Goal: Task Accomplishment & Management: Manage account settings

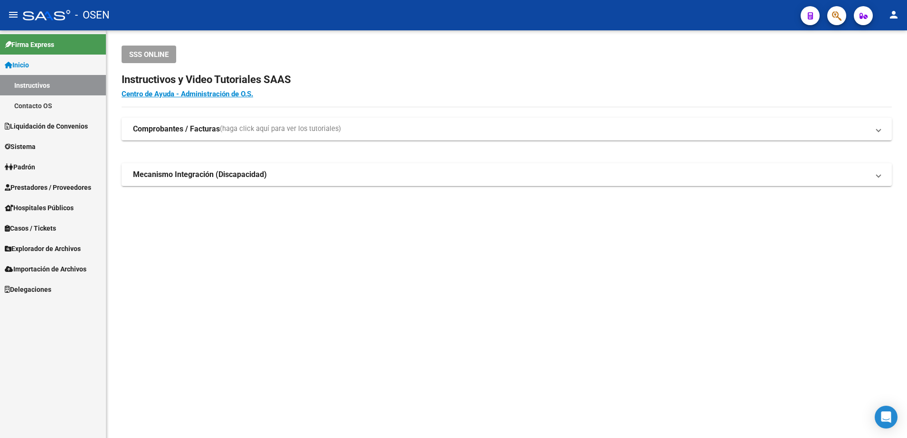
click at [85, 188] on span "Prestadores / Proveedores" at bounding box center [48, 187] width 86 height 10
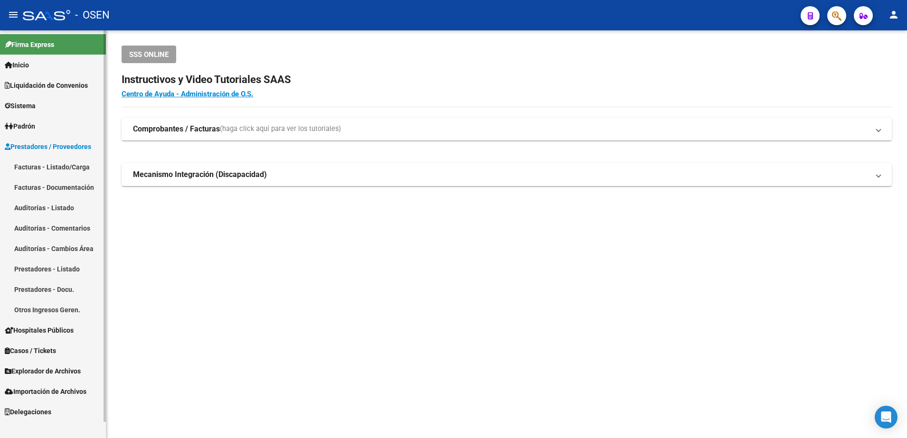
click at [84, 196] on link "Facturas - Documentación" at bounding box center [53, 187] width 106 height 20
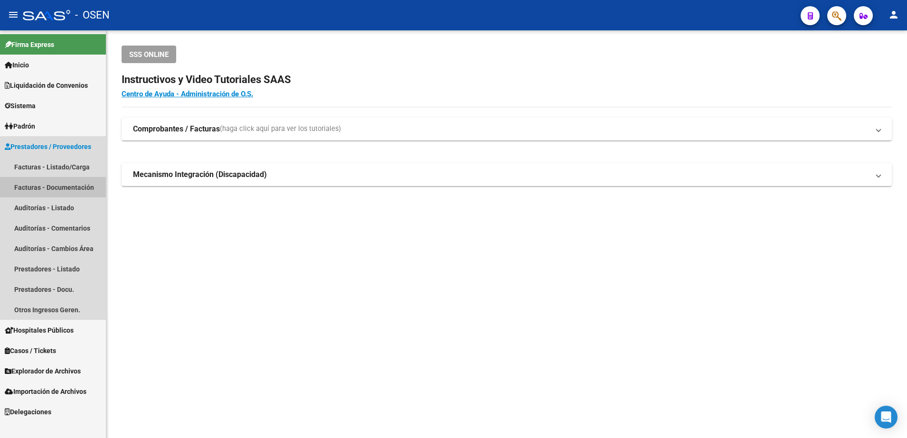
click at [76, 164] on link "Facturas - Listado/Carga" at bounding box center [53, 167] width 106 height 20
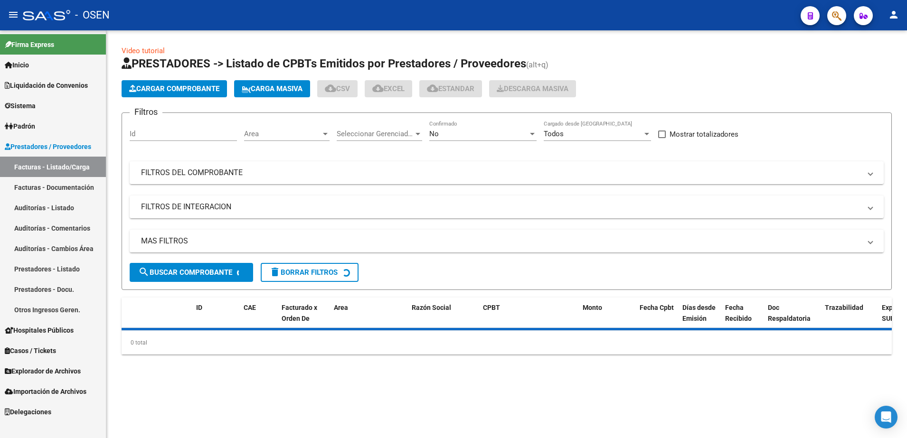
click at [182, 89] on span "Cargar Comprobante" at bounding box center [174, 89] width 90 height 9
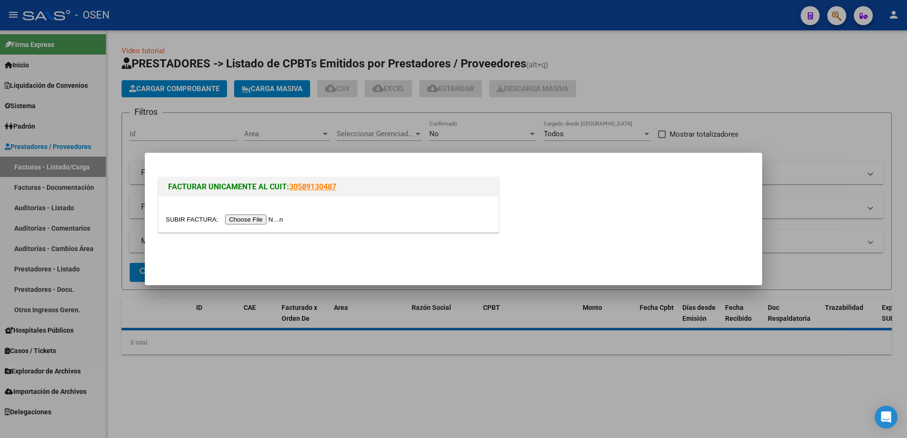
click at [265, 219] on input "file" at bounding box center [226, 220] width 120 height 10
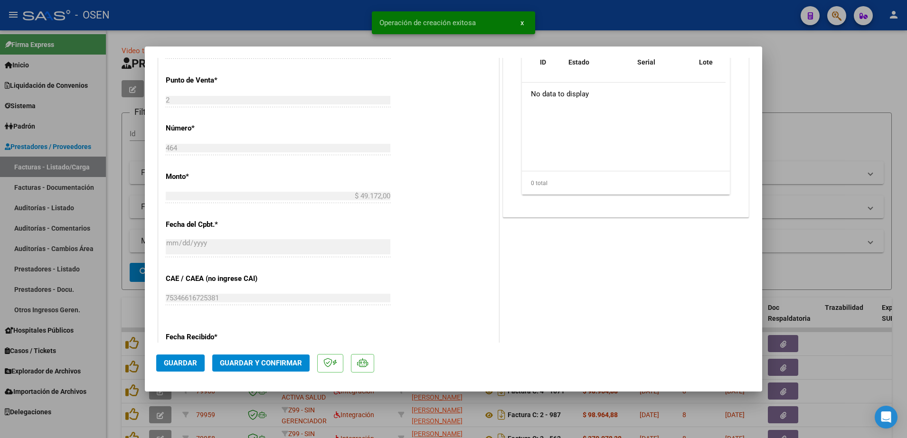
scroll to position [416, 0]
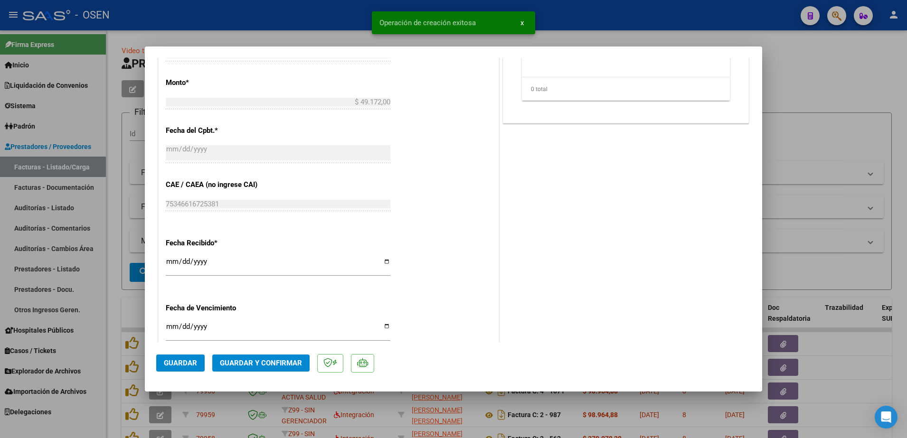
click at [193, 366] on span "Guardar" at bounding box center [180, 363] width 33 height 9
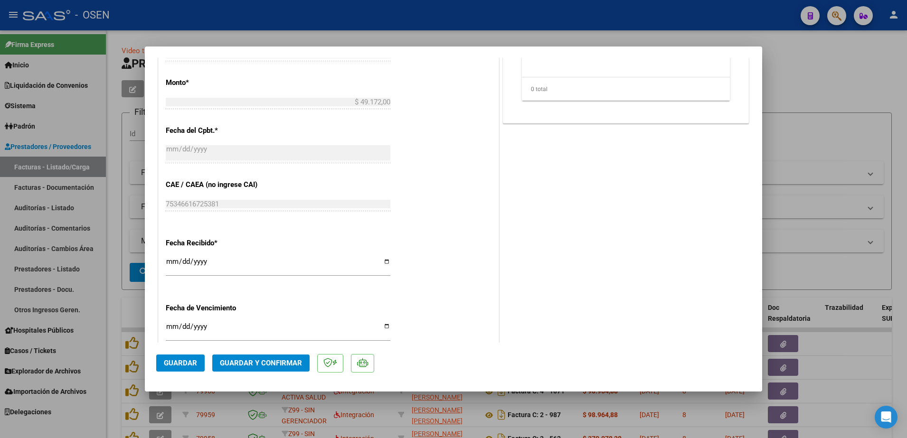
click at [532, 409] on div at bounding box center [453, 219] width 907 height 438
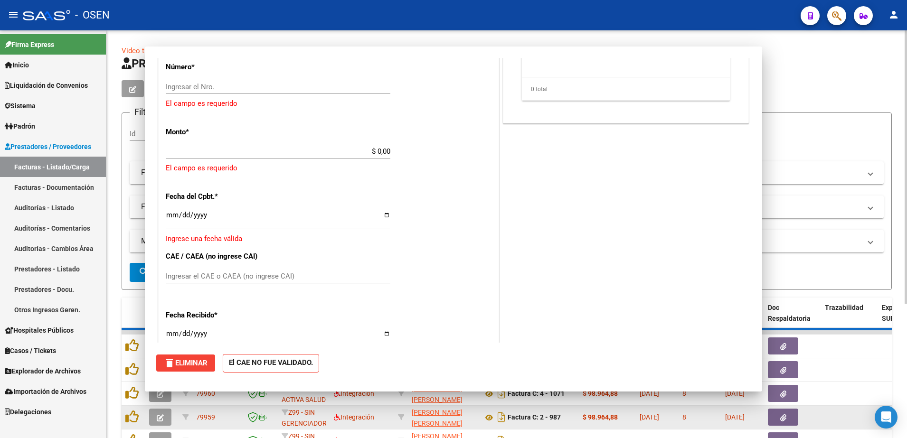
scroll to position [0, 0]
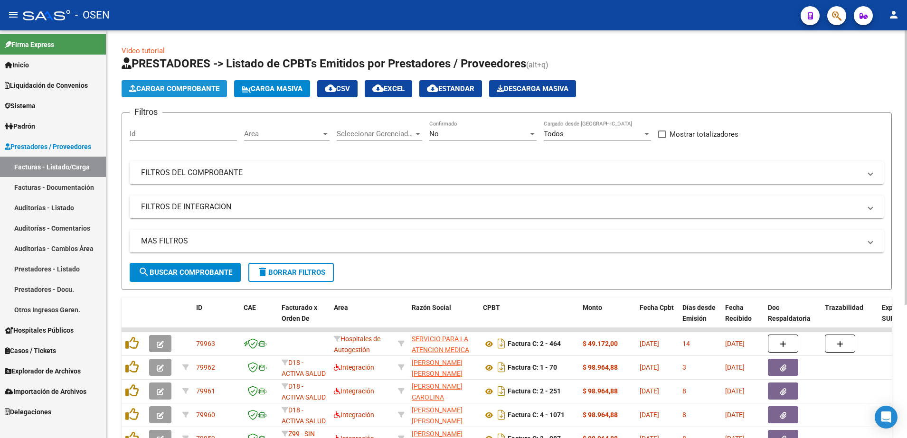
click at [218, 81] on button "Cargar Comprobante" at bounding box center [174, 88] width 105 height 17
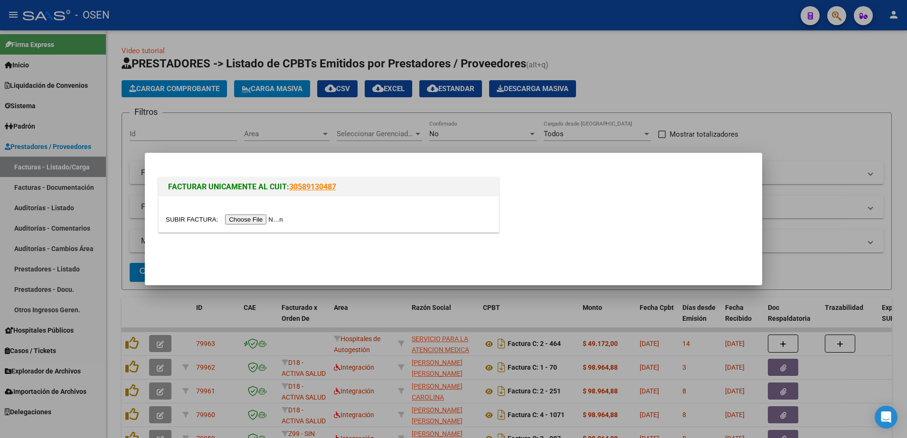
click at [239, 219] on input "file" at bounding box center [226, 220] width 120 height 10
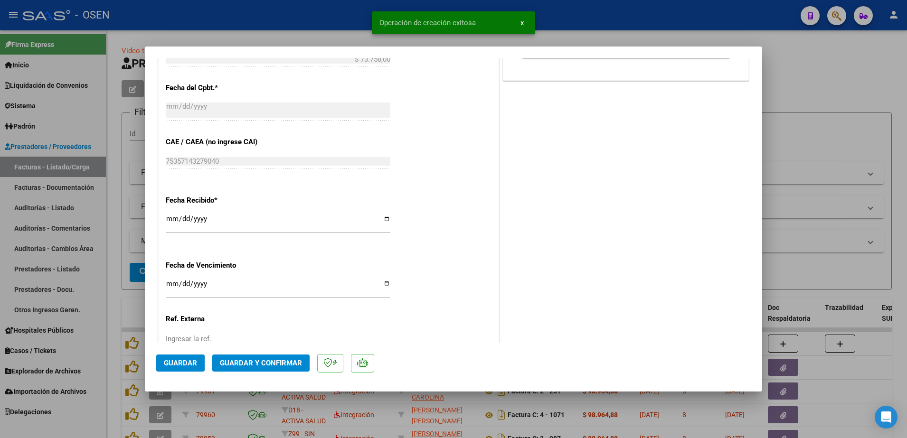
scroll to position [475, 0]
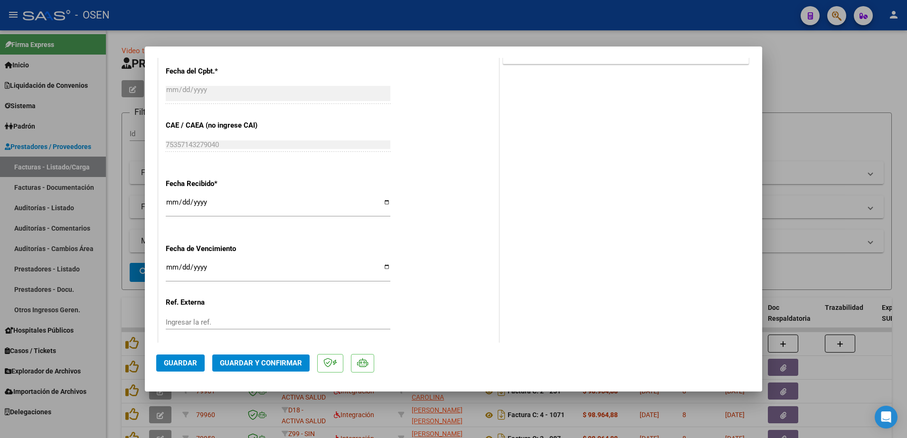
click at [170, 375] on mat-dialog-actions "Guardar Guardar y Confirmar" at bounding box center [453, 362] width 595 height 38
click at [180, 368] on button "Guardar" at bounding box center [180, 363] width 48 height 17
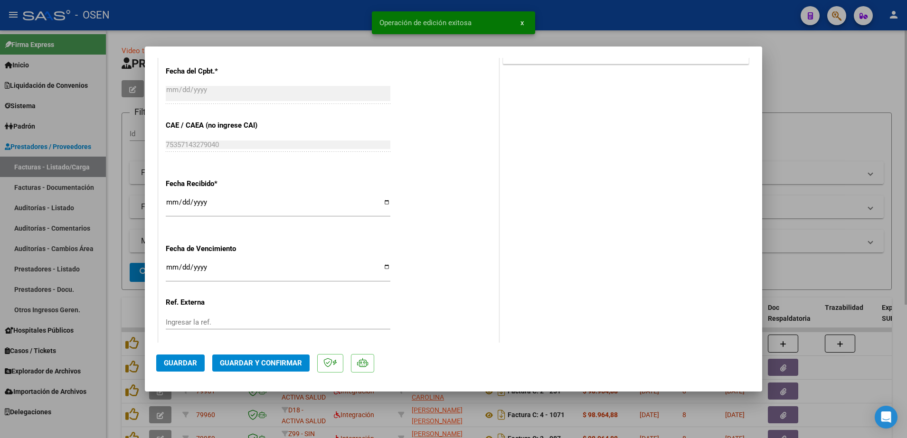
drag, startPoint x: 857, startPoint y: 69, endPoint x: 843, endPoint y: 59, distance: 16.9
click at [857, 69] on div at bounding box center [453, 219] width 907 height 438
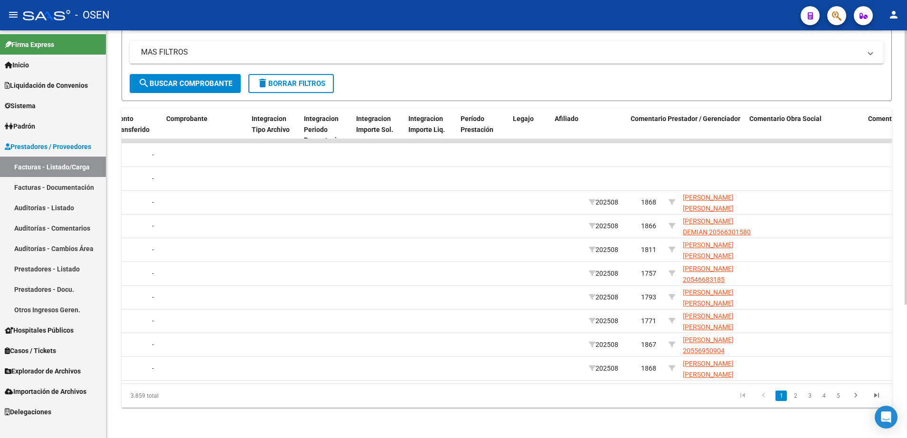
scroll to position [0, 1031]
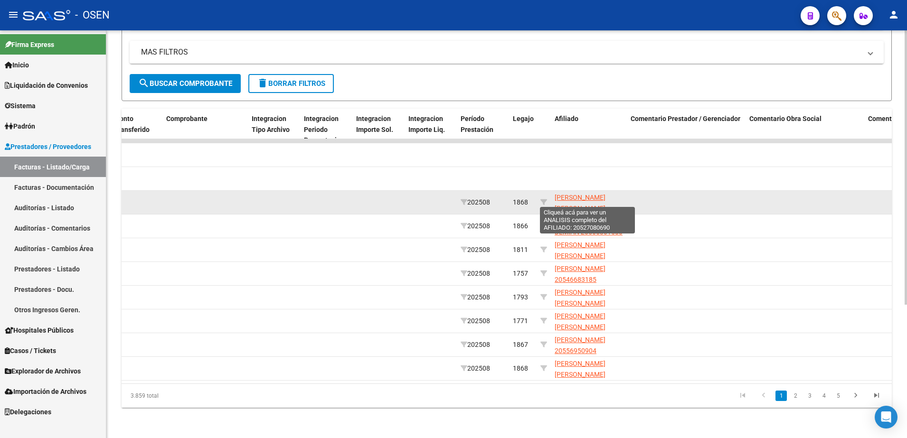
click at [572, 198] on span "LEOTTA IAN AGUSTIN 20527080690" at bounding box center [580, 208] width 51 height 29
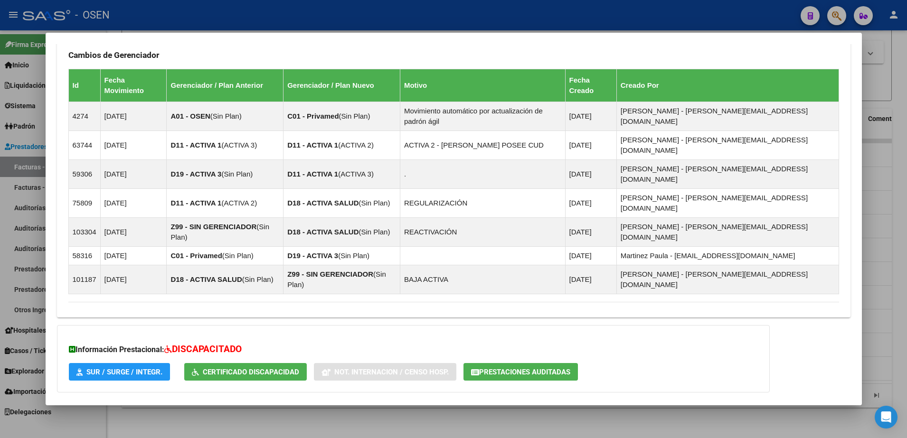
click at [472, 434] on mat-expansion-panel-header "Aportes y Contribuciones del Titular: 20269270544" at bounding box center [454, 445] width 794 height 23
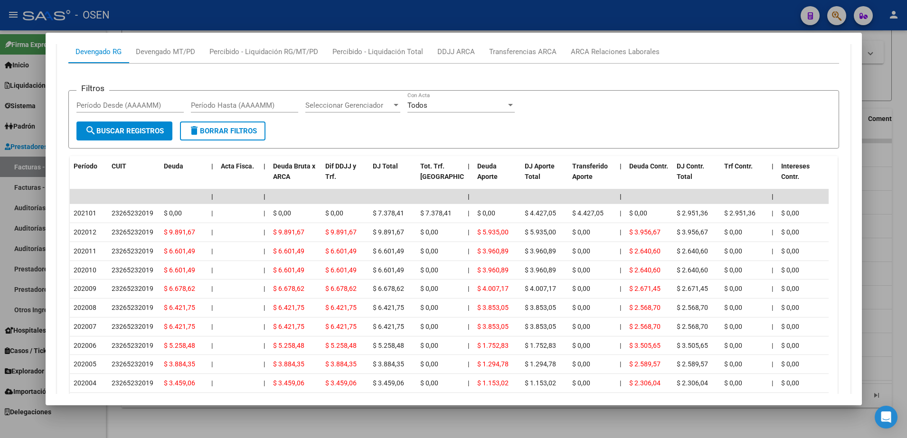
scroll to position [880, 0]
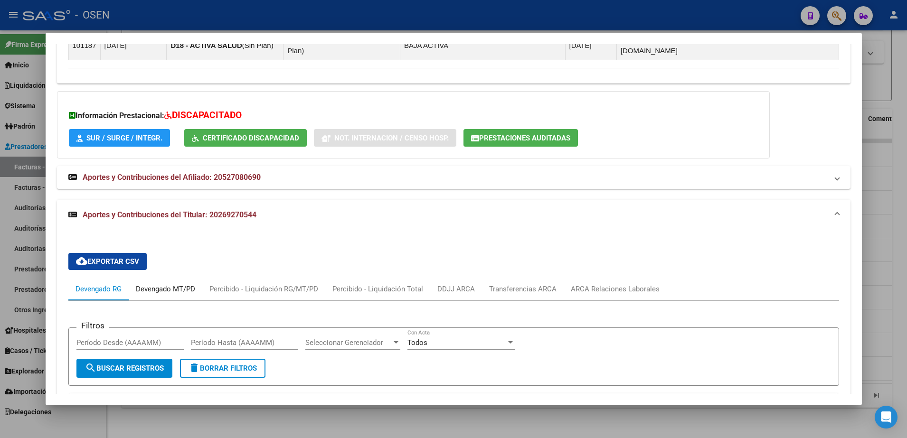
click at [187, 284] on div "Devengado MT/PD" at bounding box center [165, 289] width 59 height 10
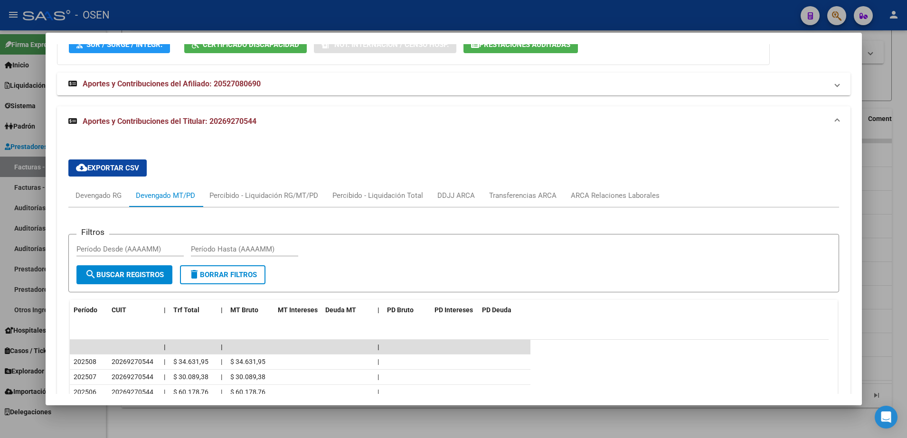
scroll to position [998, 0]
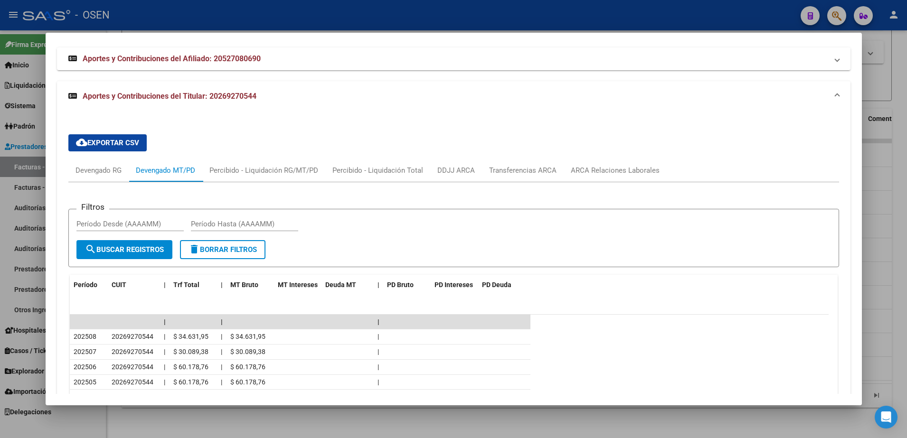
click at [49, 281] on mat-dialog-content "Análisis Afiliado - CUIL: 20527080690 DATOS PADRÓN ÁGIL: LEOTTA IAN AGUSTIN | A…" at bounding box center [454, 219] width 816 height 350
click at [253, 421] on div at bounding box center [453, 219] width 907 height 438
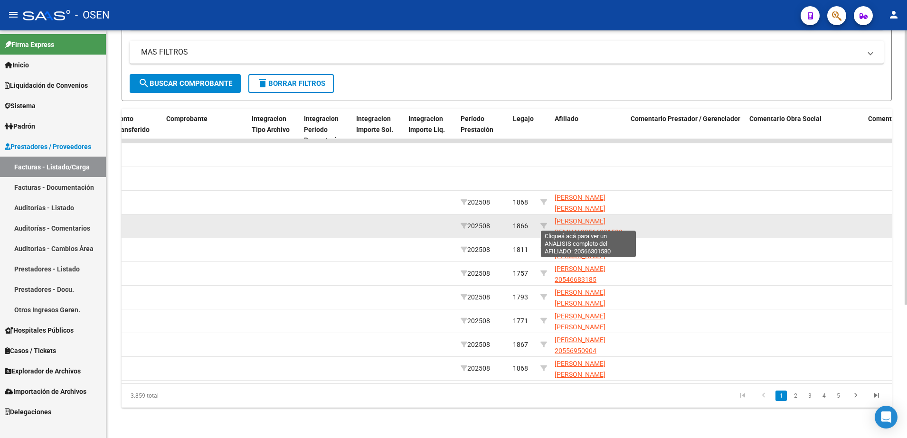
click at [565, 218] on span "BARGA TIMOTEO DEMIAN 20566301580" at bounding box center [589, 227] width 68 height 19
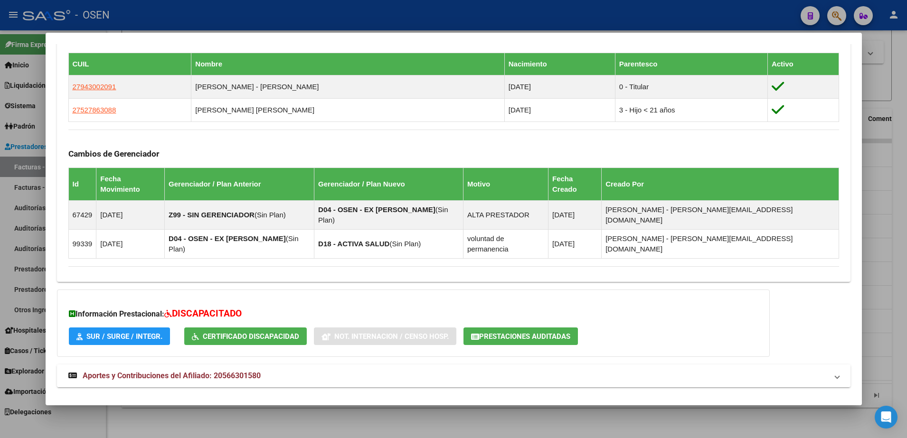
scroll to position [561, 0]
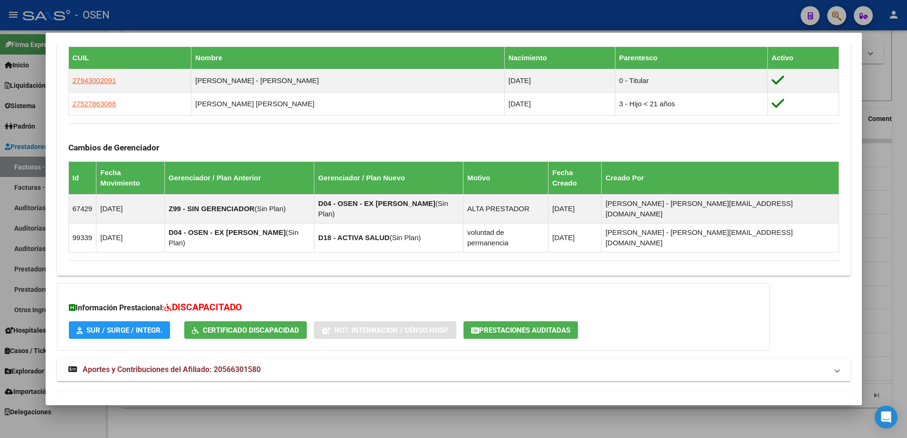
click at [476, 398] on mat-panel-title "Aportes y Contribuciones del Titular: 27943002091" at bounding box center [447, 403] width 759 height 11
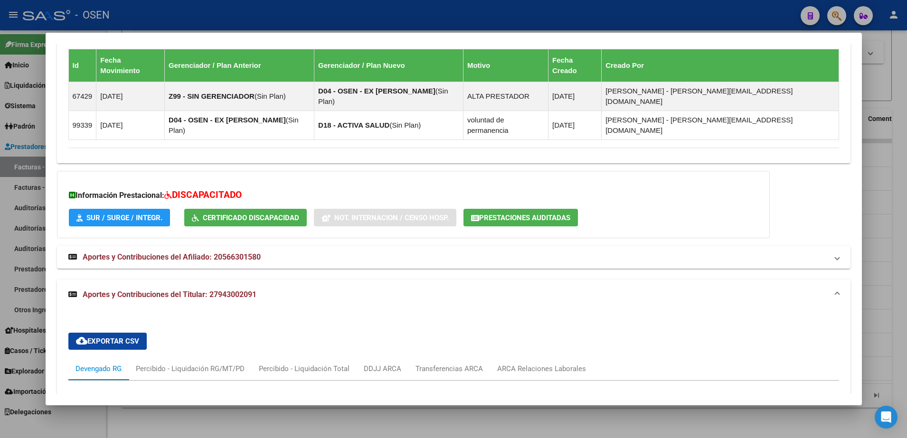
scroll to position [1032, 0]
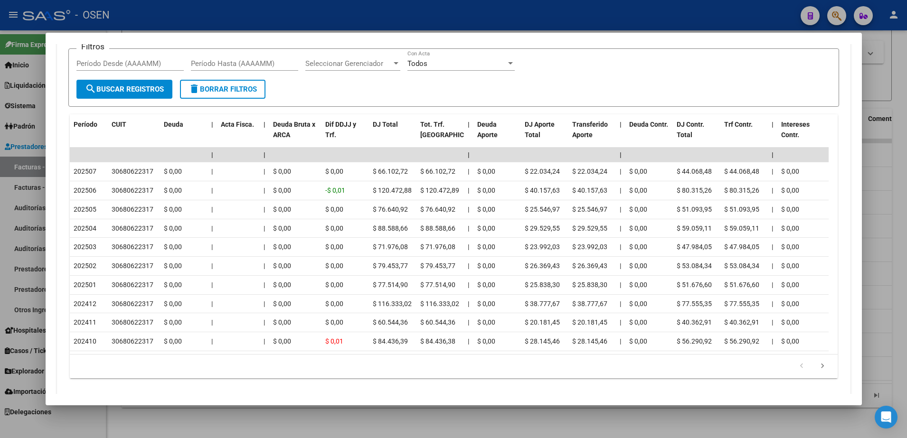
click at [246, 396] on mat-dialog-container "Análisis Afiliado - CUIL: 20566301580 DATOS PADRÓN ÁGIL: BARGA TIMOTEO DEMIAN |…" at bounding box center [454, 219] width 816 height 373
click at [466, 414] on div at bounding box center [453, 219] width 907 height 438
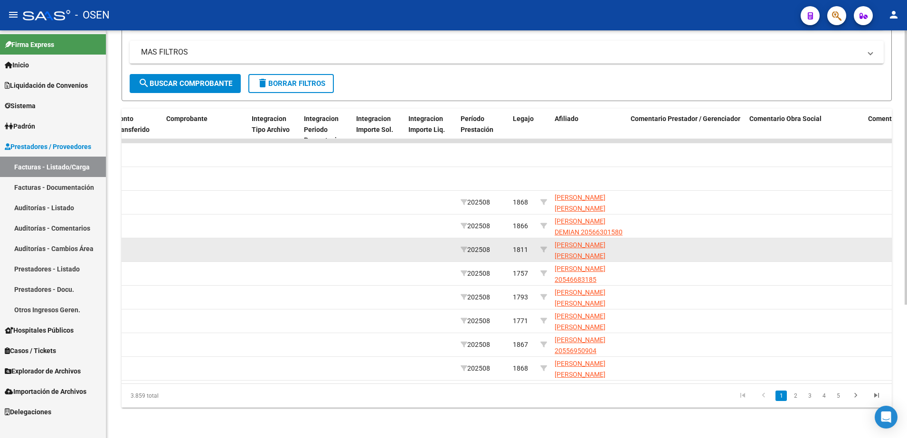
click at [567, 242] on app-link-go-to "PEÑA NOAH VALENTIN 20580491244" at bounding box center [589, 256] width 68 height 32
click at [576, 246] on span "PEÑA NOAH VALENTIN 20580491244" at bounding box center [580, 255] width 51 height 29
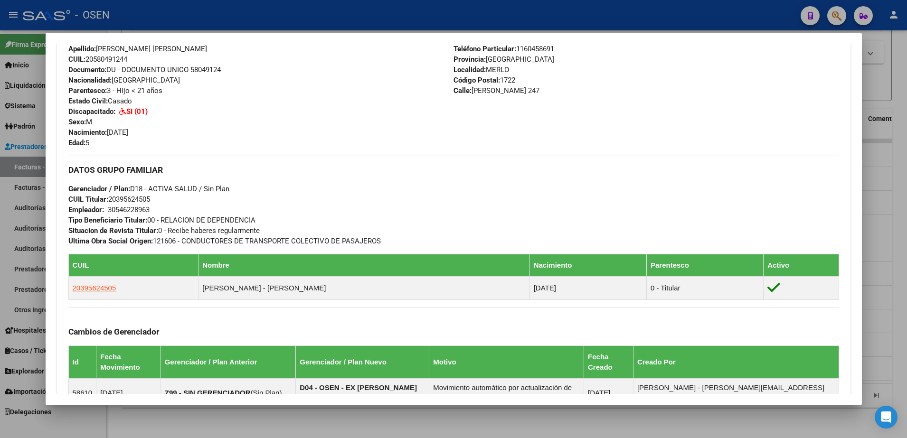
scroll to position [567, 0]
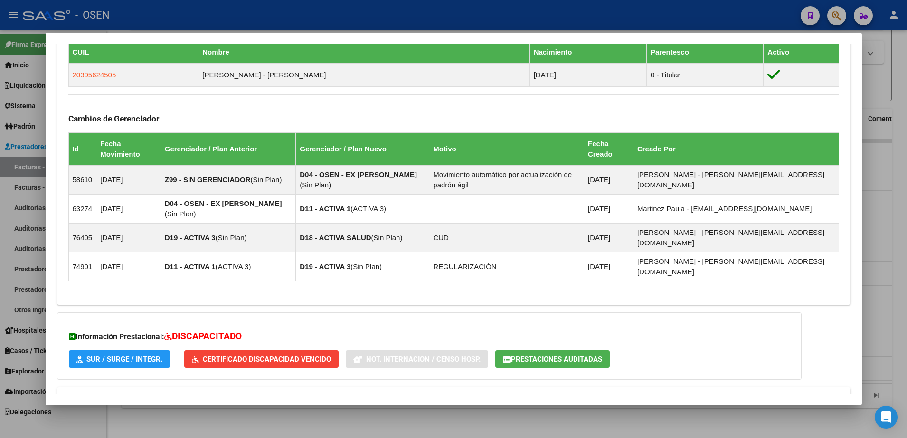
click at [397, 427] on mat-panel-title "Aportes y Contribuciones del Titular: 20395624505" at bounding box center [447, 432] width 759 height 11
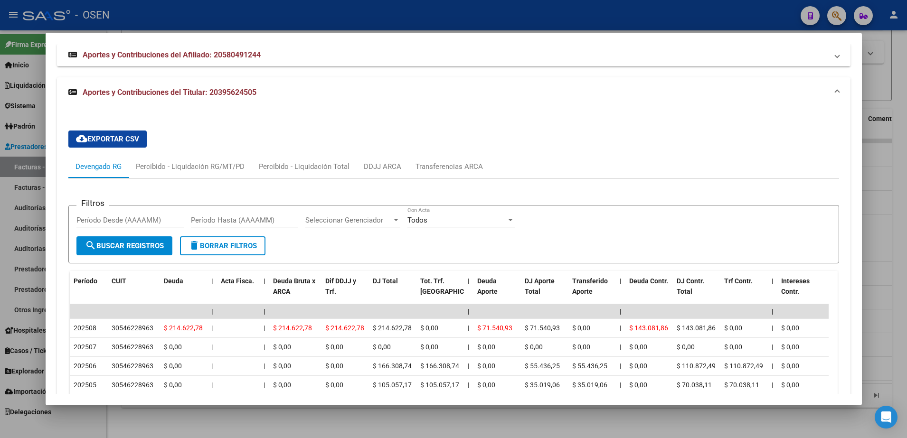
scroll to position [923, 0]
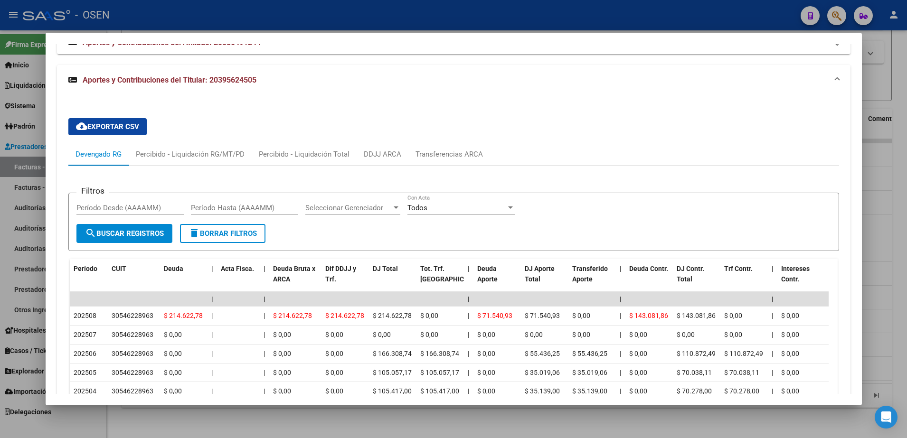
click at [227, 422] on div at bounding box center [453, 219] width 907 height 438
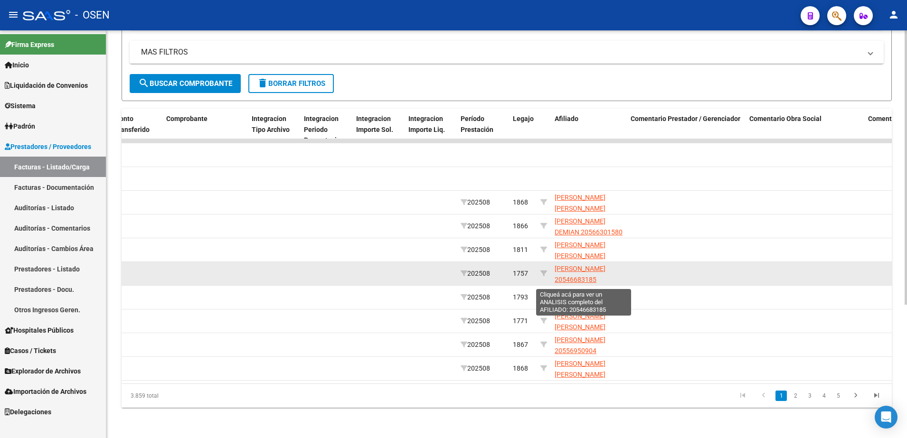
click at [578, 273] on span "BULACIO ACEVEDO NEHEMIAS DIEGO 20546683185" at bounding box center [580, 274] width 51 height 19
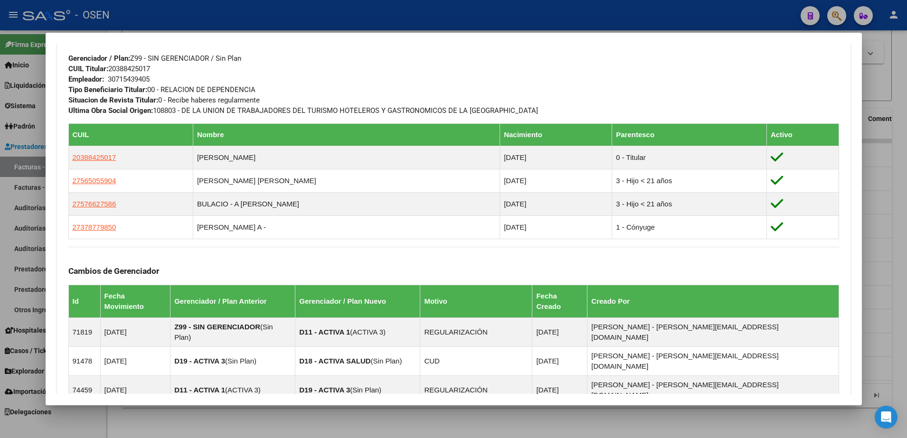
scroll to position [653, 0]
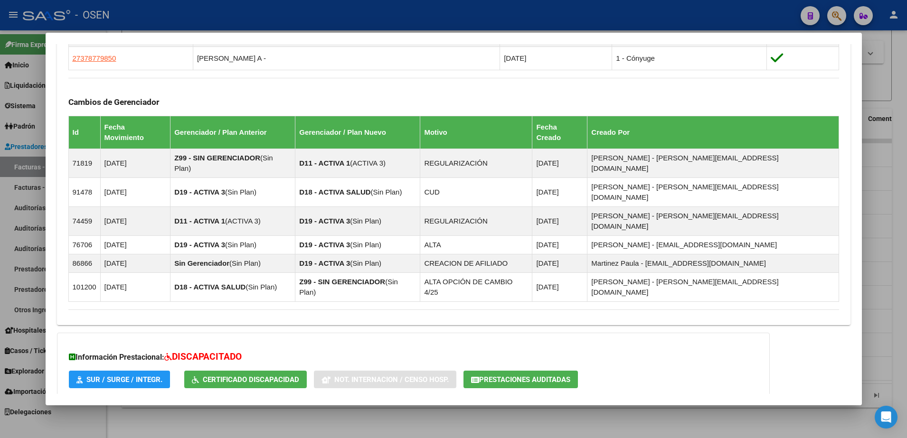
click at [427, 414] on mat-panel-title "Aportes y Contribuciones del Afiliado: 20546683185" at bounding box center [447, 419] width 759 height 11
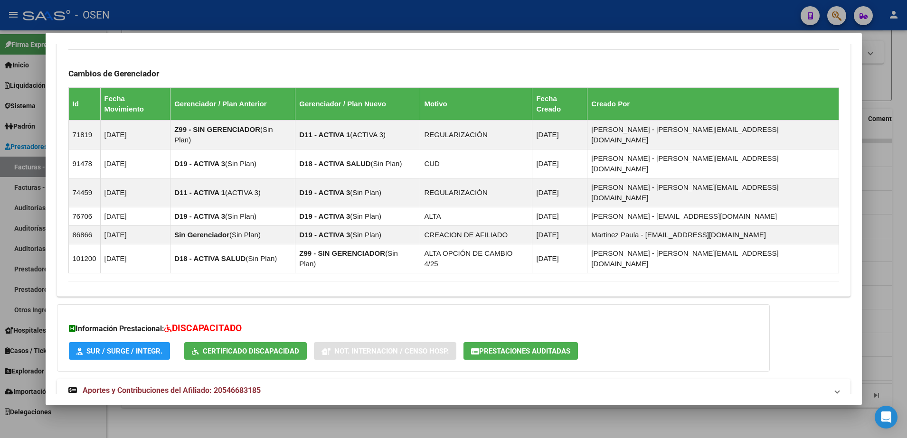
click at [428, 419] on mat-panel-title "Aportes y Contribuciones del Titular: 20388425017" at bounding box center [447, 424] width 759 height 11
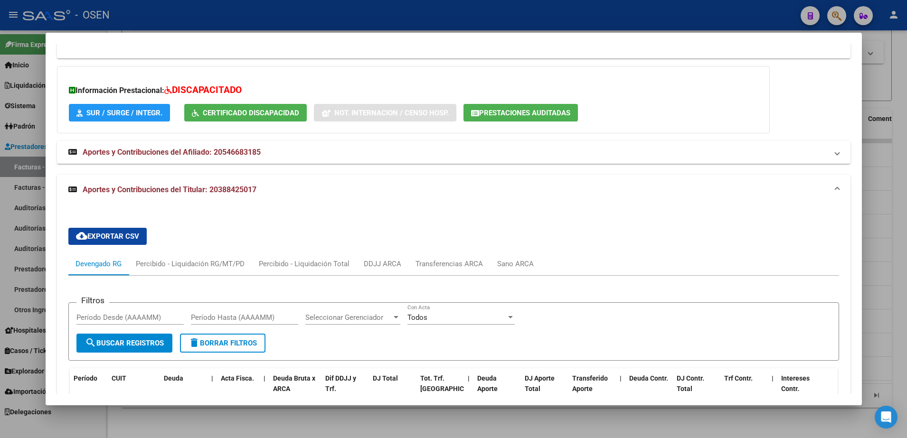
click at [340, 423] on div at bounding box center [453, 219] width 907 height 438
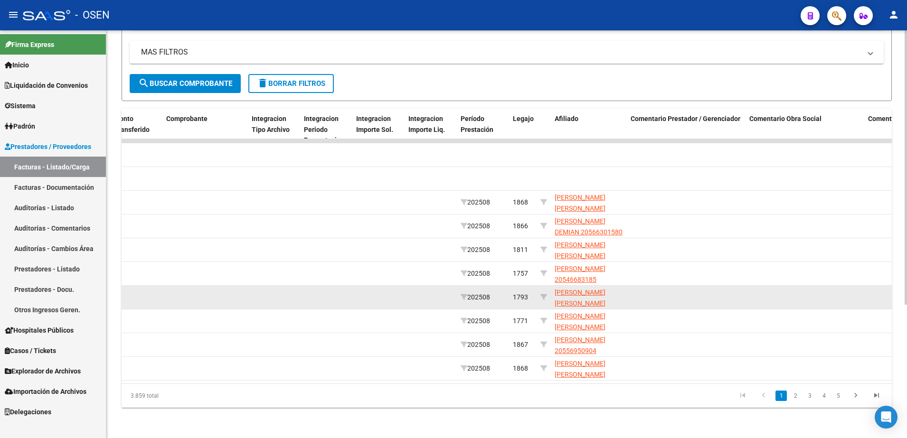
click at [567, 288] on app-link-go-to "QUINTANA GIMENEZ AMELIE LUJAN 27570765162" at bounding box center [589, 303] width 68 height 32
click at [567, 289] on span "QUINTANA GIMENEZ AMELIE LUJAN 27570765162" at bounding box center [580, 303] width 51 height 29
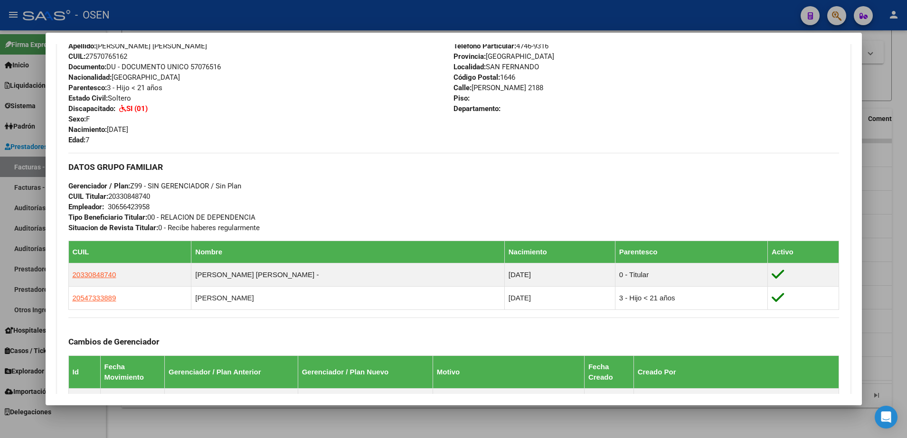
scroll to position [569, 0]
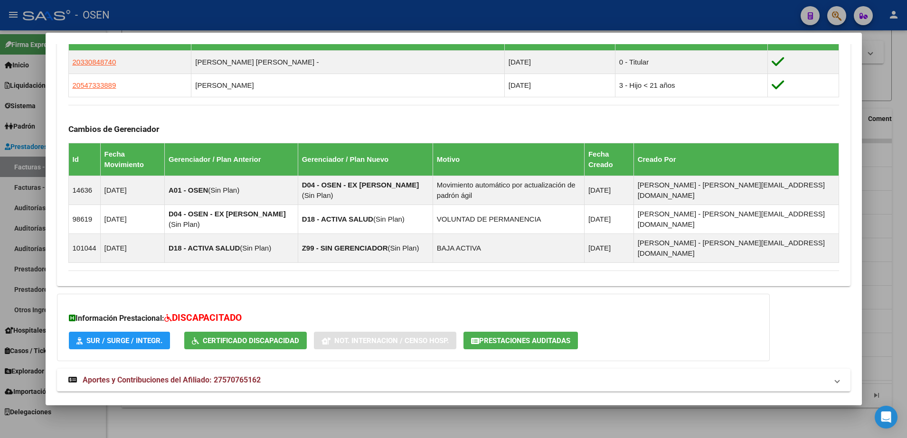
click at [416, 403] on mat-expansion-panel-header "Aportes y Contribuciones del Titular: 20330848740" at bounding box center [454, 414] width 794 height 23
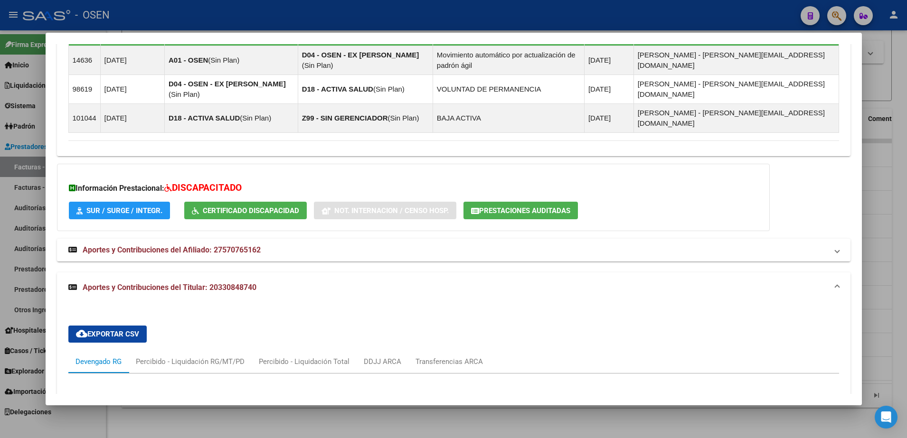
scroll to position [807, 0]
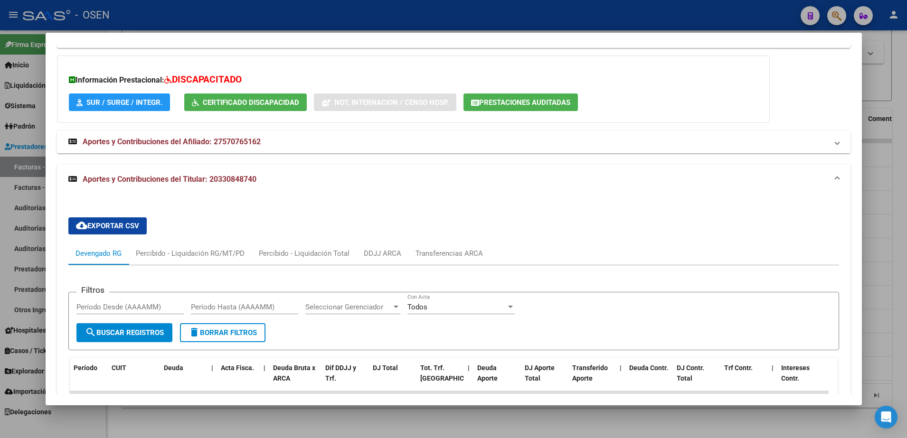
click at [389, 416] on div at bounding box center [453, 219] width 907 height 438
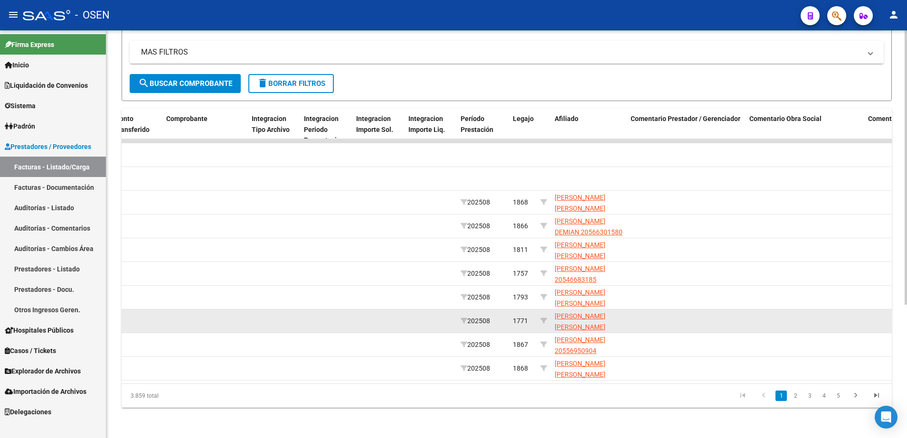
click at [581, 312] on span "ZABALA DANTE VALENTIN 20576846348" at bounding box center [580, 326] width 51 height 29
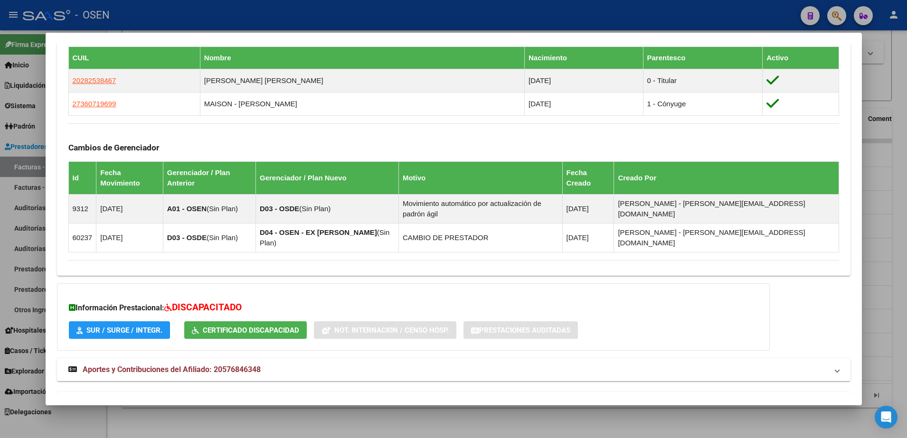
click at [388, 392] on mat-expansion-panel-header "Aportes y Contribuciones del Titular: 20282538467" at bounding box center [454, 403] width 794 height 23
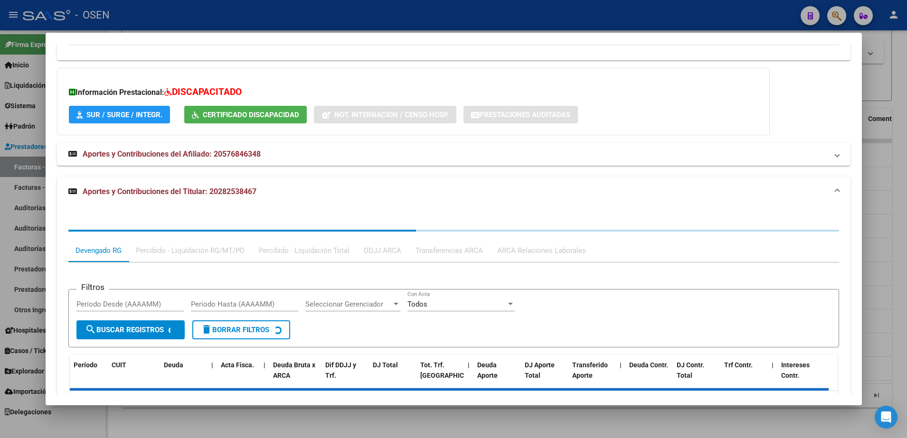
scroll to position [771, 0]
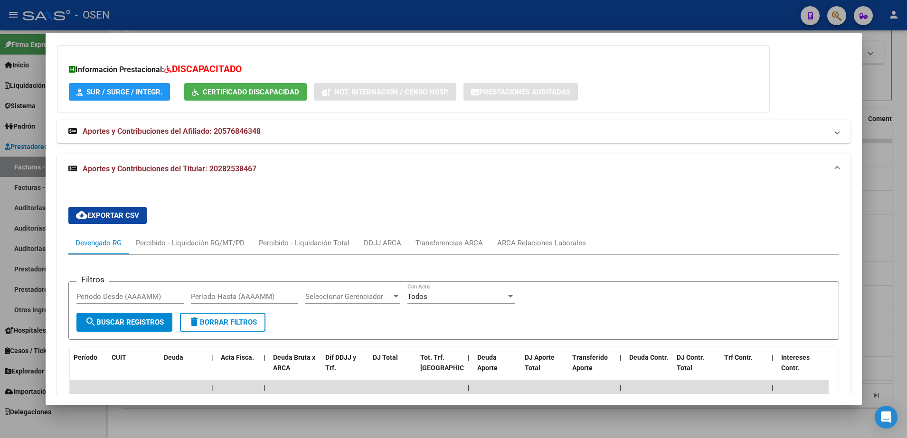
click at [396, 424] on div at bounding box center [453, 219] width 907 height 438
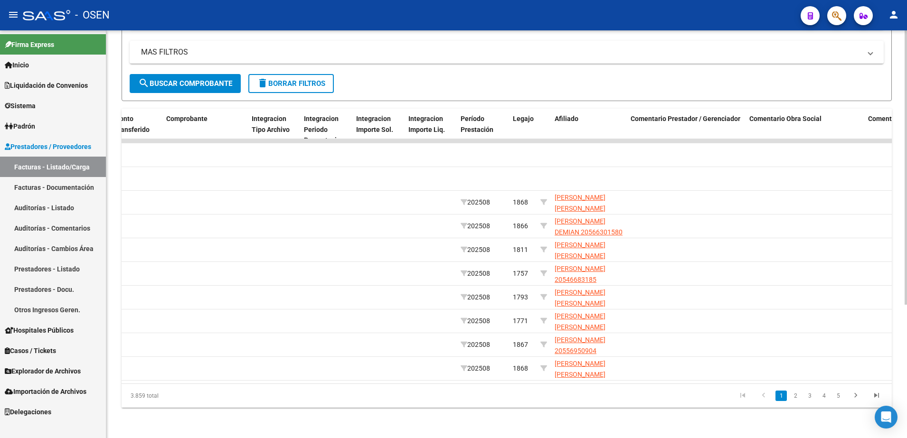
drag, startPoint x: 577, startPoint y: 384, endPoint x: 344, endPoint y: 380, distance: 232.7
click at [344, 380] on div "ID CAE Facturado x Orden De Area Razón Social CPBT Monto Fecha Cpbt Días desde …" at bounding box center [507, 258] width 770 height 299
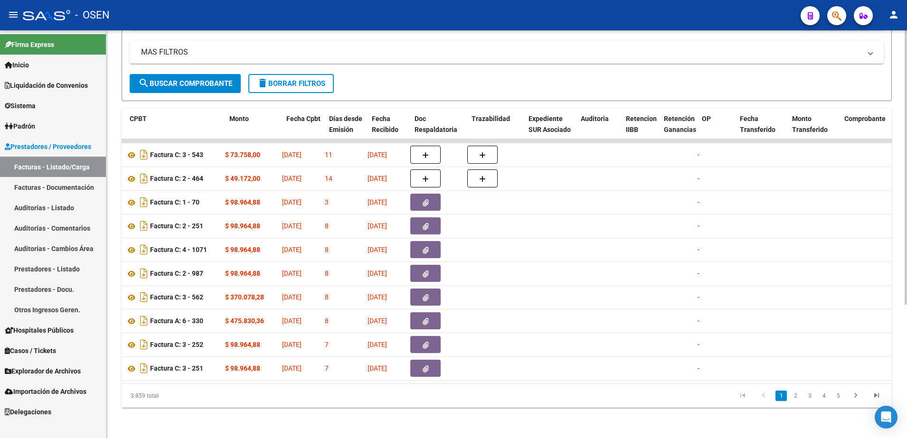
scroll to position [0, 0]
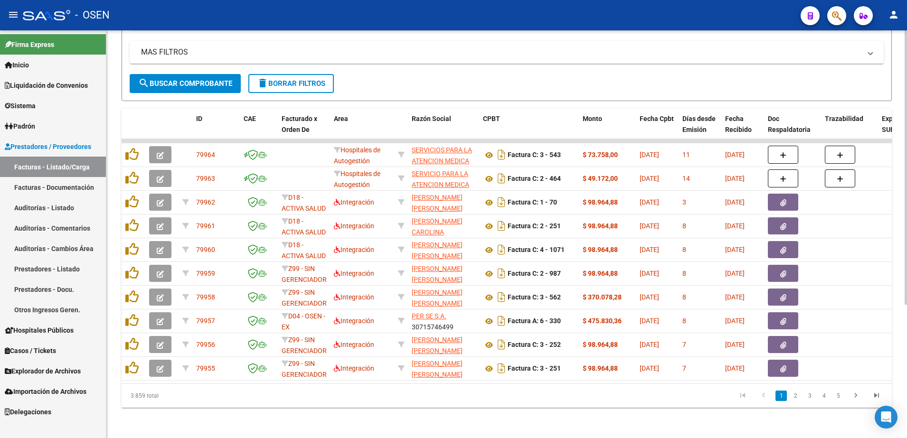
click at [279, 433] on div "Video tutorial PRESTADORES -> Listado de CPBTs Emitidos por Prestadores / Prove…" at bounding box center [506, 139] width 801 height 597
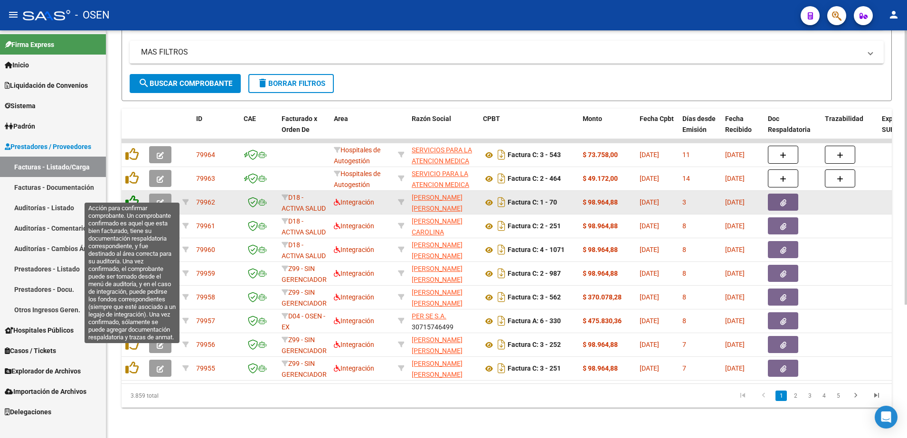
click at [130, 195] on icon at bounding box center [131, 201] width 13 height 13
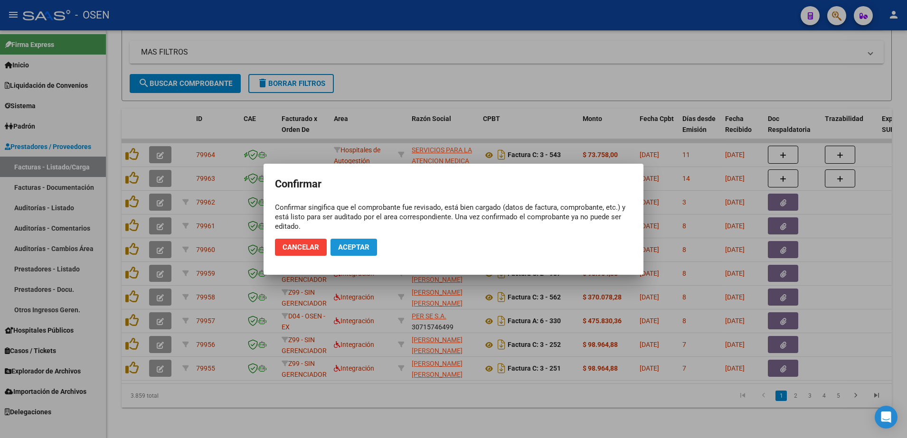
click at [359, 246] on span "Aceptar" at bounding box center [353, 247] width 31 height 9
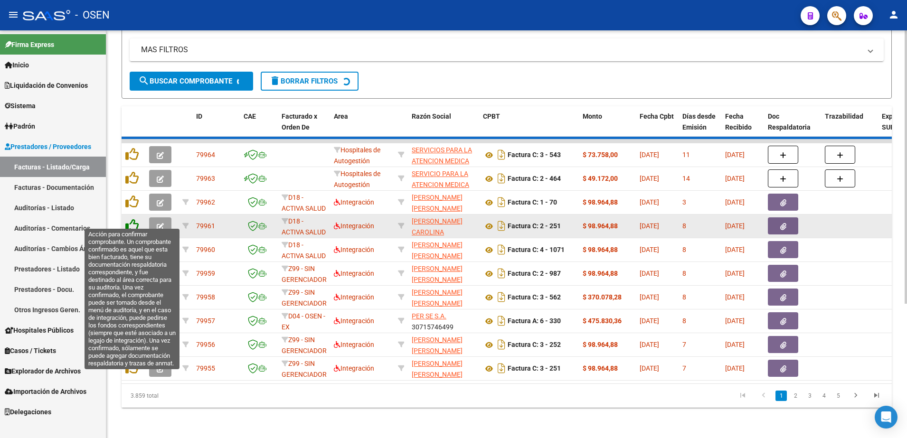
click at [128, 219] on icon at bounding box center [131, 225] width 13 height 13
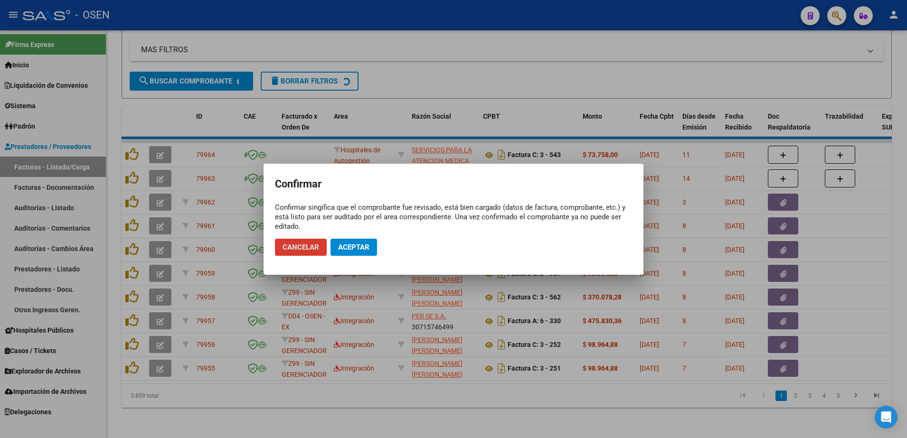
click at [360, 239] on button "Aceptar" at bounding box center [354, 247] width 47 height 17
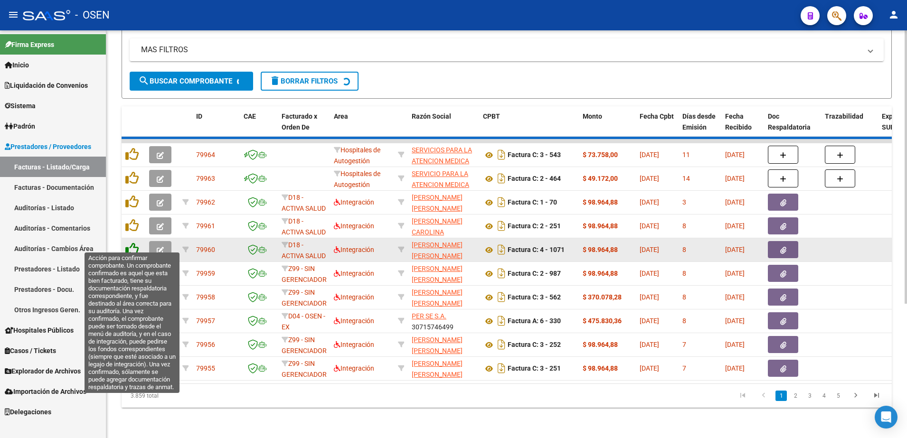
click at [132, 243] on icon at bounding box center [131, 249] width 13 height 13
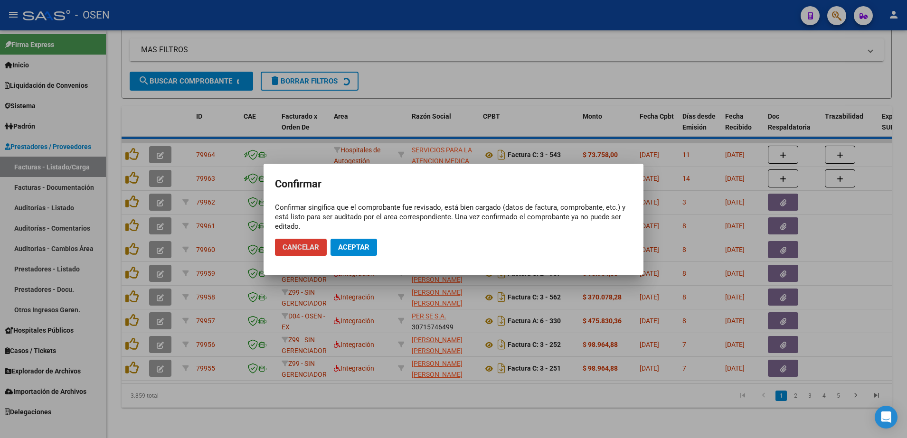
click at [363, 247] on span "Aceptar" at bounding box center [353, 247] width 31 height 9
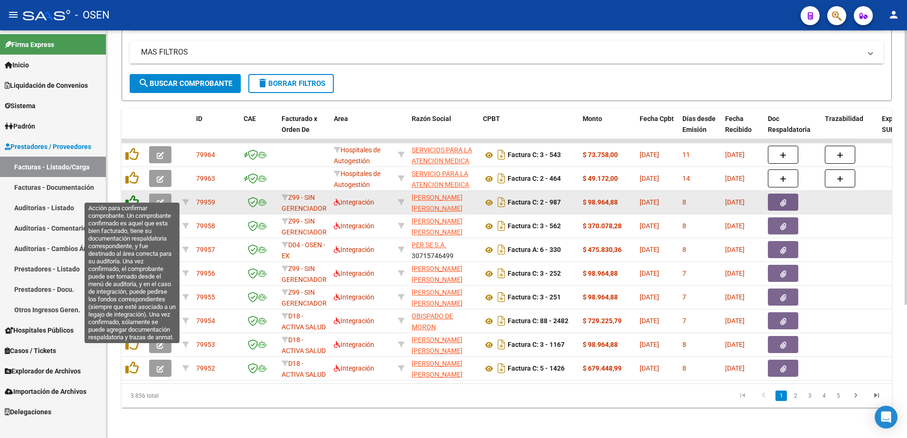
click at [132, 195] on icon at bounding box center [131, 201] width 13 height 13
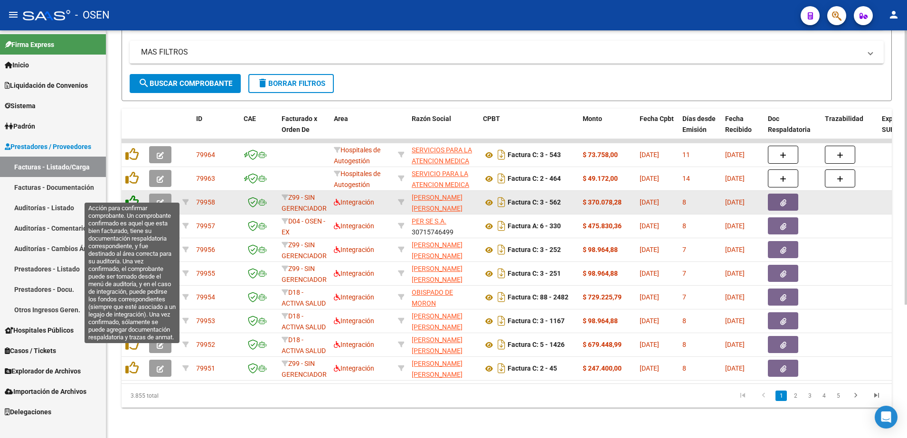
click at [132, 195] on icon at bounding box center [131, 201] width 13 height 13
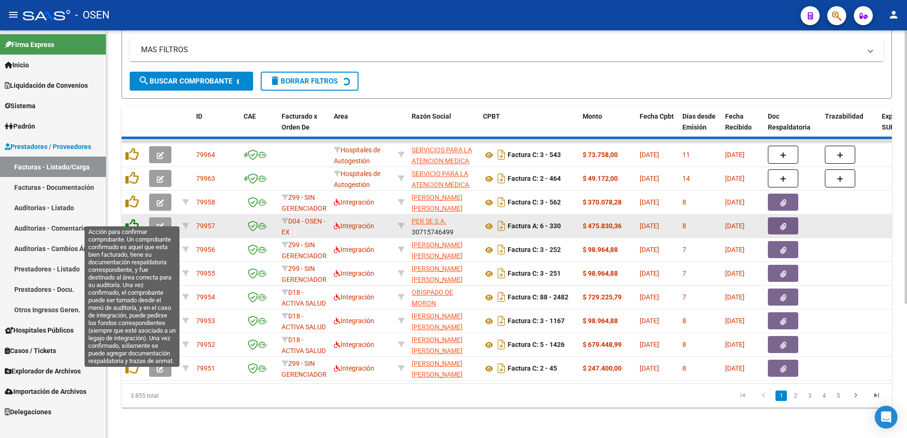
click at [133, 219] on icon at bounding box center [131, 225] width 13 height 13
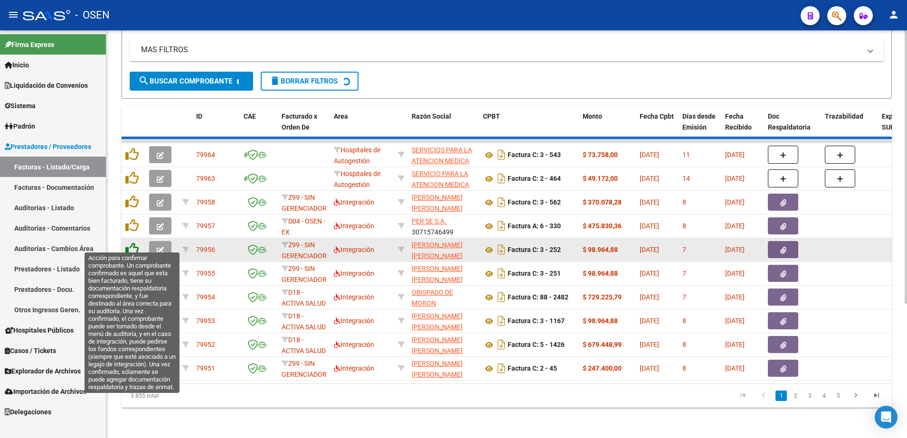
click at [133, 243] on icon at bounding box center [131, 249] width 13 height 13
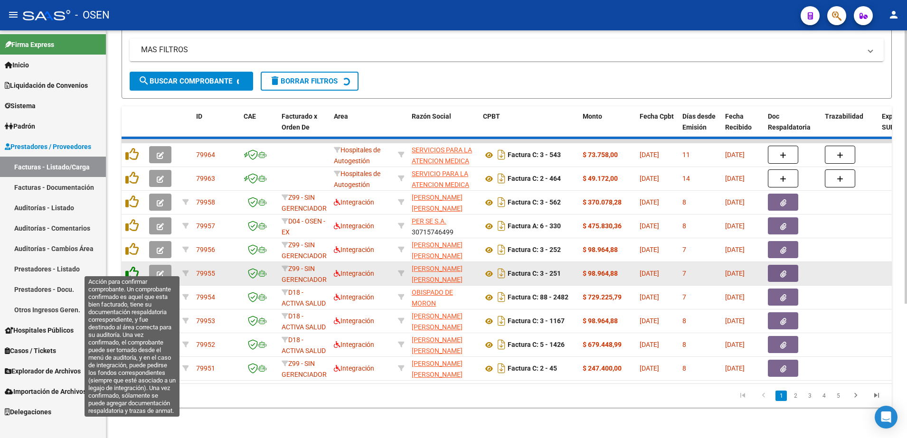
click at [132, 266] on icon at bounding box center [131, 272] width 13 height 13
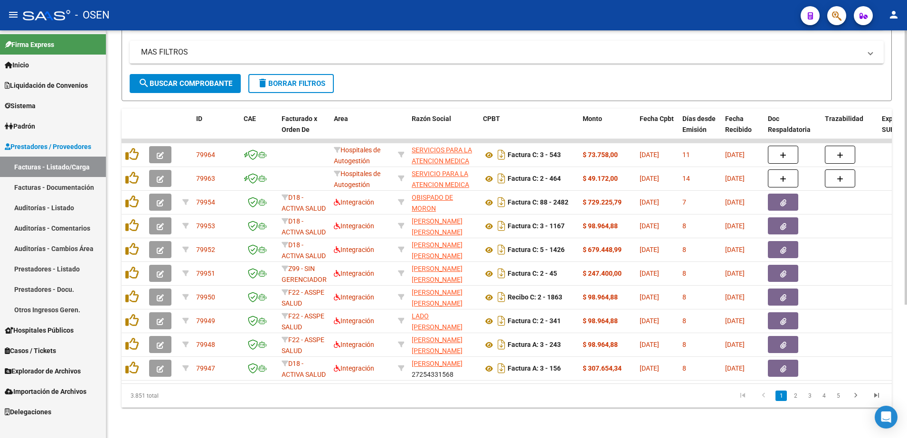
click at [301, 374] on datatable-selection "79964 Hospitales de Autogestión SERVICIOS PARA LA ATENCION MEDICA DE LA COMUNID…" at bounding box center [507, 378] width 770 height 9
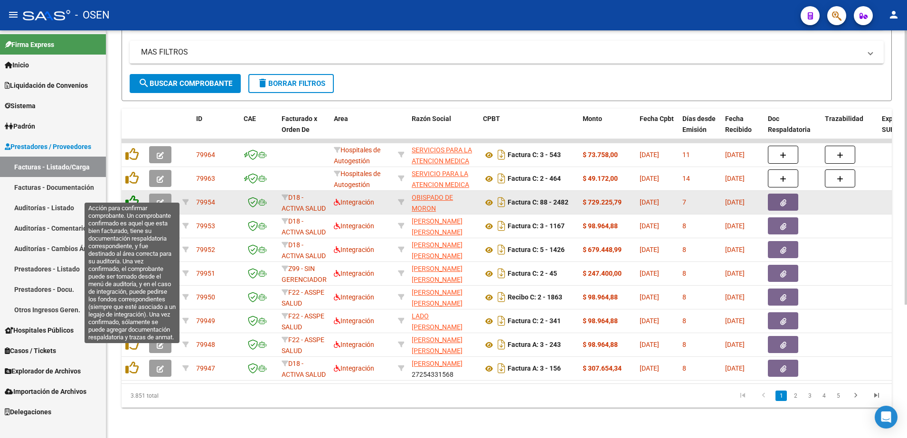
click at [129, 195] on icon at bounding box center [131, 201] width 13 height 13
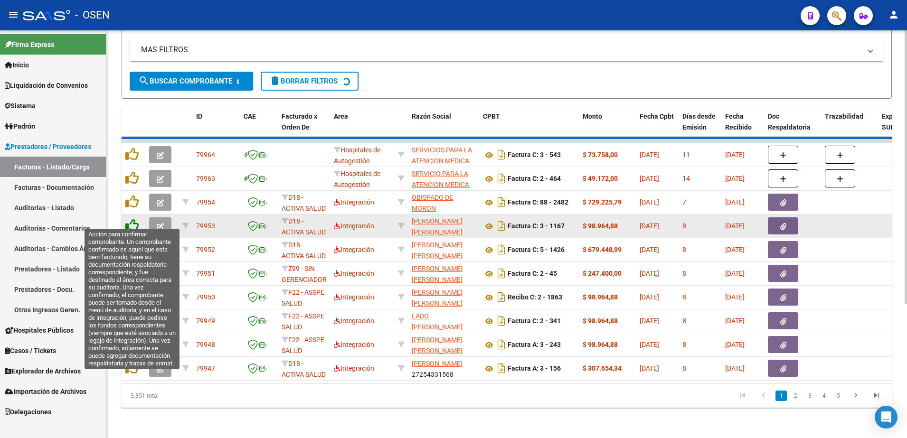
click at [132, 220] on icon at bounding box center [131, 225] width 13 height 13
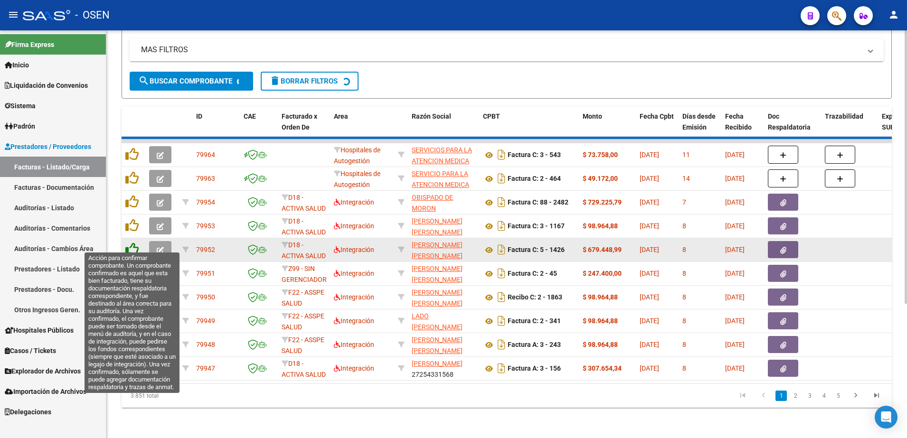
click at [130, 246] on icon at bounding box center [131, 249] width 13 height 13
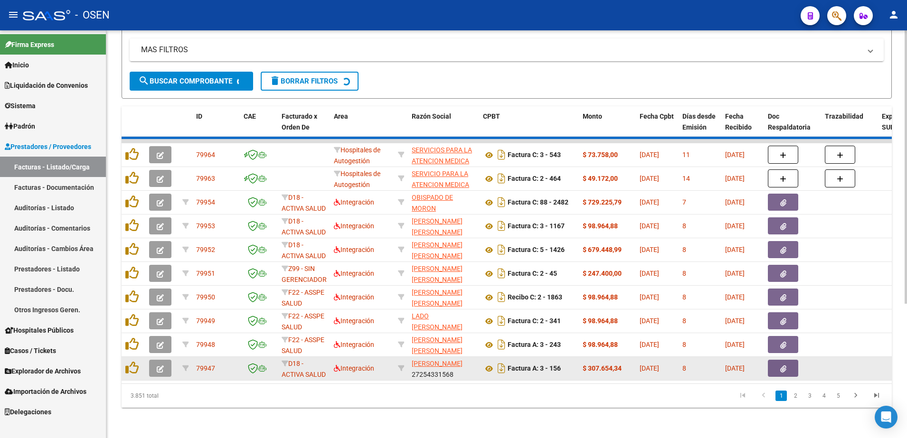
click at [252, 372] on datatable-body-cell at bounding box center [259, 368] width 38 height 23
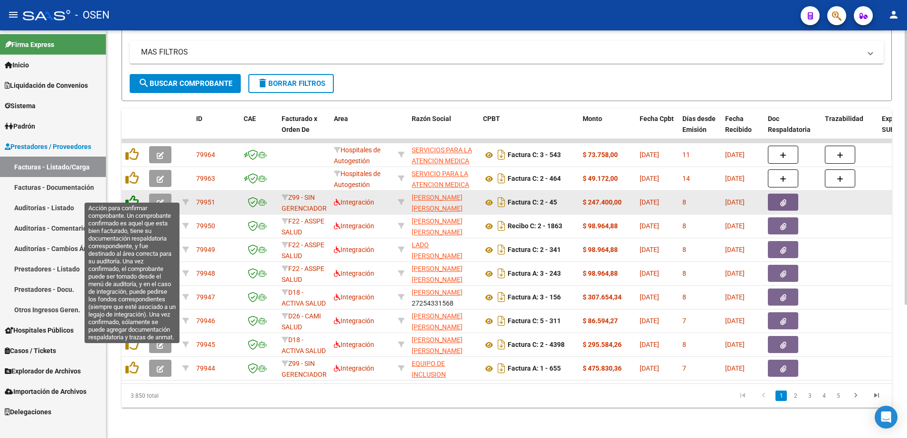
click at [136, 197] on icon at bounding box center [131, 201] width 13 height 13
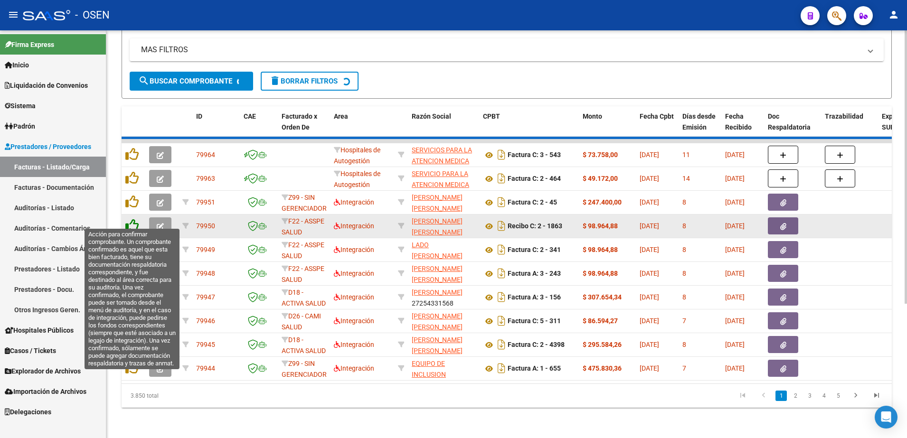
click at [131, 219] on icon at bounding box center [131, 225] width 13 height 13
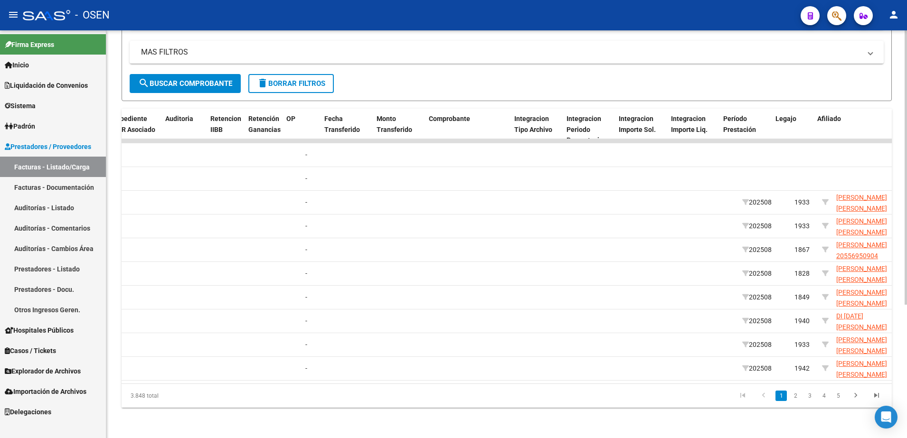
scroll to position [0, 830]
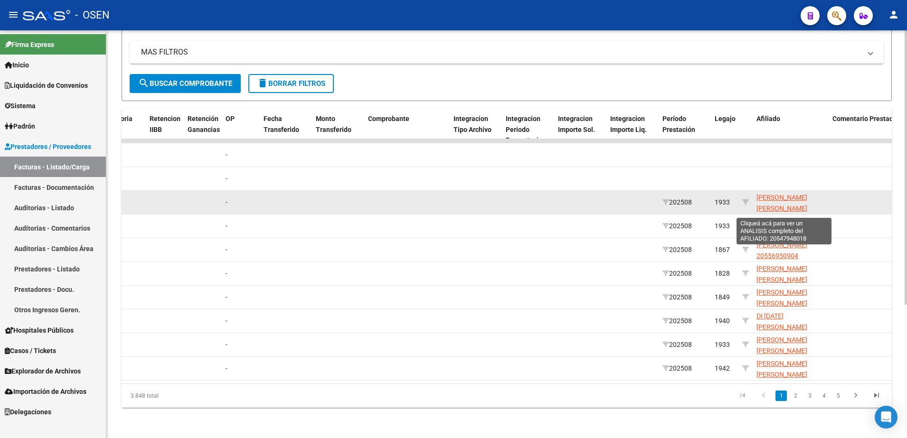
click at [773, 194] on span "NAPPI DENONI DAMIAN AGUSTIN 20547948018" at bounding box center [782, 208] width 51 height 29
type textarea "20547948018"
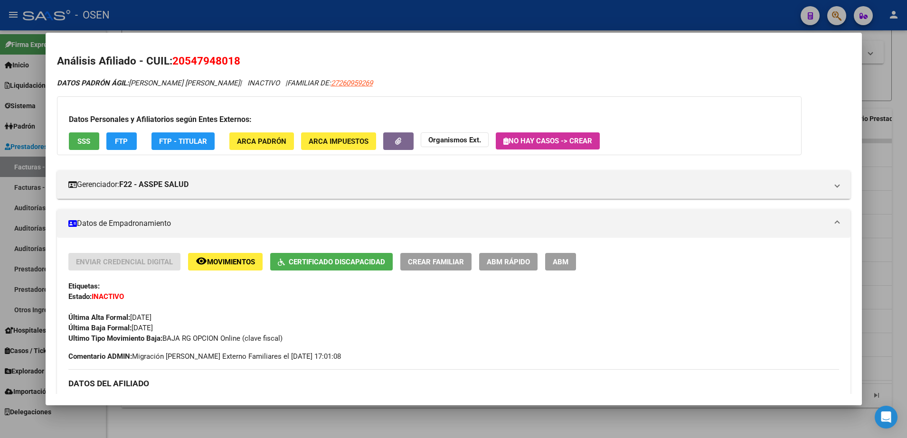
click at [86, 140] on span "SSS" at bounding box center [83, 141] width 13 height 9
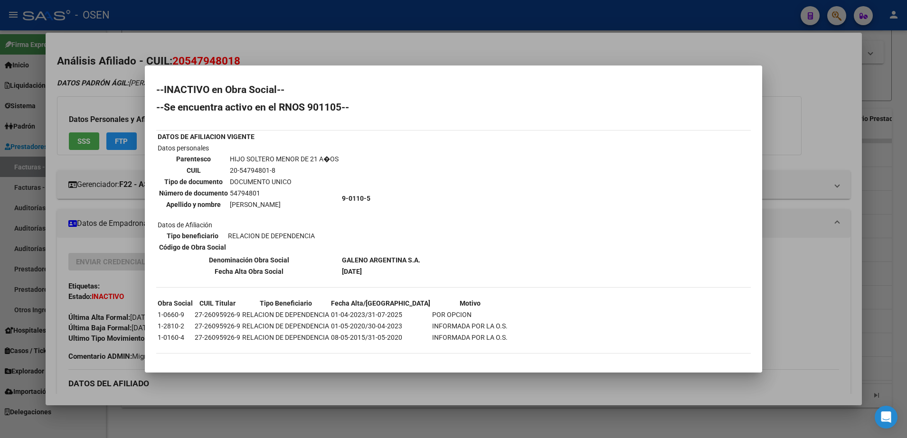
click at [445, 396] on div at bounding box center [453, 219] width 907 height 438
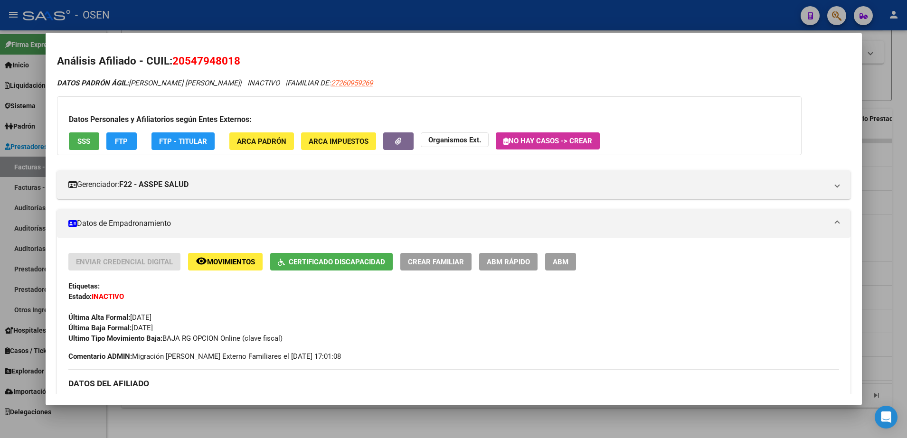
click at [449, 432] on div at bounding box center [453, 219] width 907 height 438
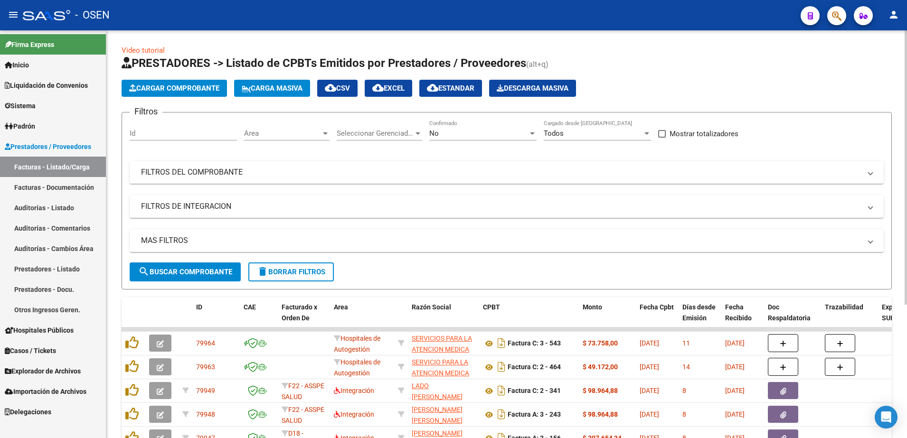
scroll to position [0, 0]
click at [319, 138] on span "Area" at bounding box center [282, 134] width 77 height 9
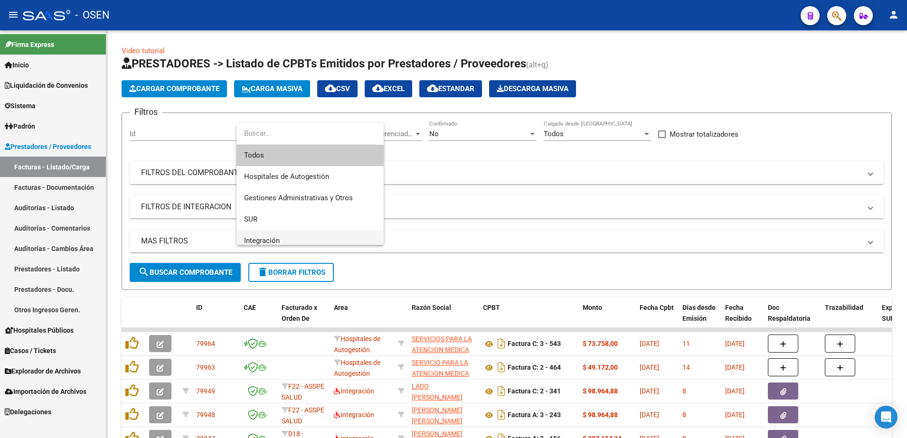
click at [316, 235] on span "Integración" at bounding box center [310, 240] width 132 height 21
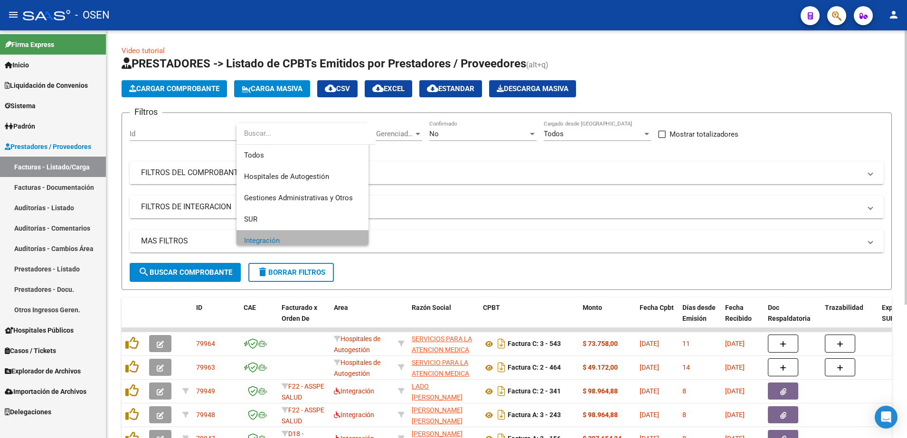
scroll to position [7, 0]
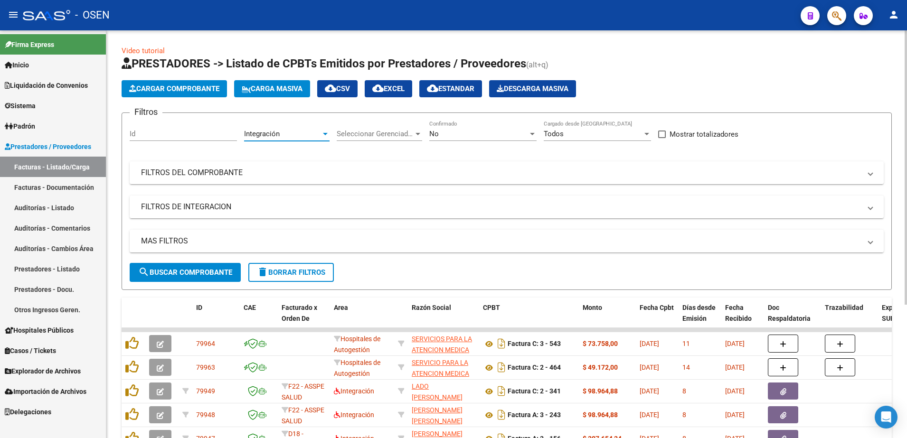
click at [511, 142] on div "No Confirmado" at bounding box center [482, 135] width 107 height 29
click at [510, 134] on div "No" at bounding box center [478, 134] width 99 height 9
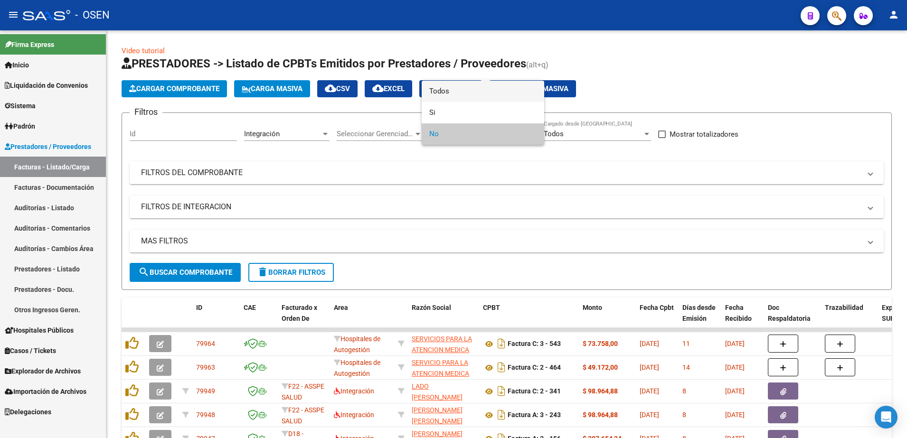
click at [472, 90] on span "Todos" at bounding box center [482, 91] width 107 height 21
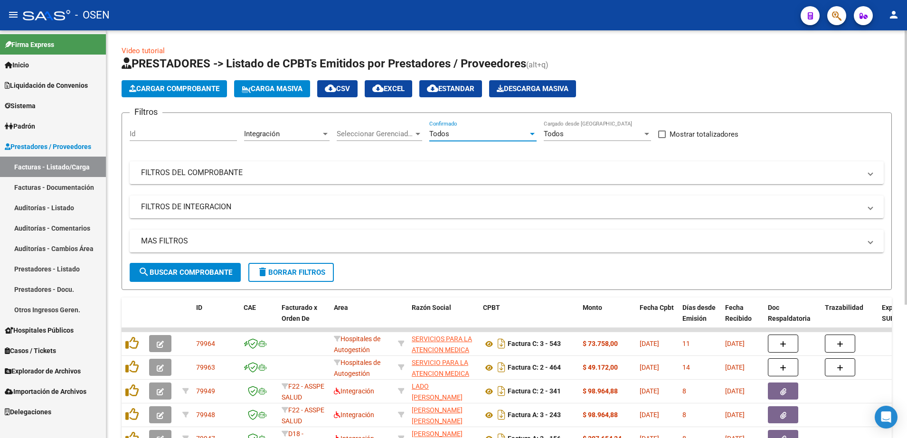
click at [230, 264] on button "search Buscar Comprobante" at bounding box center [185, 272] width 111 height 19
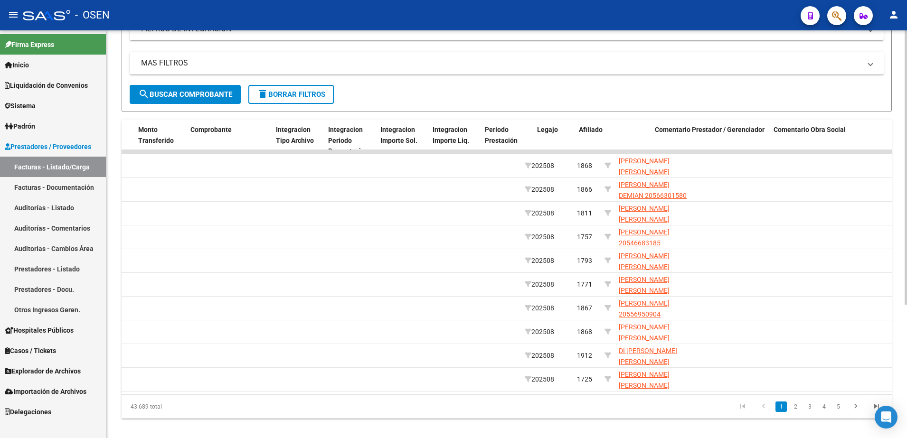
scroll to position [0, 975]
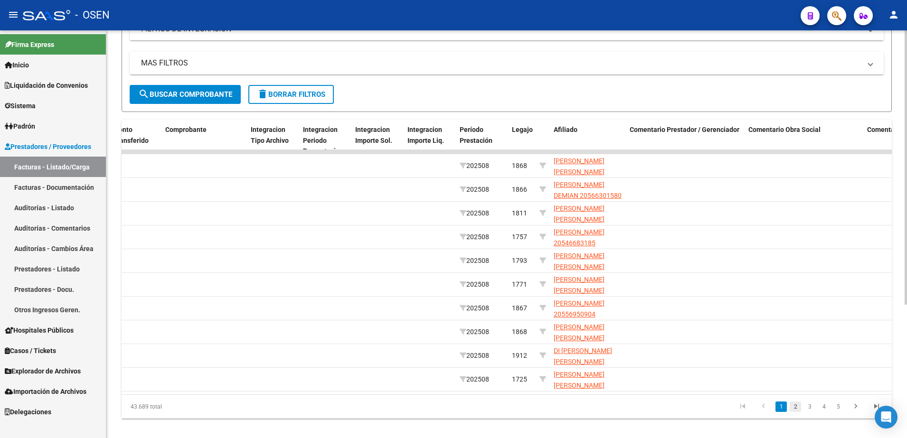
click at [797, 412] on link "2" at bounding box center [795, 407] width 11 height 10
click at [748, 418] on div "43.689 total 1 2 3 4 5" at bounding box center [507, 409] width 770 height 24
click at [746, 418] on div "43.689 total 1 2 3 4 5" at bounding box center [507, 409] width 770 height 24
click at [784, 416] on div "43.689 total 1 2 3 4 5" at bounding box center [507, 409] width 770 height 24
click at [764, 414] on div "43.689 total 1 2 3 4 5" at bounding box center [507, 409] width 770 height 24
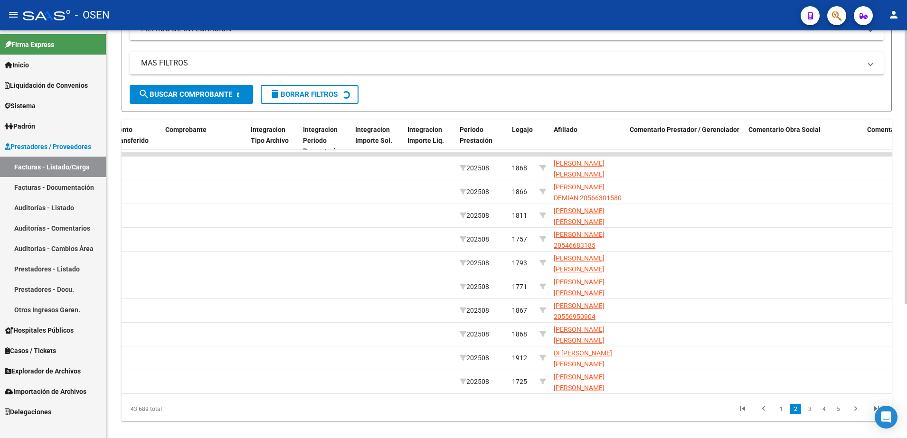
click at [762, 418] on div "43.689 total 1 2 3 4 5" at bounding box center [507, 409] width 770 height 24
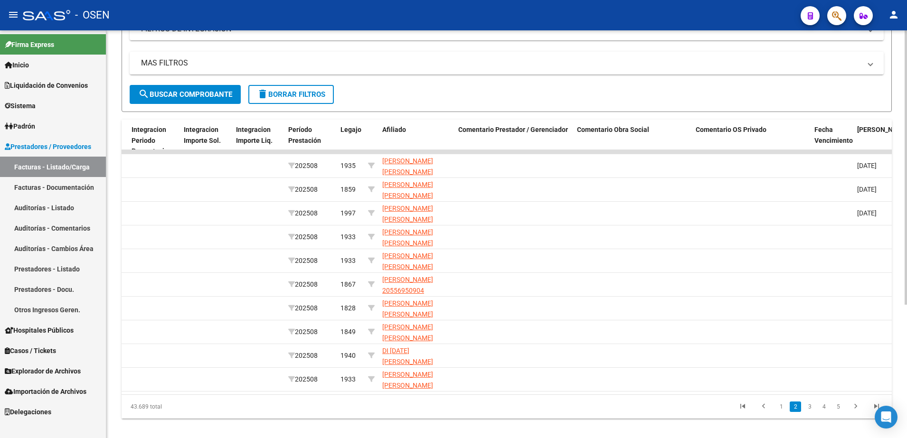
scroll to position [0, 1148]
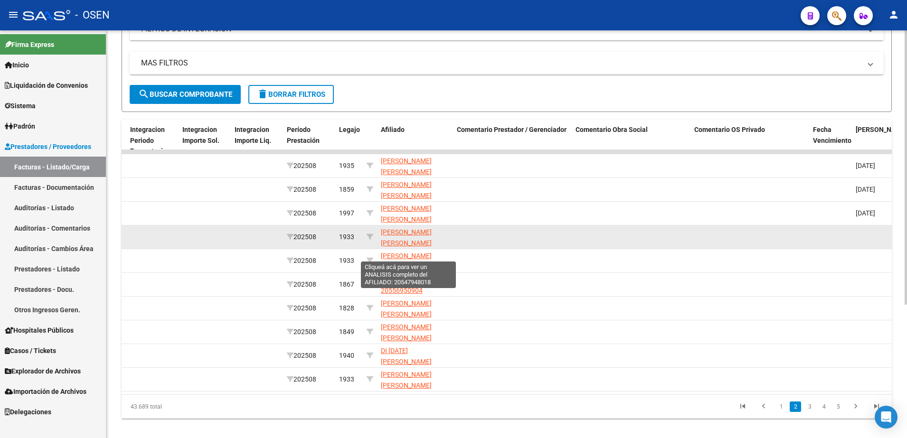
click at [397, 231] on span "NAPPI DENONI DAMIAN AGUSTIN 20547948018" at bounding box center [406, 242] width 51 height 29
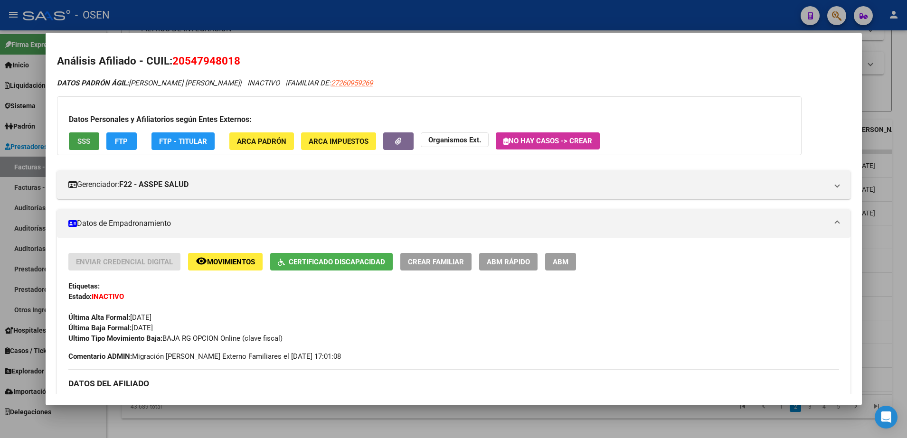
click at [91, 139] on button "SSS" at bounding box center [84, 141] width 30 height 18
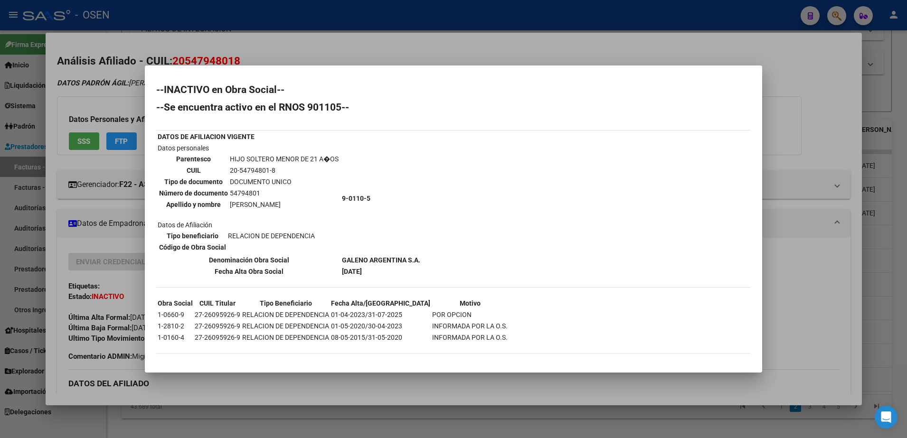
click at [837, 142] on div at bounding box center [453, 219] width 907 height 438
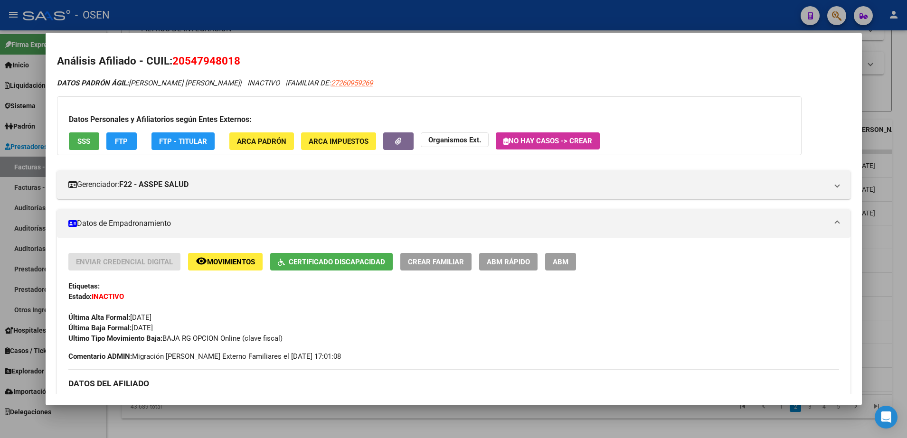
click at [86, 138] on span "SSS" at bounding box center [83, 141] width 13 height 9
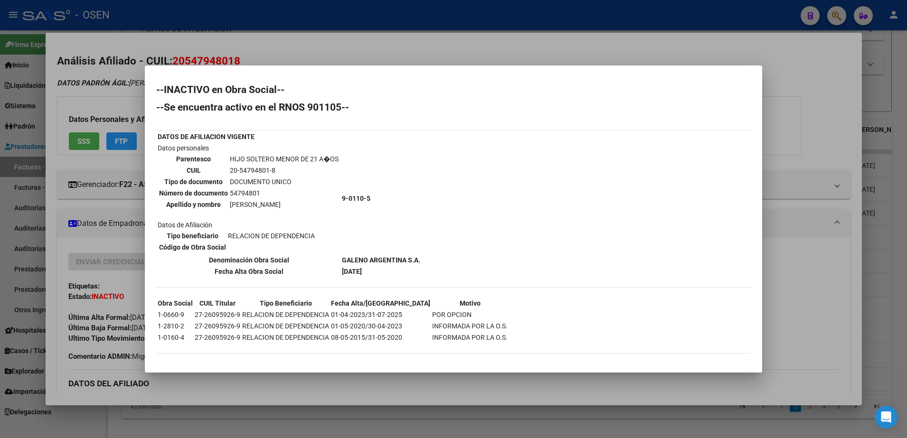
click at [868, 220] on div at bounding box center [453, 219] width 907 height 438
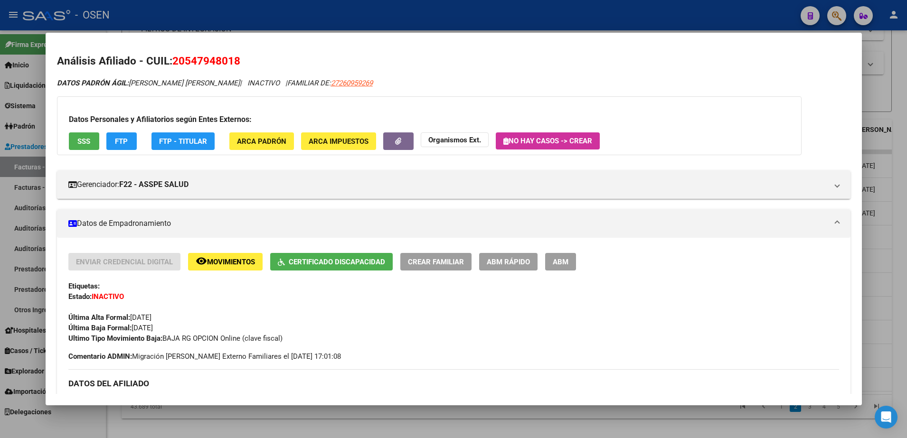
click at [880, 219] on div at bounding box center [453, 219] width 907 height 438
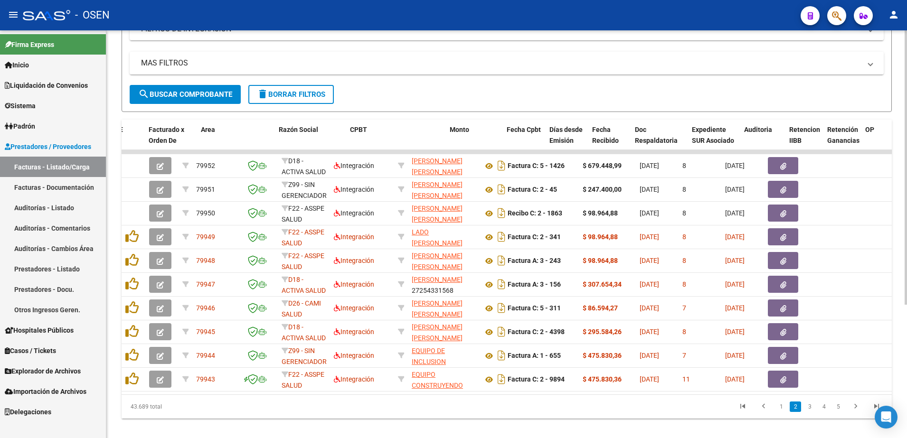
scroll to position [0, 133]
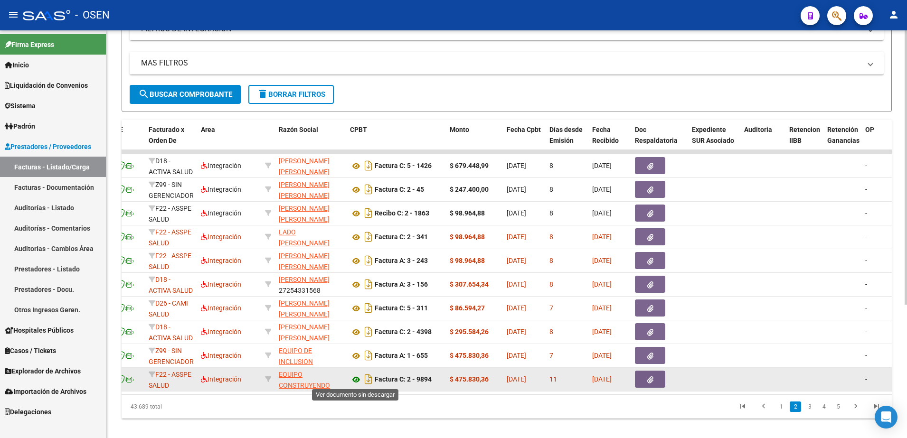
click at [350, 382] on icon at bounding box center [356, 379] width 12 height 11
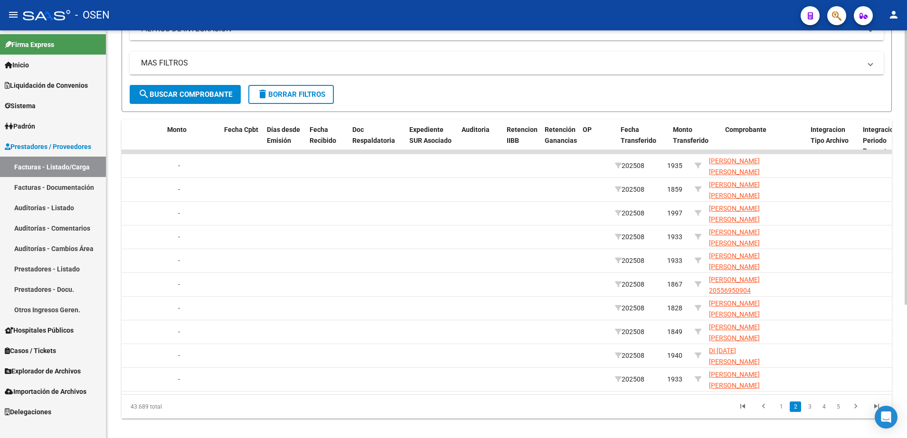
scroll to position [0, 156]
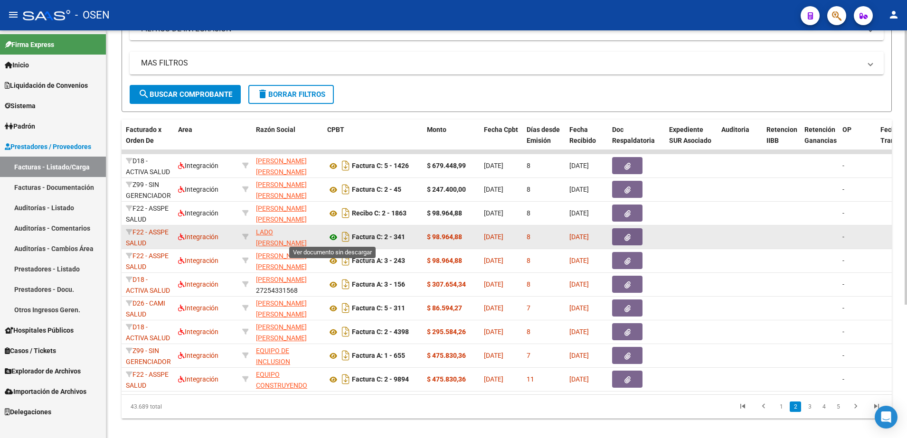
click at [332, 235] on icon at bounding box center [333, 237] width 12 height 11
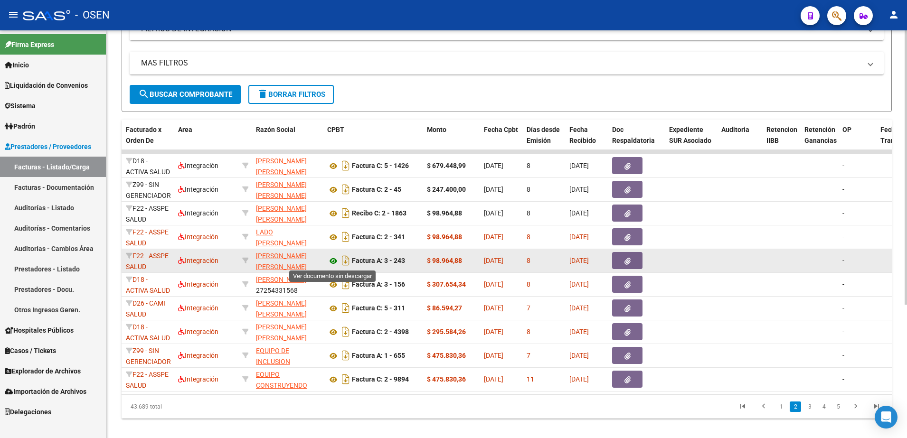
click at [332, 260] on icon at bounding box center [333, 260] width 12 height 11
click at [335, 262] on icon at bounding box center [333, 260] width 12 height 11
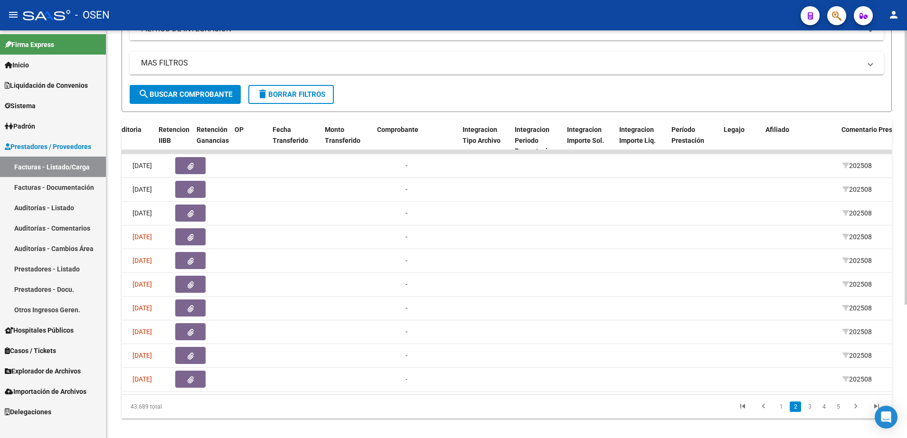
scroll to position [0, 1049]
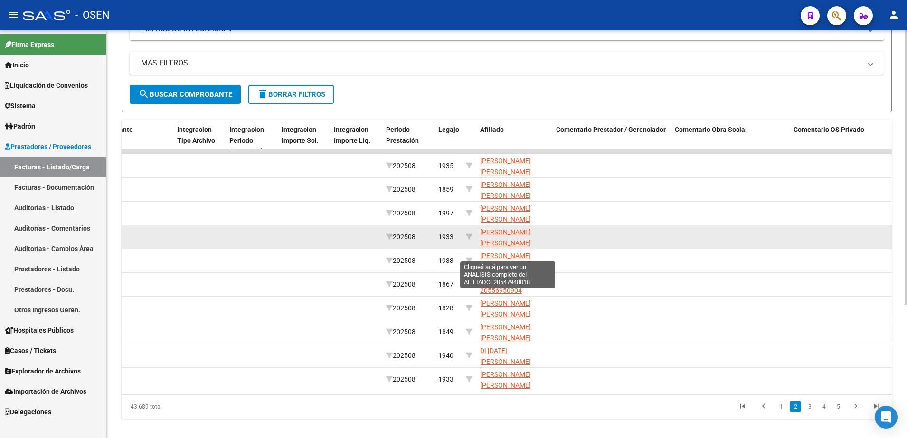
click at [501, 231] on span "NAPPI DENONI DAMIAN AGUSTIN 20547948018" at bounding box center [505, 242] width 51 height 29
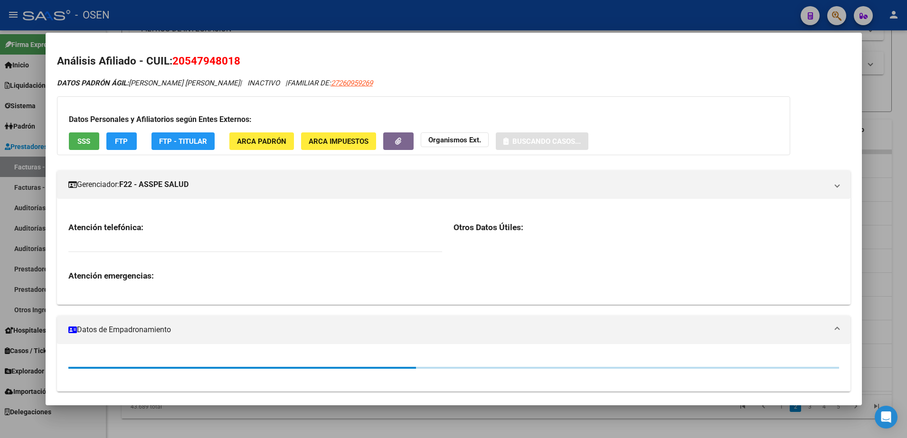
click at [83, 145] on span "SSS" at bounding box center [83, 141] width 13 height 9
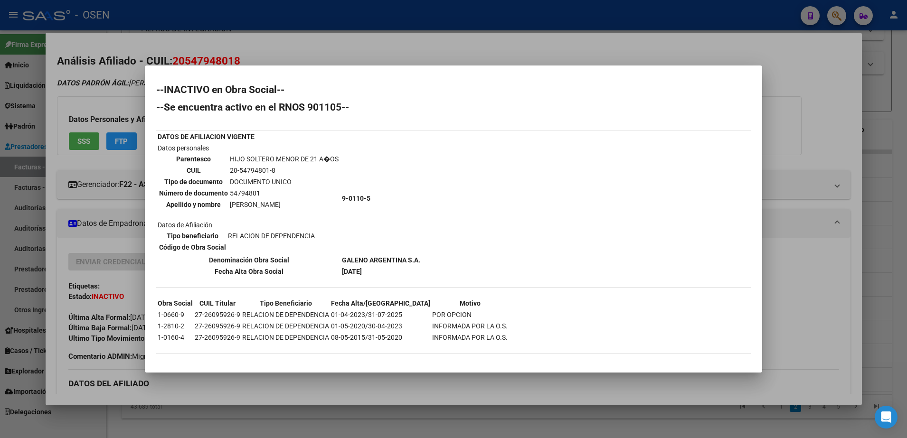
click at [167, 186] on th "Tipo de documento" at bounding box center [194, 182] width 70 height 10
click at [174, 161] on th "Parentesco" at bounding box center [194, 159] width 70 height 10
drag, startPoint x: 657, startPoint y: 180, endPoint x: 475, endPoint y: 184, distance: 181.5
click at [657, 180] on div "--INACTIVO en Obra Social-- --Se encuentra activo en el RNOS 901105-- DATOS DE …" at bounding box center [453, 224] width 595 height 278
drag, startPoint x: 231, startPoint y: 202, endPoint x: 279, endPoint y: 206, distance: 48.6
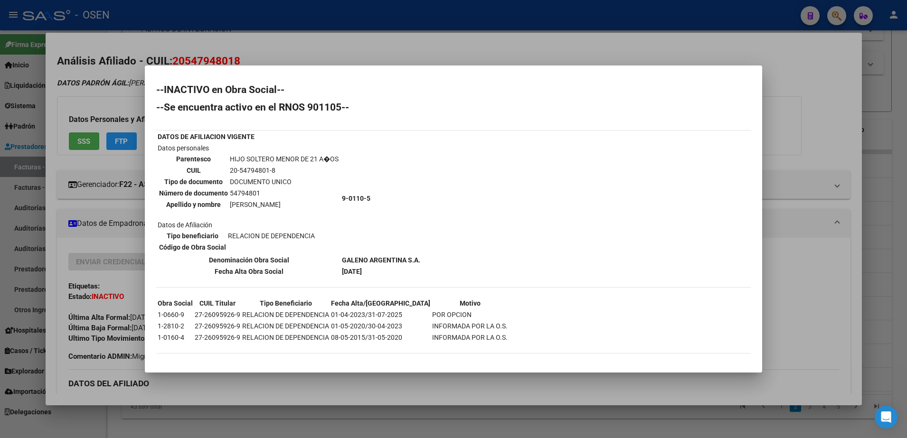
click at [279, 206] on td "NAPPI DENONI" at bounding box center [284, 204] width 110 height 10
copy td "NAPPI DENONI"
click at [677, 194] on div "--INACTIVO en Obra Social-- --Se encuentra activo en el RNOS 901105-- DATOS DE …" at bounding box center [453, 224] width 595 height 278
click at [637, 47] on div at bounding box center [453, 219] width 907 height 438
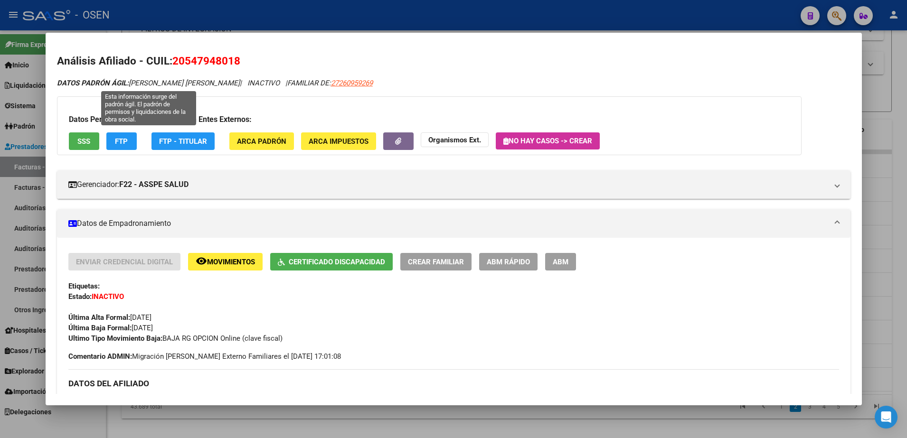
click at [194, 66] on span "20547948018" at bounding box center [206, 61] width 68 height 12
copy span "20547948018"
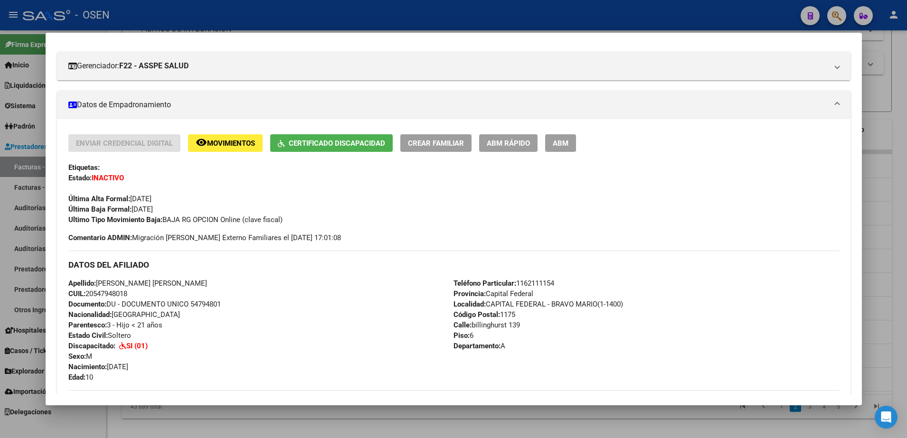
click at [110, 290] on span "CUIL: 20547948018" at bounding box center [97, 294] width 59 height 9
copy span "20547948018"
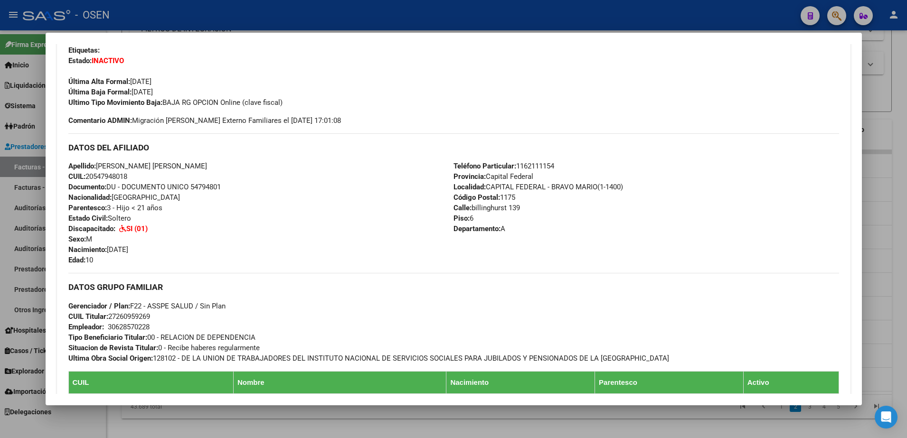
scroll to position [237, 0]
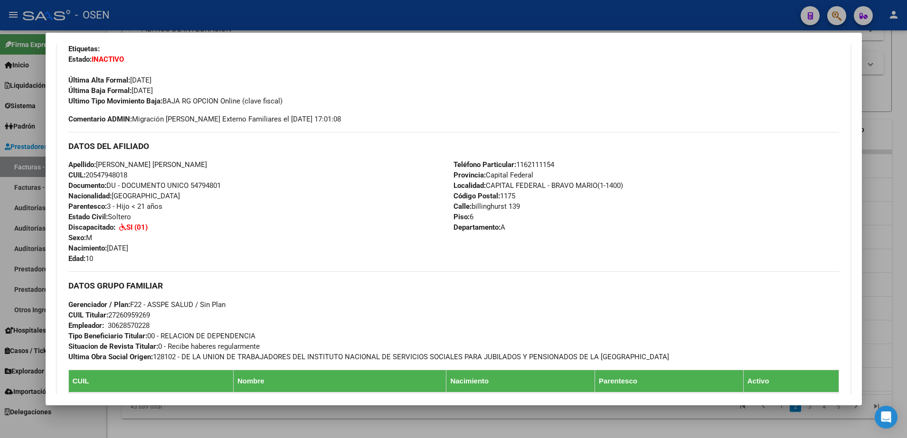
click at [142, 312] on span "CUIL Titular: 27260959269" at bounding box center [109, 315] width 82 height 9
copy span "27260959269"
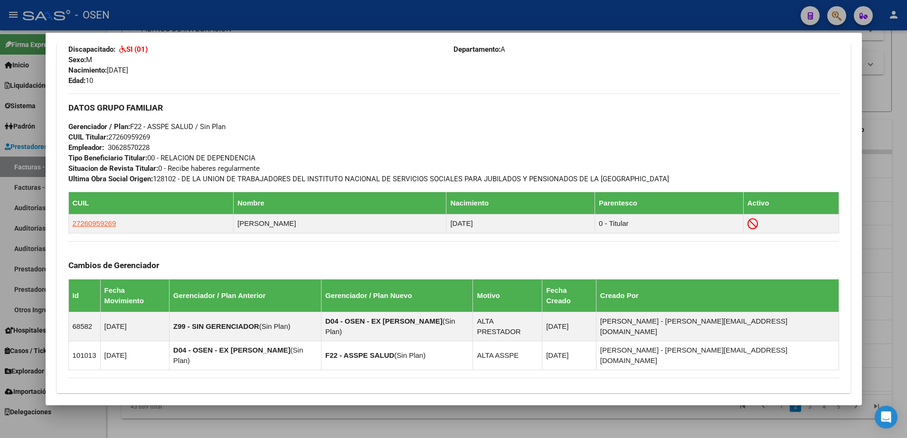
scroll to position [533, 0]
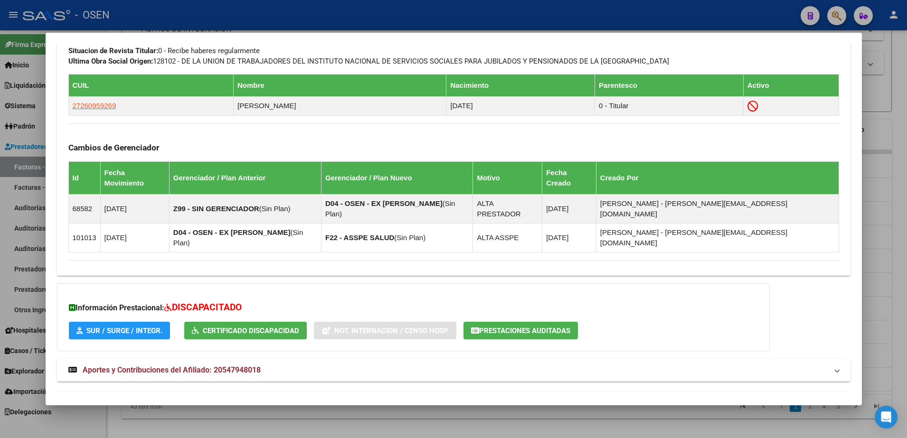
click at [400, 398] on mat-panel-title "Aportes y Contribuciones del Titular: 27260959269" at bounding box center [447, 403] width 759 height 11
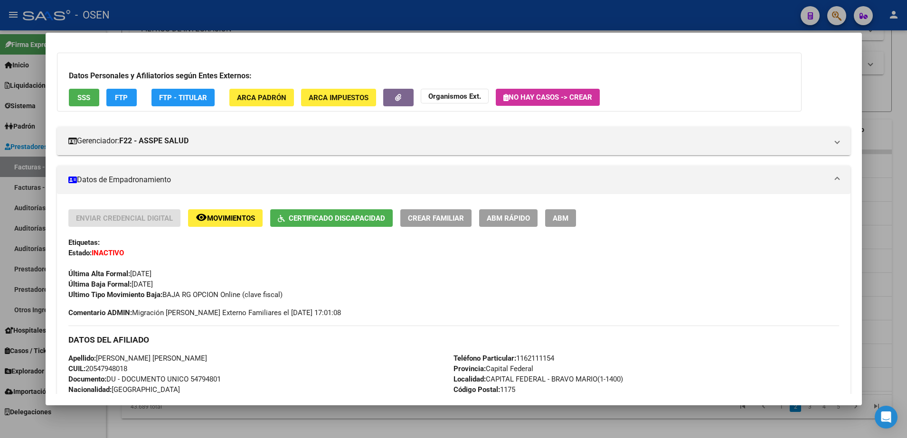
scroll to position [0, 0]
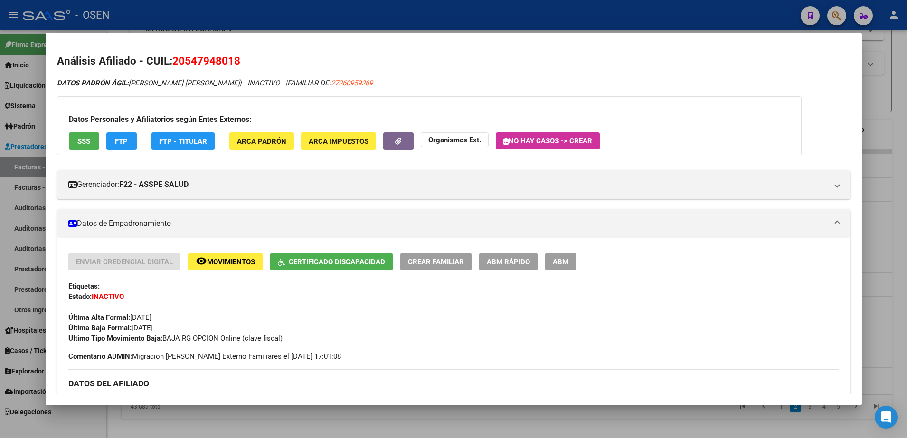
click at [280, 10] on div at bounding box center [453, 219] width 907 height 438
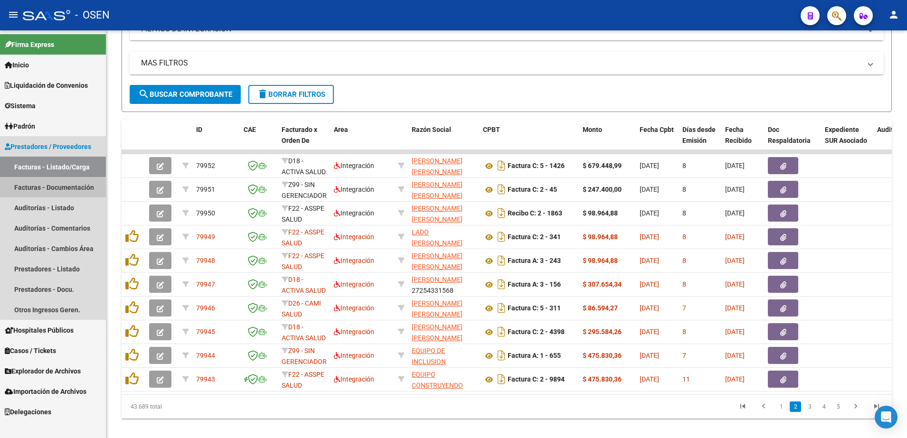
click at [82, 181] on link "Facturas - Documentación" at bounding box center [53, 187] width 106 height 20
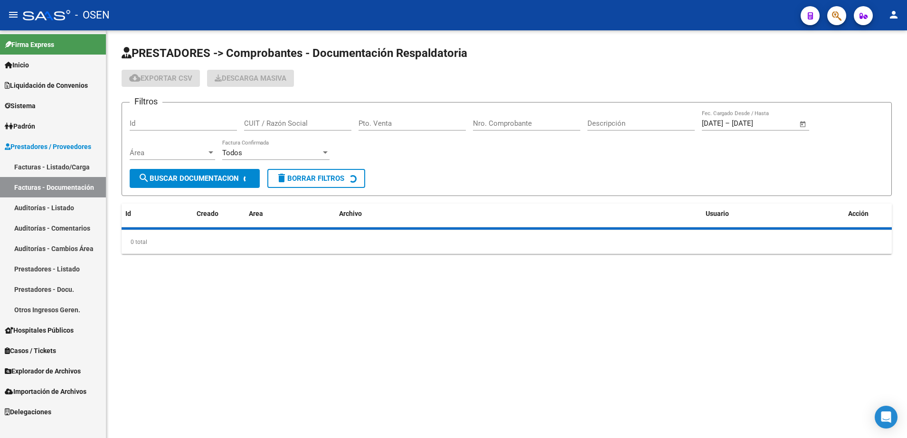
click at [82, 168] on link "Facturas - Listado/Carga" at bounding box center [53, 167] width 106 height 20
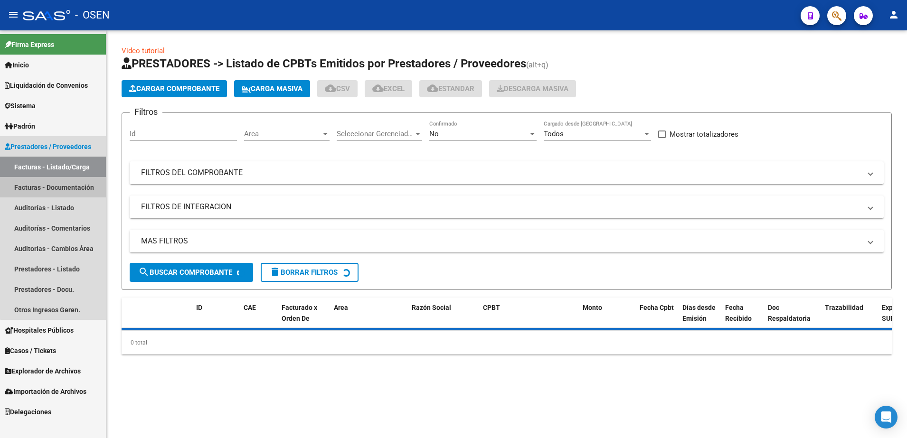
click at [70, 182] on link "Facturas - Documentación" at bounding box center [53, 187] width 106 height 20
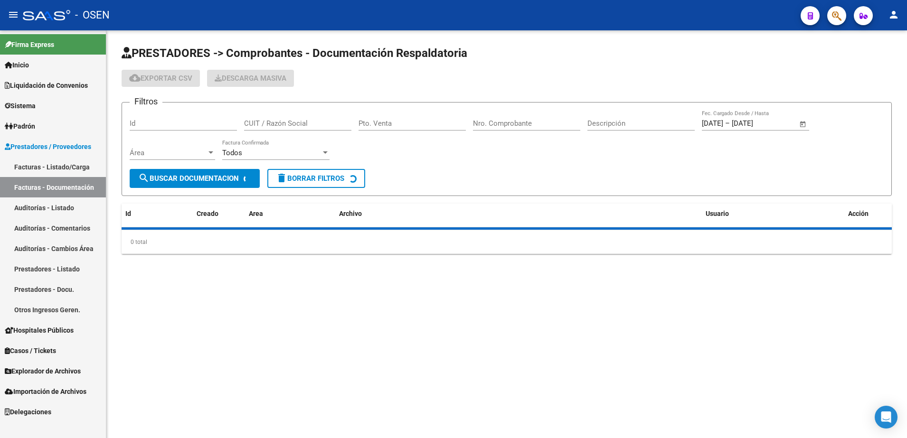
click at [61, 165] on link "Facturas - Listado/Carga" at bounding box center [53, 167] width 106 height 20
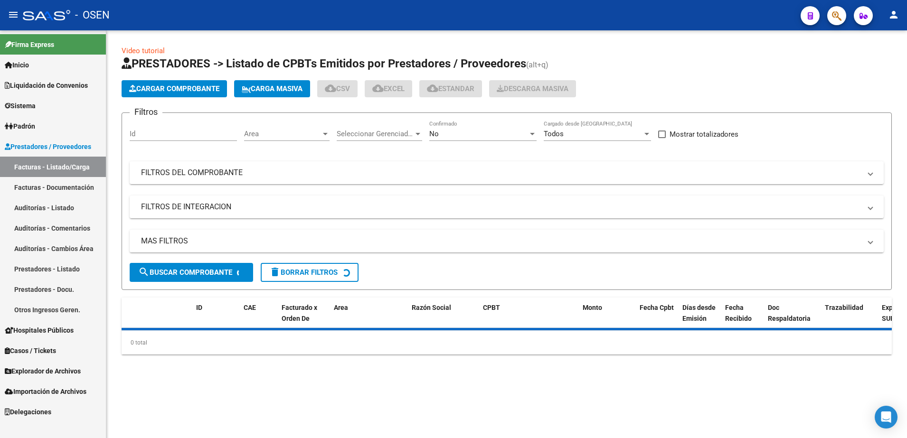
click at [306, 124] on div "Area Area" at bounding box center [286, 131] width 85 height 20
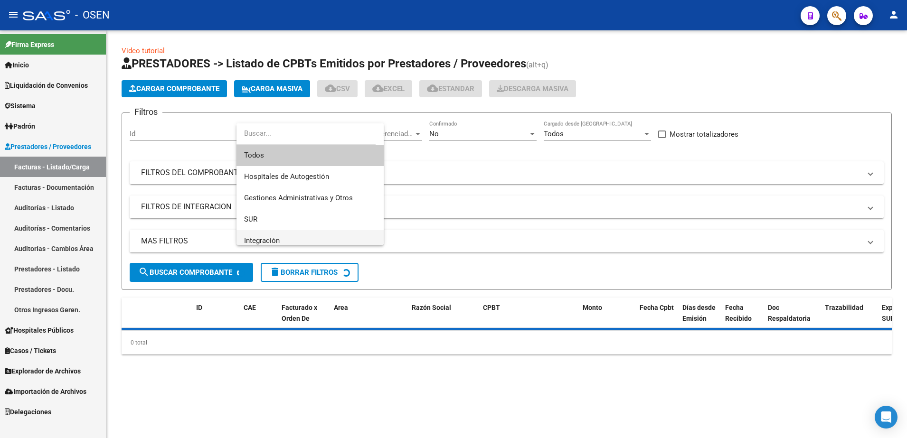
click at [298, 233] on span "Integración" at bounding box center [310, 240] width 132 height 21
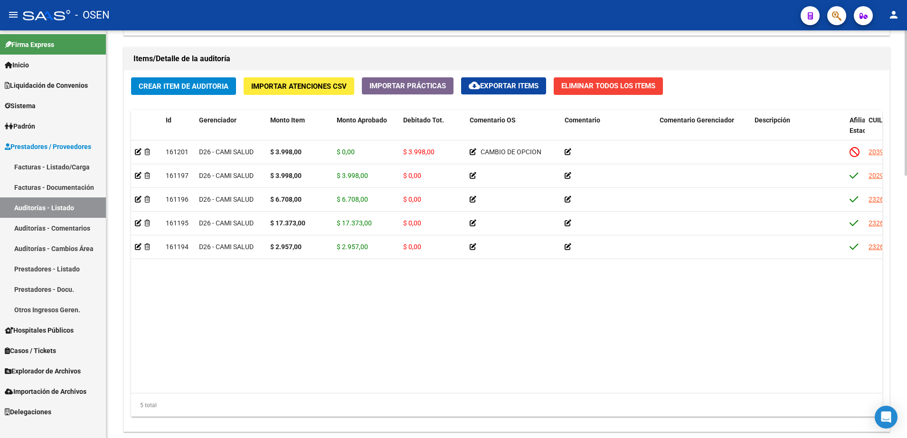
scroll to position [712, 0]
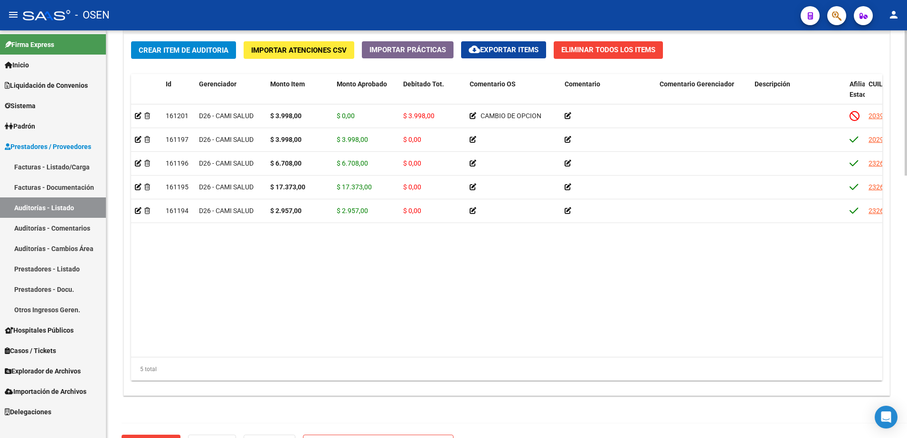
drag, startPoint x: 472, startPoint y: 357, endPoint x: 641, endPoint y: 359, distance: 169.1
click at [641, 359] on div "5 total" at bounding box center [506, 370] width 751 height 24
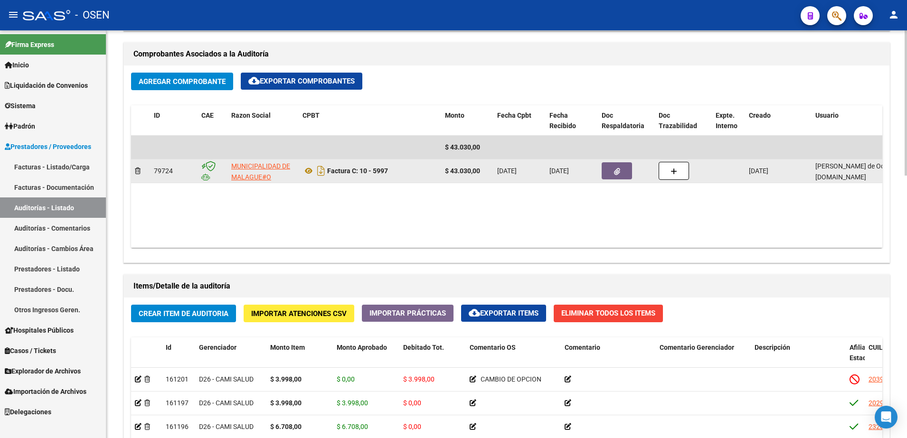
scroll to position [416, 0]
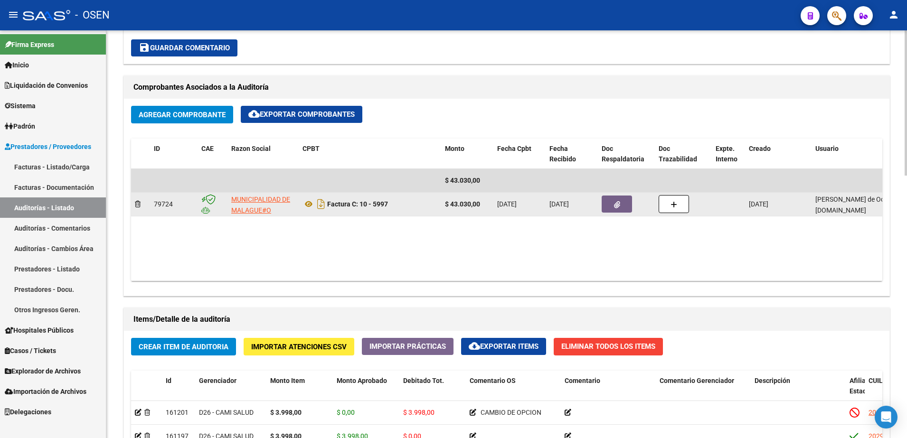
click at [610, 214] on datatable-body-cell at bounding box center [626, 204] width 57 height 23
click at [610, 205] on button "button" at bounding box center [617, 204] width 30 height 17
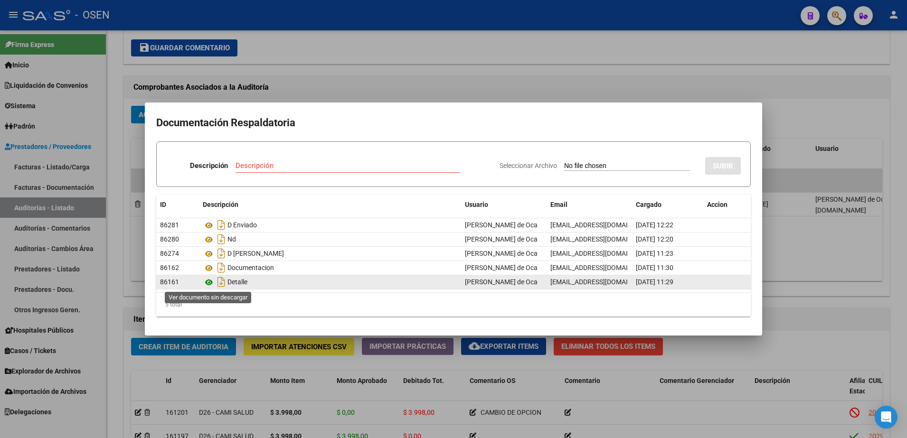
click at [205, 281] on icon at bounding box center [209, 282] width 12 height 11
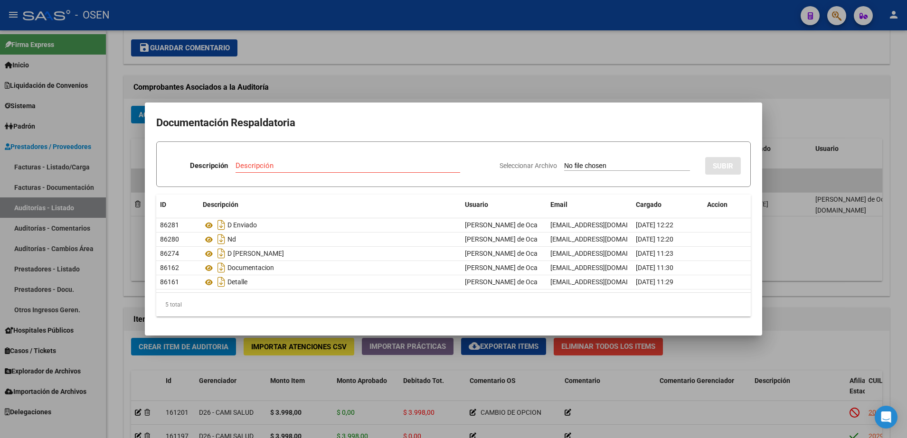
click at [848, 335] on div at bounding box center [453, 219] width 907 height 438
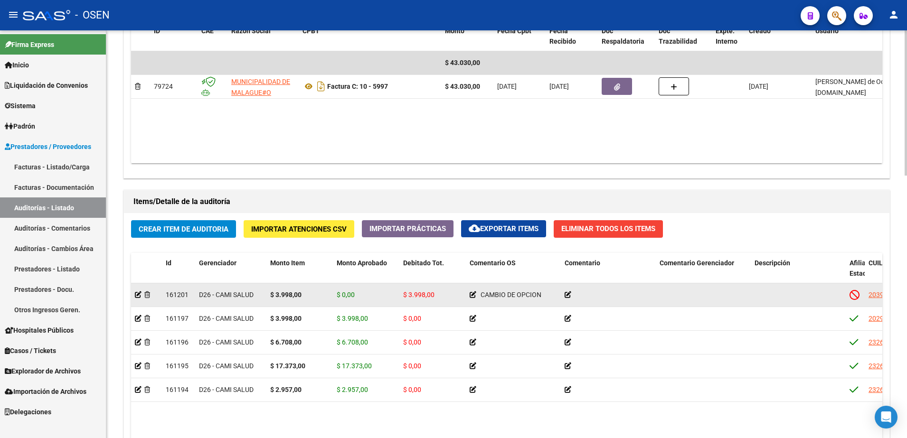
scroll to position [534, 0]
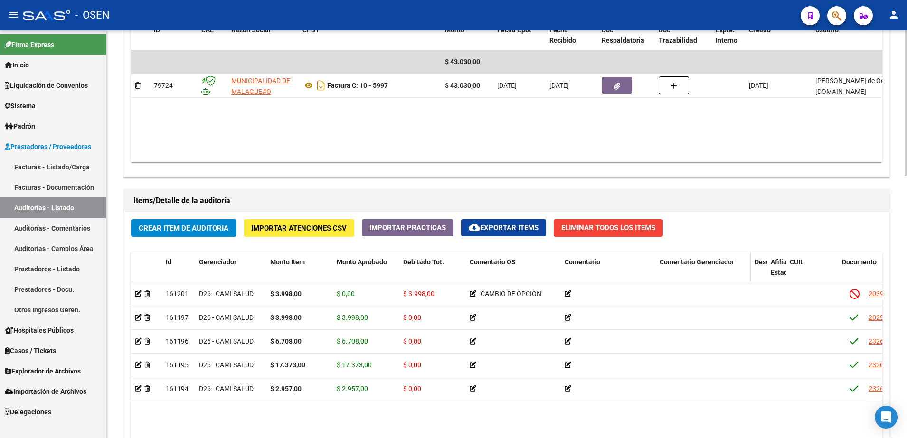
drag, startPoint x: 842, startPoint y: 270, endPoint x: 697, endPoint y: 273, distance: 144.9
click at [697, 273] on div "Id Gerenciador Monto Item Monto Aprobado Debitado Tot. Comentario OS Comentario…" at bounding box center [835, 273] width 1408 height 42
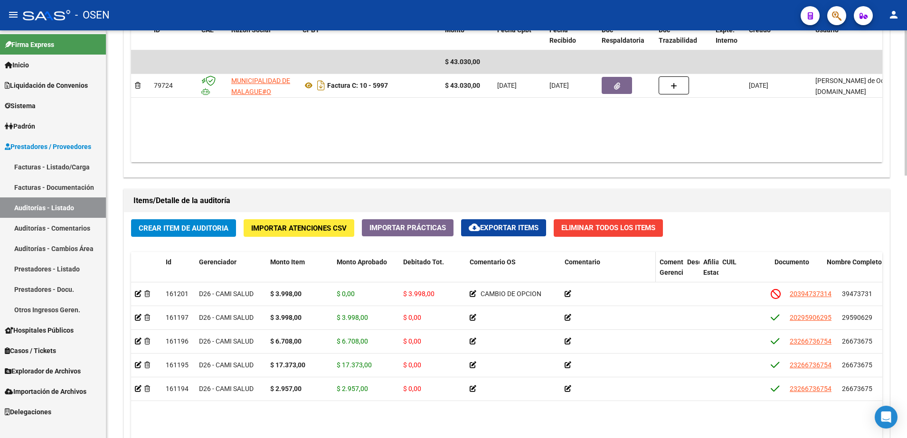
drag, startPoint x: 747, startPoint y: 269, endPoint x: 611, endPoint y: 273, distance: 135.9
click at [611, 273] on div "Id Gerenciador Monto Item Monto Aprobado Debitado Tot. Comentario OS Comentario…" at bounding box center [795, 273] width 1329 height 42
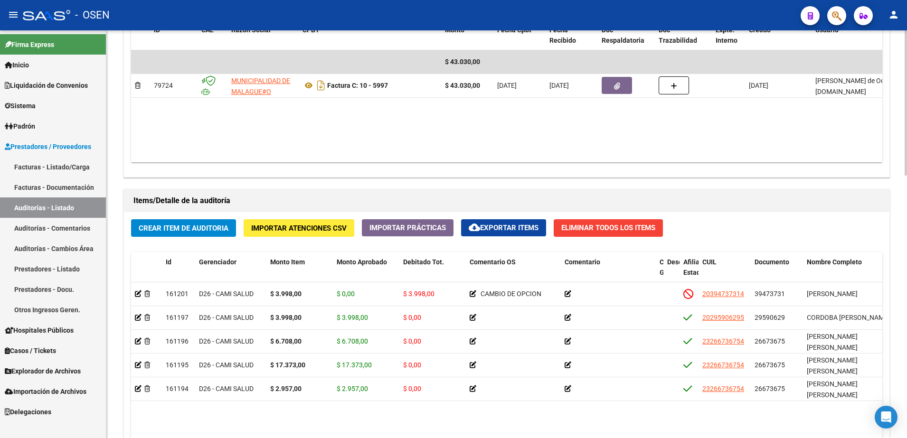
click at [765, 416] on datatable-body "161201 D26 - CAMI SALUD $ 3.998,00 $ 0,00 $ 3.998,00 CAMBIO DE OPCION 203947373…" at bounding box center [506, 409] width 751 height 253
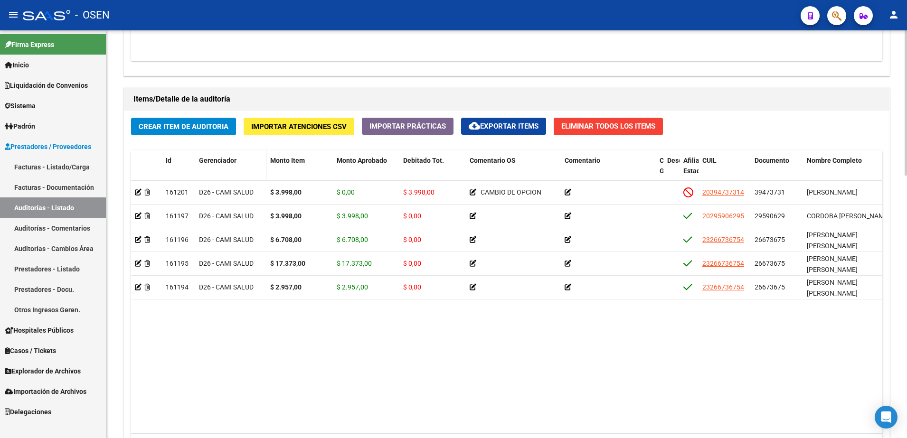
scroll to position [653, 0]
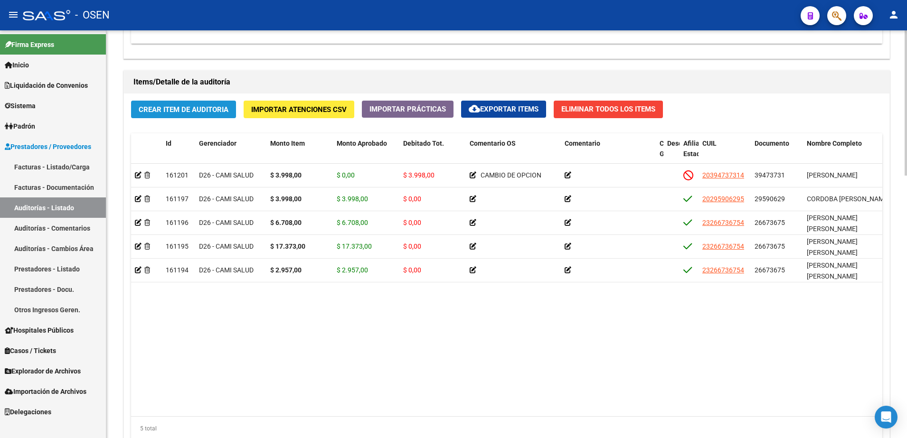
click at [229, 110] on button "Crear Item de Auditoria" at bounding box center [183, 110] width 105 height 18
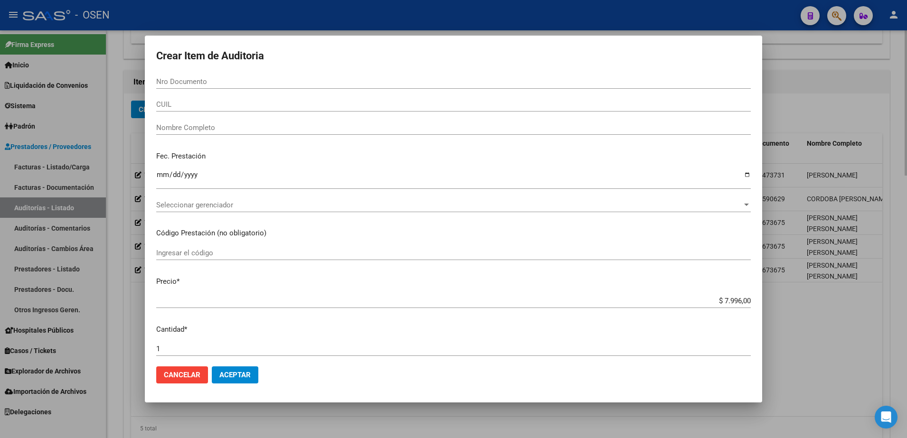
paste input "3.99800"
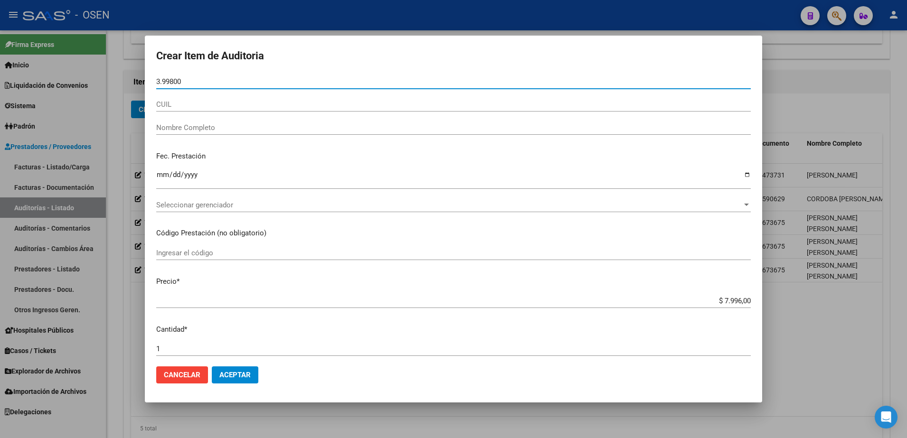
type input "3.99800"
click at [907, 262] on html "menu - OSEN person Firma Express Inicio Instructivos Contacto OS Liquidación de…" at bounding box center [453, 219] width 907 height 438
click at [907, 73] on html "menu - OSEN person Firma Express Inicio Instructivos Contacto OS Liquidación de…" at bounding box center [453, 219] width 907 height 438
click at [877, 288] on div at bounding box center [453, 219] width 907 height 438
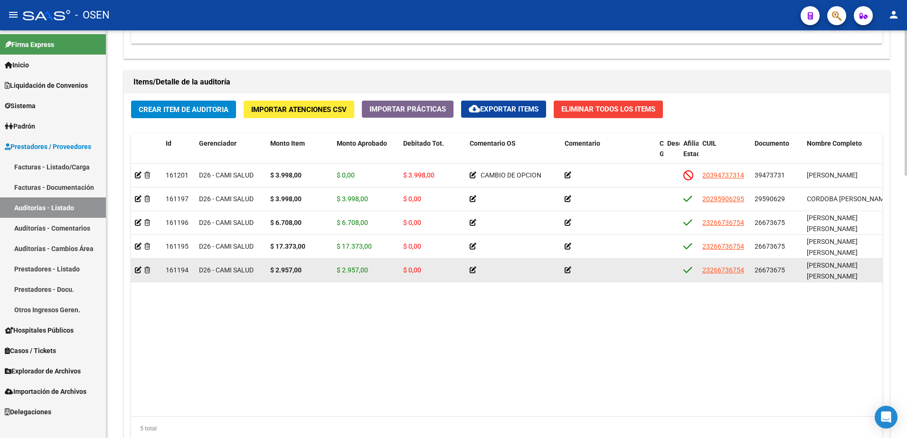
click at [779, 267] on span "26673675" at bounding box center [770, 270] width 30 height 8
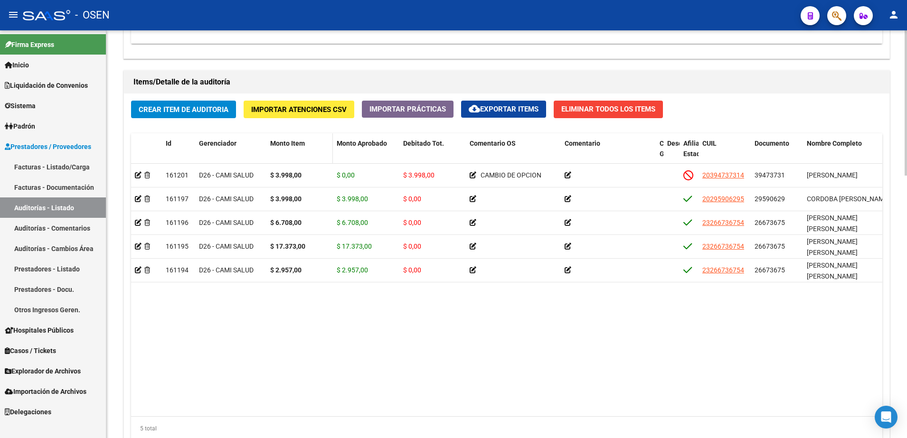
copy span "26673675"
click at [226, 118] on button "Crear Item de Auditoria" at bounding box center [183, 110] width 105 height 18
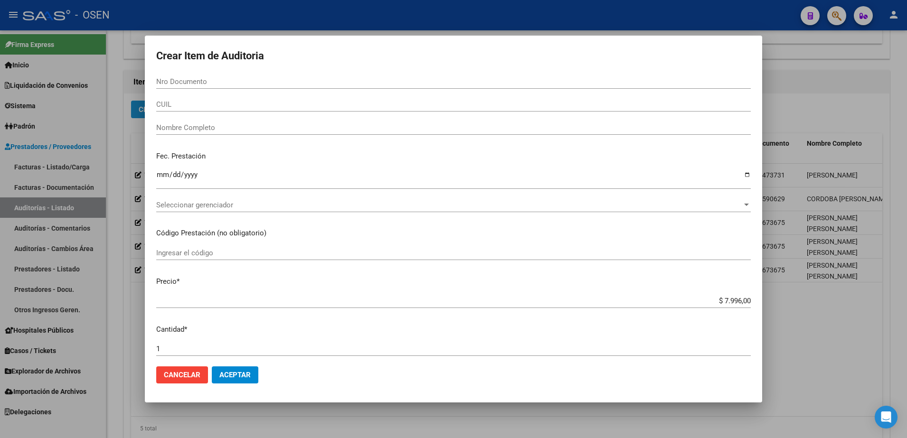
paste input "26673675"
type input "26673675"
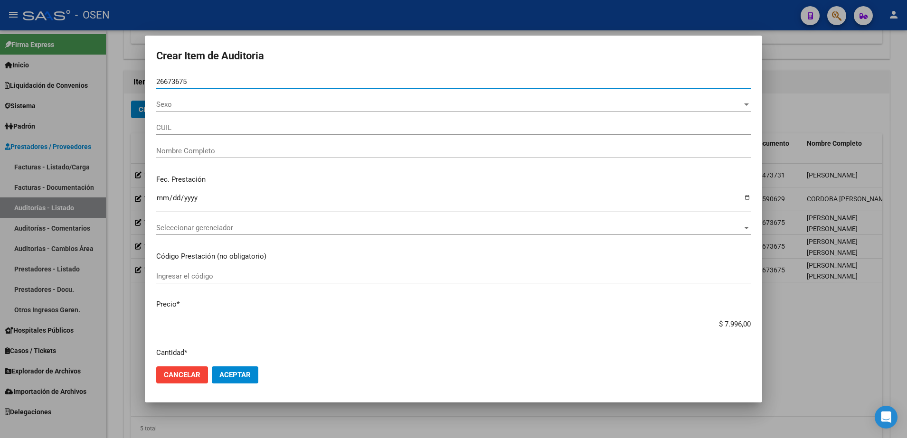
type input "23266736754"
type input "LEDEZMA CLAUDIA ADRIANA"
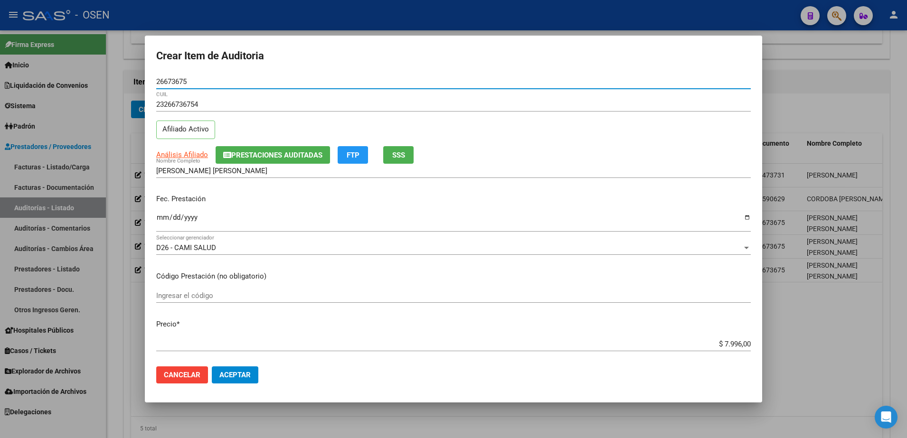
type input "26673675"
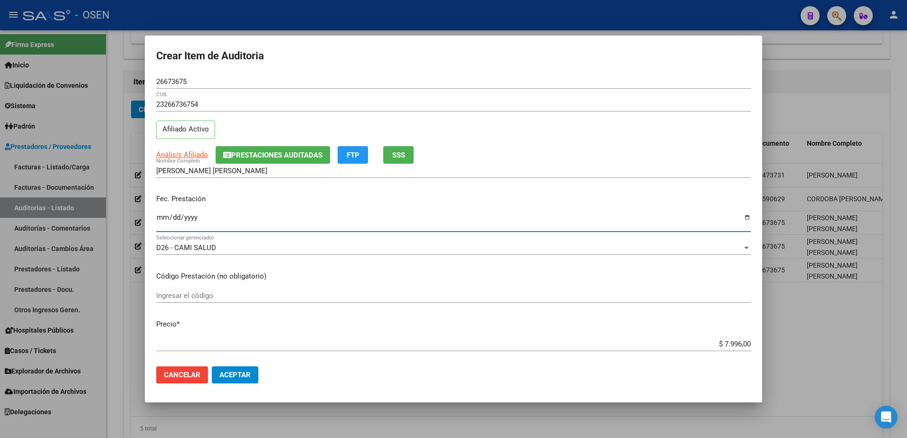
click at [168, 220] on input "Ingresar la fecha" at bounding box center [453, 221] width 595 height 15
type input "2025-08-05"
click at [734, 346] on input "$ 7.996,00" at bounding box center [453, 344] width 595 height 9
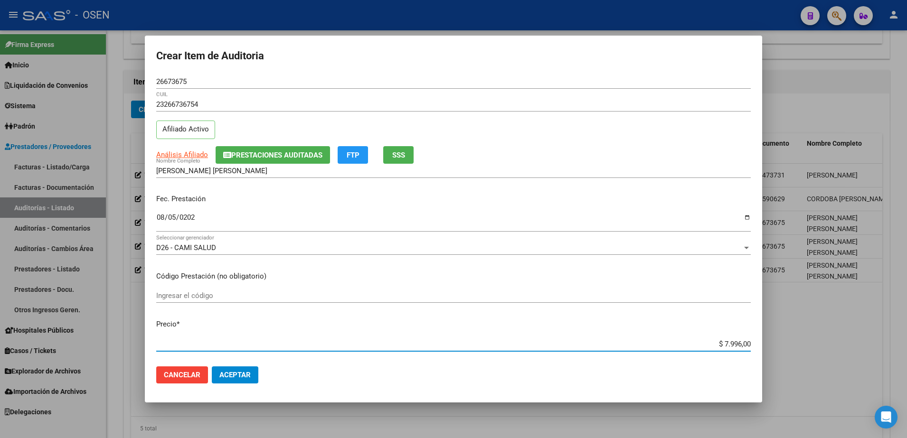
click at [733, 346] on input "$ 7.996,00" at bounding box center [453, 344] width 595 height 9
paste input "3.998"
type input "$ 3.998,00"
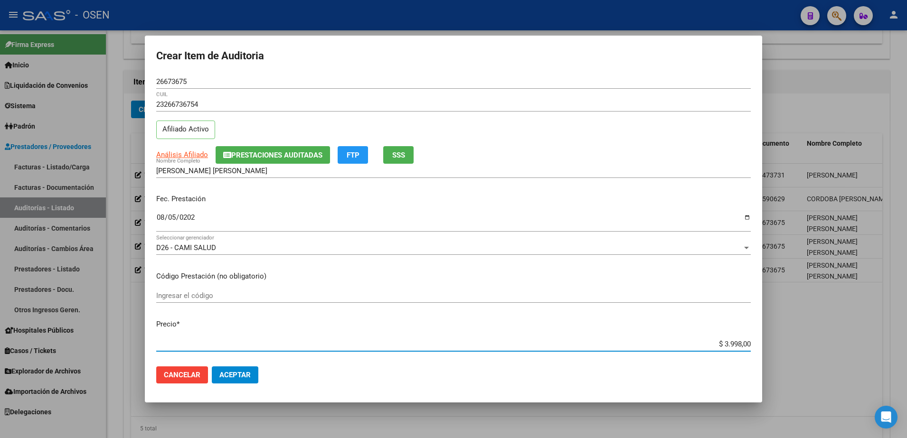
click at [254, 370] on button "Aceptar" at bounding box center [235, 375] width 47 height 17
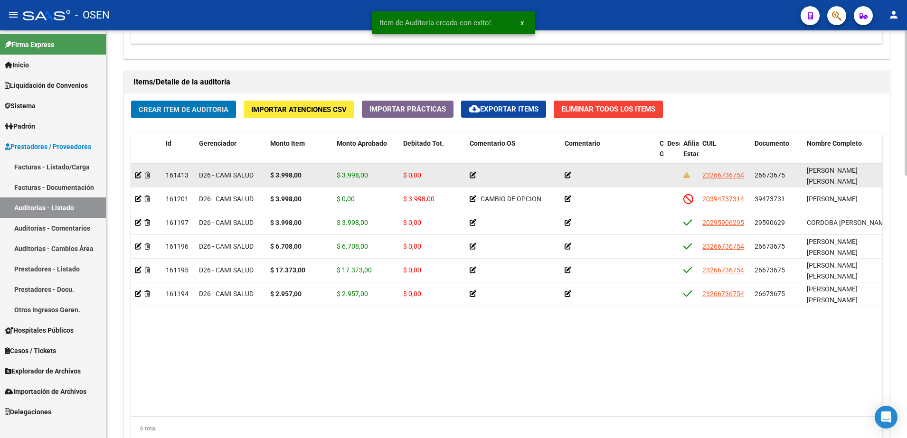
click at [759, 174] on span "26673675" at bounding box center [770, 175] width 30 height 8
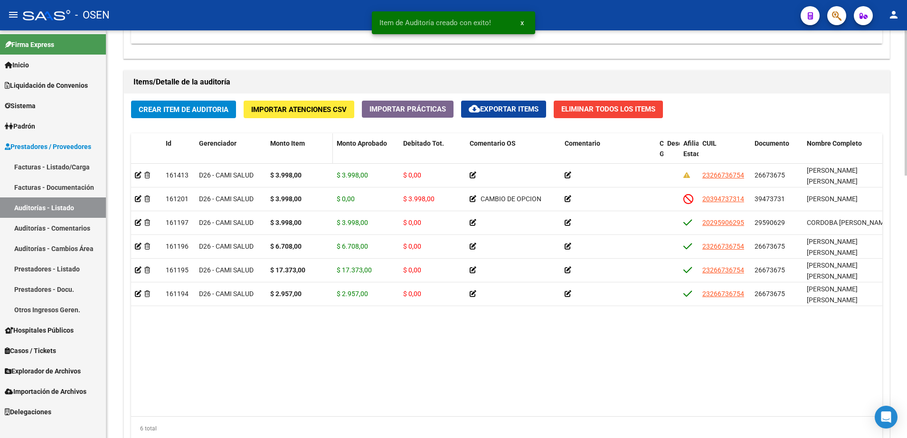
copy span "26673675"
click at [188, 113] on span "Crear Item de Auditoria" at bounding box center [184, 109] width 90 height 9
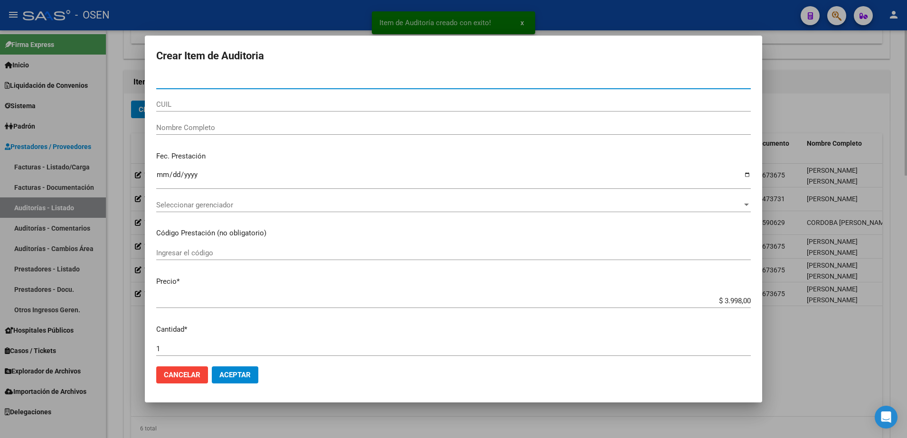
type input "26673675"
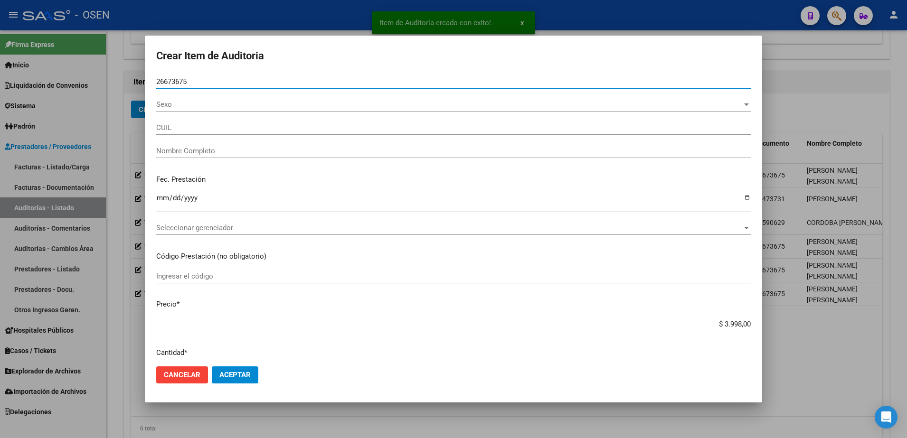
type input "23266736754"
type input "LEDEZMA CLAUDIA ADRIANA"
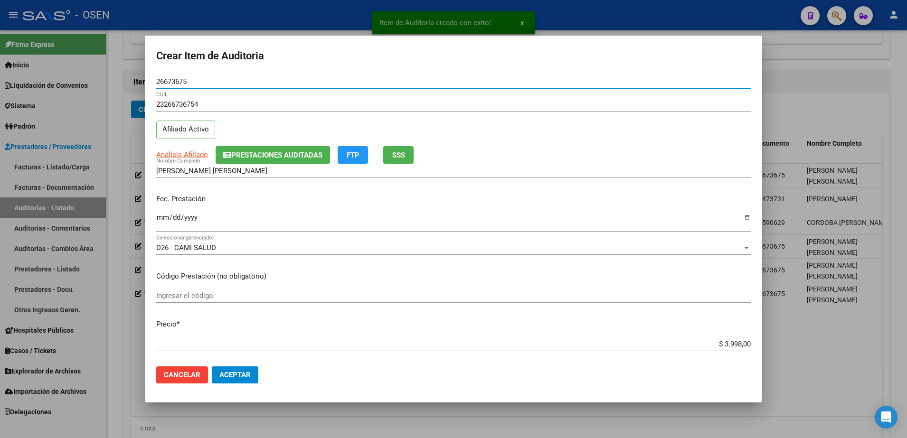
type input "26673675"
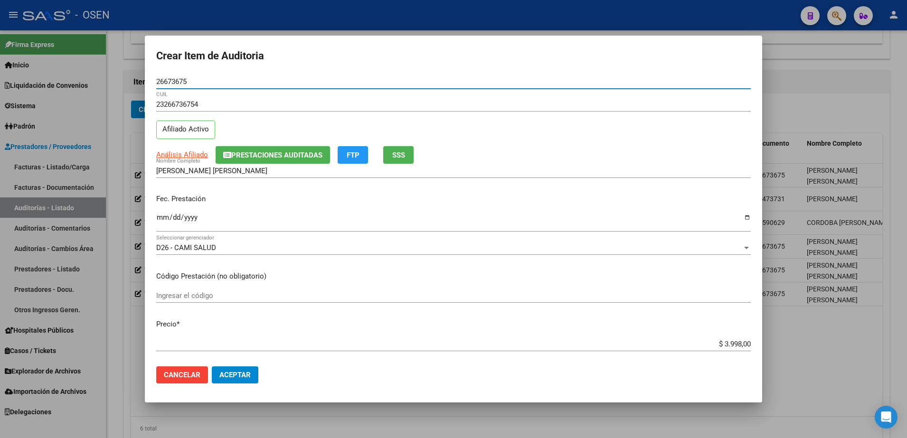
click at [154, 220] on mat-dialog-content "26673675 Nro Documento 23266736754 CUIL Afiliado Activo Análisis Afiliado Prest…" at bounding box center [453, 217] width 617 height 285
click at [165, 220] on input "Ingresar la fecha" at bounding box center [453, 221] width 595 height 15
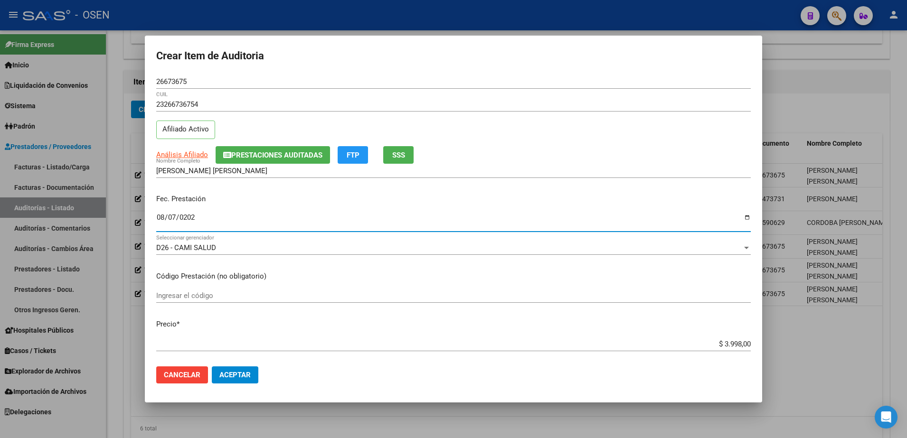
type input "2025-08-07"
click at [218, 378] on button "Aceptar" at bounding box center [235, 375] width 47 height 17
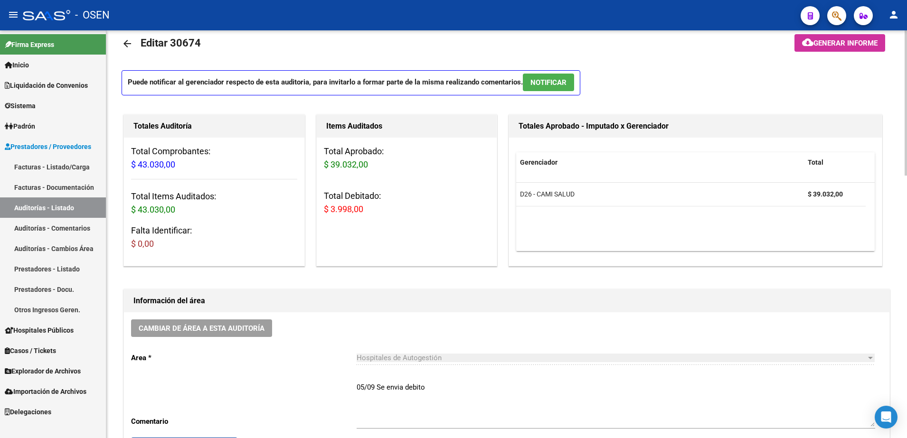
scroll to position [0, 0]
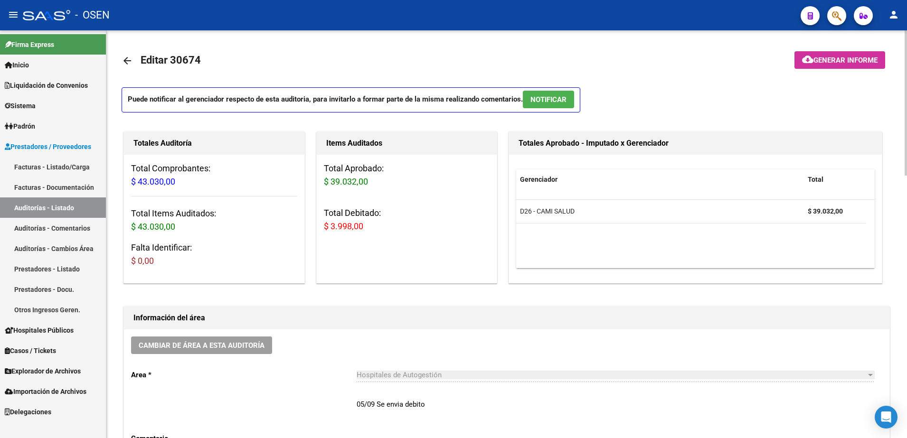
click at [127, 64] on mat-icon "arrow_back" at bounding box center [127, 60] width 11 height 11
click at [135, 56] on link "arrow_back" at bounding box center [131, 60] width 19 height 22
click at [126, 56] on mat-icon "arrow_back" at bounding box center [127, 60] width 11 height 11
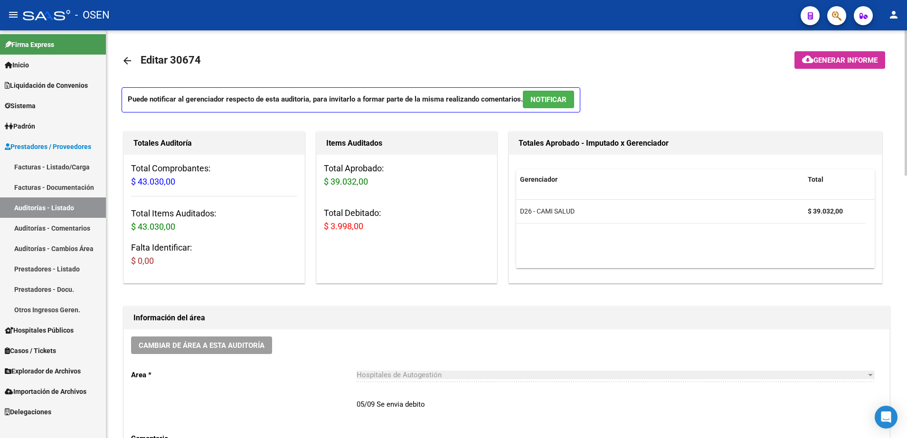
click at [127, 62] on mat-icon "arrow_back" at bounding box center [127, 60] width 11 height 11
click at [297, 58] on mat-toolbar-row "arrow_back Editar 30674" at bounding box center [422, 61] width 601 height 30
click at [148, 57] on span "Editar 30674" at bounding box center [171, 60] width 60 height 12
drag, startPoint x: 55, startPoint y: 225, endPoint x: 56, endPoint y: 205, distance: 20.4
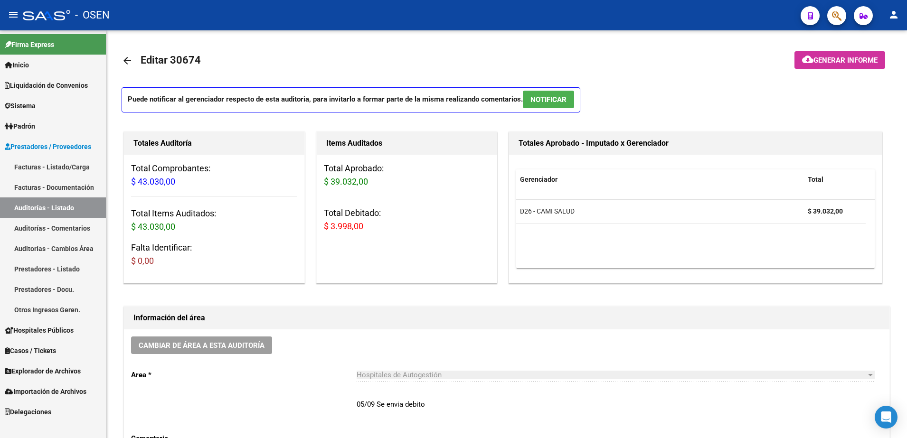
click at [55, 225] on link "Auditorías - Comentarios" at bounding box center [53, 228] width 106 height 20
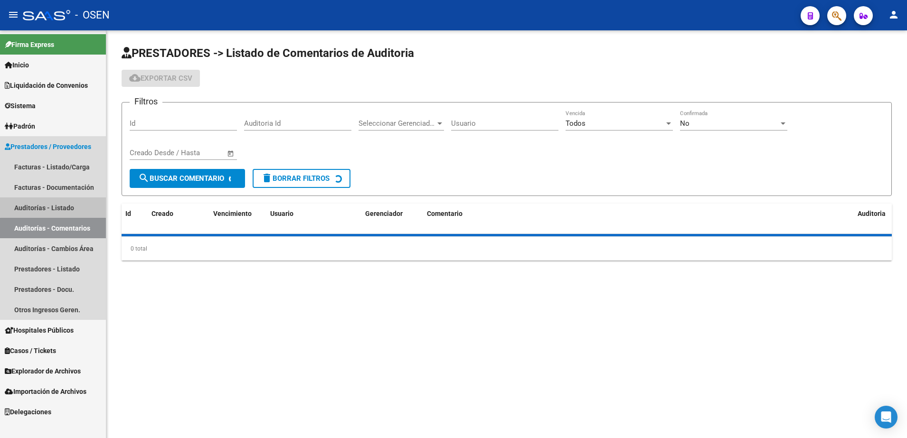
click at [56, 205] on link "Auditorías - Listado" at bounding box center [53, 208] width 106 height 20
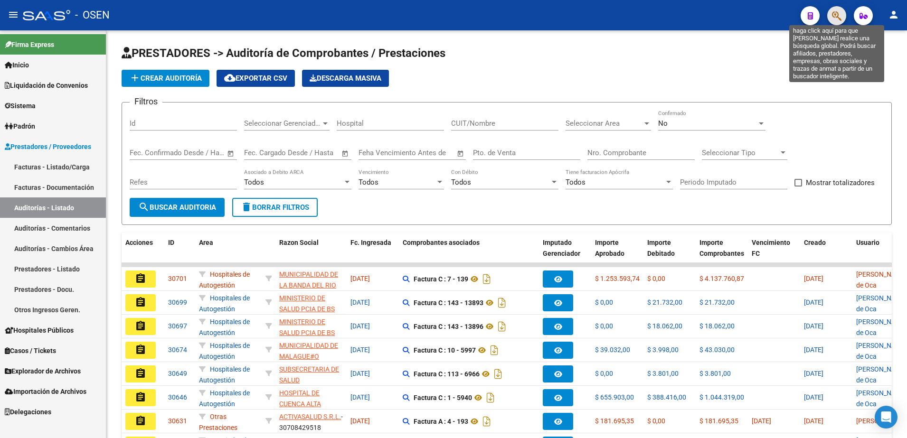
click at [837, 19] on icon "button" at bounding box center [836, 15] width 9 height 11
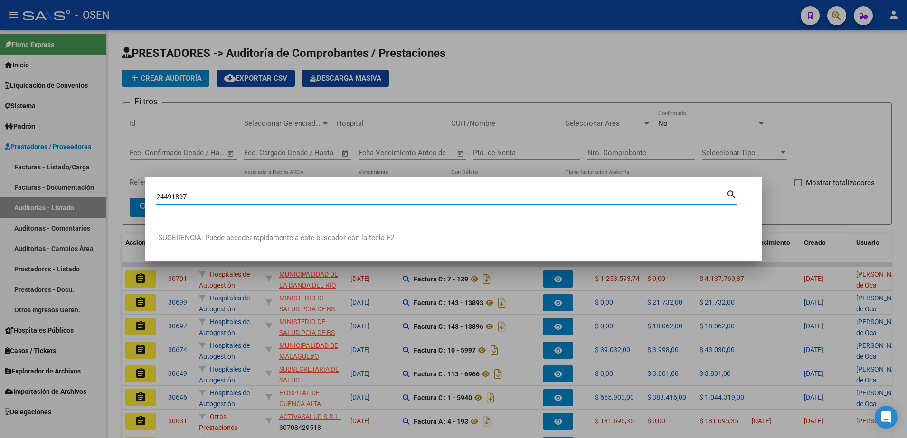
type input "24491897"
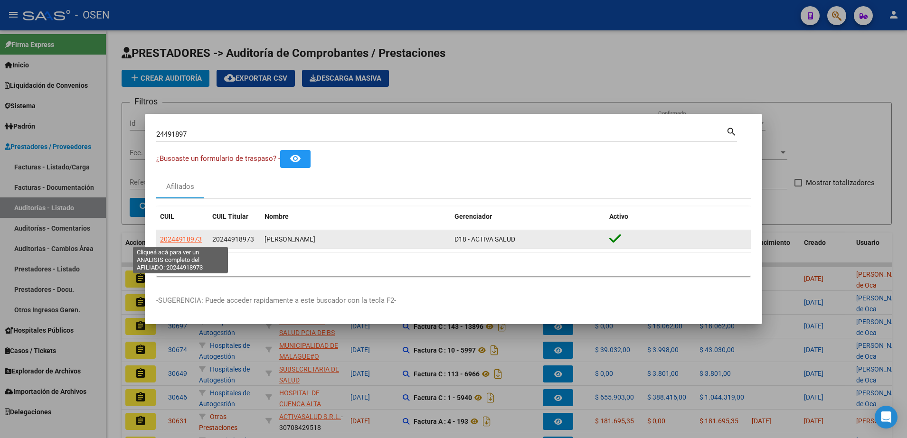
click at [179, 240] on span "20244918973" at bounding box center [181, 240] width 42 height 8
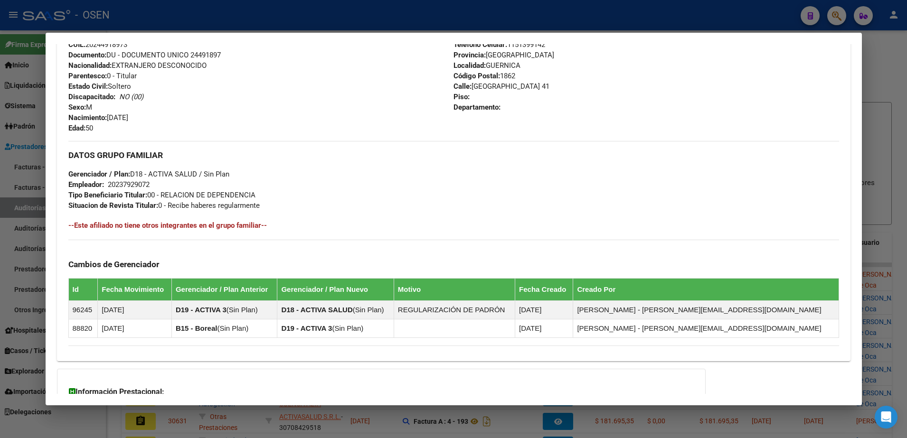
scroll to position [439, 0]
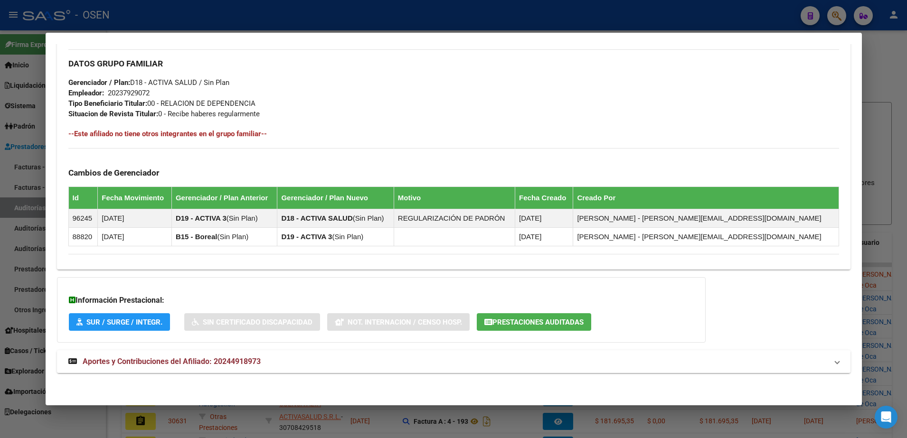
click at [549, 358] on mat-panel-title "Aportes y Contribuciones del Afiliado: 20244918973" at bounding box center [447, 361] width 759 height 11
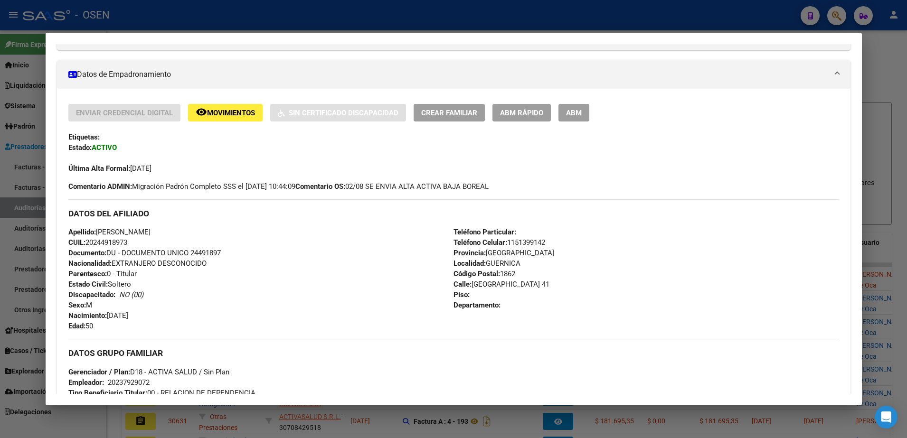
scroll to position [0, 0]
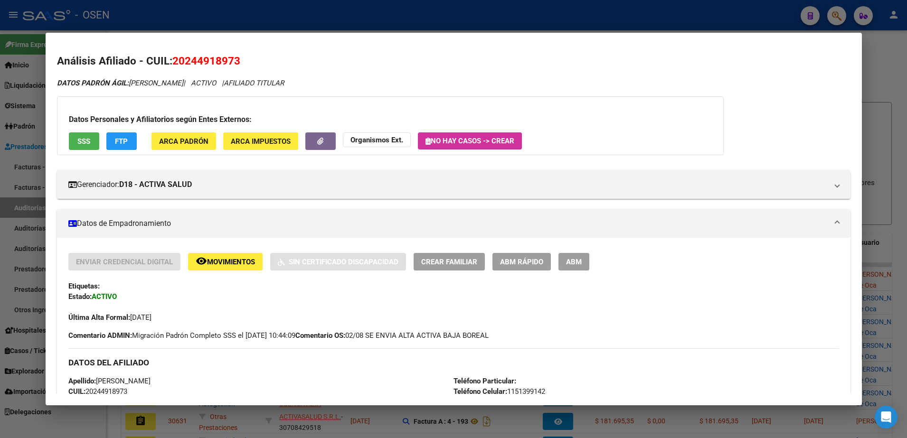
click at [92, 139] on button "SSS" at bounding box center [84, 141] width 30 height 18
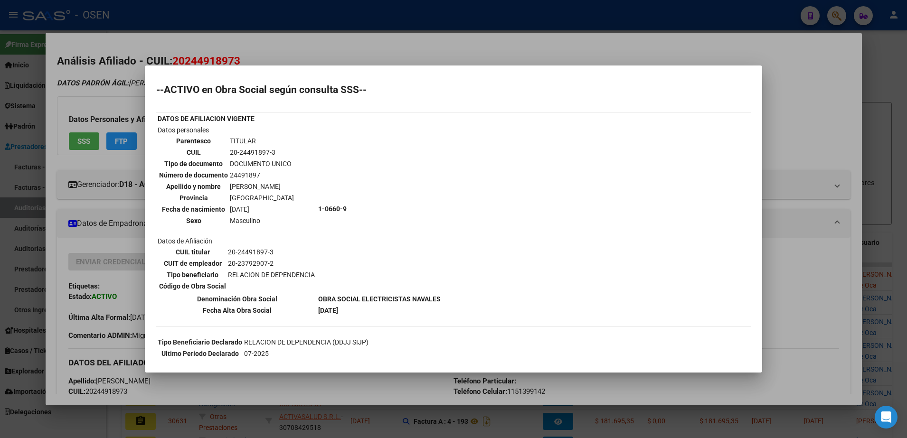
click at [788, 259] on div at bounding box center [453, 219] width 907 height 438
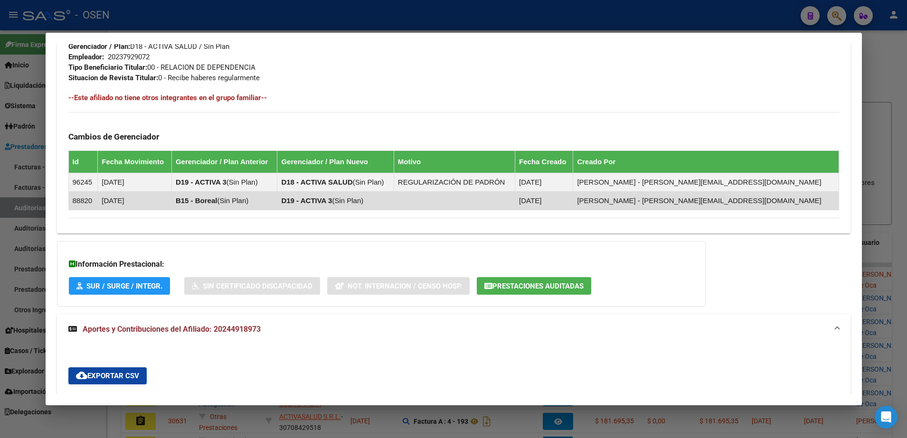
scroll to position [356, 0]
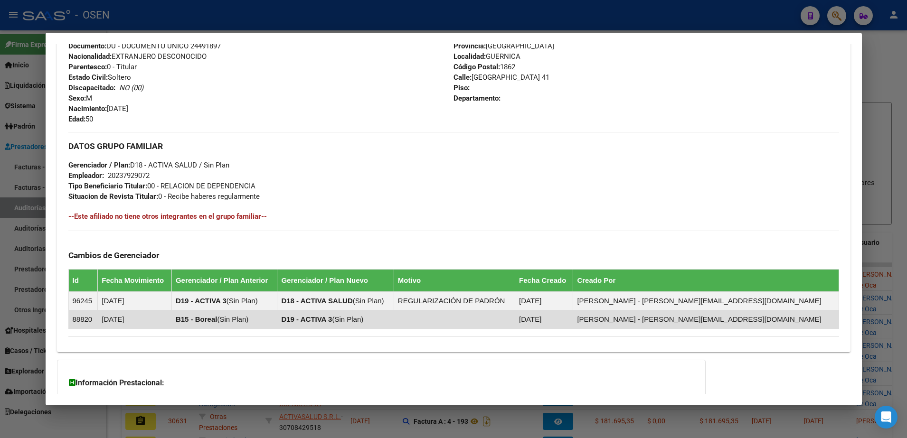
drag, startPoint x: 701, startPoint y: 318, endPoint x: 803, endPoint y: 318, distance: 101.2
click at [803, 318] on td "Martinez Paula - paulam@osensalud.com.ar" at bounding box center [705, 319] width 265 height 19
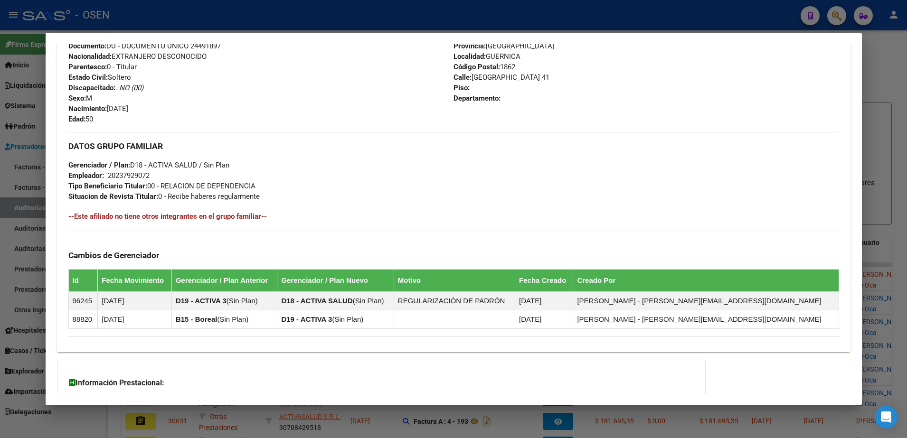
drag, startPoint x: 803, startPoint y: 318, endPoint x: 656, endPoint y: 216, distance: 178.4
click at [656, 216] on h4 "--Este afiliado no tiene otros integrantes en el grupo familiar--" at bounding box center [453, 216] width 771 height 10
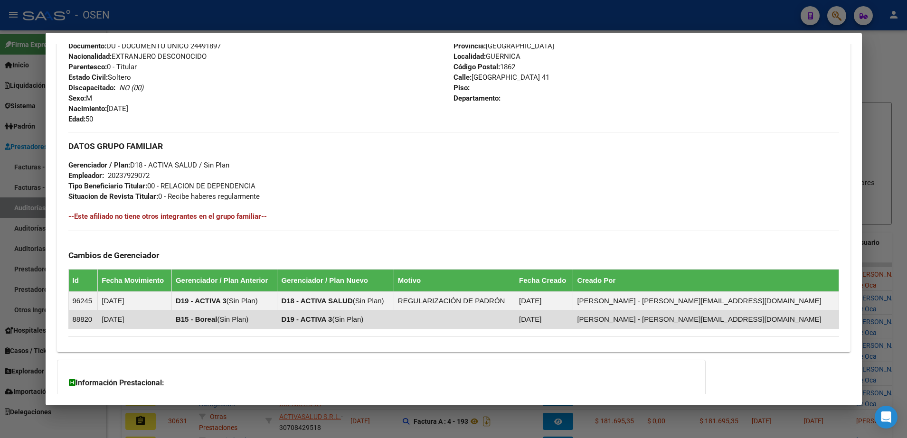
drag, startPoint x: 786, startPoint y: 319, endPoint x: 701, endPoint y: 323, distance: 85.1
click at [701, 323] on td "Martinez Paula - paulam@osensalud.com.ar" at bounding box center [705, 319] width 265 height 19
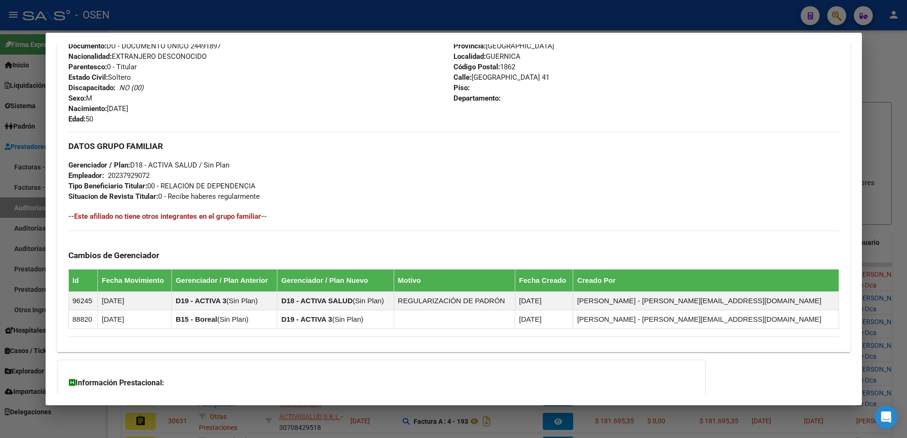
drag, startPoint x: 701, startPoint y: 323, endPoint x: 651, endPoint y: 182, distance: 149.9
click at [651, 182] on div "DATOS GRUPO FAMILIAR Gerenciador / Plan: D18 - ACTIVA SALUD / Sin Plan Empleado…" at bounding box center [453, 166] width 771 height 69
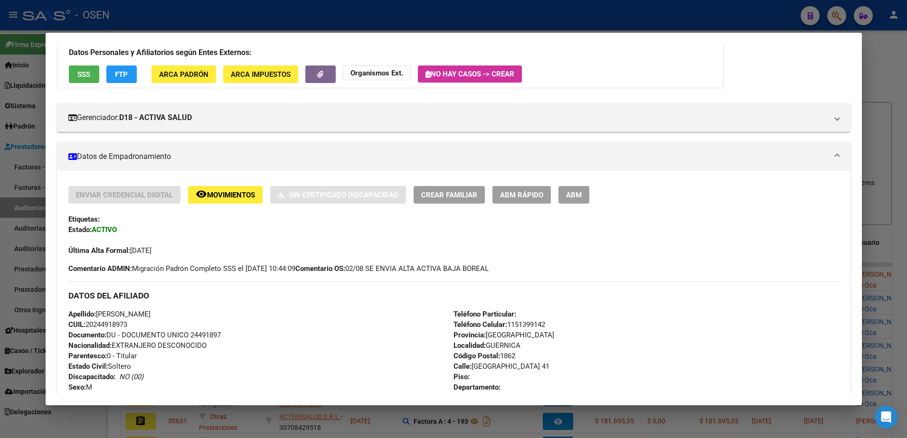
scroll to position [0, 0]
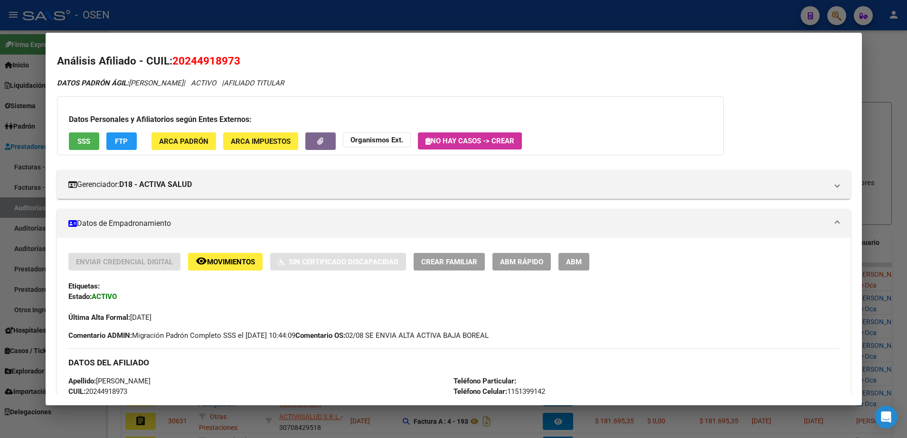
click at [88, 137] on span "SSS" at bounding box center [83, 141] width 13 height 9
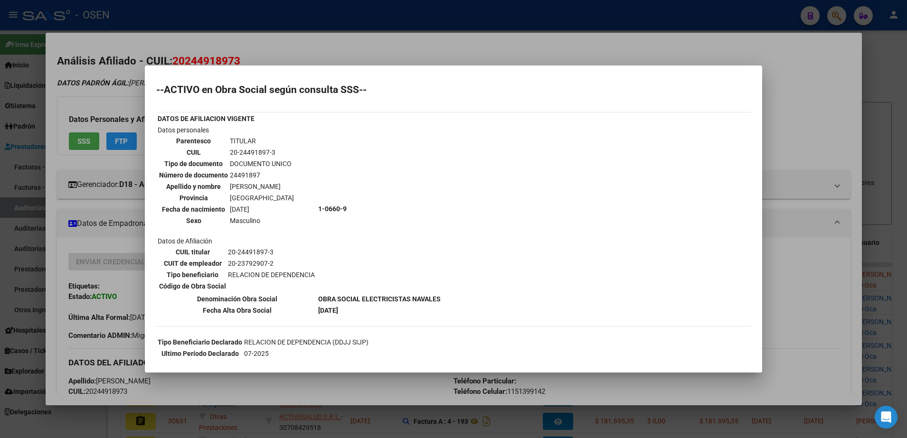
click at [795, 263] on div at bounding box center [453, 219] width 907 height 438
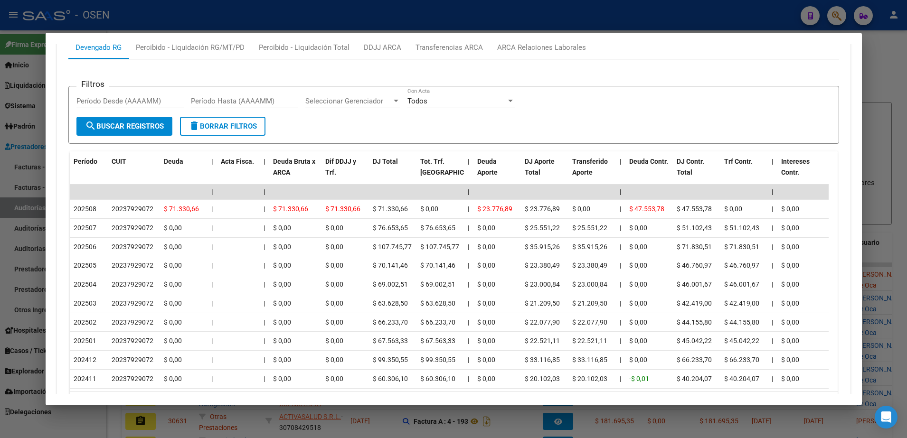
click at [879, 256] on div at bounding box center [453, 219] width 907 height 438
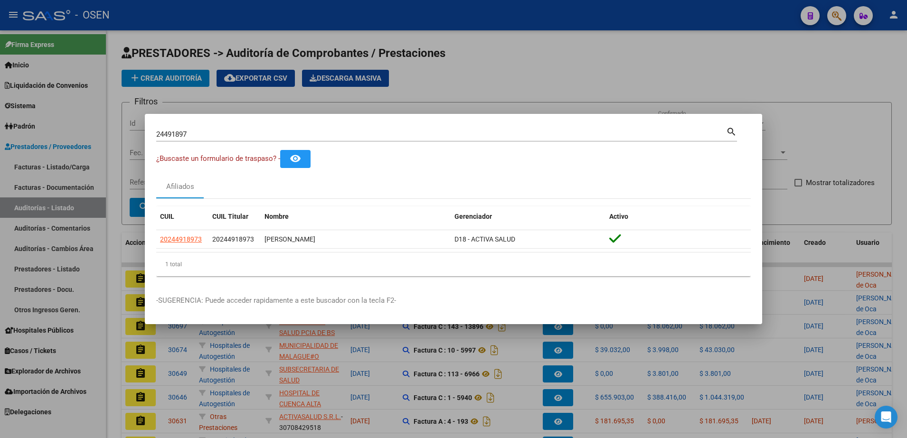
click at [113, 178] on div at bounding box center [453, 219] width 907 height 438
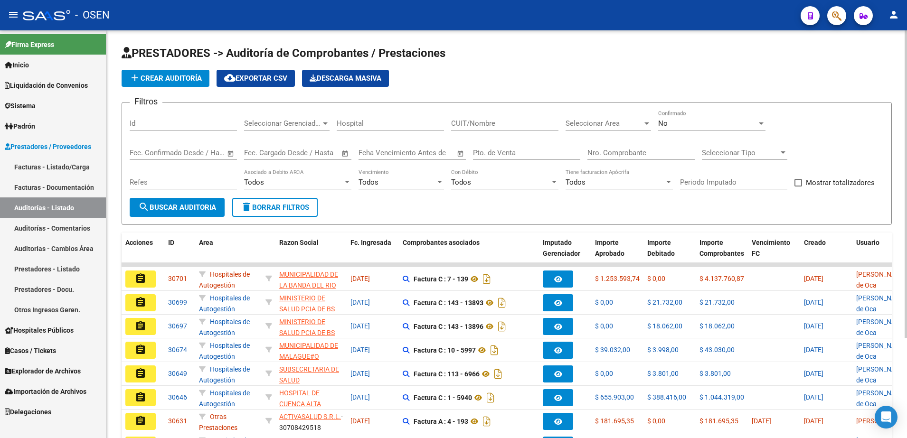
click at [178, 211] on span "search Buscar Auditoria" at bounding box center [177, 207] width 78 height 9
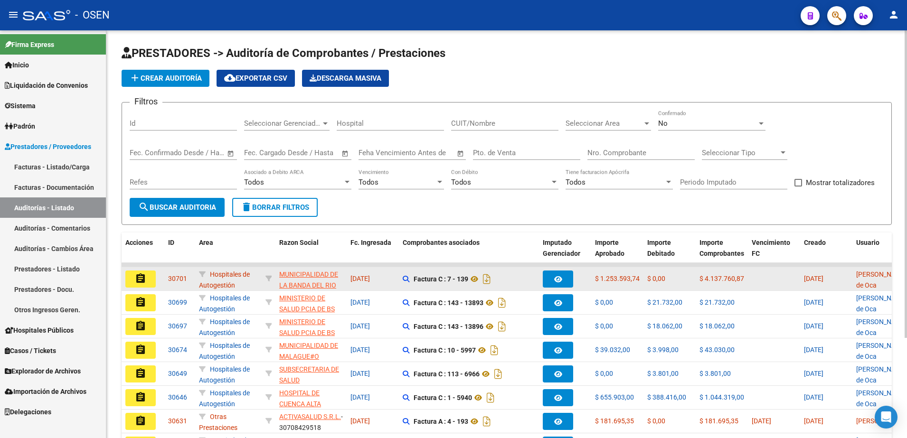
click at [142, 275] on mat-icon "assignment" at bounding box center [140, 278] width 11 height 11
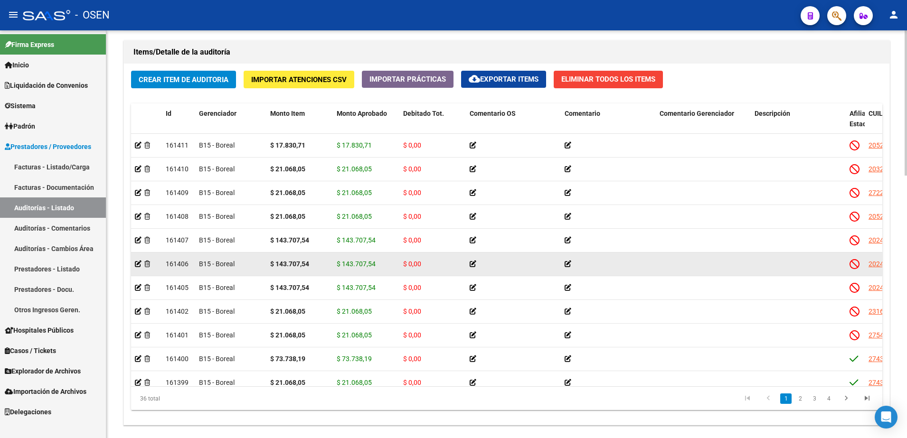
scroll to position [712, 0]
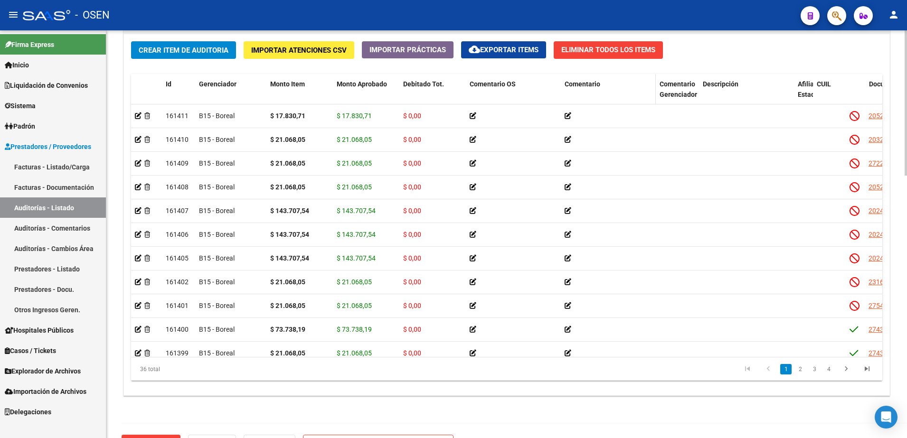
drag, startPoint x: 749, startPoint y: 95, endPoint x: 638, endPoint y: 95, distance: 110.7
click at [638, 95] on div "Id Gerenciador Monto Item Monto Aprobado Debitado Tot. Comentario OS Comentario…" at bounding box center [835, 95] width 1408 height 42
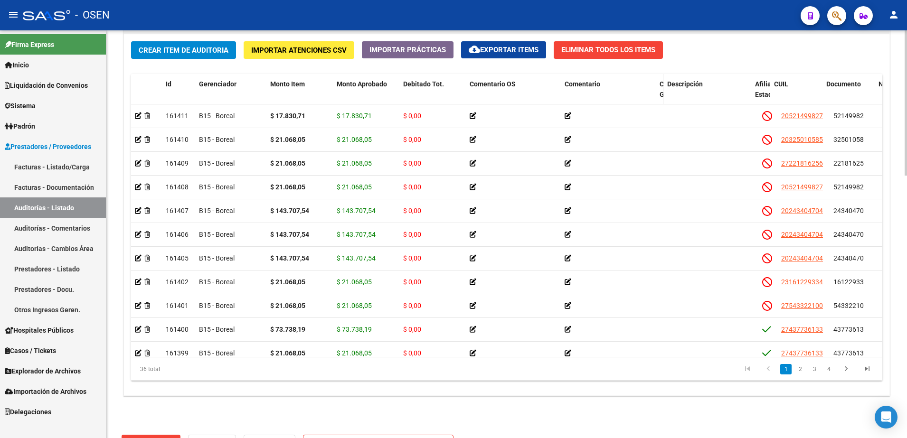
drag, startPoint x: 755, startPoint y: 97, endPoint x: 662, endPoint y: 100, distance: 93.1
click at [662, 100] on div "Id Gerenciador Monto Item Monto Aprobado Debitado Tot. Comentario OS Comentario…" at bounding box center [791, 95] width 1321 height 42
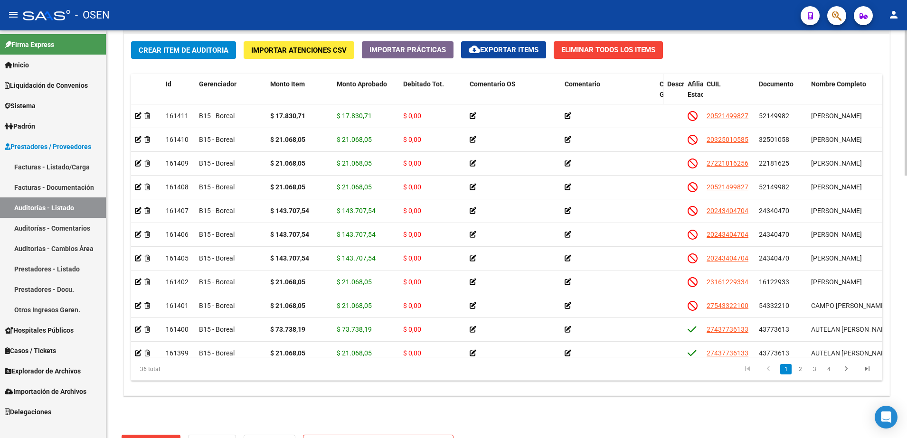
click at [658, 90] on datatable-header-cell "Comentario Gerenciador" at bounding box center [660, 95] width 8 height 42
drag, startPoint x: 661, startPoint y: 88, endPoint x: 613, endPoint y: 89, distance: 48.0
click at [613, 89] on div "Id Gerenciador Monto Item Monto Aprobado Debitado Tot. Comentario OS Comentario…" at bounding box center [754, 95] width 1246 height 42
drag, startPoint x: 613, startPoint y: 89, endPoint x: 625, endPoint y: 102, distance: 17.8
click at [623, 102] on datatable-header-cell "Comentario" at bounding box center [608, 95] width 95 height 42
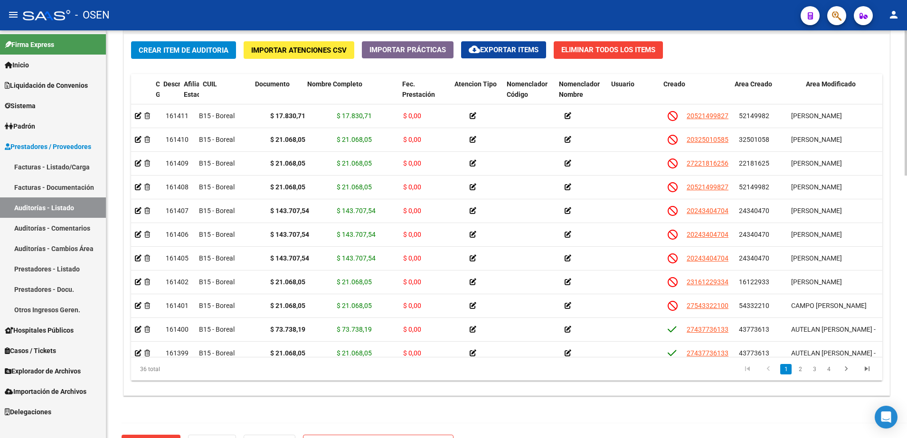
scroll to position [0, 484]
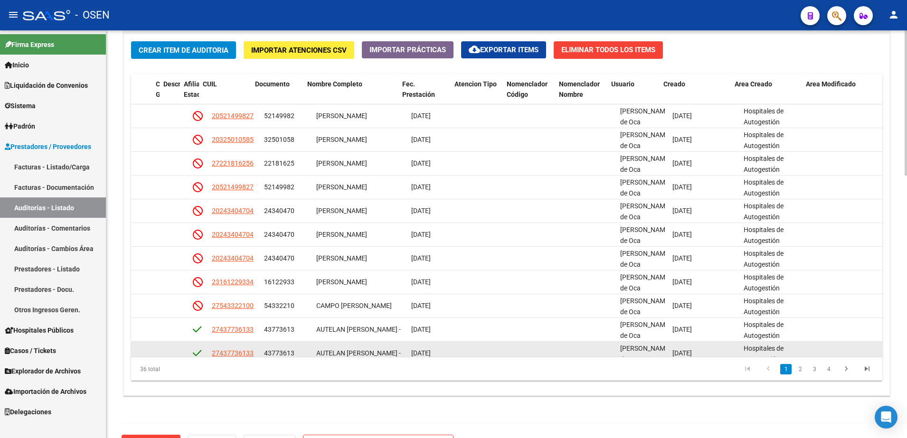
click at [480, 347] on datatable-body-cell at bounding box center [486, 353] width 52 height 23
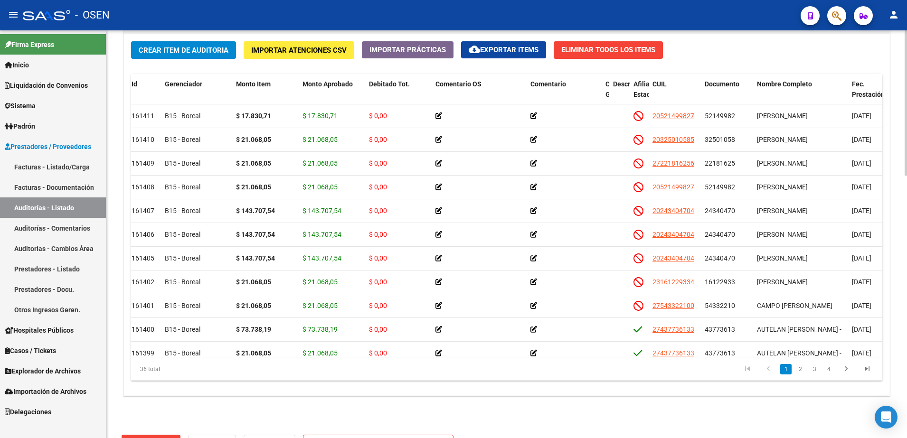
scroll to position [0, 0]
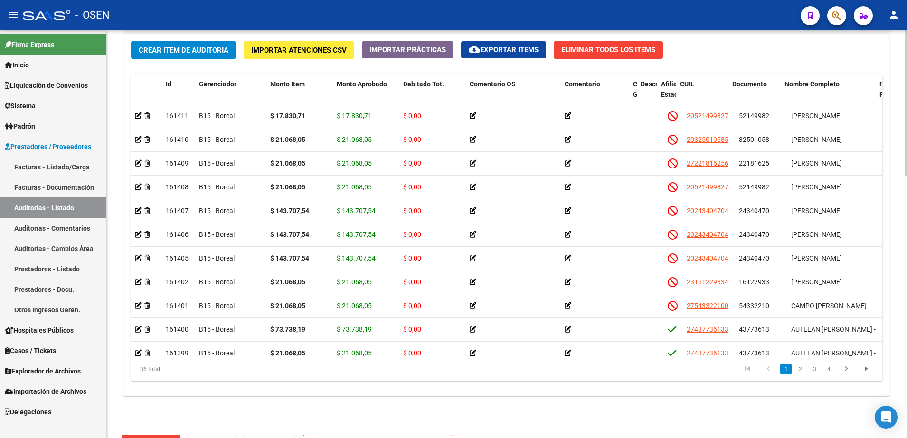
drag, startPoint x: 633, startPoint y: 88, endPoint x: 587, endPoint y: 89, distance: 46.1
click at [587, 89] on datatable-header-cell "Comentario" at bounding box center [595, 95] width 68 height 42
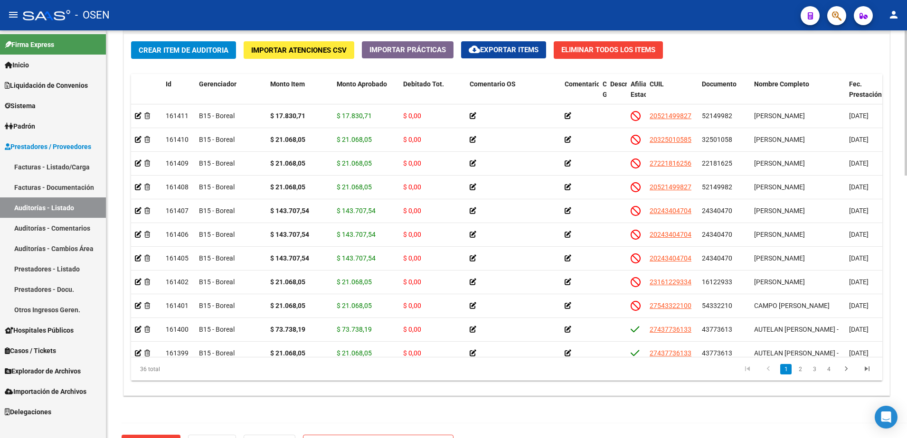
click at [606, 397] on div "Items/Detalle de la auditoría Crear Item de Auditoria Importar Atenciones CSV I…" at bounding box center [507, 203] width 770 height 389
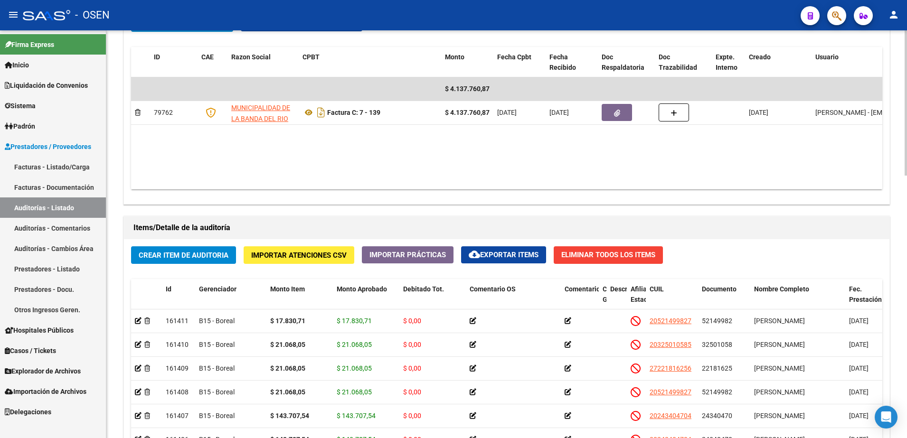
scroll to position [534, 0]
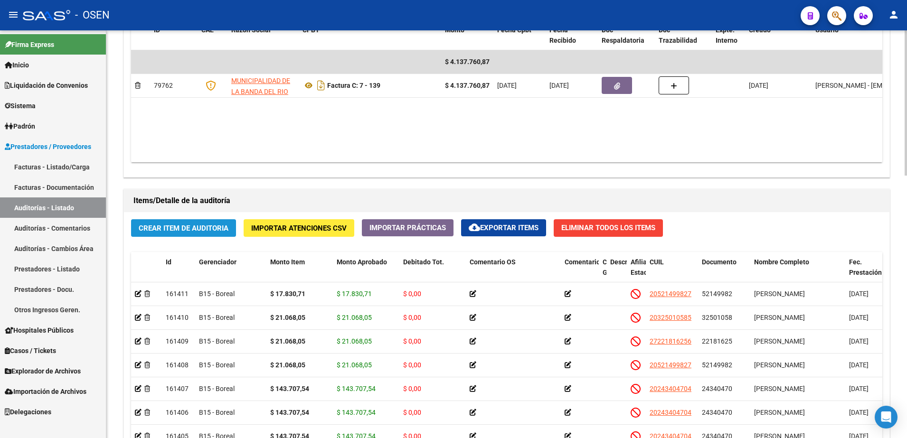
click at [175, 224] on span "Crear Item de Auditoria" at bounding box center [184, 228] width 90 height 9
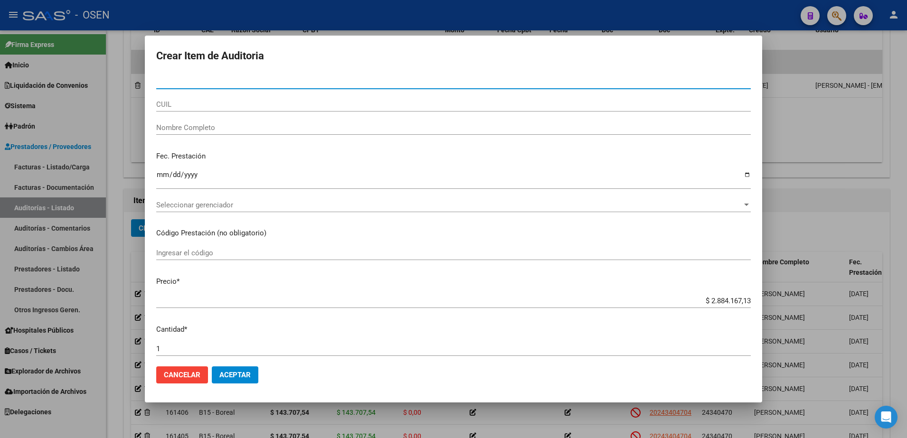
paste input "53809779"
type input "53809779"
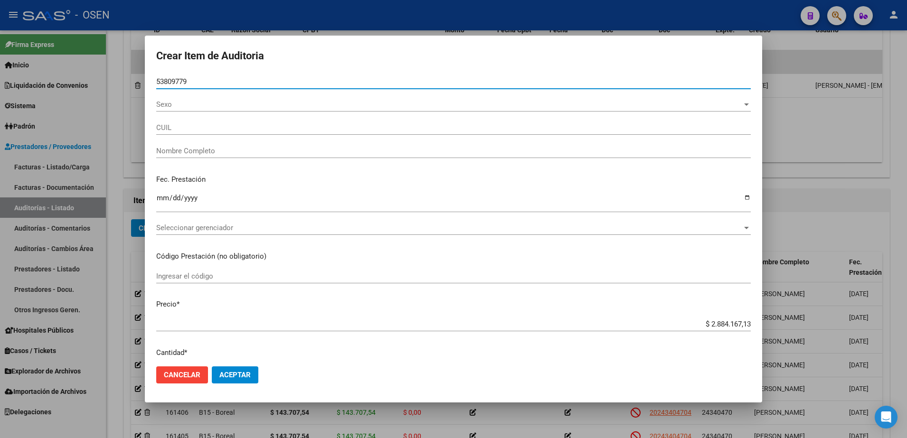
type input "23538097799"
type input "CASERES ALDERETE TIZIANO"
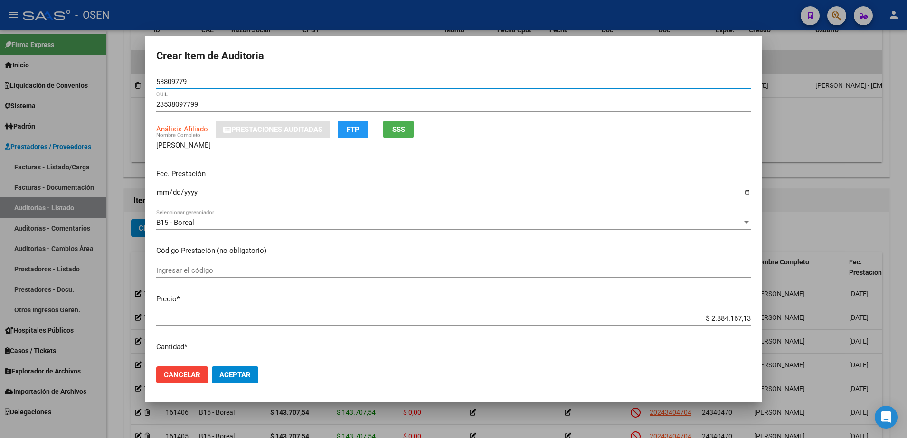
type input "53809779"
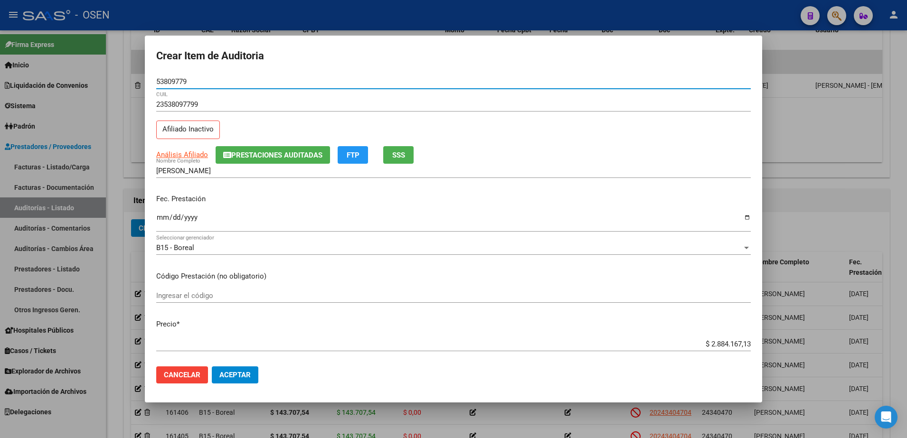
click at [160, 218] on input "Ingresar la fecha" at bounding box center [453, 221] width 595 height 15
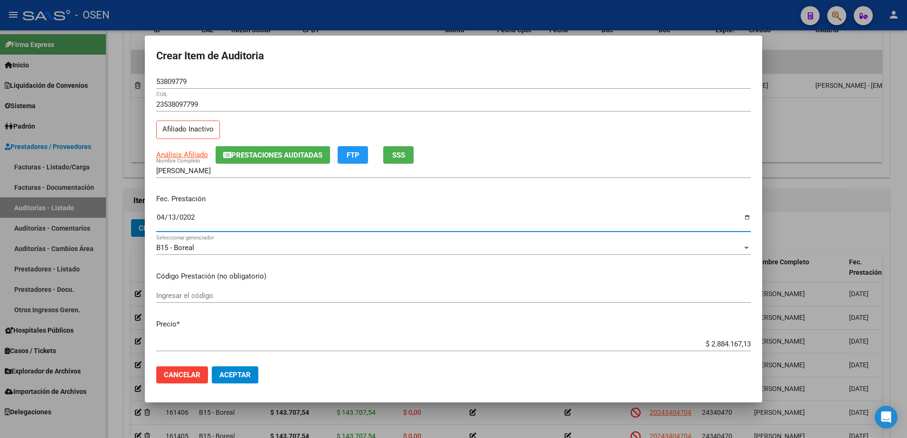
type input "2025-04-13"
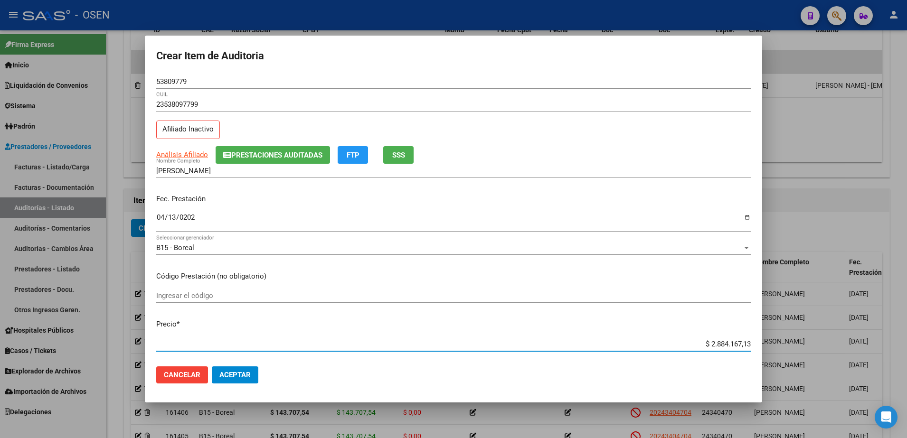
paste input "17.830,71"
type input "$ 17.830,71"
click at [244, 378] on span "Aceptar" at bounding box center [234, 375] width 31 height 9
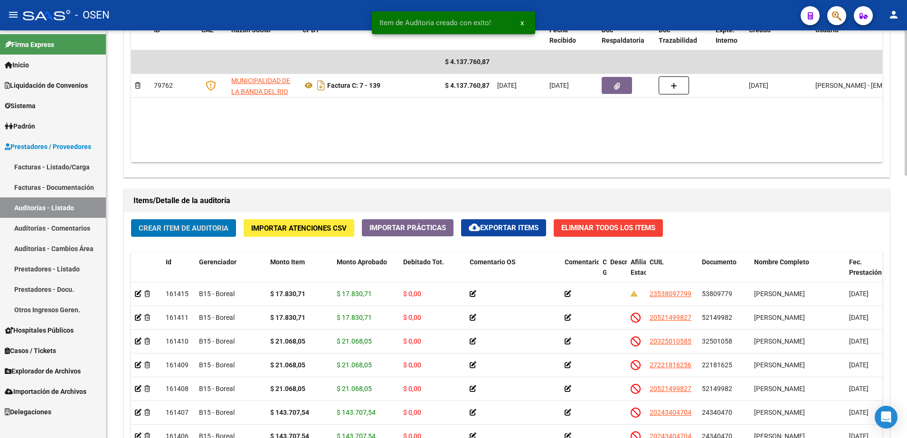
click at [224, 229] on span "Crear Item de Auditoria" at bounding box center [184, 228] width 90 height 9
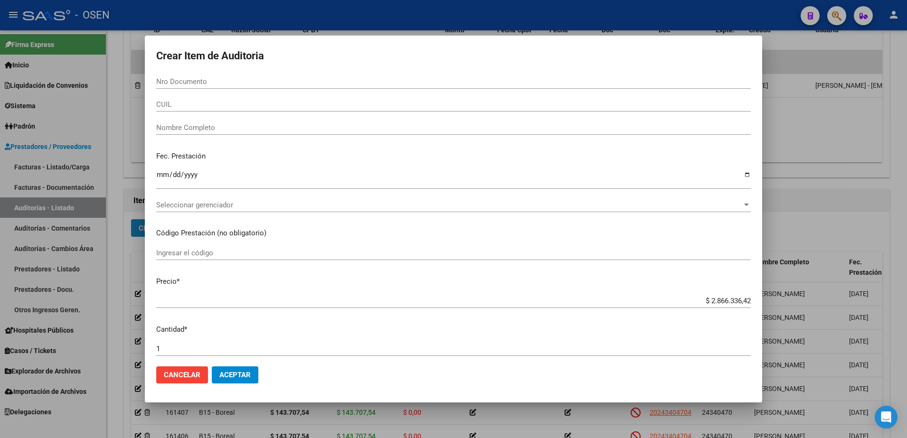
paste input "51223899"
type input "51223899"
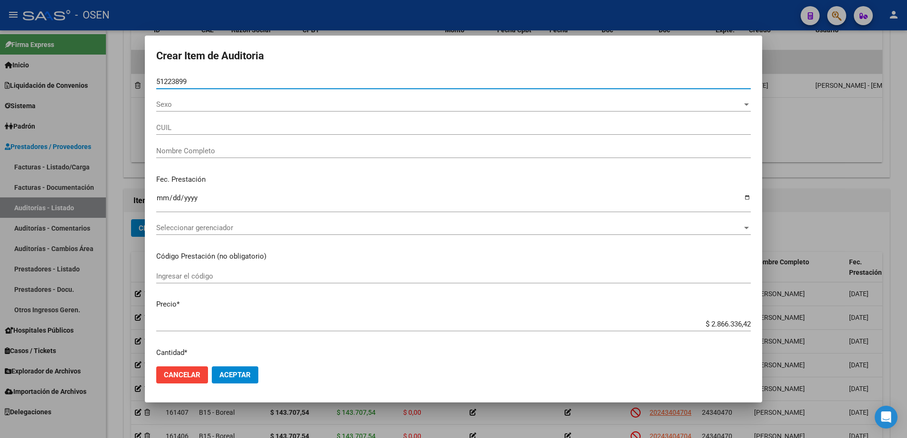
type input "27512238993"
type input "MARTINEZ BRENDA ROSARIO"
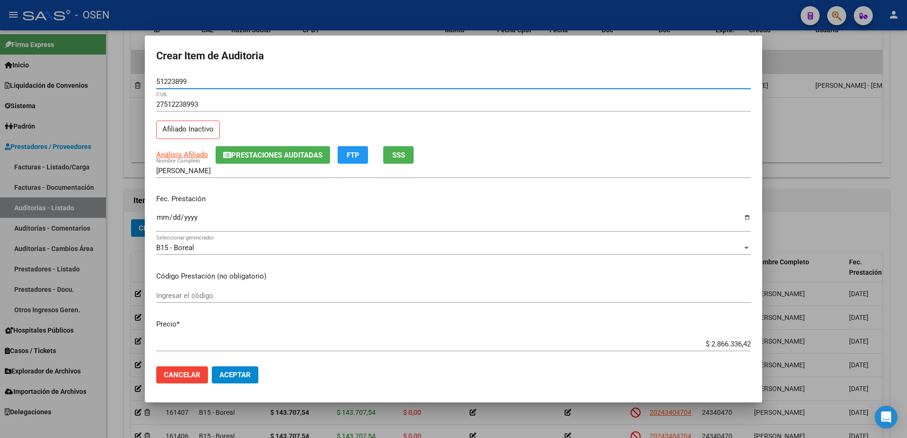
type input "51223899"
click at [160, 221] on input "Ingresar la fecha" at bounding box center [453, 221] width 595 height 15
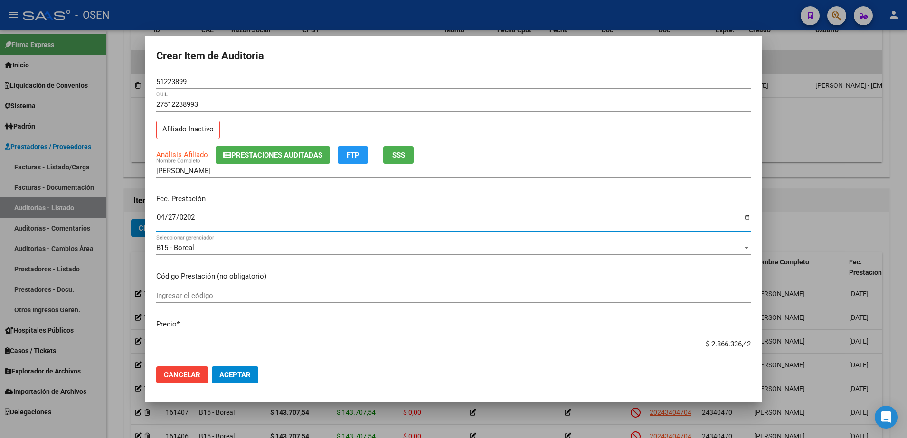
type input "2025-04-27"
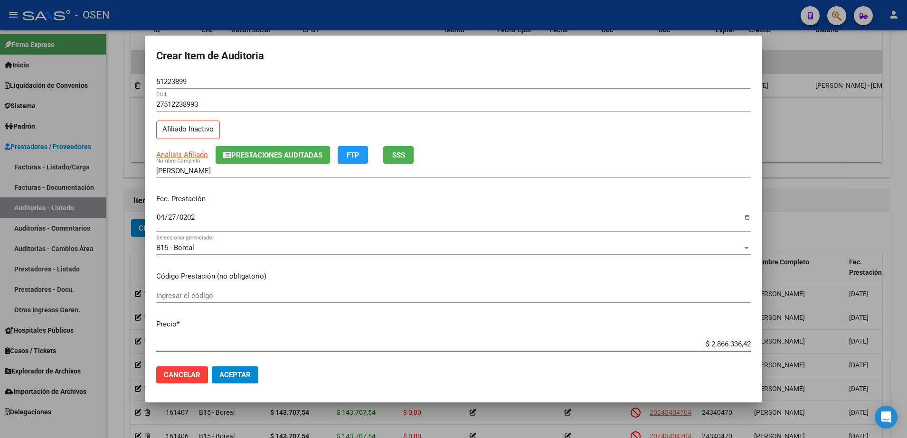
paste input "17.830,71"
type input "$ 17.830,71"
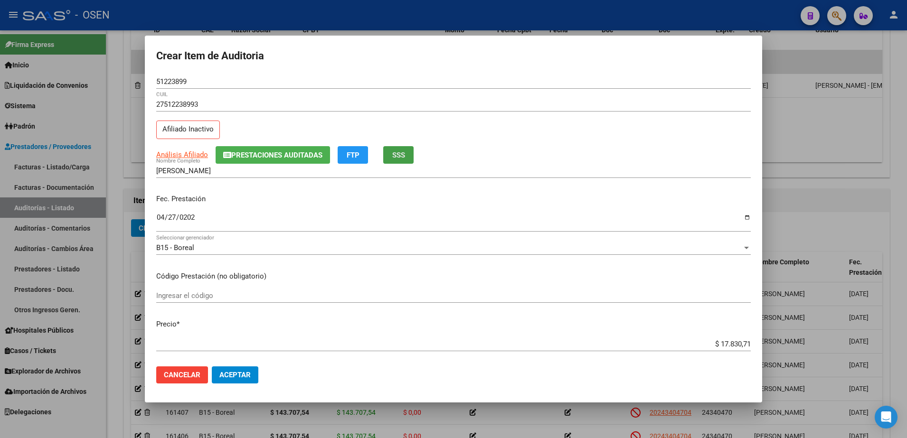
click at [398, 158] on span "SSS" at bounding box center [398, 155] width 13 height 9
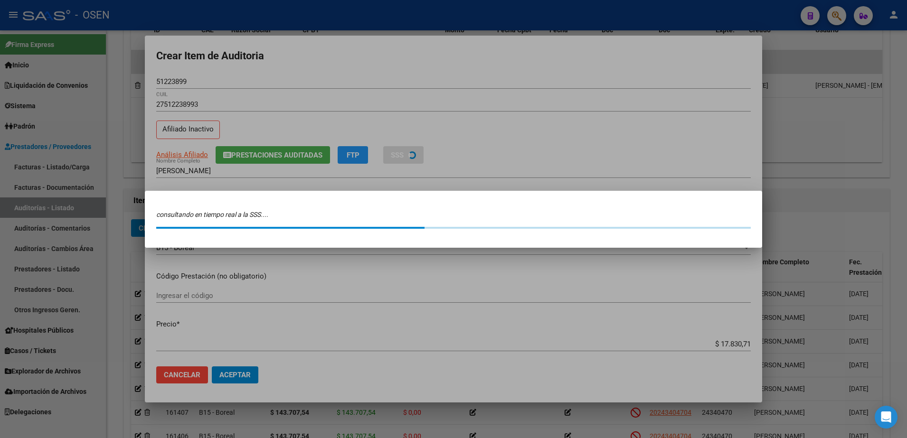
click at [312, 59] on div at bounding box center [453, 219] width 907 height 438
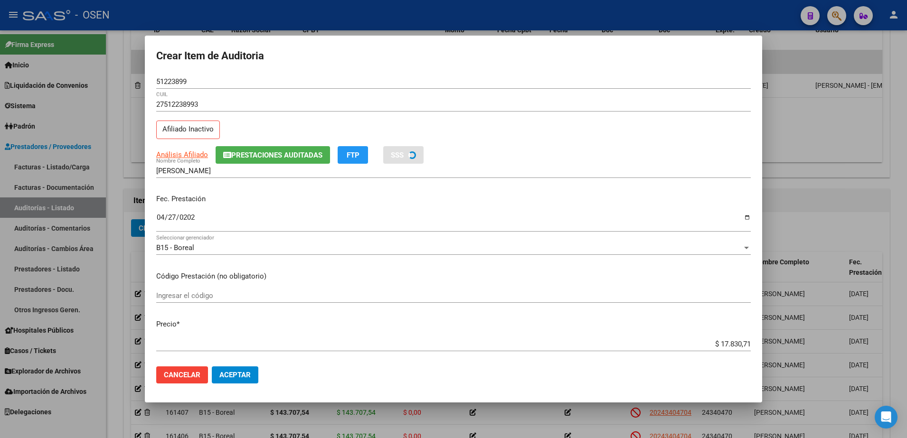
click at [180, 85] on input "51223899" at bounding box center [453, 81] width 595 height 9
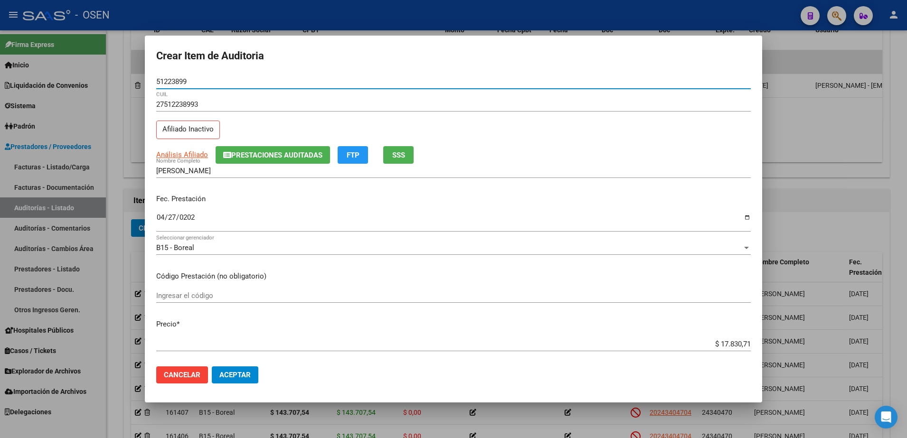
click at [175, 80] on input "51223899" at bounding box center [453, 81] width 595 height 9
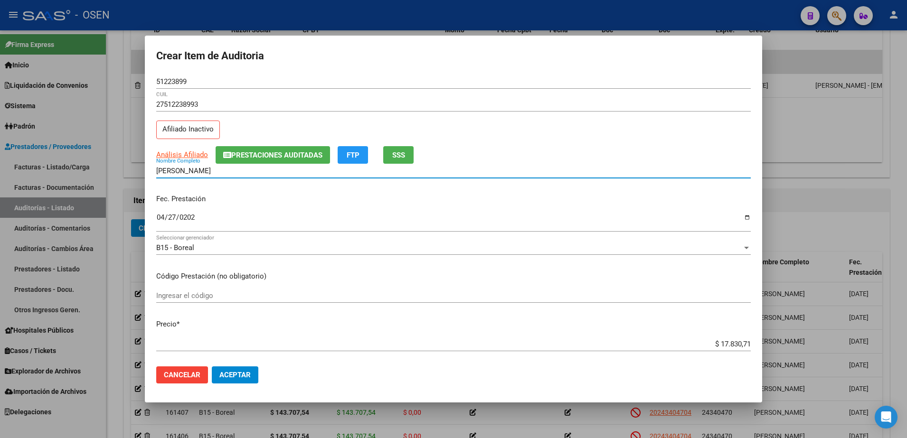
click at [228, 168] on input "MARTINEZ BRENDA ROSARIO" at bounding box center [453, 171] width 595 height 9
paste input "51223899"
click at [724, 343] on input "$ 17.830,71" at bounding box center [453, 344] width 595 height 9
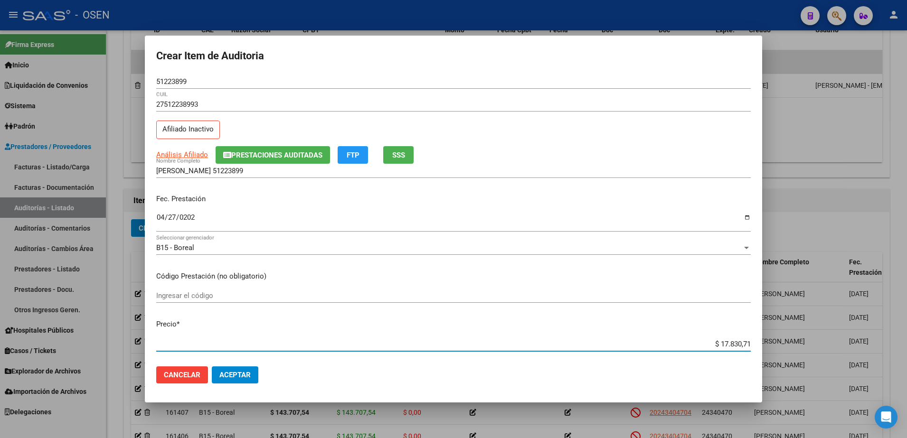
click at [724, 343] on input "$ 17.830,71" at bounding box center [453, 344] width 595 height 9
click at [722, 343] on input "$ 17.830,71" at bounding box center [453, 344] width 595 height 9
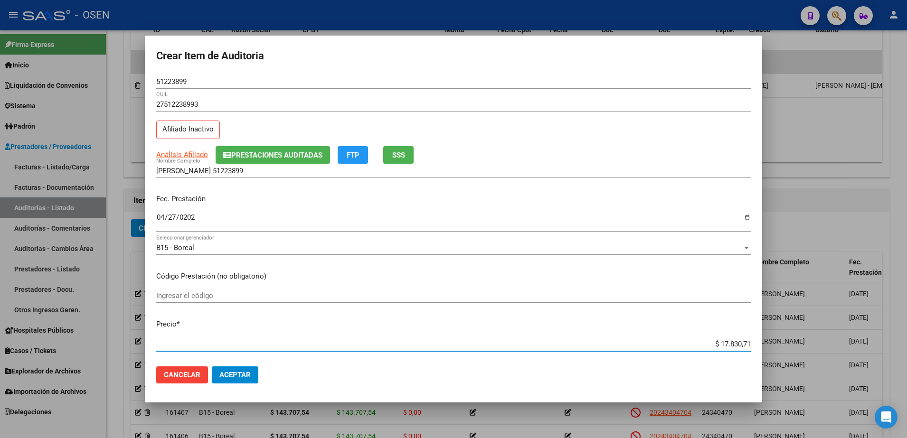
click at [304, 175] on div "MARTINEZ BRENDA 51223899 Nombre Completo" at bounding box center [453, 171] width 595 height 14
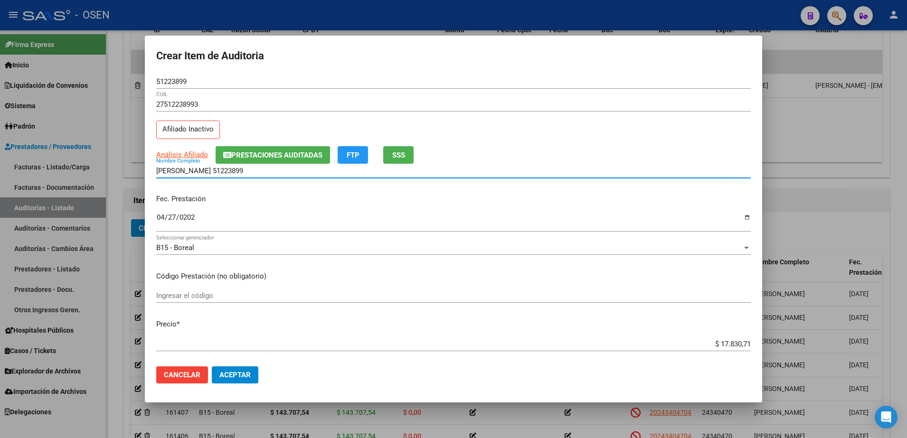
paste input "$ 17.830,71"
drag, startPoint x: 304, startPoint y: 171, endPoint x: 116, endPoint y: 170, distance: 188.1
click at [116, 170] on div "Crear Item de Auditoria 51223899 Nro Documento 27512238993 CUIL Afiliado Inacti…" at bounding box center [453, 219] width 907 height 438
click at [257, 171] on input "MARTINEZ BRENDA 51223899 $ 17.830,71" at bounding box center [453, 171] width 595 height 9
drag, startPoint x: 294, startPoint y: 172, endPoint x: 222, endPoint y: 176, distance: 72.8
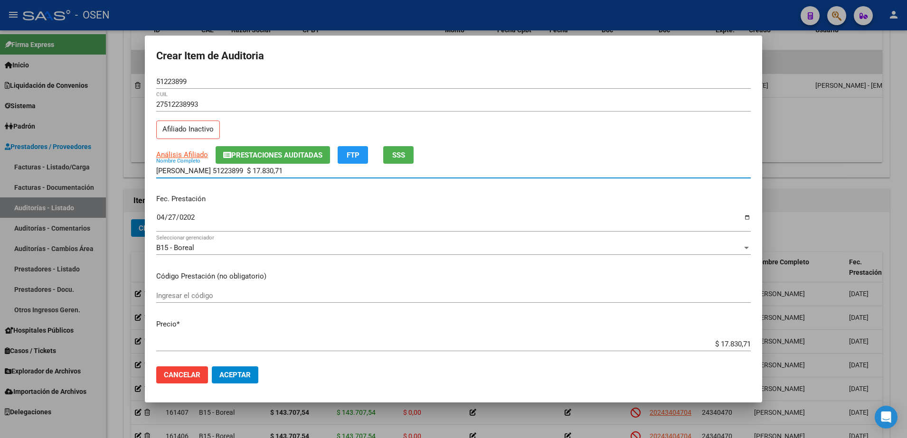
click at [222, 176] on div "MARTINEZ BRENDA 51223899 $ 17.830,71 Nombre Completo" at bounding box center [453, 171] width 595 height 14
click at [226, 170] on input "MARTINEZ BRENDA" at bounding box center [453, 171] width 595 height 9
type input "MARTINEZ BRENDA"
click at [168, 82] on input "51223899" at bounding box center [453, 81] width 595 height 9
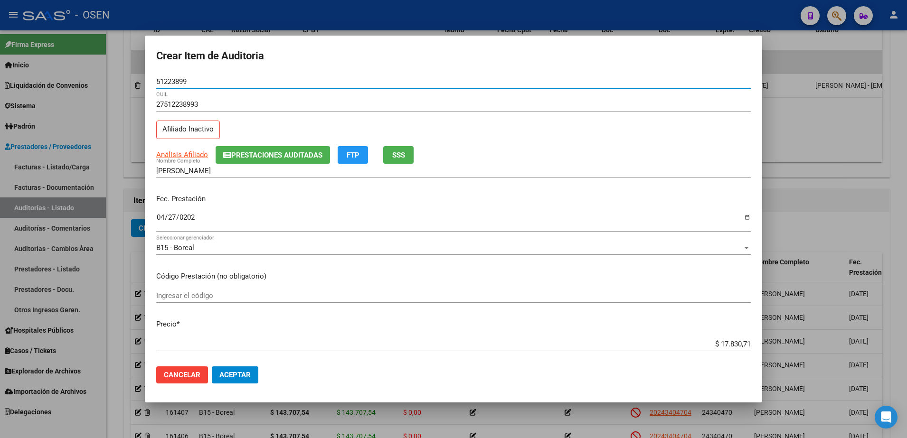
click at [168, 82] on input "51223899" at bounding box center [453, 81] width 595 height 9
click at [224, 170] on input "MARTINEZ BRENDA" at bounding box center [453, 171] width 595 height 9
click at [184, 79] on input "51223899" at bounding box center [453, 81] width 595 height 9
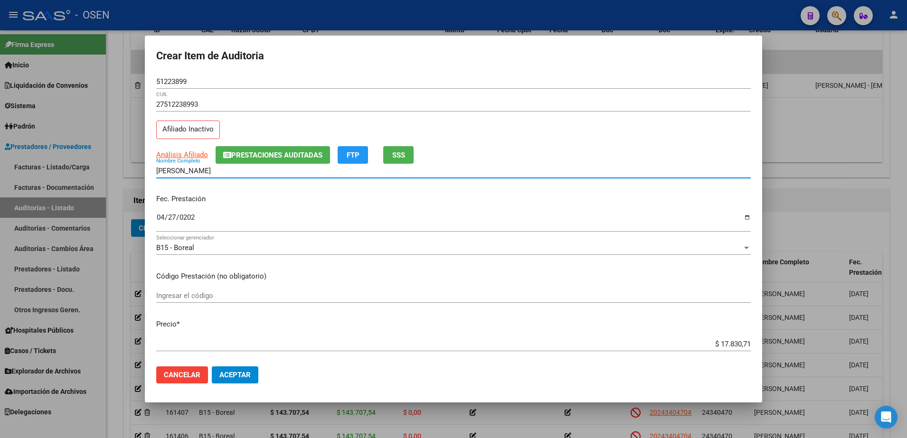
click at [213, 171] on input "MARTINEZ BRENDA" at bounding box center [453, 171] width 595 height 9
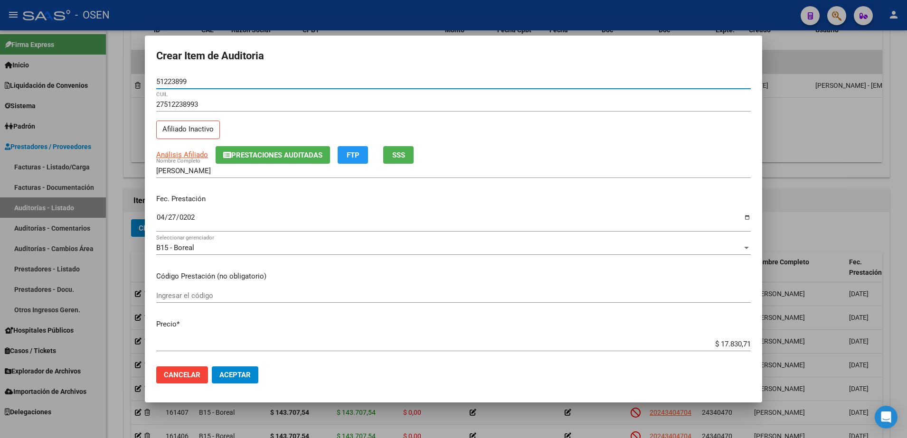
click at [174, 77] on input "51223899" at bounding box center [453, 81] width 595 height 9
click at [175, 78] on input "51223899" at bounding box center [453, 81] width 595 height 9
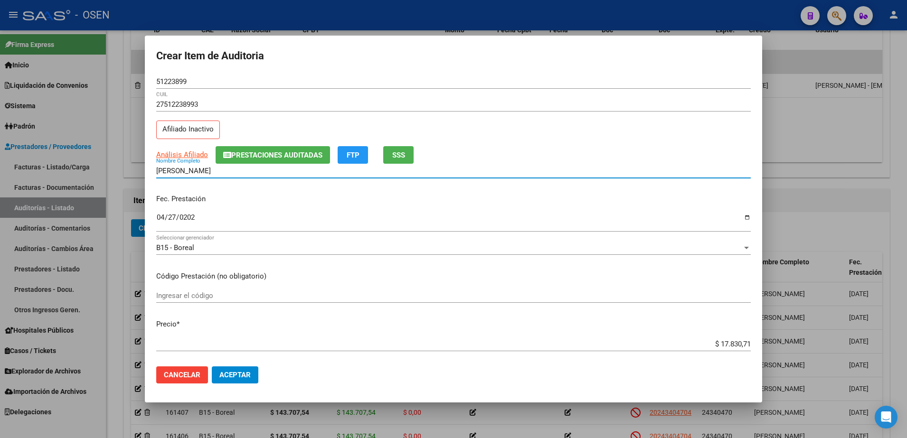
drag, startPoint x: 231, startPoint y: 171, endPoint x: 184, endPoint y: 171, distance: 46.5
click at [184, 171] on input "MARTINEZ BRENDA" at bounding box center [453, 171] width 595 height 9
click at [214, 172] on input "MARTINEZ BRENDA" at bounding box center [453, 171] width 595 height 9
click at [219, 173] on input "MARTINEZ BRENDA" at bounding box center [453, 171] width 595 height 9
click at [223, 173] on input "MARTINEZ BRENDA" at bounding box center [453, 171] width 595 height 9
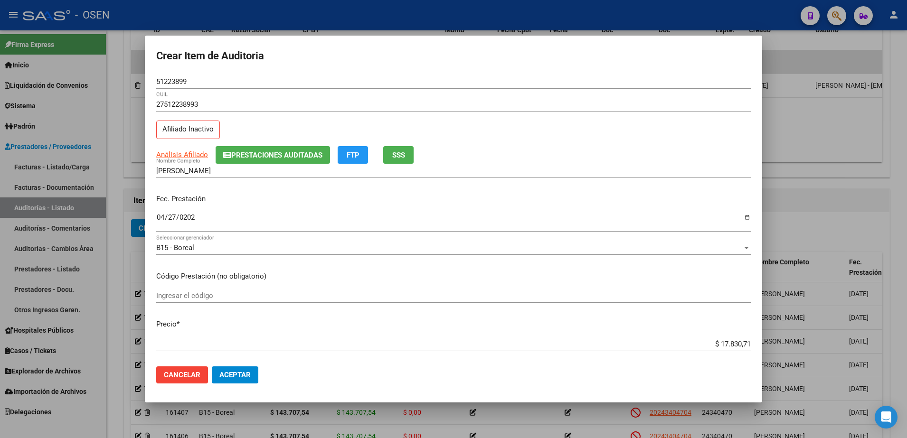
click at [244, 385] on mat-dialog-actions "Cancelar Aceptar" at bounding box center [453, 375] width 595 height 32
click at [242, 374] on span "Aceptar" at bounding box center [234, 375] width 31 height 9
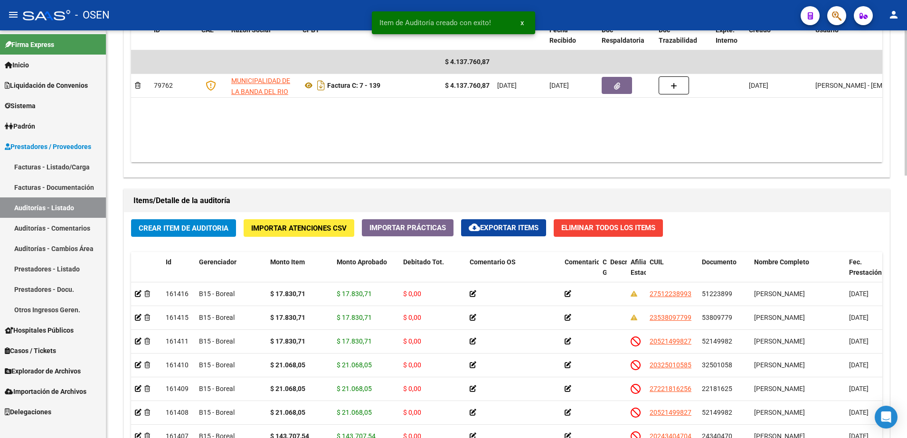
click at [218, 231] on span "Crear Item de Auditoria" at bounding box center [184, 228] width 90 height 9
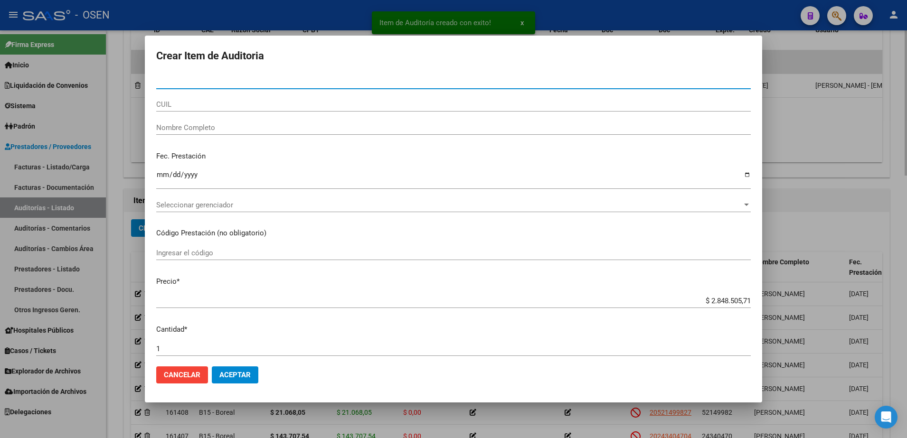
paste input "32501058"
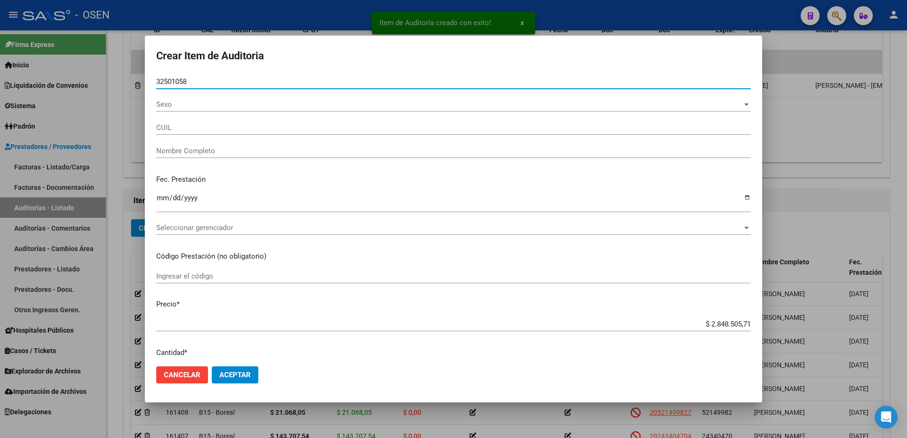
type input "32501058"
type input "20325010585"
type input "UBOLDI DANIEL ALEJANDRO"
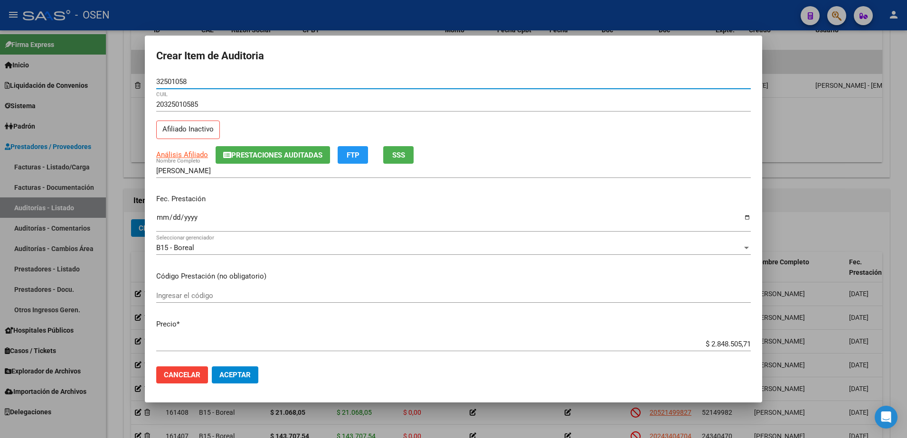
click at [161, 219] on input "Ingresar la fecha" at bounding box center [453, 221] width 595 height 15
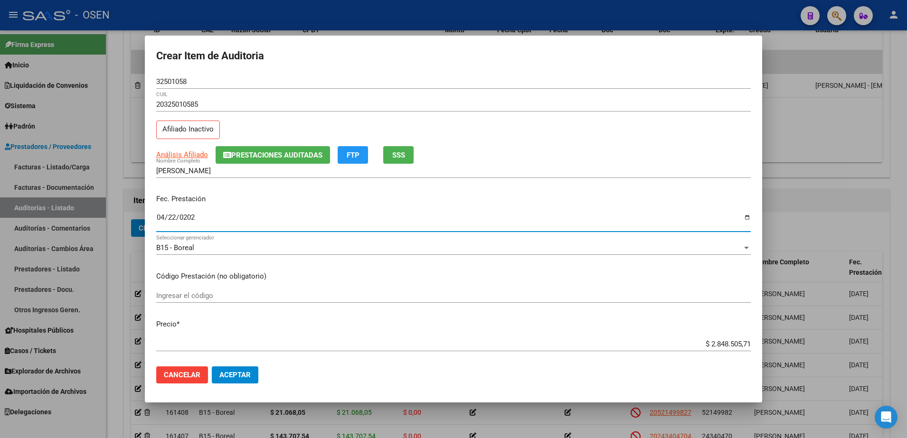
type input "2025-04-22"
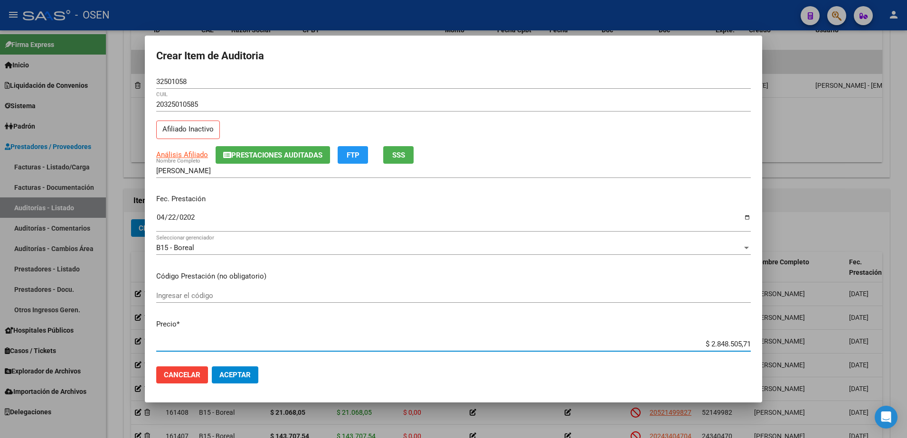
paste input "21.068,05"
type input "$ 21.068,05"
click at [235, 373] on span "Aceptar" at bounding box center [234, 375] width 31 height 9
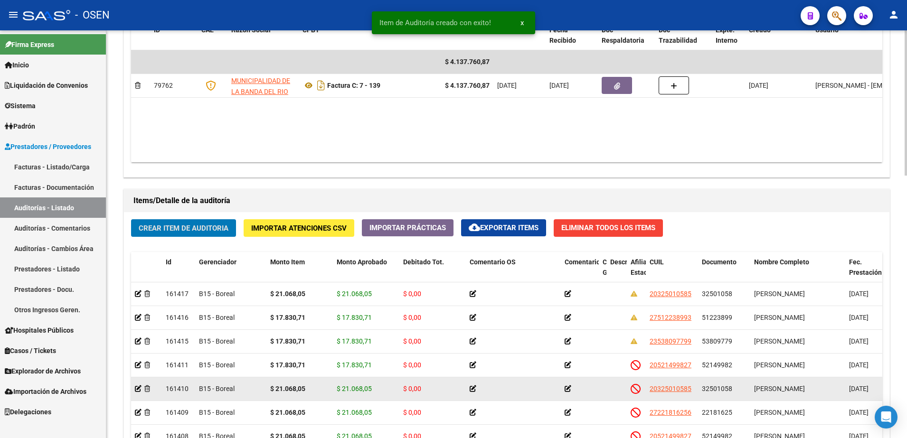
click at [291, 391] on strong "$ 21.068,05" at bounding box center [287, 389] width 35 height 8
copy strong "21.068,05"
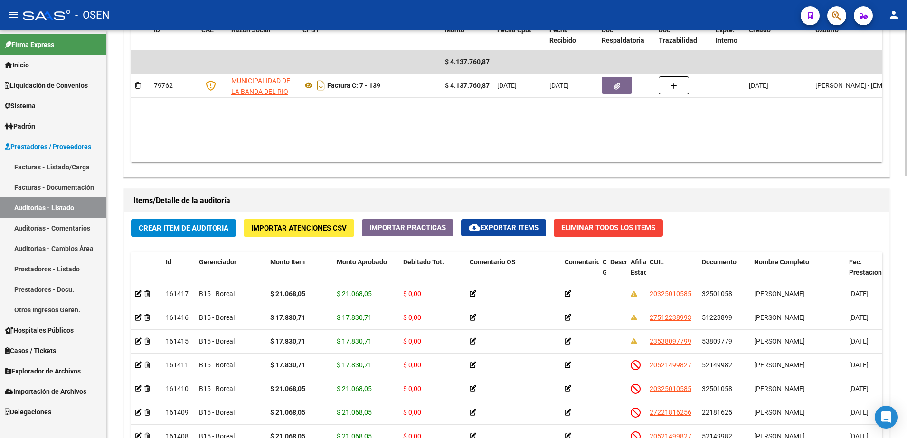
click at [224, 224] on span "Crear Item de Auditoria" at bounding box center [184, 228] width 90 height 9
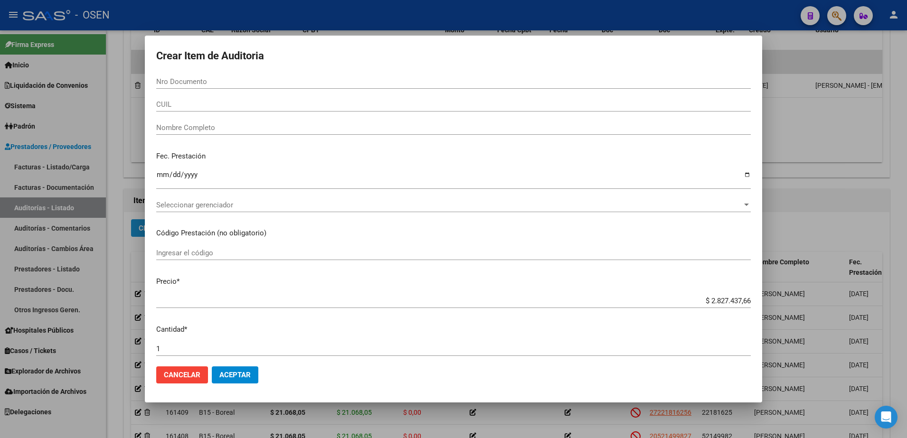
paste input "51205714"
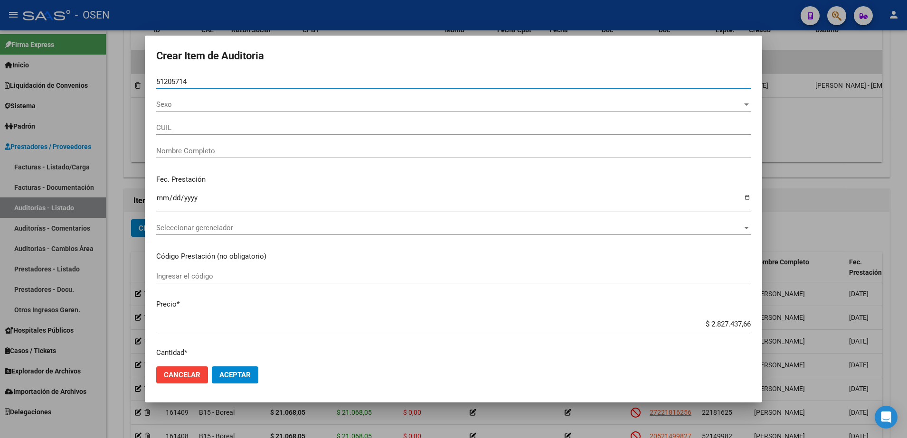
type input "51205714"
type input "23512057144"
type input "GONZALEZ NARELA JAZMIN"
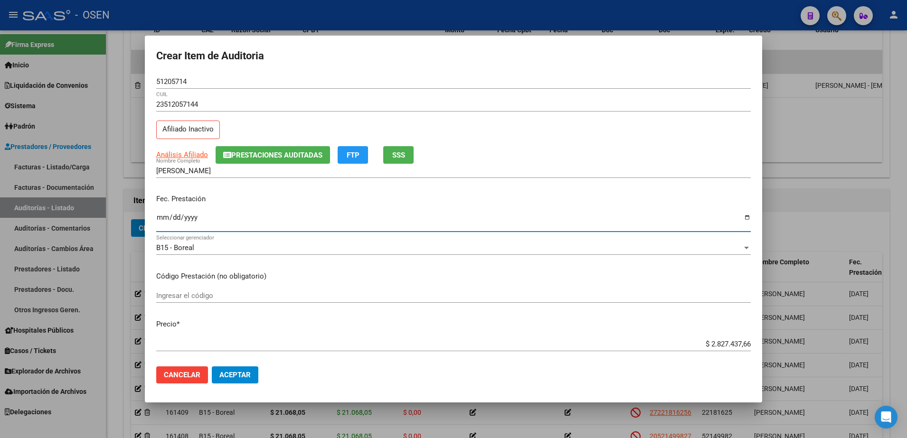
click at [157, 221] on input "Ingresar la fecha" at bounding box center [453, 221] width 595 height 15
type input "2025-04-10"
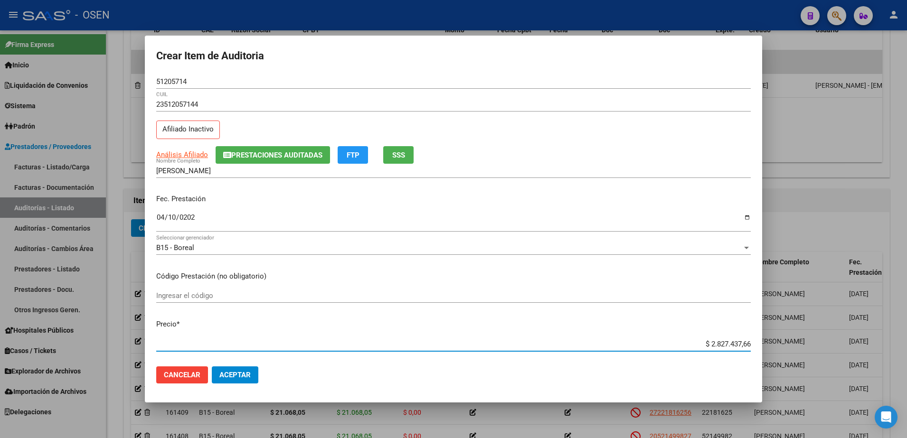
paste input "17.830,71"
type input "$ 17.830,71"
click at [162, 80] on input "51205714" at bounding box center [453, 81] width 595 height 9
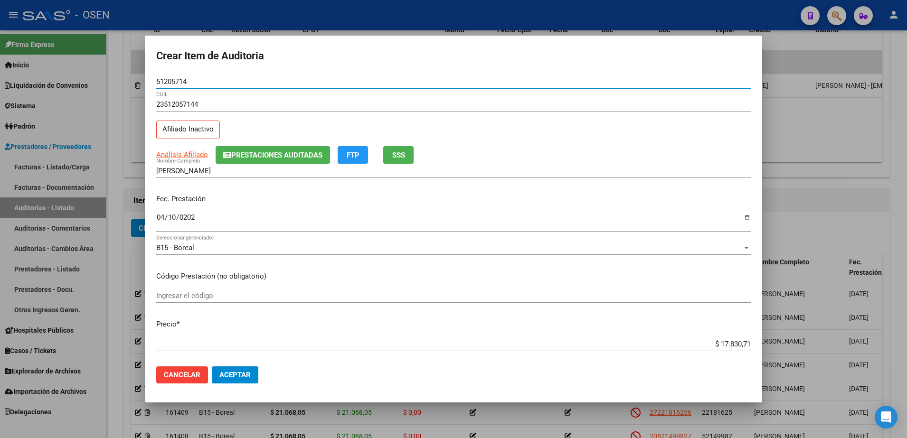
click at [162, 80] on input "51205714" at bounding box center [453, 81] width 595 height 9
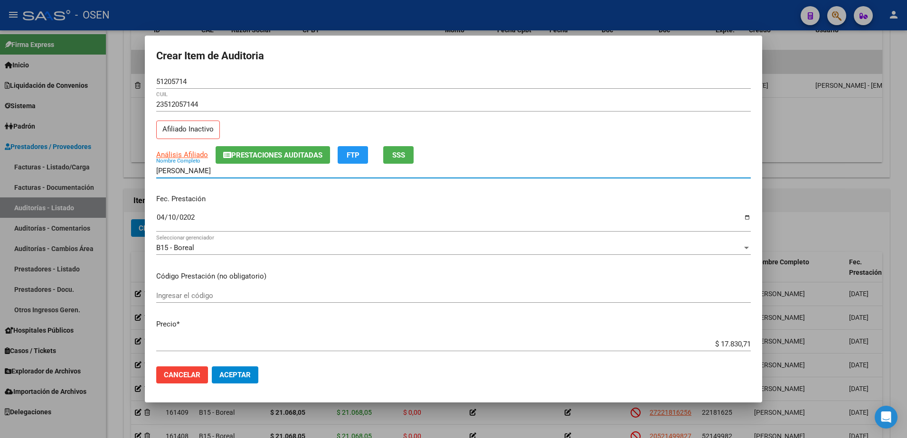
click at [205, 172] on input "GONZALEZ NARELA JAZMIN" at bounding box center [453, 171] width 595 height 9
click at [262, 173] on input "GONZALEZ NARELA JAZMIN" at bounding box center [453, 171] width 595 height 9
click at [252, 172] on input "GONZALEZ NARELA JAZMIN" at bounding box center [453, 171] width 595 height 9
paste input "51205714"
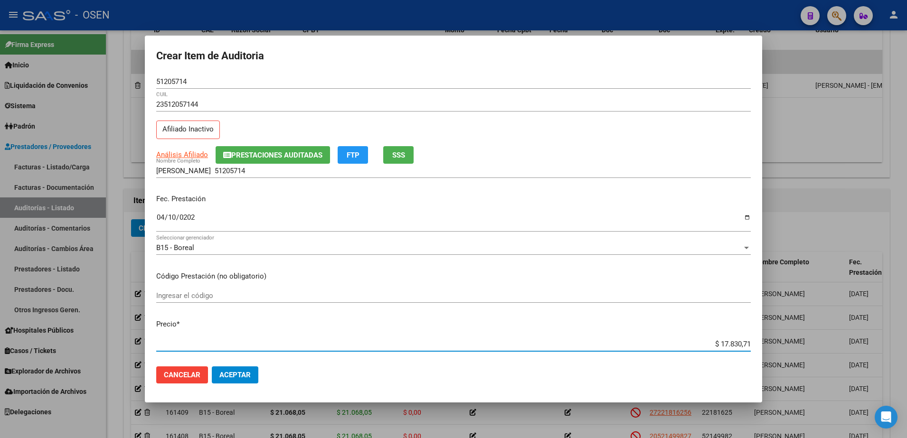
drag, startPoint x: 694, startPoint y: 344, endPoint x: 759, endPoint y: 345, distance: 64.6
click at [759, 345] on mat-dialog-content "51205714 Nro Documento 23512057144 CUIL Afiliado Inactivo Análisis Afiliado Pre…" at bounding box center [453, 217] width 617 height 285
click at [333, 172] on input "GONZALEZ NARELA JAZMIN 51205714" at bounding box center [453, 171] width 595 height 9
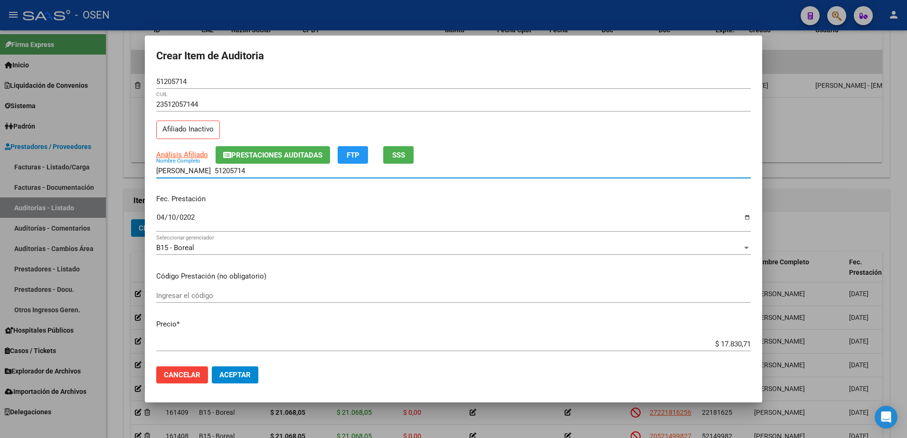
click at [295, 173] on input "GONZALEZ NARELA JAZMIN 51205714" at bounding box center [453, 171] width 595 height 9
click at [290, 169] on input "GONZALEZ NARELA JAZMIN 51205714" at bounding box center [453, 171] width 595 height 9
paste input "$ 17.830,71"
drag, startPoint x: 340, startPoint y: 171, endPoint x: 104, endPoint y: 178, distance: 236.6
click at [104, 178] on div "Crear Item de Auditoria 51205714 Nro Documento 23512057144 CUIL Afiliado Inacti…" at bounding box center [453, 219] width 907 height 438
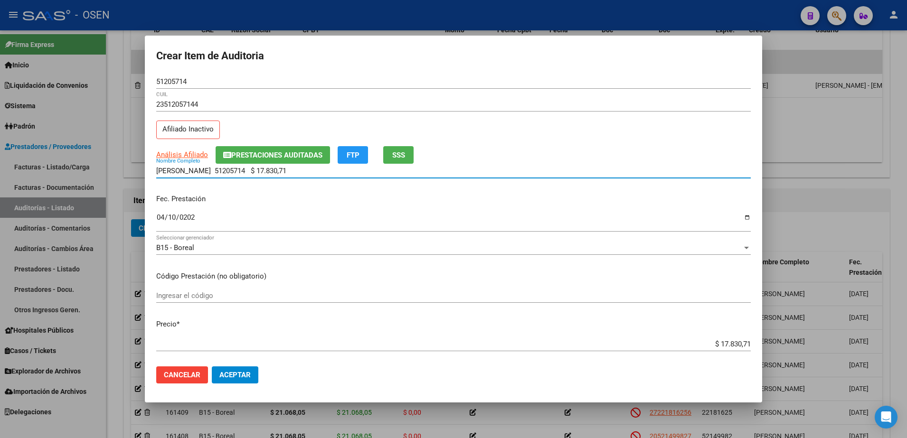
click at [338, 167] on input "GONZALEZ NARELA JAZMIN 51205714 $ 17.830,71" at bounding box center [453, 171] width 595 height 9
click at [277, 169] on input "GONZALEZ NARELA JAZMIN 51205714 $ 17.830,71" at bounding box center [453, 171] width 595 height 9
click at [310, 171] on input "GONZALEZ NARELA JAZMIN 51205714 $ 17.830,71" at bounding box center [453, 171] width 595 height 9
click at [335, 170] on input "GONZALEZ NARELA JAZMIN 51205714 $ 17.830,71" at bounding box center [453, 171] width 595 height 9
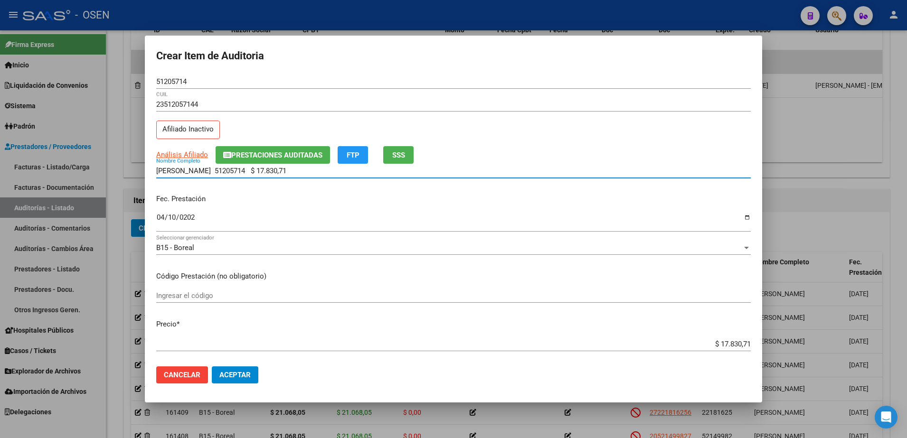
click at [327, 172] on input "GONZALEZ NARELA JAZMIN 51205714 $ 17.830,71" at bounding box center [453, 171] width 595 height 9
drag, startPoint x: 334, startPoint y: 171, endPoint x: 251, endPoint y: 176, distance: 82.7
click at [251, 176] on div "GONZALEZ NARELA JAZMIN 51205714 $ 17.830,71 Nombre Completo" at bounding box center [453, 171] width 595 height 14
type input "GONZALEZ NARELA JAZMIN"
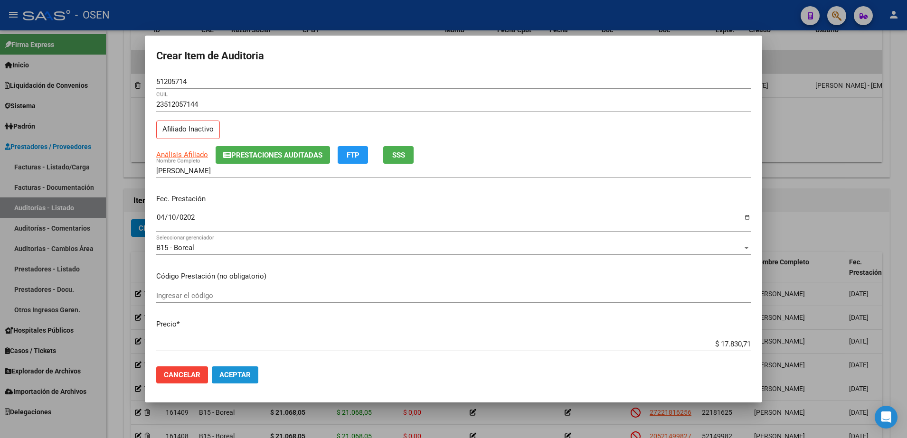
click at [252, 374] on button "Aceptar" at bounding box center [235, 375] width 47 height 17
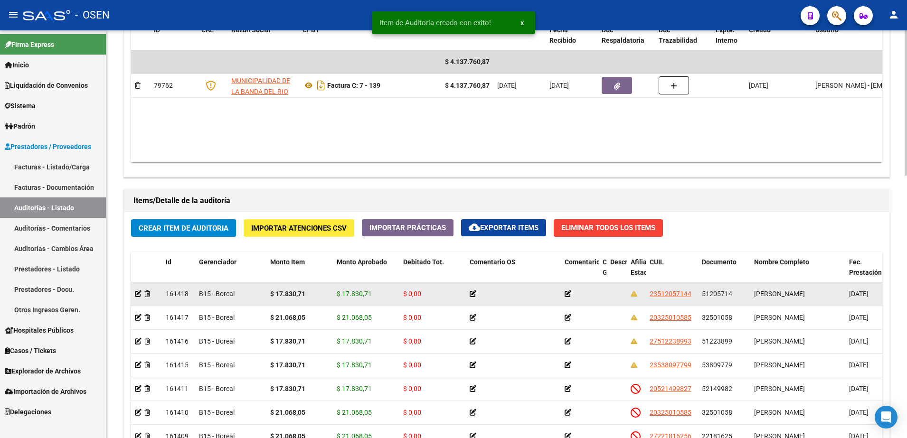
click at [727, 301] on datatable-body-cell "51205714" at bounding box center [724, 294] width 52 height 23
copy span "51205714"
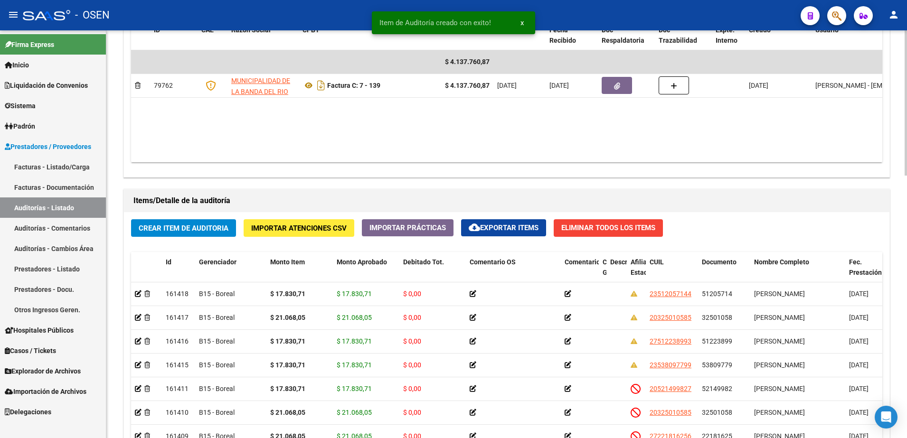
click at [210, 227] on span "Crear Item de Auditoria" at bounding box center [184, 228] width 90 height 9
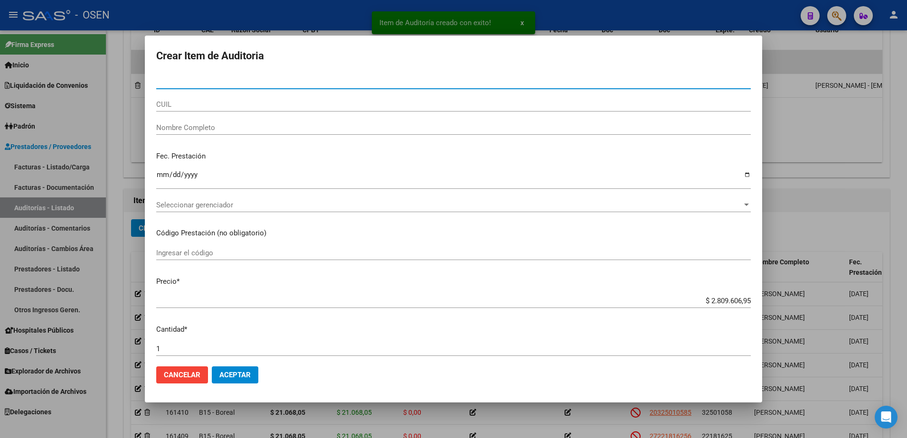
paste input "51205714"
type input "51205714"
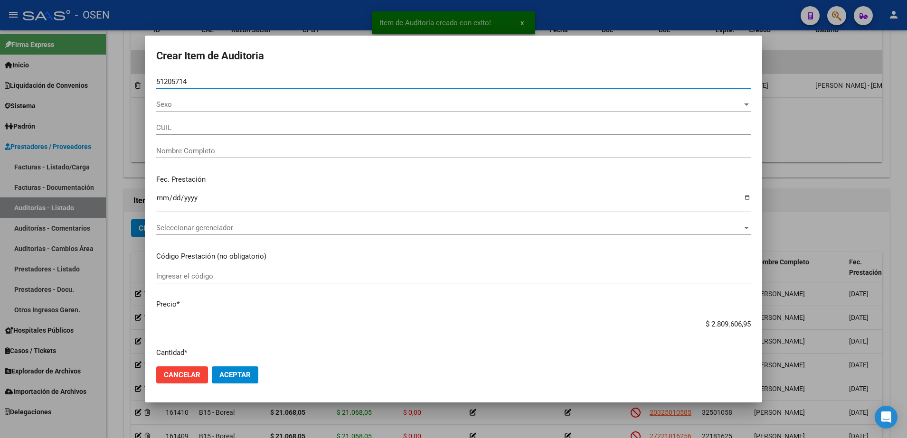
type input "23512057144"
type input "GONZALEZ NARELA JAZMIN"
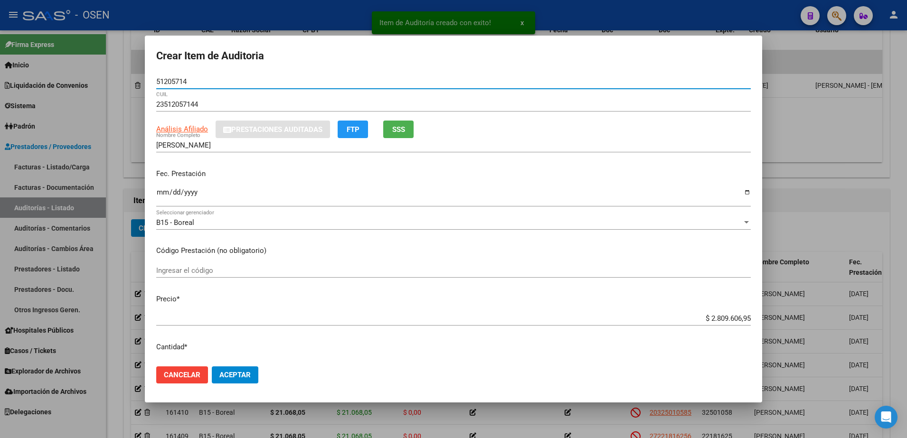
type input "51205714"
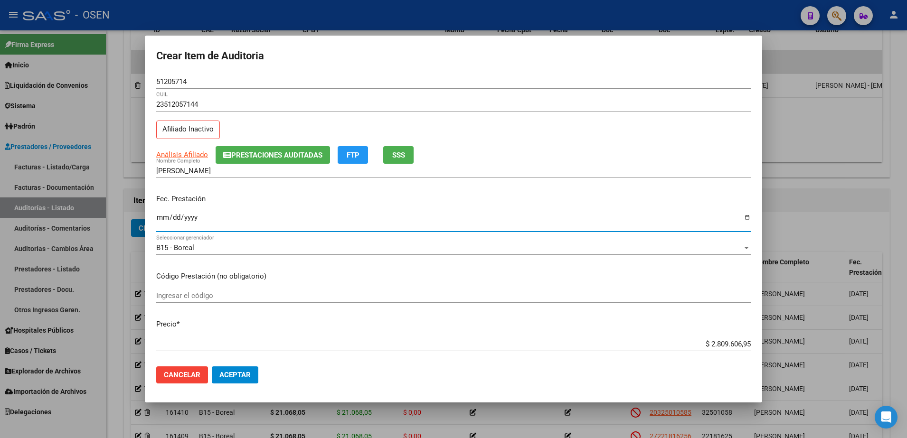
click at [170, 220] on input "Ingresar la fecha" at bounding box center [453, 221] width 595 height 15
type input "2025-04-25"
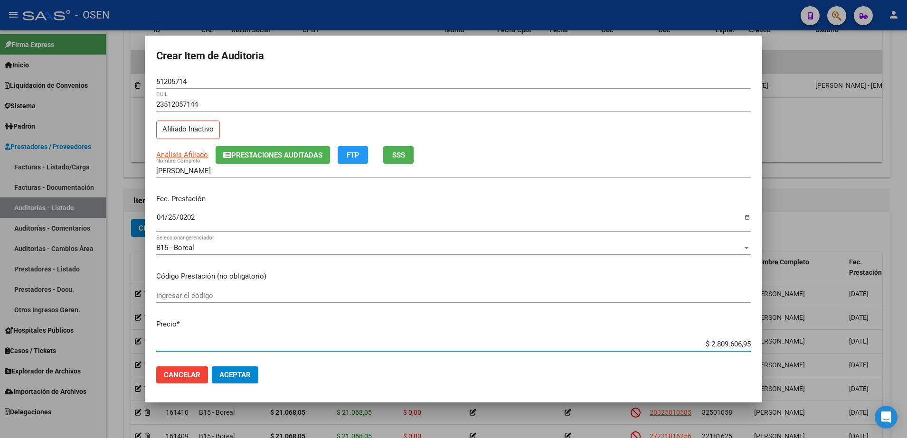
paste input "17.830,71"
type input "$ 17.830,71"
click at [233, 373] on span "Aceptar" at bounding box center [234, 375] width 31 height 9
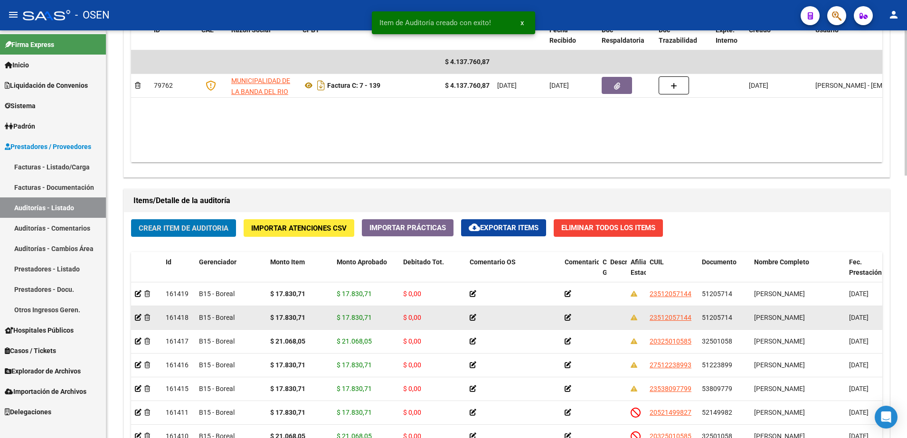
click at [349, 320] on span "$ 17.830,71" at bounding box center [354, 318] width 35 height 8
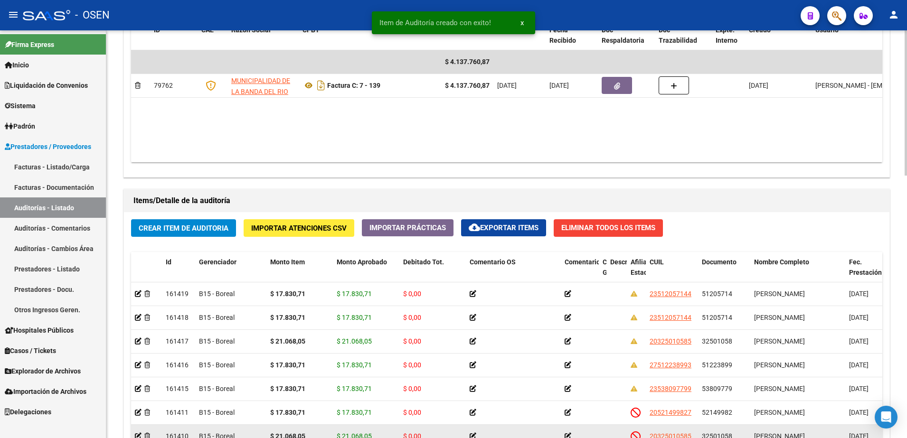
copy span "17.830,71"
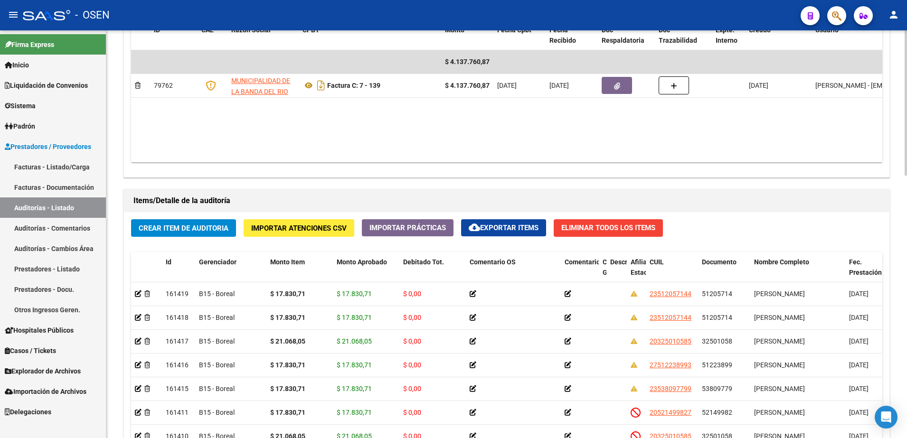
click at [194, 237] on div "Crear Item de Auditoria Importar Atenciones CSV Importar Prácticas cloud_downlo…" at bounding box center [507, 392] width 766 height 361
click at [194, 234] on button "Crear Item de Auditoria" at bounding box center [183, 228] width 105 height 18
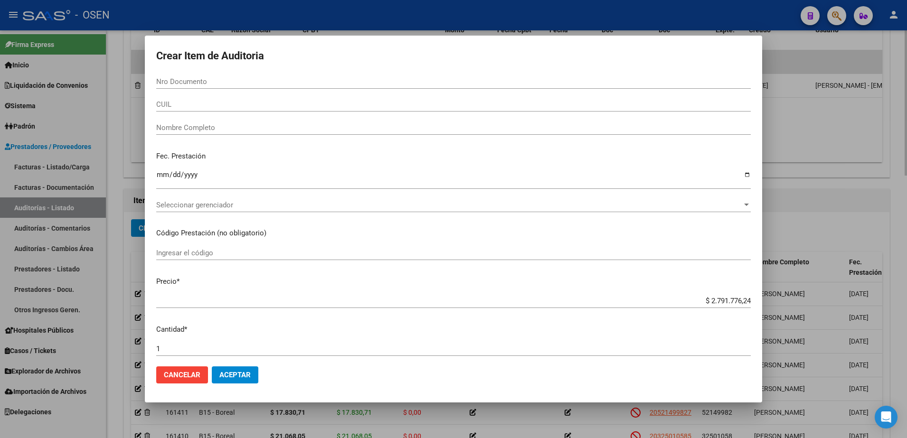
paste input "53001541"
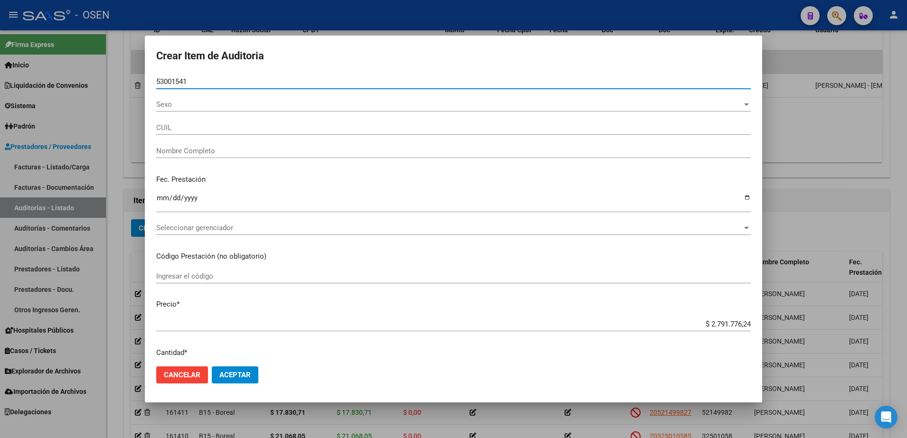
type input "53001541"
type input "20530015417"
type input "GRAMAJO CAMPOS"
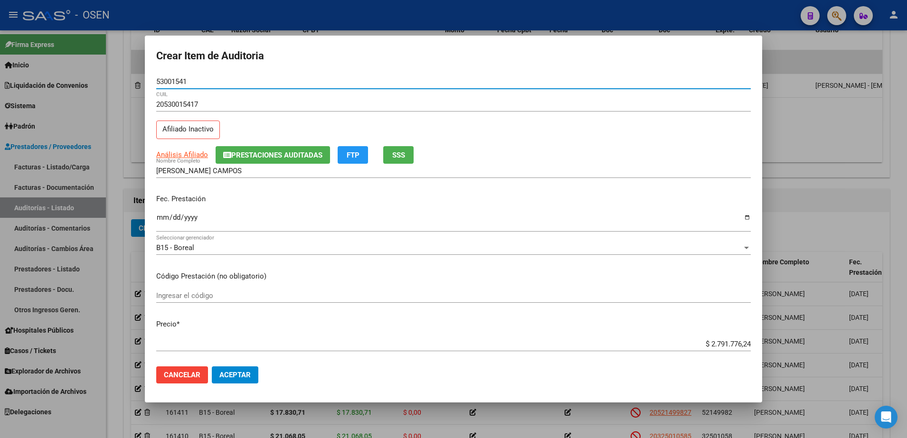
click at [167, 226] on input "Ingresar la fecha" at bounding box center [453, 221] width 595 height 15
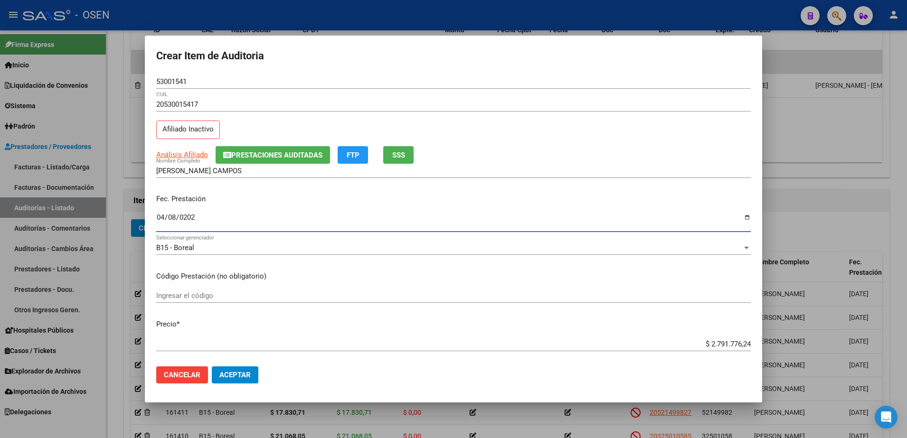
type input "2025-04-08"
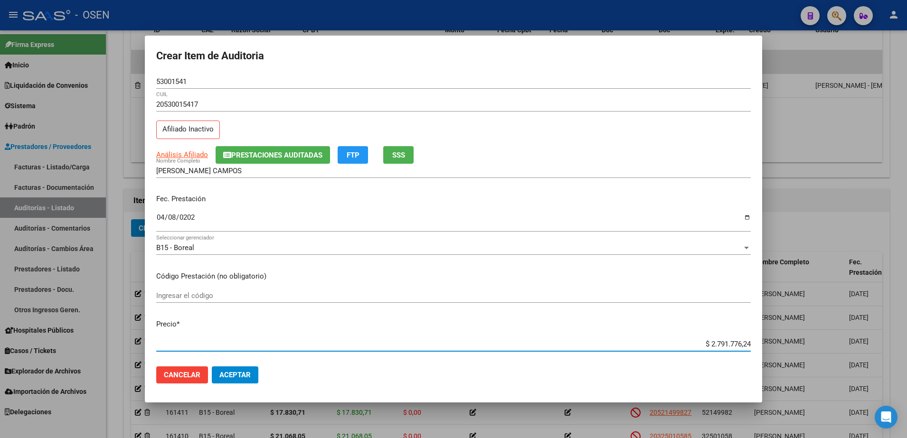
paste input "17.830,71"
type input "$ 17.830,71"
click at [169, 83] on input "53001541" at bounding box center [453, 81] width 595 height 9
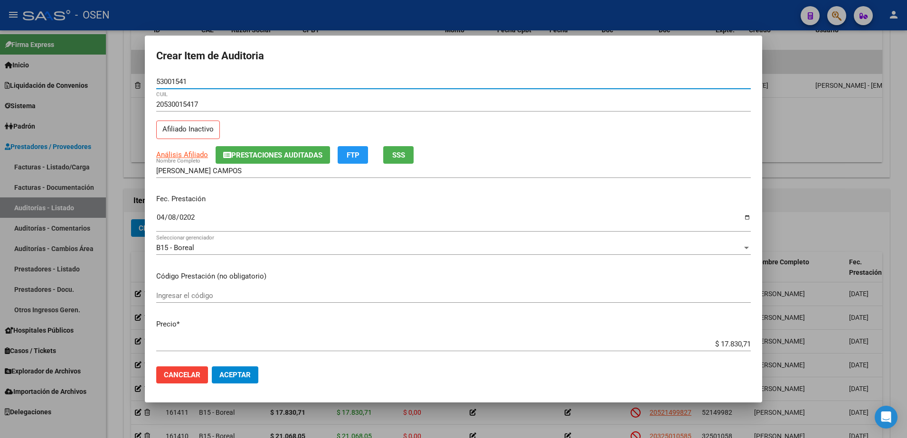
click at [169, 83] on input "53001541" at bounding box center [453, 81] width 595 height 9
click at [185, 84] on input "53001541" at bounding box center [453, 81] width 595 height 9
click at [389, 152] on button "SSS" at bounding box center [398, 155] width 30 height 18
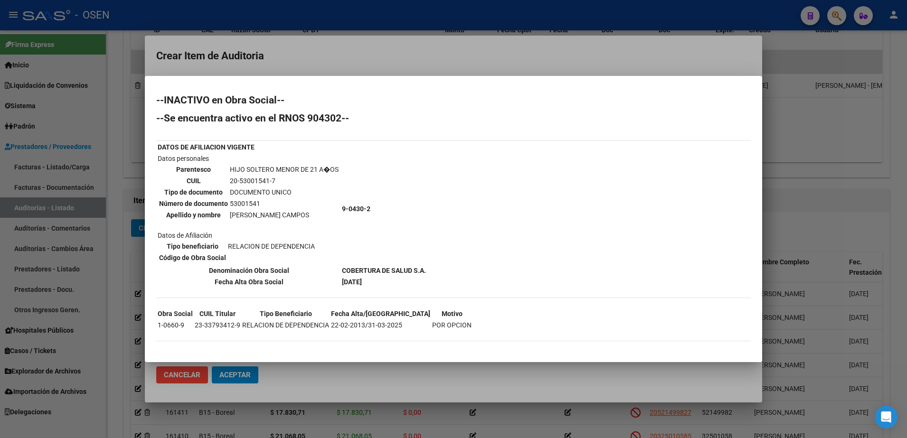
click at [431, 86] on mat-dialog-container "--INACTIVO en Obra Social-- --Se encuentra activo en el RNOS 904302-- DATOS DE …" at bounding box center [453, 219] width 617 height 286
click at [295, 66] on div at bounding box center [453, 219] width 907 height 438
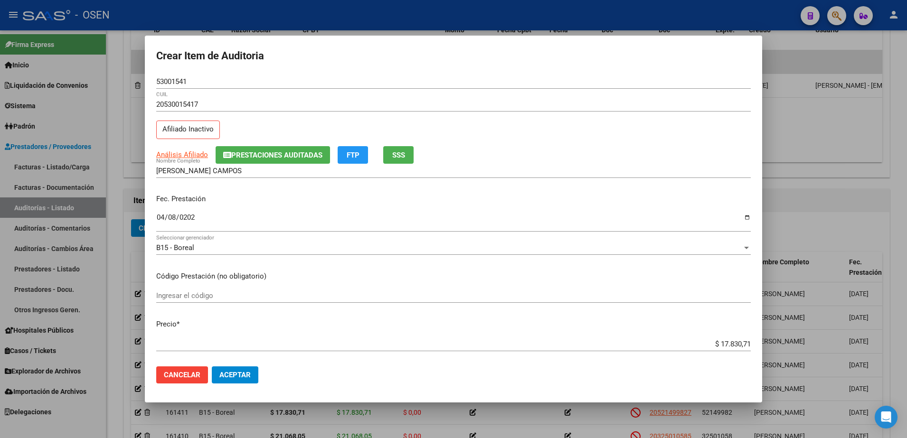
click at [151, 87] on mat-dialog-content "53001541 Nro Documento 20530015417 CUIL Afiliado Inactivo Análisis Afiliado Pre…" at bounding box center [453, 217] width 617 height 285
click at [175, 78] on input "53001541" at bounding box center [453, 81] width 595 height 9
click at [223, 167] on input "GRAMAJO CAMPOS" at bounding box center [453, 171] width 595 height 9
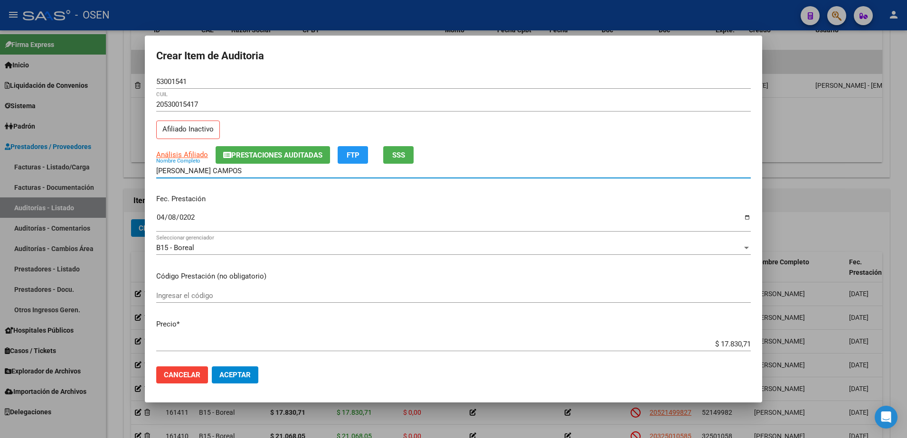
click at [177, 85] on input "53001541" at bounding box center [453, 81] width 595 height 9
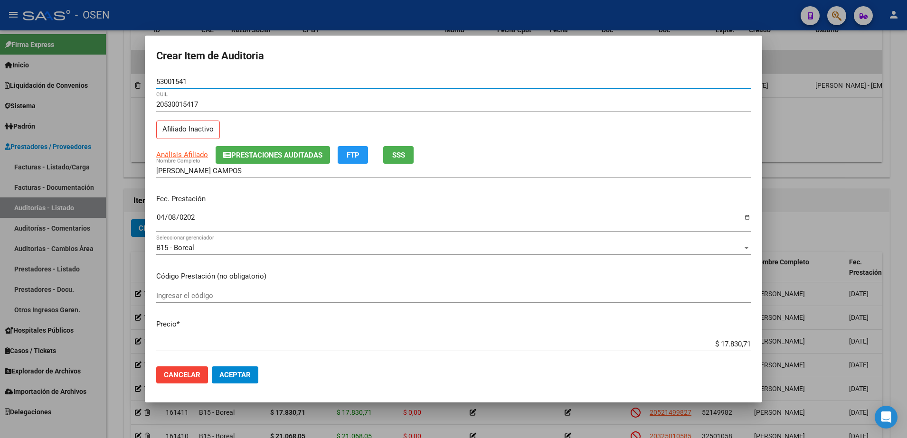
click at [177, 85] on input "53001541" at bounding box center [453, 81] width 595 height 9
click at [226, 177] on div "GRAMAJO CAMPOS Nombre Completo" at bounding box center [453, 171] width 595 height 14
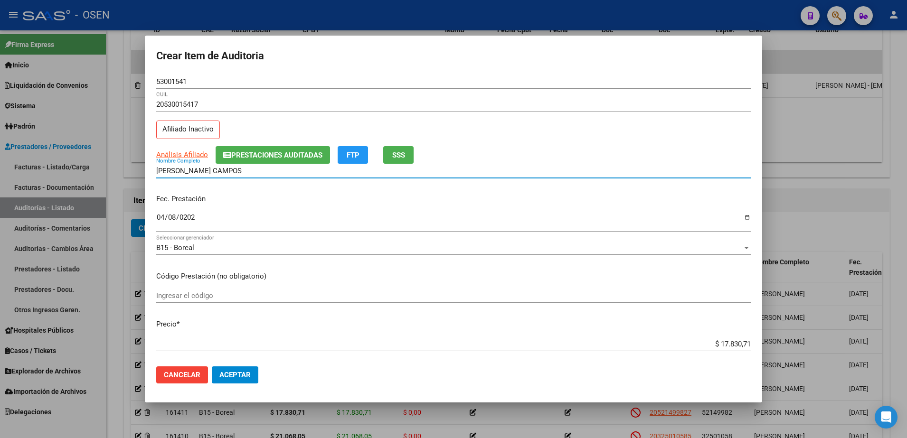
click at [228, 169] on input "GRAMAJO CAMPOS" at bounding box center [453, 171] width 595 height 9
paste input "53001541"
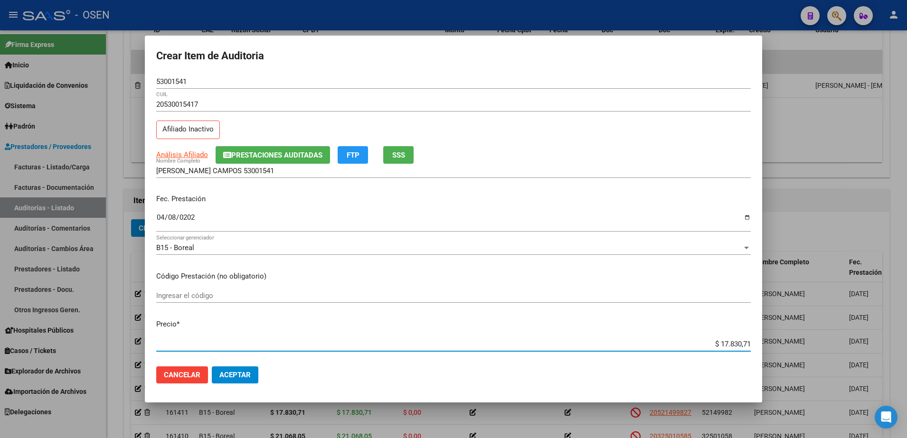
drag, startPoint x: 698, startPoint y: 345, endPoint x: 769, endPoint y: 345, distance: 71.7
click at [769, 345] on div "Crear Item de Auditoria 53001541 Nro Documento 20530015417 CUIL Afiliado Inacti…" at bounding box center [453, 219] width 907 height 438
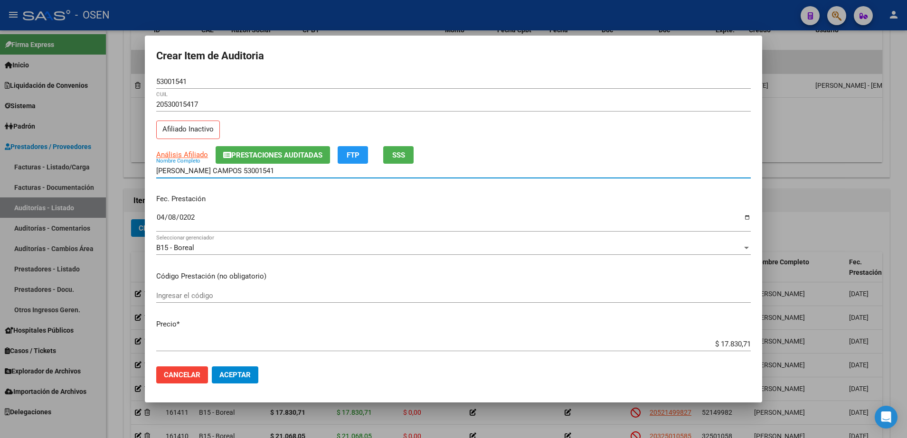
click at [332, 174] on input "GRAMAJO CAMPOS 53001541" at bounding box center [453, 171] width 595 height 9
paste input "$ 17.830,71"
drag, startPoint x: 332, startPoint y: 174, endPoint x: 144, endPoint y: 176, distance: 188.1
click at [144, 176] on div "Crear Item de Auditoria 53001541 Nro Documento 20530015417 CUIL Afiliado Inacti…" at bounding box center [453, 219] width 907 height 438
click at [315, 168] on input "GRAMAJO CAMPOS 53001541 $ 17.830,71" at bounding box center [453, 171] width 595 height 9
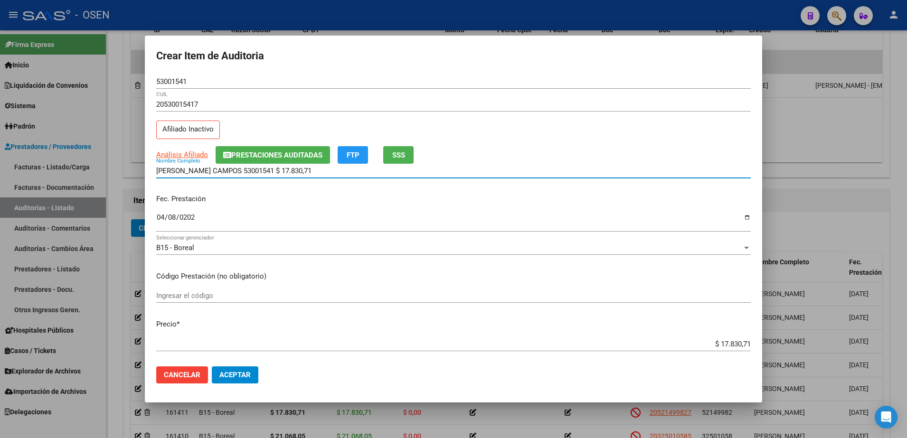
drag, startPoint x: 316, startPoint y: 169, endPoint x: 242, endPoint y: 169, distance: 74.1
click at [242, 169] on input "GRAMAJO CAMPOS 53001541 $ 17.830,71" at bounding box center [453, 171] width 595 height 9
type input "GRAMAJO CAMPOS"
click at [233, 378] on span "Aceptar" at bounding box center [234, 375] width 31 height 9
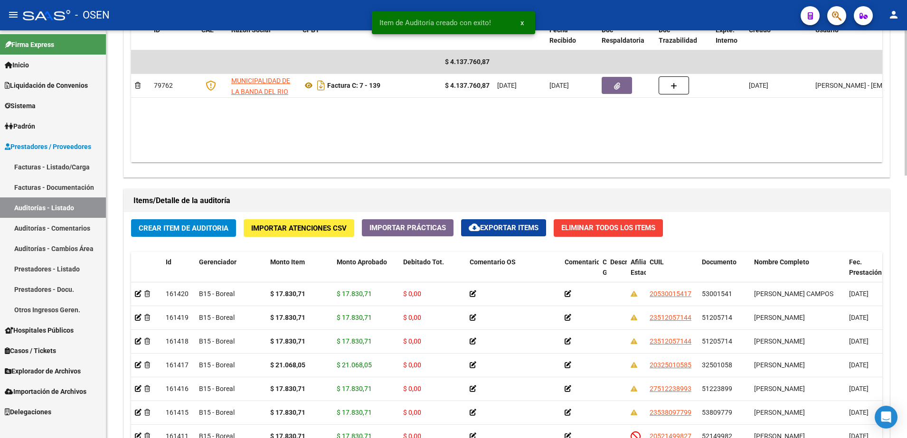
click at [218, 234] on button "Crear Item de Auditoria" at bounding box center [183, 228] width 105 height 18
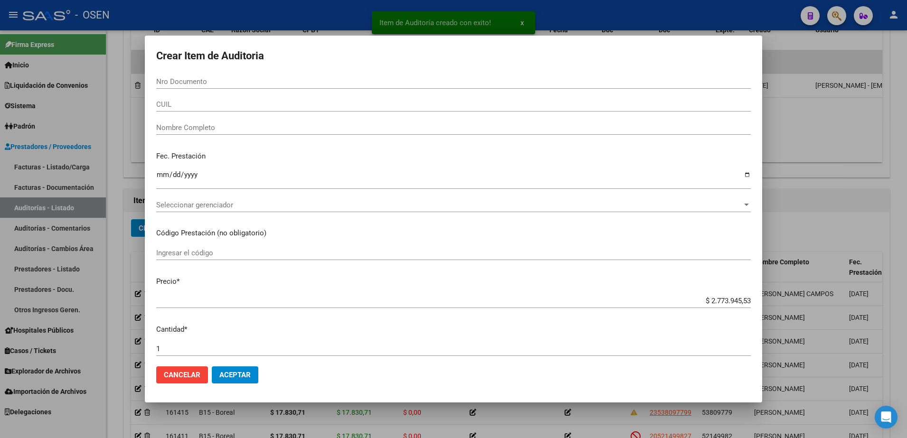
paste input "53122993"
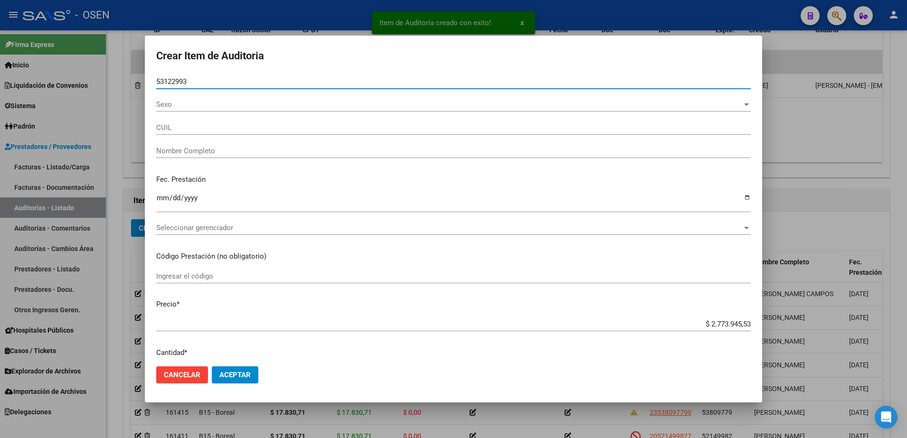
type input "53122993"
type input "27531229938"
type input "CERRIZUELA BARBABA NAHIARA"
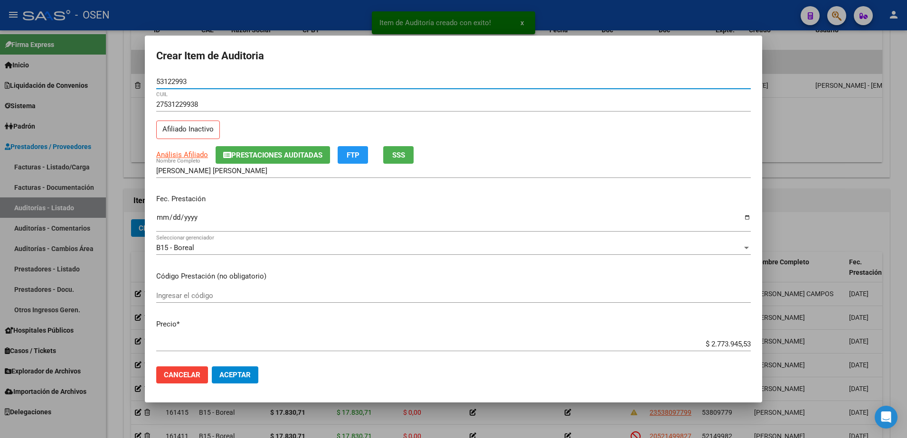
click at [164, 216] on input "Ingresar la fecha" at bounding box center [453, 221] width 595 height 15
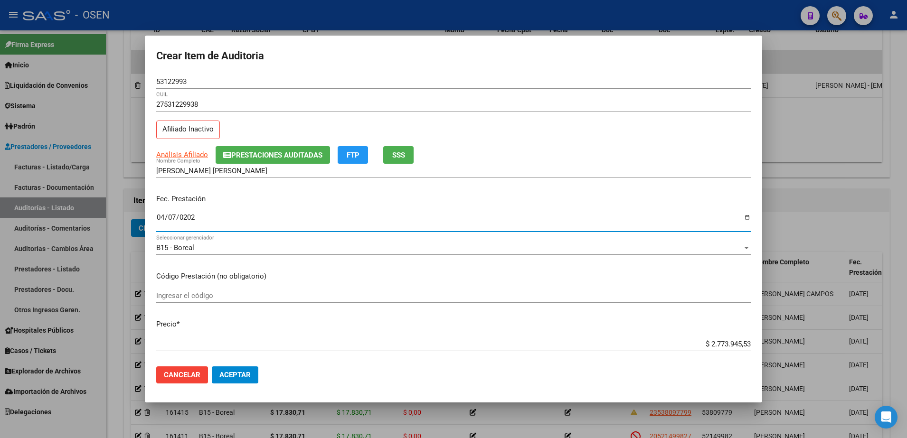
type input "2025-04-07"
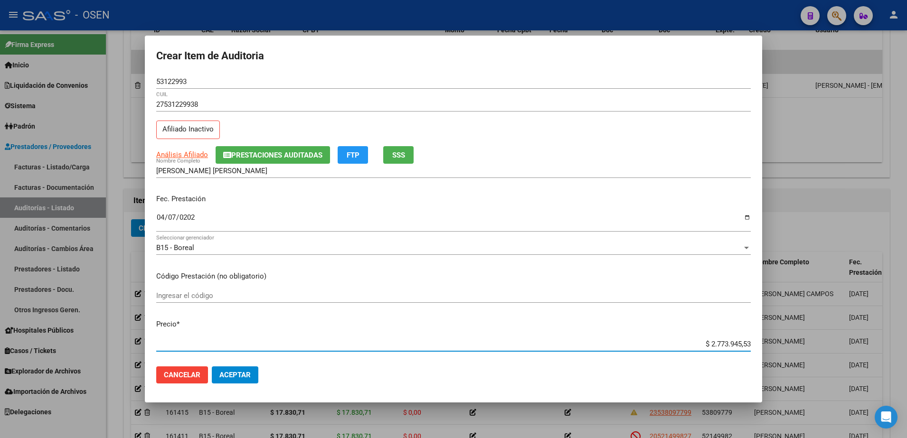
paste input "17.830,71"
type input "$ 17.830,71"
click at [239, 372] on span "Aceptar" at bounding box center [234, 375] width 31 height 9
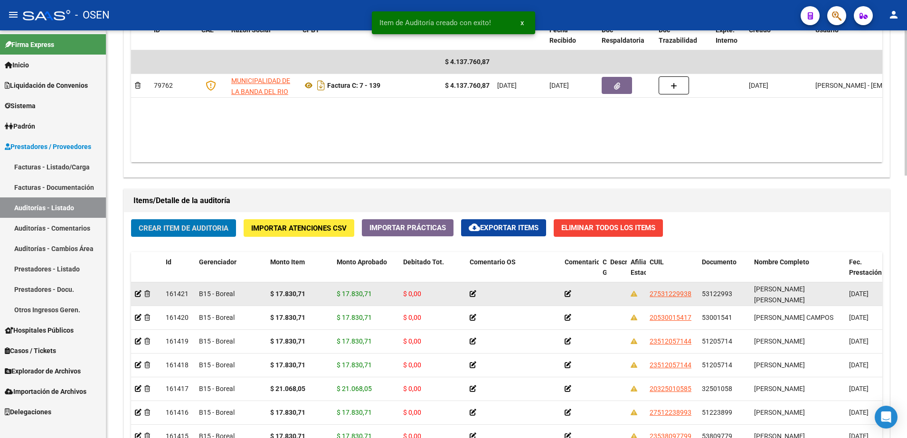
click at [362, 292] on span "$ 17.830,71" at bounding box center [354, 294] width 35 height 8
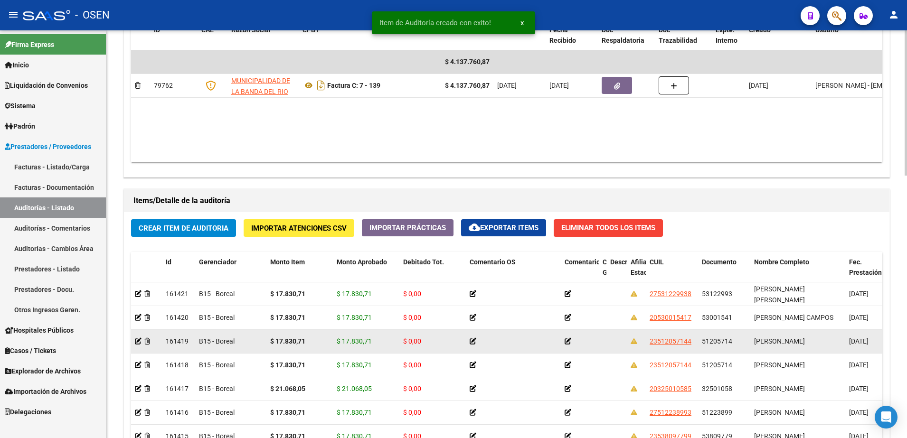
copy span "17.830,71"
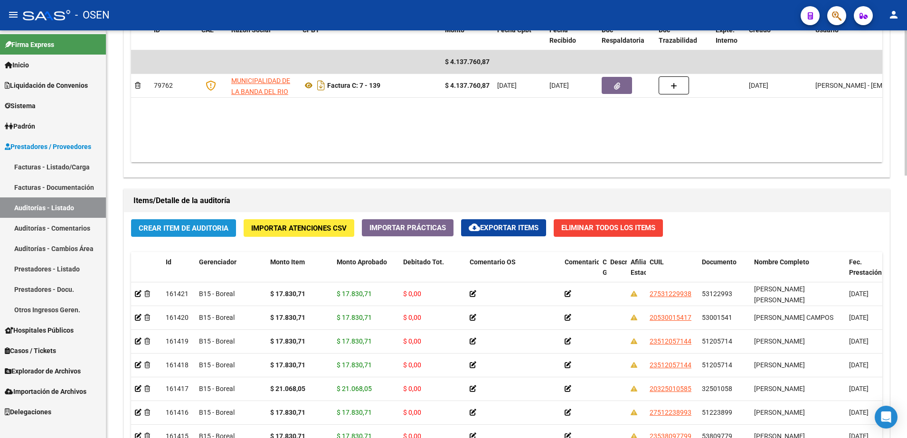
click at [188, 225] on span "Crear Item de Auditoria" at bounding box center [184, 228] width 90 height 9
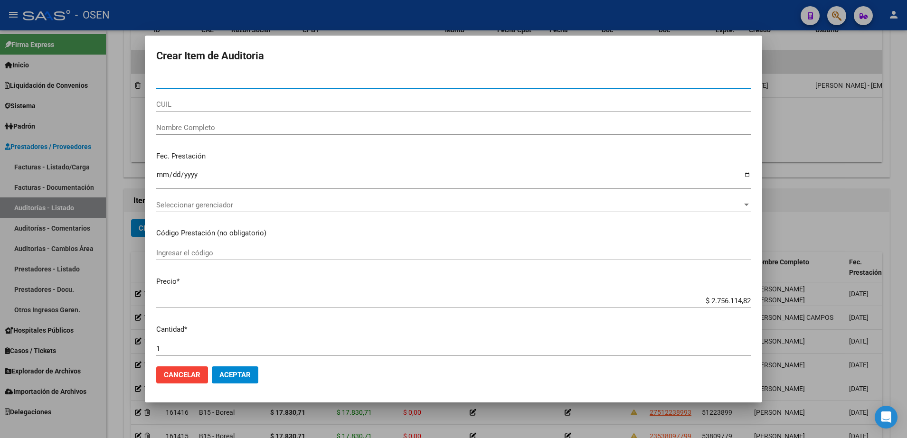
paste input "49946509"
type input "49946509"
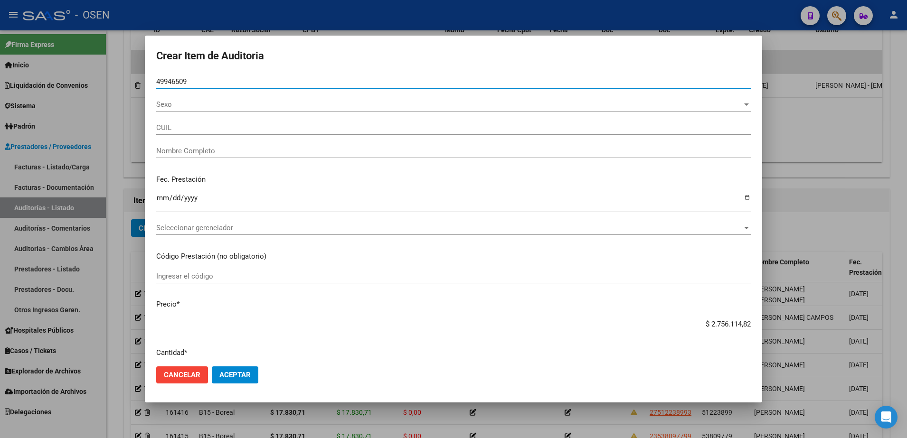
type input "27499465098"
type input "ALBUJAR PAULA AYELEN"
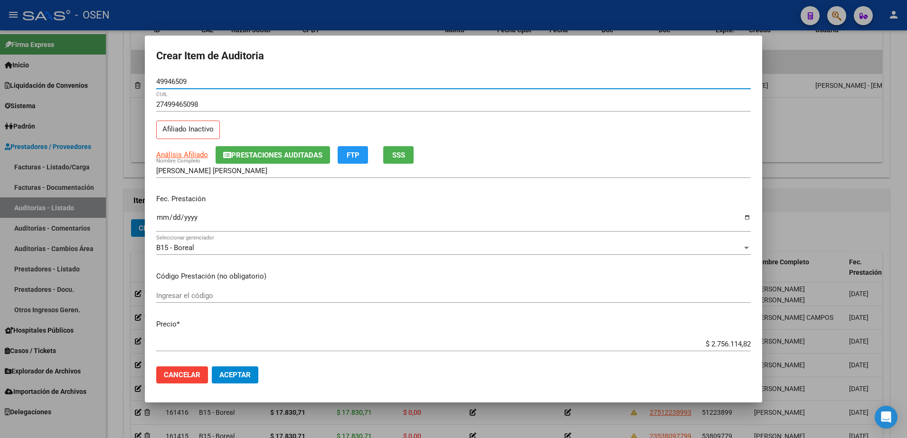
type input "49946509"
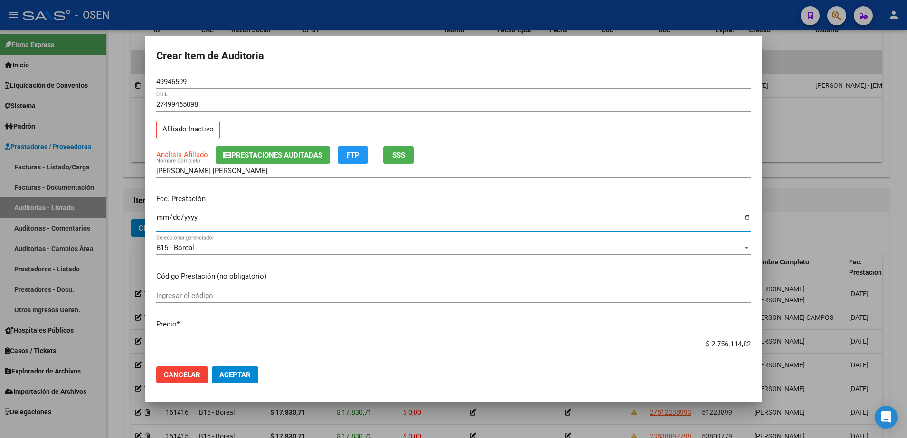
click at [164, 220] on input "Ingresar la fecha" at bounding box center [453, 221] width 595 height 15
type input "2025-04-14"
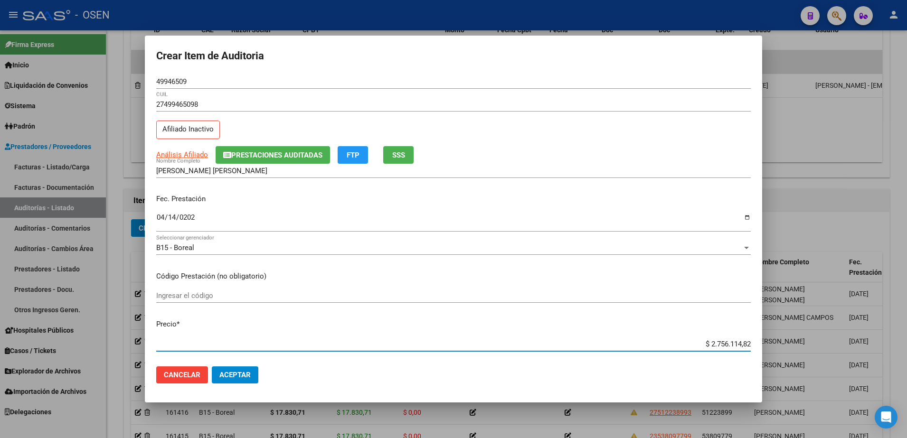
paste input "17.830,71"
type input "$ 17.830,71"
click at [173, 80] on input "49946509" at bounding box center [453, 81] width 595 height 9
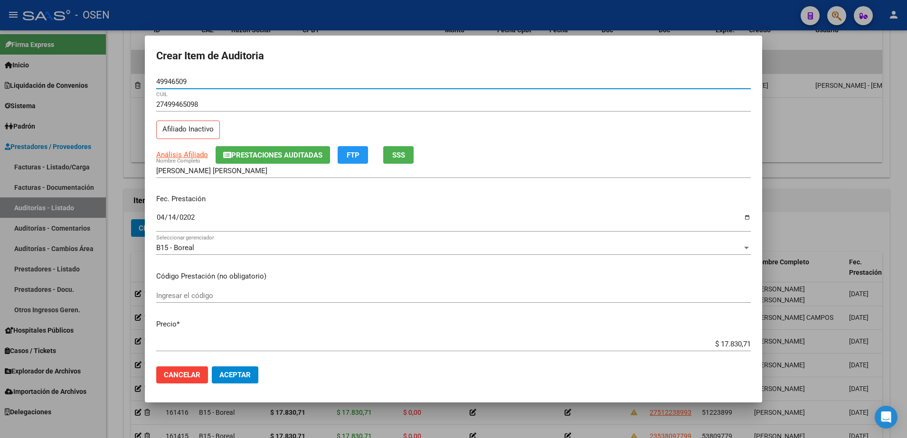
click at [173, 80] on input "49946509" at bounding box center [453, 81] width 595 height 9
click at [218, 172] on input "ALBUJAR PAULA AYELEN" at bounding box center [453, 171] width 595 height 9
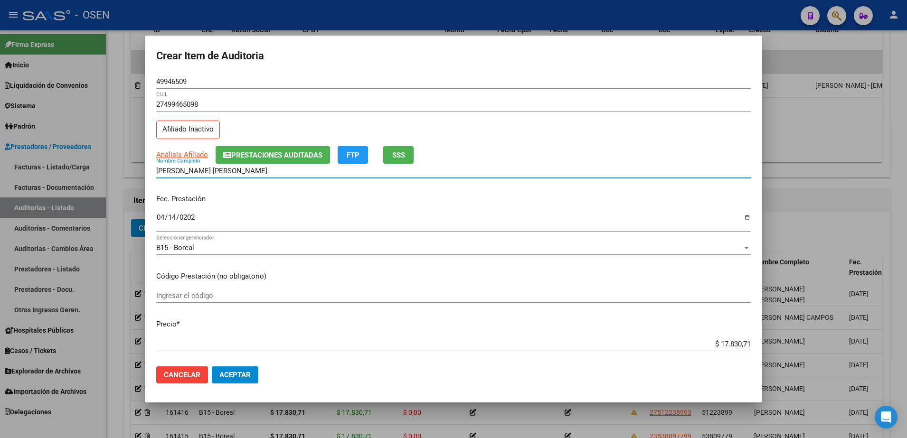
paste input "49946509"
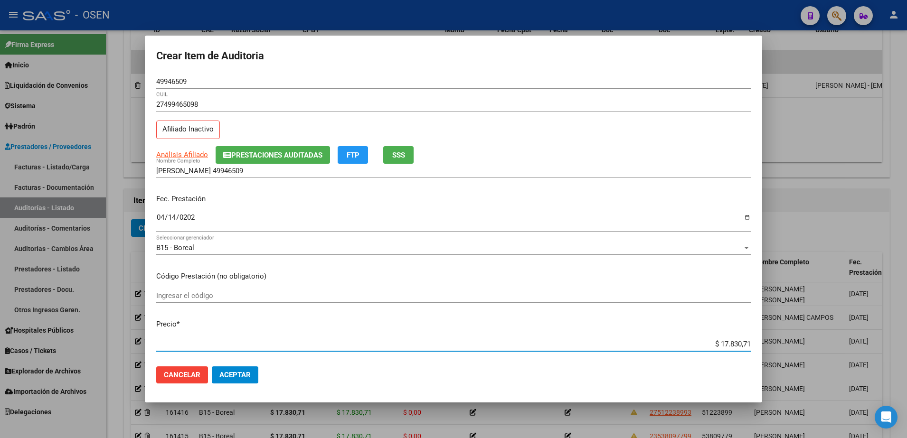
drag, startPoint x: 691, startPoint y: 344, endPoint x: 768, endPoint y: 347, distance: 77.5
click at [768, 347] on div "Crear Item de Auditoria 49946509 Nro Documento 27499465098 CUIL Afiliado Inacti…" at bounding box center [453, 219] width 907 height 438
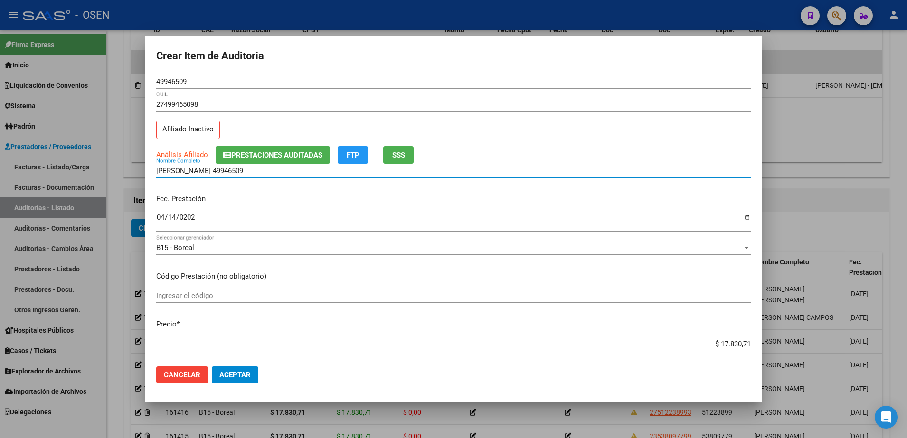
click at [288, 170] on input "ALBUJAR PAULA 49946509" at bounding box center [453, 171] width 595 height 9
paste input "$ 17.830,71"
drag, startPoint x: 288, startPoint y: 170, endPoint x: 137, endPoint y: 164, distance: 150.7
click at [137, 163] on div "Crear Item de Auditoria 49946509 Nro Documento 27499465098 CUIL Afiliado Inacti…" at bounding box center [453, 219] width 907 height 438
click at [294, 170] on input "ALBUJAR PAULA 49946509 $ 17.830,71" at bounding box center [453, 171] width 595 height 9
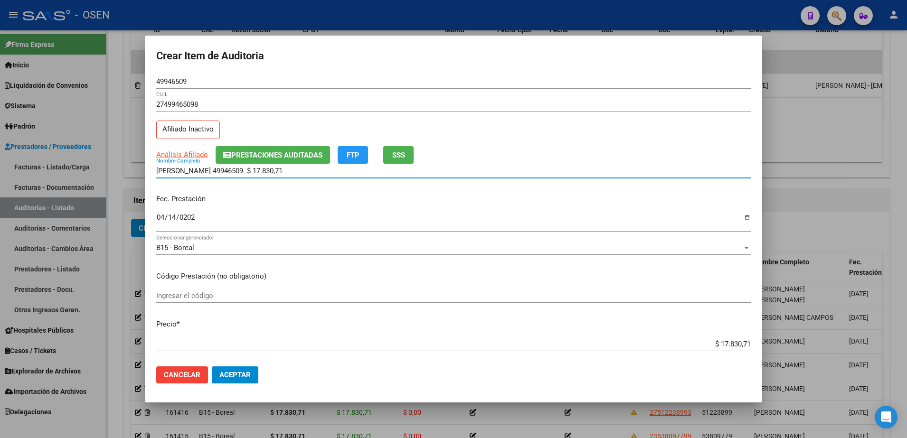
drag, startPoint x: 294, startPoint y: 170, endPoint x: 234, endPoint y: 171, distance: 60.3
click at [234, 171] on input "ALBUJAR PAULA 49946509 $ 17.830,71" at bounding box center [453, 171] width 595 height 9
type input "ALBUJAR PAULA"
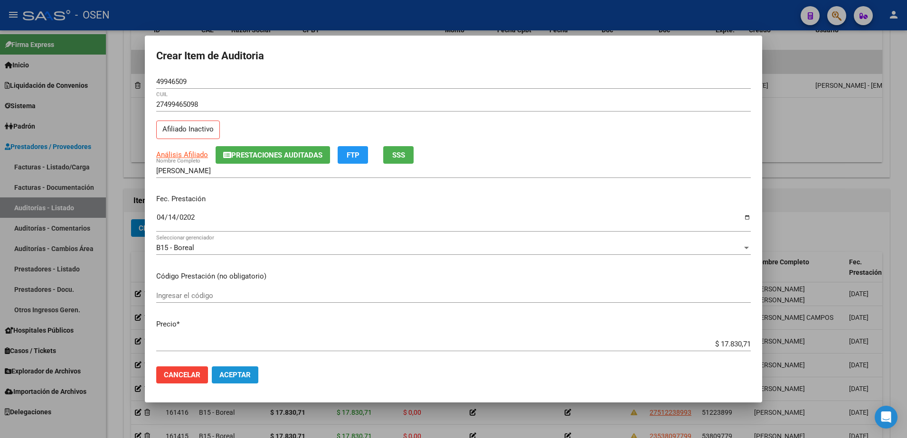
click at [252, 370] on button "Aceptar" at bounding box center [235, 375] width 47 height 17
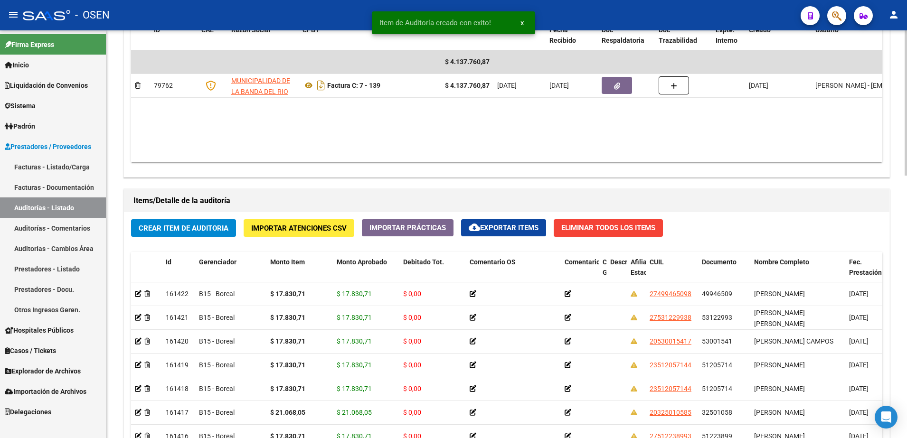
click at [207, 232] on span "Crear Item de Auditoria" at bounding box center [184, 228] width 90 height 9
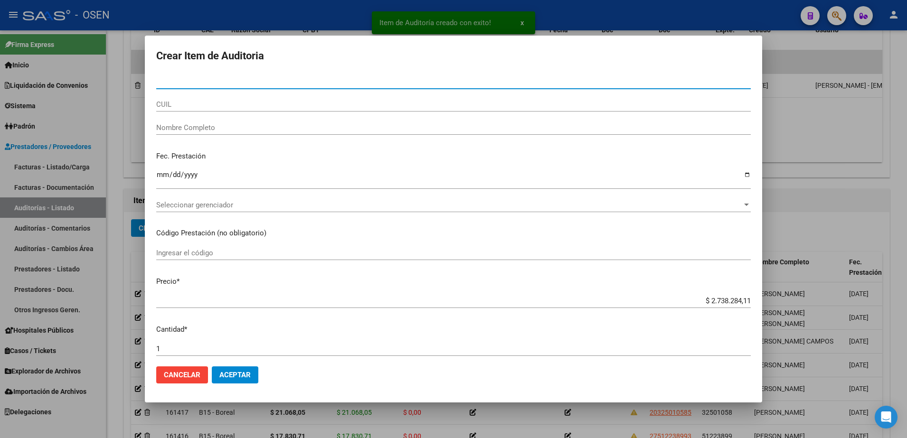
paste input "48958796"
type input "48958796"
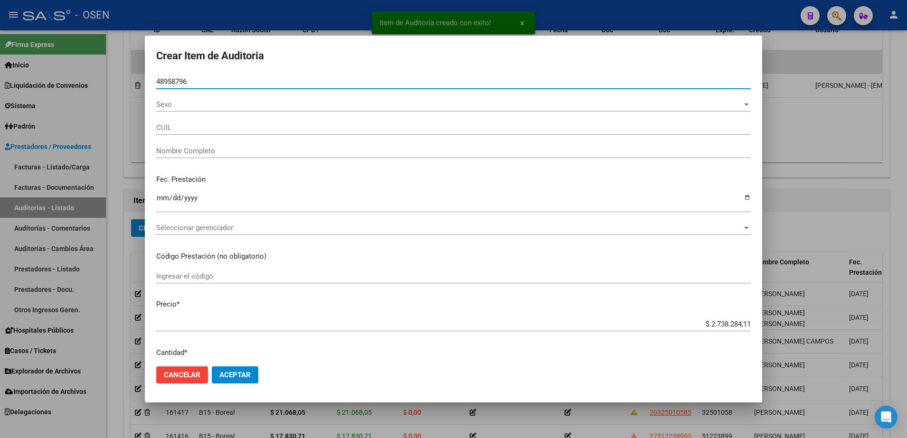
type input "27489587969"
type input "TOLEDO MIA DANA"
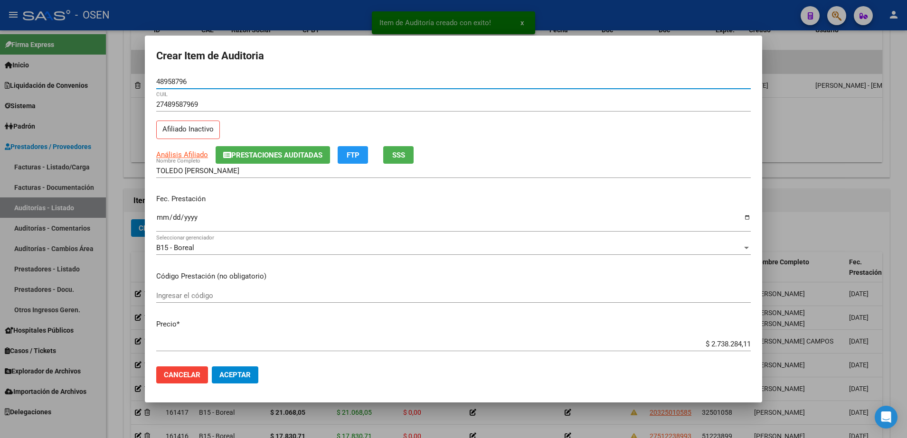
type input "48958796"
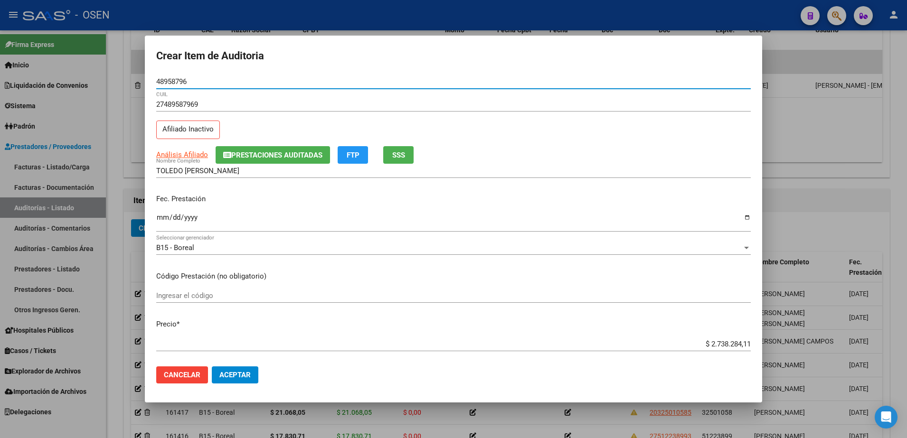
click at [154, 218] on mat-dialog-content "48958796 Nro Documento 27489587969 CUIL Afiliado Inactivo Análisis Afiliado Pre…" at bounding box center [453, 217] width 617 height 285
click at [165, 218] on input "Ingresar la fecha" at bounding box center [453, 221] width 595 height 15
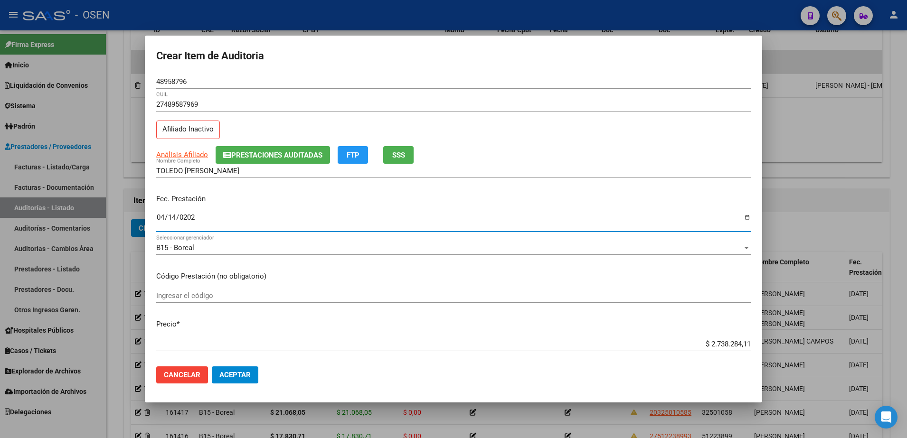
type input "2025-04-14"
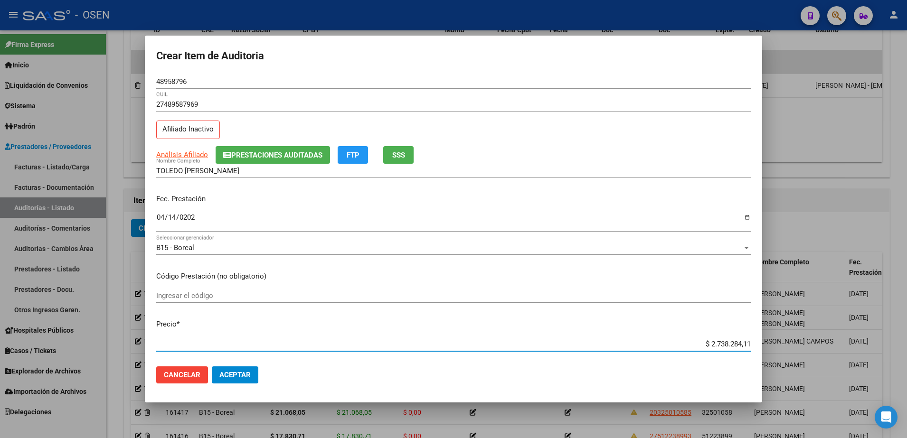
paste input "17.830,7"
type input "$ 17.830,71"
click at [168, 85] on input "48958796" at bounding box center [453, 81] width 595 height 9
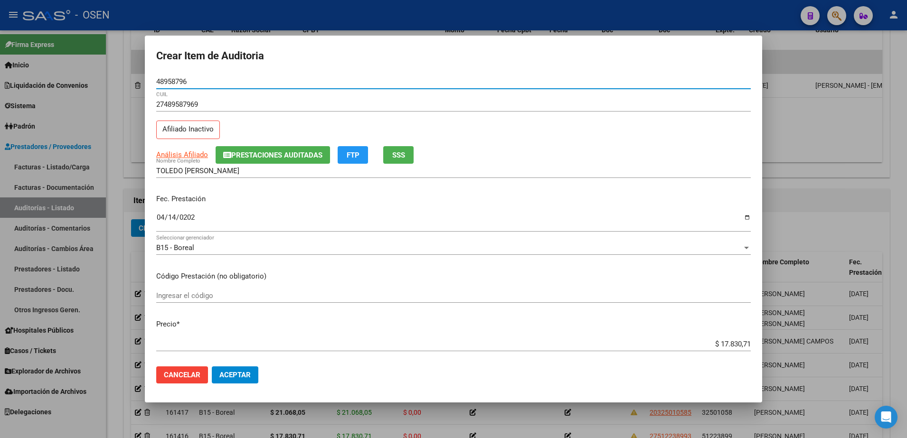
click at [168, 85] on input "48958796" at bounding box center [453, 81] width 595 height 9
click at [166, 78] on input "48958796" at bounding box center [453, 81] width 595 height 9
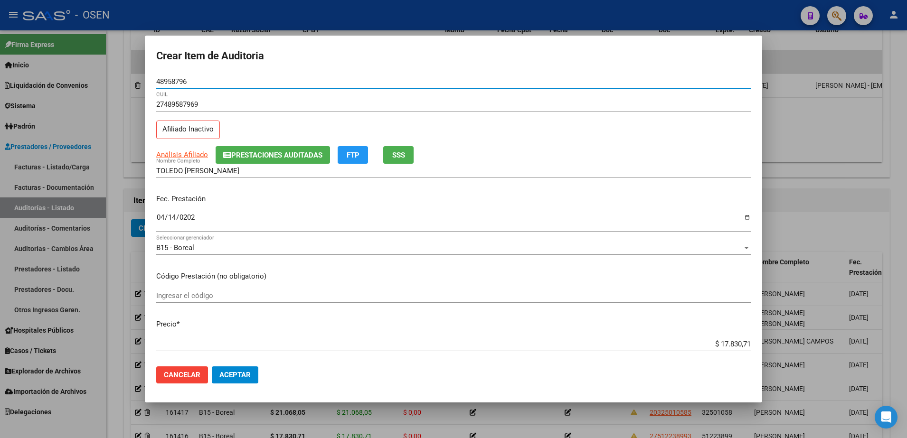
click at [166, 78] on input "48958796" at bounding box center [453, 81] width 595 height 9
click at [176, 78] on input "48958796" at bounding box center [453, 81] width 595 height 9
click at [162, 78] on input "48958796" at bounding box center [453, 81] width 595 height 9
click at [213, 175] on input "TOLEDO MIA DANA" at bounding box center [453, 171] width 595 height 9
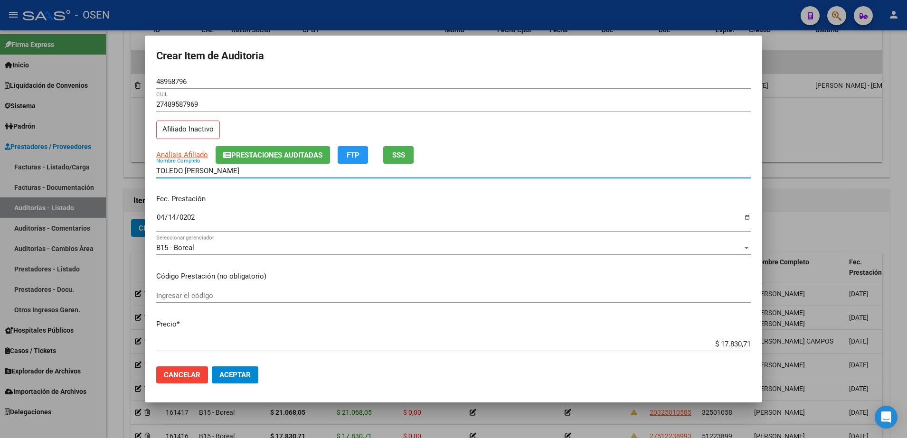
click at [213, 175] on input "TOLEDO MIA DANA" at bounding box center [453, 171] width 595 height 9
paste input "48958796"
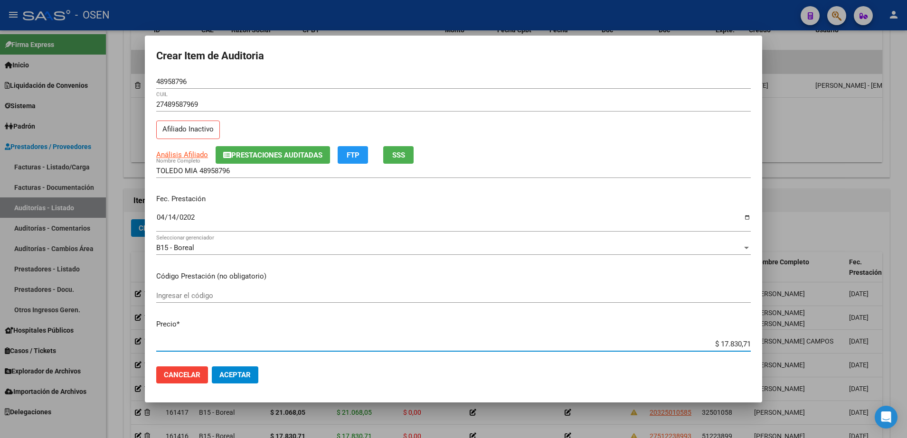
drag, startPoint x: 698, startPoint y: 341, endPoint x: 775, endPoint y: 342, distance: 77.4
click at [775, 342] on div "Crear Item de Auditoria 48958796 Nro Documento 27489587969 CUIL Afiliado Inacti…" at bounding box center [453, 219] width 907 height 438
click at [246, 172] on input "TOLEDO MIA 48958796" at bounding box center [453, 171] width 595 height 9
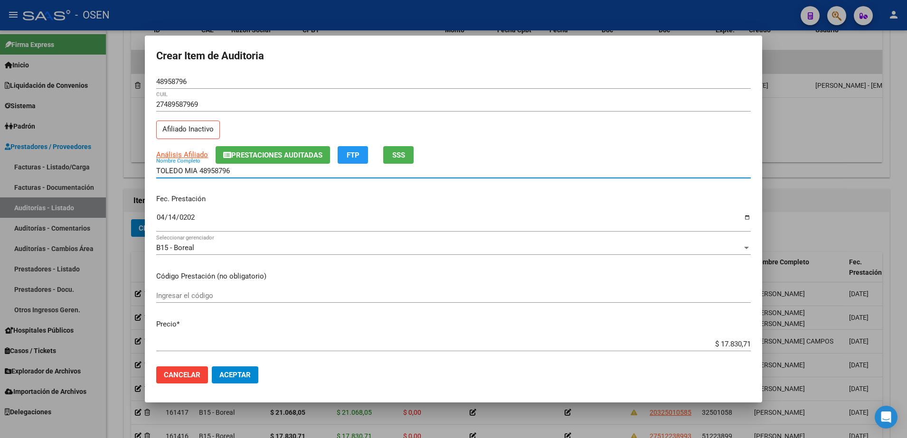
paste input "$ 17.830,71"
click at [271, 172] on input "TOLEDO MIA 48958796 $ 17.830,71" at bounding box center [453, 171] width 595 height 9
drag, startPoint x: 271, startPoint y: 172, endPoint x: 156, endPoint y: 173, distance: 114.5
click at [156, 173] on input "TOLEDO MIA 48958796 $ 17.830,71" at bounding box center [453, 171] width 595 height 9
click at [303, 167] on input "TOLEDO MIA 48958796 $ 17.830,71" at bounding box center [453, 171] width 595 height 9
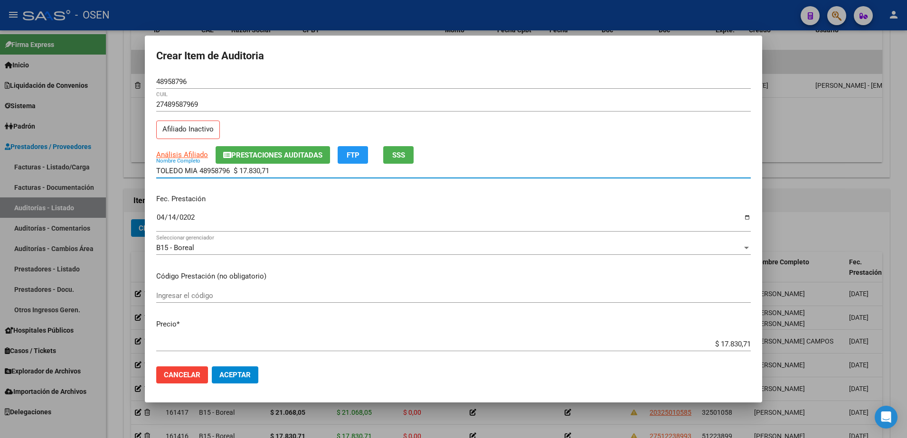
drag, startPoint x: 308, startPoint y: 171, endPoint x: 198, endPoint y: 173, distance: 109.7
click at [198, 173] on input "TOLEDO MIA 48958796 $ 17.830,71" at bounding box center [453, 171] width 595 height 9
type input "TOLEDO MIA"
click at [222, 382] on button "Aceptar" at bounding box center [235, 375] width 47 height 17
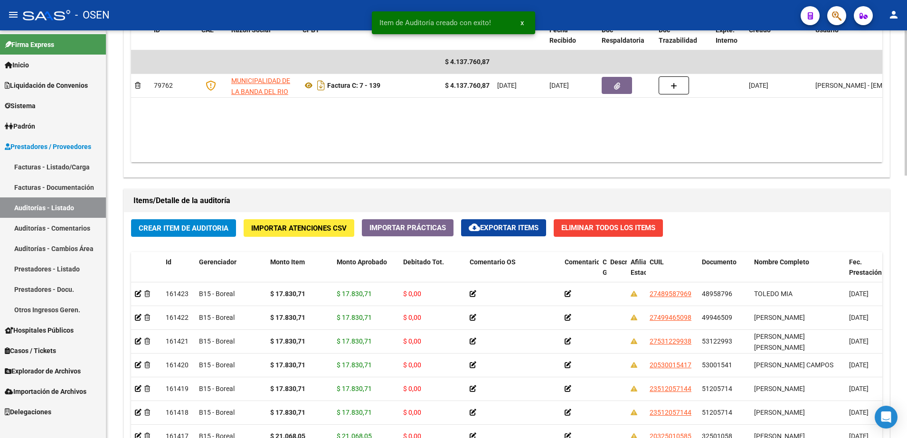
click at [216, 236] on button "Crear Item de Auditoria" at bounding box center [183, 228] width 105 height 18
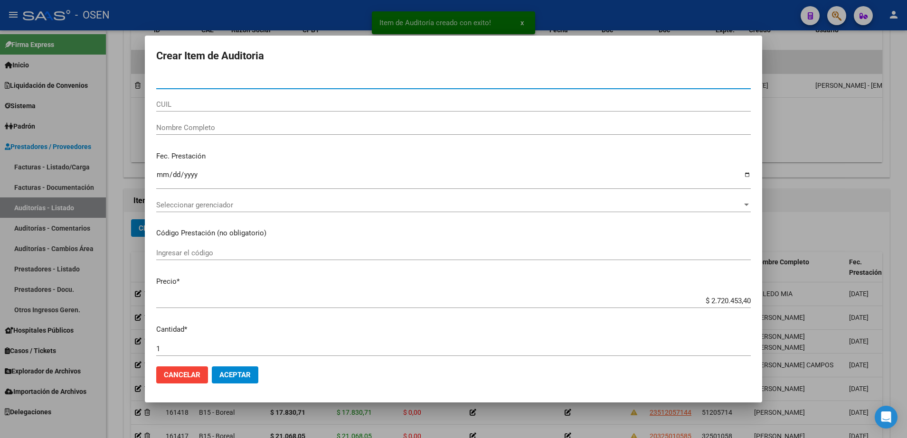
paste input "50381988"
type input "50381988"
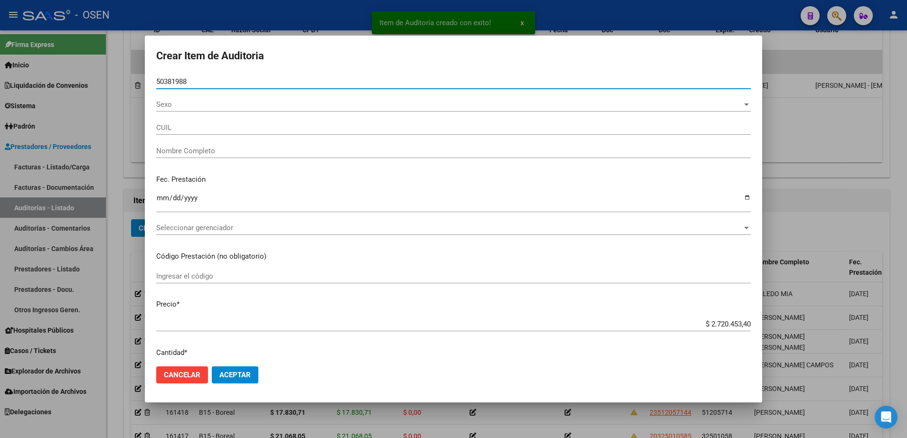
type input "27503819886"
type input "PEREZ JAZMIN DEL VALLE"
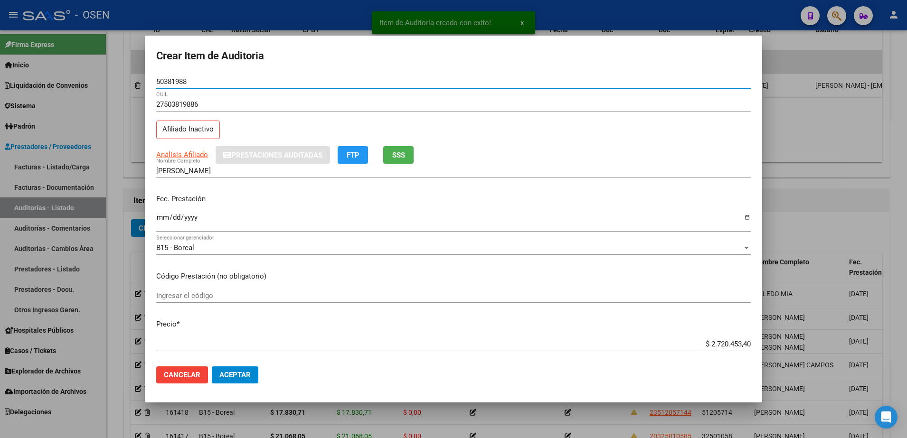
type input "50381988"
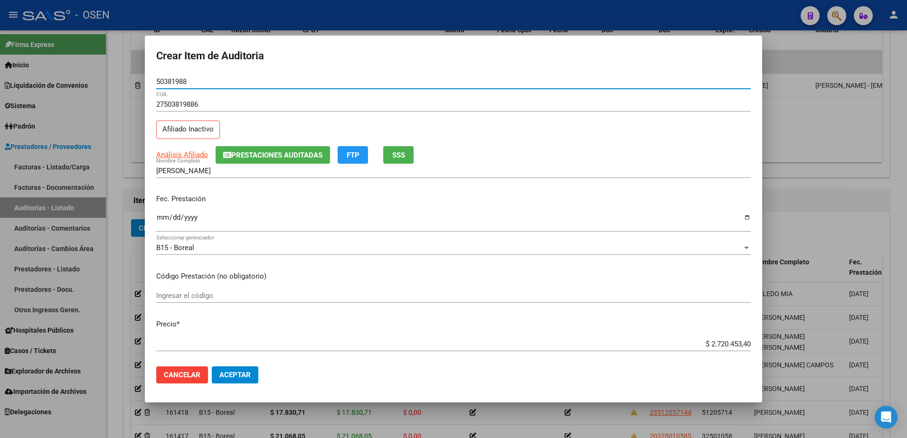
click at [166, 216] on input "Ingresar la fecha" at bounding box center [453, 221] width 595 height 15
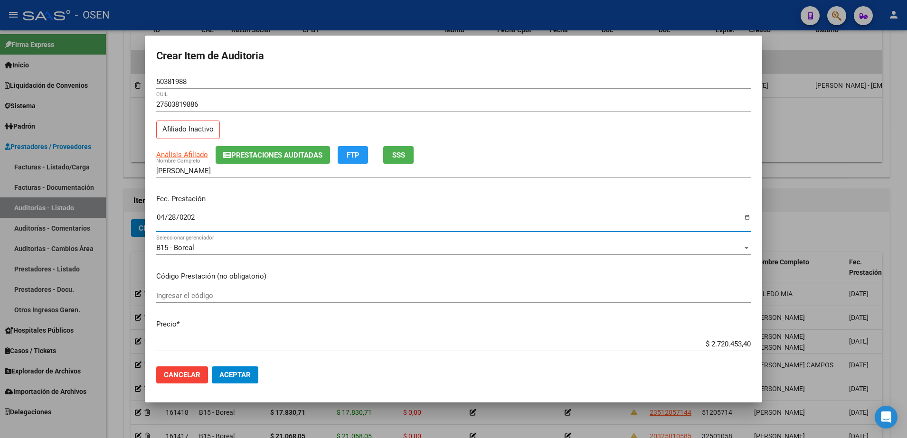
type input "2025-04-28"
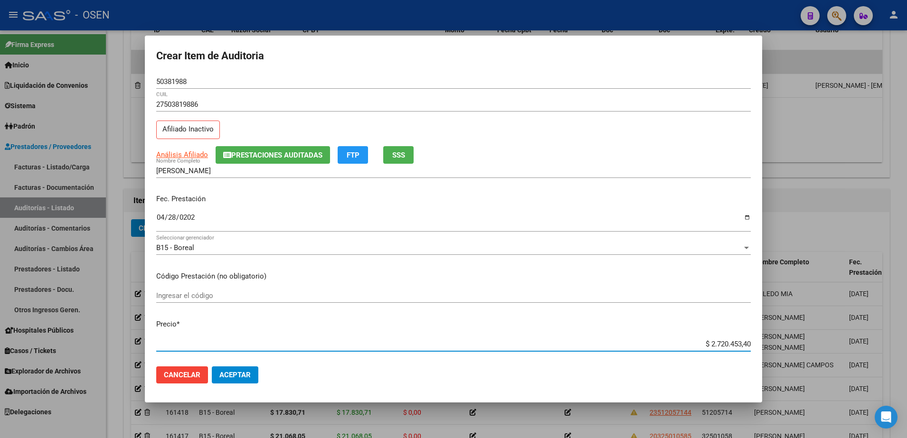
paste input "17.830,71"
type input "$ 17.830,71"
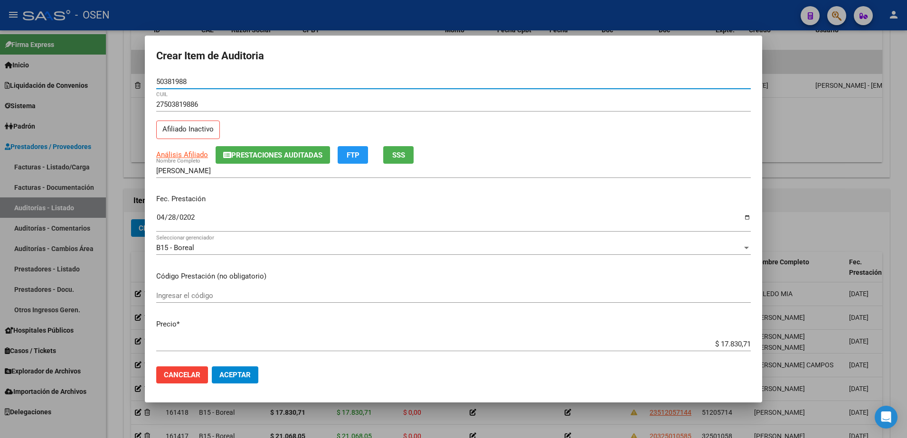
click at [174, 81] on input "50381988" at bounding box center [453, 81] width 595 height 9
click at [169, 82] on input "50381988" at bounding box center [453, 81] width 595 height 9
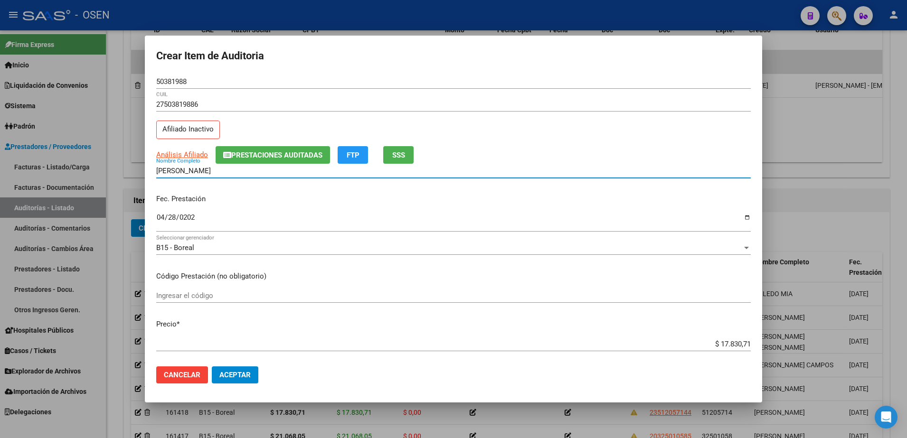
drag, startPoint x: 207, startPoint y: 169, endPoint x: 266, endPoint y: 174, distance: 59.2
click at [266, 174] on input "PEREZ JAZMIN DEL VALLE" at bounding box center [453, 171] width 595 height 9
paste input "50381988"
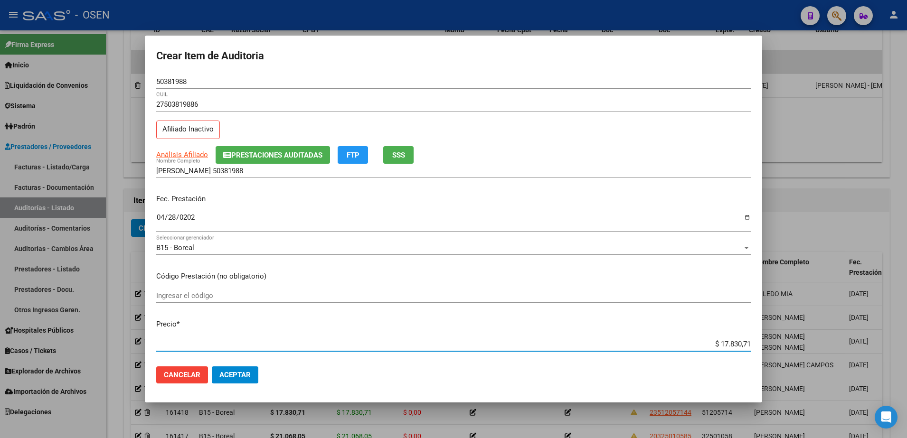
drag, startPoint x: 704, startPoint y: 345, endPoint x: 757, endPoint y: 343, distance: 53.7
click at [762, 344] on mat-dialog-content "50381988 Nro Documento 27503819886 CUIL Afiliado Inactivo Análisis Afiliado Pre…" at bounding box center [453, 217] width 617 height 285
click at [253, 169] on input "PEREZ JAZMIN 50381988" at bounding box center [453, 171] width 595 height 9
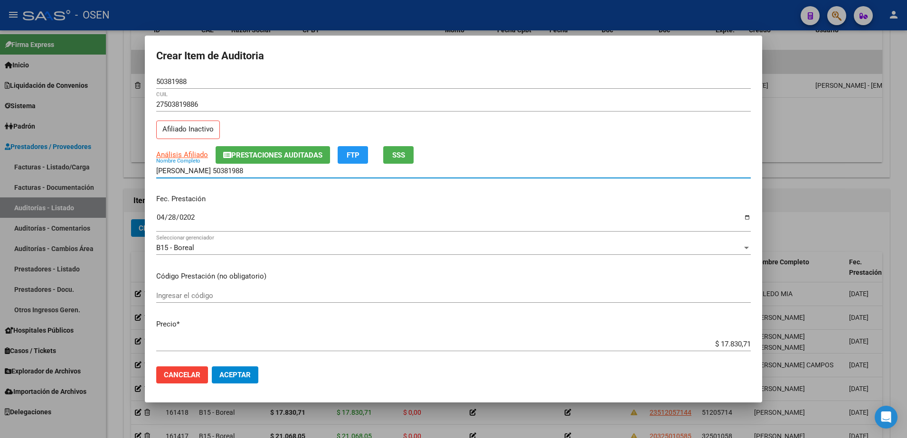
paste input "$ 17.830,71"
drag, startPoint x: 285, startPoint y: 172, endPoint x: 107, endPoint y: 180, distance: 177.8
click at [107, 180] on div "Crear Item de Auditoria 50381988 Nro Documento 27503819886 CUIL Afiliado Inacti…" at bounding box center [453, 219] width 907 height 438
click at [293, 174] on input "PEREZ JAZMIN 50381988 $ 17.830,71" at bounding box center [453, 171] width 595 height 9
drag, startPoint x: 293, startPoint y: 174, endPoint x: 224, endPoint y: 171, distance: 69.4
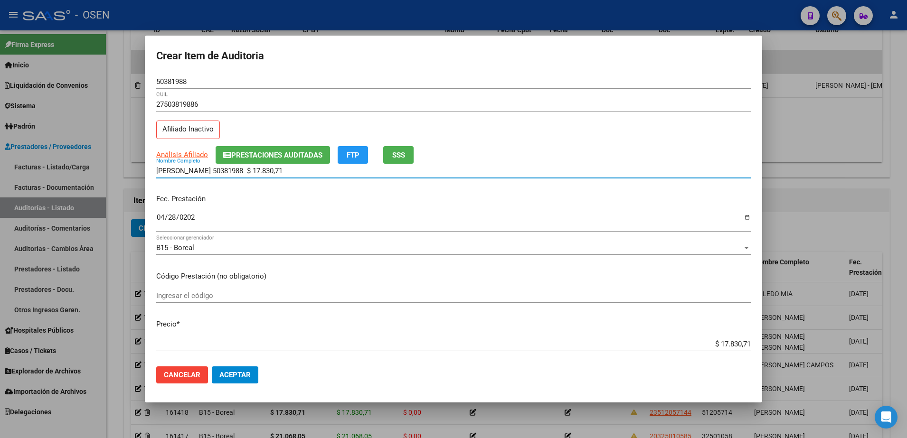
click at [224, 171] on input "PEREZ JAZMIN 50381988 $ 17.830,71" at bounding box center [453, 171] width 595 height 9
type input "PEREZ JAZMIN"
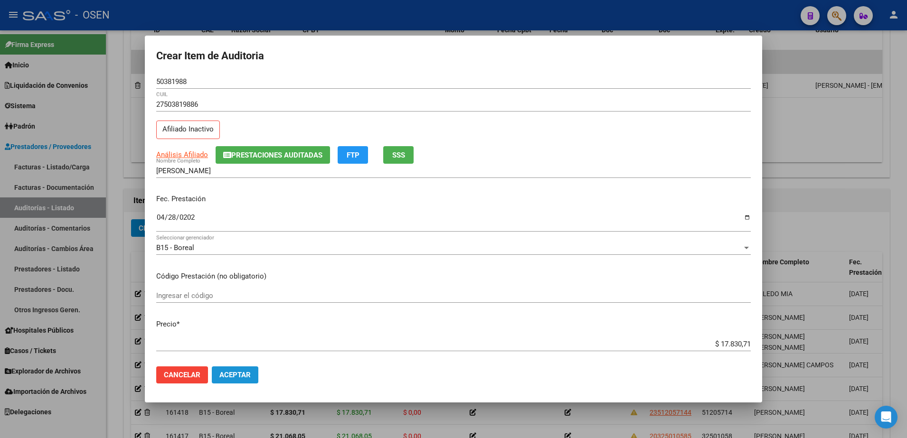
click at [246, 375] on span "Aceptar" at bounding box center [234, 375] width 31 height 9
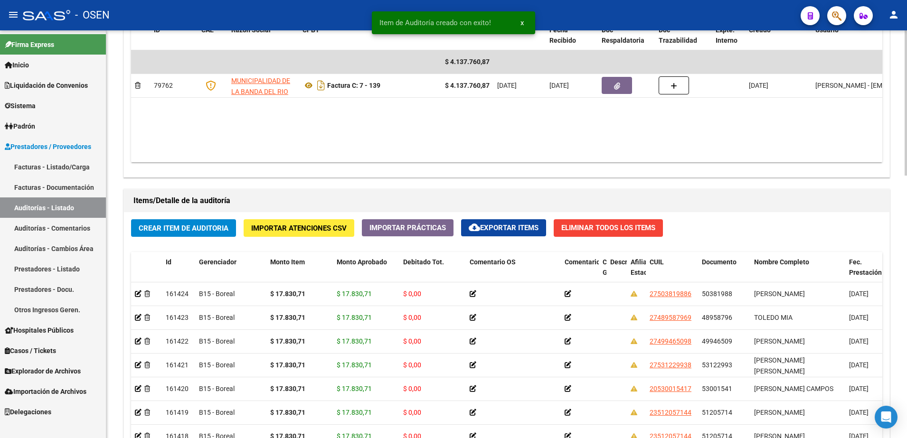
click at [230, 239] on div "Crear Item de Auditoria Importar Atenciones CSV Importar Prácticas cloud_downlo…" at bounding box center [507, 392] width 766 height 361
click at [229, 234] on button "Crear Item de Auditoria" at bounding box center [183, 228] width 105 height 18
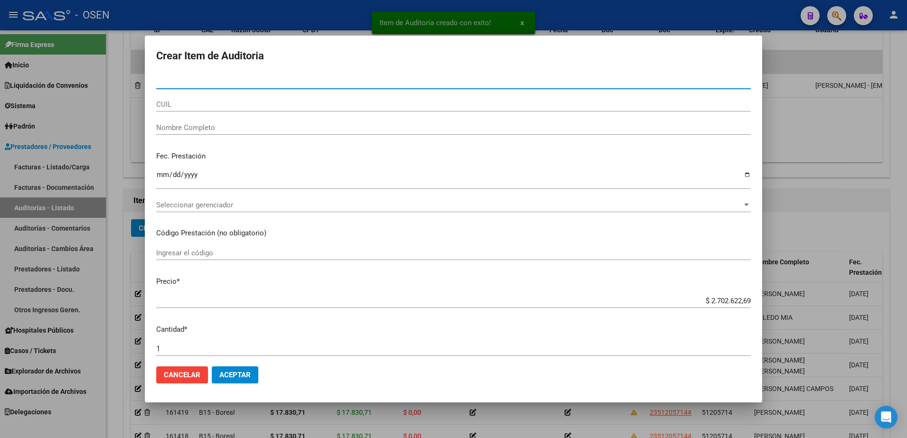
click at [261, 97] on div "CUIL" at bounding box center [453, 104] width 595 height 14
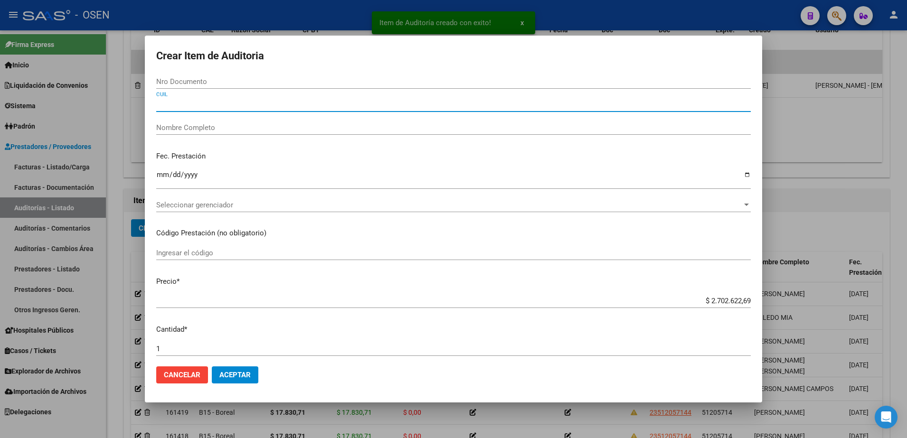
click at [263, 104] on input "CUIL" at bounding box center [453, 104] width 595 height 9
paste input "20329033636"
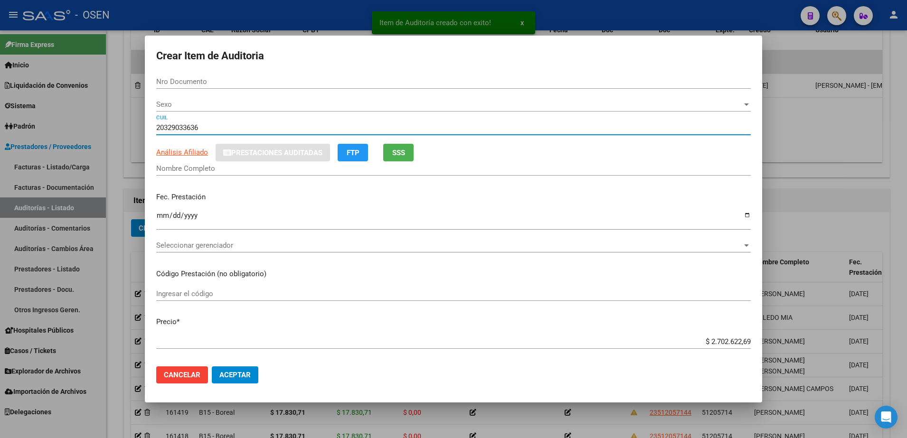
type input "20329033636"
type input "32903363"
type input "JAIMEZ FERNANDO FRANCISCO"
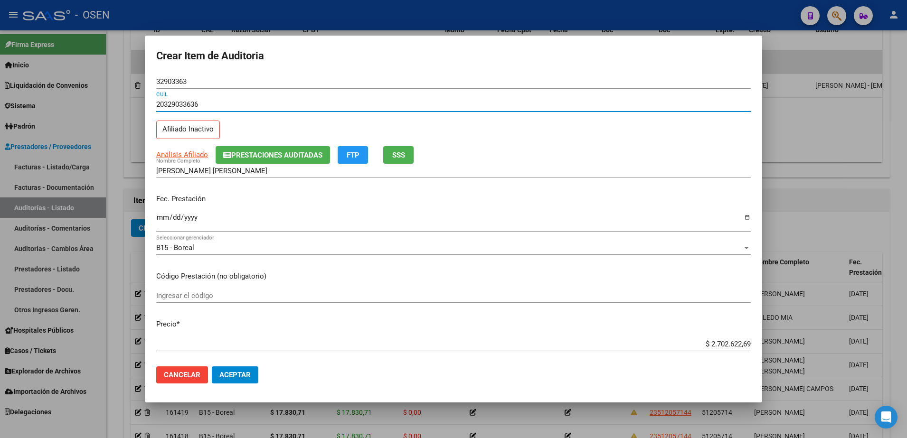
click at [166, 221] on input "Ingresar la fecha" at bounding box center [453, 221] width 595 height 15
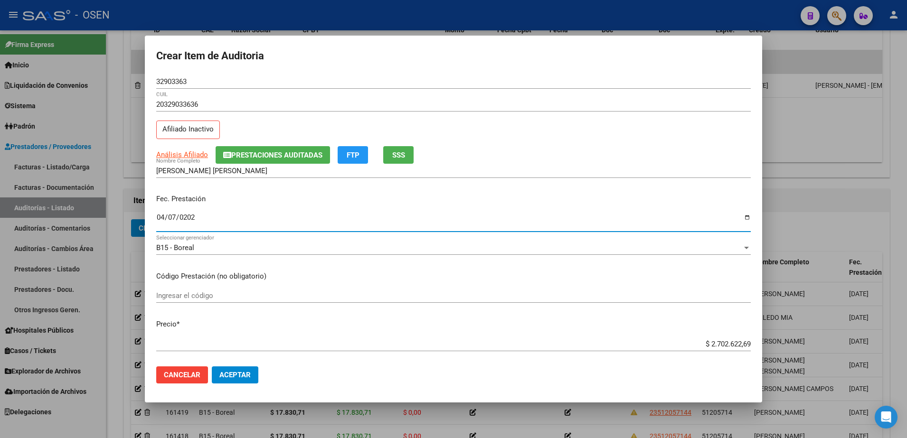
type input "2025-04-07"
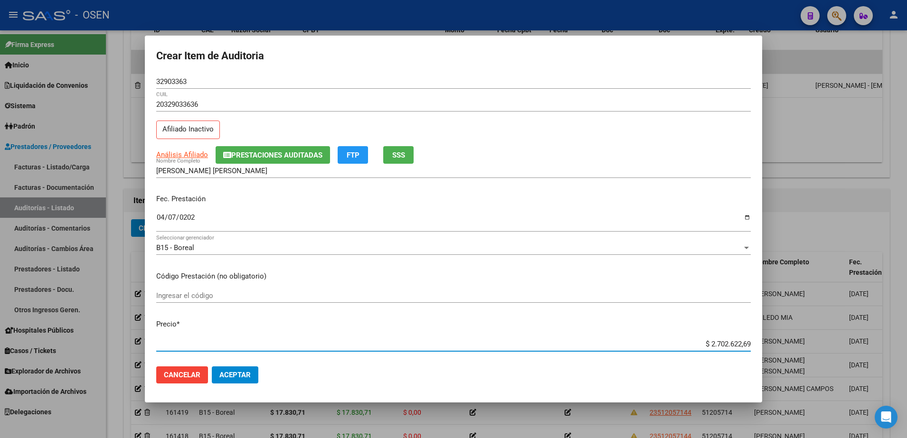
paste input "21.068,05"
type input "$ 21.068,05"
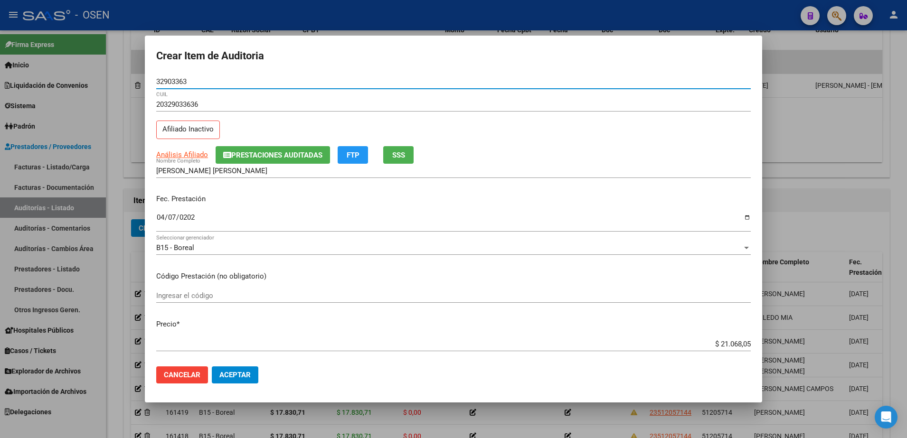
click at [176, 82] on input "32903363" at bounding box center [453, 81] width 595 height 9
click at [193, 169] on input "JAIMEZ FERNANDO FRANCISCO" at bounding box center [453, 171] width 595 height 9
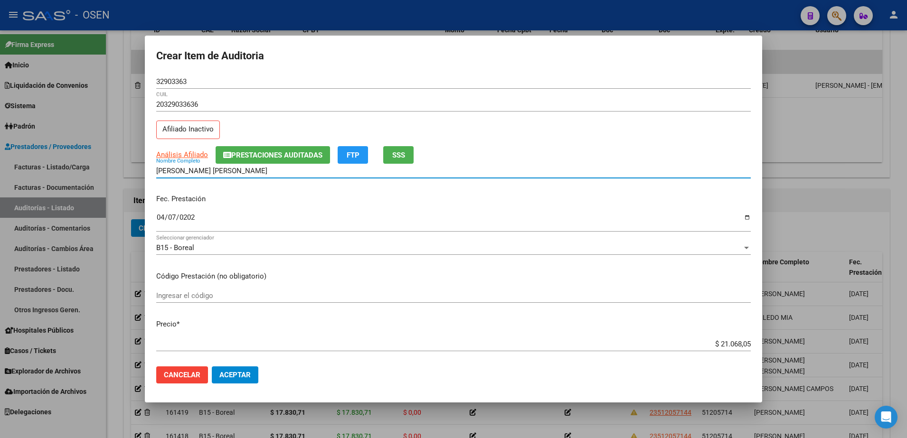
click at [160, 85] on input "32903363" at bounding box center [453, 81] width 595 height 9
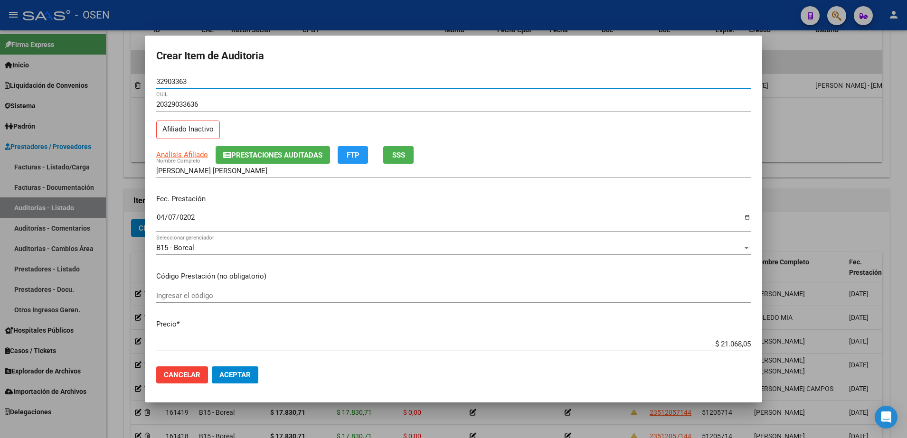
click at [160, 85] on input "32903363" at bounding box center [453, 81] width 595 height 9
click at [234, 170] on input "JAIMEZ FERNANDO FRANCISCO" at bounding box center [453, 171] width 595 height 9
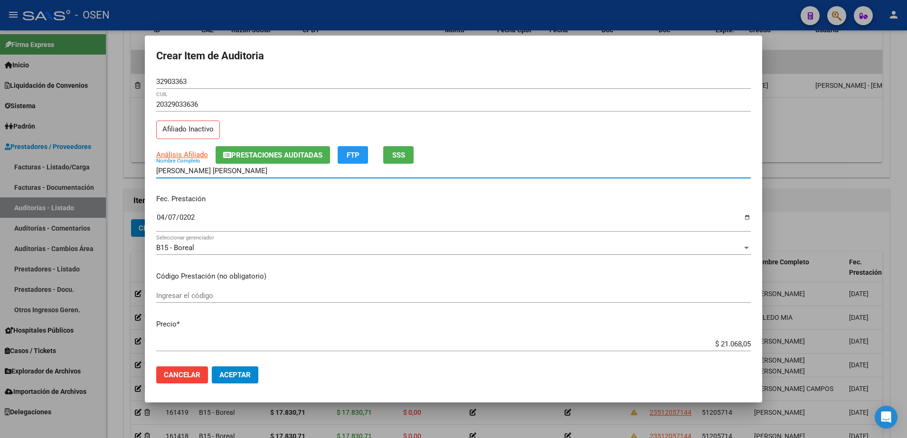
click at [234, 170] on input "JAIMEZ FERNANDO FRANCISCO" at bounding box center [453, 171] width 595 height 9
paste input "32903363"
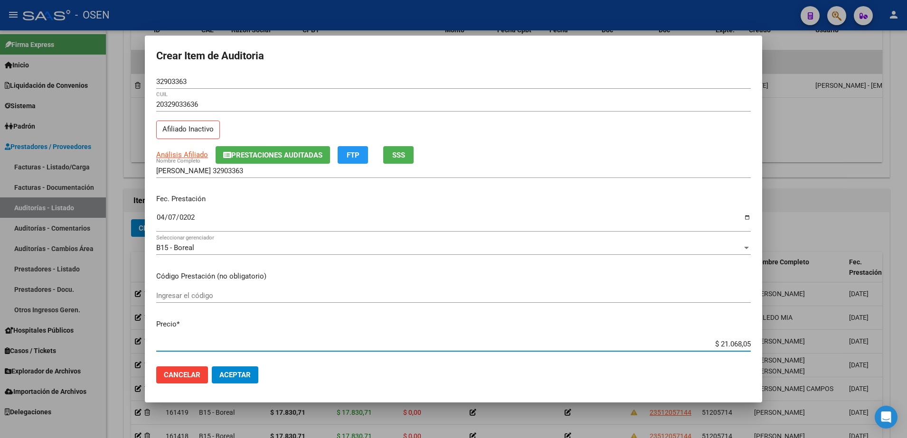
drag, startPoint x: 700, startPoint y: 346, endPoint x: 775, endPoint y: 346, distance: 75.0
click at [778, 346] on div "Crear Item de Auditoria 32903363 Nro Documento 20329033636 CUIL Afiliado Inacti…" at bounding box center [453, 219] width 907 height 438
click at [322, 172] on input "JAIMEZ FERNANDO 32903363" at bounding box center [453, 171] width 595 height 9
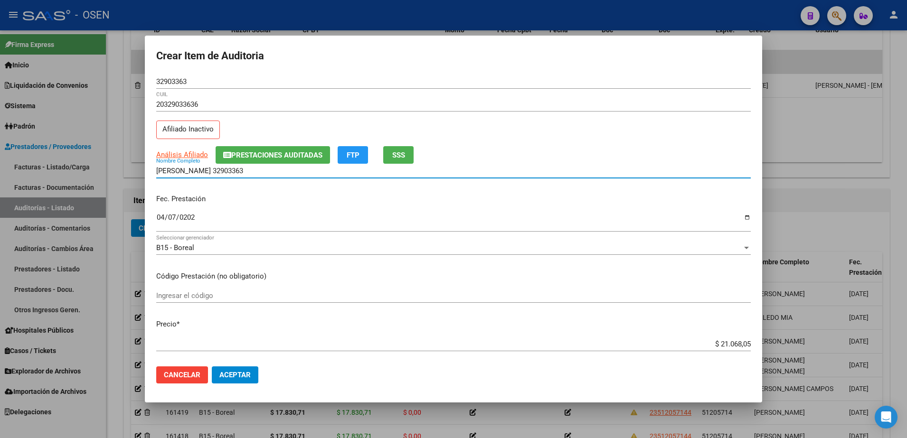
paste input "$ 21.068,05"
drag, startPoint x: 323, startPoint y: 172, endPoint x: 131, endPoint y: 175, distance: 191.9
click at [131, 175] on div "Crear Item de Auditoria 32903363 Nro Documento 20329033636 CUIL Afiliado Inacti…" at bounding box center [453, 219] width 907 height 438
click at [307, 175] on input "JAIMEZ FERNANDO 32903363 $ 21.068,05" at bounding box center [453, 171] width 595 height 9
drag, startPoint x: 305, startPoint y: 171, endPoint x: 219, endPoint y: 177, distance: 86.1
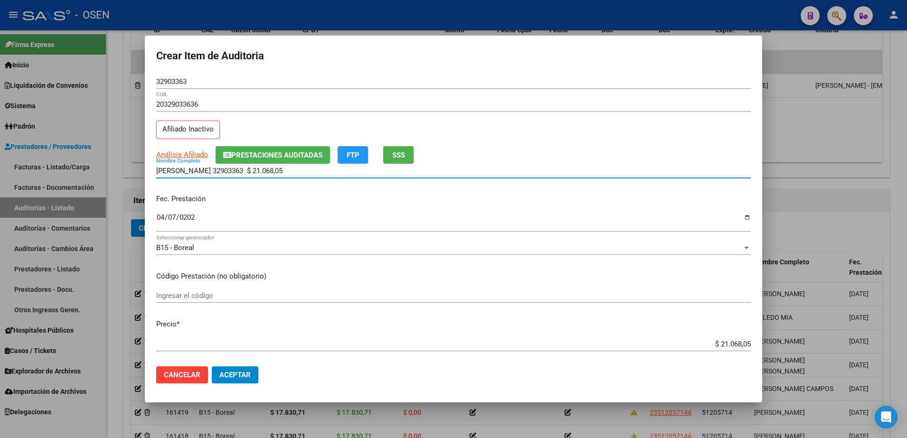
click at [219, 177] on div "JAIMEZ FERNANDO 32903363 $ 21.068,05 Nombre Completo" at bounding box center [453, 171] width 595 height 14
type input "JAIMEZ FERNANDO"
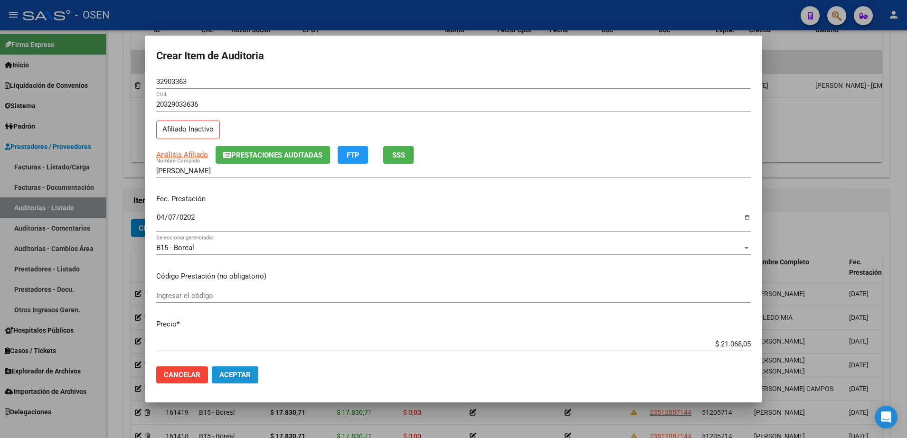
click at [231, 378] on span "Aceptar" at bounding box center [234, 375] width 31 height 9
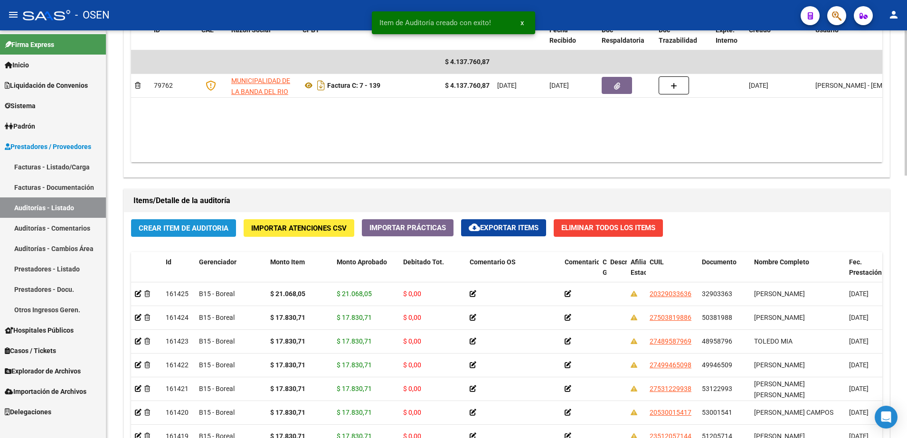
click at [222, 225] on span "Crear Item de Auditoria" at bounding box center [184, 228] width 90 height 9
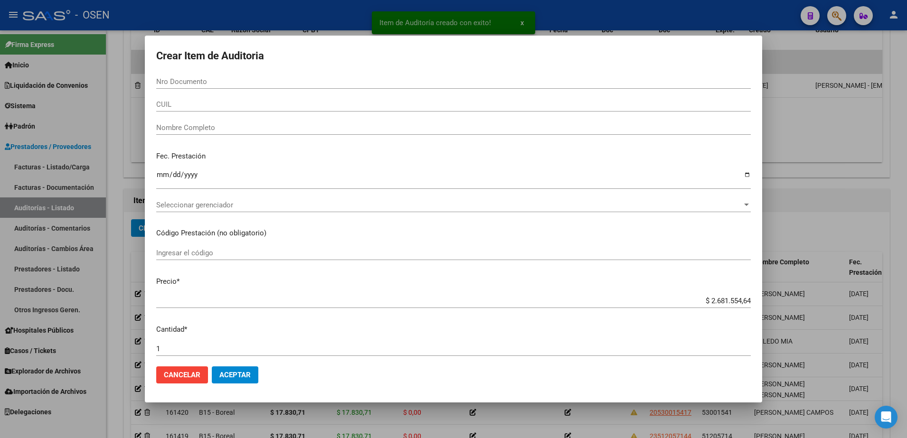
paste input "53123671"
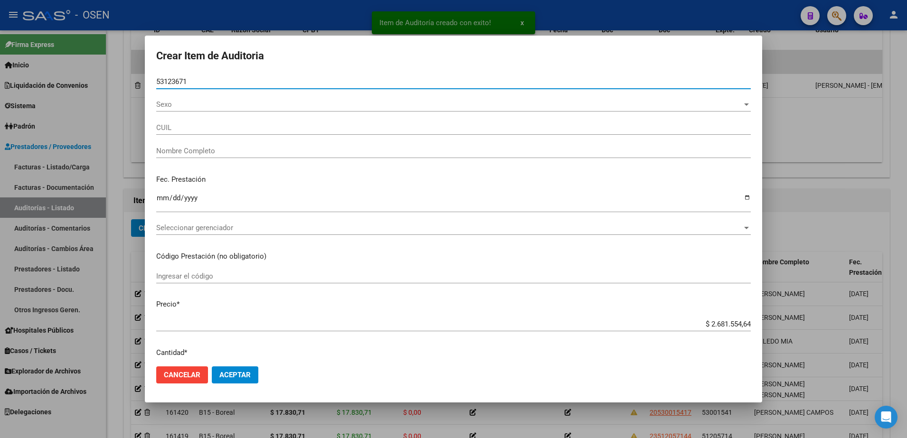
type input "53123671"
type input "27531236713"
type input "SANCHEZ ARIANA JUDITH"
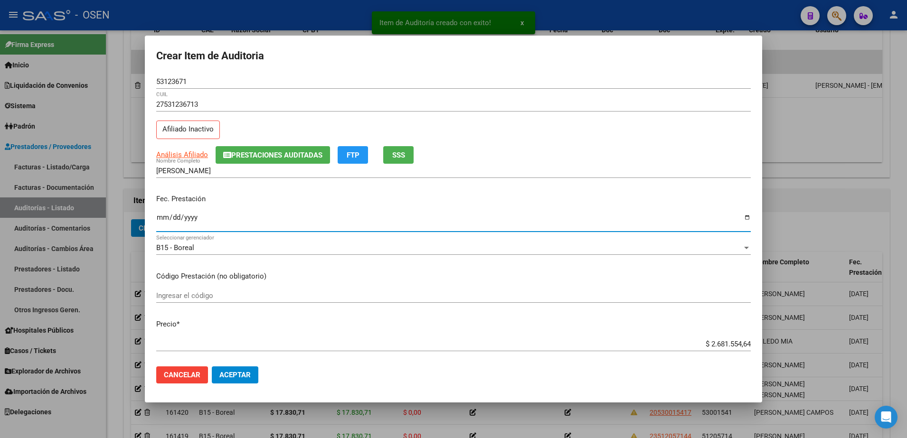
click at [171, 216] on input "Ingresar la fecha" at bounding box center [453, 221] width 595 height 15
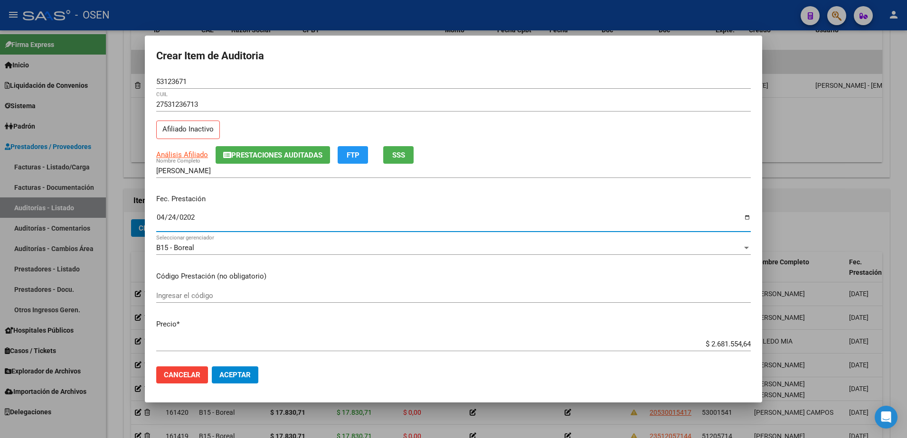
type input "2025-04-24"
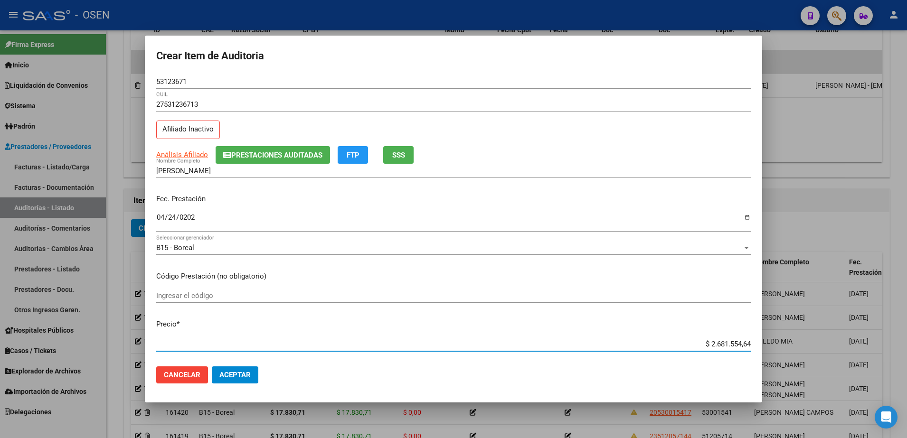
paste input "10.000,00"
type input "$ 10.000,00"
click at [184, 82] on input "53123671" at bounding box center [453, 81] width 595 height 9
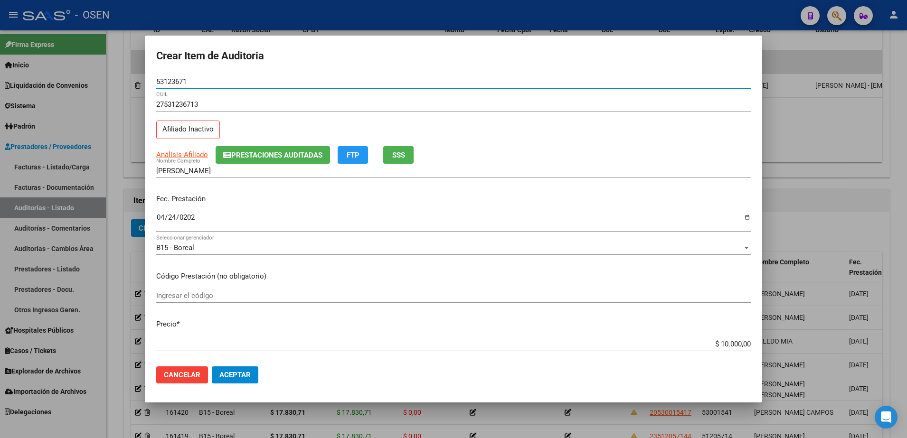
click at [184, 82] on input "53123671" at bounding box center [453, 81] width 595 height 9
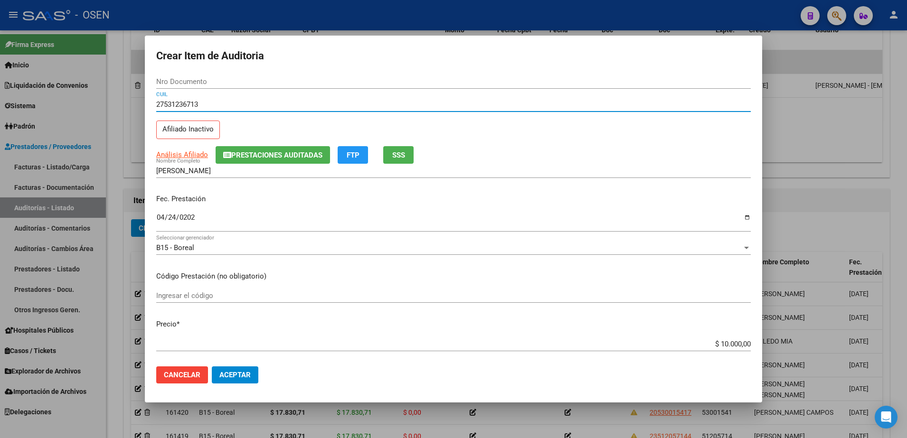
drag, startPoint x: 165, startPoint y: 106, endPoint x: 196, endPoint y: 106, distance: 30.9
click at [196, 106] on input "27531236713" at bounding box center [453, 104] width 595 height 9
click at [182, 75] on div "Nro Documento" at bounding box center [453, 82] width 595 height 14
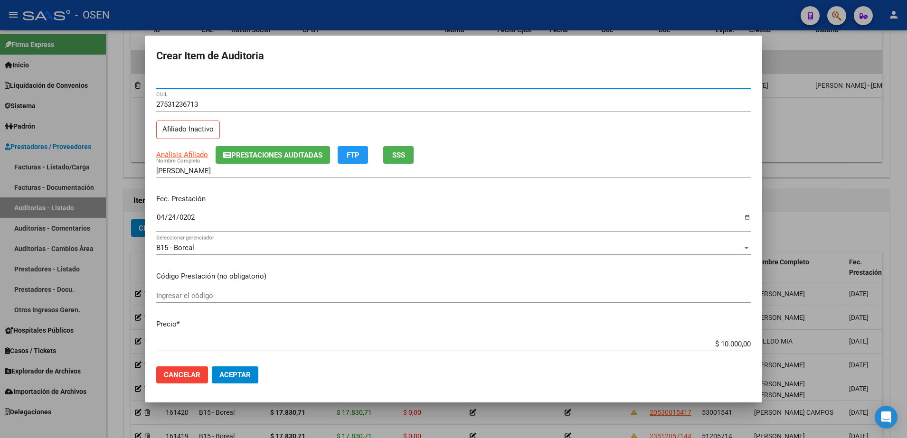
paste input "53123671"
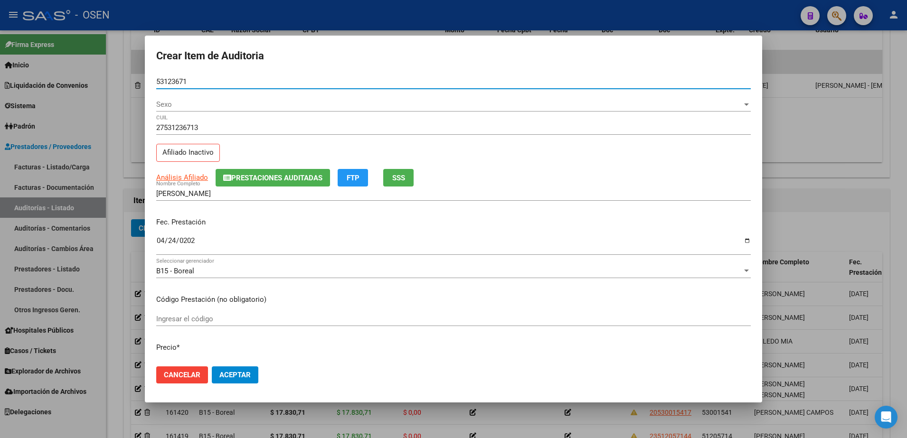
drag, startPoint x: 190, startPoint y: 80, endPoint x: 155, endPoint y: 80, distance: 34.7
click at [155, 80] on mat-dialog-content "53123671 Nro Documento Sexo Sexo 27531236713 CUIL Afiliado Inactivo Análisis Af…" at bounding box center [453, 217] width 617 height 285
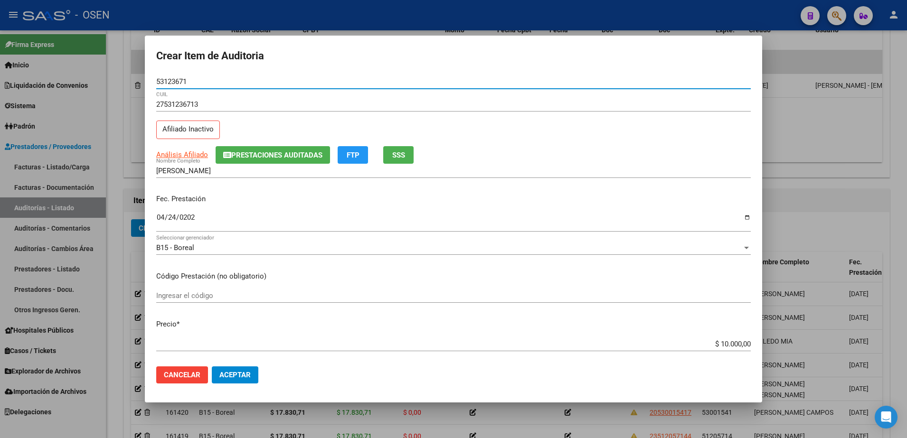
type input "53123671"
click at [227, 171] on input "SANCHEZ ARIANA JUDITH" at bounding box center [453, 171] width 595 height 9
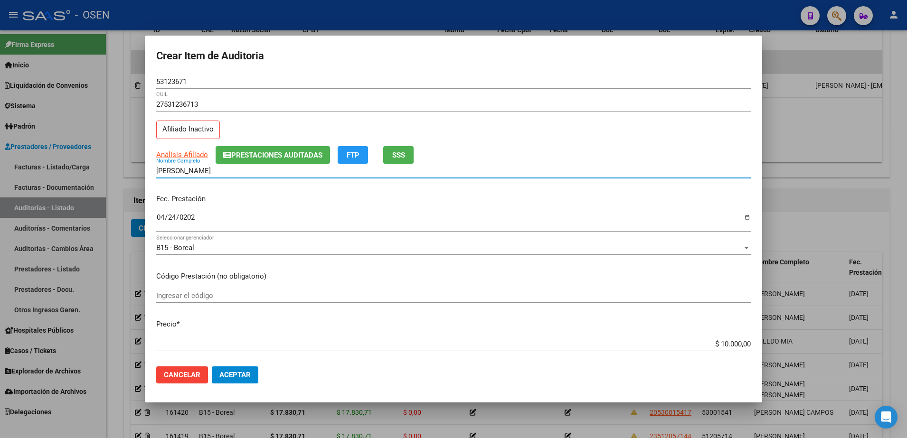
click at [227, 171] on input "SANCHEZ ARIANA JUDITH" at bounding box center [453, 171] width 595 height 9
paste input "53123671"
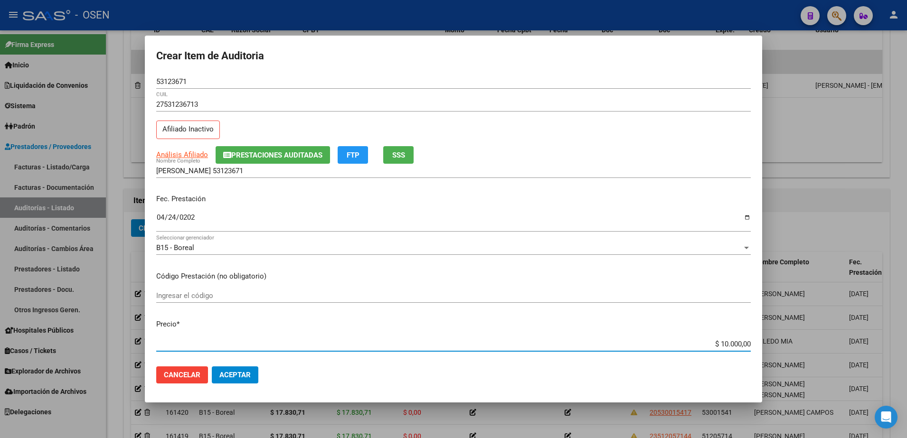
drag, startPoint x: 703, startPoint y: 344, endPoint x: 560, endPoint y: 287, distance: 154.2
click at [755, 344] on mat-dialog-content "53123671 Nro Documento 27531236713 CUIL Afiliado Inactivo Análisis Afiliado Pre…" at bounding box center [453, 217] width 617 height 285
click at [291, 167] on input "SANCHEZ ARIANA 53123671" at bounding box center [453, 171] width 595 height 9
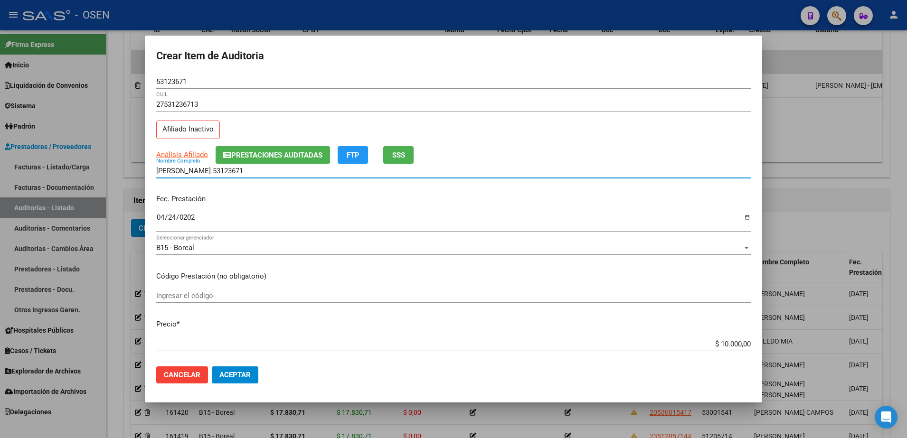
paste input "$ 10.000,00"
drag, startPoint x: 306, startPoint y: 168, endPoint x: 150, endPoint y: 167, distance: 156.2
click at [150, 167] on mat-dialog-content "53123671 Nro Documento 27531236713 CUIL Afiliado Inactivo Análisis Afiliado Pre…" at bounding box center [453, 217] width 617 height 285
click at [281, 168] on input "SANCHEZ ARIANA 53123671 $ 10.000,00" at bounding box center [453, 171] width 595 height 9
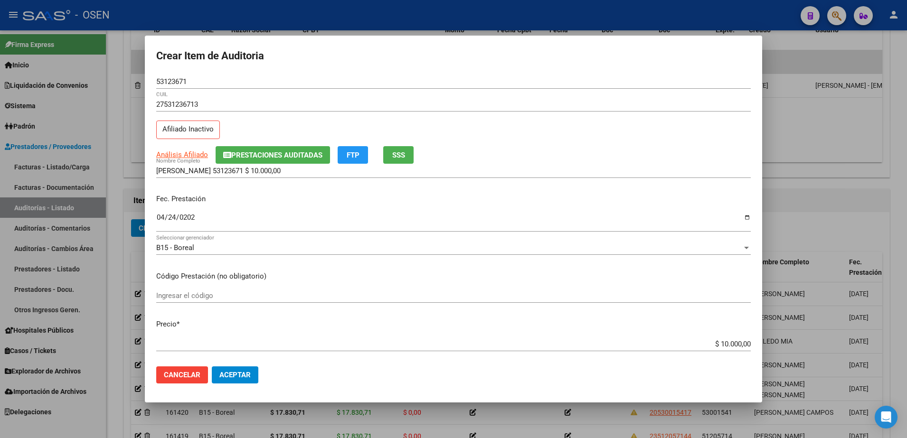
drag, startPoint x: 297, startPoint y: 176, endPoint x: 250, endPoint y: 175, distance: 47.0
click at [250, 175] on div "SANCHEZ ARIANA 53123671 $ 10.000,00 Nombre Completo" at bounding box center [453, 171] width 595 height 14
drag, startPoint x: 292, startPoint y: 172, endPoint x: 219, endPoint y: 169, distance: 73.2
click at [219, 169] on input "SANCHEZ ARIANA 53123671 $ 10.000,00" at bounding box center [453, 171] width 595 height 9
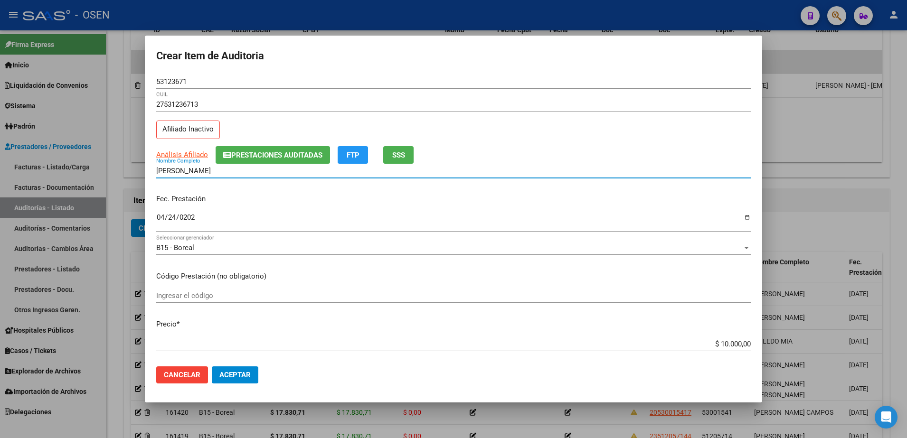
type input "SANCHEZ ARIANA"
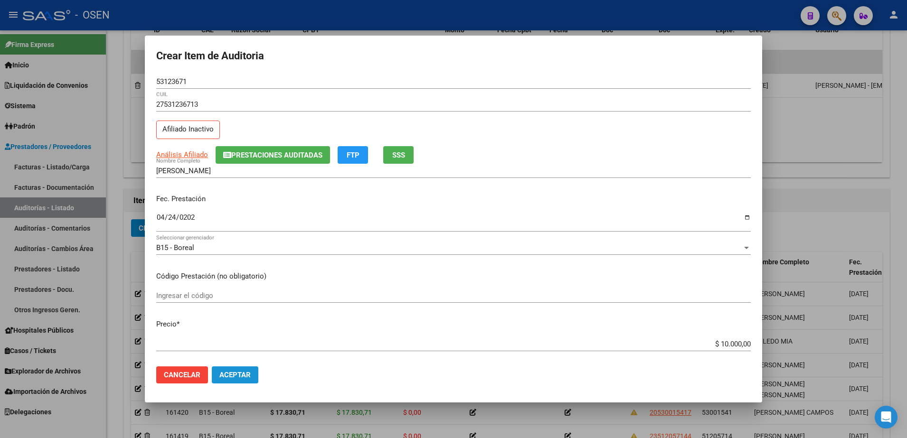
click at [252, 381] on button "Aceptar" at bounding box center [235, 375] width 47 height 17
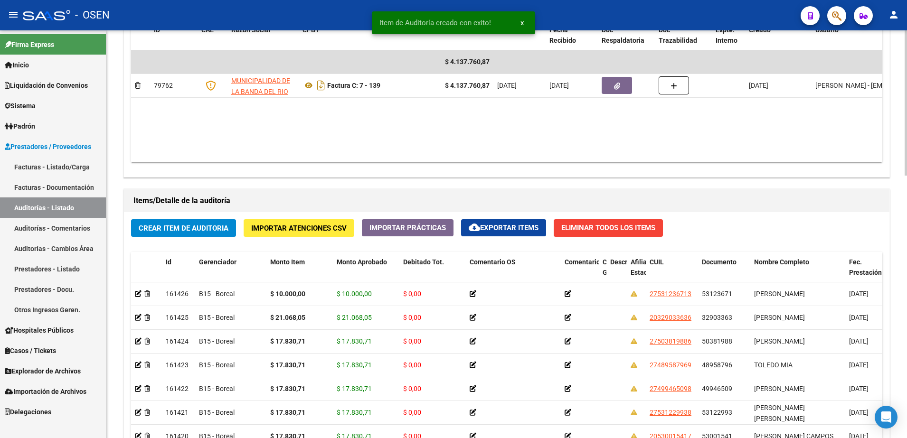
click at [222, 224] on span "Crear Item de Auditoria" at bounding box center [184, 228] width 90 height 9
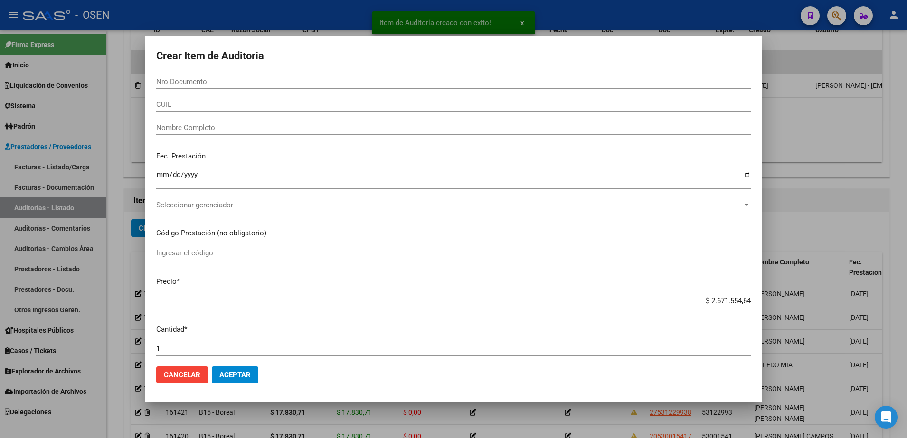
paste input "50004412"
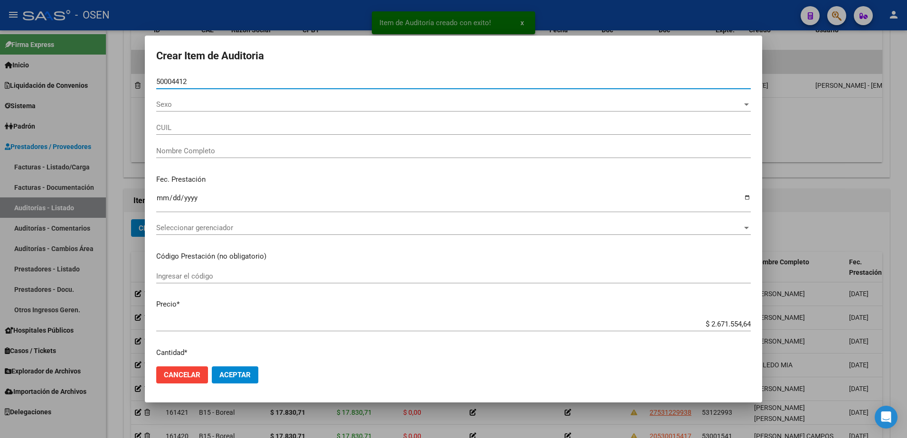
type input "50004412"
type input "27500044123"
type input "VARGAS AGUSTINA ALEJANDRA"
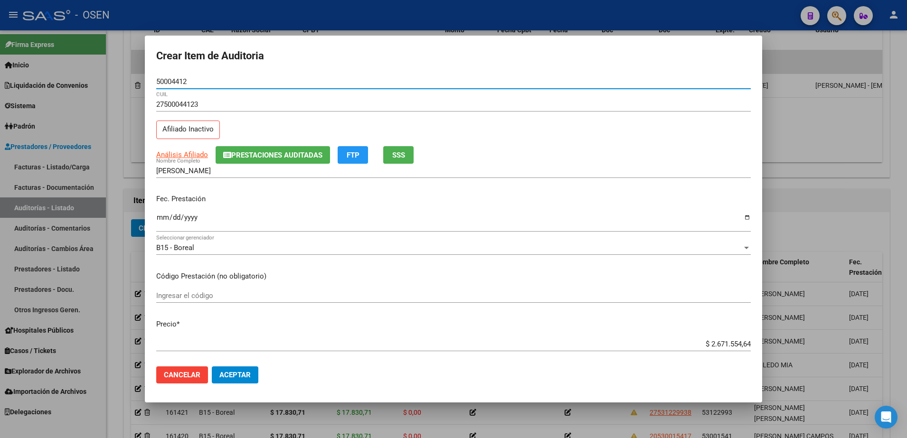
click at [706, 345] on input "$ 2.671.554,64" at bounding box center [453, 344] width 595 height 9
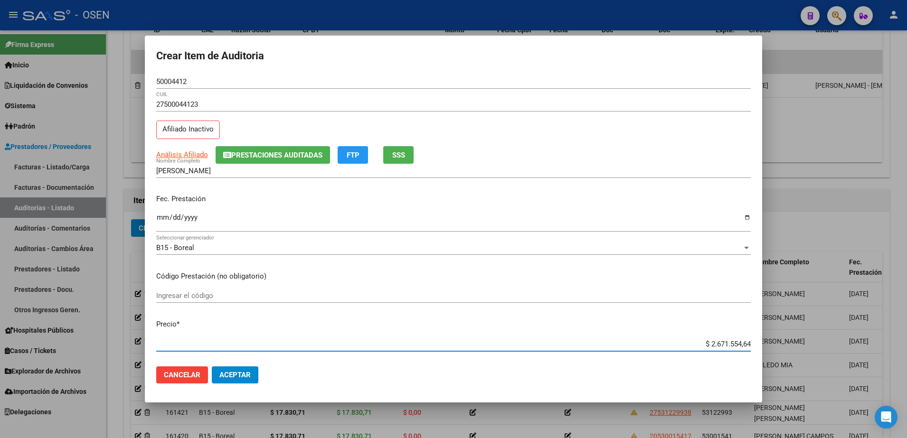
click at [706, 345] on input "$ 2.671.554,64" at bounding box center [453, 344] width 595 height 9
paste input "1.068,05"
type input "$ 21.068,05"
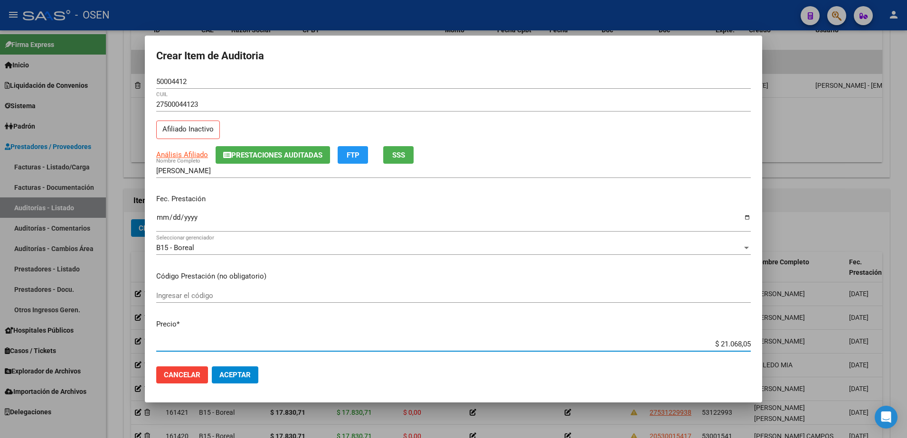
click at [161, 221] on input "Ingresar la fecha" at bounding box center [453, 221] width 595 height 15
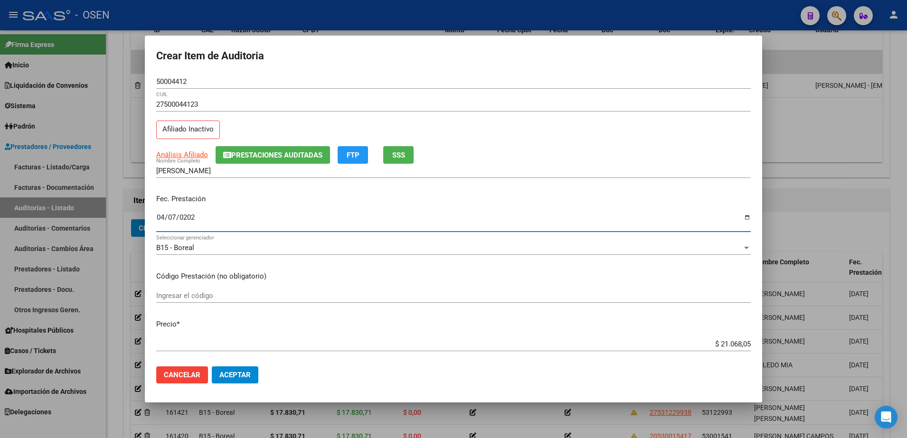
type input "2025-04-07"
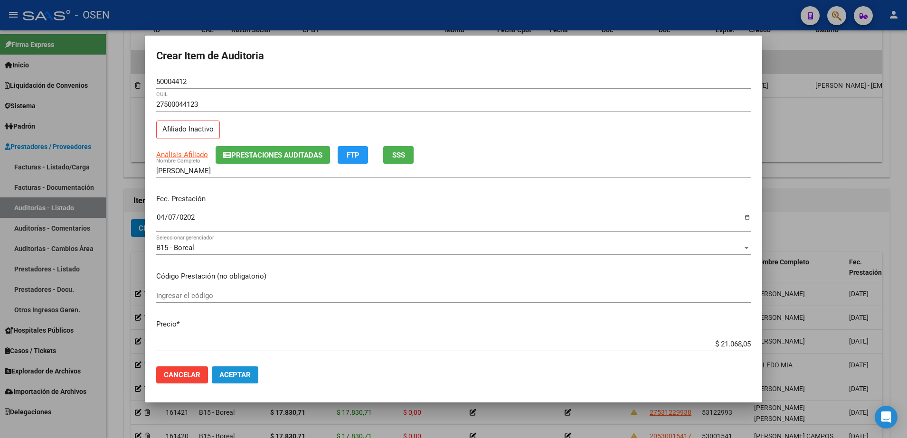
click at [246, 372] on span "Aceptar" at bounding box center [234, 375] width 31 height 9
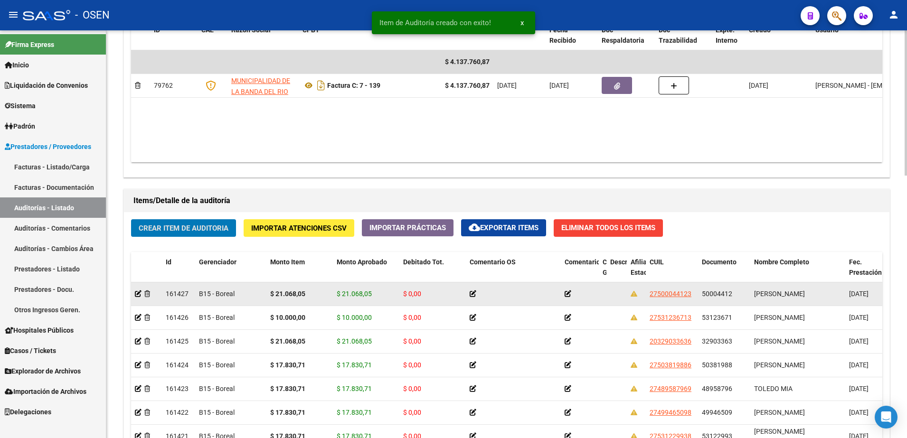
click at [348, 290] on span "$ 21.068,05" at bounding box center [354, 294] width 35 height 8
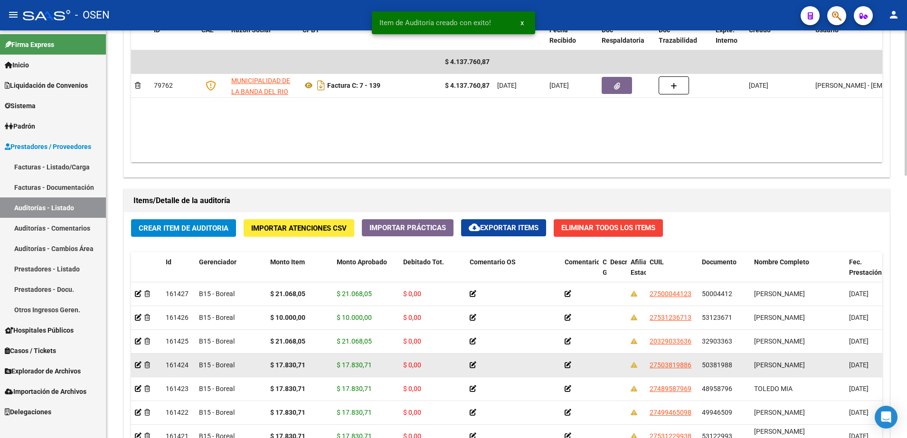
copy span "21.068,05"
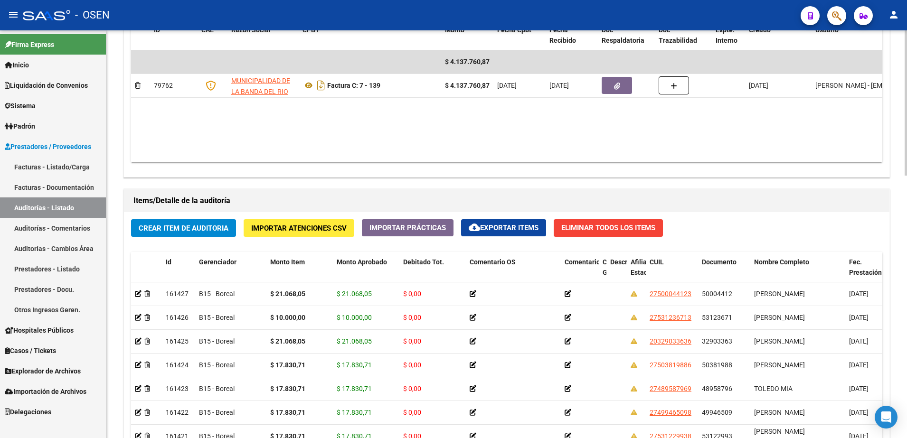
click at [232, 214] on div "Crear Item de Auditoria Importar Atenciones CSV Importar Prácticas cloud_downlo…" at bounding box center [507, 392] width 766 height 361
click at [227, 224] on span "Crear Item de Auditoria" at bounding box center [184, 228] width 90 height 9
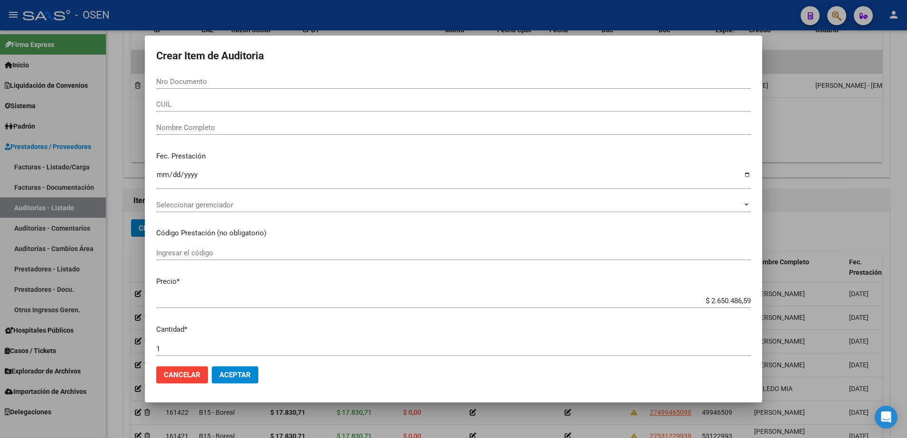
paste input "54236280"
type input "54236280"
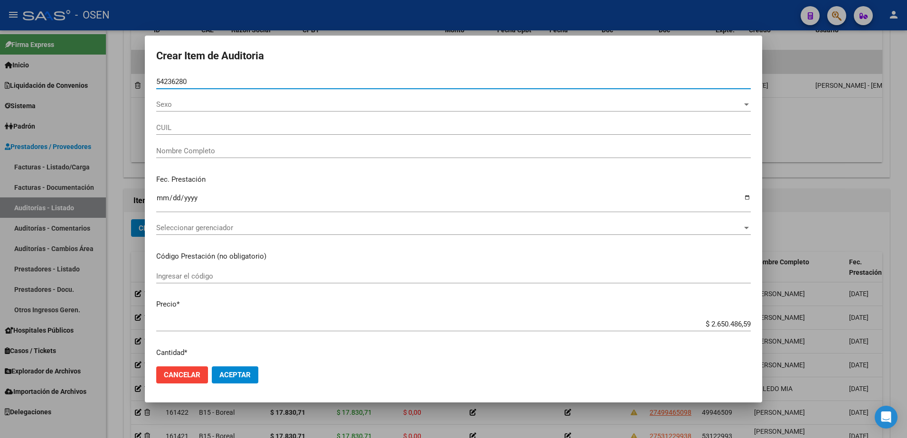
type input "20542362805"
type input "MEDINA AMIR ELISEO"
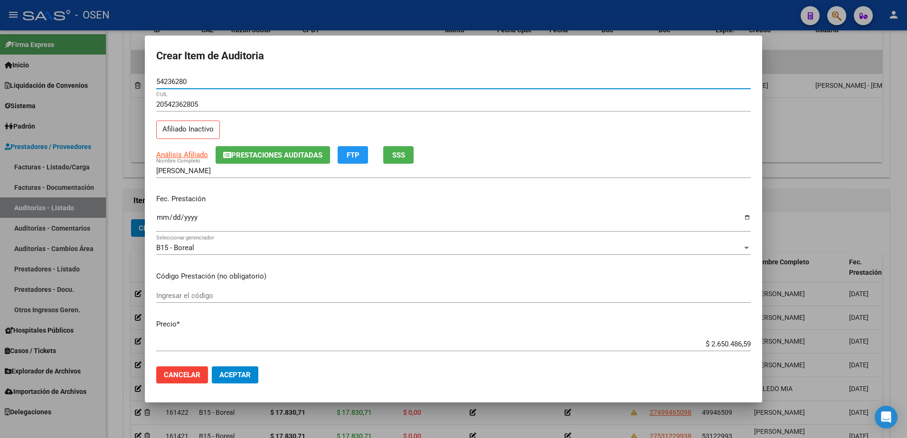
type input "54236280"
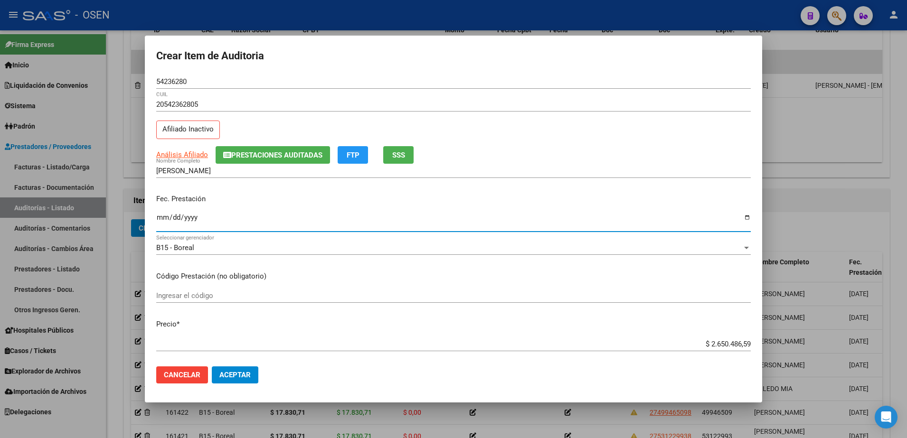
click at [161, 217] on input "Ingresar la fecha" at bounding box center [453, 221] width 595 height 15
type input "2025-04-24"
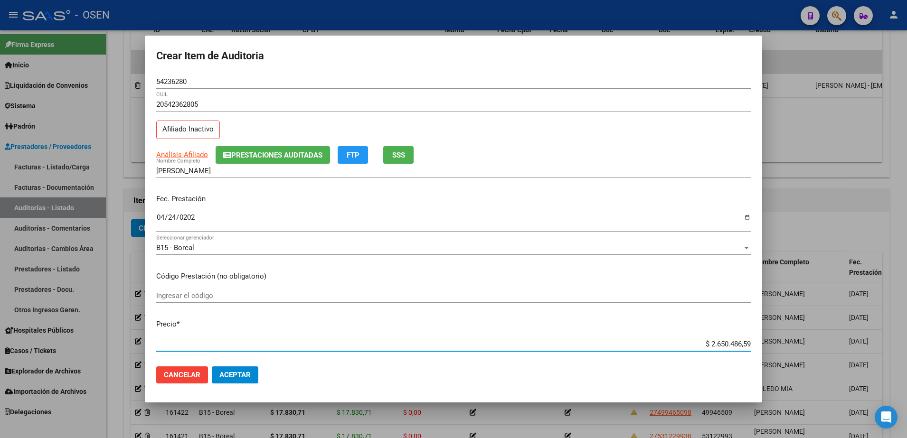
paste input "21.068,05"
type input "$ 21.068,05"
click at [166, 80] on input "54236280" at bounding box center [453, 81] width 595 height 9
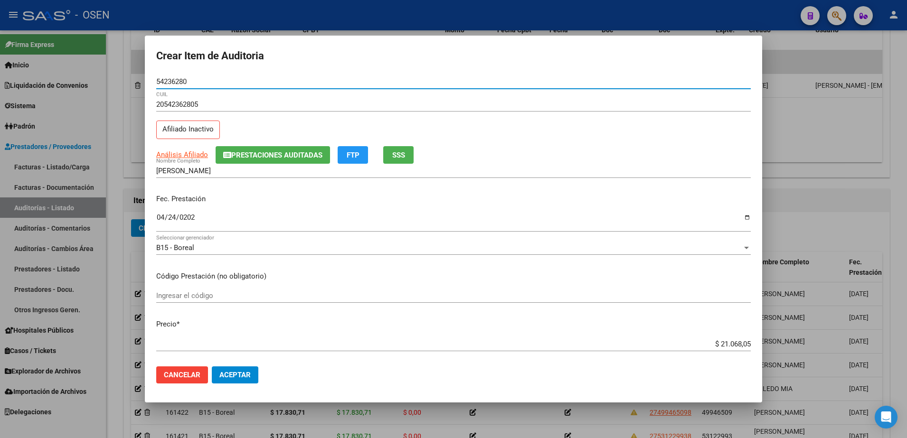
click at [166, 80] on input "54236280" at bounding box center [453, 81] width 595 height 9
click at [192, 152] on span "Análisis Afiliado" at bounding box center [182, 155] width 52 height 9
type textarea "20542362805"
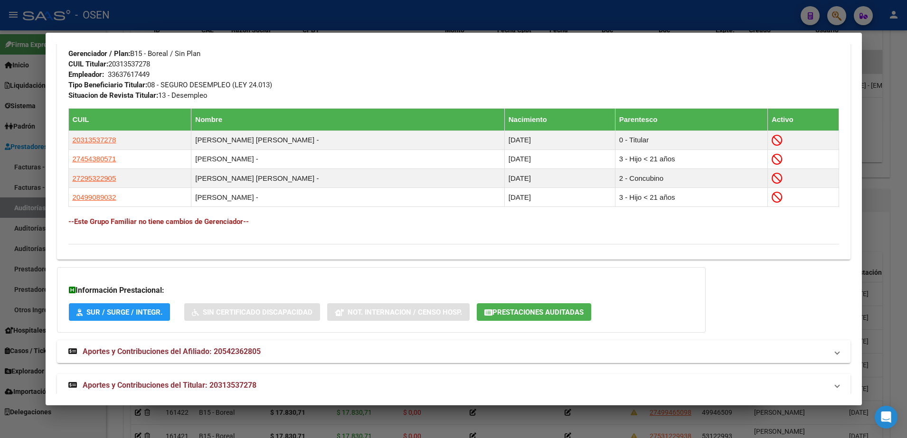
scroll to position [512, 0]
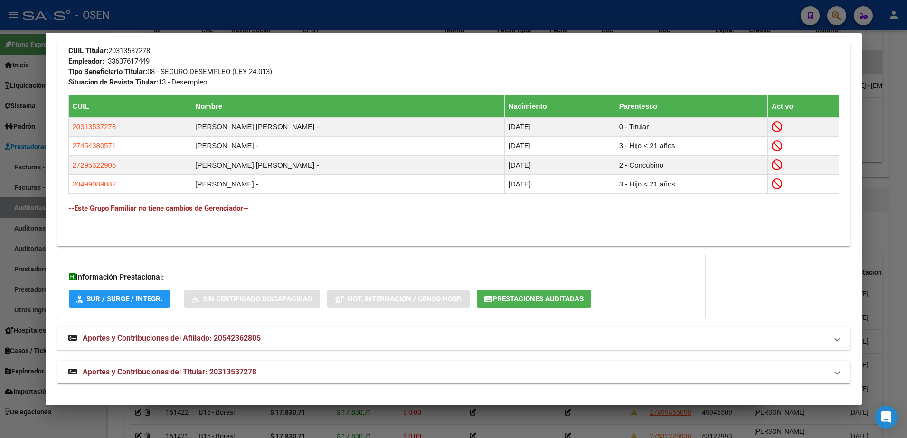
click at [563, 374] on mat-panel-title "Aportes y Contribuciones del Titular: 20313537278" at bounding box center [447, 372] width 759 height 11
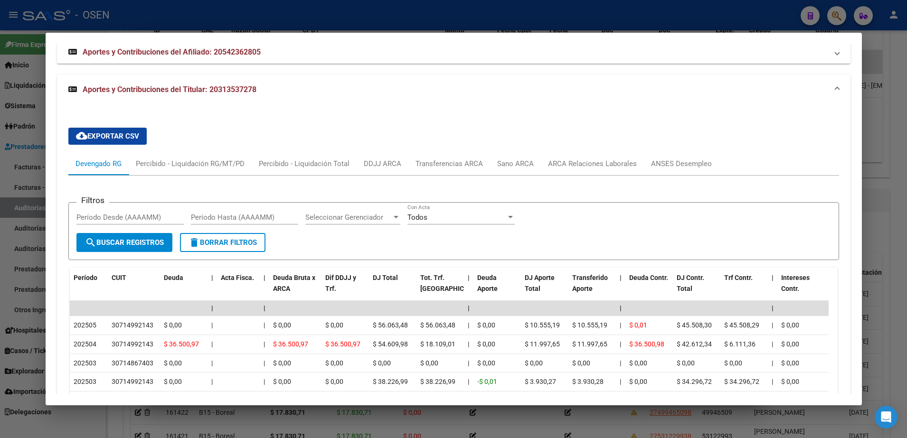
scroll to position [809, 0]
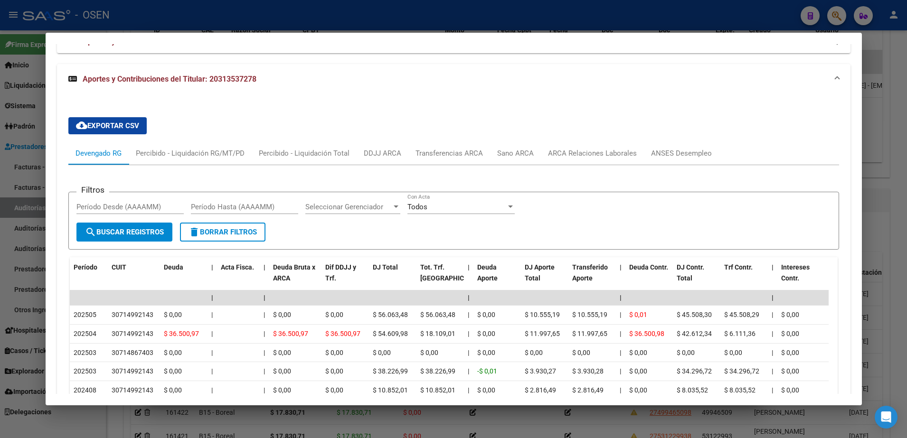
click at [890, 189] on div at bounding box center [453, 219] width 907 height 438
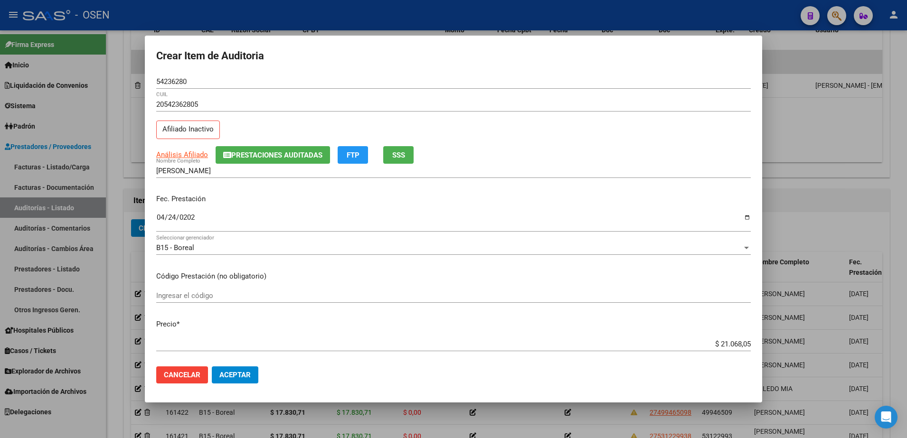
click at [398, 165] on div "MEDINA AMIR ELISEO Nombre Completo" at bounding box center [453, 171] width 595 height 14
click at [398, 152] on span "SSS" at bounding box center [398, 155] width 13 height 9
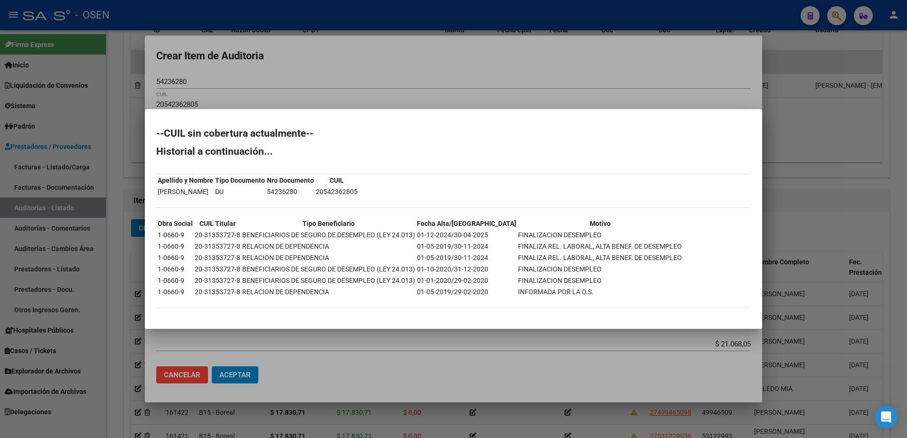
click at [458, 367] on div at bounding box center [453, 219] width 907 height 438
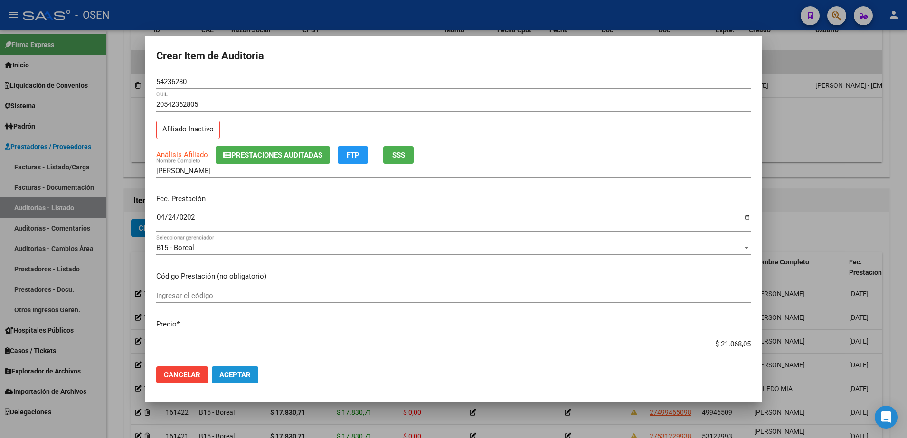
click at [246, 372] on span "Aceptar" at bounding box center [234, 375] width 31 height 9
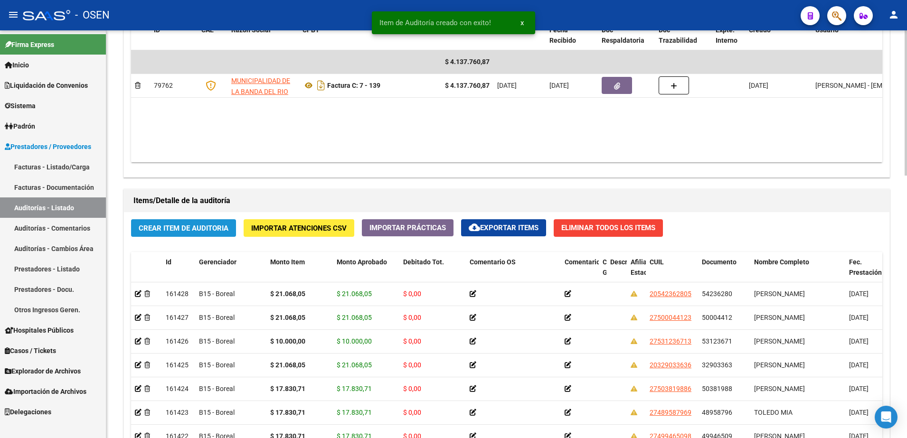
click at [219, 234] on button "Crear Item de Auditoria" at bounding box center [183, 228] width 105 height 18
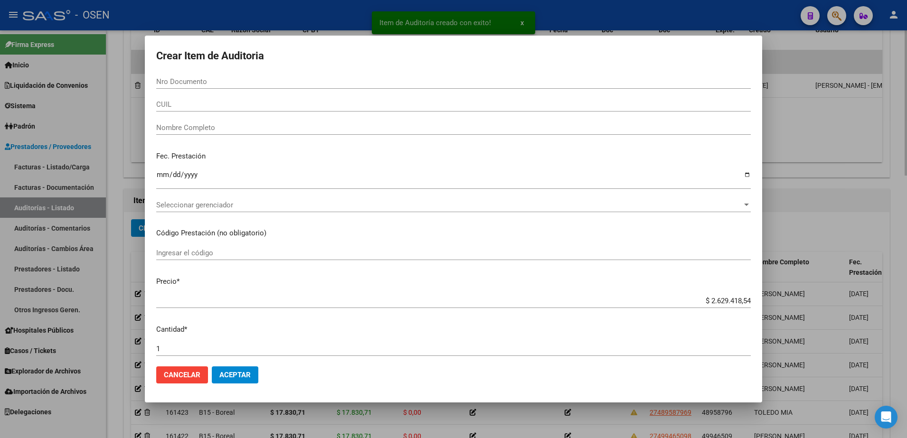
paste input "53123671"
type input "53123671"
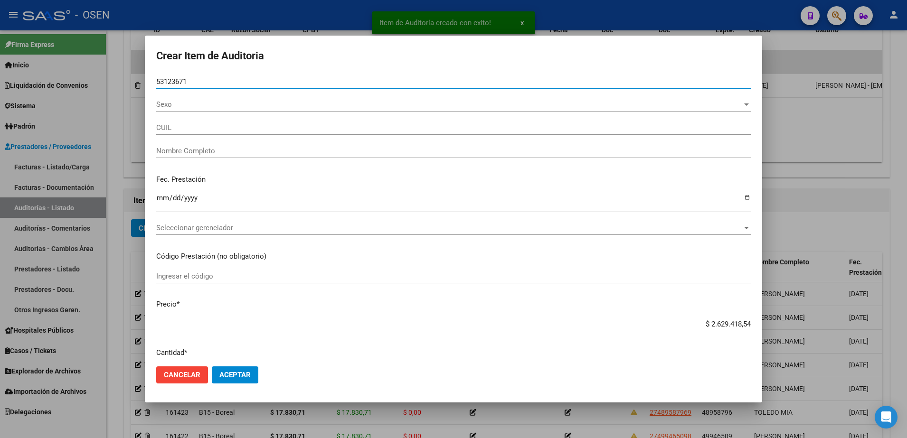
type input "27531236713"
type input "SANCHEZ ARIANA JUDITH"
type input "53123671"
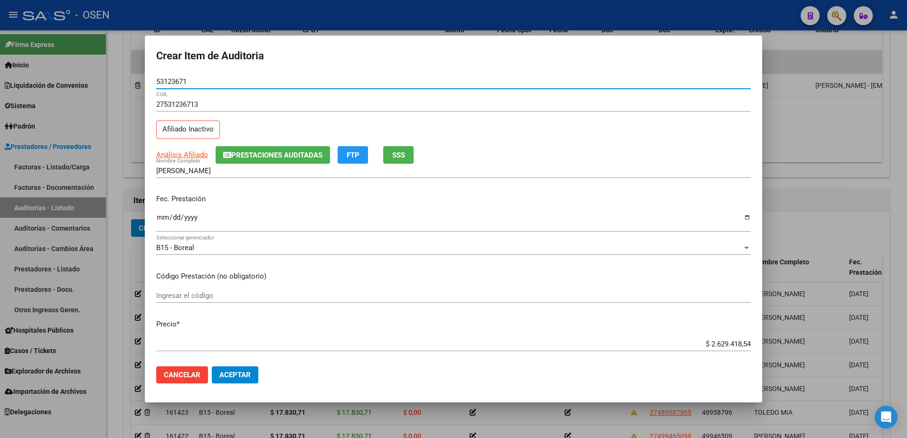
click at [163, 225] on input "Ingresar la fecha" at bounding box center [453, 221] width 595 height 15
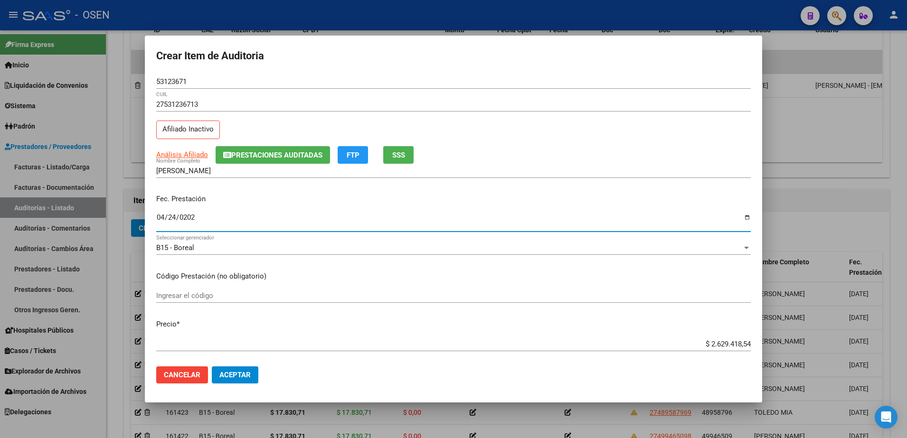
type input "2025-04-24"
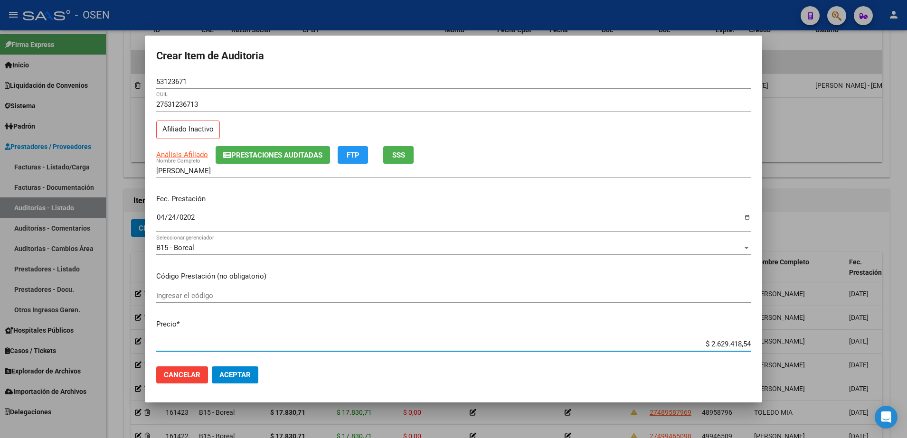
paste input "17.830,71"
type input "$ 17.830,71"
click at [254, 370] on button "Aceptar" at bounding box center [235, 375] width 47 height 17
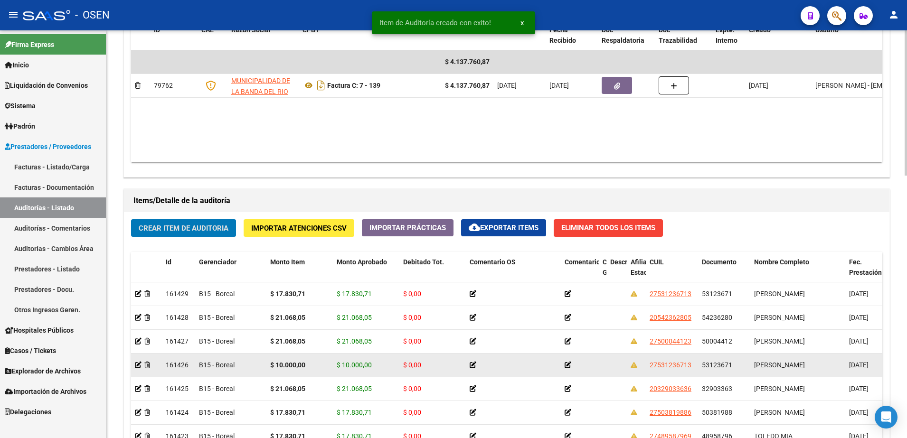
click at [354, 367] on span "$ 10.000,00" at bounding box center [354, 365] width 35 height 8
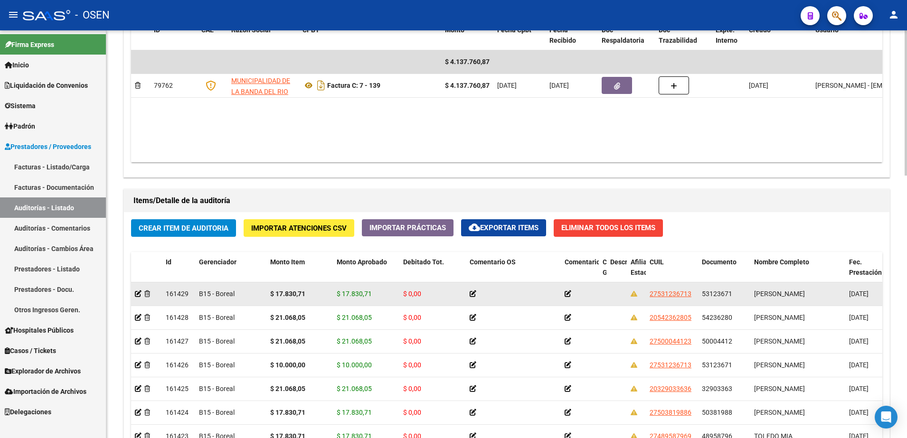
click at [356, 297] on span "$ 17.830,71" at bounding box center [354, 294] width 35 height 8
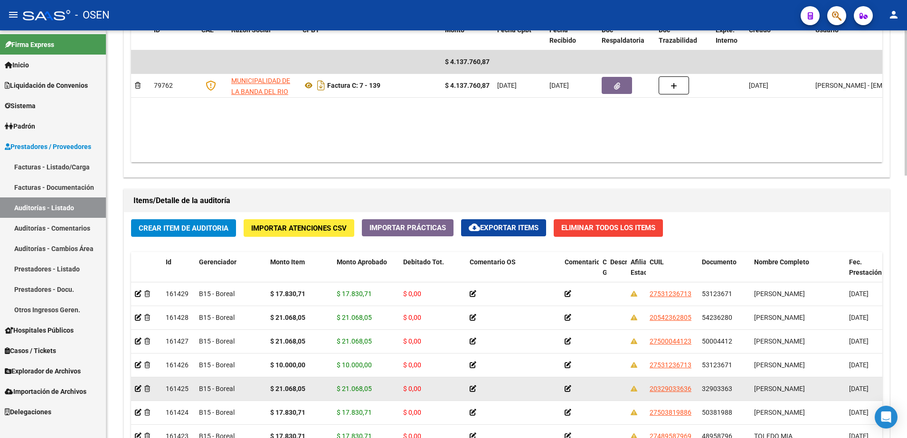
copy span "$ 17.830,71"
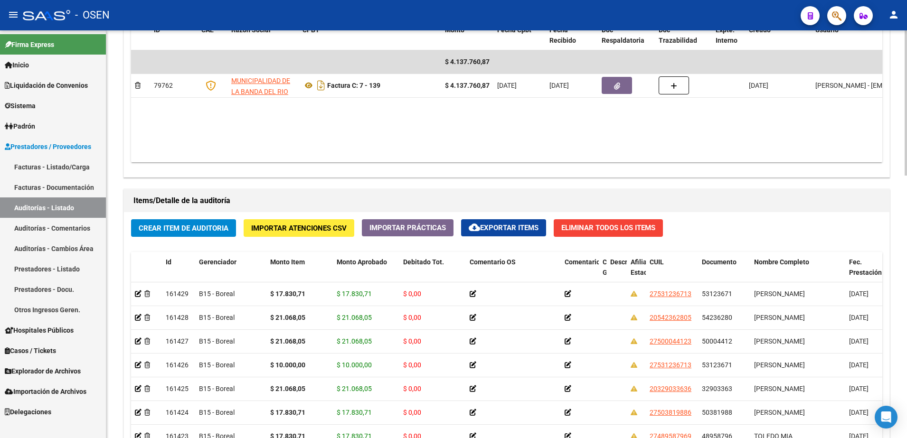
click at [199, 227] on span "Crear Item de Auditoria" at bounding box center [184, 228] width 90 height 9
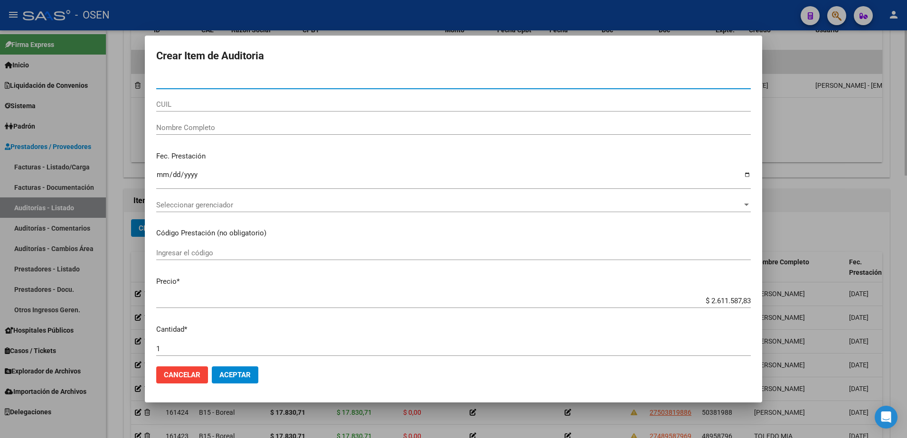
paste input "54236280"
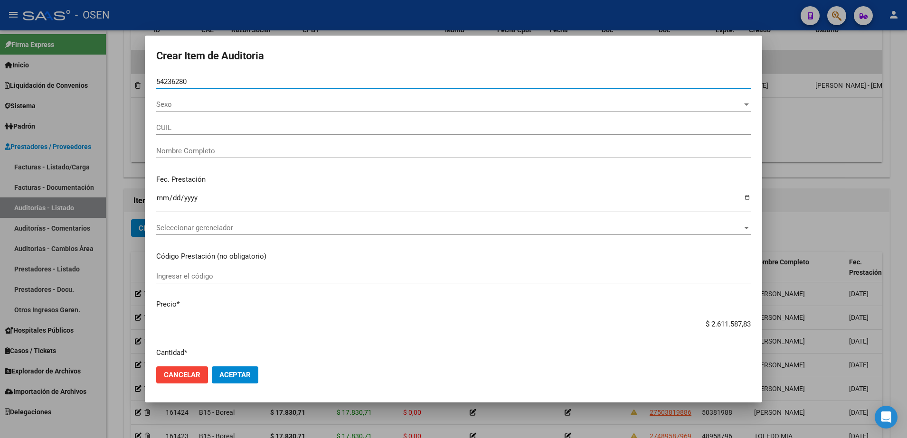
type input "54236280"
type input "20542362805"
type input "MEDINA AMIR ELISEO"
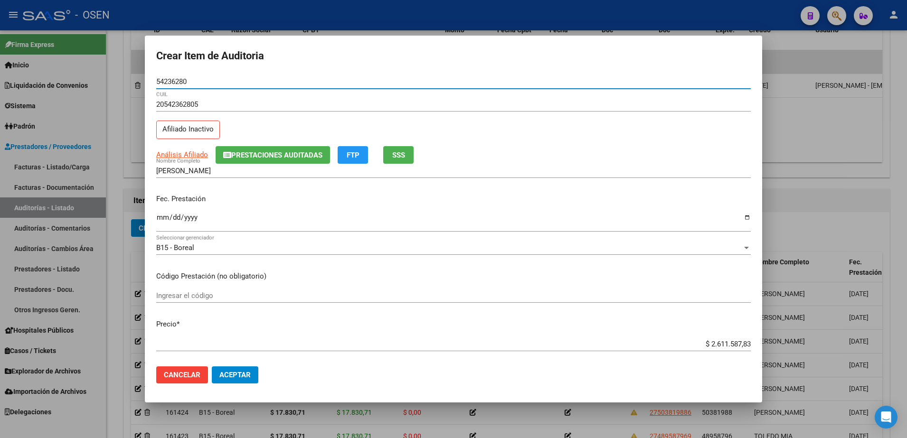
click at [164, 218] on input "Ingresar la fecha" at bounding box center [453, 221] width 595 height 15
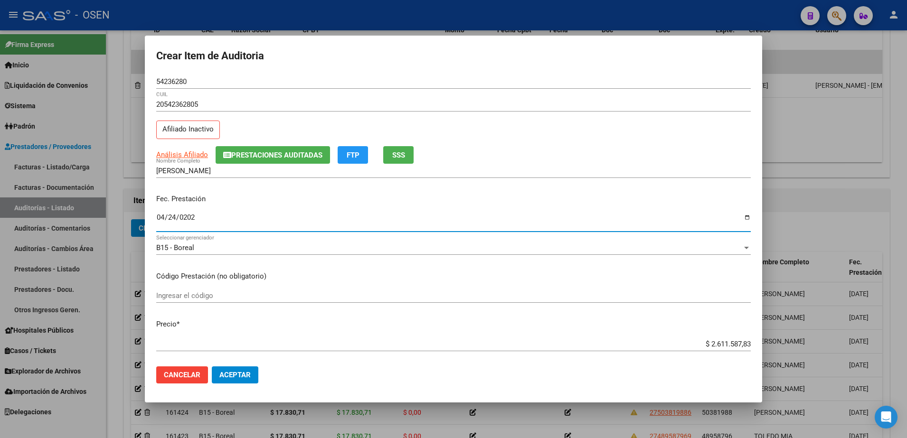
type input "2025-04-24"
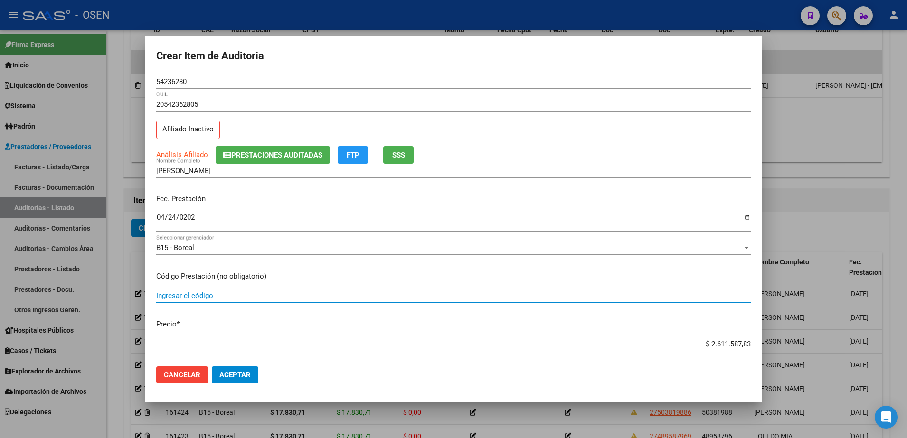
paste input "17.830,71"
type input "17.830,71"
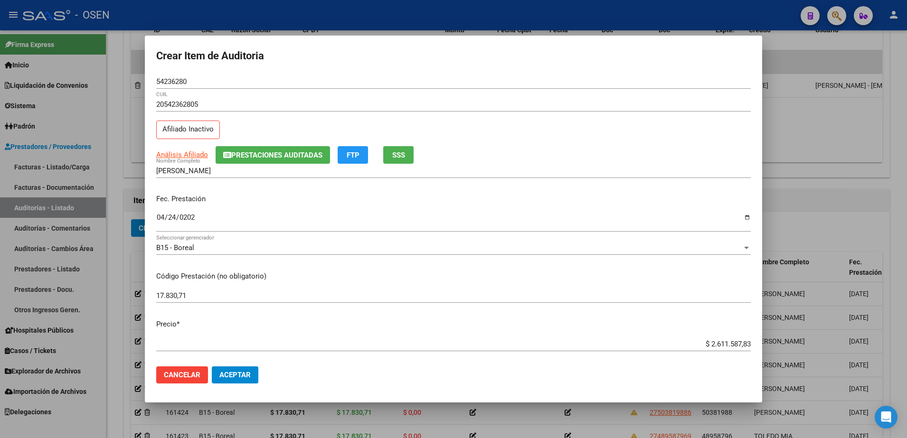
drag, startPoint x: 203, startPoint y: 303, endPoint x: 195, endPoint y: 297, distance: 9.5
click at [197, 298] on div "17.830,71 Ingresar el código" at bounding box center [453, 300] width 595 height 23
drag, startPoint x: 195, startPoint y: 297, endPoint x: 124, endPoint y: 301, distance: 70.9
click at [124, 301] on div "Crear Item de Auditoria 54236280 Nro Documento 20542362805 CUIL Afiliado Inacti…" at bounding box center [453, 219] width 907 height 438
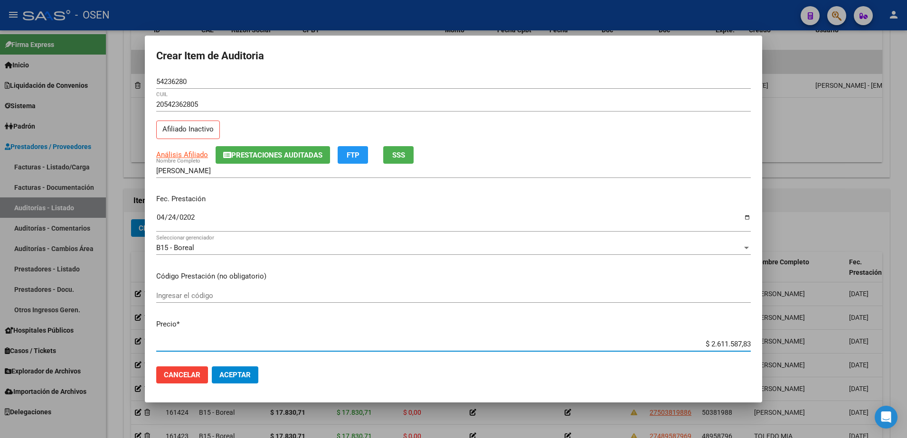
paste input "17.830,71"
type input "$ 17.830,71"
click at [209, 366] on mat-dialog-actions "Cancelar Aceptar" at bounding box center [453, 375] width 595 height 32
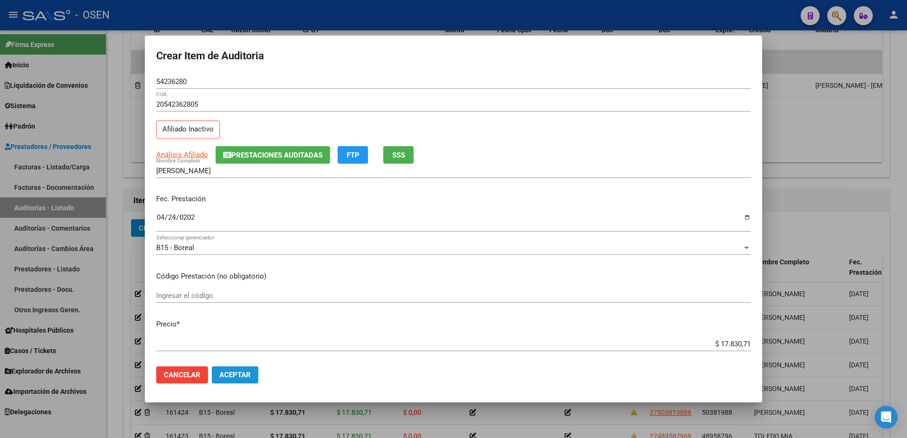
click at [217, 369] on button "Aceptar" at bounding box center [235, 375] width 47 height 17
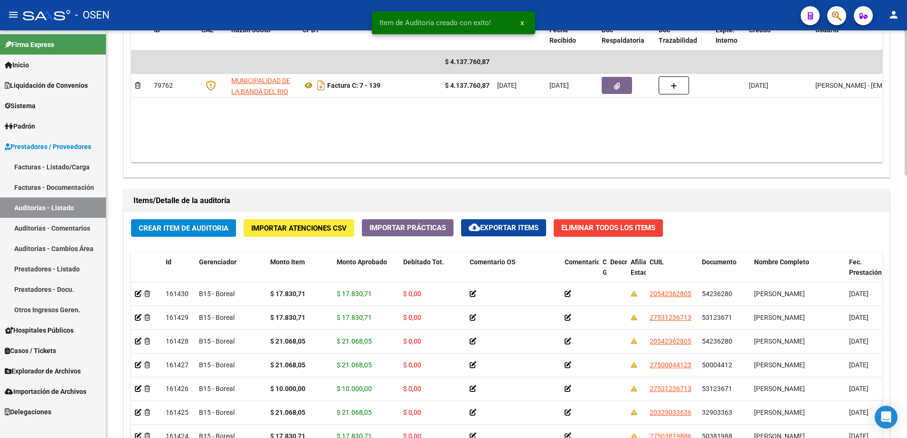
click at [215, 229] on span "Crear Item de Auditoria" at bounding box center [184, 228] width 90 height 9
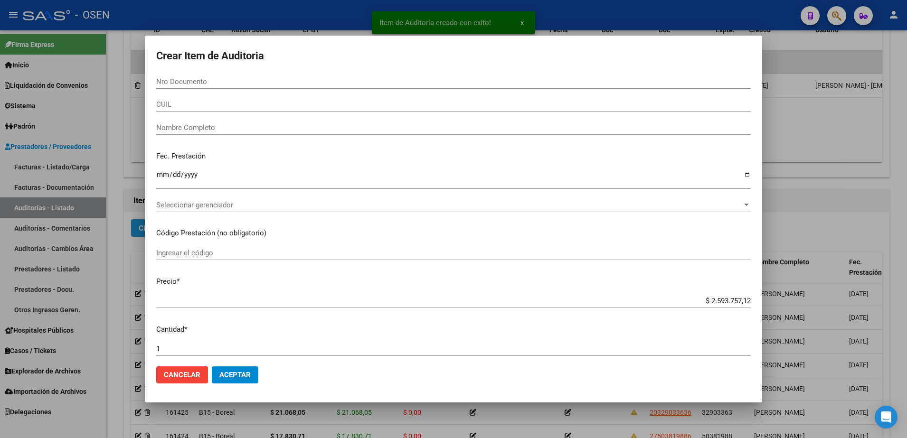
paste input "49908903"
type input "49908903"
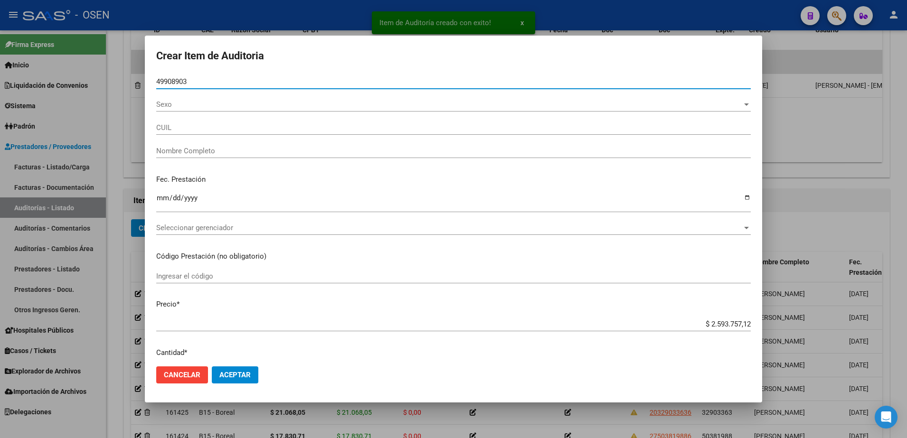
type input "20499089032"
type input "MEDINA ALEJANDRO DAMIAN"
type input "49908903"
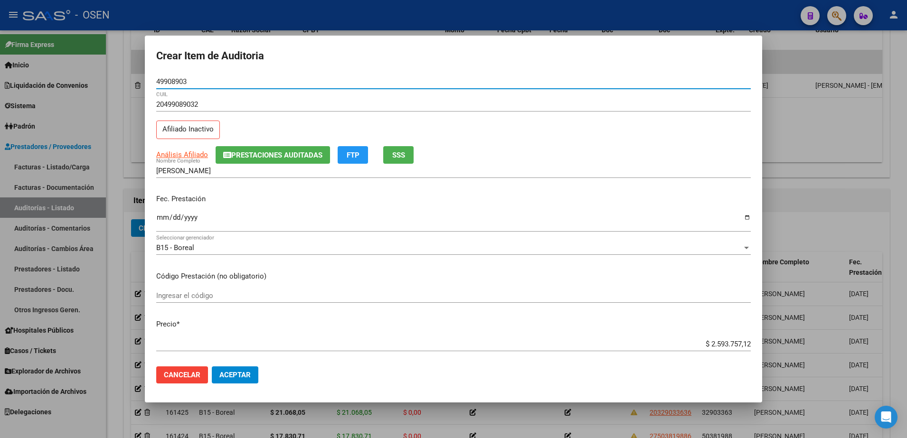
click at [172, 221] on input "Ingresar la fecha" at bounding box center [453, 221] width 595 height 15
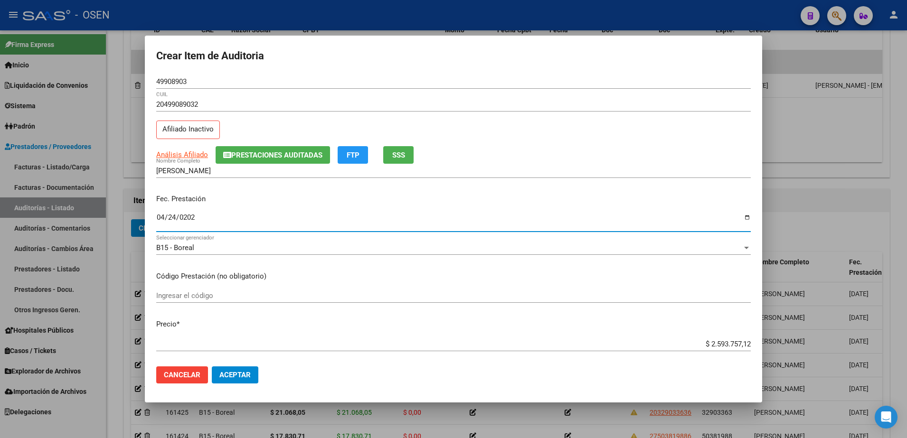
type input "2025-04-24"
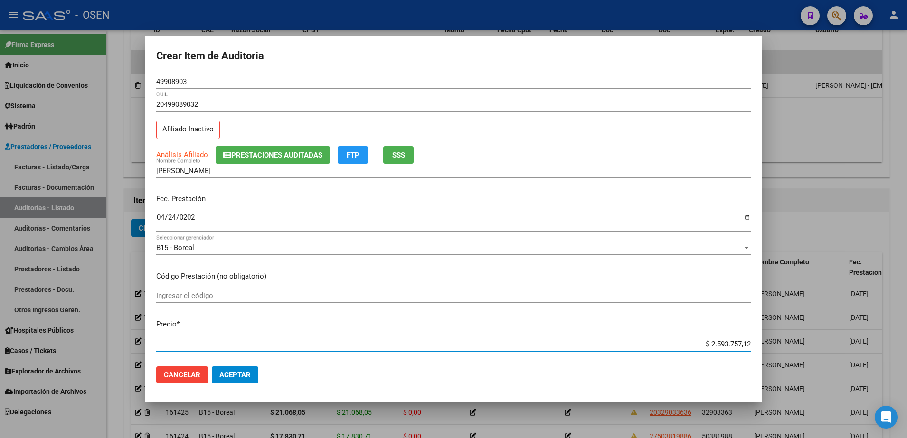
paste input "17.830,71"
type input "$ 17.830,71"
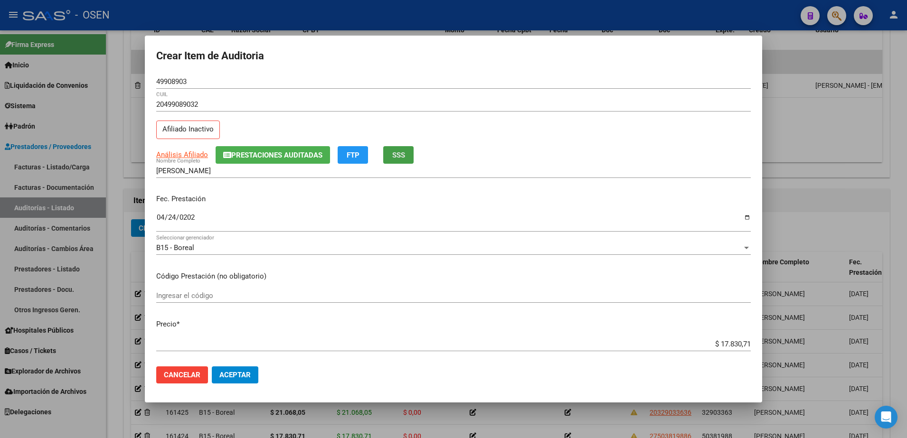
click at [388, 151] on button "SSS" at bounding box center [398, 155] width 30 height 18
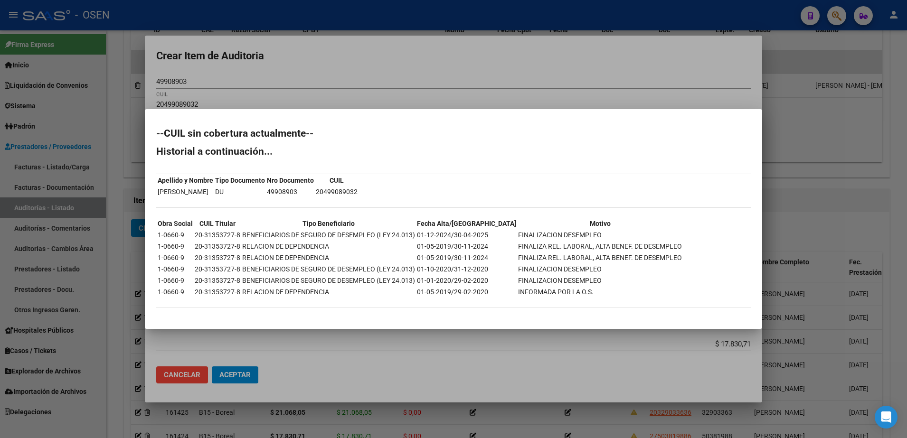
drag, startPoint x: 548, startPoint y: 372, endPoint x: 534, endPoint y: 375, distance: 13.5
click at [545, 373] on div at bounding box center [453, 219] width 907 height 438
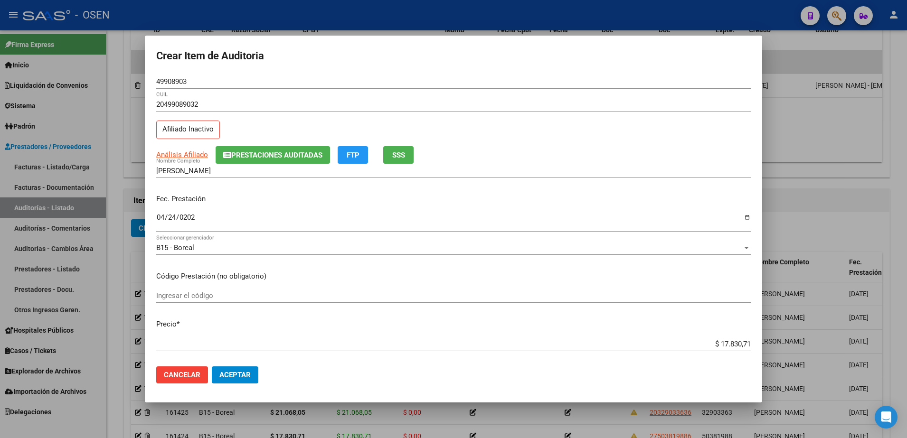
click at [221, 372] on span "Aceptar" at bounding box center [234, 375] width 31 height 9
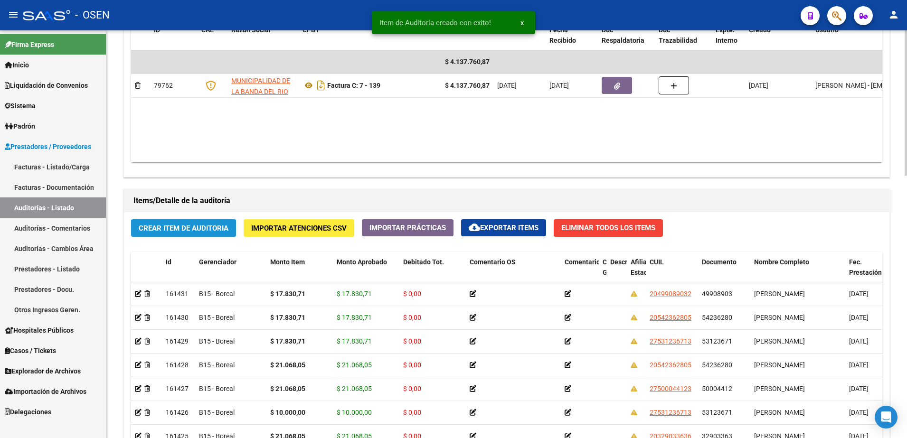
click at [203, 222] on button "Crear Item de Auditoria" at bounding box center [183, 228] width 105 height 18
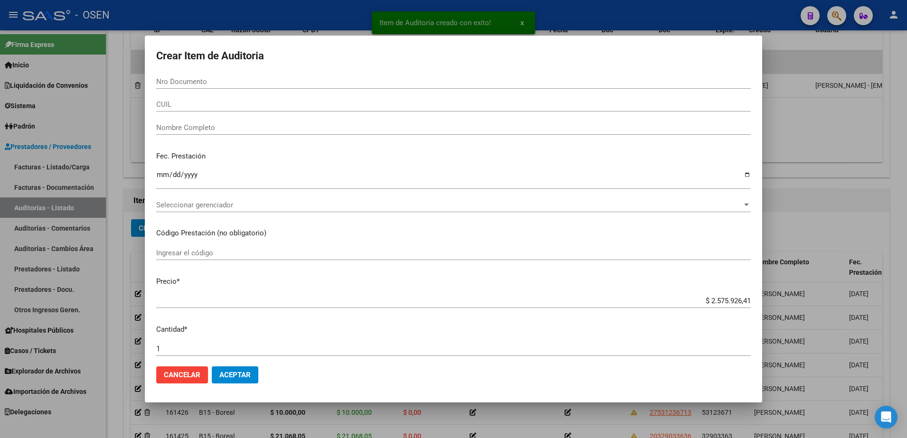
paste input "54464236"
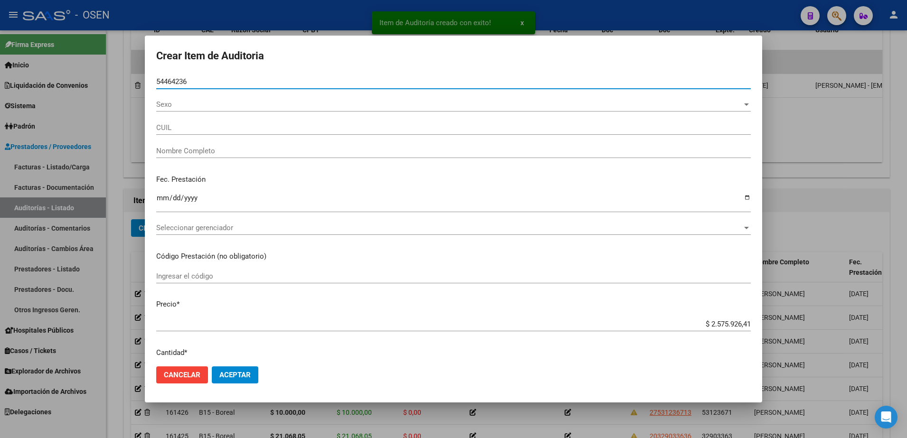
type input "54464236"
type input "27544642362"
type input "BALDERRAMA FERNANDEZ EMILIA GU"
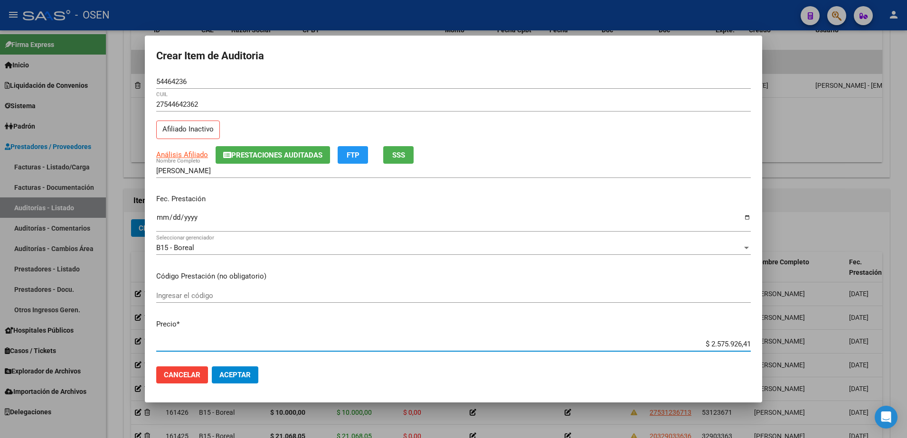
click at [719, 342] on input "$ 2.575.926,41" at bounding box center [453, 344] width 595 height 9
paste input "17.830,7"
type input "$ 17.830,71"
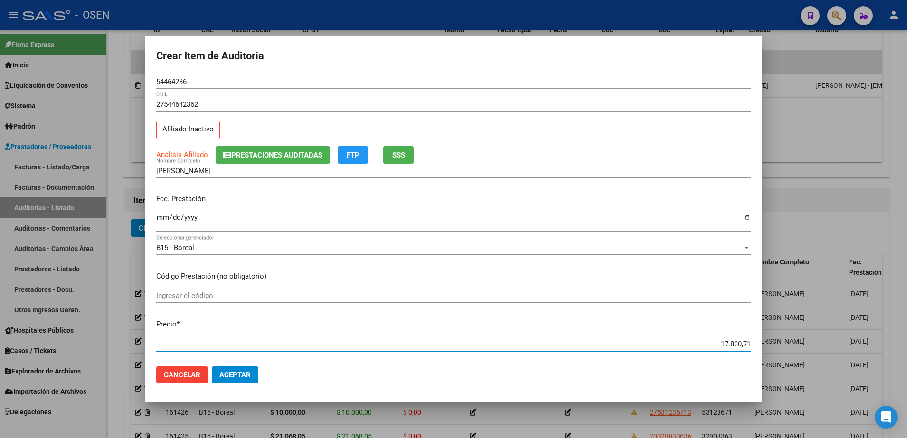
type input "$ 17.830,71"
click at [160, 222] on input "Ingresar la fecha" at bounding box center [453, 221] width 595 height 15
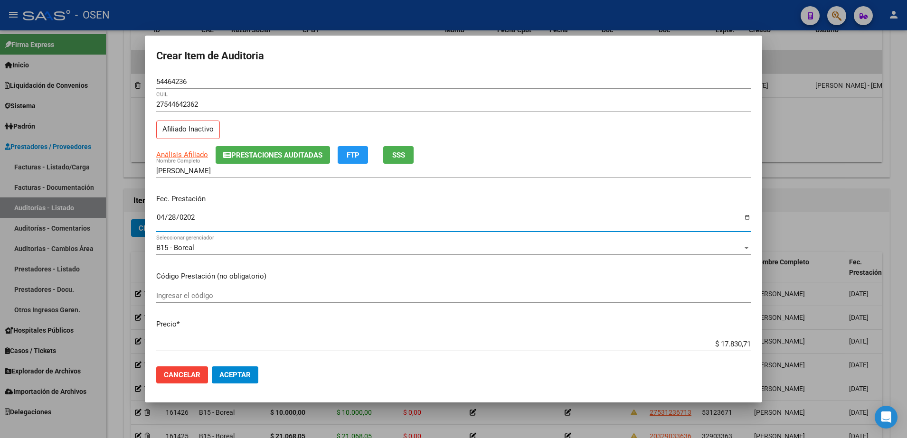
type input "2025-04-28"
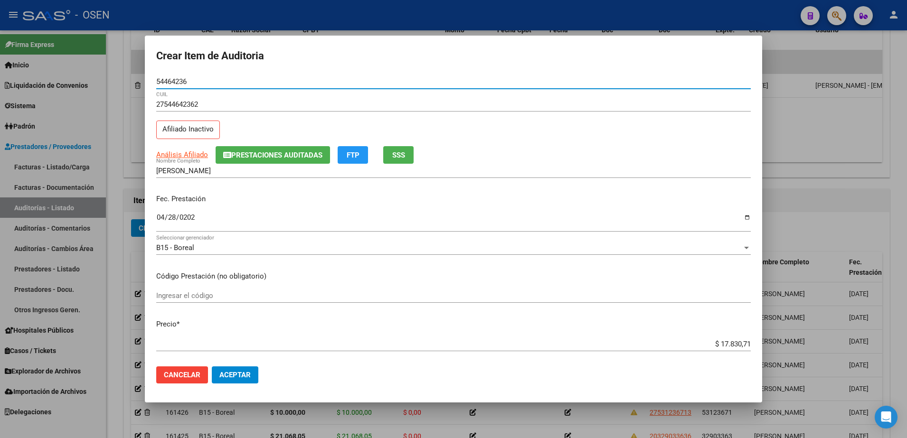
click at [183, 79] on input "54464236" at bounding box center [453, 81] width 595 height 9
click at [228, 171] on input "BALDERRAMA FERNANDEZ EMILIA GU" at bounding box center [453, 171] width 595 height 9
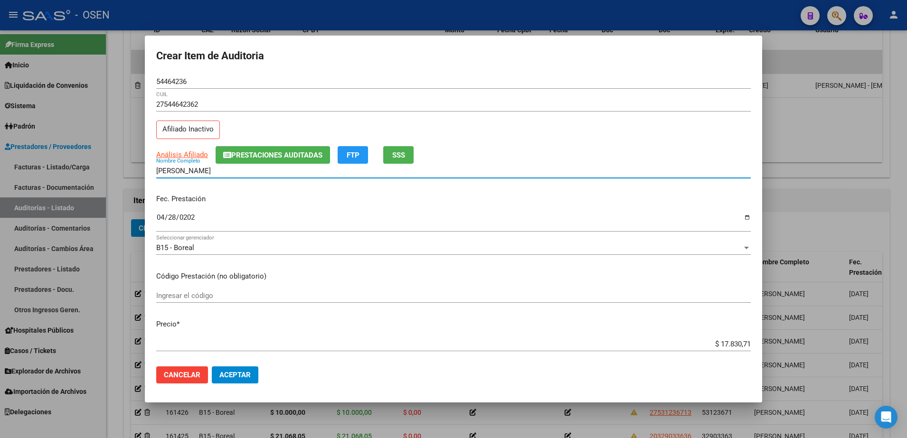
click at [228, 171] on input "BALDERRAMA FERNANDEZ EMILIA GU" at bounding box center [453, 171] width 595 height 9
click at [231, 170] on input "BALDERRAMA EMILIA GU" at bounding box center [453, 171] width 595 height 9
paste input "54464236"
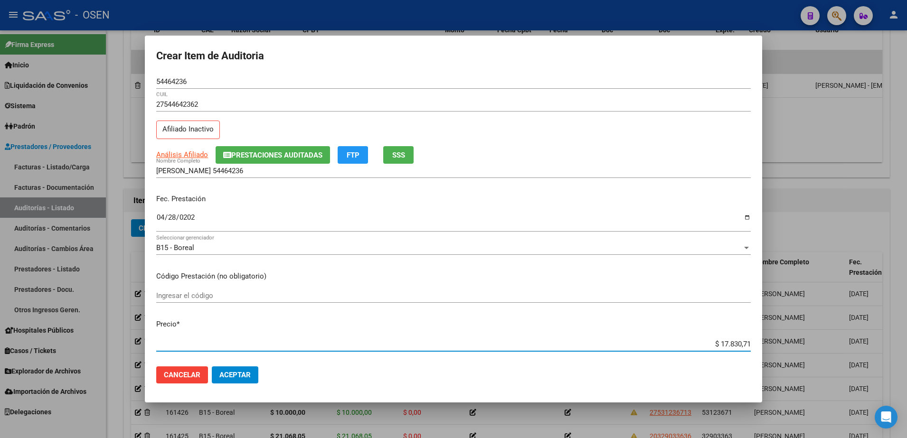
drag, startPoint x: 699, startPoint y: 340, endPoint x: 771, endPoint y: 341, distance: 72.2
click at [771, 341] on div "Crear Item de Auditoria 54464236 Nro Documento 27544642362 CUIL Afiliado Inacti…" at bounding box center [453, 219] width 907 height 438
click at [311, 175] on div "BALDERRAMA EMILIA 54464236 Nombre Completo" at bounding box center [453, 171] width 595 height 14
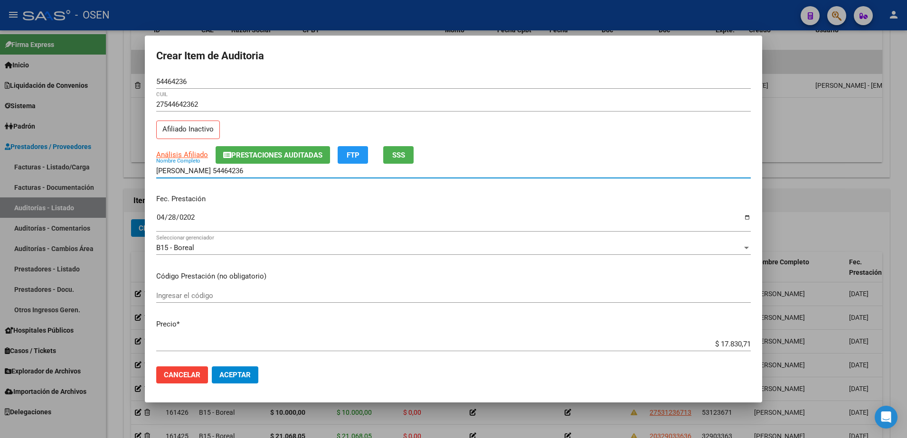
paste input "$ 17.830,71"
drag, startPoint x: 334, startPoint y: 172, endPoint x: 109, endPoint y: 174, distance: 225.1
click at [109, 174] on div "Crear Item de Auditoria 54464236 Nro Documento 27544642362 CUIL Afiliado Inacti…" at bounding box center [453, 219] width 907 height 438
click at [186, 85] on input "54464236" at bounding box center [453, 81] width 595 height 9
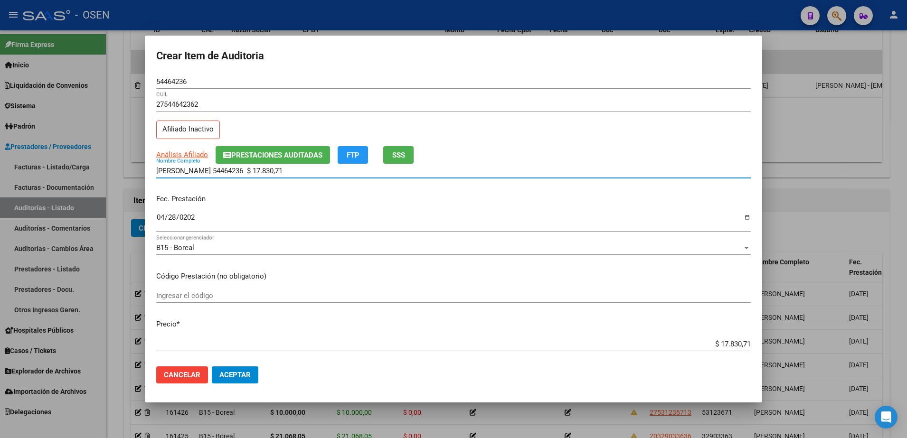
drag, startPoint x: 312, startPoint y: 173, endPoint x: 180, endPoint y: 171, distance: 131.1
click at [180, 171] on input "BALDERRAMA EMILIA 54464236 $ 17.830,71" at bounding box center [453, 171] width 595 height 9
click at [311, 170] on input "BALDERRAMA EMILIA 54464236 $ 17.830,71" at bounding box center [453, 171] width 595 height 9
drag, startPoint x: 312, startPoint y: 170, endPoint x: 238, endPoint y: 175, distance: 73.3
click at [238, 175] on div "BALDERRAMA EMILIA 54464236 $ 17.830,71 Nombre Completo" at bounding box center [453, 171] width 595 height 14
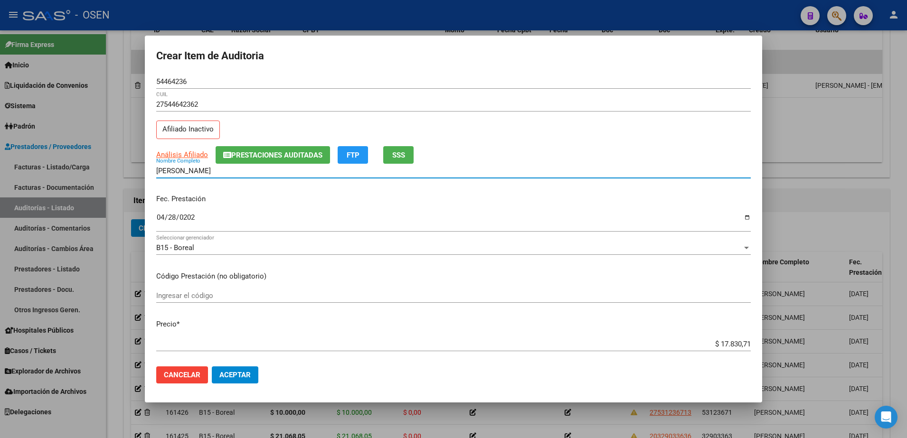
type input "BALDERRAMA EMILIA"
click at [236, 363] on mat-dialog-actions "Cancelar Aceptar" at bounding box center [453, 375] width 595 height 32
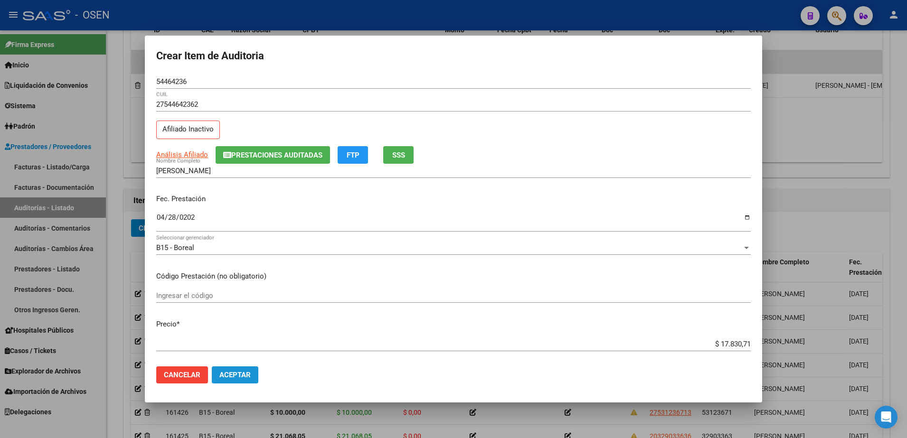
click at [236, 372] on span "Aceptar" at bounding box center [234, 375] width 31 height 9
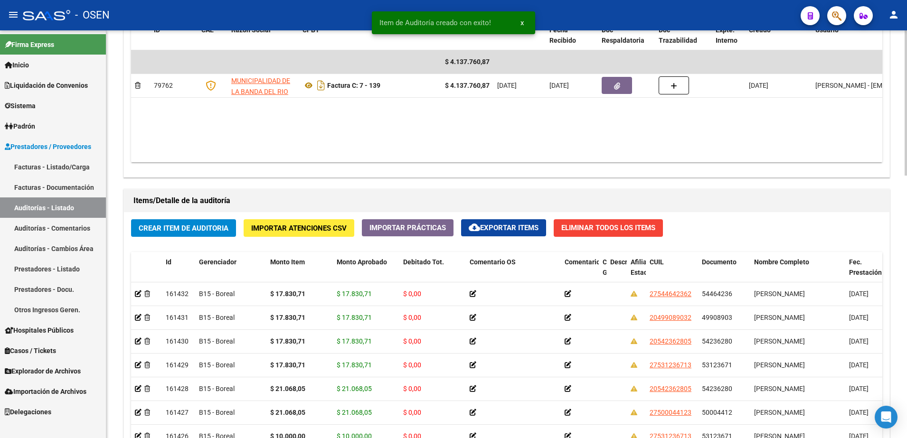
click at [164, 228] on span "Crear Item de Auditoria" at bounding box center [184, 228] width 90 height 9
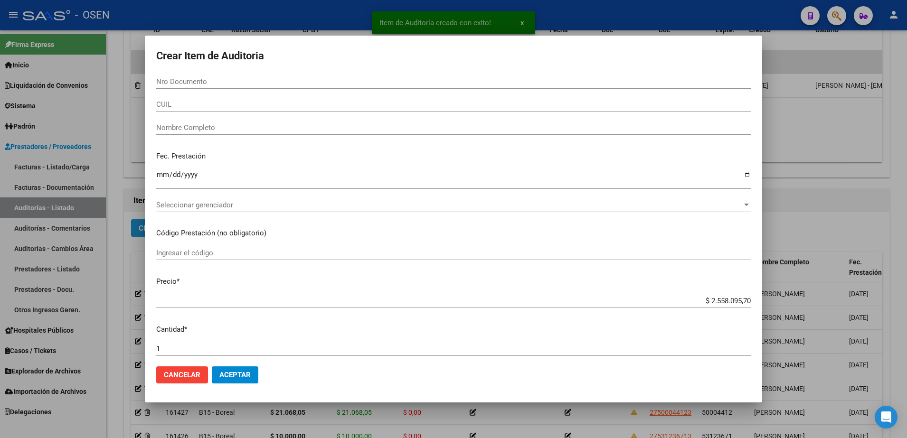
paste input "53427152"
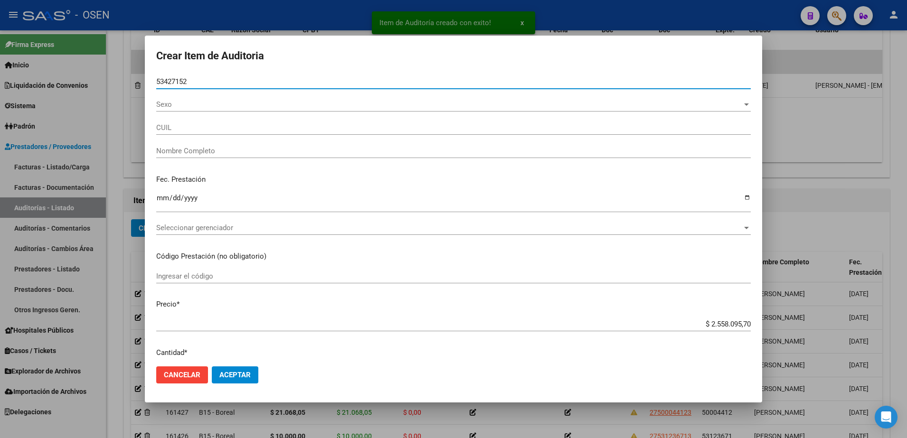
type input "53427152"
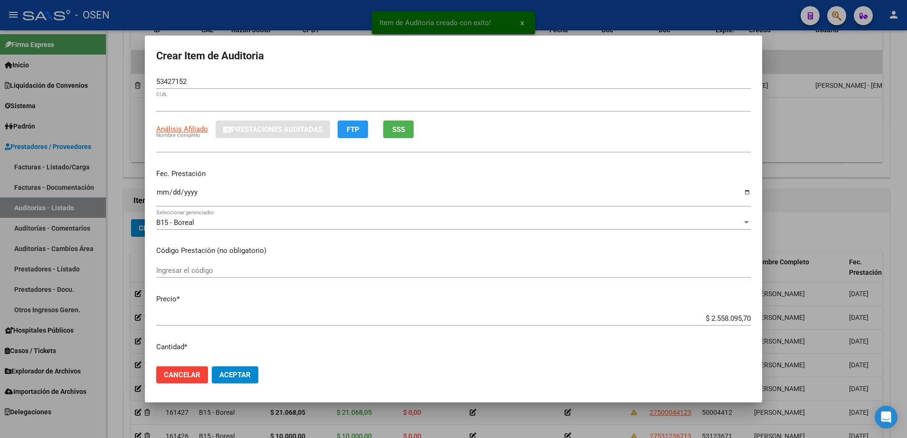
type input "27534271528"
type input "BALDERRAMA FERNANDEZ MAIA DELF"
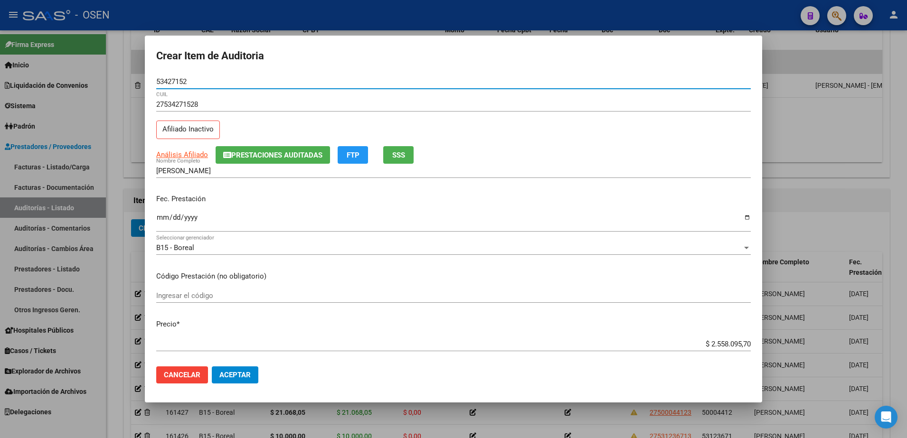
click at [717, 346] on input "$ 2.558.095,70" at bounding box center [453, 344] width 595 height 9
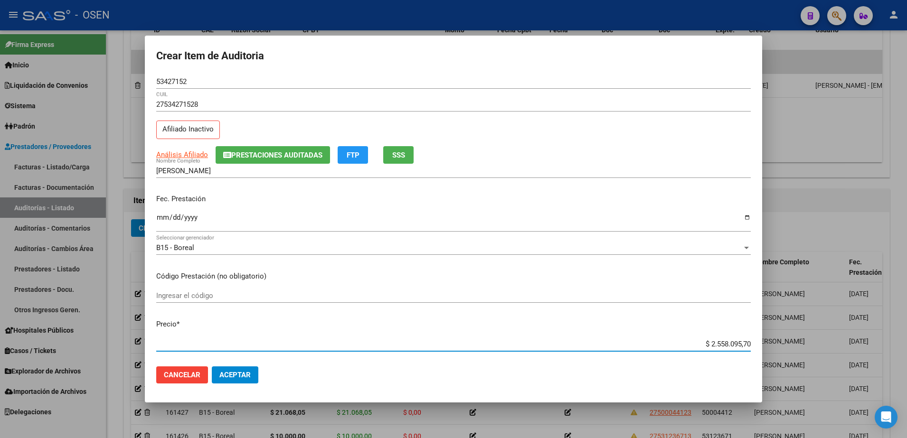
click at [717, 346] on input "$ 2.558.095,70" at bounding box center [453, 344] width 595 height 9
paste input "17.830,71"
type input "$ 17.830,71"
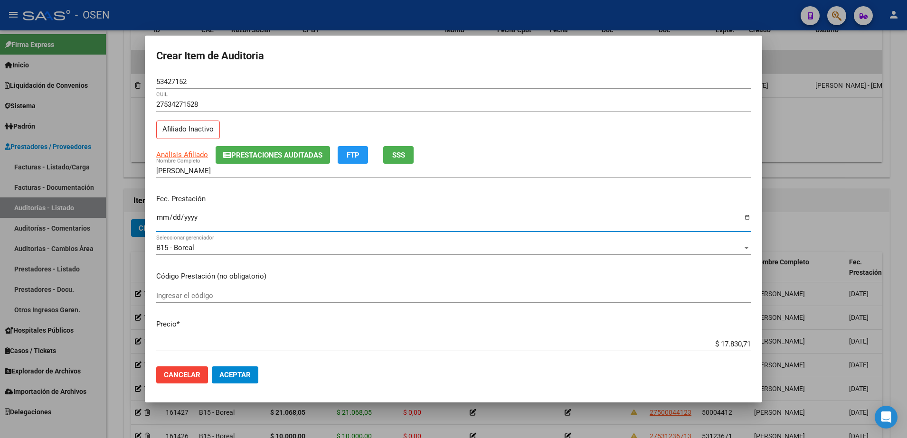
click at [166, 217] on input "Ingresar la fecha" at bounding box center [453, 221] width 595 height 15
type input "2025-04-28"
click at [185, 85] on input "53427152" at bounding box center [453, 81] width 595 height 9
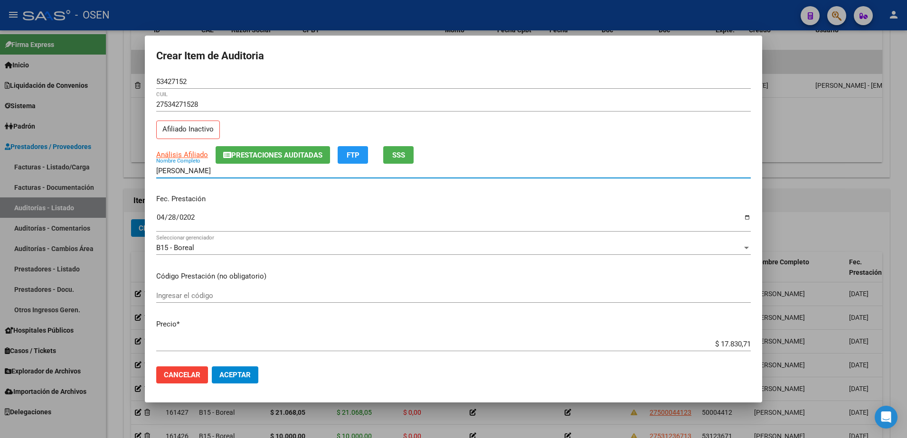
click at [227, 171] on input "BALDERRAMA FERNANDEZ MAIA DELF" at bounding box center [453, 171] width 595 height 9
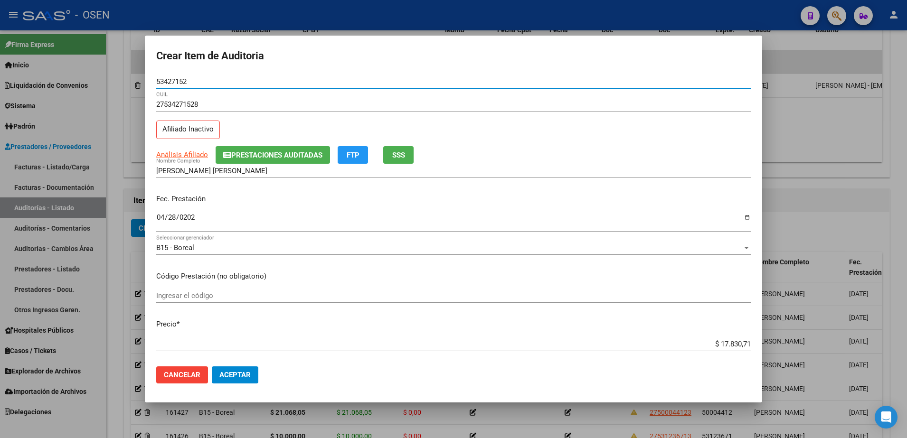
click at [177, 83] on input "53427152" at bounding box center [453, 81] width 595 height 9
click at [229, 167] on input "BALDERRAMA MAIA DELF" at bounding box center [453, 171] width 595 height 9
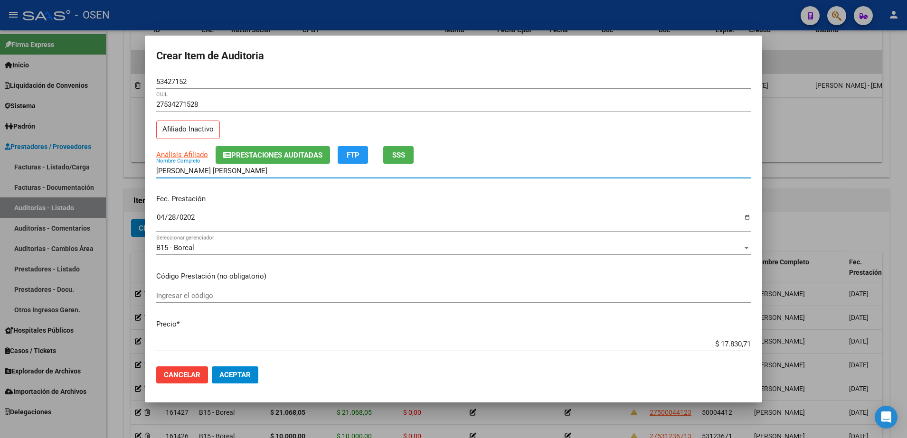
click at [229, 167] on input "BALDERRAMA MAIA DELF" at bounding box center [453, 171] width 595 height 9
paste input "53427152"
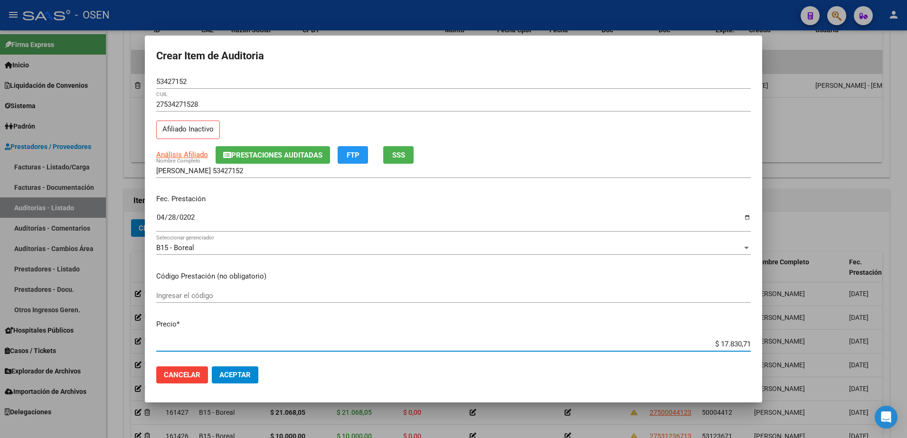
drag, startPoint x: 699, startPoint y: 348, endPoint x: 773, endPoint y: 346, distance: 73.6
click at [773, 346] on div "Crear Item de Auditoria 53427152 Nro Documento 27534271528 CUIL Afiliado Inacti…" at bounding box center [453, 219] width 907 height 438
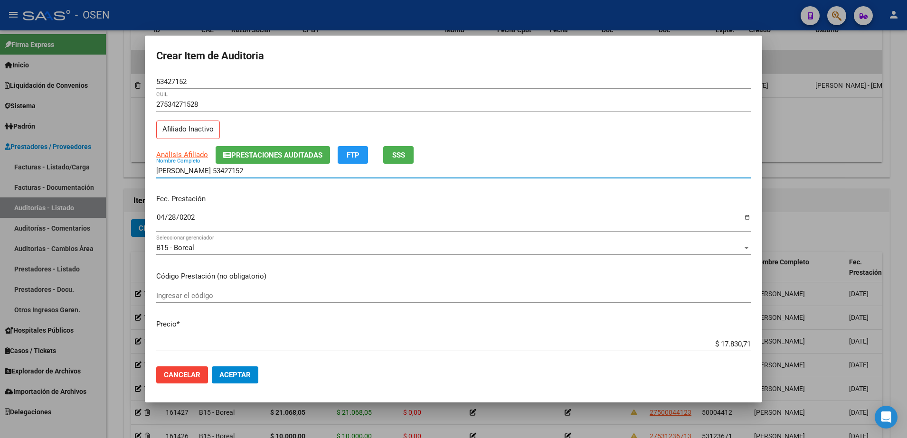
click at [301, 167] on input "BALDERRAMA MAIA 53427152" at bounding box center [453, 171] width 595 height 9
paste input "$ 17.830,71"
drag, startPoint x: 308, startPoint y: 172, endPoint x: 69, endPoint y: 177, distance: 238.9
click at [69, 177] on div "Crear Item de Auditoria 53427152 Nro Documento 27534271528 CUIL Afiliado Inacti…" at bounding box center [453, 219] width 907 height 438
click at [161, 81] on input "53427152" at bounding box center [453, 81] width 595 height 9
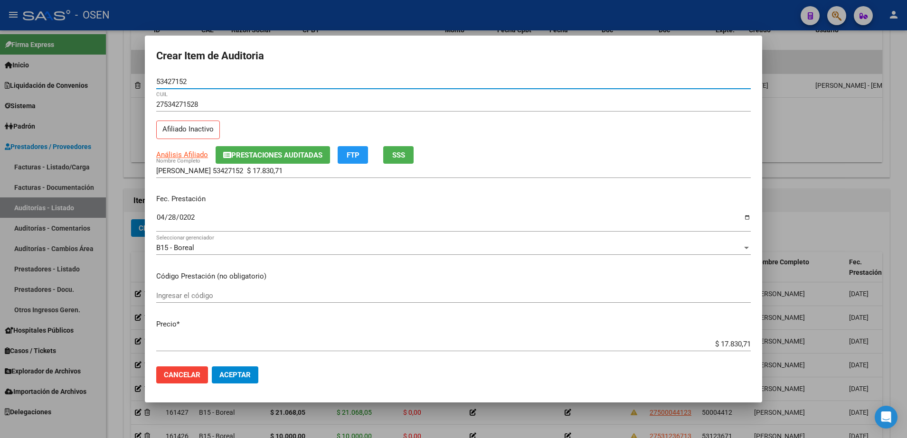
click at [161, 81] on input "53427152" at bounding box center [453, 81] width 595 height 9
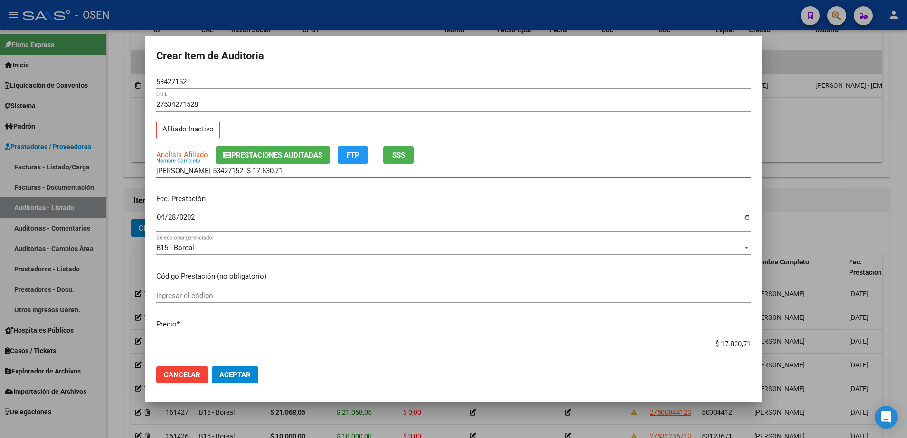
drag, startPoint x: 302, startPoint y: 170, endPoint x: 224, endPoint y: 173, distance: 77.9
click at [224, 173] on input "BALDERRAMA MAIA 53427152 $ 17.830,71" at bounding box center [453, 171] width 595 height 9
type input "BALDERRAMA MAIA"
click at [246, 370] on button "Aceptar" at bounding box center [235, 375] width 47 height 17
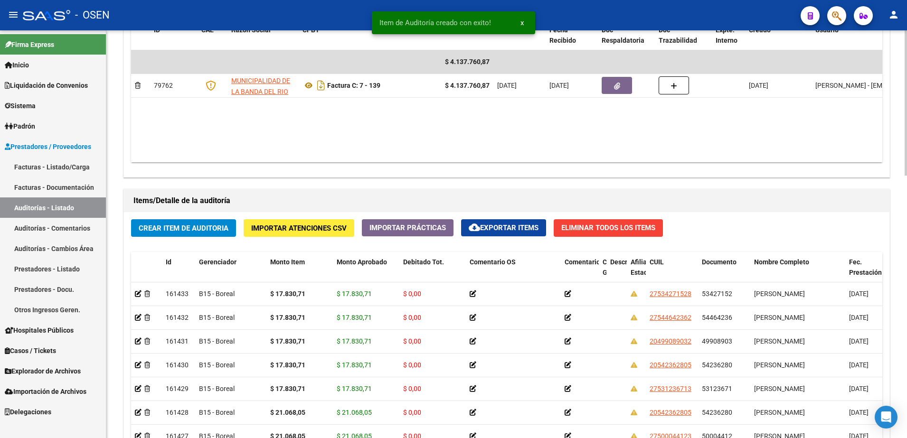
click at [183, 224] on span "Crear Item de Auditoria" at bounding box center [184, 228] width 90 height 9
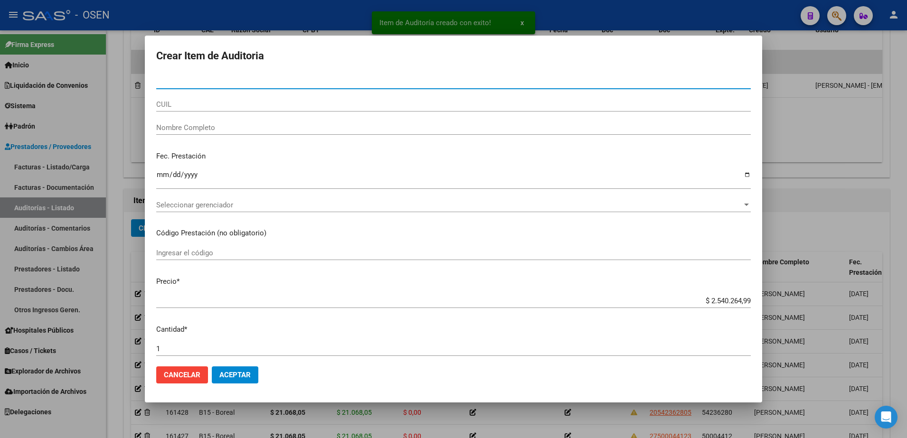
paste input "30919940"
type input "30919940"
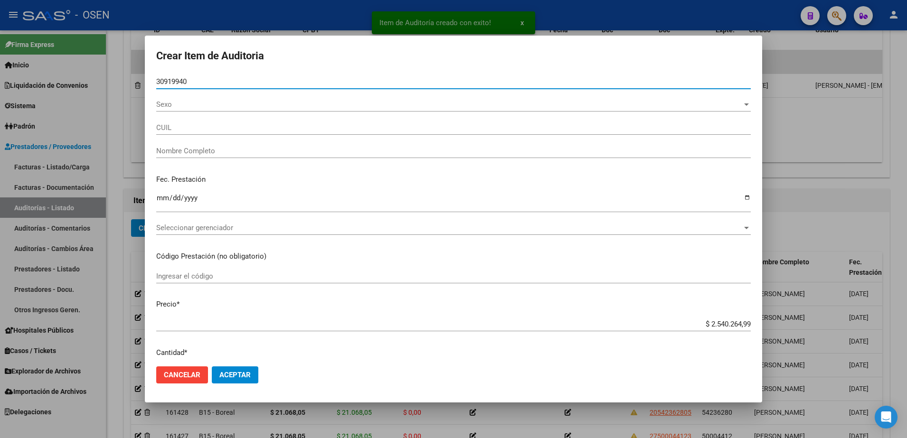
type input "20309199406"
type input "JEREZ FERNANDO JAVIER"
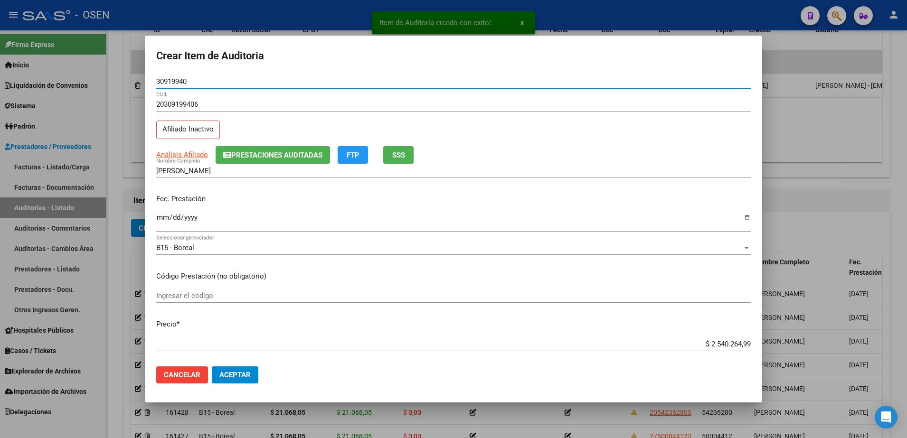
type input "30919940"
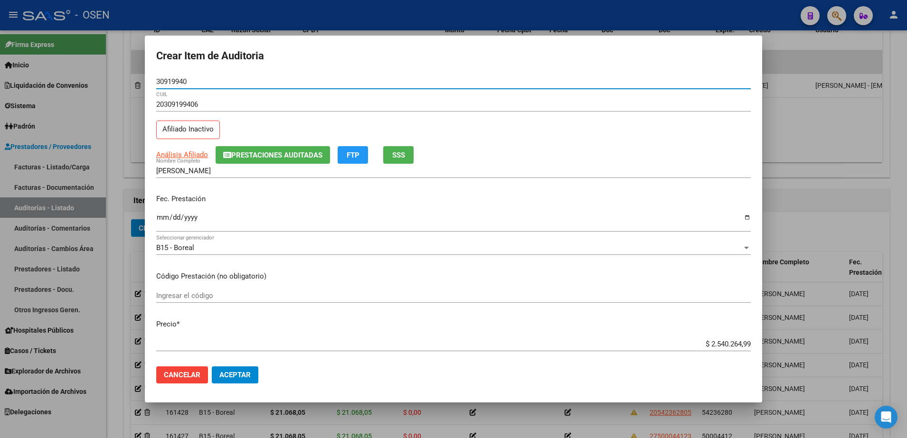
click at [176, 84] on input "30919940" at bounding box center [453, 81] width 595 height 9
click at [230, 169] on input "JEREZ FERNANDO JAVIER" at bounding box center [453, 171] width 595 height 9
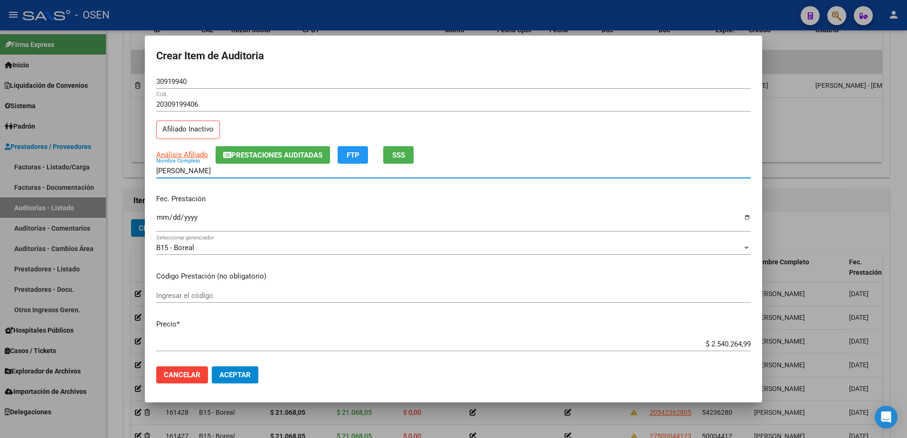
paste input "30919940"
type input "JEREZ FERNANDO 30919940"
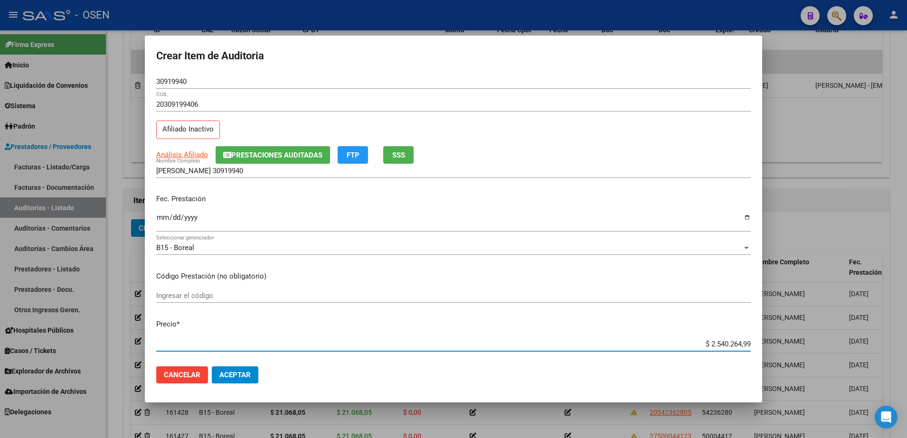
click at [720, 345] on input "$ 2.540.264,99" at bounding box center [453, 344] width 595 height 9
paste input "1.068,05"
type input "$ 21.068,05"
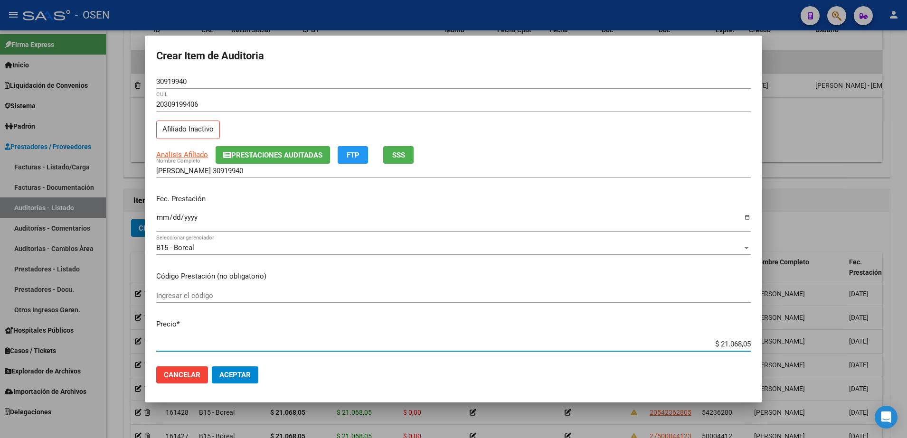
drag, startPoint x: 703, startPoint y: 343, endPoint x: 756, endPoint y: 342, distance: 52.7
click at [756, 342] on mat-dialog-content "30919940 Nro Documento 20309199406 CUIL Afiliado Inactivo Análisis Afiliado Pre…" at bounding box center [453, 217] width 617 height 285
type input "$ 21.068,05"
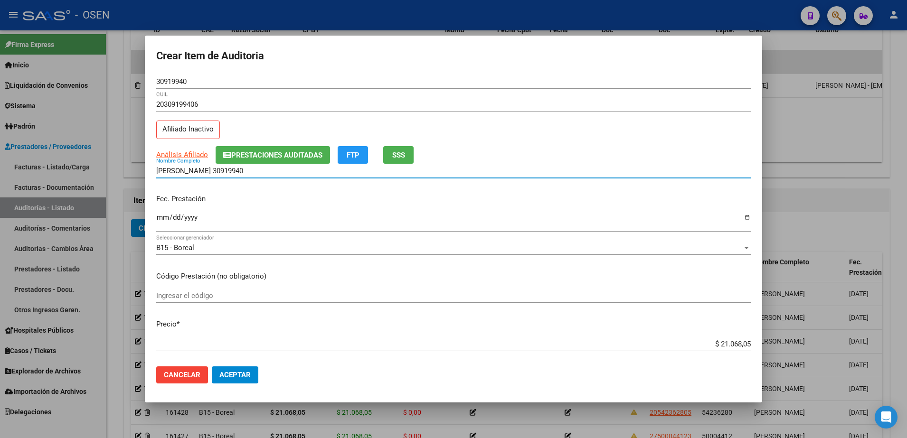
click at [273, 168] on input "JEREZ FERNANDO 30919940" at bounding box center [453, 171] width 595 height 9
paste input "$ 21.068,05"
drag, startPoint x: 276, startPoint y: 173, endPoint x: 104, endPoint y: 180, distance: 172.5
click at [104, 180] on div "Crear Item de Auditoria 30919940 Nro Documento 20309199406 CUIL Afiliado Inacti…" at bounding box center [453, 219] width 907 height 438
click at [284, 176] on div "JEREZ FERNANDO 30919940 $ 21.068,05 Nombre Completo" at bounding box center [453, 171] width 595 height 14
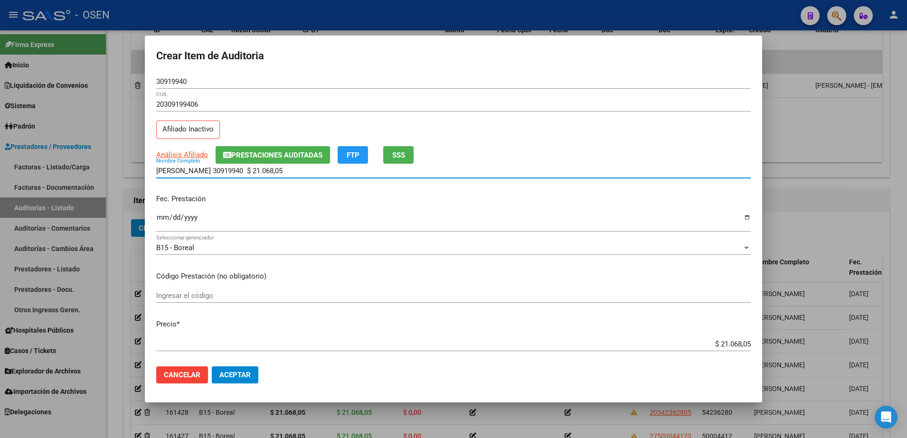
click at [287, 173] on input "JEREZ FERNANDO 30919940 $ 21.068,05" at bounding box center [453, 171] width 595 height 9
drag, startPoint x: 294, startPoint y: 172, endPoint x: 218, endPoint y: 173, distance: 76.9
click at [218, 173] on input "JEREZ FERNANDO 30919940 $ 21.068,05" at bounding box center [453, 171] width 595 height 9
type input "JEREZ FERNANDO"
click at [154, 222] on mat-dialog-content "30919940 Nro Documento 20309199406 CUIL Afiliado Inactivo Análisis Afiliado Pre…" at bounding box center [453, 217] width 617 height 285
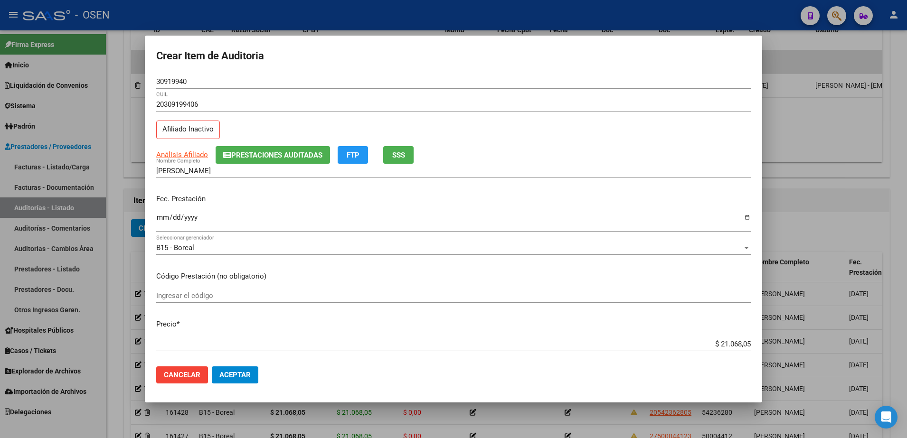
click at [159, 219] on input "Ingresar la fecha" at bounding box center [453, 221] width 595 height 15
type input "2025-04-19"
click at [175, 86] on div "30919940 Nro Documento" at bounding box center [453, 82] width 595 height 14
click at [175, 85] on input "30919940" at bounding box center [453, 81] width 595 height 9
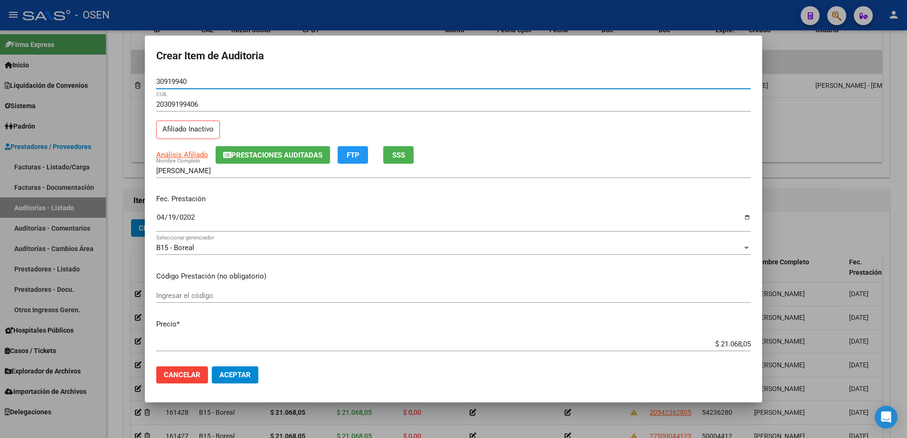
click at [175, 85] on input "30919940" at bounding box center [453, 81] width 595 height 9
click at [250, 372] on span "Aceptar" at bounding box center [234, 375] width 31 height 9
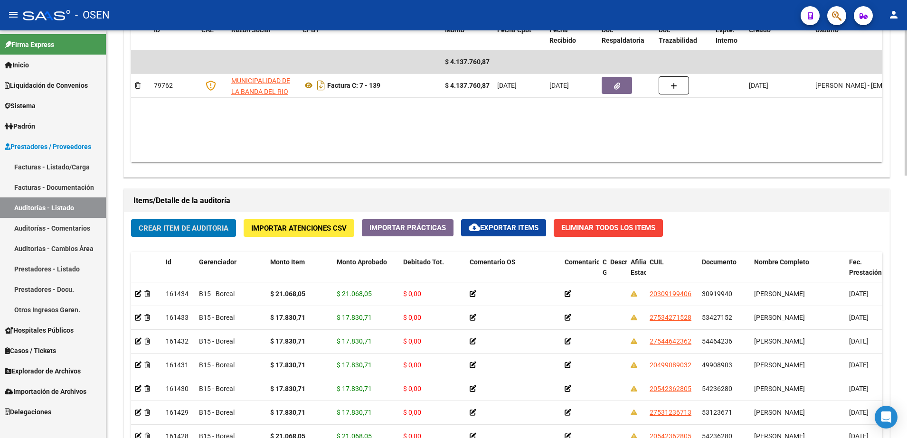
click at [208, 227] on span "Crear Item de Auditoria" at bounding box center [184, 228] width 90 height 9
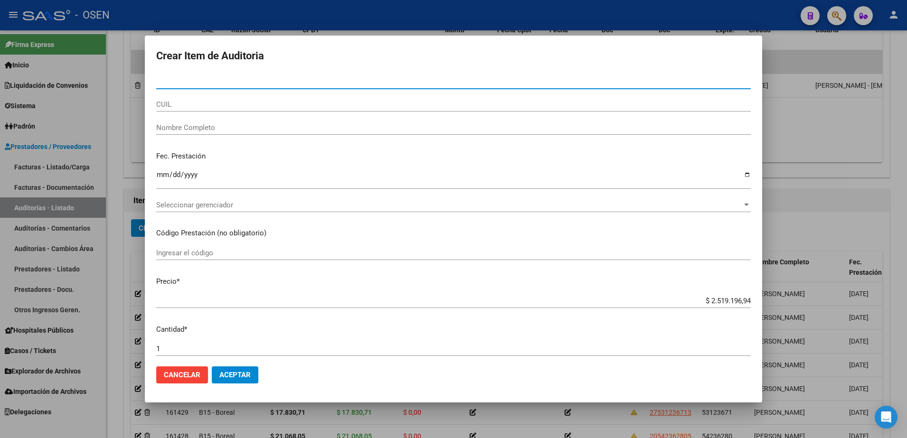
paste input "33374041"
type input "33374041"
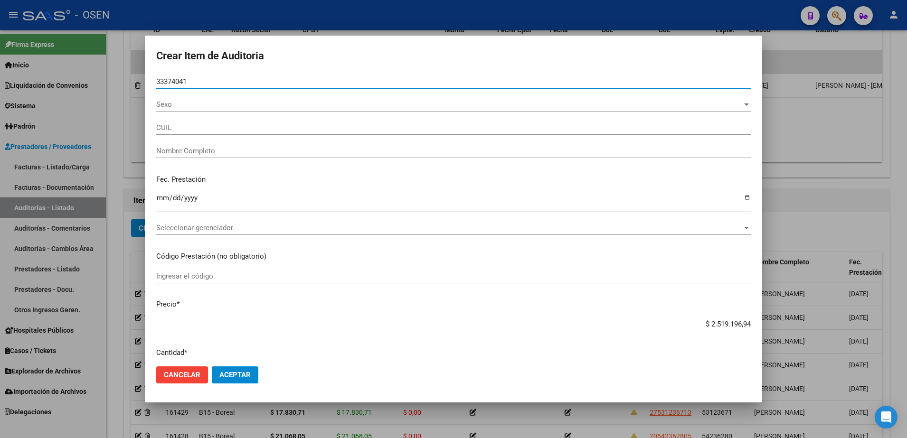
type input "23333740419"
type input "ORTIZ NELSON GERMAN"
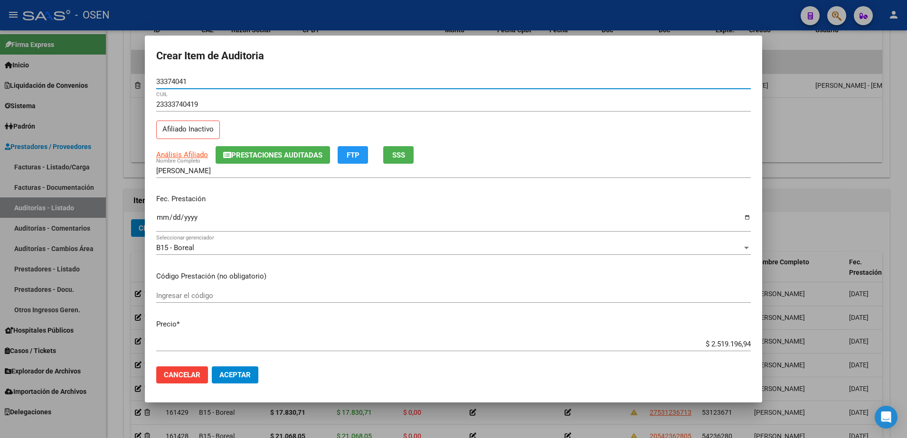
type input "33374041"
click at [163, 218] on input "Ingresar la fecha" at bounding box center [453, 221] width 595 height 15
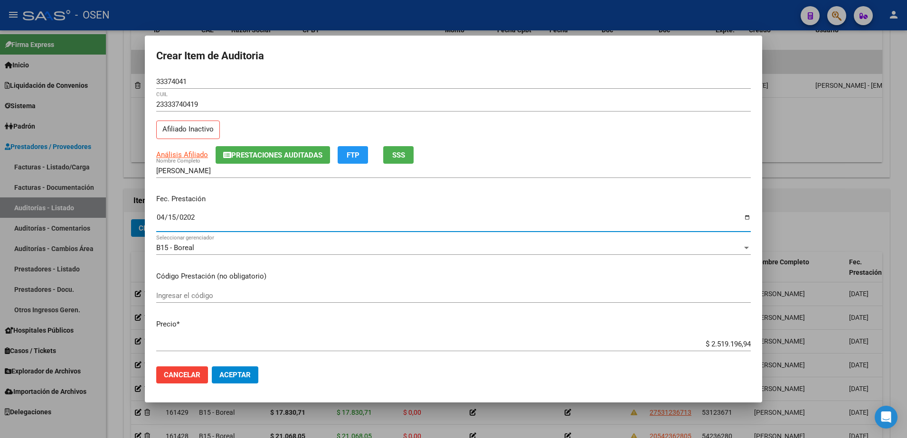
type input "2025-04-15"
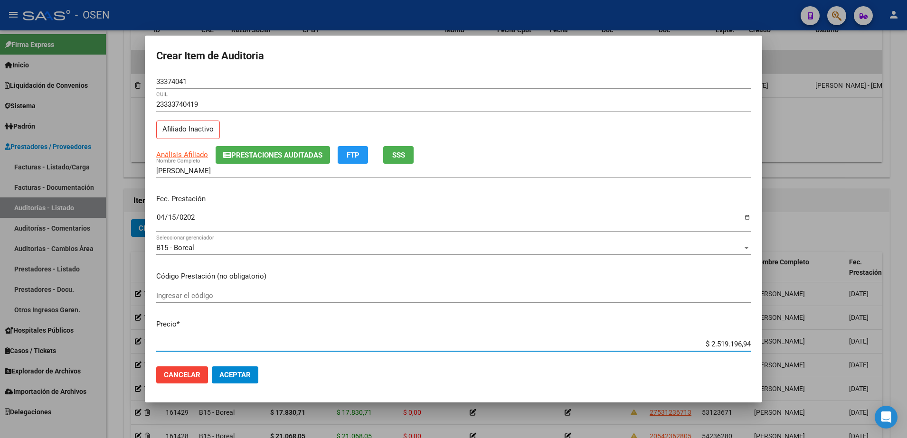
paste input "21.068,05"
type input "$ 21.068,05"
click at [167, 83] on input "33374041" at bounding box center [453, 81] width 595 height 9
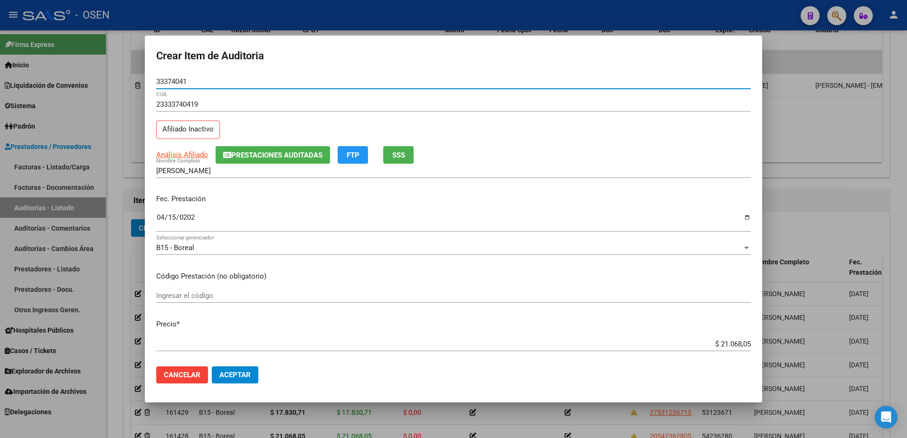
click at [167, 83] on input "33374041" at bounding box center [453, 81] width 595 height 9
click at [223, 165] on div "ORTIZ NELSON GERMAN Nombre Completo" at bounding box center [453, 171] width 595 height 14
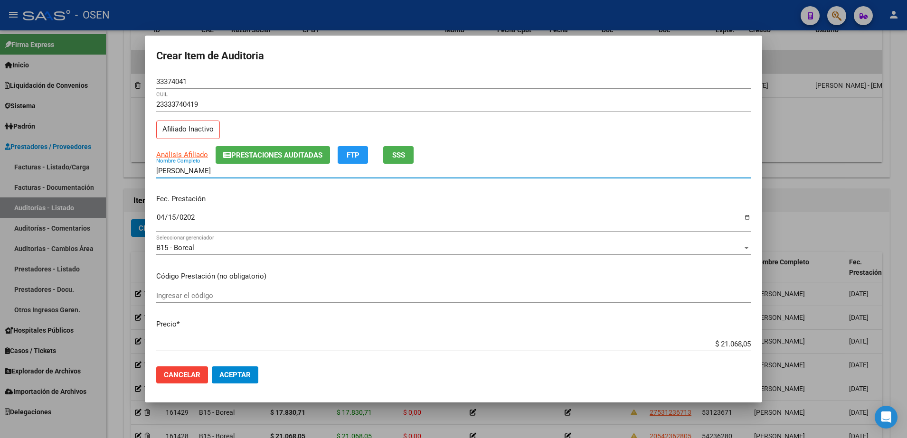
click at [223, 169] on input "ORTIZ NELSON GERMAN" at bounding box center [453, 171] width 595 height 9
paste input "33374041"
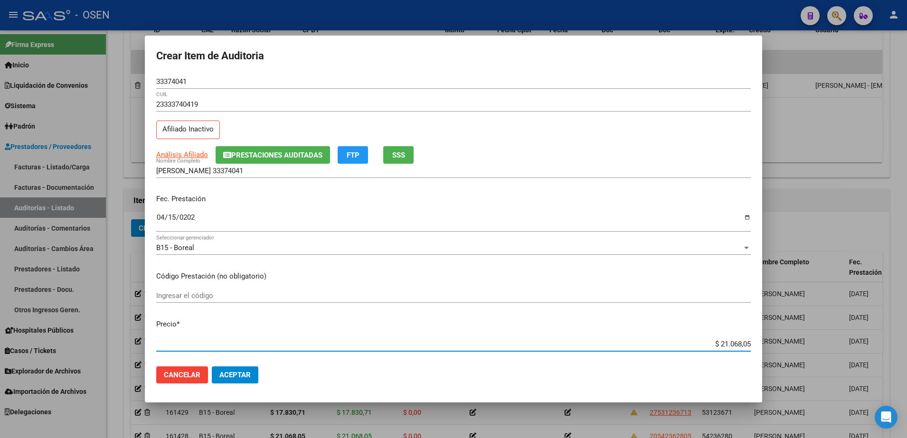
drag, startPoint x: 712, startPoint y: 345, endPoint x: 775, endPoint y: 345, distance: 62.7
click at [775, 345] on div "Crear Item de Auditoria 33374041 Nro Documento 23333740419 CUIL Afiliado Inacti…" at bounding box center [453, 219] width 907 height 438
click at [247, 169] on input "ORTIZ NELSON 33374041" at bounding box center [453, 171] width 595 height 9
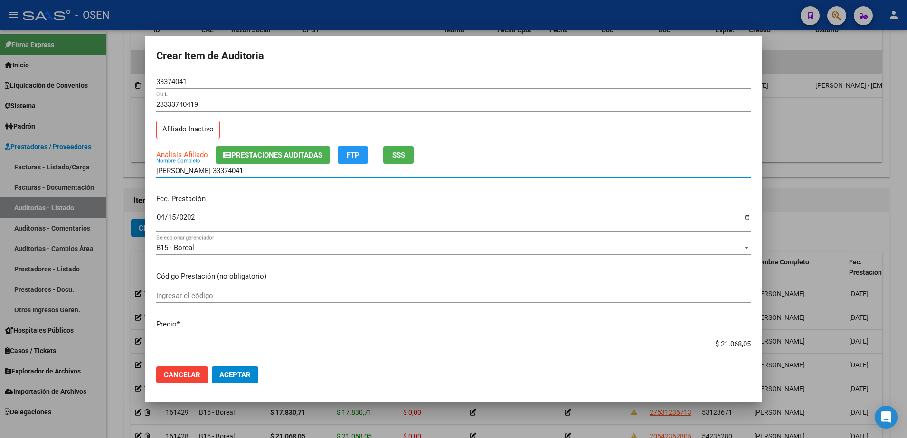
paste input "$ 21.068,05"
drag, startPoint x: 294, startPoint y: 172, endPoint x: 90, endPoint y: 172, distance: 204.7
click at [90, 172] on div "Crear Item de Auditoria 33374041 Nro Documento 23333740419 CUIL Afiliado Inacti…" at bounding box center [453, 219] width 907 height 438
click at [308, 174] on input "ORTIZ NELSON 33374041 $ 21.068,05" at bounding box center [453, 171] width 595 height 9
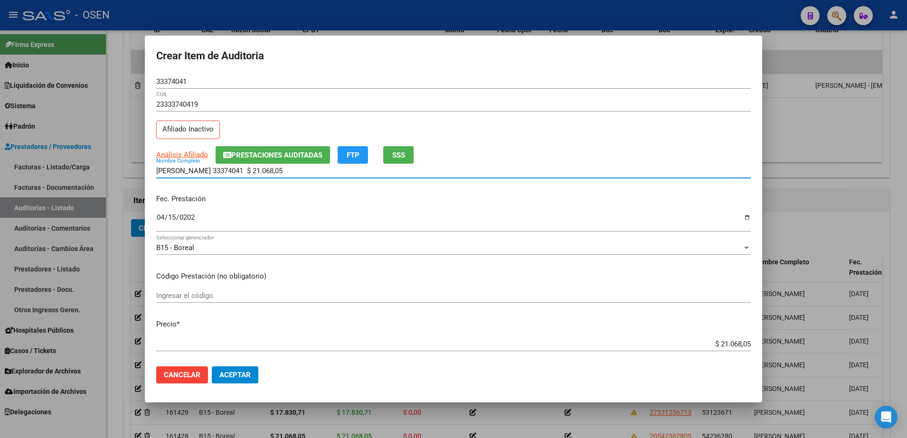
click at [300, 174] on input "ORTIZ NELSON 33374041 $ 21.068,05" at bounding box center [453, 171] width 595 height 9
drag, startPoint x: 303, startPoint y: 172, endPoint x: 205, endPoint y: 174, distance: 98.3
click at [205, 174] on input "ORTIZ NELSON 33374041 $ 21.068,05" at bounding box center [453, 171] width 595 height 9
type input "ORTIZ NELSON"
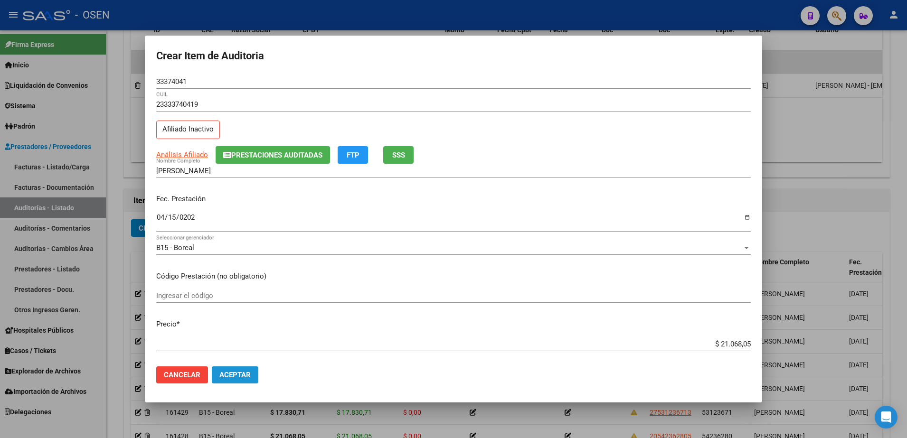
click at [229, 371] on span "Aceptar" at bounding box center [234, 375] width 31 height 9
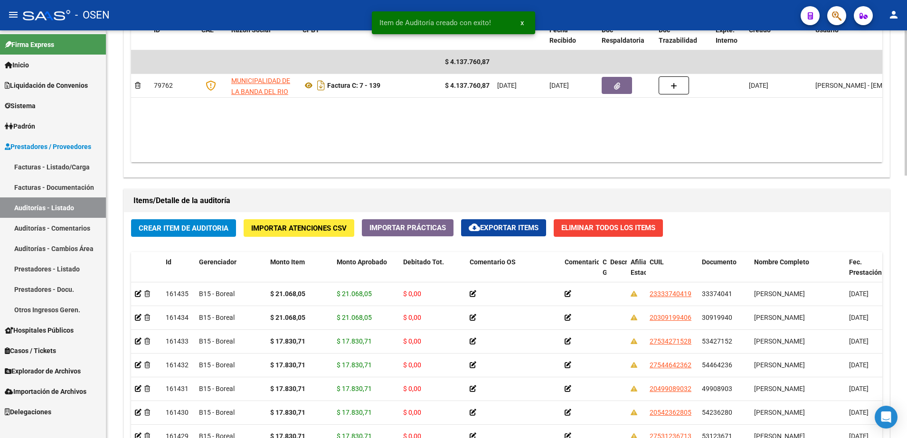
click at [214, 231] on span "Crear Item de Auditoria" at bounding box center [184, 228] width 90 height 9
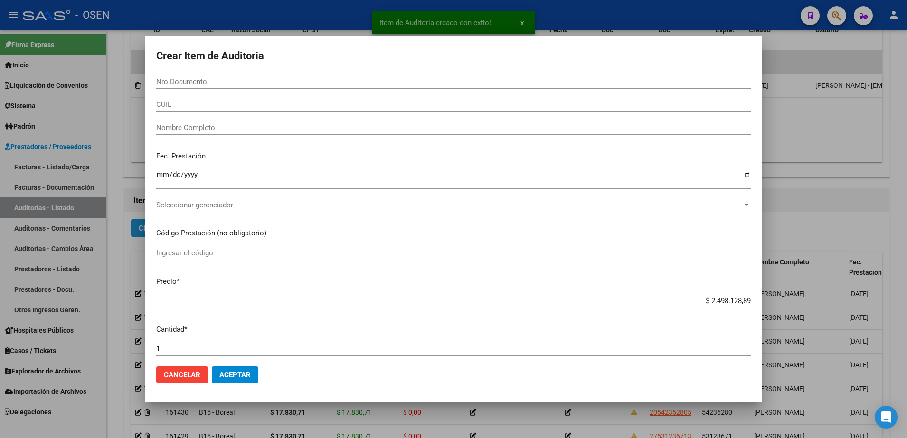
paste input "50814432"
type input "50814432"
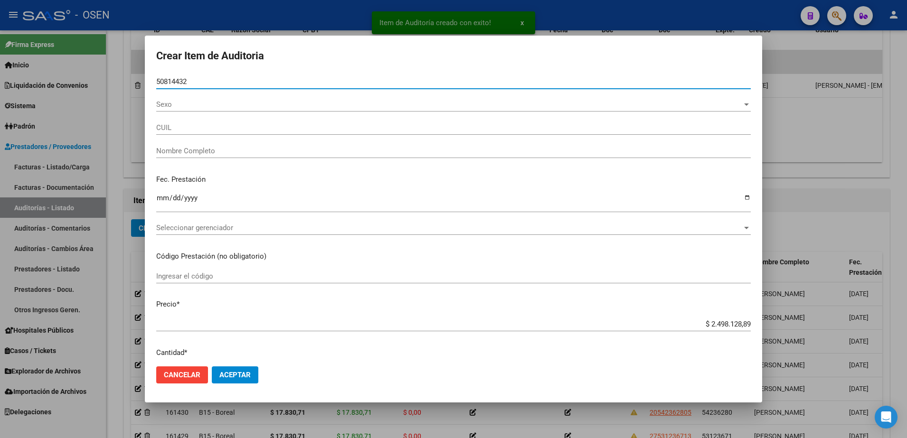
type input "27508144321"
type input "CAMPO KIARA VALENTINA"
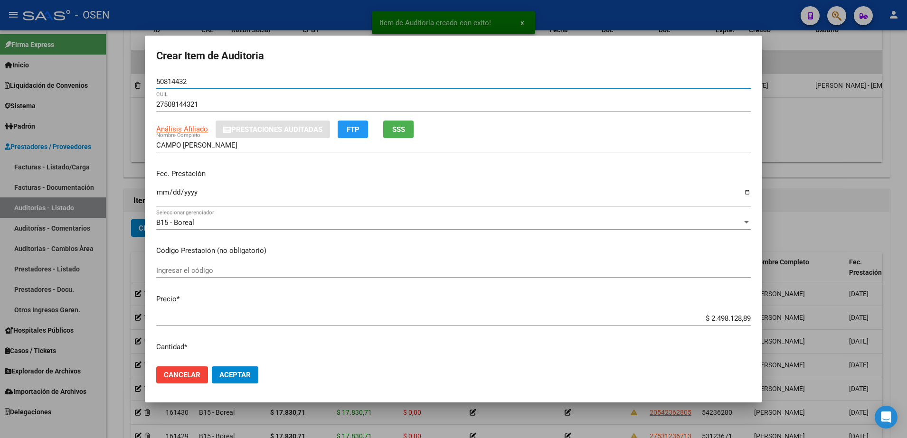
type input "50814432"
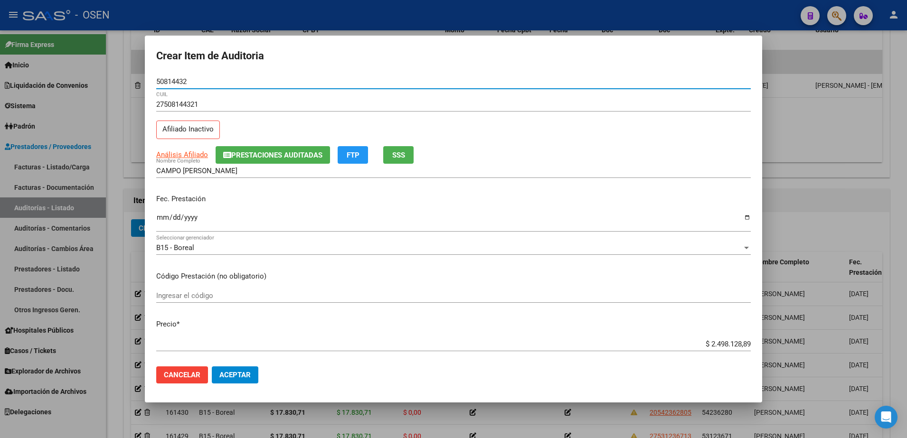
click at [223, 169] on input "CAMPO KIARA VALENTINA" at bounding box center [453, 171] width 595 height 9
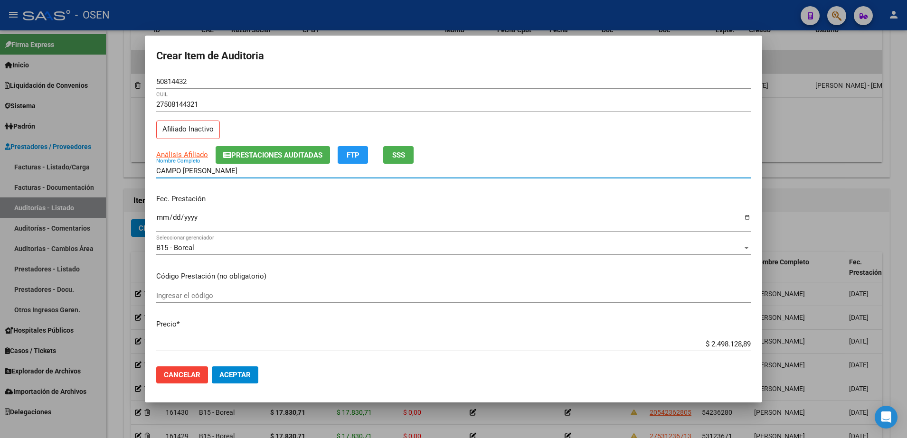
click at [223, 169] on input "CAMPO KIARA VALENTINA" at bounding box center [453, 171] width 595 height 9
paste input "50814432"
type input "CAMPO KIARA 50814432"
click at [718, 341] on input "$ 2.498.128,89" at bounding box center [453, 344] width 595 height 9
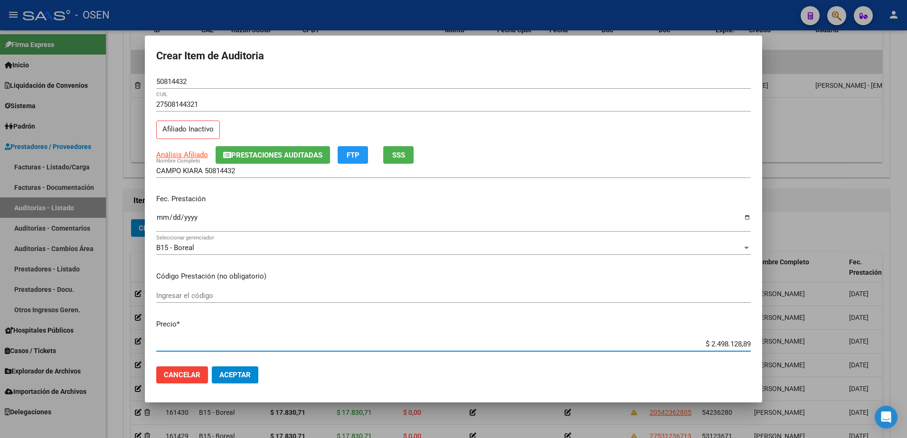
click at [718, 341] on input "$ 2.498.128,89" at bounding box center [453, 344] width 595 height 9
paste input "17.830,71"
type input "$ 17.830,71"
drag, startPoint x: 706, startPoint y: 347, endPoint x: 755, endPoint y: 346, distance: 48.9
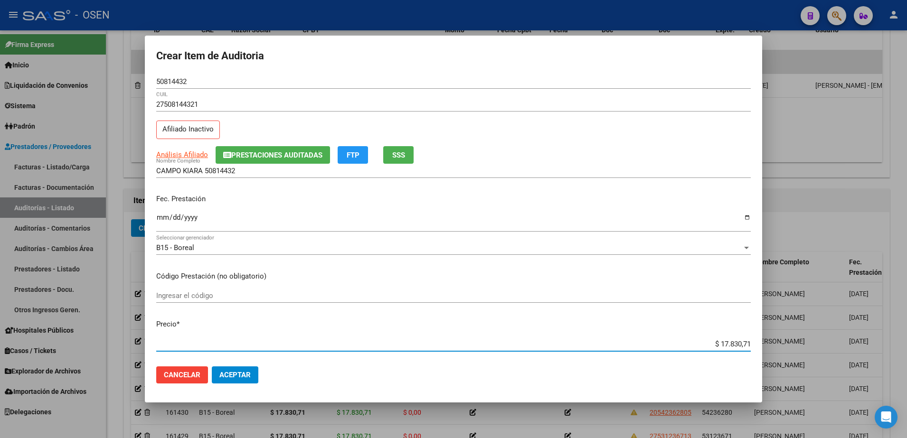
click at [755, 346] on mat-dialog-content "50814432 Nro Documento 27508144321 CUIL Afiliado Inactivo Análisis Afiliado Pre…" at bounding box center [453, 217] width 617 height 285
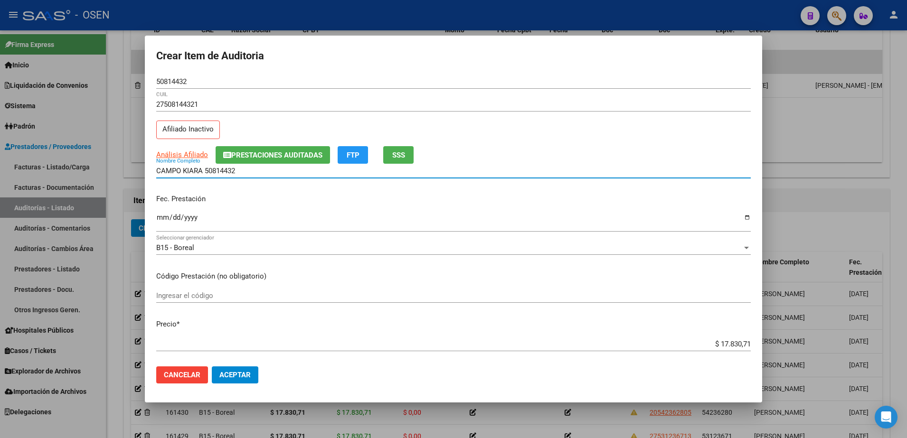
click at [316, 169] on input "CAMPO KIARA 50814432" at bounding box center [453, 171] width 595 height 9
paste input "$ 17.830,71"
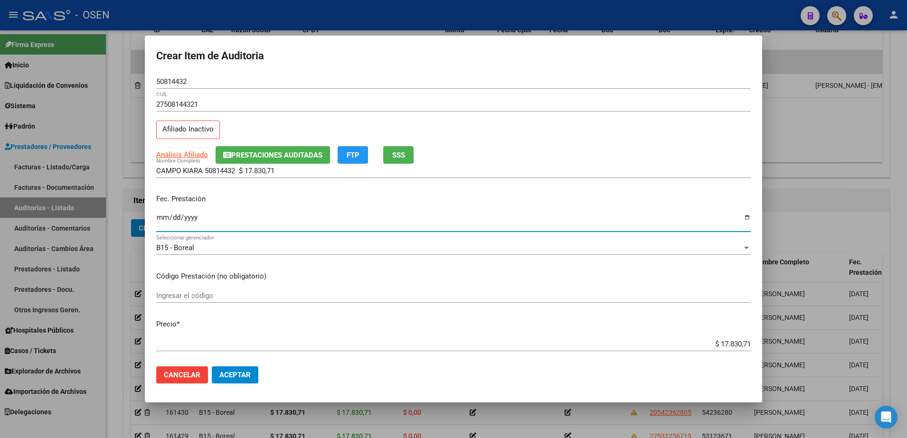
click at [161, 220] on input "Ingresar la fecha" at bounding box center [453, 221] width 595 height 15
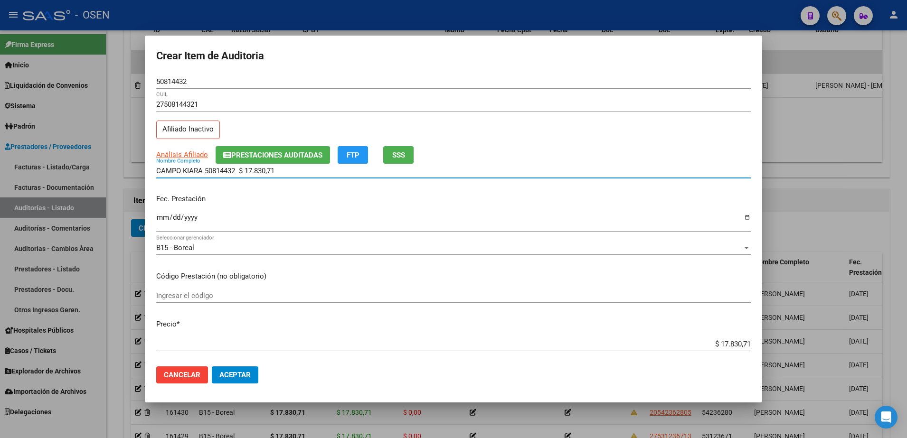
drag, startPoint x: 284, startPoint y: 167, endPoint x: 141, endPoint y: 178, distance: 143.4
click at [141, 178] on div "Crear Item de Auditoria 50814432 Nro Documento 27508144321 CUIL Afiliado Inacti…" at bounding box center [453, 219] width 907 height 438
click at [283, 171] on input "CAMPO KIARA 50814432 $ 17.830,71" at bounding box center [453, 171] width 595 height 9
drag, startPoint x: 293, startPoint y: 170, endPoint x: 207, endPoint y: 168, distance: 86.0
click at [207, 168] on input "CAMPO KIARA 50814432 $ 17.830,71" at bounding box center [453, 171] width 595 height 9
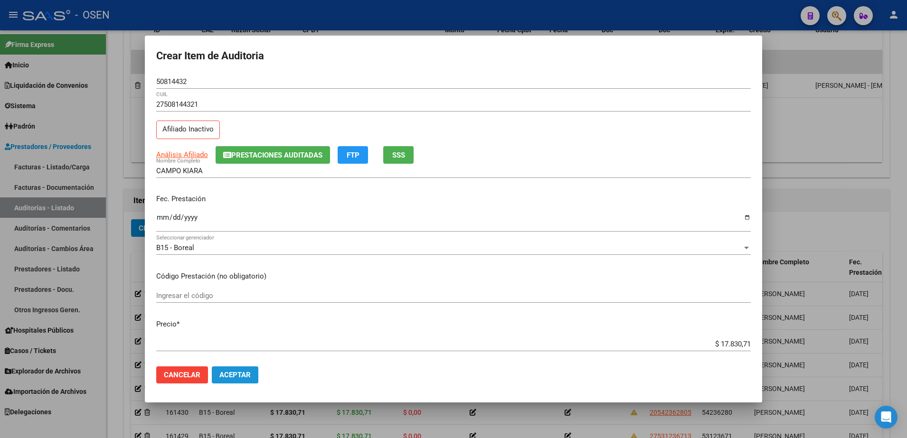
click at [223, 370] on button "Aceptar" at bounding box center [235, 375] width 47 height 17
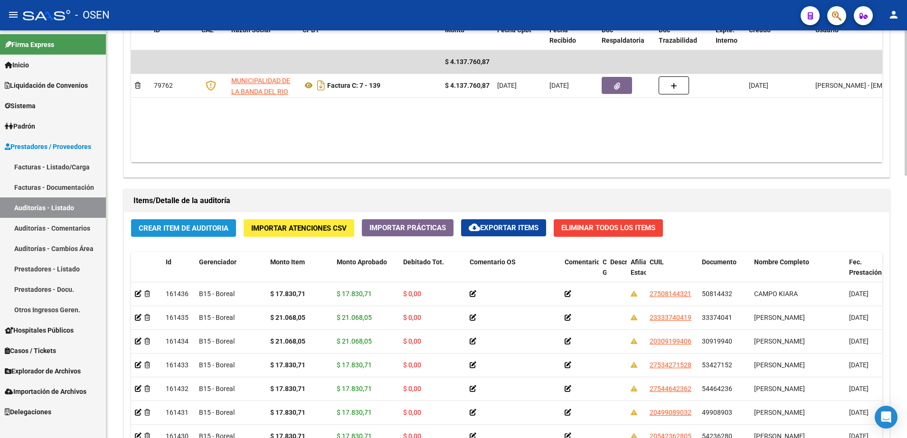
click at [217, 223] on button "Crear Item de Auditoria" at bounding box center [183, 228] width 105 height 18
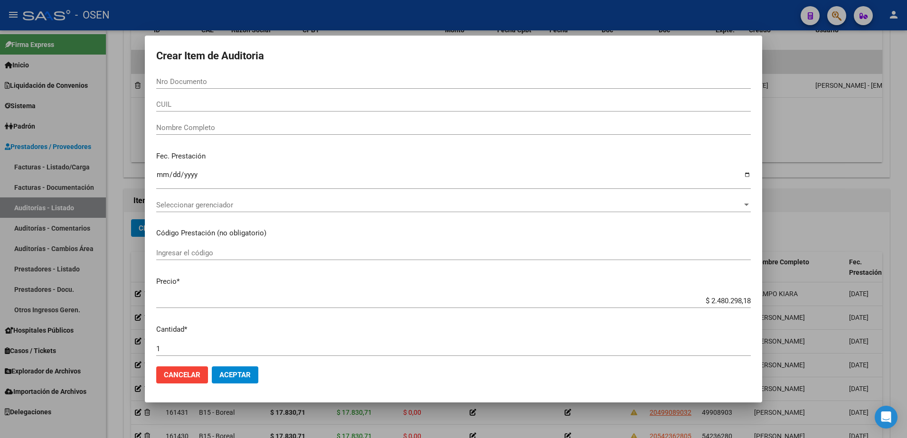
paste input "30068121"
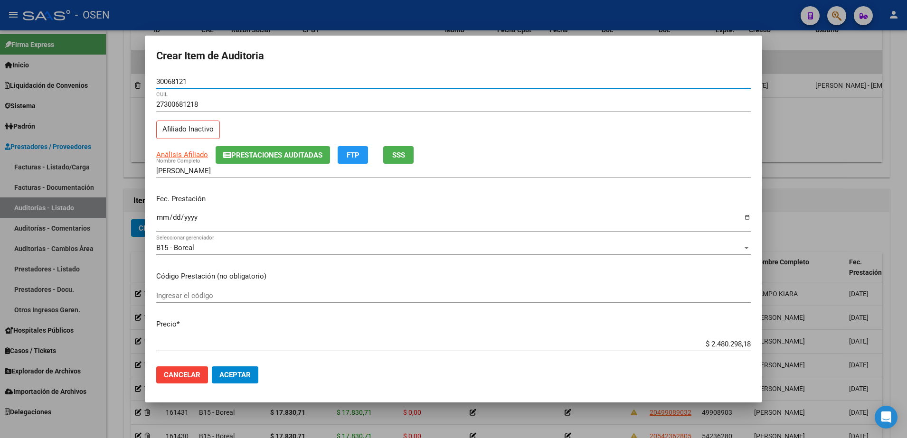
click at [167, 216] on input "Ingresar la fecha" at bounding box center [453, 221] width 595 height 15
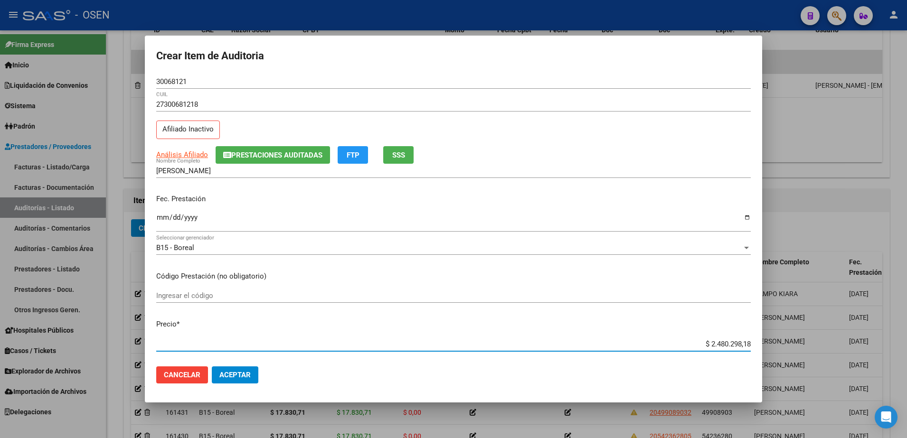
paste input "21.068,05"
click at [165, 84] on input "30068121" at bounding box center [453, 81] width 595 height 9
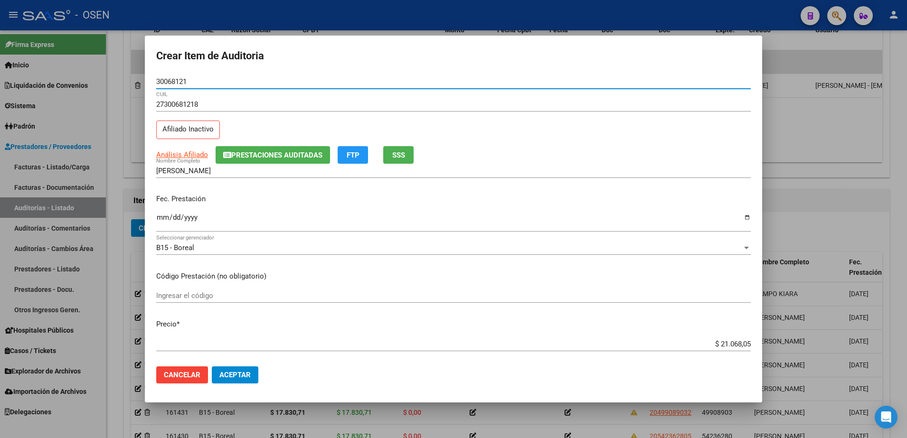
click at [165, 84] on input "30068121" at bounding box center [453, 81] width 595 height 9
click at [170, 83] on input "30068121" at bounding box center [453, 81] width 595 height 9
click at [246, 170] on input "FERNANDEZ ADRIANA ELIZABETH" at bounding box center [453, 171] width 595 height 9
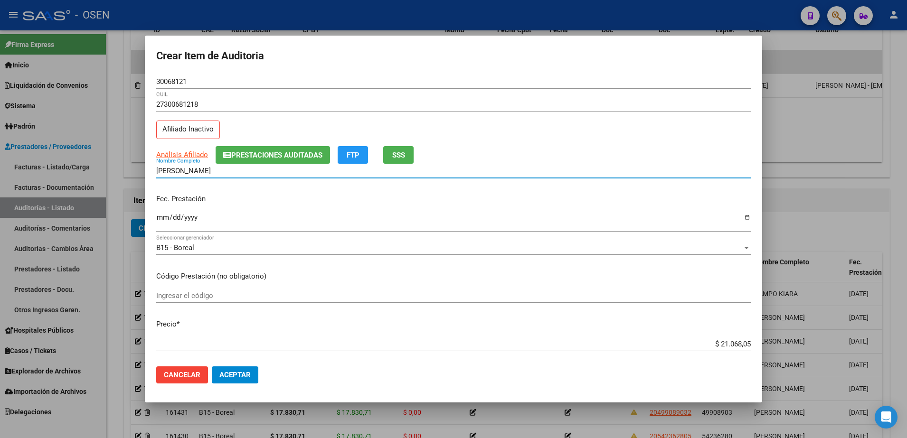
click at [246, 170] on input "FERNANDEZ ADRIANA ELIZABETH" at bounding box center [453, 171] width 595 height 9
paste input "30068121"
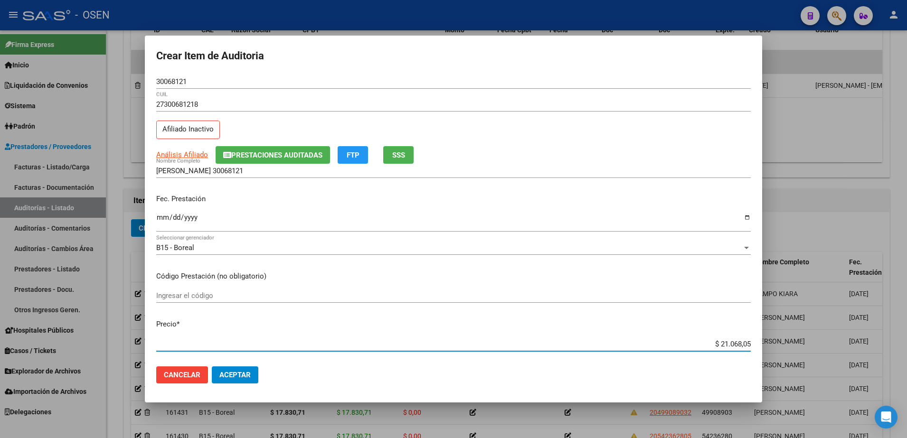
drag, startPoint x: 708, startPoint y: 344, endPoint x: 766, endPoint y: 344, distance: 57.5
click at [766, 344] on div "Crear Item de Auditoria 30068121 Nro Documento 27300681218 CUIL Afiliado Inacti…" at bounding box center [453, 219] width 907 height 438
click at [296, 169] on input "FERNANDEZ ADRIANA 30068121" at bounding box center [453, 171] width 595 height 9
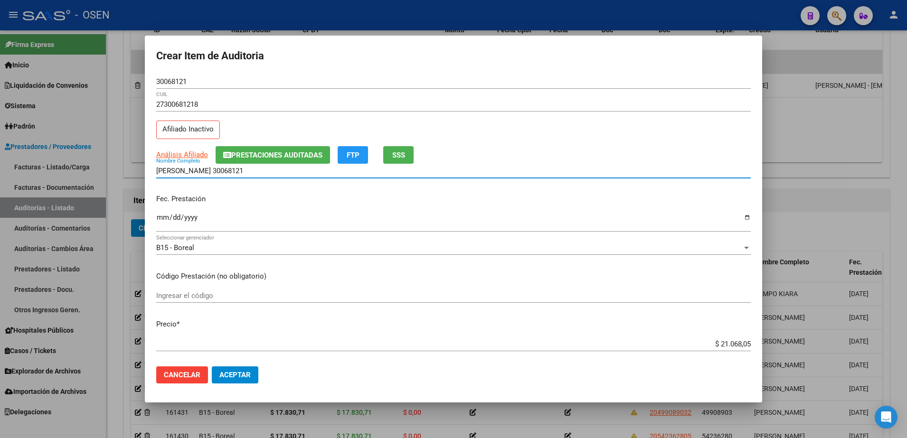
paste input "$ 21.068,05"
drag, startPoint x: 314, startPoint y: 169, endPoint x: 153, endPoint y: 184, distance: 161.2
click at [153, 184] on mat-dialog-content "30068121 Nro Documento 27300681218 CUIL Afiliado Inactivo Análisis Afiliado Pre…" at bounding box center [453, 217] width 617 height 285
click at [266, 170] on input "FERNANDEZ ADRIANA 30068121 $ 21.068,05" at bounding box center [453, 171] width 595 height 9
drag, startPoint x: 306, startPoint y: 173, endPoint x: 230, endPoint y: 176, distance: 75.5
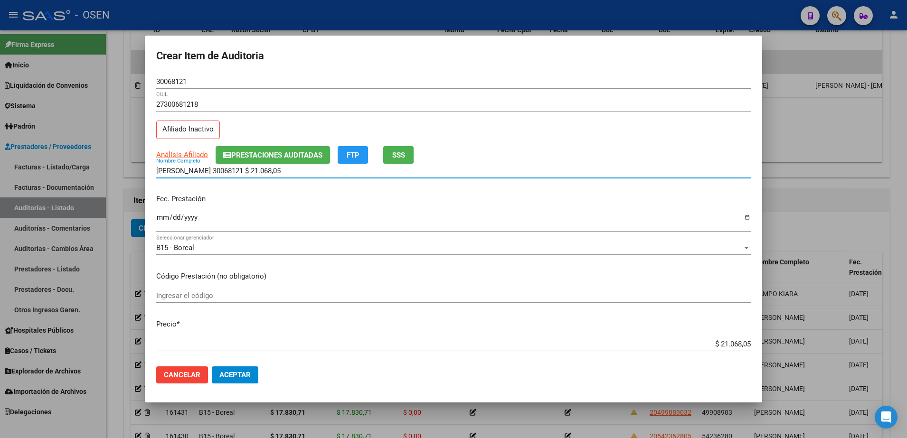
click at [230, 176] on div "FERNANDEZ ADRIANA 30068121 $ 21.068,05 Nombre Completo" at bounding box center [453, 171] width 595 height 14
click at [236, 368] on button "Aceptar" at bounding box center [235, 375] width 47 height 17
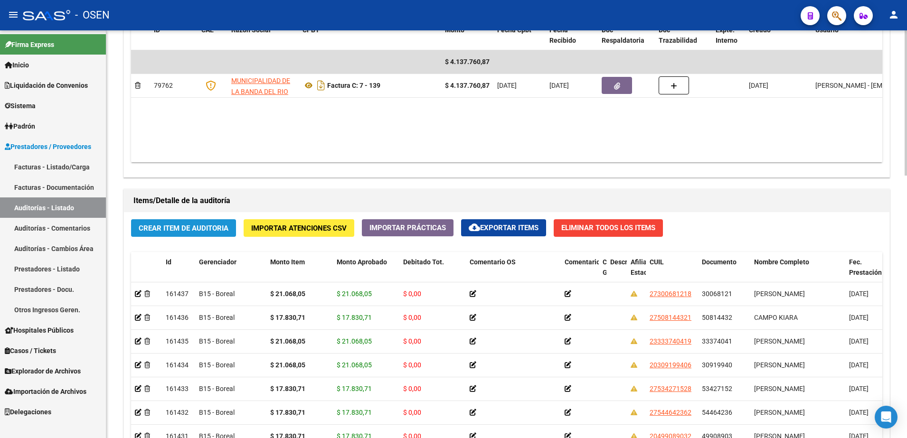
click at [218, 224] on span "Crear Item de Auditoria" at bounding box center [184, 228] width 90 height 9
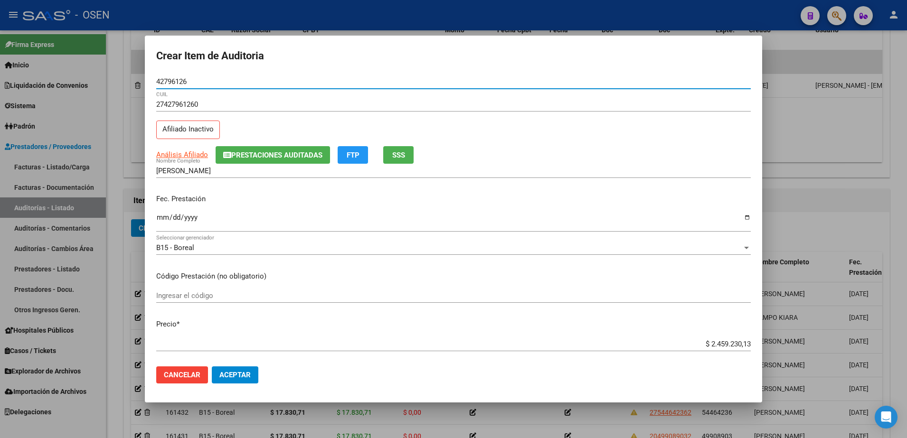
click at [166, 221] on input "Ingresar la fecha" at bounding box center [453, 221] width 595 height 15
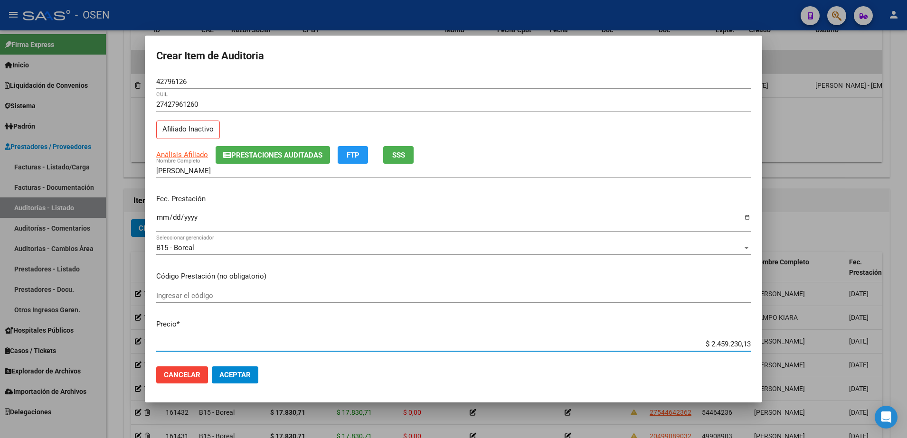
paste input "21.068,05"
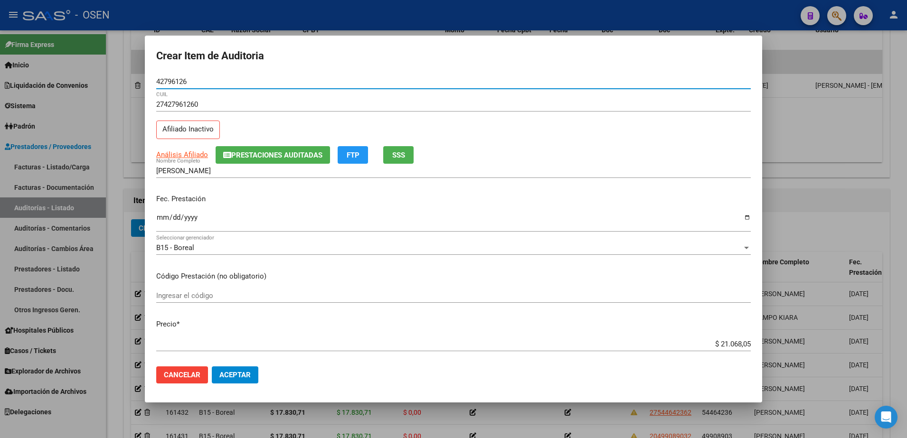
click at [174, 80] on input "42796126" at bounding box center [453, 81] width 595 height 9
click at [237, 175] on input "CUEVAS JACQUELIN BETIANA" at bounding box center [453, 171] width 595 height 9
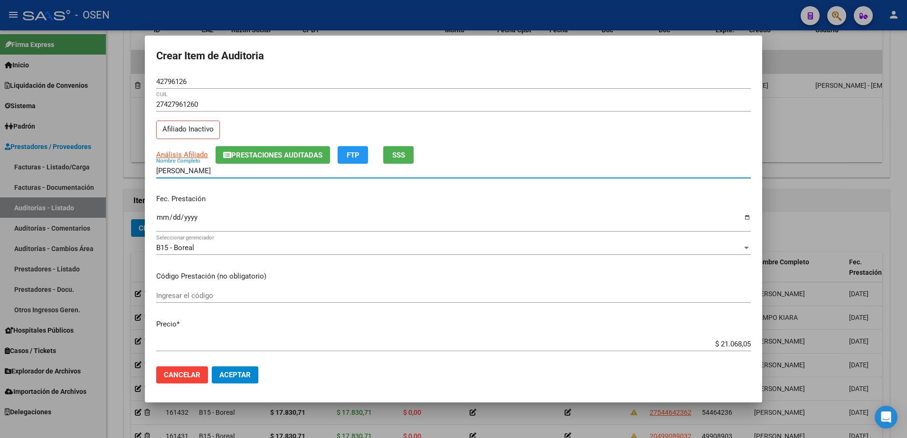
click at [237, 175] on input "CUEVAS JACQUELIN BETIANA" at bounding box center [453, 171] width 595 height 9
paste input "42796126"
paste input "21.068,05"
click at [262, 169] on input "CUEVAS JACQUELIN 42796126 21.068,05" at bounding box center [453, 171] width 595 height 9
click at [292, 172] on input "CUEVAS JACQUELIN 42796126 $21.068,05" at bounding box center [453, 171] width 595 height 9
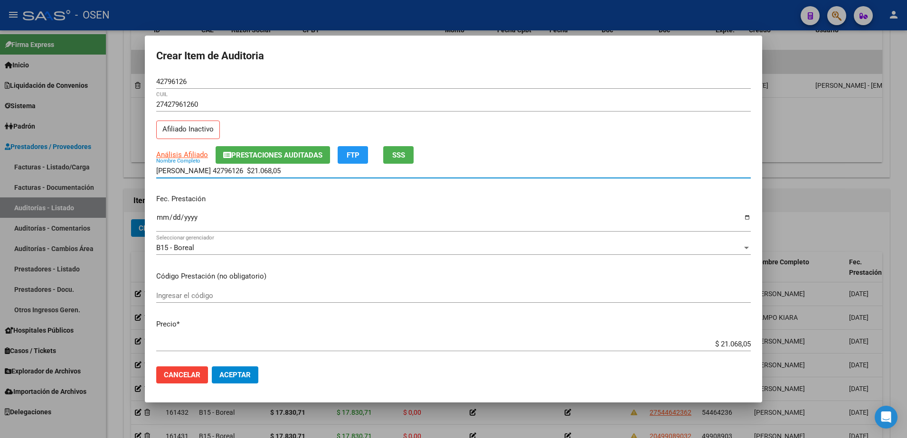
drag, startPoint x: 293, startPoint y: 172, endPoint x: 143, endPoint y: 174, distance: 150.6
click at [143, 174] on div "Crear Item de Auditoria 42796126 Nro Documento 27427961260 CUIL Afiliado Inacti…" at bounding box center [453, 219] width 907 height 438
click at [285, 167] on input "CUEVAS JACQUELIN 42796126 $21.068,05" at bounding box center [453, 171] width 595 height 9
drag, startPoint x: 293, startPoint y: 167, endPoint x: 145, endPoint y: 170, distance: 148.7
click at [145, 170] on mat-dialog-content "42796126 Nro Documento 27427961260 CUIL Afiliado Inactivo Análisis Afiliado Pre…" at bounding box center [453, 217] width 617 height 285
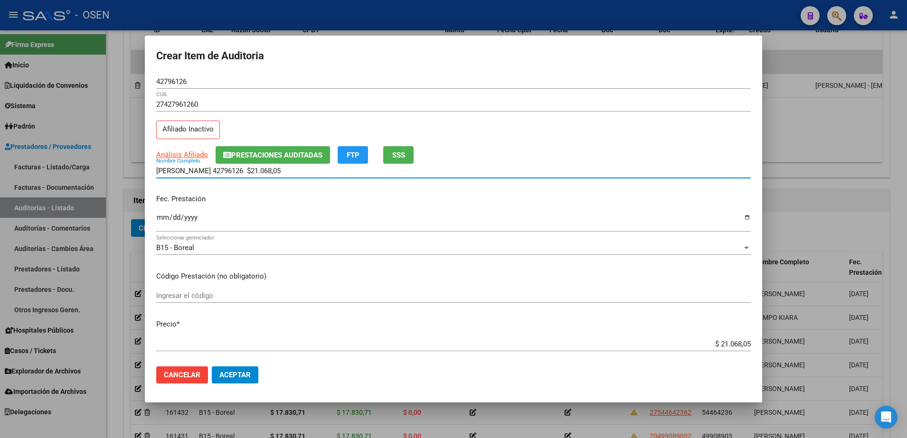
click at [175, 79] on input "42796126" at bounding box center [453, 81] width 595 height 9
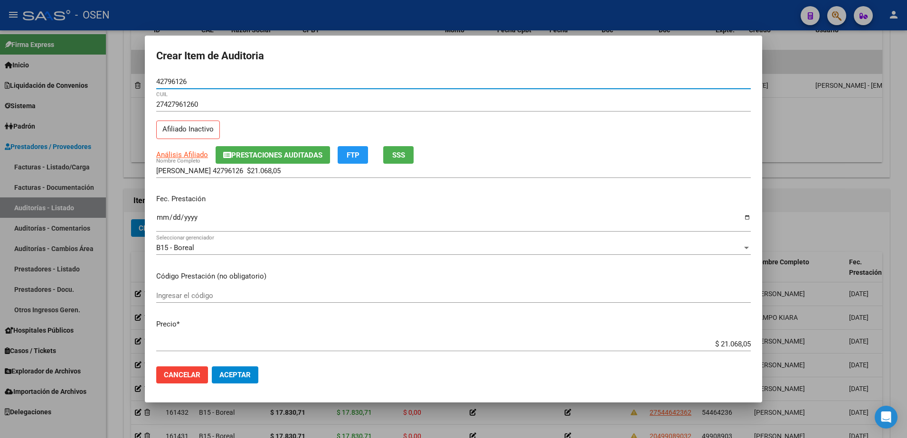
click at [175, 79] on input "42796126" at bounding box center [453, 81] width 595 height 9
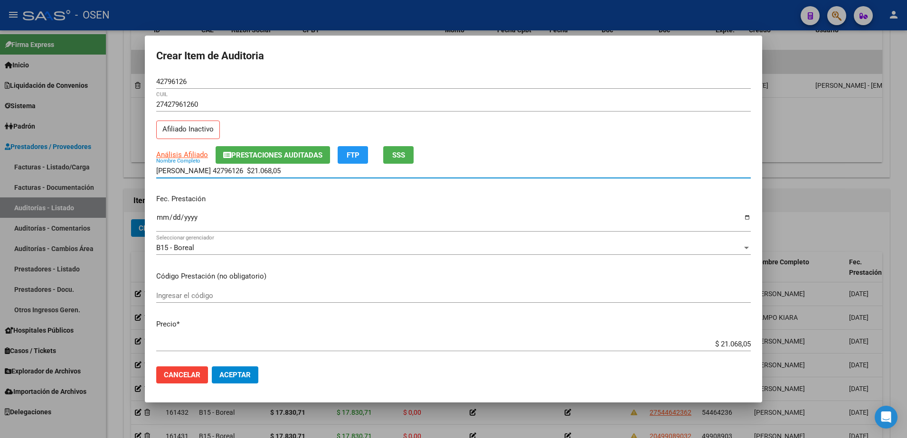
drag, startPoint x: 299, startPoint y: 169, endPoint x: 223, endPoint y: 171, distance: 76.5
click at [223, 171] on input "CUEVAS JACQUELIN 42796126 $21.068,05" at bounding box center [453, 171] width 595 height 9
click at [225, 375] on span "Aceptar" at bounding box center [234, 375] width 31 height 9
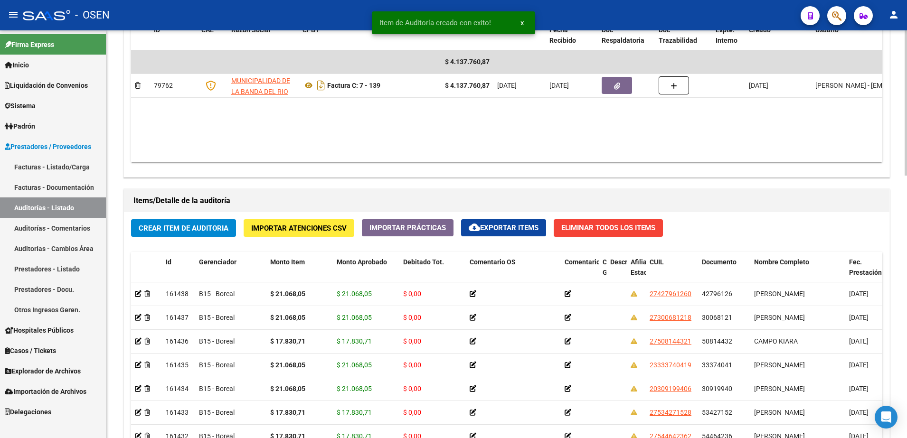
click at [213, 222] on button "Crear Item de Auditoria" at bounding box center [183, 228] width 105 height 18
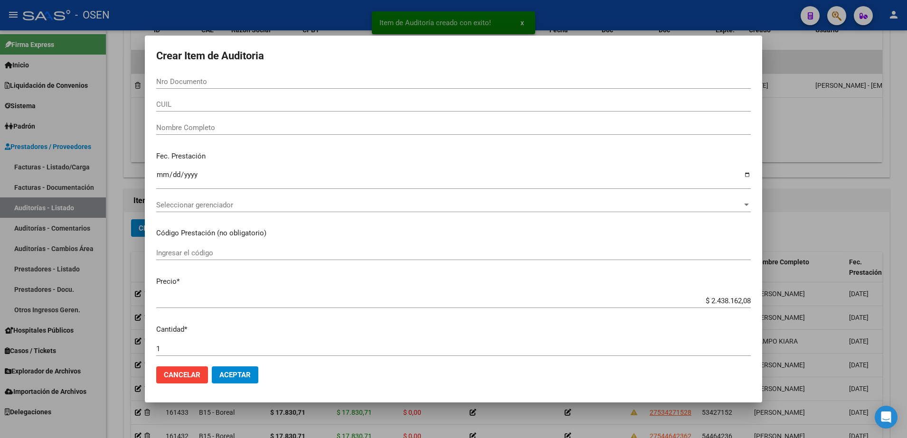
click at [220, 109] on div "CUIL" at bounding box center [453, 104] width 595 height 14
paste input "20322001844"
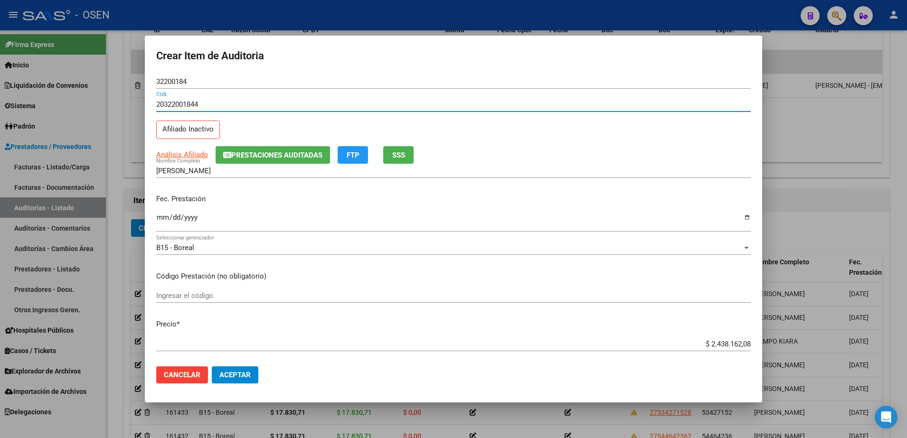
click at [175, 85] on input "32200184" at bounding box center [453, 81] width 595 height 9
click at [150, 218] on mat-dialog-content "32200184 Nro Documento 20322001844 CUIL Afiliado Inactivo Análisis Afiliado Pre…" at bounding box center [453, 217] width 617 height 285
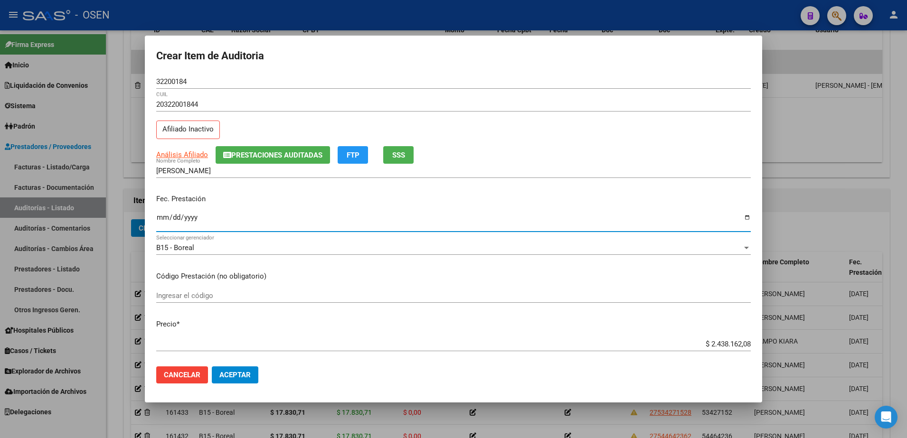
click at [159, 219] on input "Ingresar la fecha" at bounding box center [453, 221] width 595 height 15
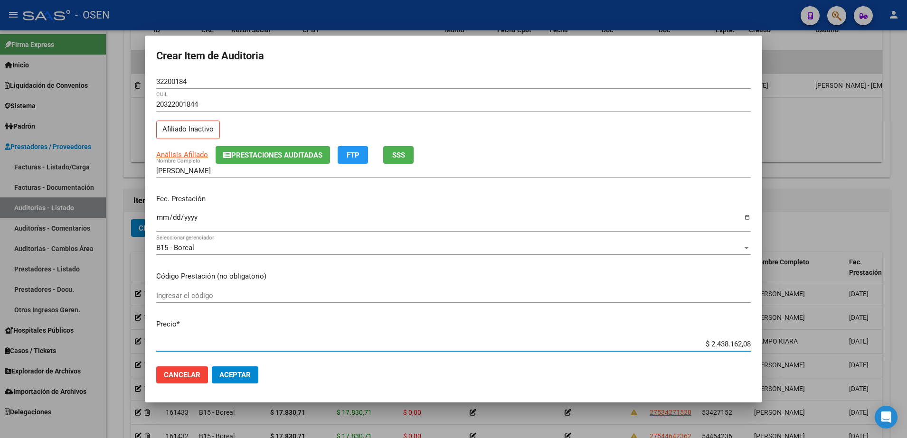
paste input "27.856,65"
click at [246, 373] on span "Aceptar" at bounding box center [234, 375] width 31 height 9
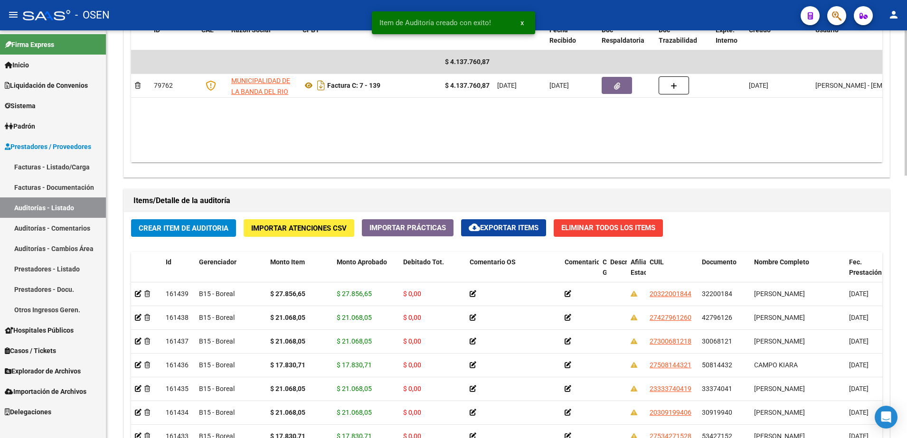
click at [207, 238] on div "Crear Item de Auditoria Importar Atenciones CSV Importar Prácticas cloud_downlo…" at bounding box center [507, 392] width 766 height 361
click at [207, 227] on span "Crear Item de Auditoria" at bounding box center [184, 228] width 90 height 9
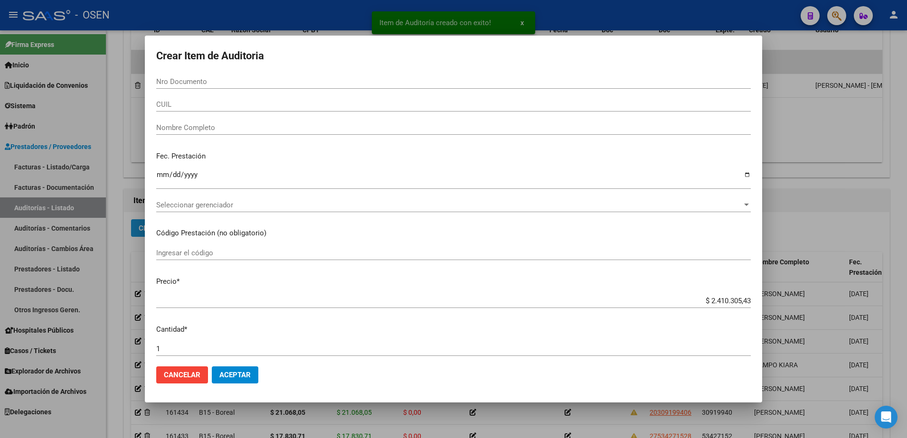
paste input "2836753"
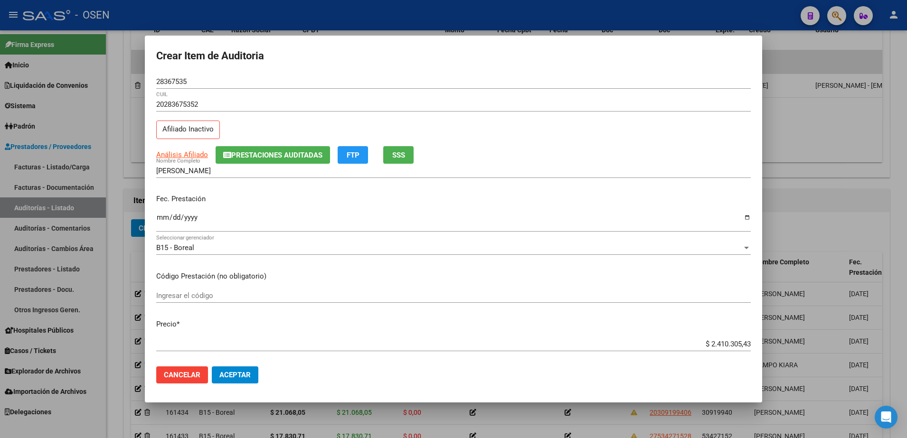
click at [148, 220] on mat-dialog-content "28367535 Nro Documento 20283675352 CUIL Afiliado Inactivo Análisis Afiliado Pre…" at bounding box center [453, 217] width 617 height 285
click at [165, 218] on input "Ingresar la fecha" at bounding box center [453, 221] width 595 height 15
click at [722, 348] on input "$ 2.410.305,43" at bounding box center [453, 344] width 595 height 9
paste input "94.806,24"
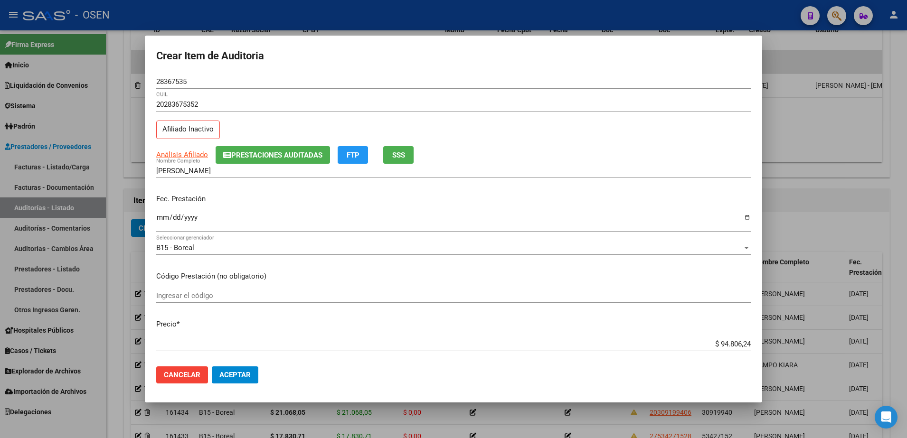
click at [173, 74] on form "Crear Item de Auditoria 28367535 Nro Documento 20283675352 CUIL Afiliado Inacti…" at bounding box center [453, 219] width 595 height 345
click at [177, 78] on input "28367535" at bounding box center [453, 81] width 595 height 9
drag, startPoint x: 698, startPoint y: 346, endPoint x: 771, endPoint y: 346, distance: 73.1
click at [771, 346] on div "Crear Item de Auditoria 28367535 Nro Documento 20283675352 CUIL Afiliado Inacti…" at bounding box center [453, 219] width 907 height 438
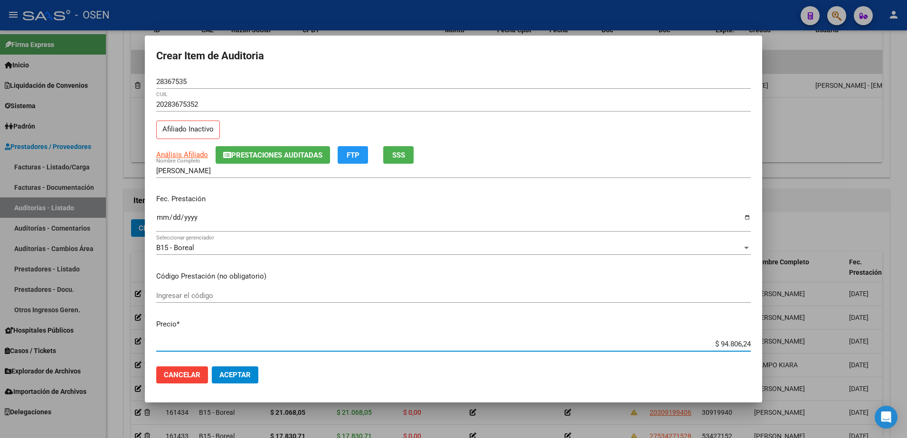
click at [292, 169] on input "[PERSON_NAME]" at bounding box center [453, 171] width 595 height 9
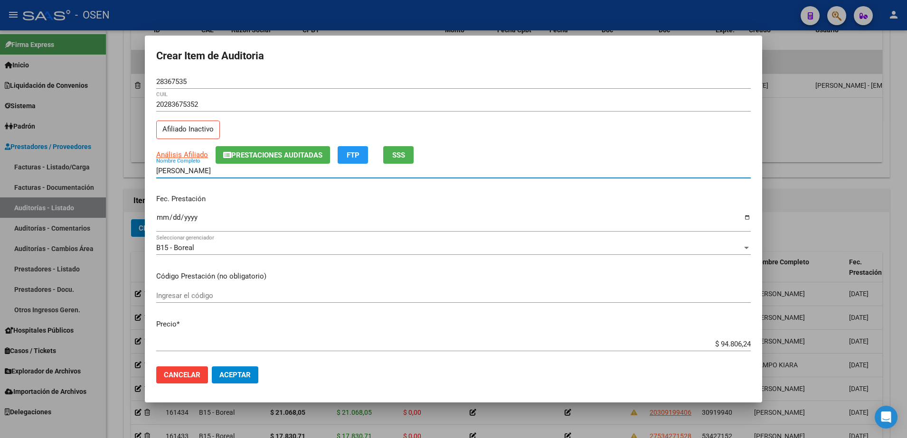
click at [187, 85] on input "28367535" at bounding box center [453, 81] width 595 height 9
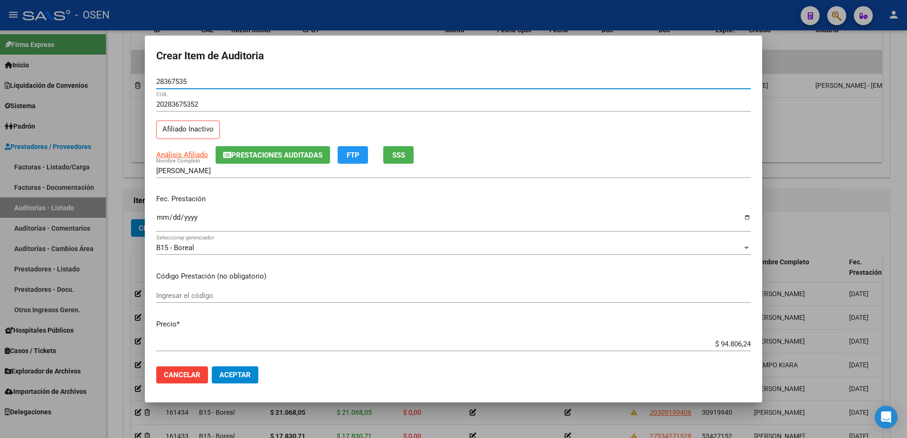
click at [185, 85] on input "28367535" at bounding box center [453, 81] width 595 height 9
click at [176, 82] on input "28367535" at bounding box center [453, 81] width 595 height 9
click at [250, 171] on input "[PERSON_NAME]" at bounding box center [453, 171] width 595 height 9
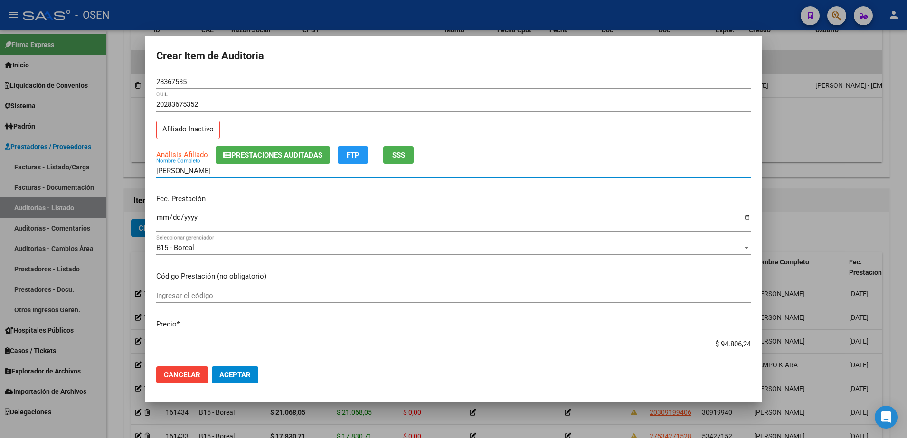
paste input "28367535"
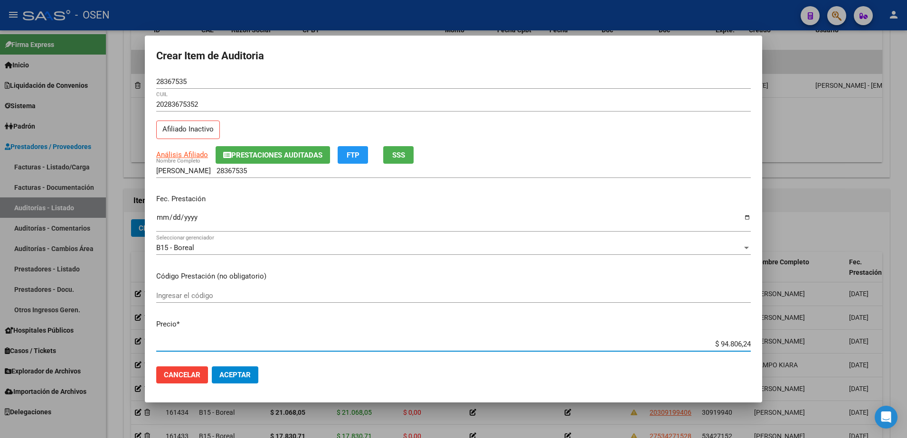
drag, startPoint x: 701, startPoint y: 347, endPoint x: 757, endPoint y: 347, distance: 56.0
click at [757, 347] on mat-dialog-content "28367535 Nro Documento 20283675352 CUIL Afiliado Inactivo Análisis Afiliado Pre…" at bounding box center [453, 217] width 617 height 285
click at [336, 170] on input "GIMENEZ ANTONIO OSCAR 28367535" at bounding box center [453, 171] width 595 height 9
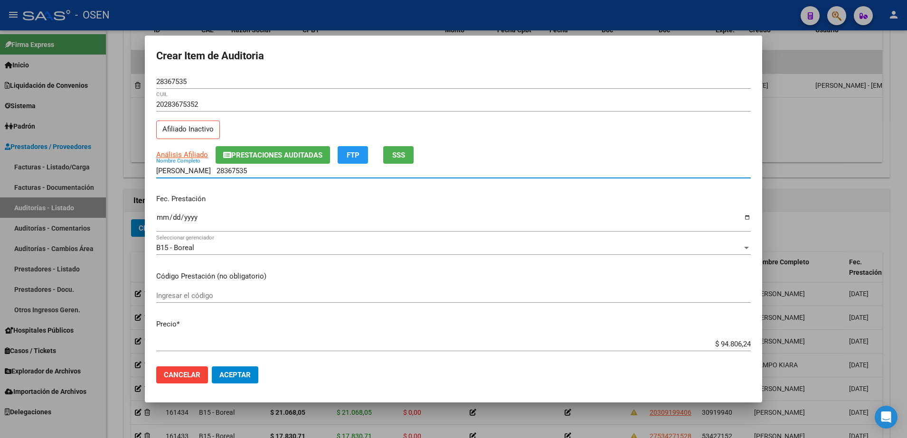
click at [288, 171] on input "GIMENEZ ANTONIO OSCAR 28367535" at bounding box center [453, 171] width 595 height 9
paste input "$ 94.806,24"
drag, startPoint x: 328, startPoint y: 171, endPoint x: 126, endPoint y: 174, distance: 201.8
click at [126, 174] on div "Crear Item de Auditoria 28367535 Nro Documento 20283675352 CUIL Afiliado Inacti…" at bounding box center [453, 219] width 907 height 438
click at [300, 173] on input "GIMENEZ ANTONIO OSCAR 28367535 $ 94.806,24" at bounding box center [453, 171] width 595 height 9
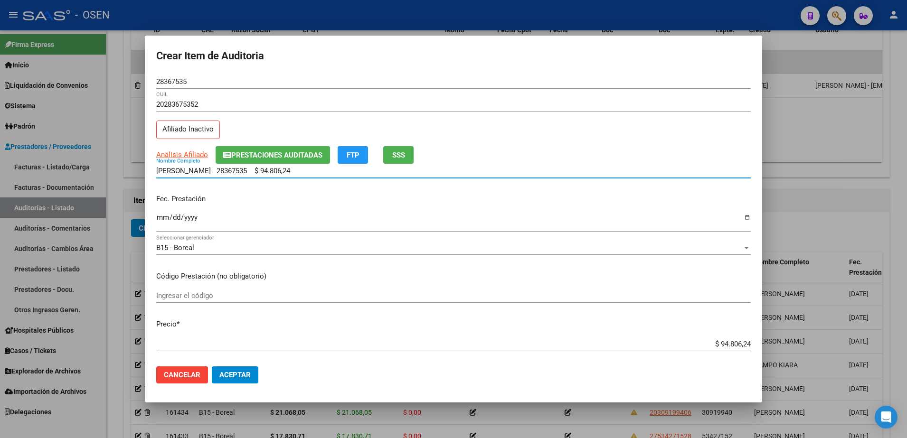
drag, startPoint x: 341, startPoint y: 172, endPoint x: 248, endPoint y: 175, distance: 92.6
click at [248, 175] on input "GIMENEZ ANTONIO OSCAR 28367535 $ 94.806,24" at bounding box center [453, 171] width 595 height 9
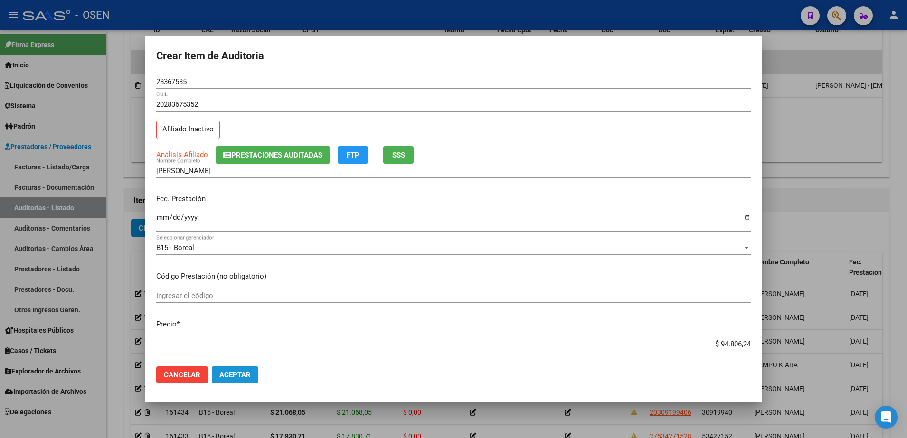
click at [253, 373] on button "Aceptar" at bounding box center [235, 375] width 47 height 17
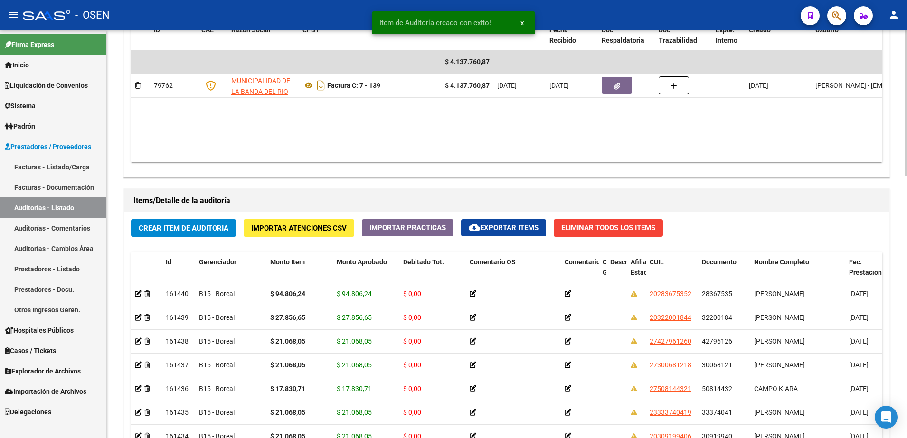
click at [223, 225] on span "Crear Item de Auditoria" at bounding box center [184, 228] width 90 height 9
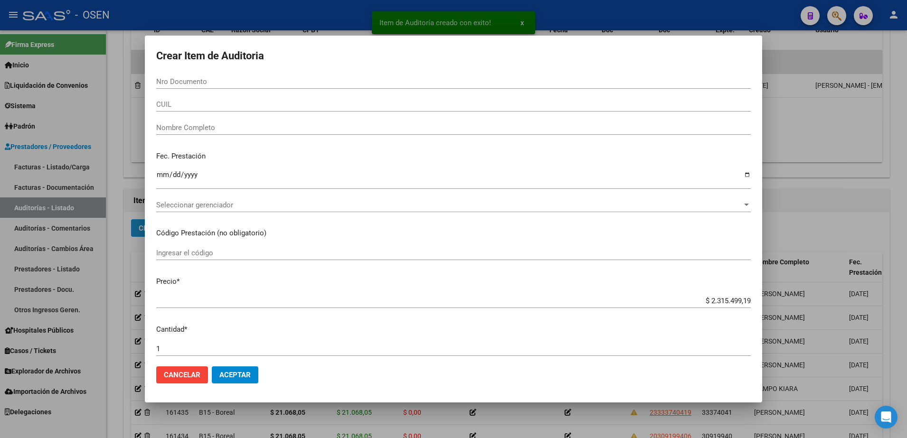
paste input "20819431"
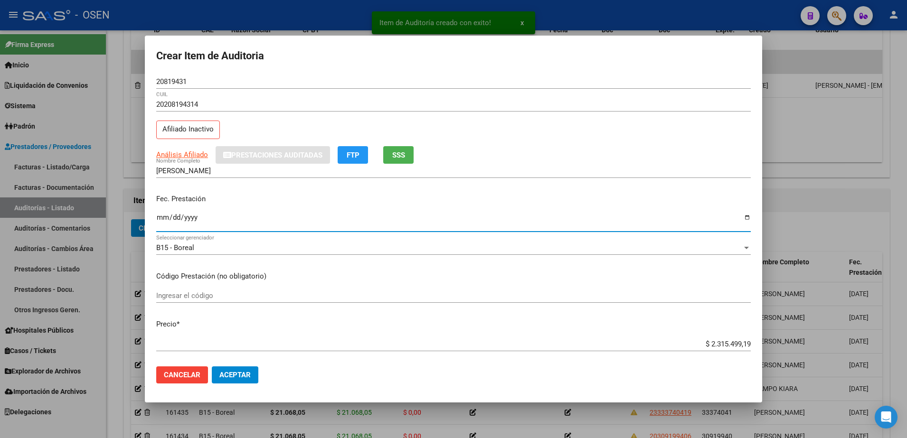
click at [166, 223] on input "Ingresar la fecha" at bounding box center [453, 221] width 595 height 15
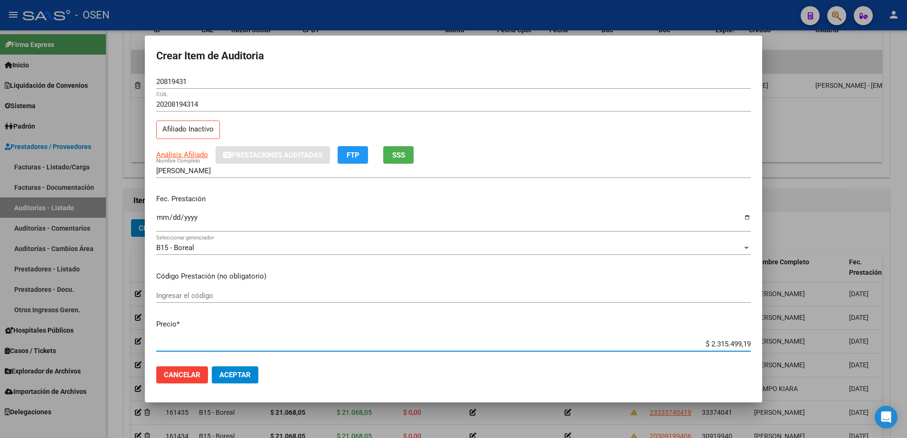
paste input "21.068,05"
click at [183, 88] on div "20819431 Nro Documento" at bounding box center [453, 82] width 595 height 14
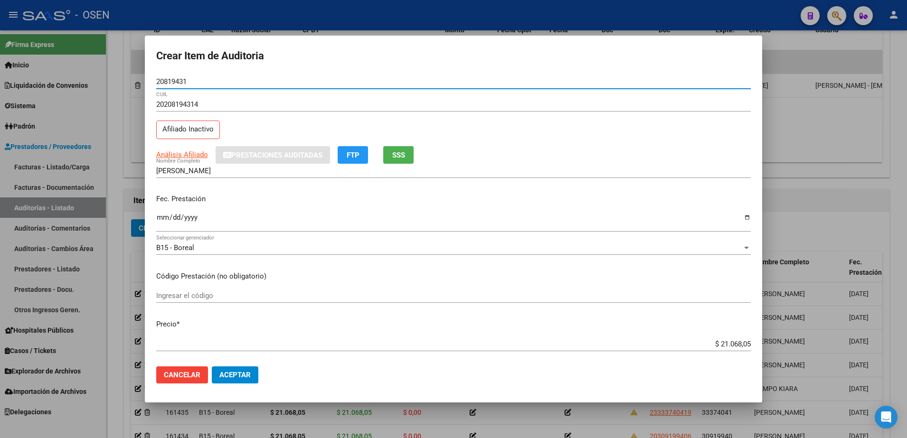
click at [176, 79] on input "20819431" at bounding box center [453, 81] width 595 height 9
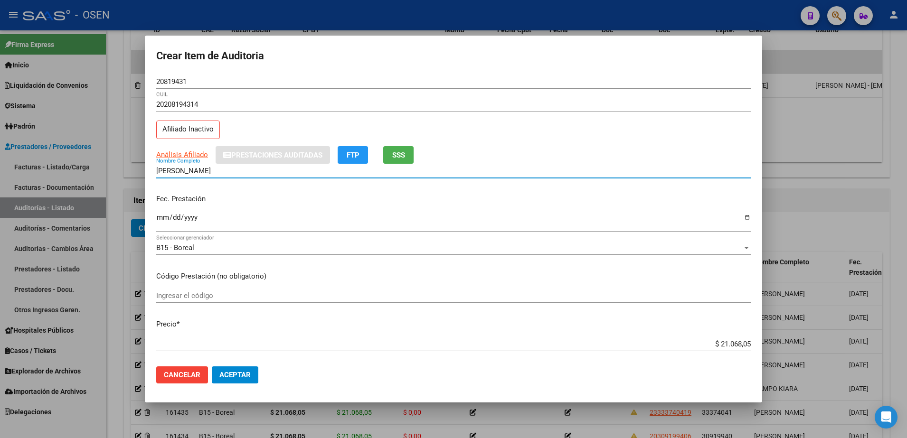
click at [223, 171] on input "MEDINA VICTOR FRANCISCO" at bounding box center [453, 171] width 595 height 9
paste input "20819431"
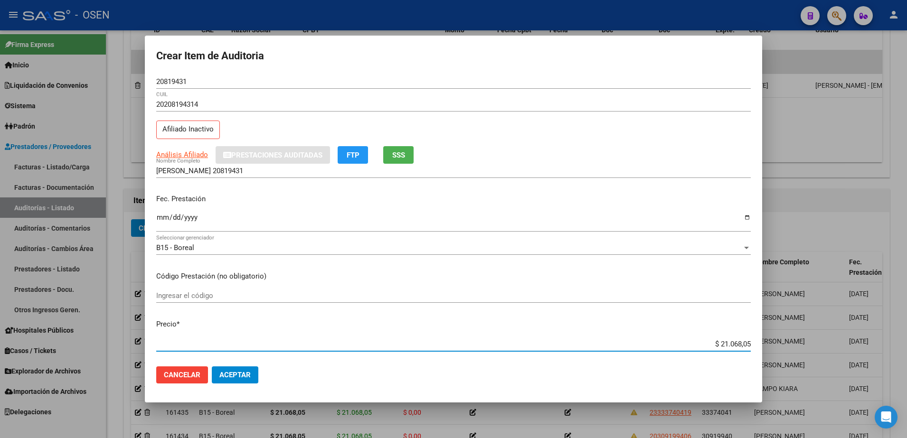
drag, startPoint x: 676, startPoint y: 341, endPoint x: 749, endPoint y: 341, distance: 73.1
click at [749, 341] on app-form-text-field "Precio * $ 21.068,05 Ingresar el precio" at bounding box center [457, 333] width 602 height 29
click at [263, 173] on input "MEDINA VICTOR 20819431" at bounding box center [453, 171] width 595 height 9
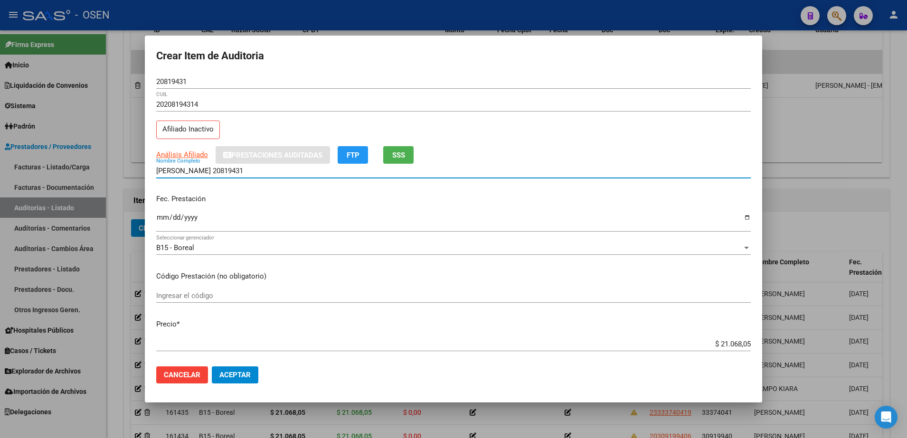
paste input "$ 21.068,05"
drag, startPoint x: 286, startPoint y: 172, endPoint x: 143, endPoint y: 170, distance: 143.4
click at [143, 170] on div "Crear Item de Auditoria 20819431 Nro Documento 20208194314 CUIL Afiliado Inacti…" at bounding box center [453, 219] width 907 height 438
click at [246, 168] on input "MEDINA VICTOR 20819431 $ 21.068,05" at bounding box center [453, 171] width 595 height 9
drag, startPoint x: 288, startPoint y: 171, endPoint x: 212, endPoint y: 173, distance: 75.5
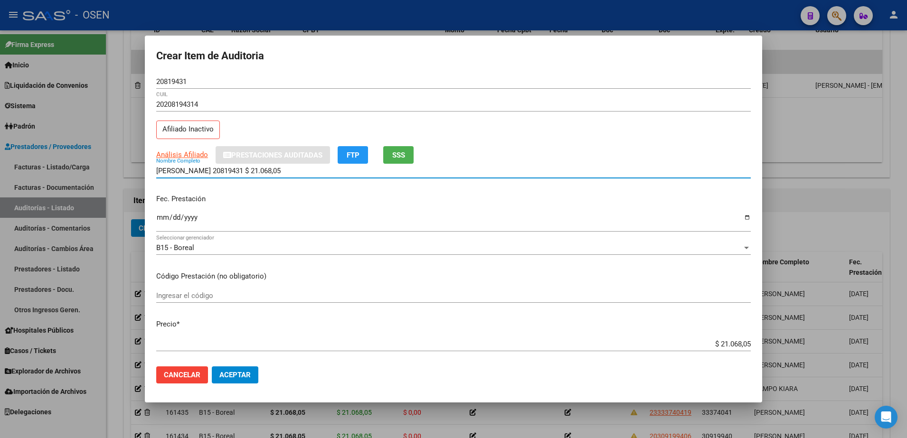
click at [212, 173] on input "MEDINA VICTOR 20819431 $ 21.068,05" at bounding box center [453, 171] width 595 height 9
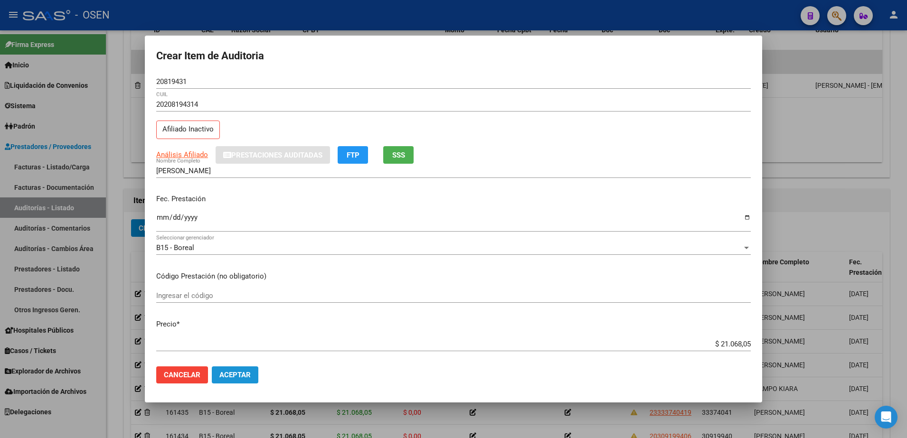
click at [247, 371] on span "Aceptar" at bounding box center [234, 375] width 31 height 9
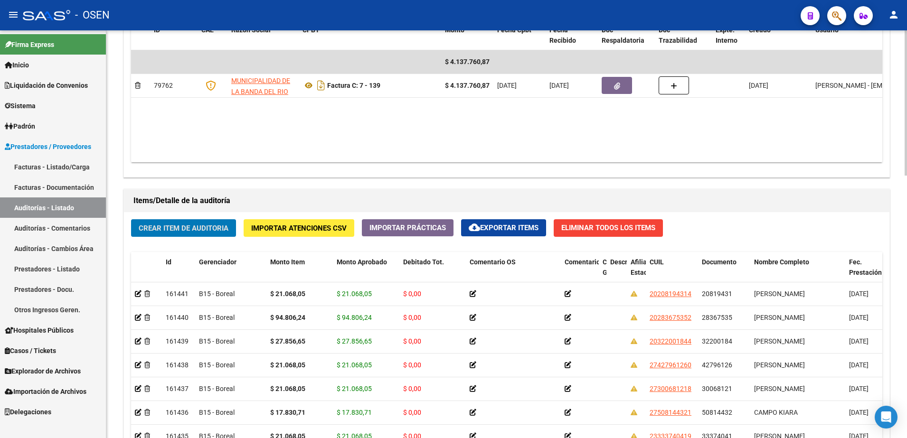
click at [207, 242] on div "Crear Item de Auditoria Importar Atenciones CSV Importar Prácticas cloud_downlo…" at bounding box center [507, 392] width 766 height 361
click at [209, 233] on button "Crear Item de Auditoria" at bounding box center [183, 228] width 105 height 18
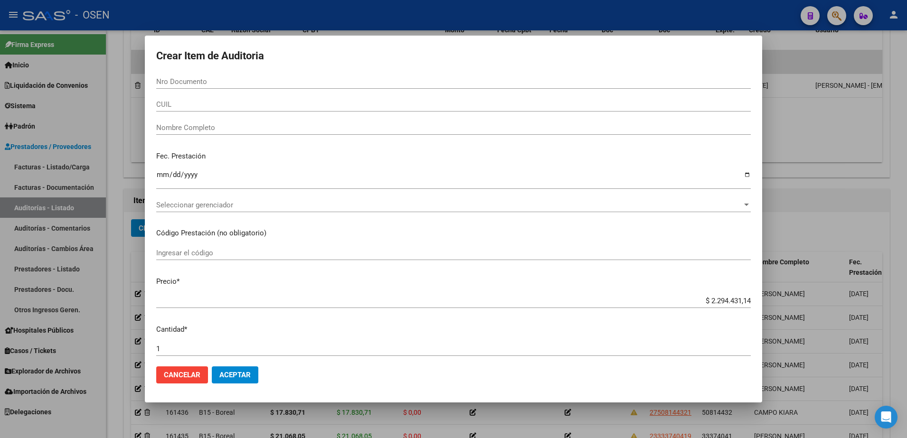
paste input "3973022"
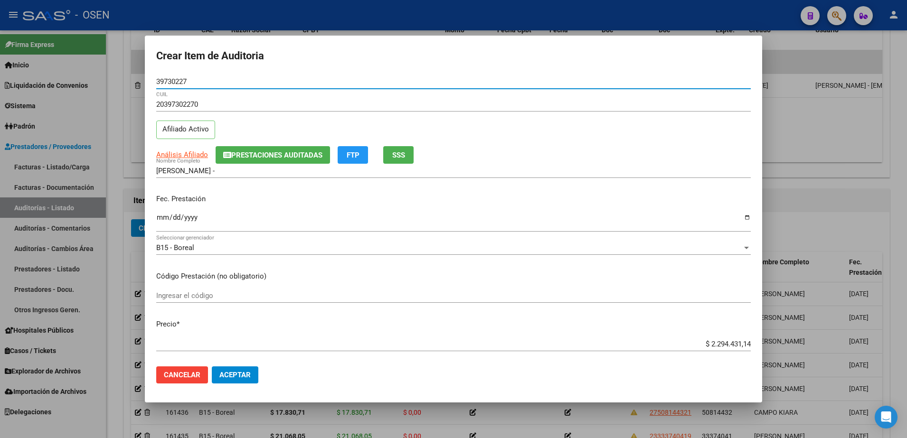
click at [158, 225] on input "Ingresar la fecha" at bounding box center [453, 221] width 595 height 15
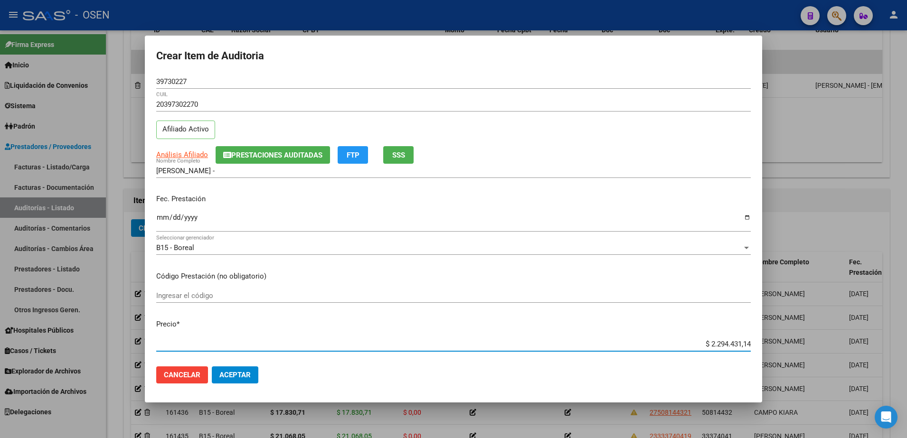
paste input "21.068,05"
click at [192, 159] on span "Análisis Afiliado" at bounding box center [182, 155] width 52 height 9
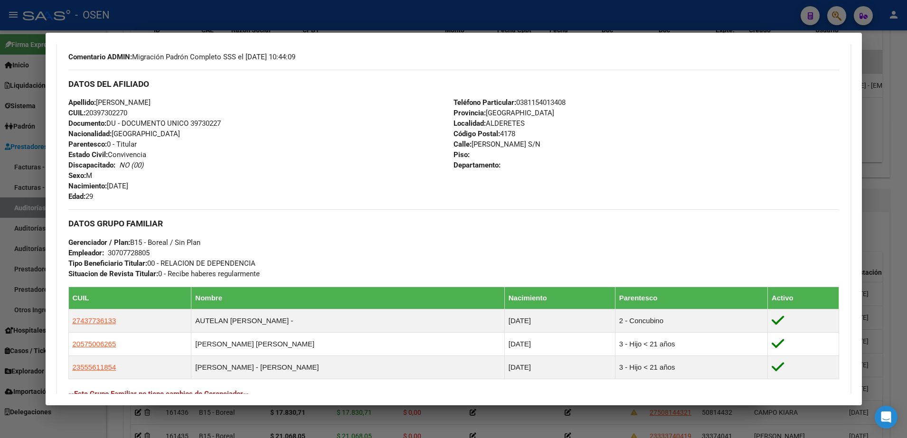
scroll to position [452, 0]
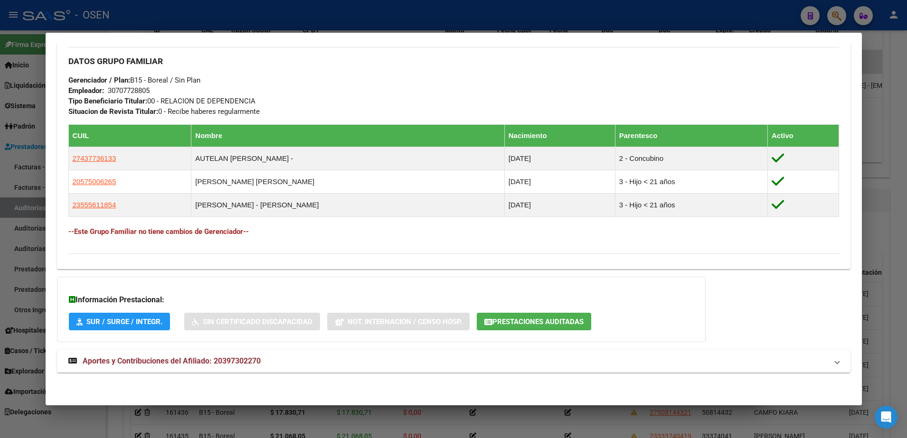
click at [477, 360] on mat-panel-title "Aportes y Contribuciones del Afiliado: 20397302270" at bounding box center [447, 361] width 759 height 11
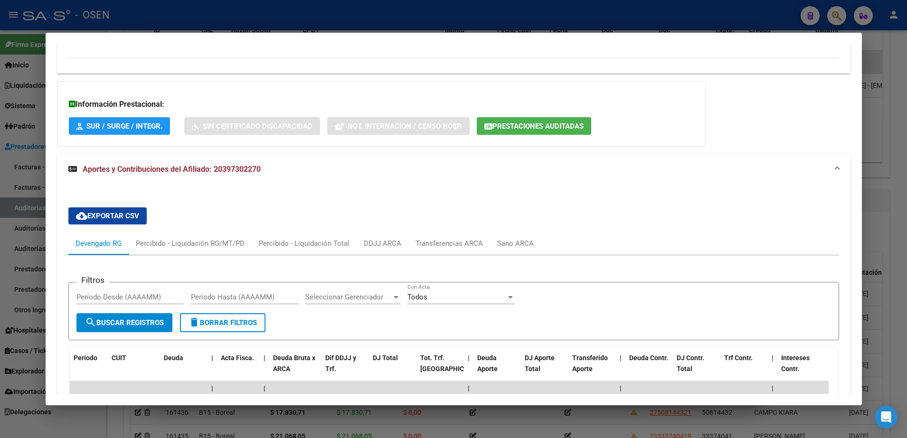
scroll to position [808, 0]
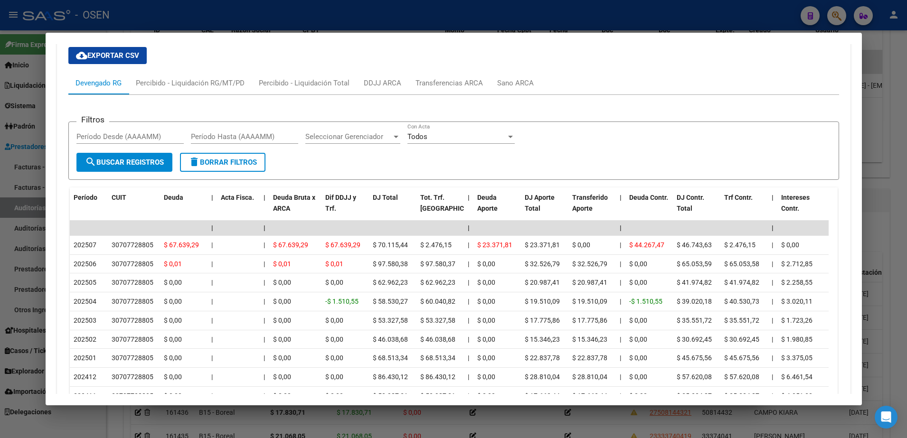
click at [14, 245] on div at bounding box center [453, 219] width 907 height 438
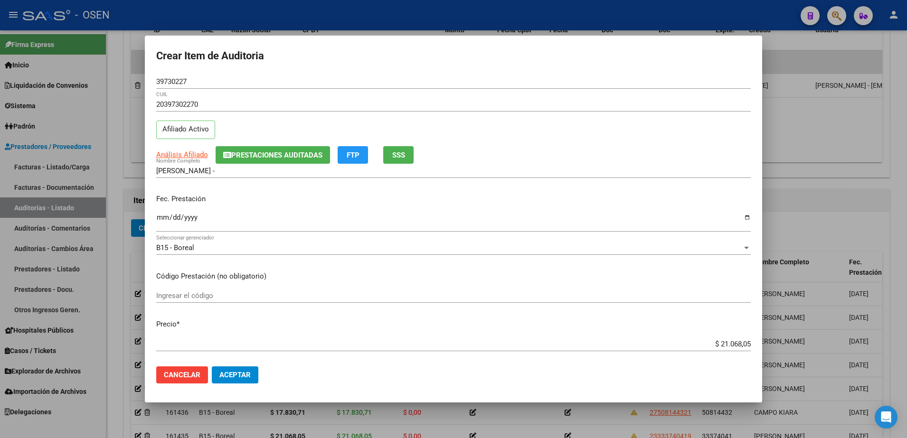
click at [235, 374] on span "Aceptar" at bounding box center [234, 375] width 31 height 9
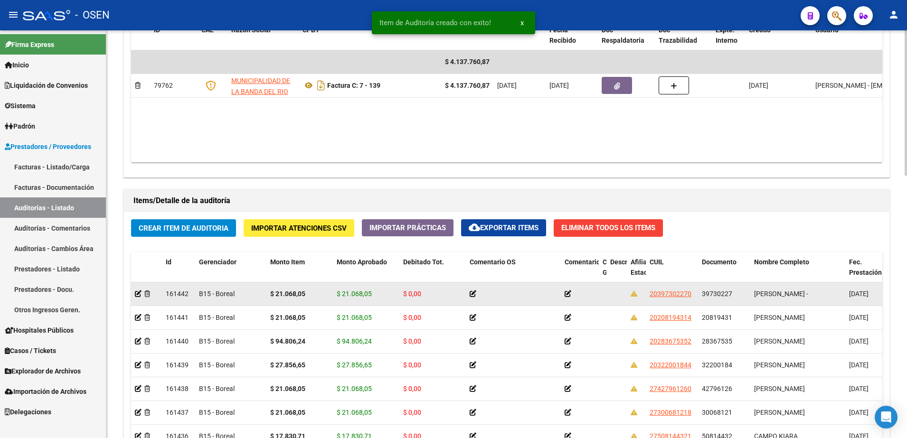
click at [713, 295] on span "39730227" at bounding box center [717, 294] width 30 height 8
copy span "39730227"
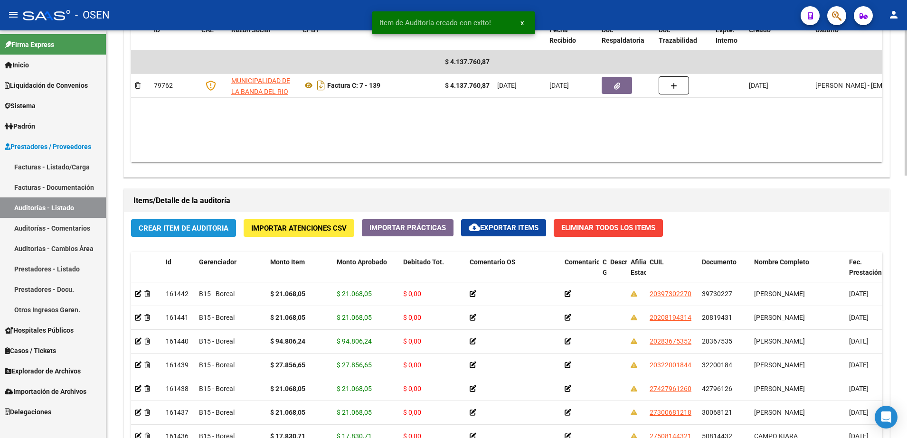
click at [195, 235] on button "Crear Item de Auditoria" at bounding box center [183, 228] width 105 height 18
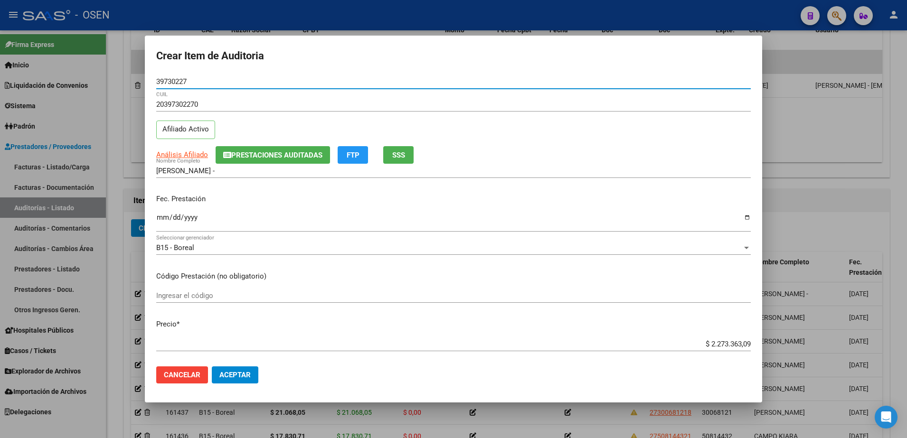
click at [167, 219] on input "Ingresar la fecha" at bounding box center [453, 221] width 595 height 15
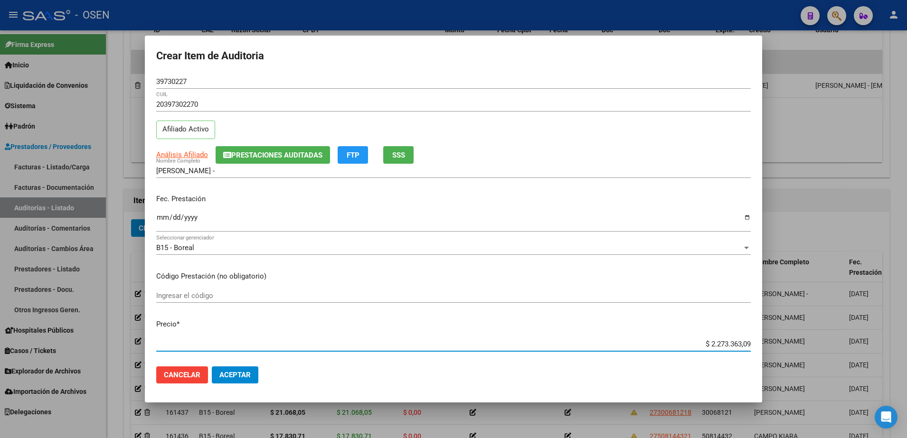
paste input "73.738,1"
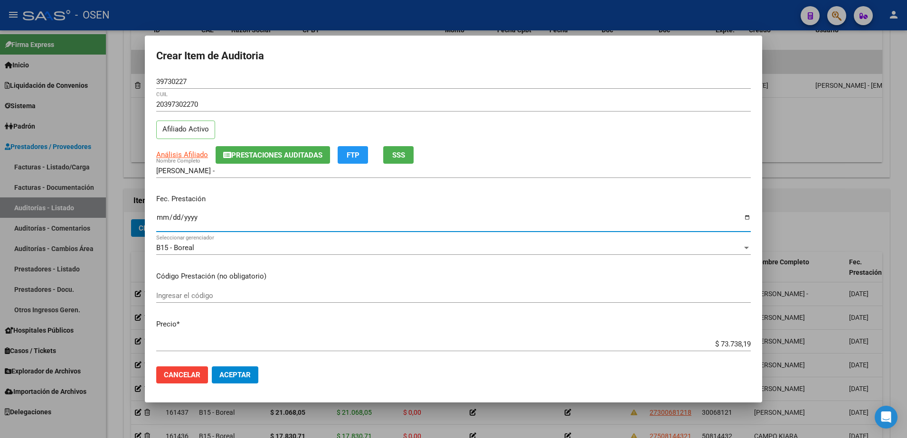
click at [158, 219] on input "Ingresar la fecha" at bounding box center [453, 221] width 595 height 15
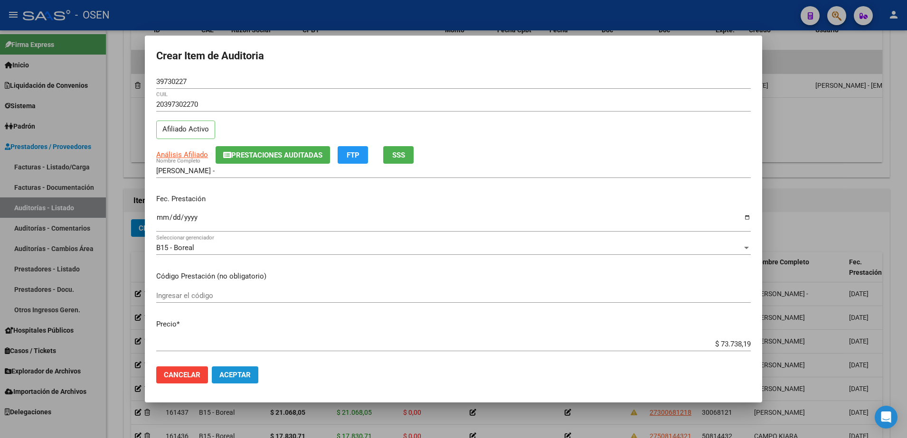
click at [238, 372] on span "Aceptar" at bounding box center [234, 375] width 31 height 9
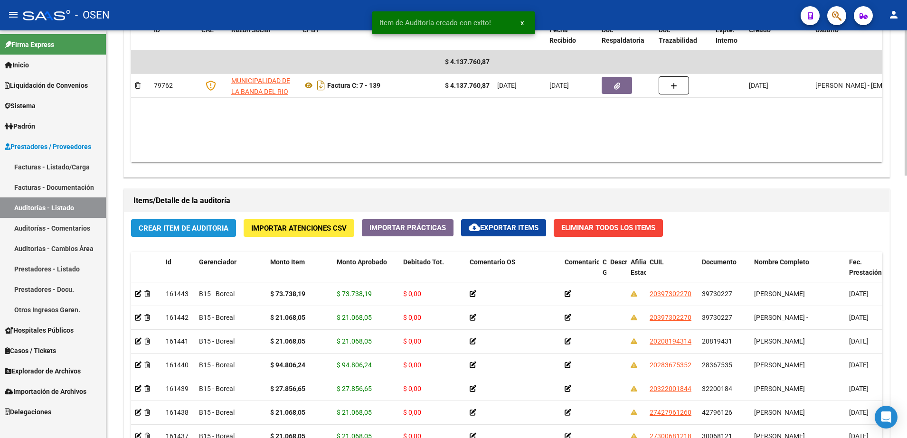
click at [218, 222] on button "Crear Item de Auditoria" at bounding box center [183, 228] width 105 height 18
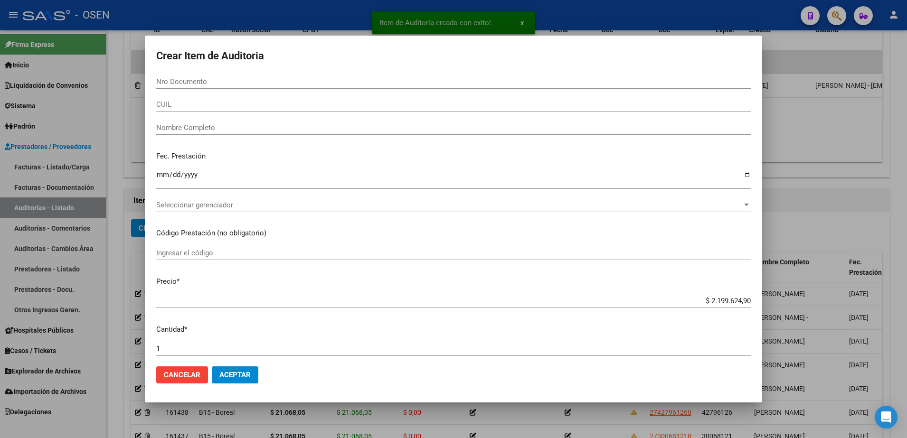
paste input "26981949"
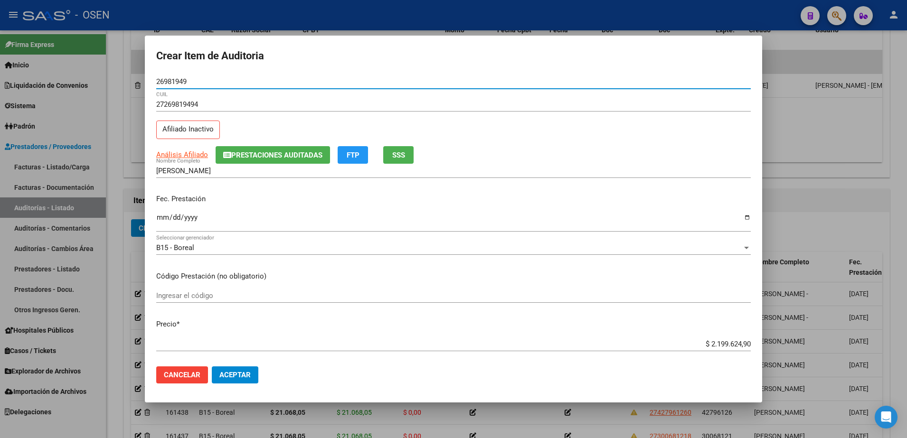
click at [727, 352] on div "$ 2.199.624,90 Ingresar el precio" at bounding box center [453, 348] width 595 height 23
click at [729, 345] on input "$ 2.199.624,90" at bounding box center [453, 344] width 595 height 9
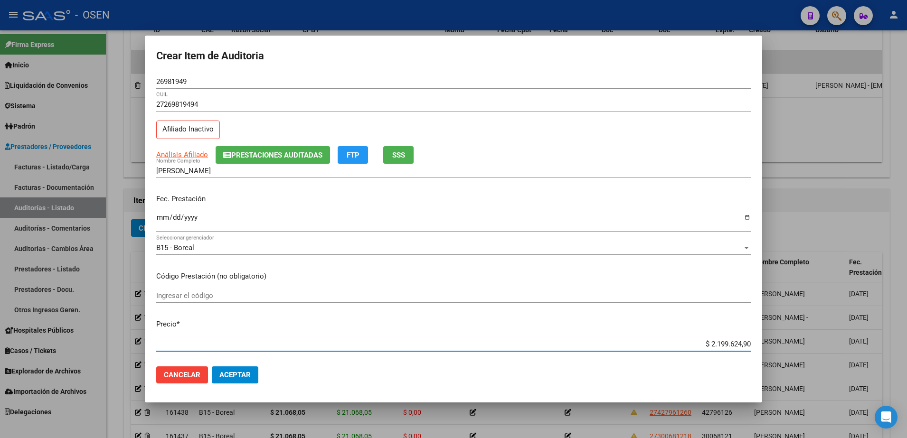
click at [729, 345] on input "$ 2.199.624,90" at bounding box center [453, 344] width 595 height 9
paste input "94.806,24"
click at [163, 215] on input "Ingresar la fecha" at bounding box center [453, 221] width 595 height 15
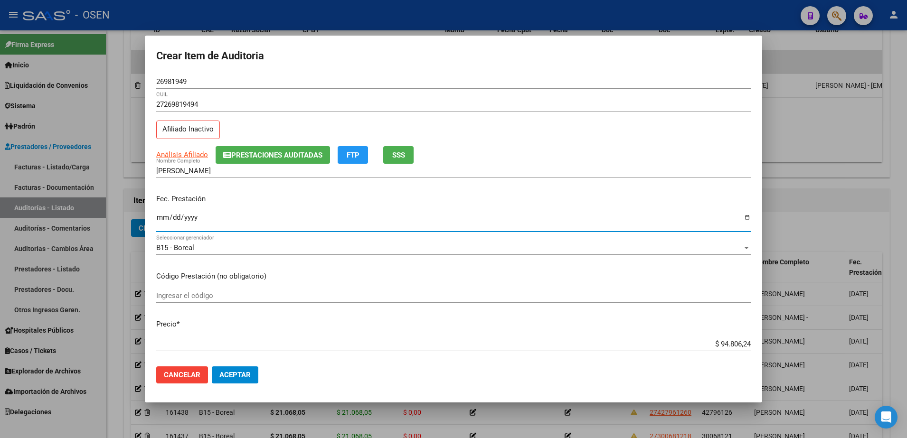
click at [170, 79] on input "26981949" at bounding box center [453, 81] width 595 height 9
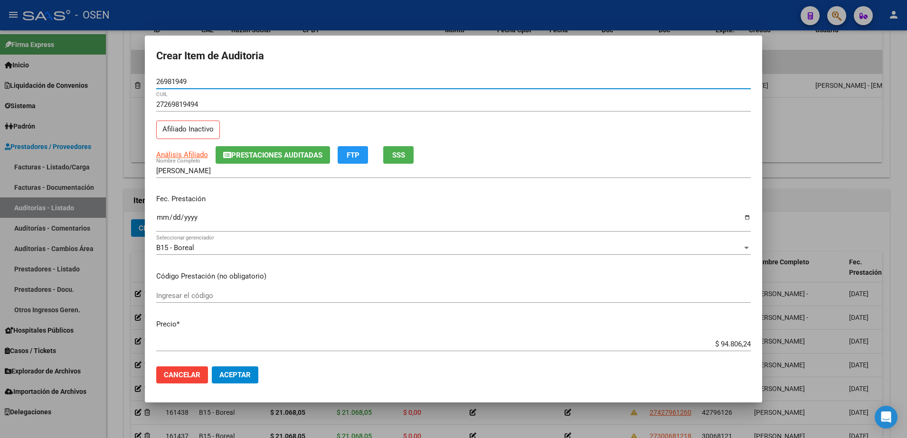
click at [185, 76] on div "26981949 Nro Documento" at bounding box center [453, 82] width 595 height 14
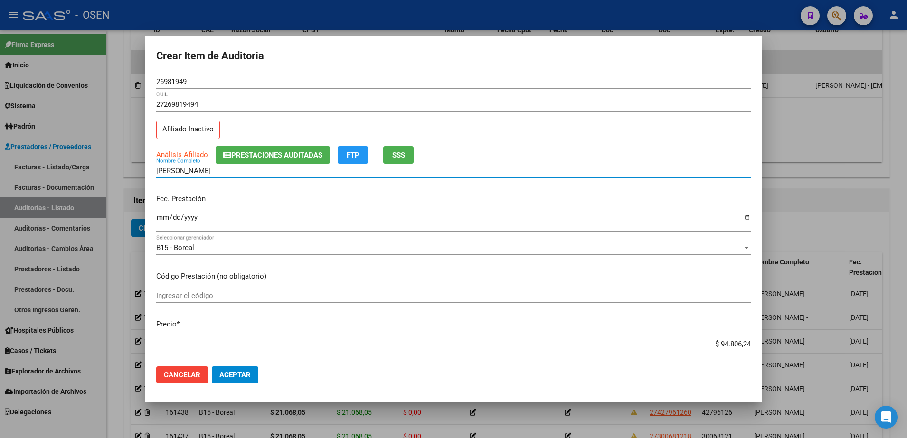
click at [224, 171] on input "[PERSON_NAME]" at bounding box center [453, 171] width 595 height 9
paste input "26981949"
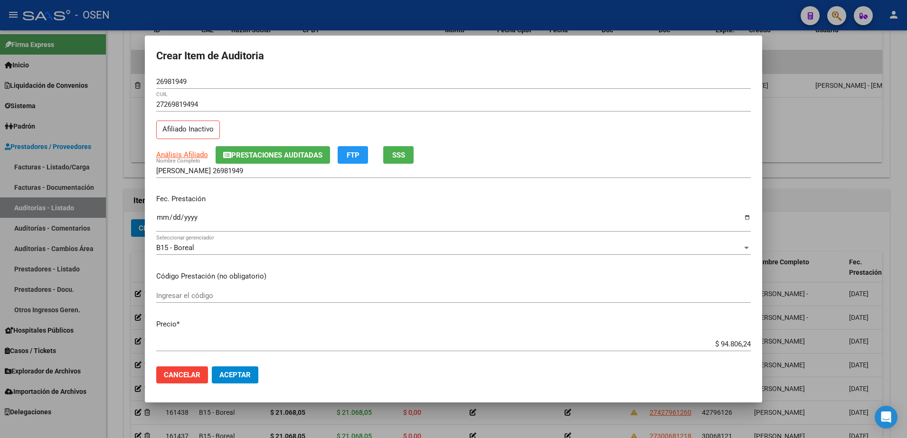
drag, startPoint x: 681, startPoint y: 339, endPoint x: 738, endPoint y: 341, distance: 56.5
click at [738, 341] on div "$ 94.806,24 Ingresar el precio" at bounding box center [453, 344] width 595 height 14
drag, startPoint x: 697, startPoint y: 343, endPoint x: 725, endPoint y: 331, distance: 31.2
click at [751, 343] on mat-dialog-content "26981949 Nro Documento 27269819494 CUIL Afiliado Inactivo Análisis Afiliado Pre…" at bounding box center [453, 217] width 617 height 285
click at [298, 164] on div "GIRALDE LAURA 26981949 Nombre Completo" at bounding box center [453, 171] width 595 height 14
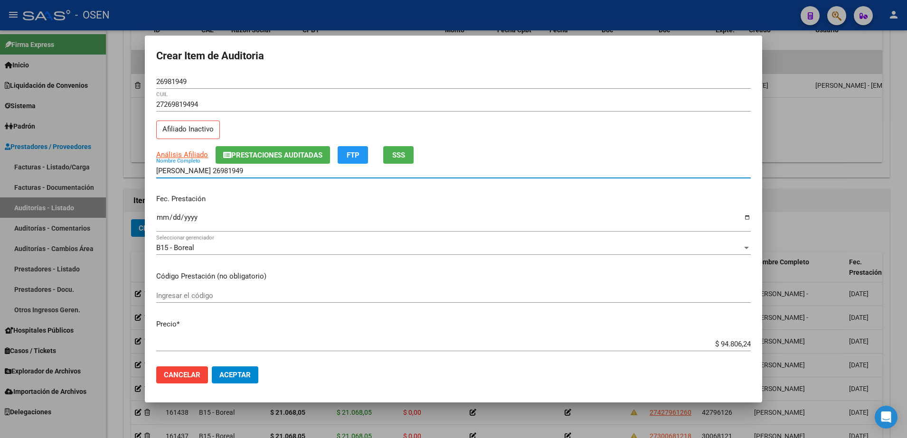
paste input "$ 94.806,24"
drag, startPoint x: 301, startPoint y: 173, endPoint x: 158, endPoint y: 173, distance: 142.5
click at [158, 173] on input "GIRALDE LAURA 26981949 $ 94.806,24" at bounding box center [453, 171] width 595 height 9
click at [299, 175] on input "GIRALDE LAURA 26981949 $ 94.806,24" at bounding box center [453, 171] width 595 height 9
drag, startPoint x: 299, startPoint y: 169, endPoint x: 223, endPoint y: 155, distance: 77.6
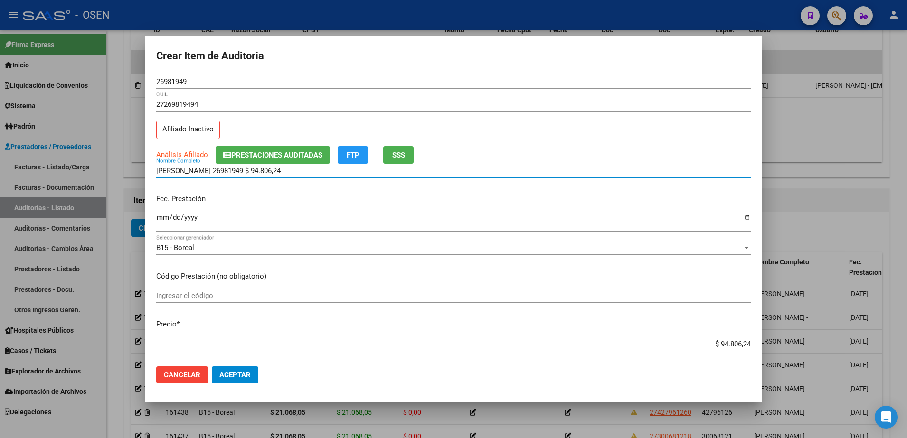
click at [210, 170] on input "GIRALDE LAURA 26981949 $ 94.806,24" at bounding box center [453, 171] width 595 height 9
click at [254, 370] on button "Aceptar" at bounding box center [235, 375] width 47 height 17
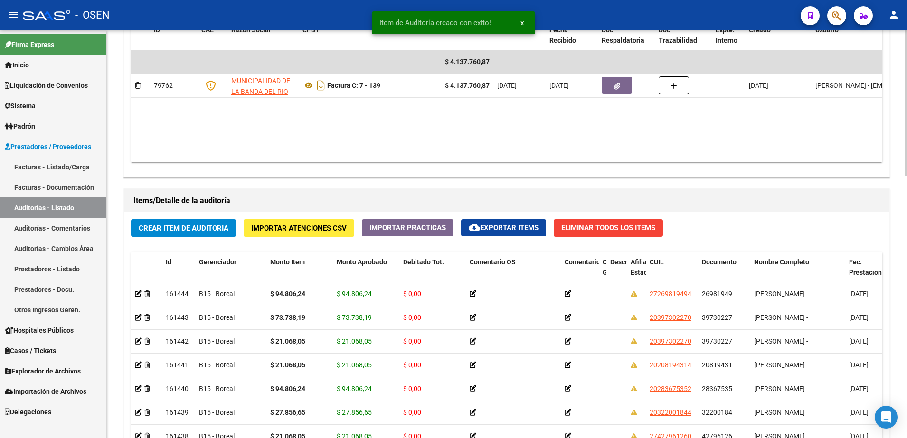
click at [217, 235] on button "Crear Item de Auditoria" at bounding box center [183, 228] width 105 height 18
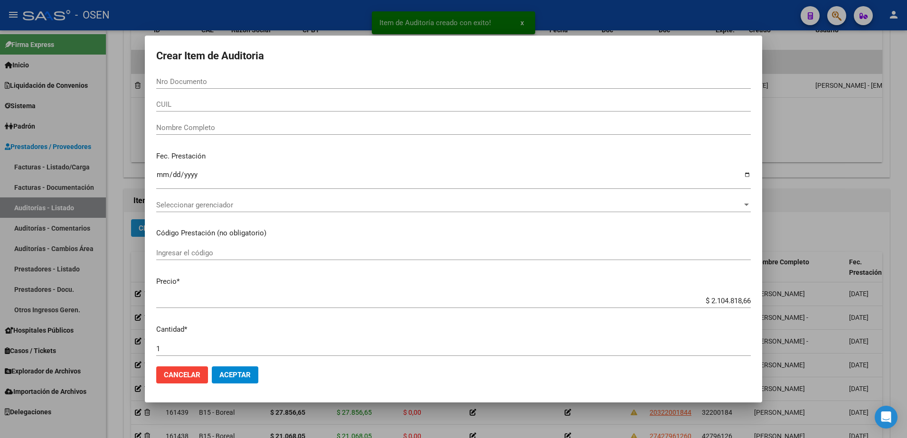
paste input "43773613"
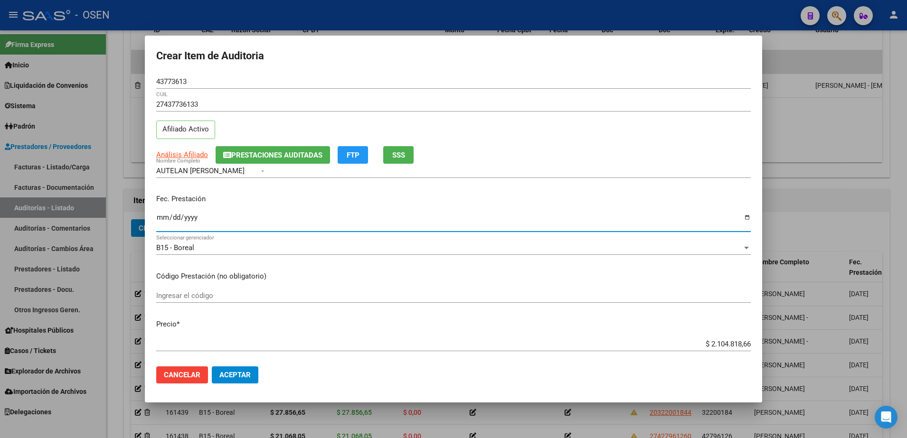
click at [163, 217] on input "Ingresar la fecha" at bounding box center [453, 221] width 595 height 15
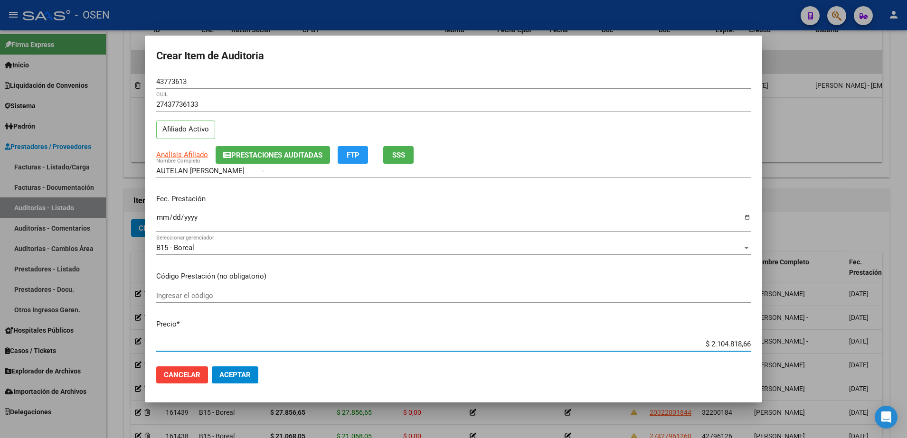
paste
click at [161, 221] on input "2025-04-09" at bounding box center [453, 221] width 595 height 15
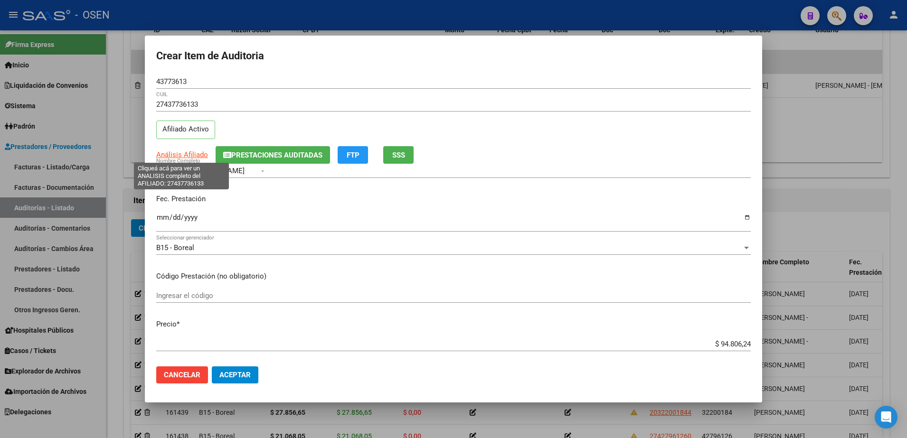
click at [199, 156] on span "Análisis Afiliado" at bounding box center [182, 155] width 52 height 9
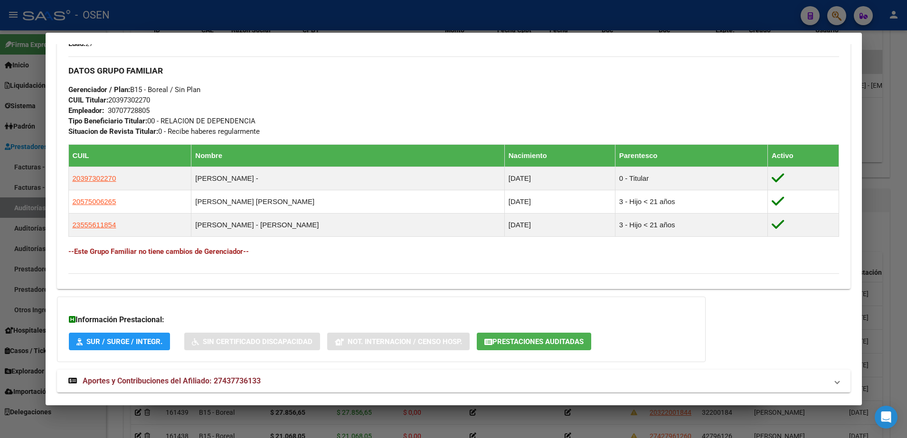
scroll to position [474, 0]
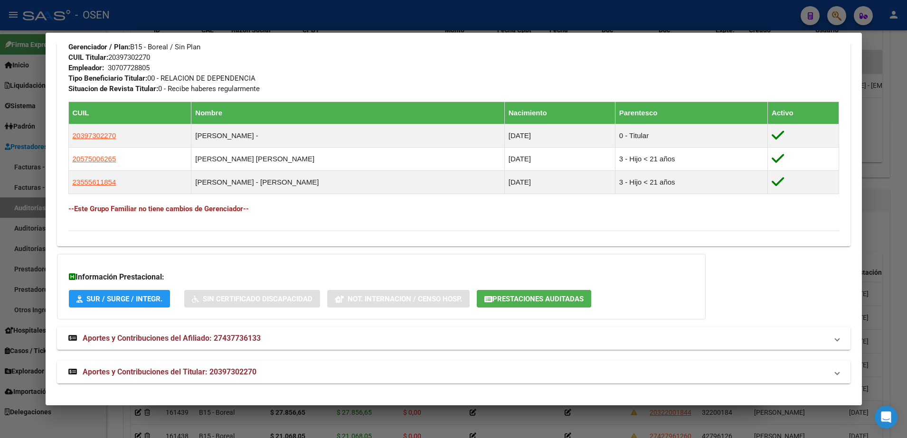
click at [468, 372] on mat-panel-title "Aportes y Contribuciones del Titular: 20397302270" at bounding box center [447, 372] width 759 height 11
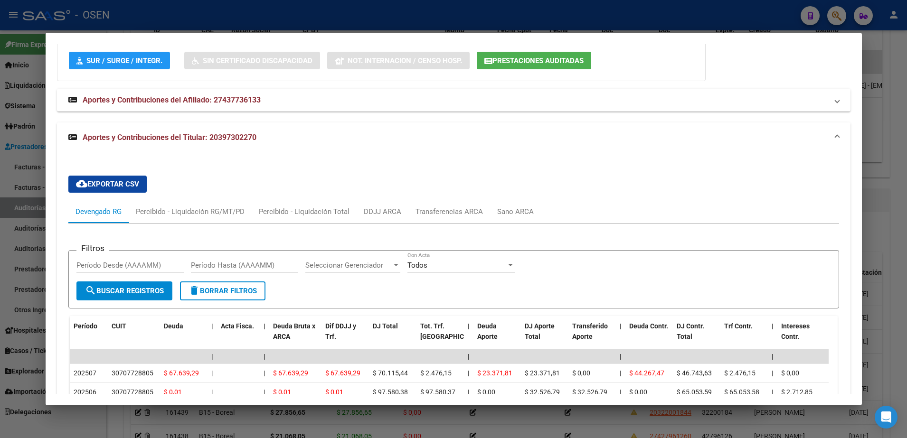
scroll to position [946, 0]
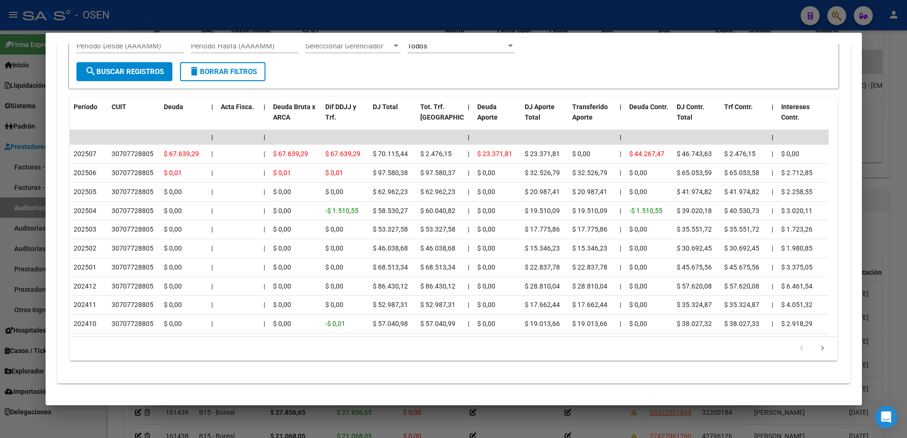
click at [24, 170] on div at bounding box center [453, 219] width 907 height 438
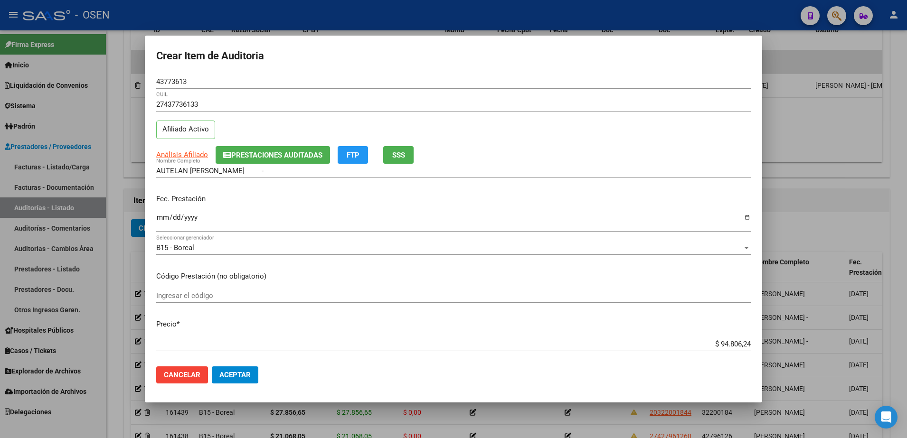
click at [227, 379] on span "Aceptar" at bounding box center [234, 375] width 31 height 9
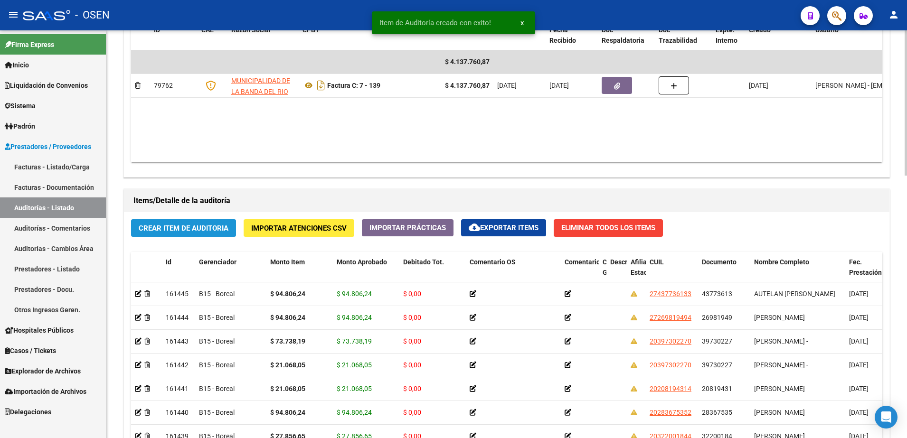
click at [214, 231] on span "Crear Item de Auditoria" at bounding box center [184, 228] width 90 height 9
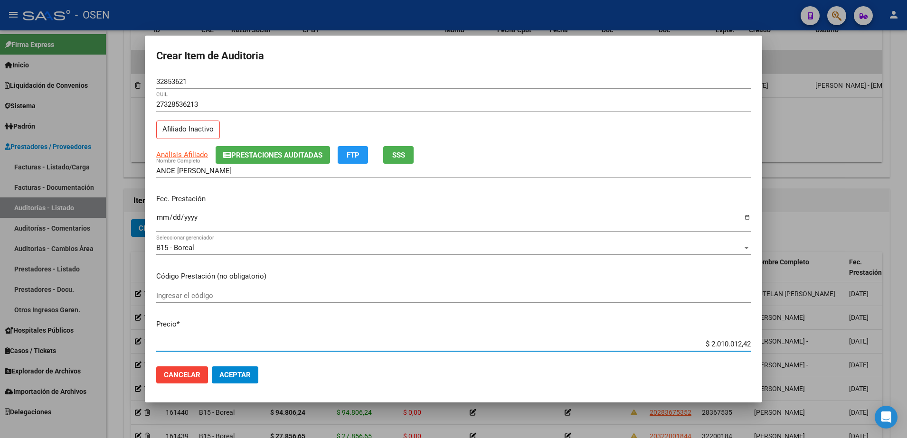
click at [710, 341] on input "$ 2.010.012,42" at bounding box center [453, 344] width 595 height 9
click at [157, 218] on input "Ingresar la fecha" at bounding box center [453, 221] width 595 height 15
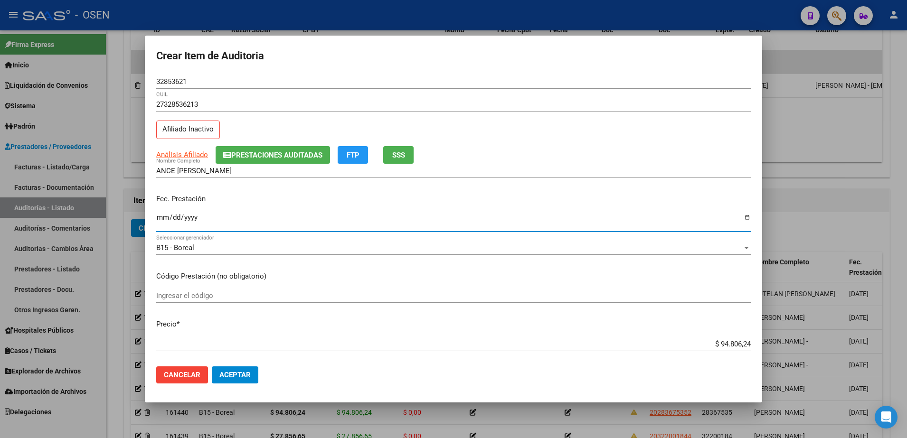
click at [184, 81] on input "32853621" at bounding box center [453, 81] width 595 height 9
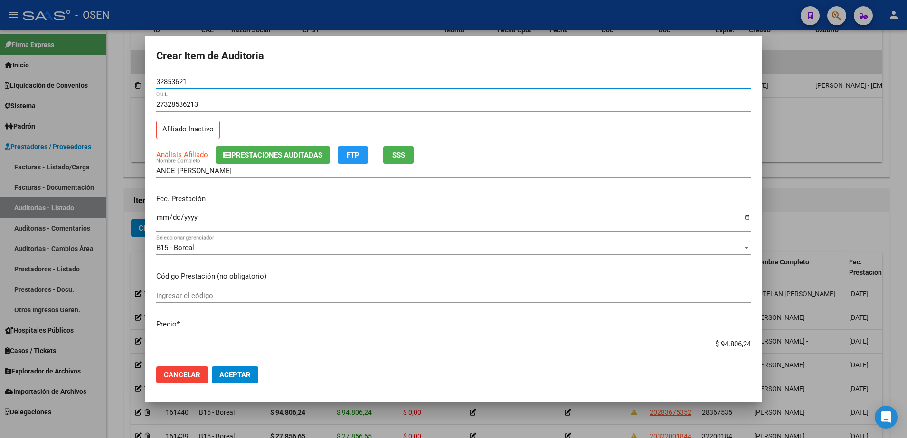
click at [184, 81] on input "32853621" at bounding box center [453, 81] width 595 height 9
click at [227, 172] on input "ANCE DEBORA YANETTE" at bounding box center [453, 171] width 595 height 9
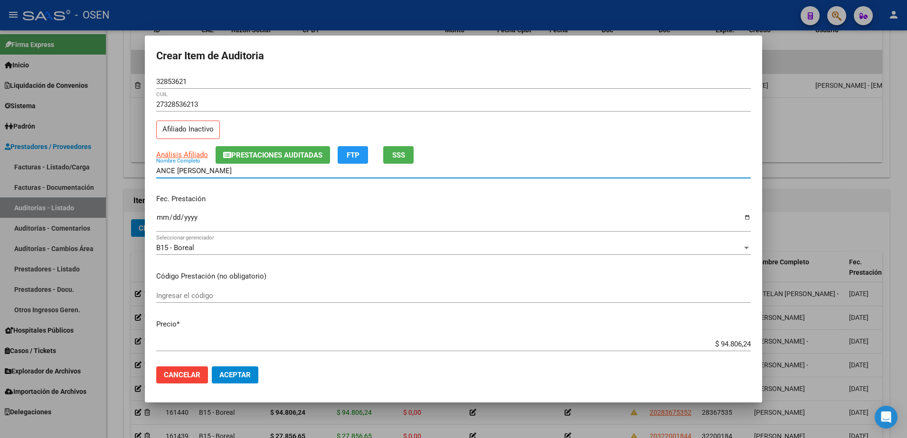
click at [227, 172] on input "ANCE DEBORA YANETTE" at bounding box center [453, 171] width 595 height 9
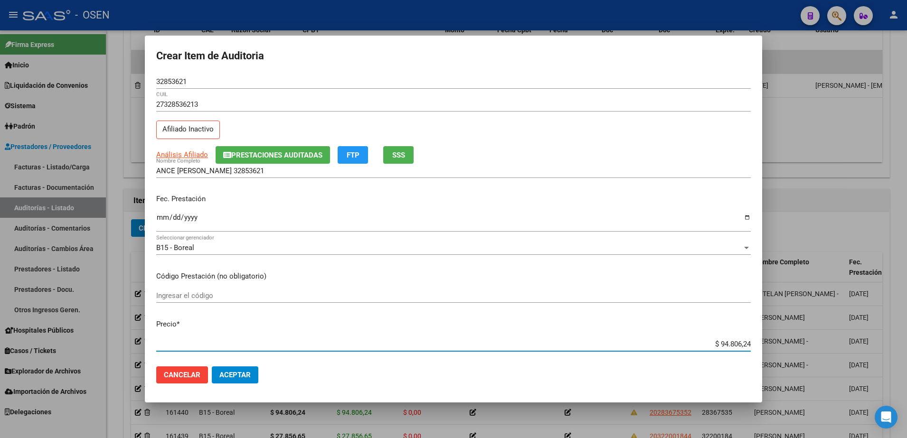
drag, startPoint x: 691, startPoint y: 345, endPoint x: 791, endPoint y: 344, distance: 99.7
click at [791, 344] on div "Crear Item de Auditoria 32853621 Nro Documento 27328536213 CUIL Afiliado Inacti…" at bounding box center [453, 219] width 907 height 438
click at [269, 170] on input "ANCE DEBORA 32853621" at bounding box center [453, 171] width 595 height 9
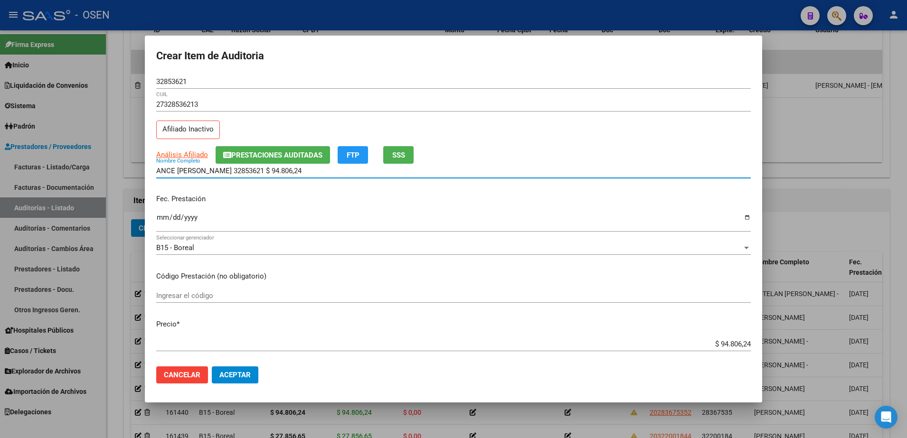
click at [245, 173] on input "ANCE DEBORA 32853621 $ 94.806,24" at bounding box center [453, 171] width 595 height 9
click at [199, 172] on input "ANCE DEBORA 32853621 $94.806,24" at bounding box center [453, 171] width 595 height 9
drag, startPoint x: 276, startPoint y: 170, endPoint x: 108, endPoint y: 169, distance: 168.6
click at [108, 169] on div "Crear Item de Auditoria 32853621 Nro Documento 27328536213 CUIL Afiliado Inacti…" at bounding box center [453, 219] width 907 height 438
click at [285, 176] on div "ANCE DEBORA 32853621 $94.806,24 Nombre Completo" at bounding box center [453, 171] width 595 height 14
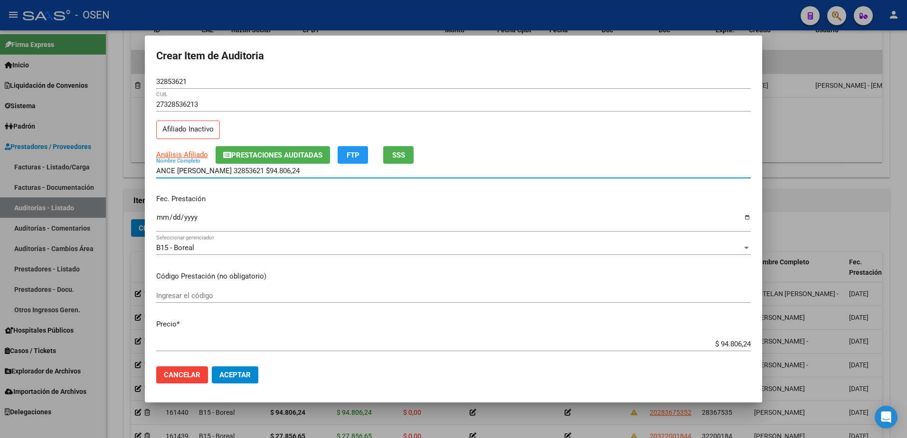
click at [287, 170] on input "ANCE DEBORA 32853621 $94.806,24" at bounding box center [453, 171] width 595 height 9
click at [248, 378] on span "Aceptar" at bounding box center [234, 375] width 31 height 9
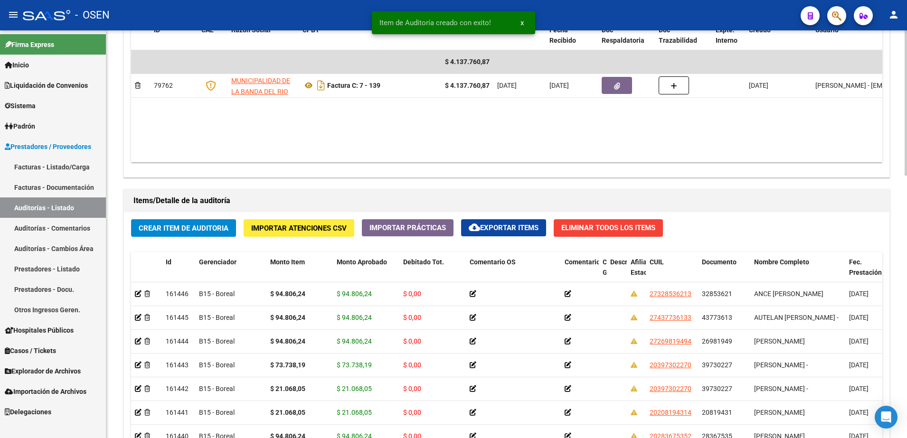
click at [235, 225] on button "Crear Item de Auditoria" at bounding box center [183, 228] width 105 height 18
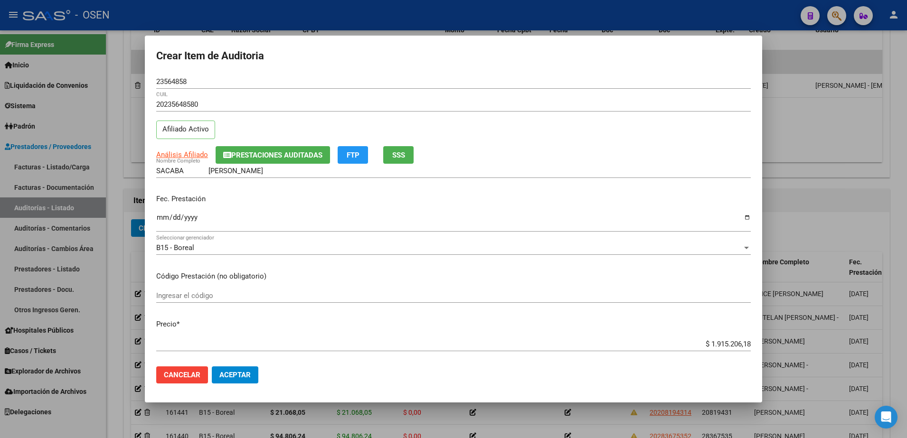
click at [723, 345] on input "$ 1.915.206,18" at bounding box center [453, 344] width 595 height 9
click at [164, 218] on input "Ingresar la fecha" at bounding box center [453, 221] width 595 height 15
click at [202, 153] on span "Análisis Afiliado" at bounding box center [182, 155] width 52 height 9
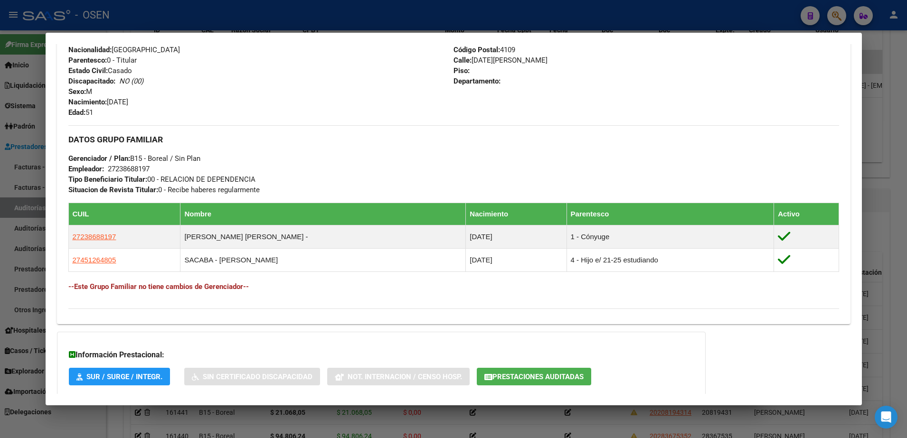
scroll to position [418, 0]
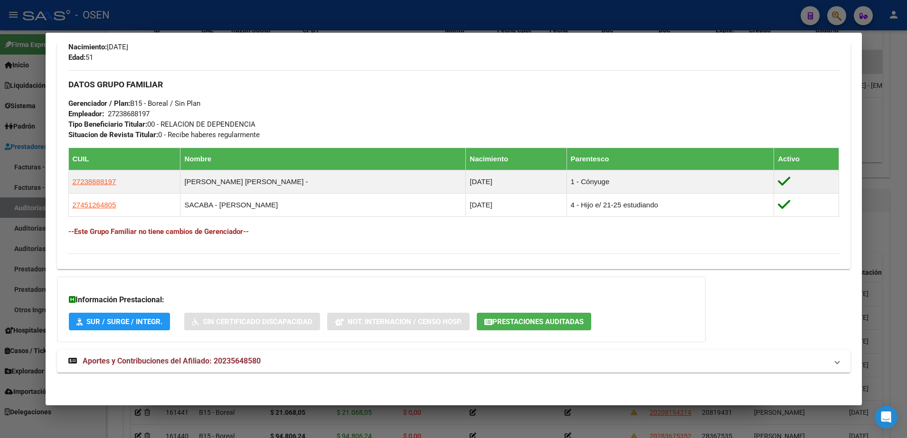
click at [436, 372] on mat-expansion-panel-header "Aportes y Contribuciones del Afiliado: 20235648580" at bounding box center [454, 361] width 794 height 23
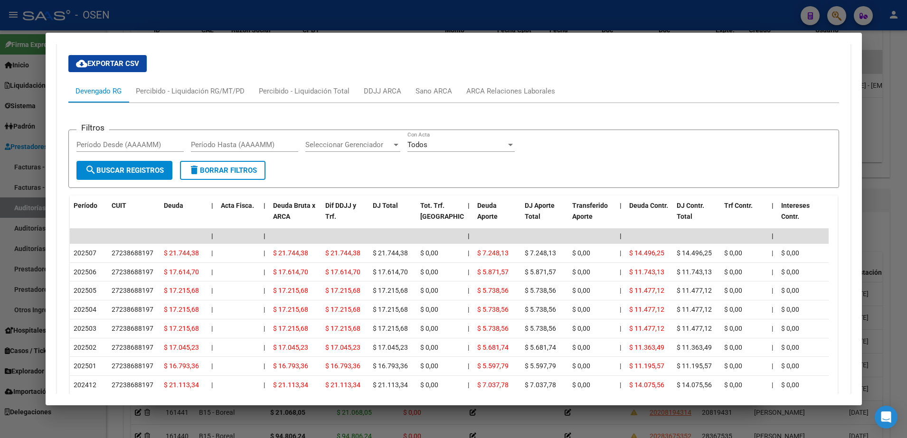
scroll to position [774, 0]
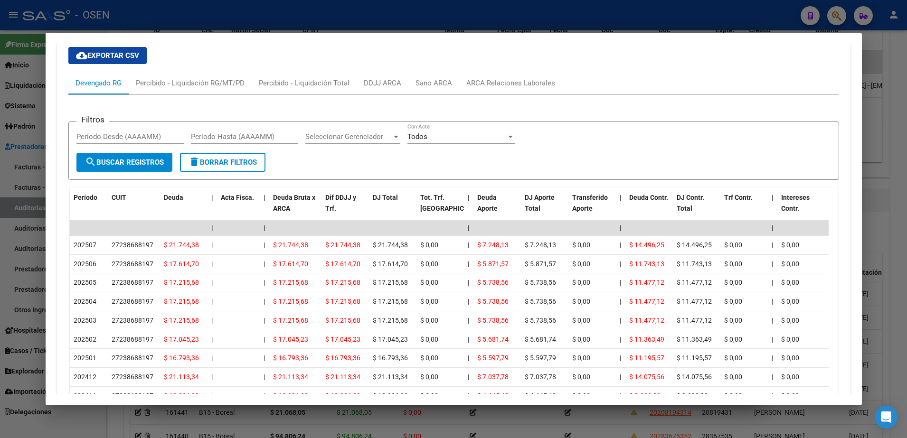
click at [20, 285] on div at bounding box center [453, 219] width 907 height 438
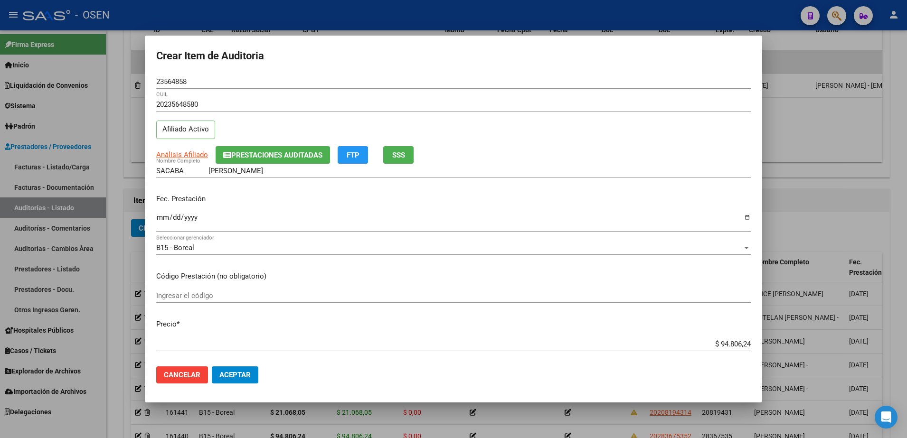
click at [227, 375] on span "Aceptar" at bounding box center [234, 375] width 31 height 9
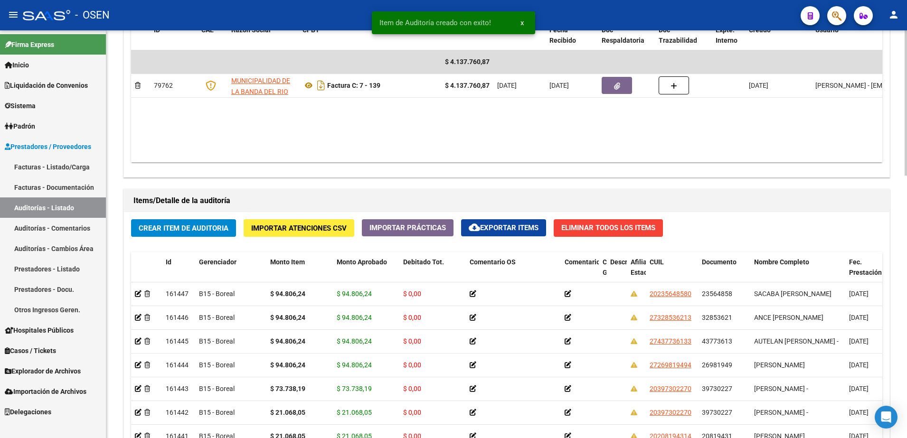
click at [217, 220] on button "Crear Item de Auditoria" at bounding box center [183, 228] width 105 height 18
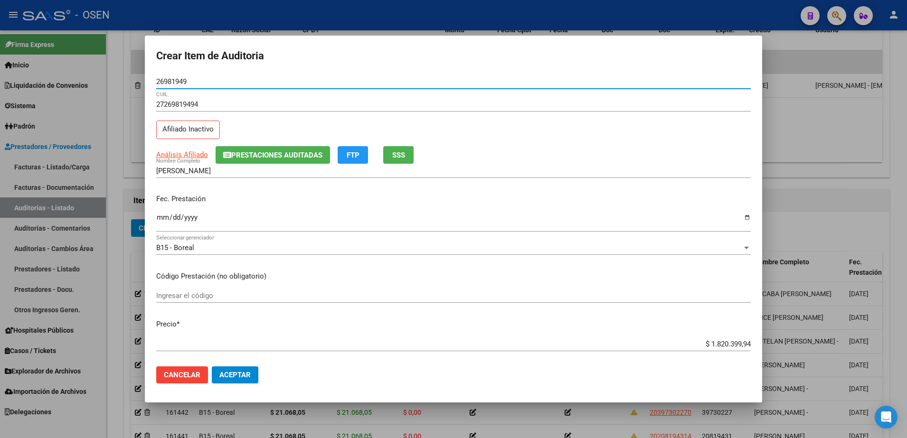
click at [162, 215] on input "Ingresar la fecha" at bounding box center [453, 221] width 595 height 15
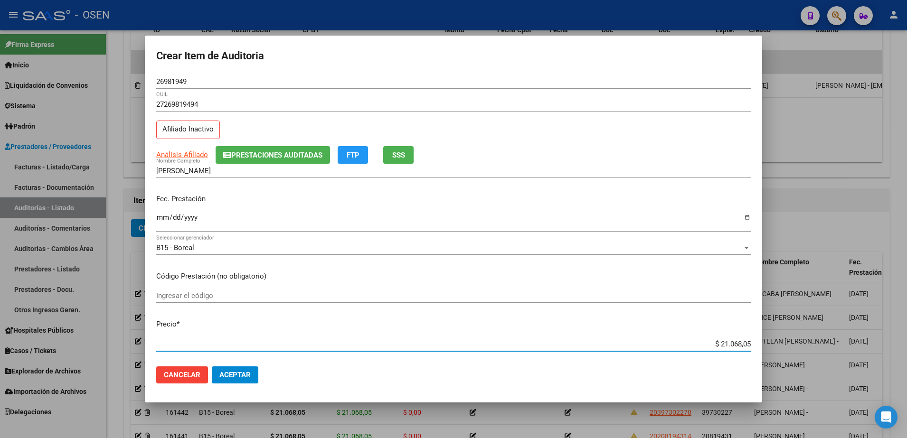
click at [254, 378] on button "Aceptar" at bounding box center [235, 375] width 47 height 17
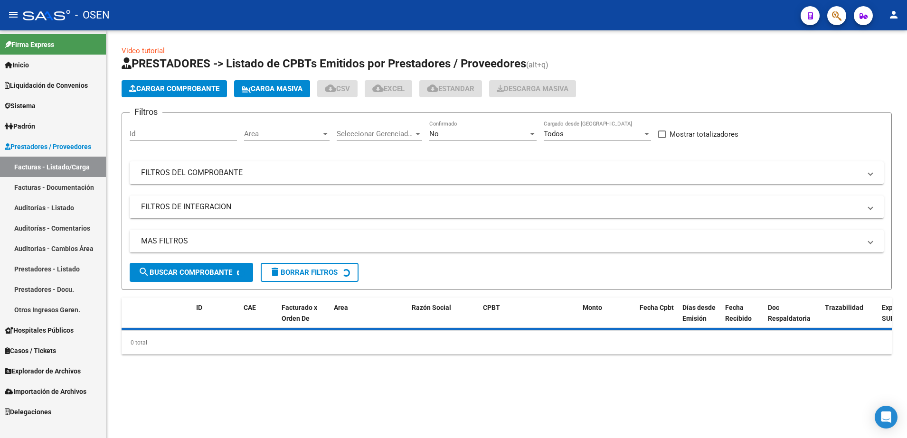
click at [301, 129] on div "Area Area" at bounding box center [286, 131] width 85 height 20
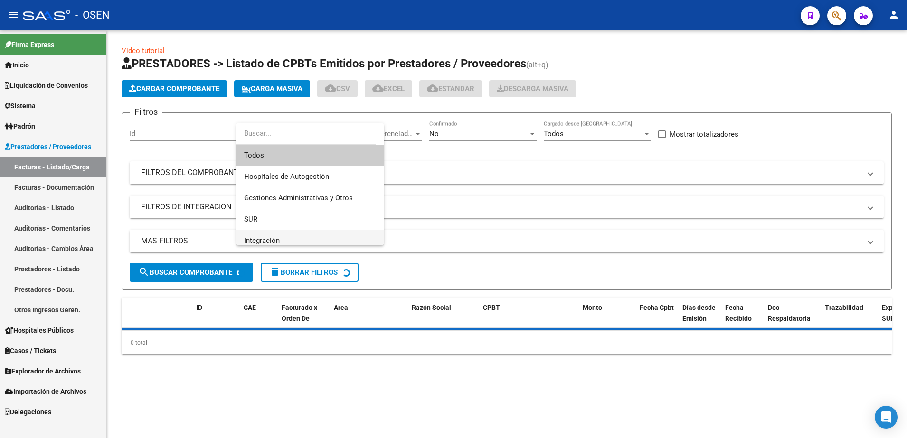
click at [284, 237] on span "Integración" at bounding box center [310, 240] width 132 height 21
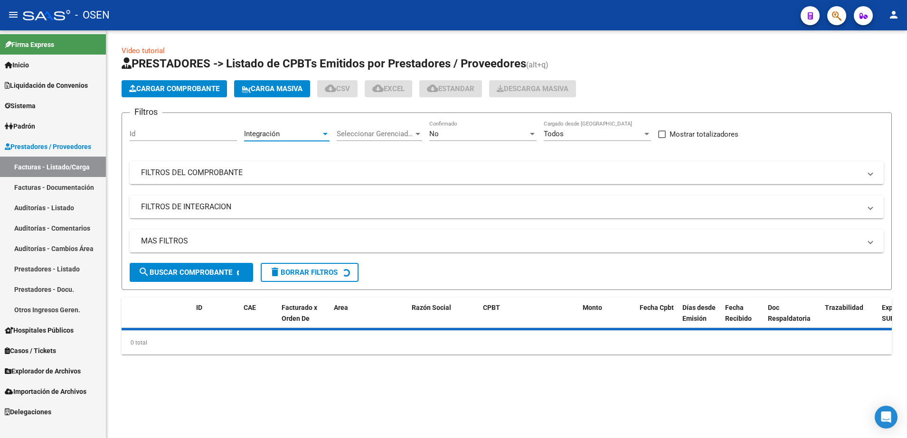
scroll to position [7, 0]
click at [221, 265] on button "search Buscar Comprobante" at bounding box center [191, 272] width 123 height 19
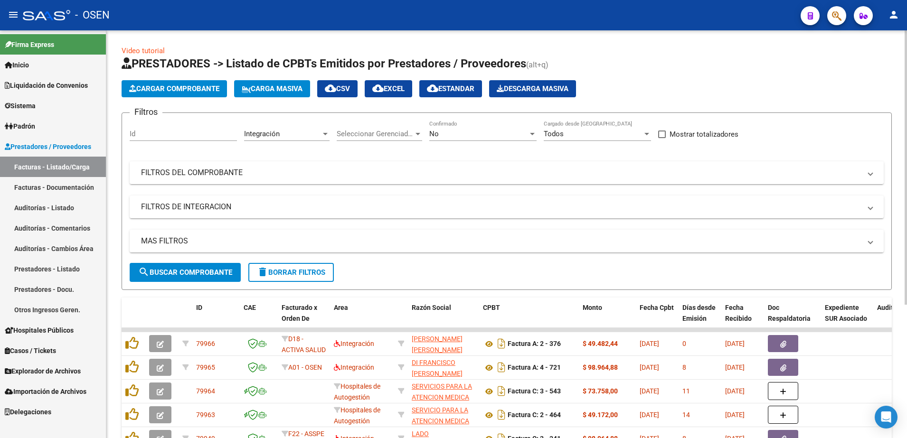
click at [214, 275] on span "search Buscar Comprobante" at bounding box center [185, 272] width 94 height 9
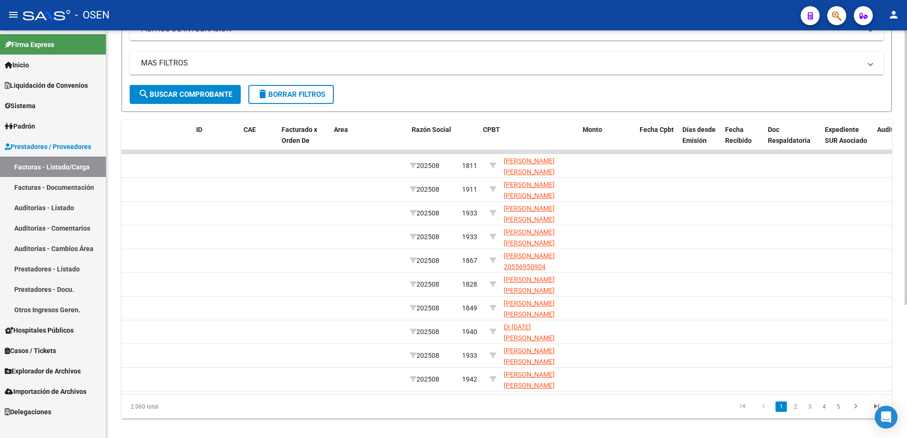
scroll to position [0, 0]
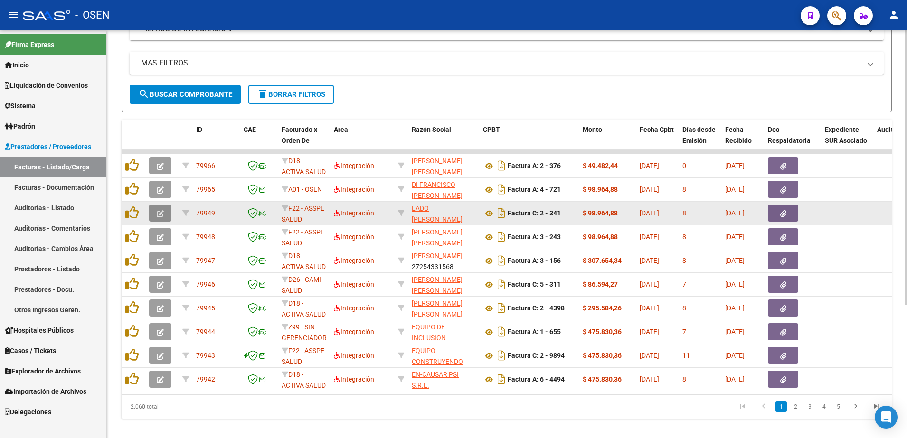
click at [162, 217] on icon "button" at bounding box center [160, 213] width 7 height 7
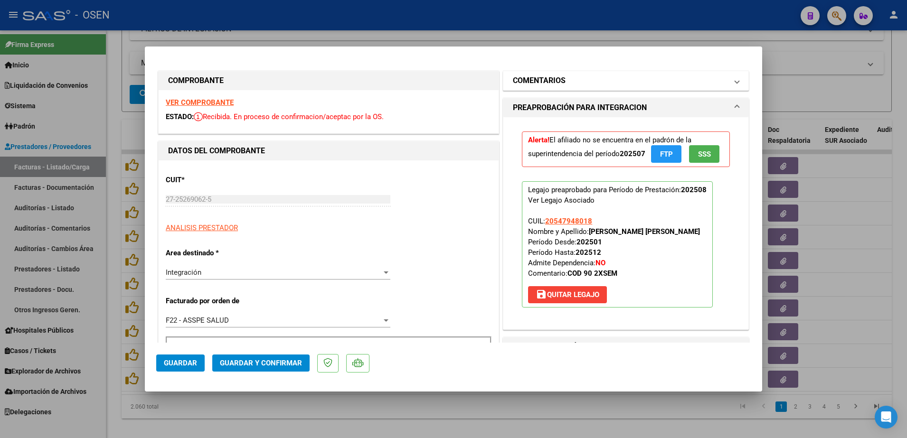
click at [566, 80] on mat-panel-title "COMENTARIOS" at bounding box center [620, 80] width 215 height 11
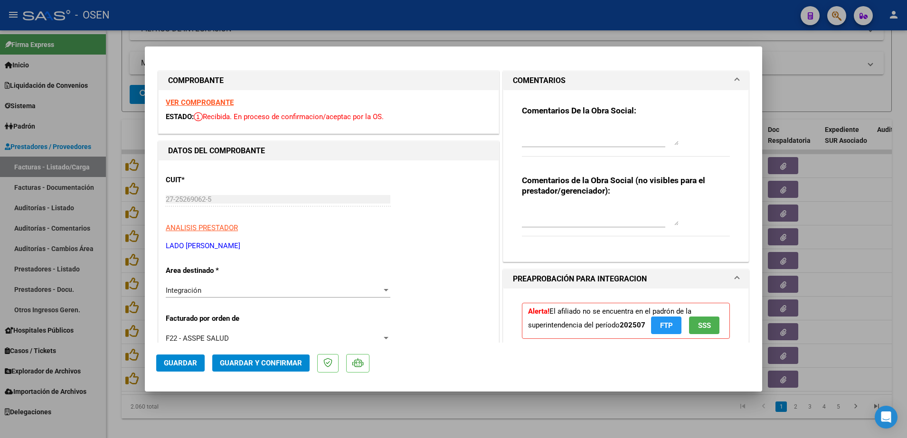
click at [562, 143] on textarea at bounding box center [600, 135] width 157 height 19
drag, startPoint x: 664, startPoint y: 129, endPoint x: 481, endPoint y: 132, distance: 183.3
type textarea "BAJA POR CAMBIO DE OPCION AL 31/07."
click at [190, 363] on span "Guardar" at bounding box center [180, 363] width 33 height 9
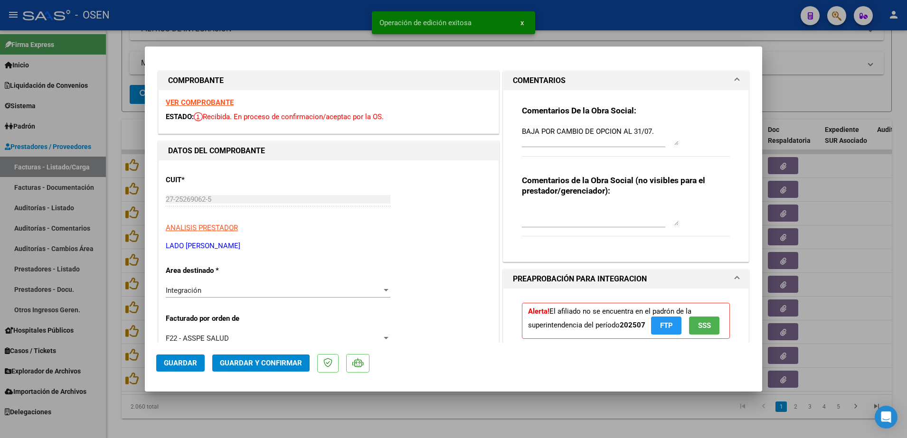
click at [360, 424] on div at bounding box center [453, 219] width 907 height 438
type input "$ 0,00"
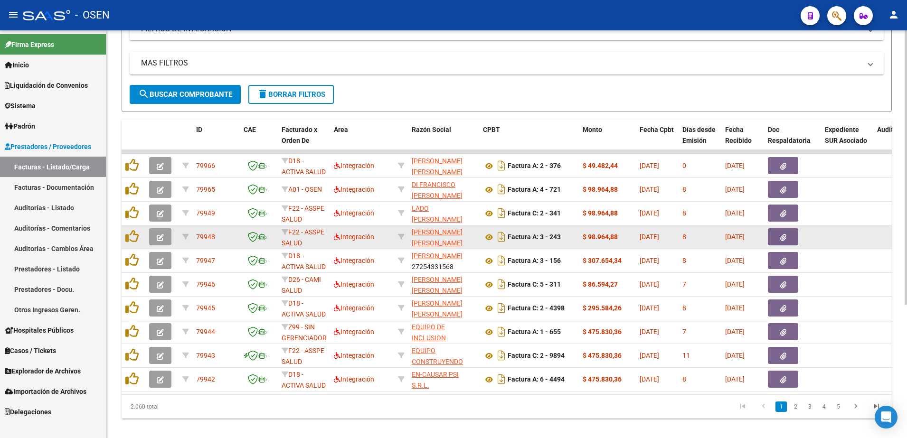
click at [162, 237] on icon "button" at bounding box center [160, 237] width 7 height 7
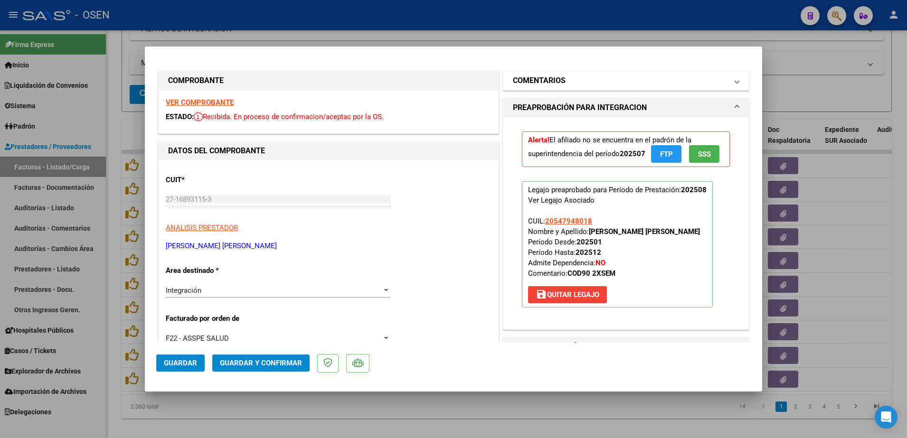
click at [559, 85] on h1 "COMENTARIOS" at bounding box center [539, 80] width 53 height 11
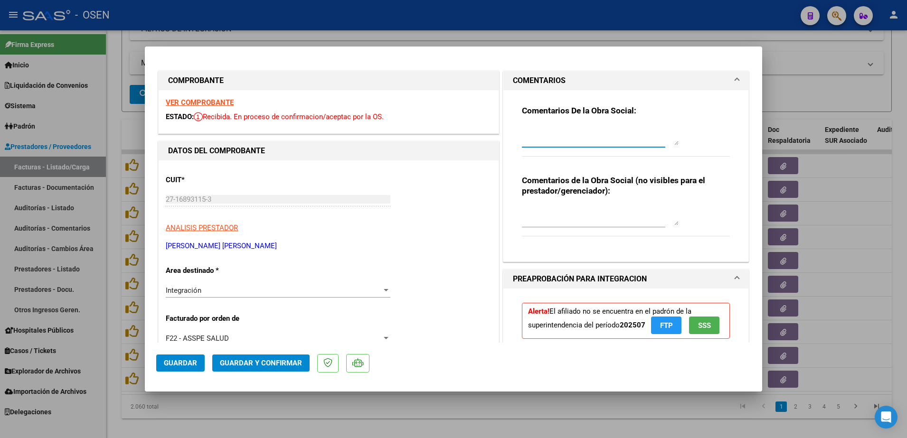
click at [556, 131] on textarea at bounding box center [600, 135] width 157 height 19
paste textarea "BAJA POR CAMBIO DE OPCION AL 31/07."
type textarea "BAJA POR CAMBIO DE OPCION AL 31/07."
click at [203, 358] on button "Guardar" at bounding box center [180, 363] width 48 height 17
click at [409, 430] on div at bounding box center [453, 219] width 907 height 438
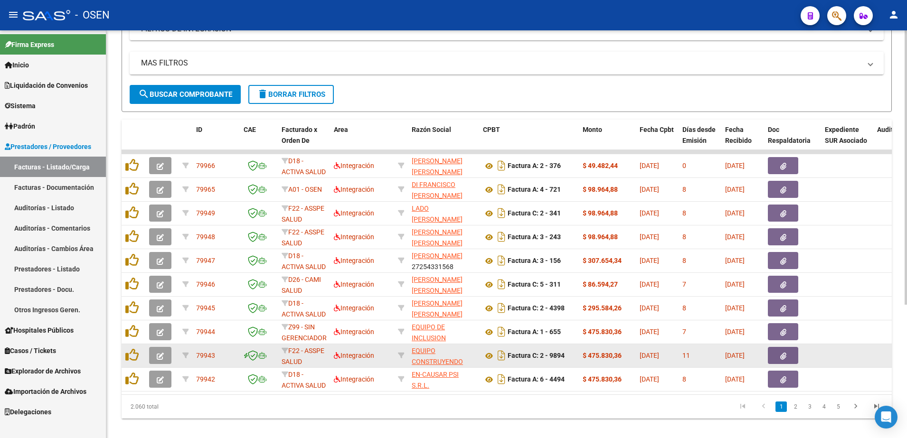
click at [146, 350] on datatable-body-cell at bounding box center [161, 355] width 33 height 23
click at [159, 352] on span "button" at bounding box center [160, 355] width 7 height 9
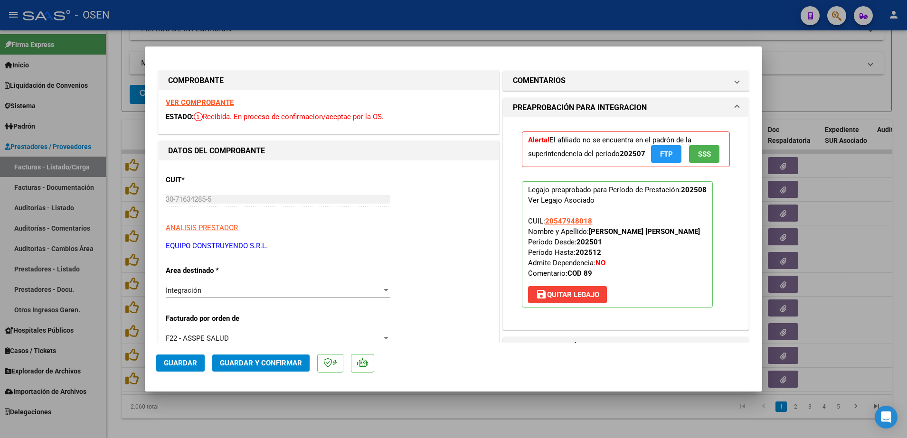
drag, startPoint x: 567, startPoint y: 78, endPoint x: 569, endPoint y: 123, distance: 45.2
click at [567, 78] on mat-panel-title "COMENTARIOS" at bounding box center [620, 80] width 215 height 11
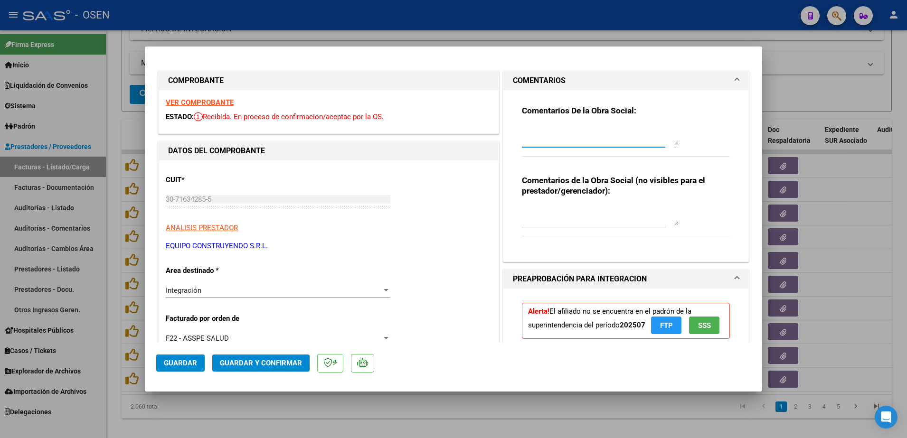
click at [570, 133] on textarea at bounding box center [600, 135] width 157 height 19
paste textarea "BAJA POR CAMBIO DE OPCION AL 31/07."
type textarea "BAJA POR CAMBIO DE OPCION AL 31/07."
click at [184, 359] on span "Guardar" at bounding box center [180, 363] width 33 height 9
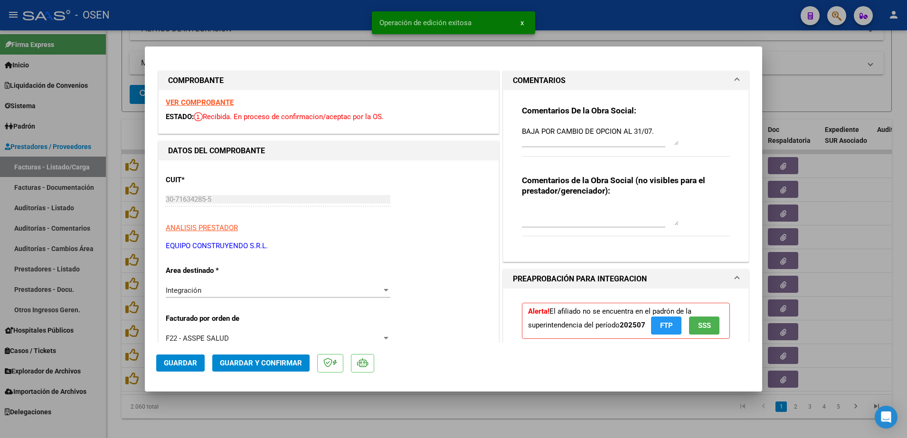
click at [319, 407] on div at bounding box center [453, 219] width 907 height 438
type input "$ 0,00"
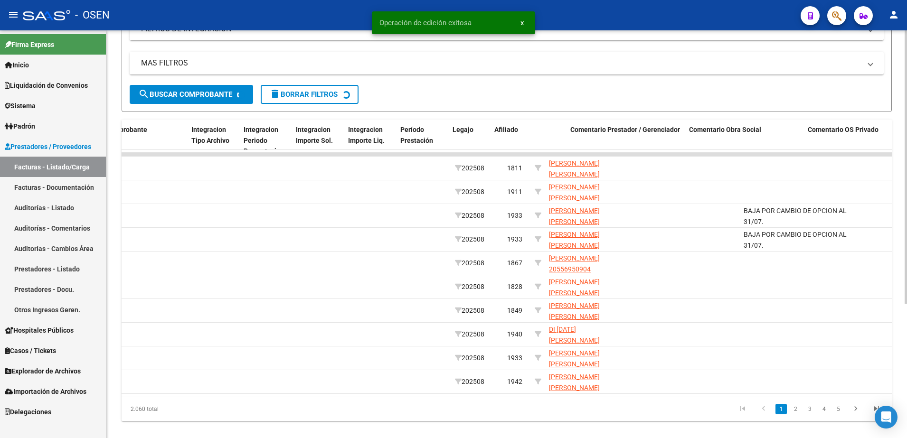
scroll to position [0, 1054]
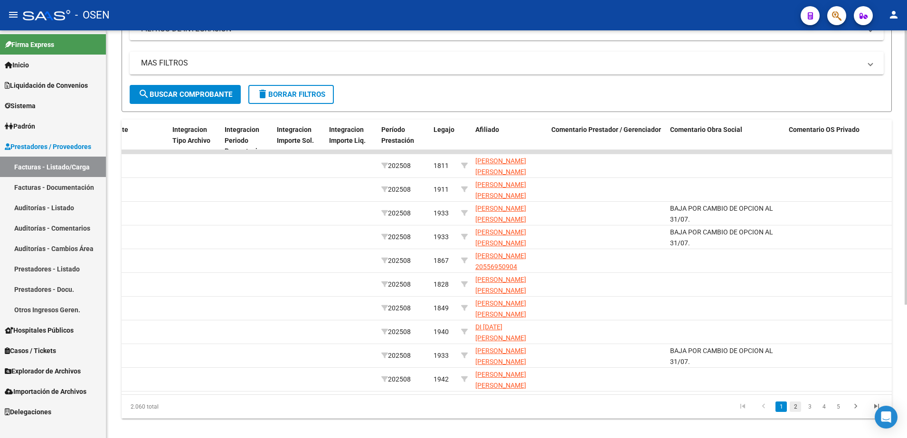
click at [794, 412] on link "2" at bounding box center [795, 407] width 11 height 10
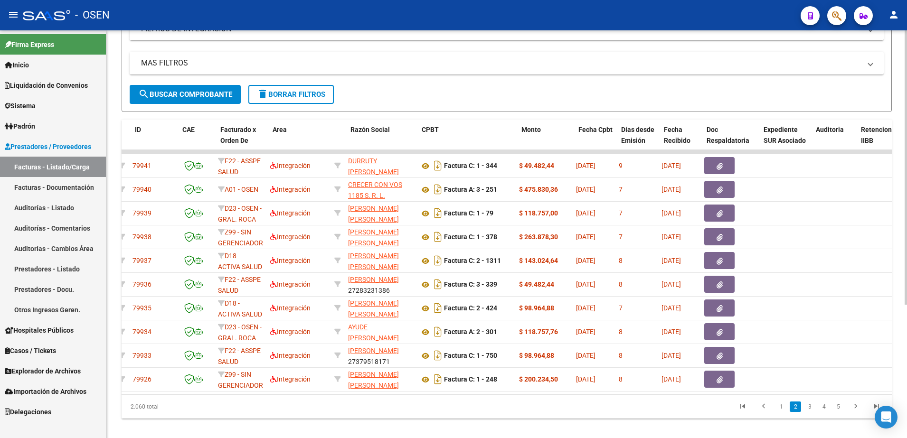
scroll to position [0, 0]
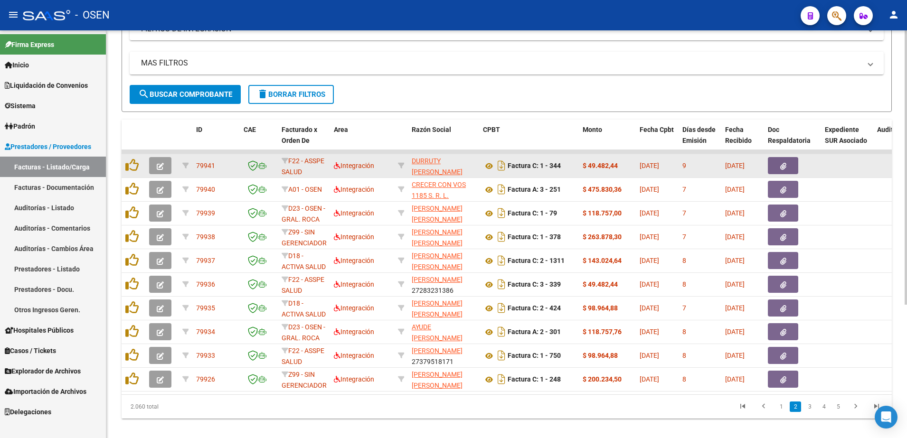
click at [163, 163] on icon "button" at bounding box center [160, 166] width 7 height 7
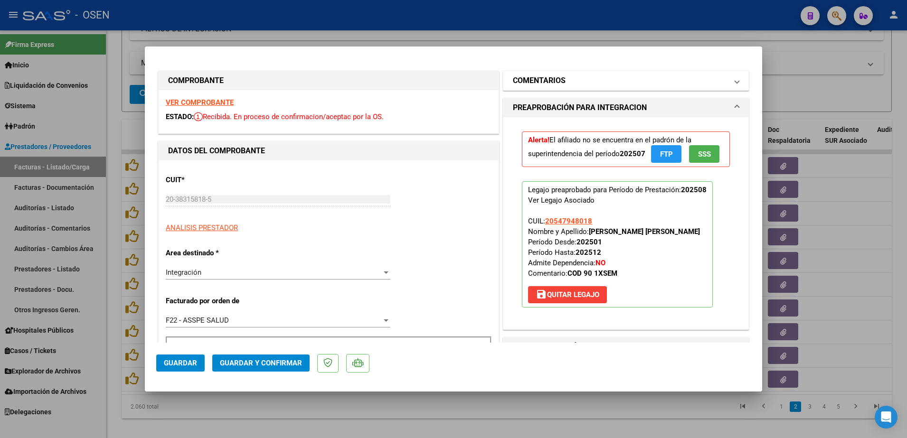
click at [569, 85] on mat-panel-title "COMENTARIOS" at bounding box center [620, 80] width 215 height 11
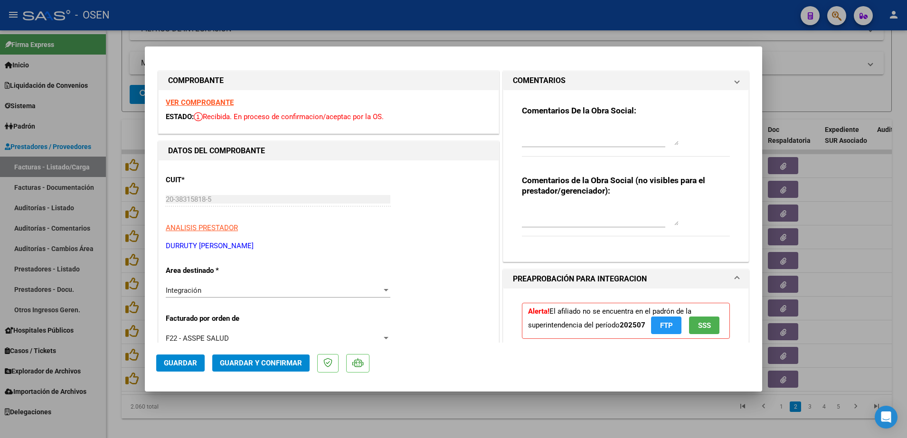
click at [569, 123] on div "Comentarios De la Obra Social:" at bounding box center [626, 135] width 208 height 61
click at [566, 132] on textarea at bounding box center [600, 135] width 157 height 19
paste textarea "BAJA POR CAMBIO DE OPCION AL 31/07."
type textarea "BAJA POR CAMBIO DE OPCION AL 31/07."
click at [189, 361] on span "Guardar" at bounding box center [180, 363] width 33 height 9
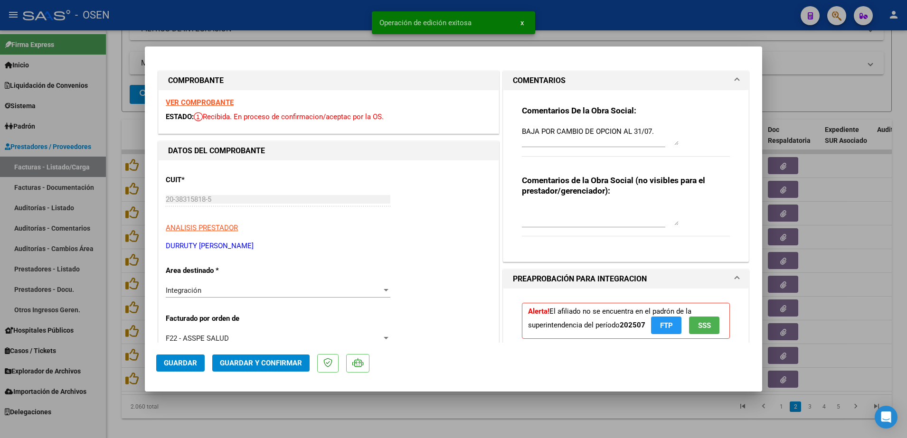
click at [254, 414] on div at bounding box center [453, 219] width 907 height 438
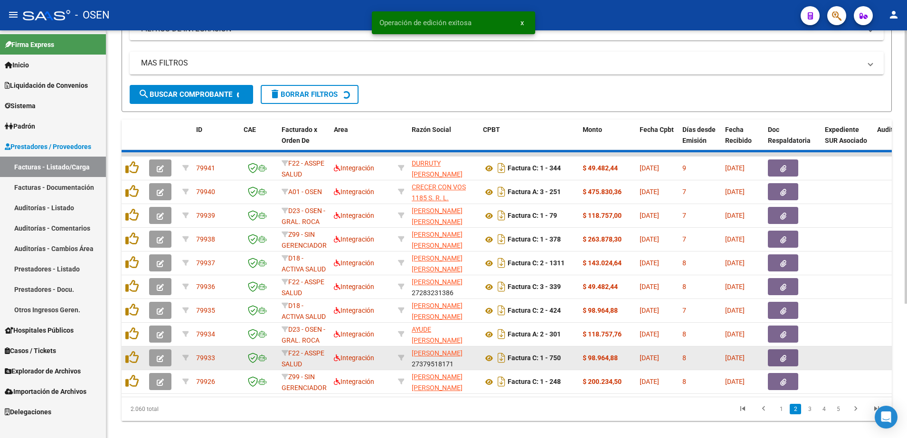
click at [152, 356] on button "button" at bounding box center [160, 358] width 22 height 17
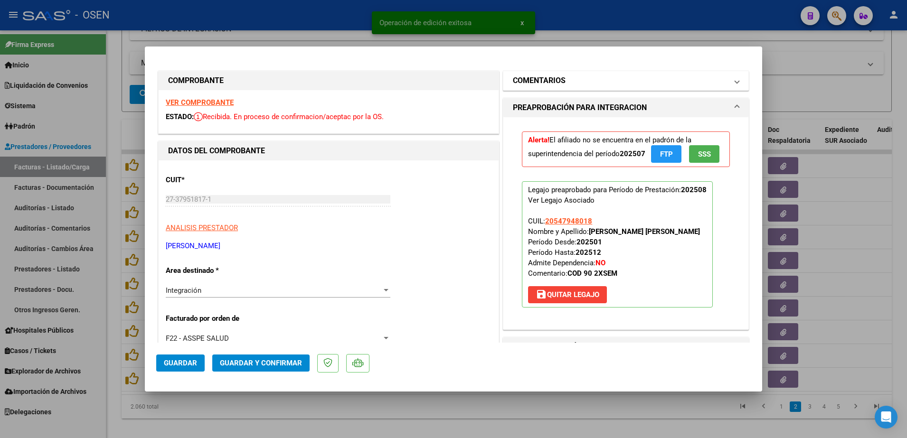
click at [567, 76] on mat-panel-title "COMENTARIOS" at bounding box center [620, 80] width 215 height 11
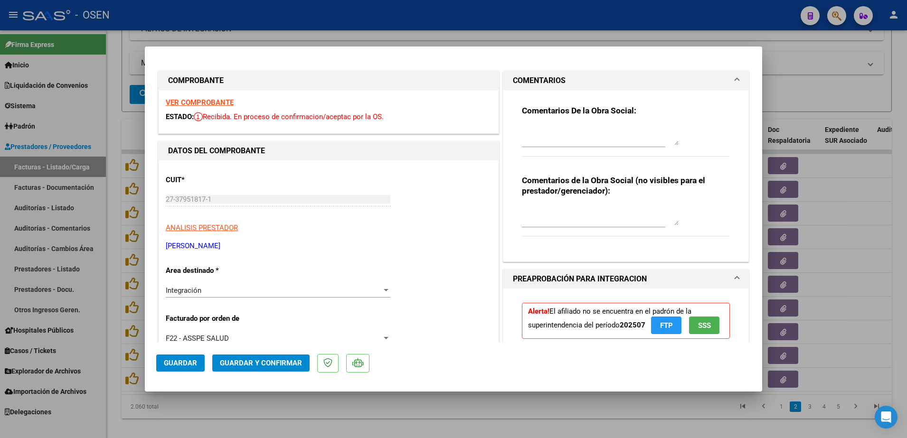
click at [570, 131] on textarea at bounding box center [600, 135] width 157 height 19
paste textarea "BAJA POR CAMBIO DE OPCION AL 31/07."
type textarea "BAJA POR CAMBIO DE OPCION AL 31/07."
click at [178, 357] on button "Guardar" at bounding box center [180, 363] width 48 height 17
click at [813, 288] on div at bounding box center [453, 219] width 907 height 438
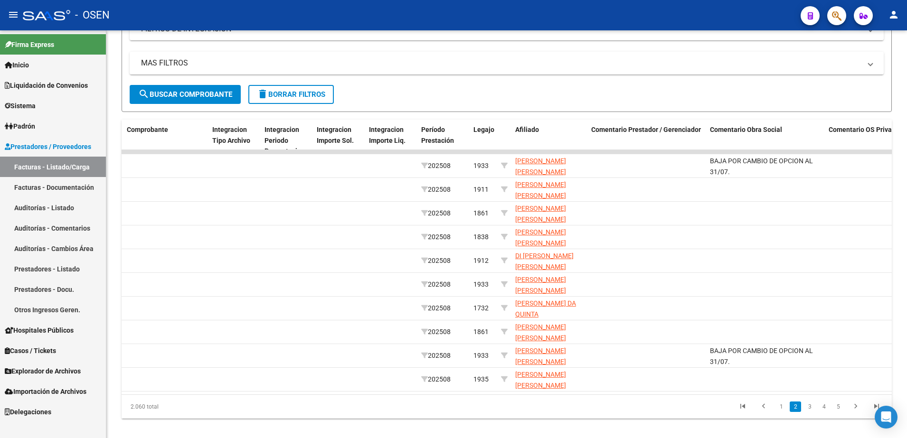
scroll to position [0, 1018]
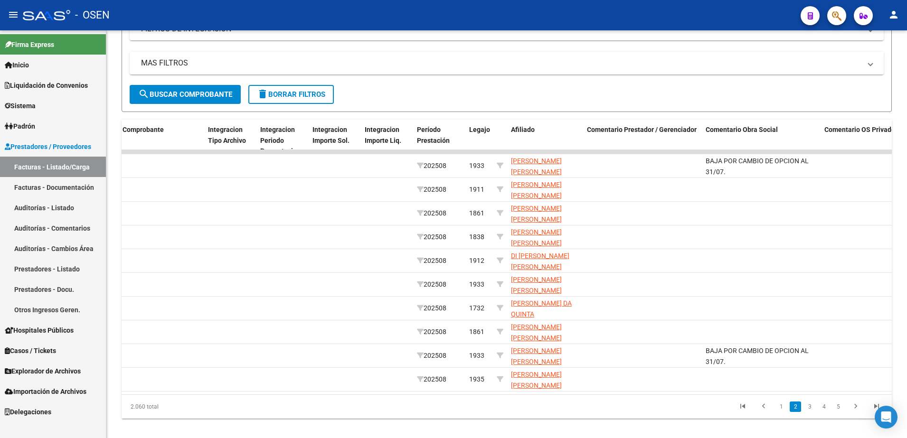
click at [555, 415] on datatable-pager "1 2 3 4 5" at bounding box center [583, 407] width 608 height 16
drag, startPoint x: 552, startPoint y: 405, endPoint x: 544, endPoint y: 404, distance: 8.2
click at [544, 404] on div "2.060 total 1 2 3 4 5" at bounding box center [507, 407] width 770 height 24
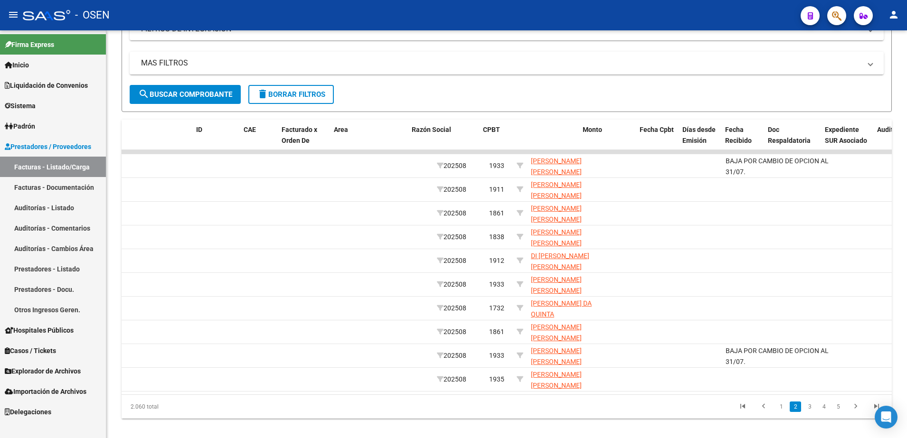
scroll to position [0, 0]
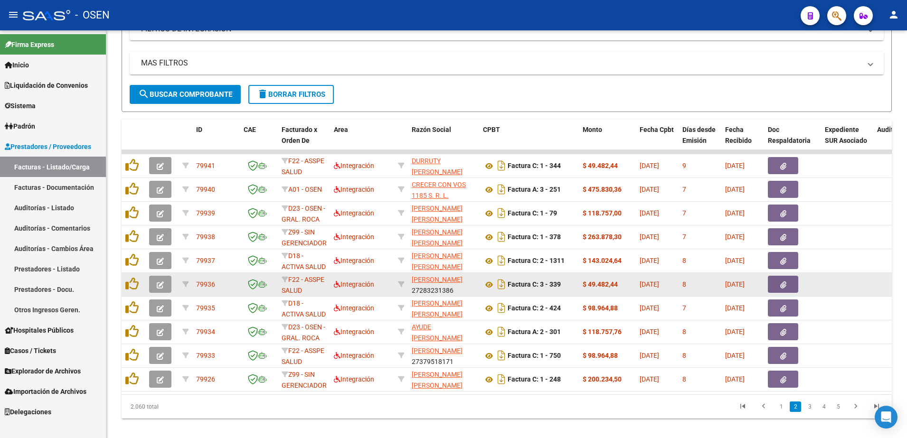
click at [151, 284] on button "button" at bounding box center [160, 284] width 22 height 17
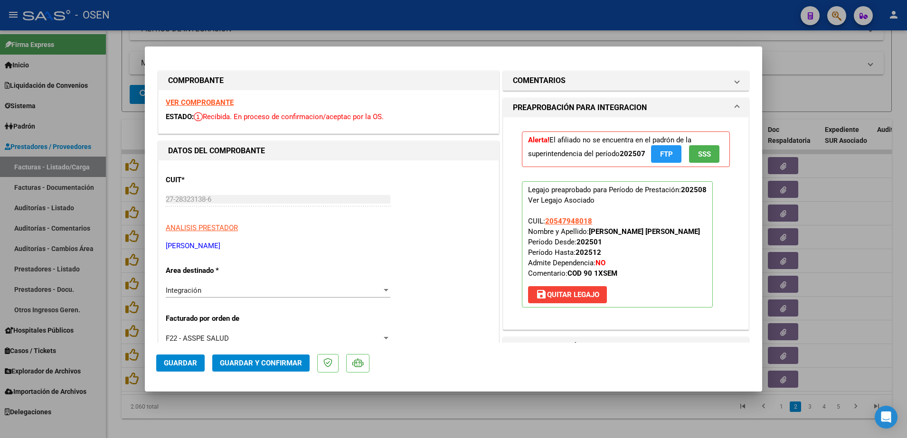
click at [576, 82] on mat-panel-title "COMENTARIOS" at bounding box center [620, 80] width 215 height 11
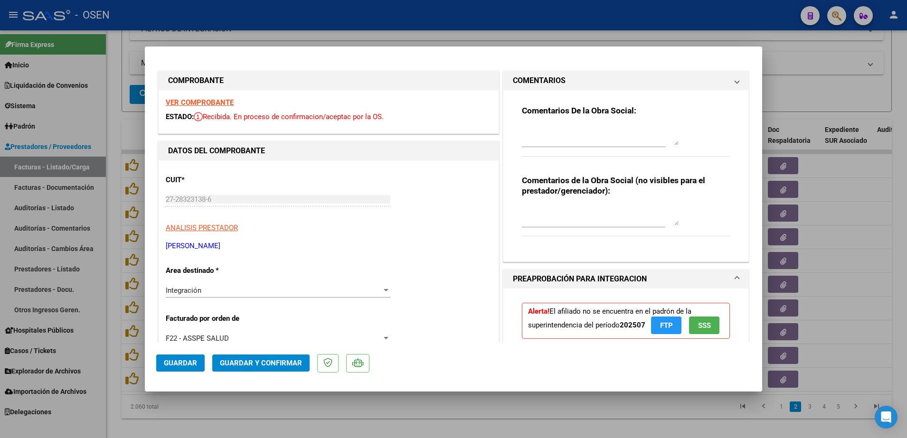
click at [574, 121] on div "Comentarios De la Obra Social:" at bounding box center [626, 135] width 208 height 61
click at [573, 131] on textarea at bounding box center [600, 135] width 157 height 19
type textarea "v"
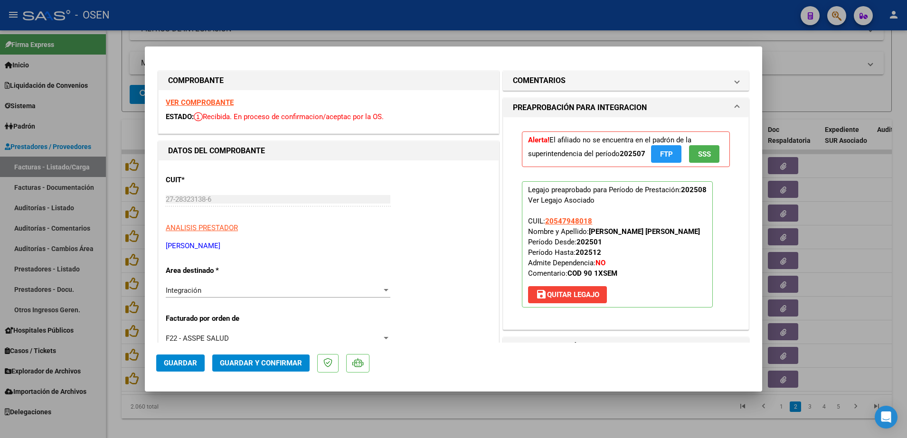
click at [544, 86] on mat-expansion-panel-header "COMENTARIOS" at bounding box center [625, 80] width 245 height 19
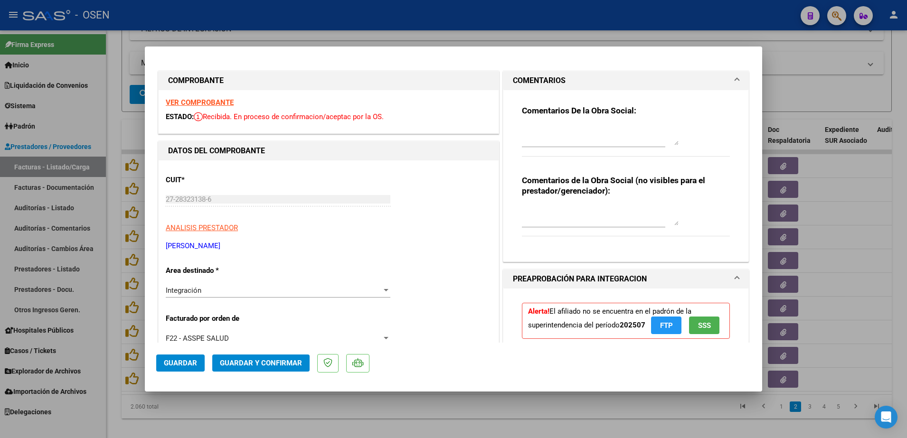
click at [541, 113] on strong "Comentarios De la Obra Social:" at bounding box center [579, 110] width 114 height 9
click at [543, 126] on textarea at bounding box center [600, 135] width 157 height 19
paste textarea "BAJA POR CAMBIO DE OPCION AL 31/07."
type textarea "BAJA POR CAMBIO DE OPCION AL 31/07."
click at [182, 369] on button "Guardar" at bounding box center [180, 363] width 48 height 17
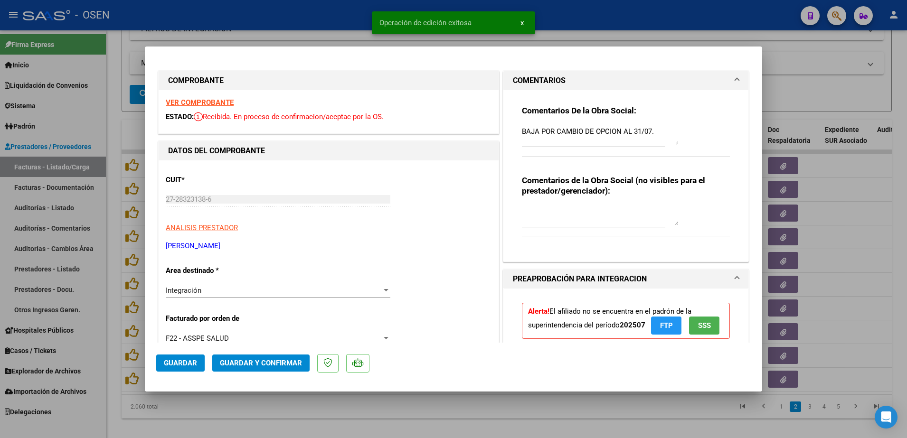
click at [820, 218] on div at bounding box center [453, 219] width 907 height 438
type input "$ 0,00"
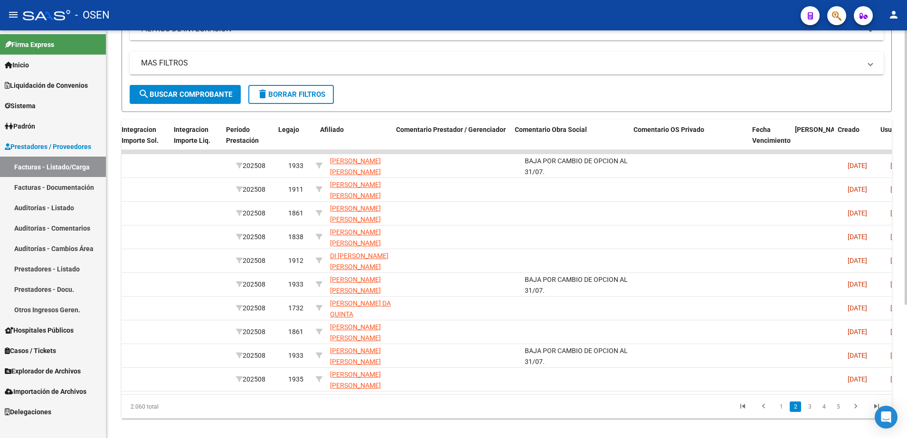
scroll to position [0, 1231]
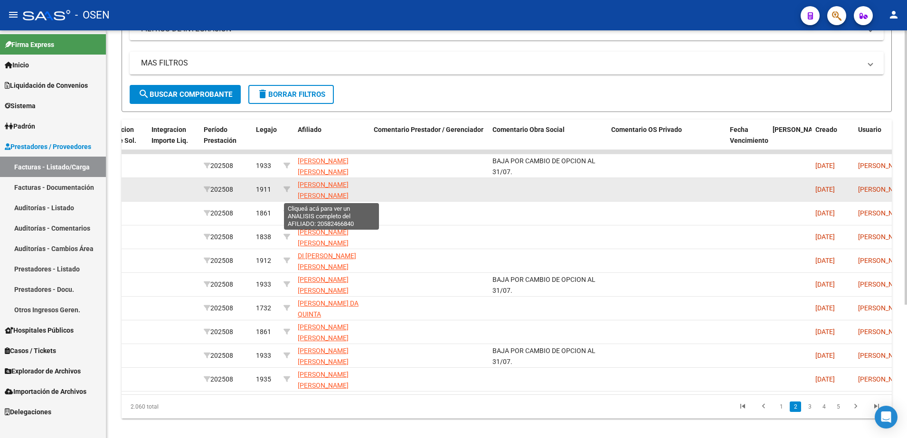
click at [318, 185] on span "MONTERO JUAN MARTIN 20582466840" at bounding box center [323, 195] width 51 height 29
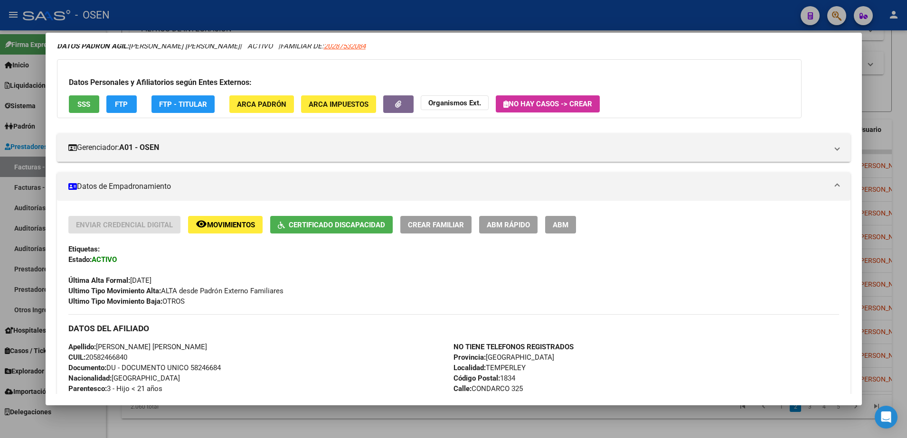
scroll to position [0, 0]
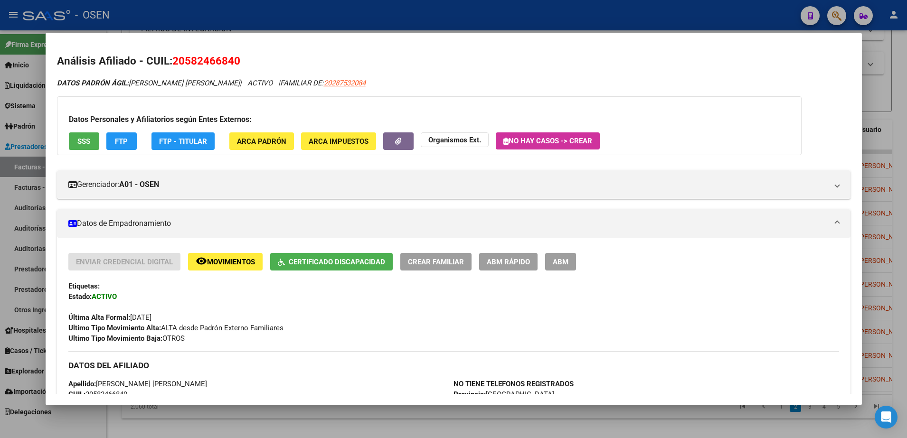
click at [186, 412] on div at bounding box center [453, 219] width 907 height 438
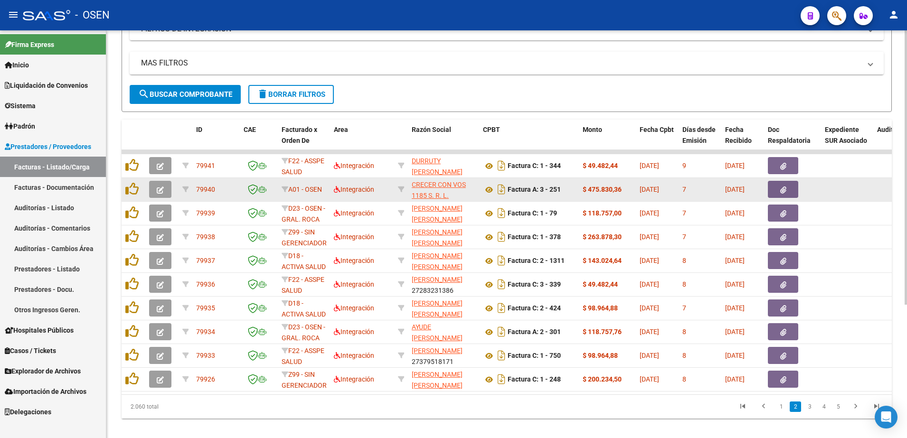
click at [135, 195] on div at bounding box center [133, 189] width 16 height 15
click at [135, 191] on icon at bounding box center [131, 188] width 13 height 13
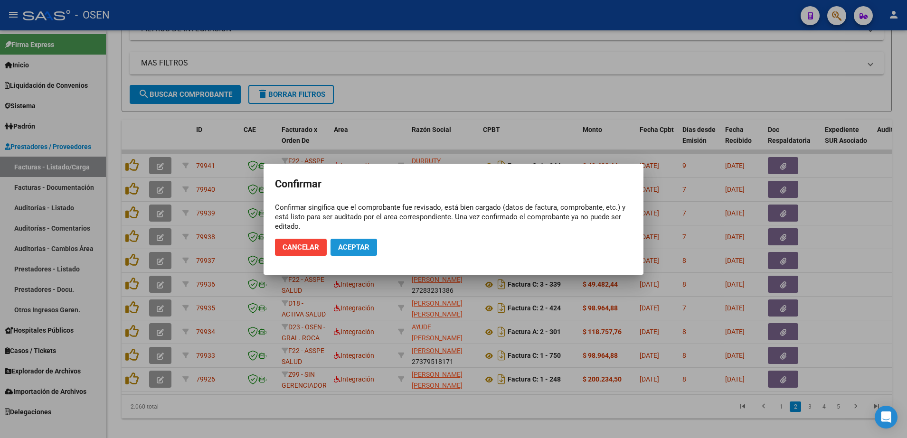
click at [348, 246] on span "Aceptar" at bounding box center [353, 247] width 31 height 9
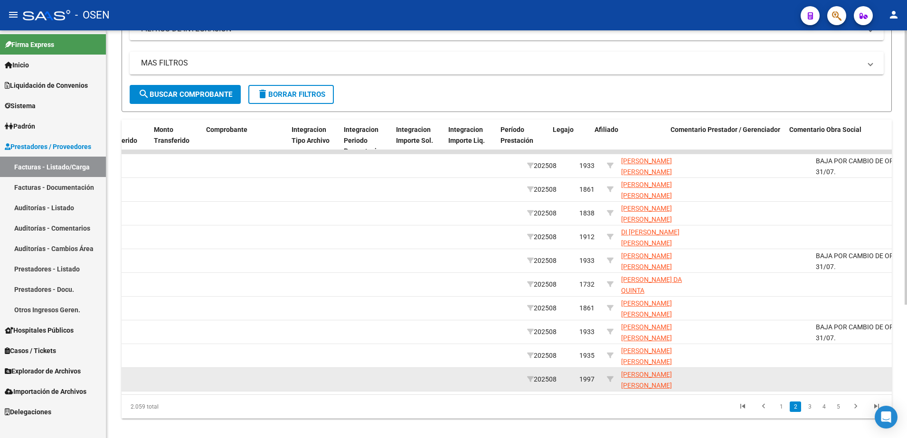
scroll to position [0, 935]
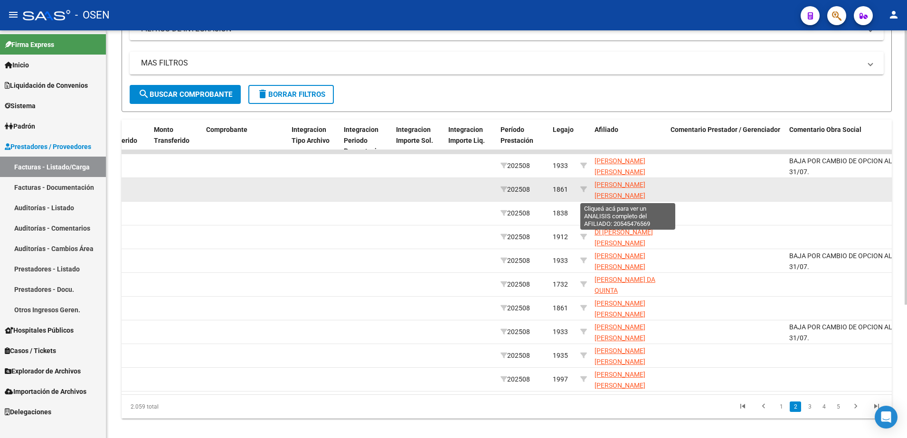
click at [625, 187] on span "HERNANDEZ MATIAS LEONEL 20545476569" at bounding box center [620, 195] width 51 height 29
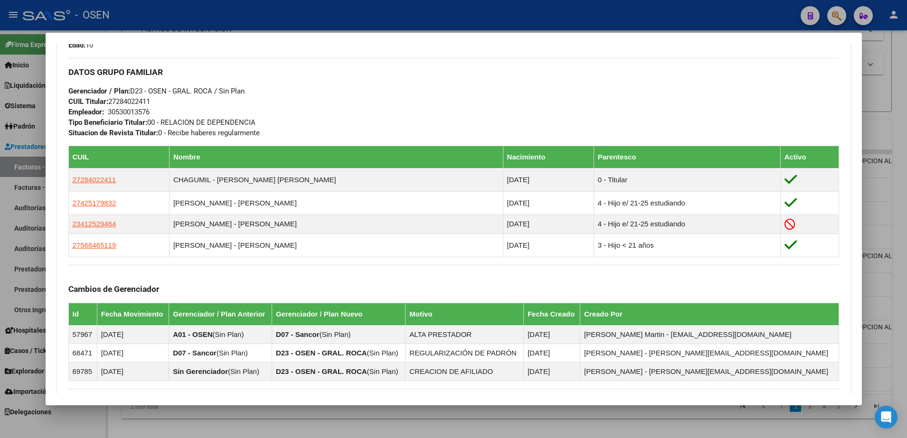
scroll to position [590, 0]
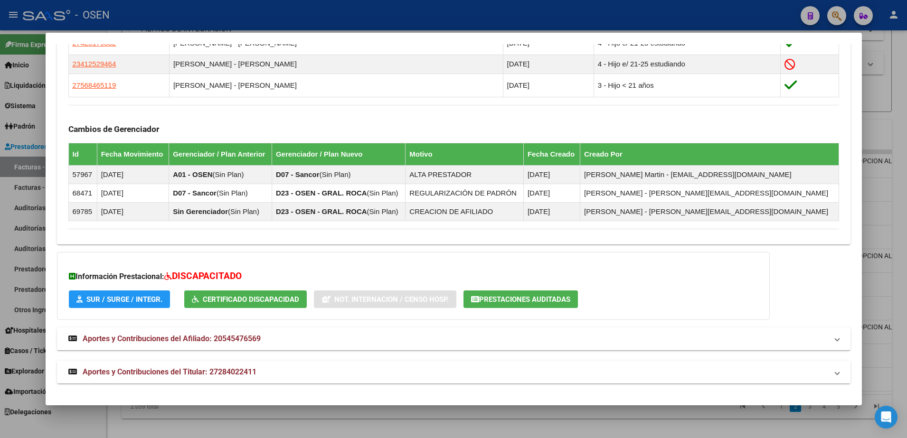
click at [401, 374] on mat-panel-title "Aportes y Contribuciones del Titular: 27284022411" at bounding box center [447, 372] width 759 height 11
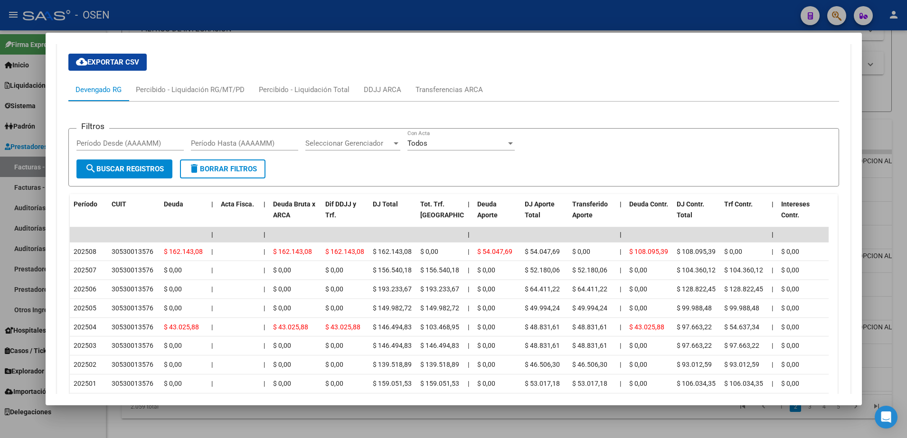
scroll to position [1062, 0]
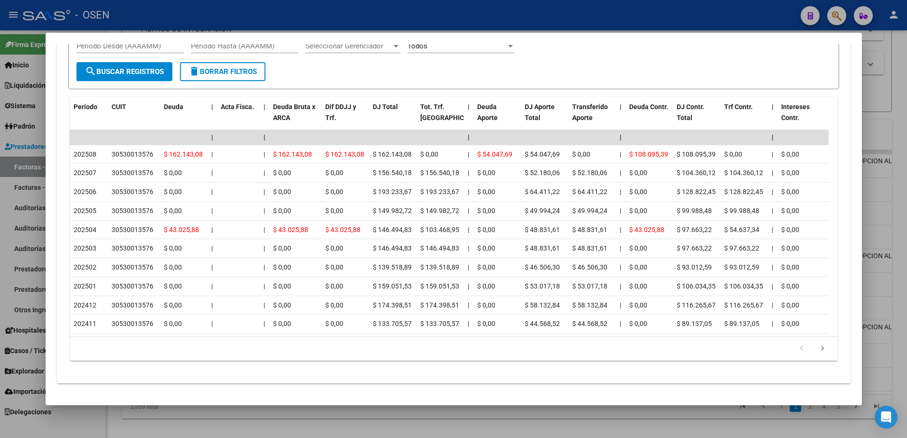
click at [229, 395] on mat-dialog-container "Análisis Afiliado - CUIL: 20545476569 DATOS PADRÓN ÁGIL: HERNANDEZ MATIAS LEONE…" at bounding box center [454, 219] width 816 height 373
click at [263, 415] on div at bounding box center [453, 219] width 907 height 438
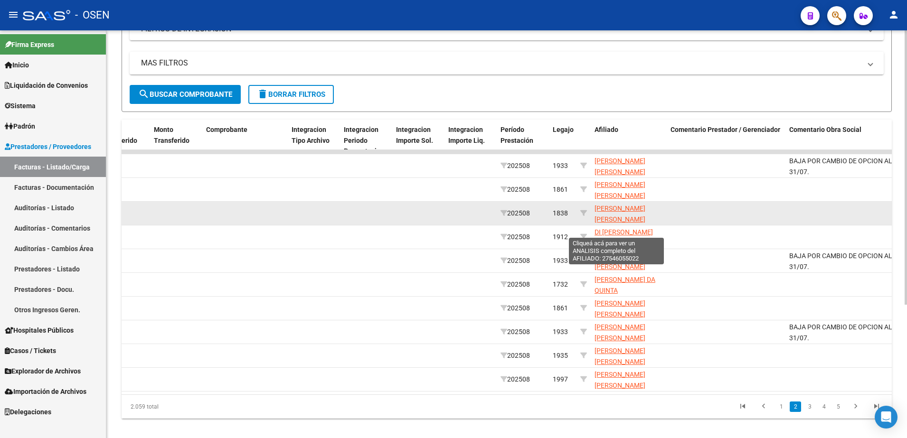
click at [602, 208] on span "AIME DELFINA CRISTAL 27546055022" at bounding box center [620, 219] width 51 height 29
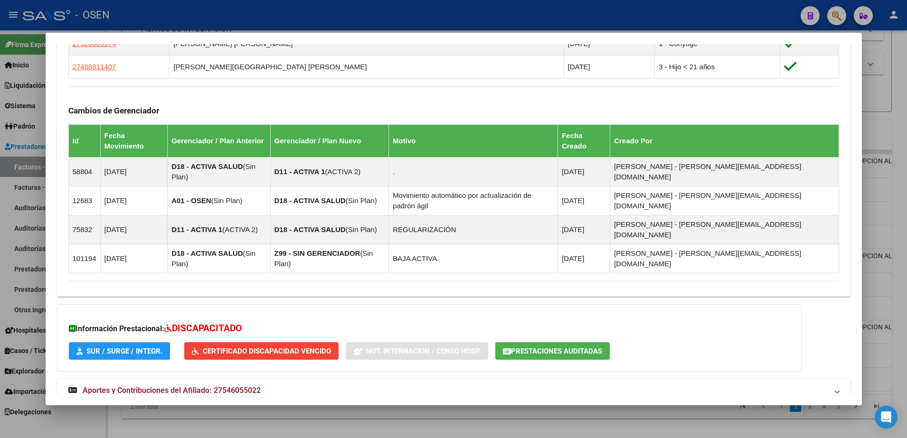
click at [381, 419] on mat-panel-title "Aportes y Contribuciones del Titular: 20312239257" at bounding box center [447, 424] width 759 height 11
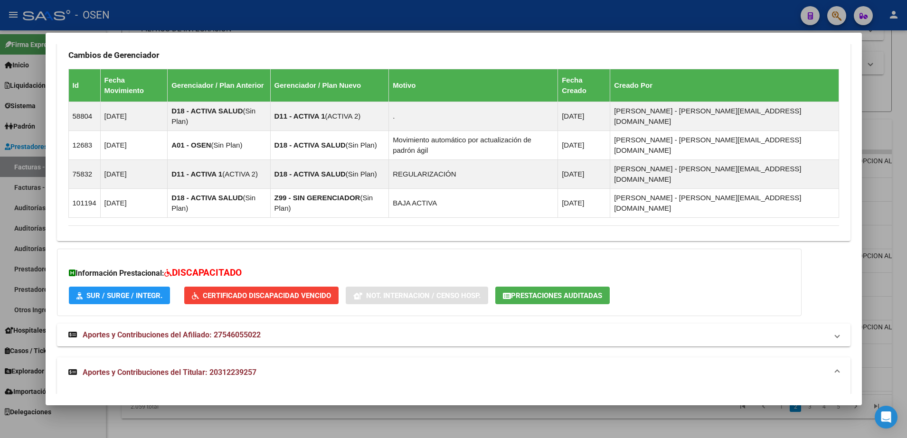
scroll to position [852, 0]
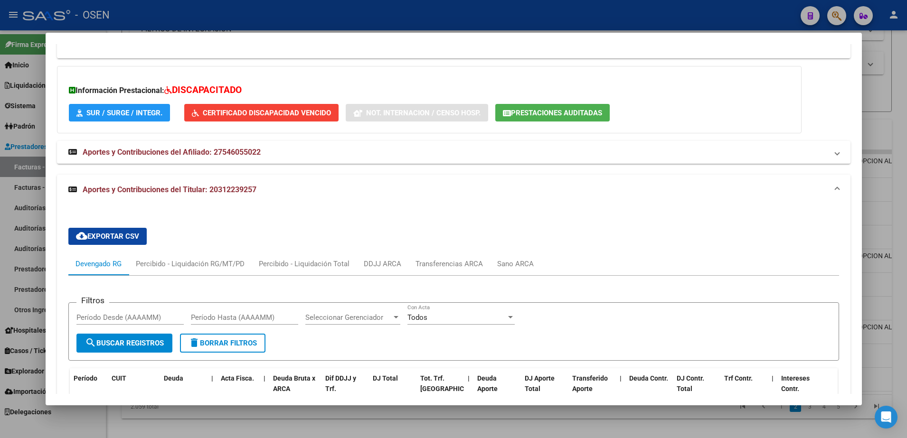
click at [172, 419] on div at bounding box center [453, 219] width 907 height 438
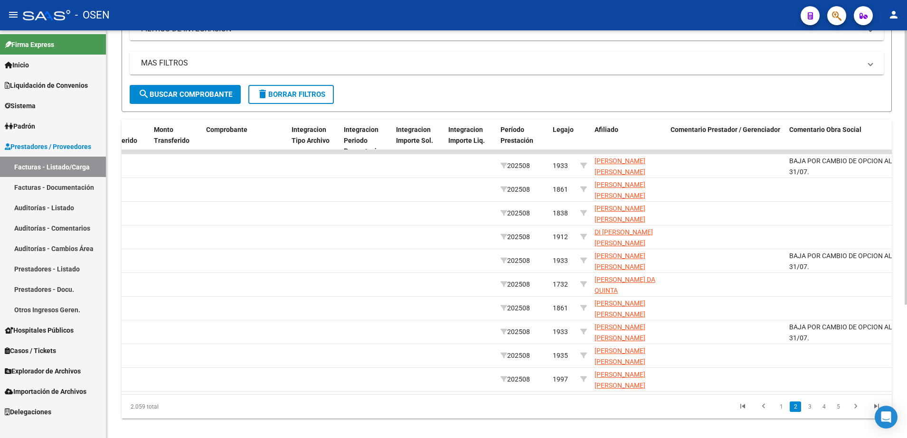
click at [608, 408] on datatable-pager "1 2 3 4 5" at bounding box center [583, 407] width 608 height 16
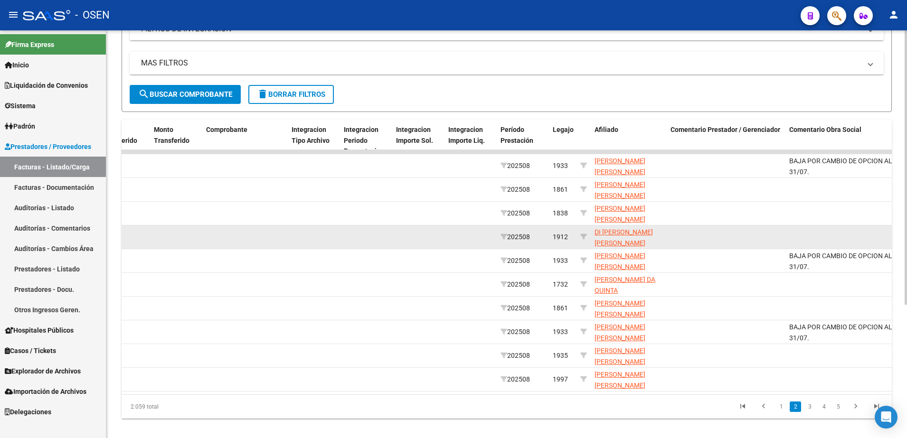
click at [606, 237] on app-link-go-to "DI PLACIDO MARTINEZ FABRIZIO DAMIAN 20549548084" at bounding box center [629, 243] width 68 height 32
click at [606, 234] on span "DI PLACIDO MARTINEZ FABRIZIO DAMIAN 20549548084" at bounding box center [624, 242] width 58 height 29
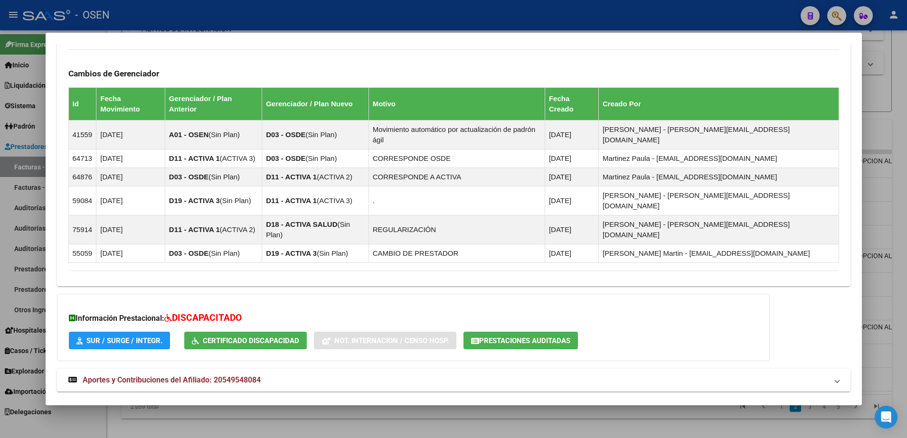
click at [443, 408] on mat-panel-title "Aportes y Contribuciones del Titular: 27321273616" at bounding box center [447, 413] width 759 height 11
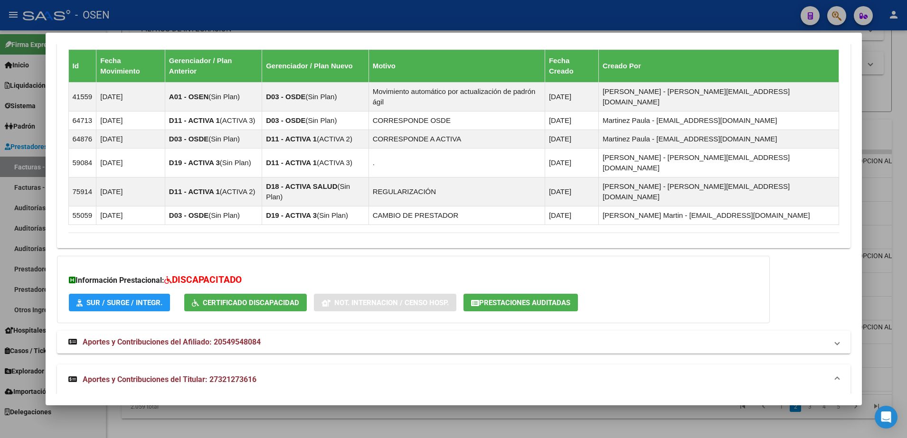
scroll to position [801, 0]
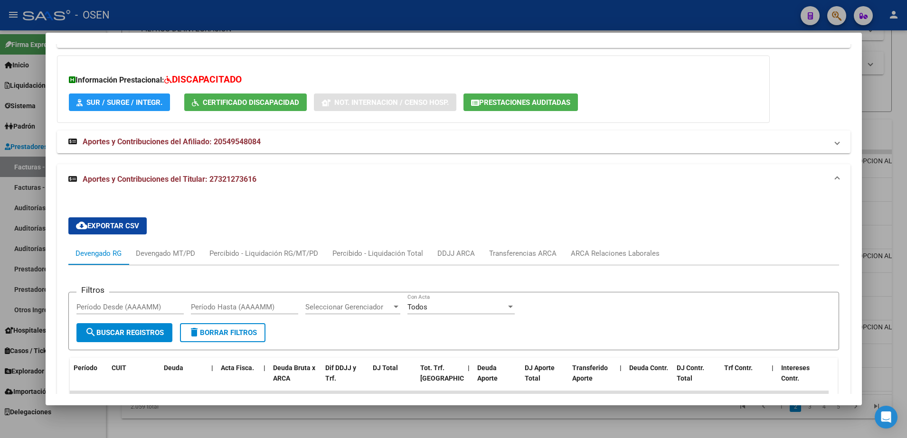
click at [425, 428] on div at bounding box center [453, 219] width 907 height 438
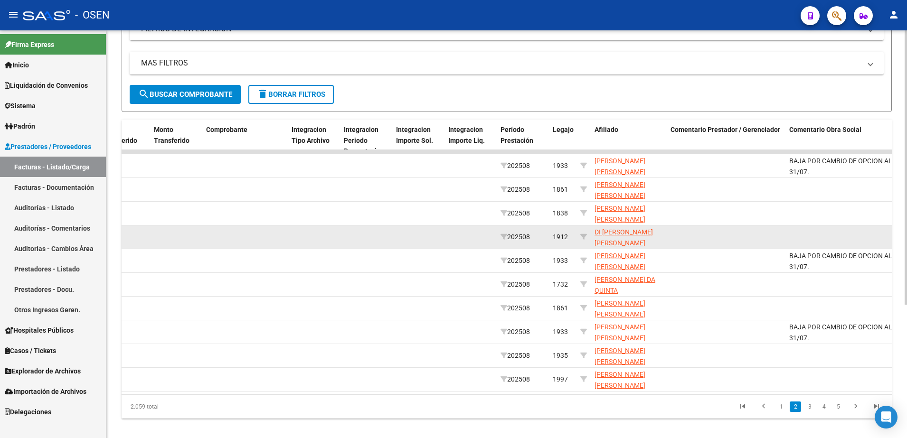
click at [606, 232] on span "DI PLACIDO MARTINEZ FABRIZIO DAMIAN 20549548084" at bounding box center [624, 242] width 58 height 29
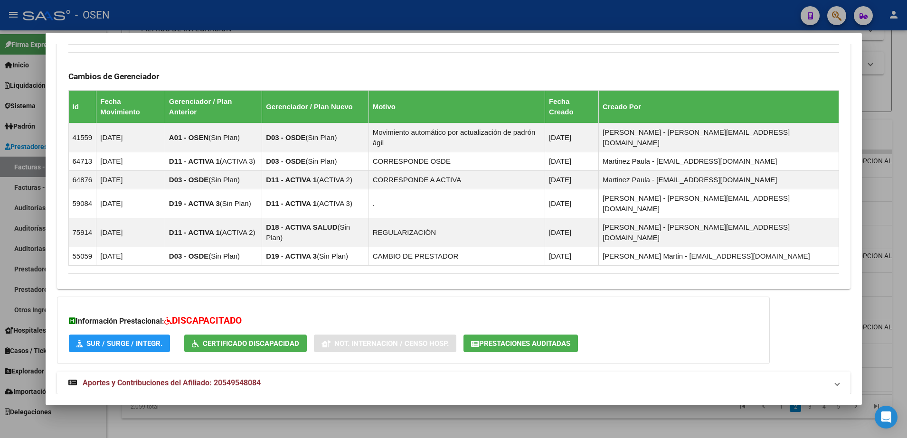
scroll to position [562, 0]
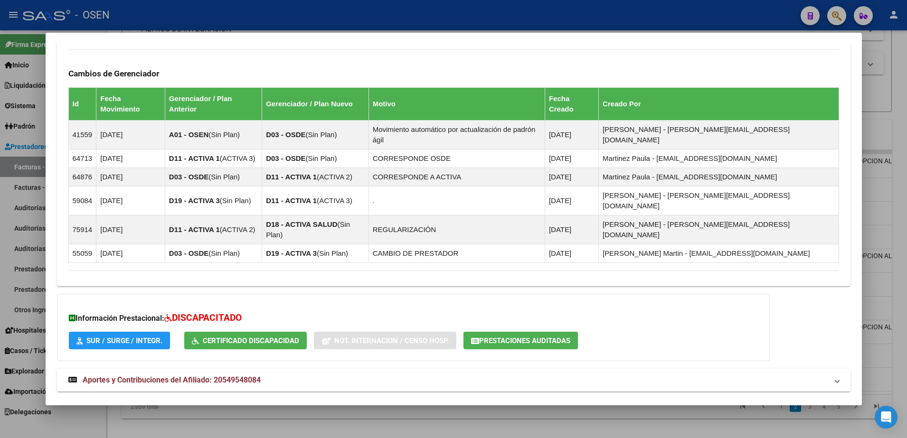
click at [509, 403] on mat-expansion-panel-header "Aportes y Contribuciones del Titular: 27321273616" at bounding box center [454, 414] width 794 height 23
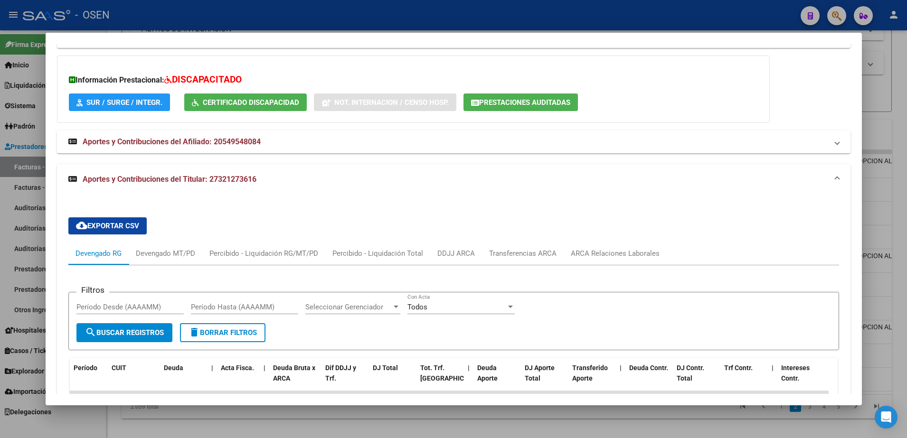
scroll to position [860, 0]
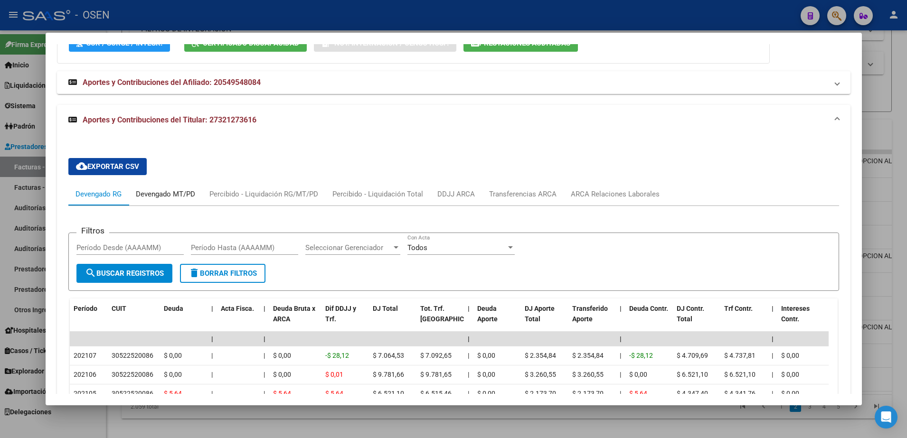
click at [182, 189] on div "Devengado MT/PD" at bounding box center [165, 194] width 59 height 10
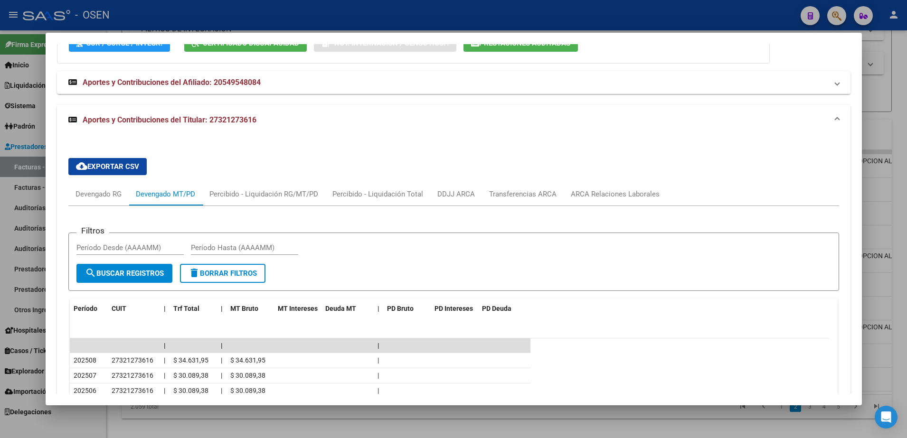
click at [497, 423] on div at bounding box center [453, 219] width 907 height 438
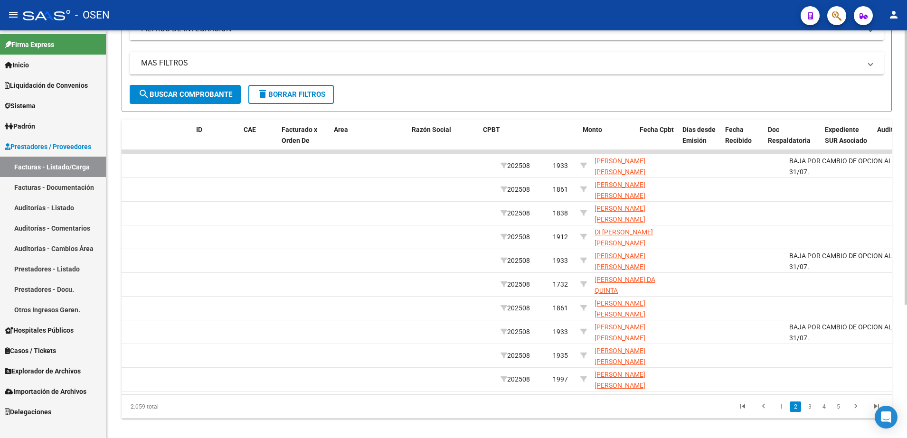
scroll to position [0, 0]
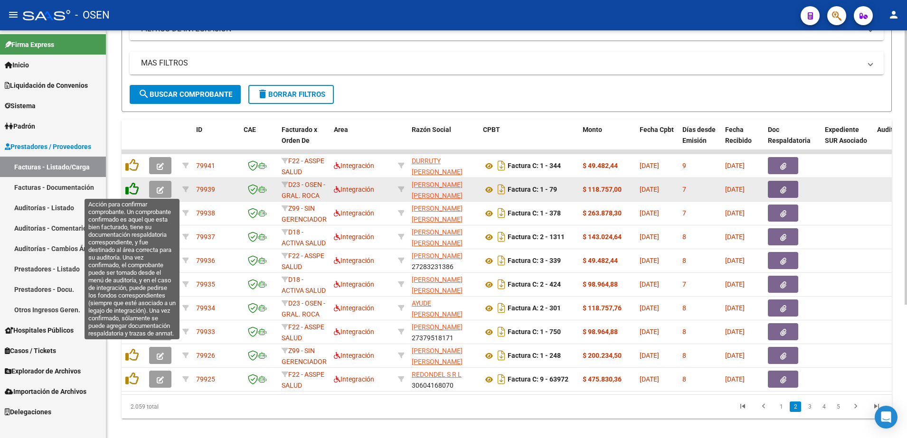
click at [134, 187] on icon at bounding box center [131, 188] width 13 height 13
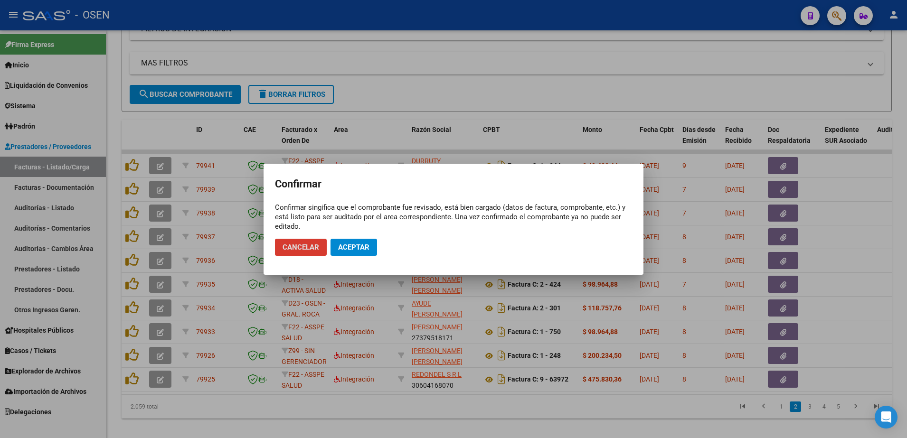
click at [359, 243] on span "Aceptar" at bounding box center [353, 247] width 31 height 9
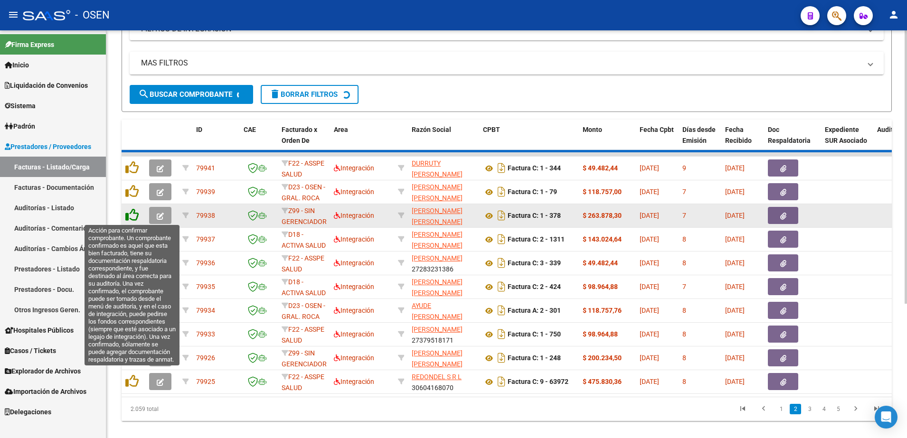
click at [133, 213] on icon at bounding box center [131, 214] width 13 height 13
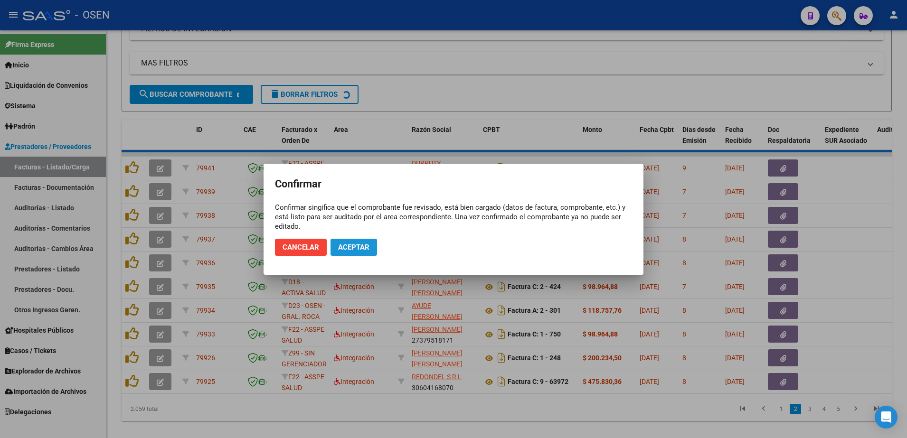
click at [352, 250] on span "Aceptar" at bounding box center [353, 247] width 31 height 9
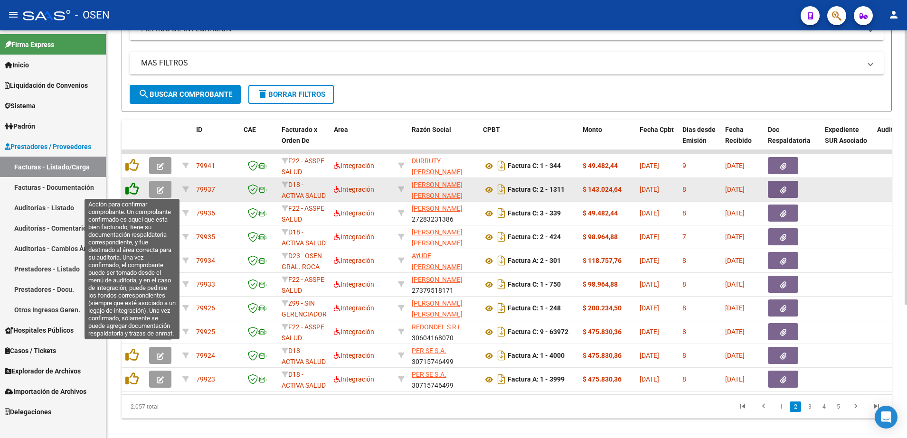
click at [132, 189] on icon at bounding box center [131, 188] width 13 height 13
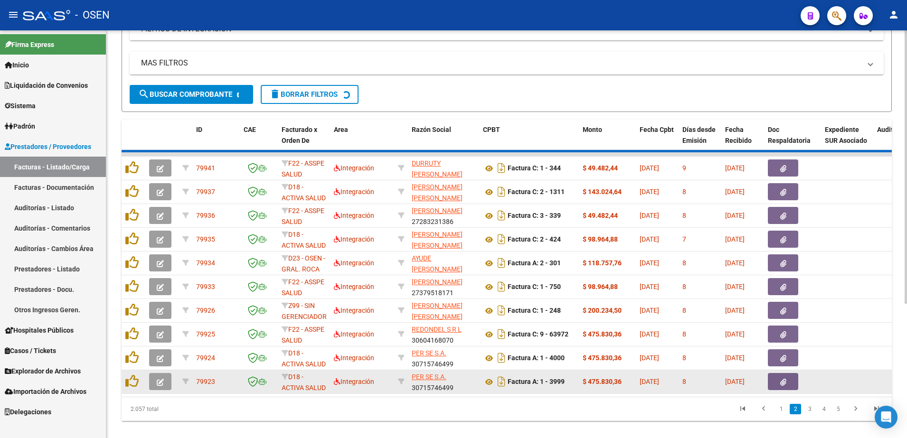
click at [381, 393] on datatable-body-cell "Integración" at bounding box center [362, 381] width 64 height 23
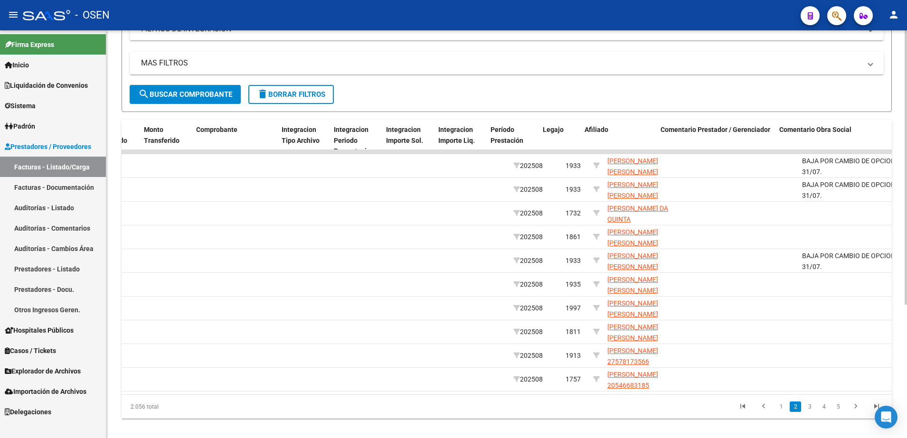
scroll to position [0, 945]
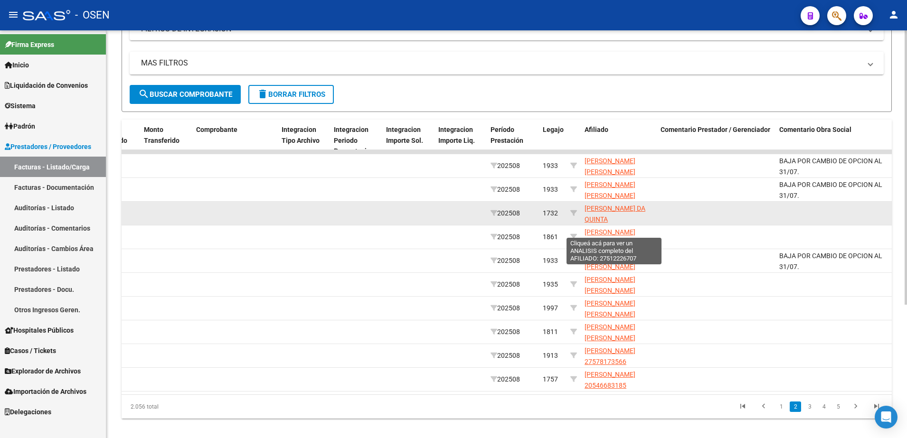
click at [615, 217] on span "ALVES DA QUINTA MILAGROS JAZMIN 27512226707" at bounding box center [615, 225] width 61 height 40
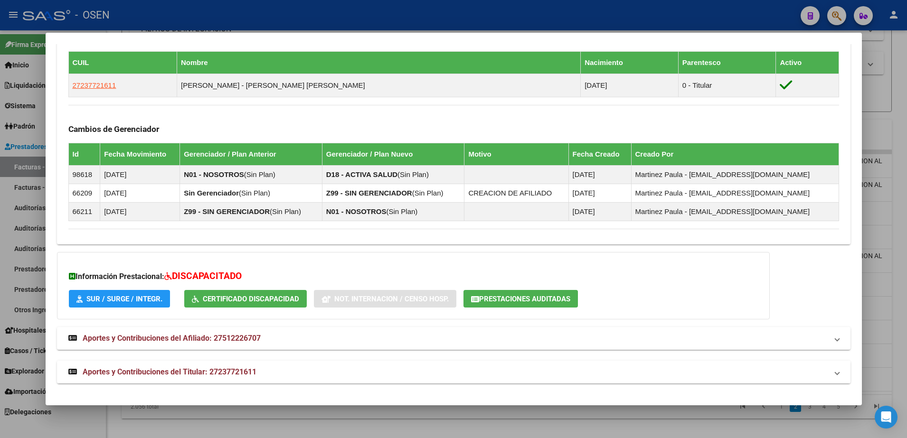
click at [407, 370] on mat-panel-title "Aportes y Contribuciones del Titular: 27237721611" at bounding box center [447, 372] width 759 height 11
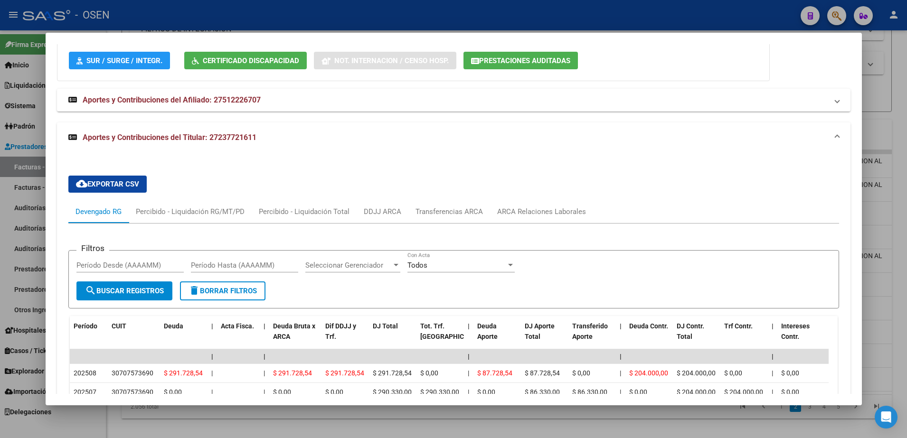
scroll to position [955, 0]
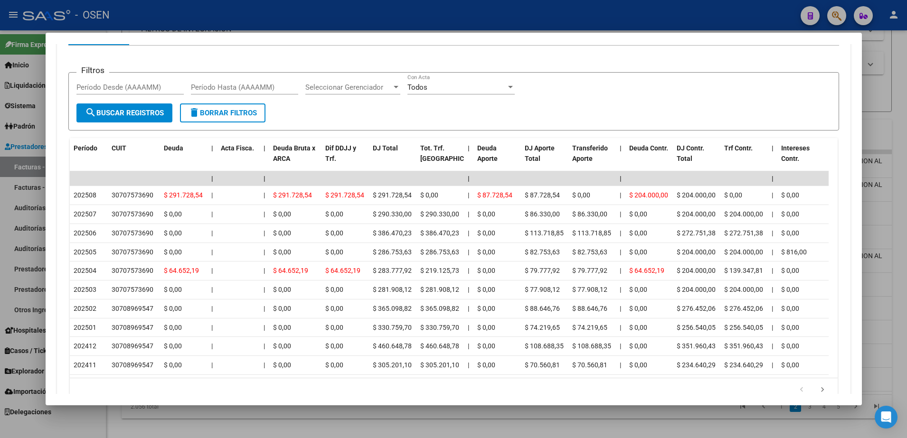
click at [194, 428] on div at bounding box center [453, 219] width 907 height 438
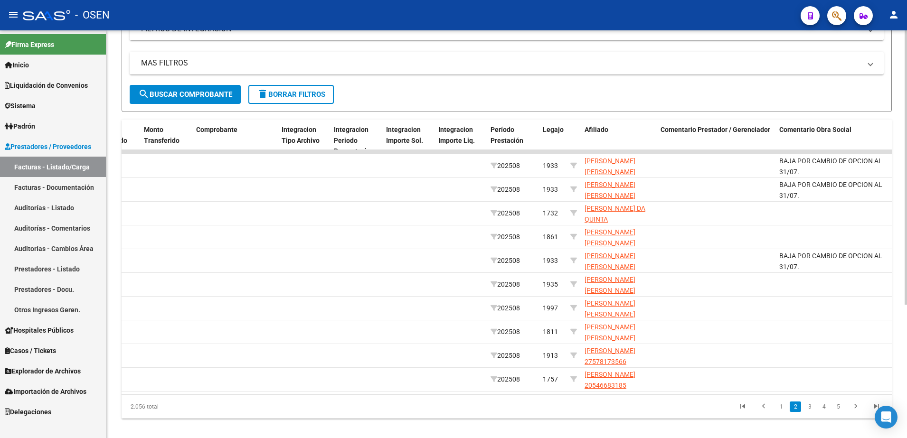
scroll to position [0, 0]
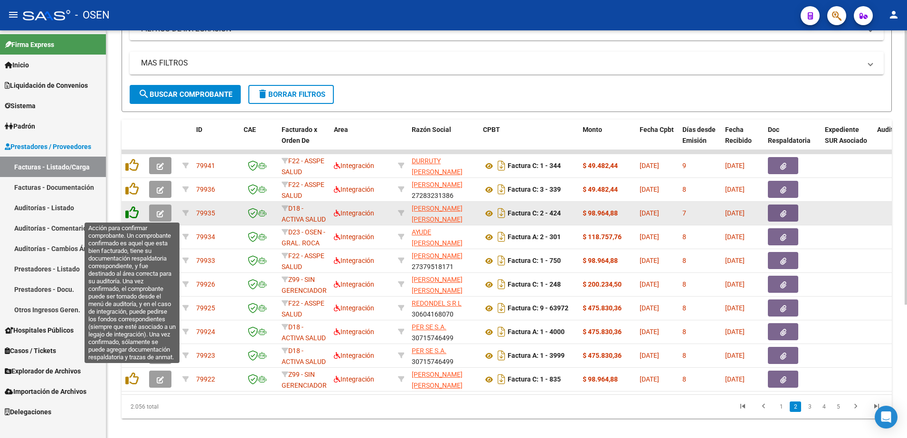
click at [134, 211] on icon at bounding box center [131, 212] width 13 height 13
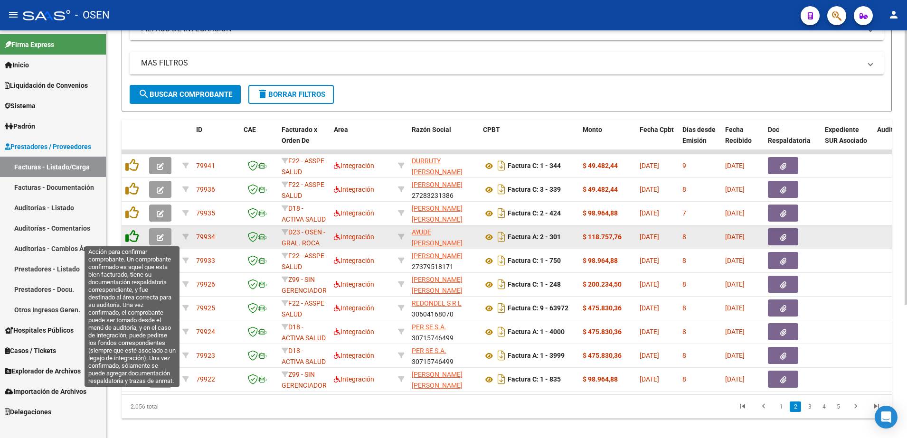
click at [129, 240] on icon at bounding box center [131, 236] width 13 height 13
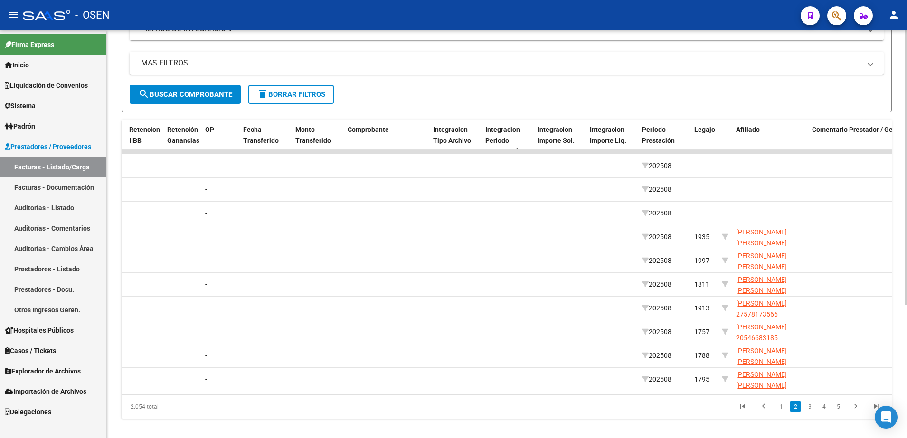
scroll to position [0, 807]
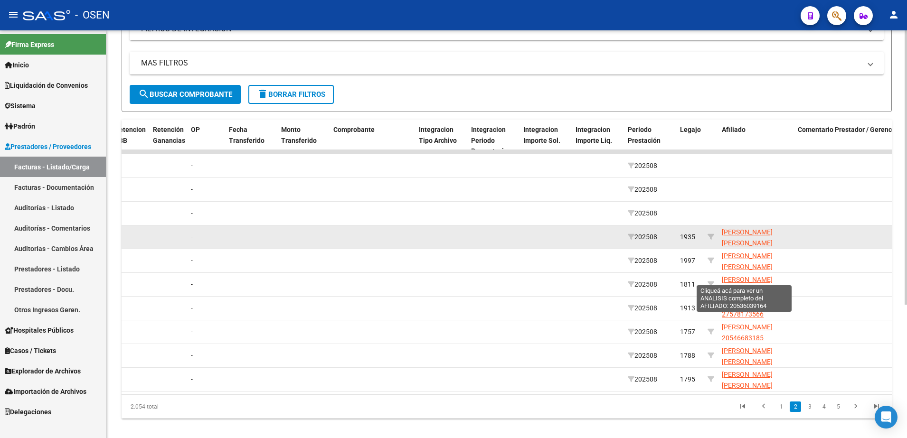
click at [738, 243] on span "SILVA CANYASSO NEHUEN ESTEBAN 20477937390" at bounding box center [747, 242] width 51 height 29
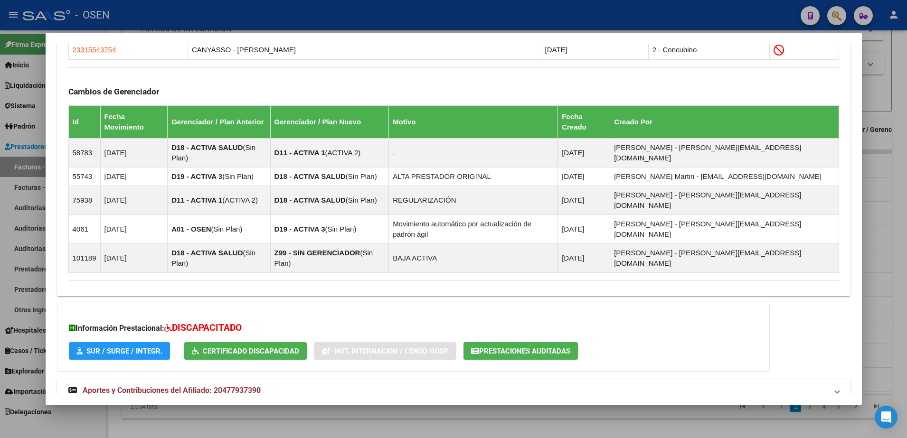
click at [453, 418] on mat-panel-title "Aportes y Contribuciones del Titular: 20256154642" at bounding box center [447, 423] width 759 height 11
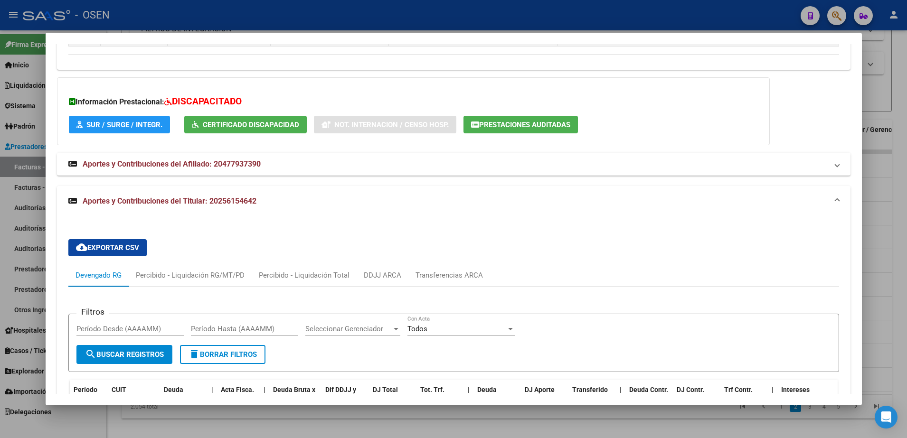
scroll to position [864, 0]
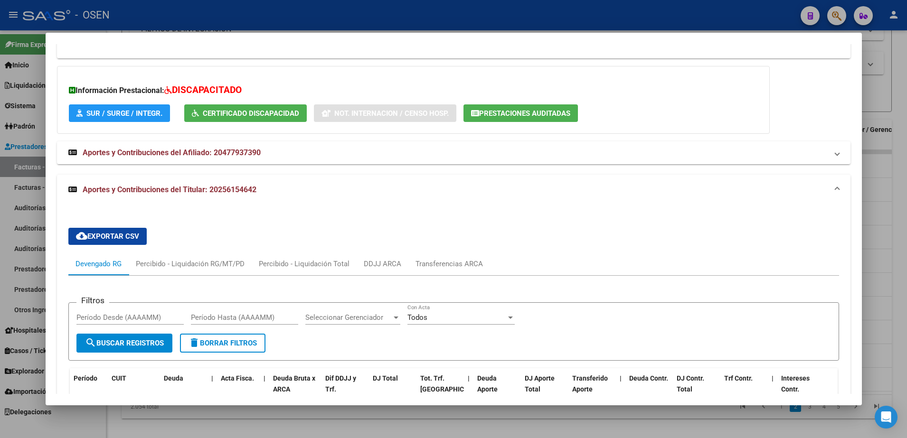
click at [376, 424] on div at bounding box center [453, 219] width 907 height 438
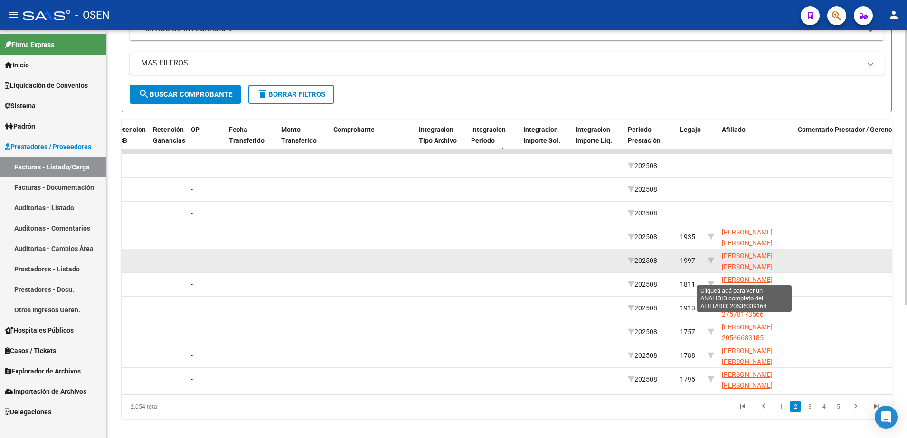
click at [729, 259] on span "SOTO NEHUEN SEBASTIAN 20536039164" at bounding box center [747, 266] width 51 height 29
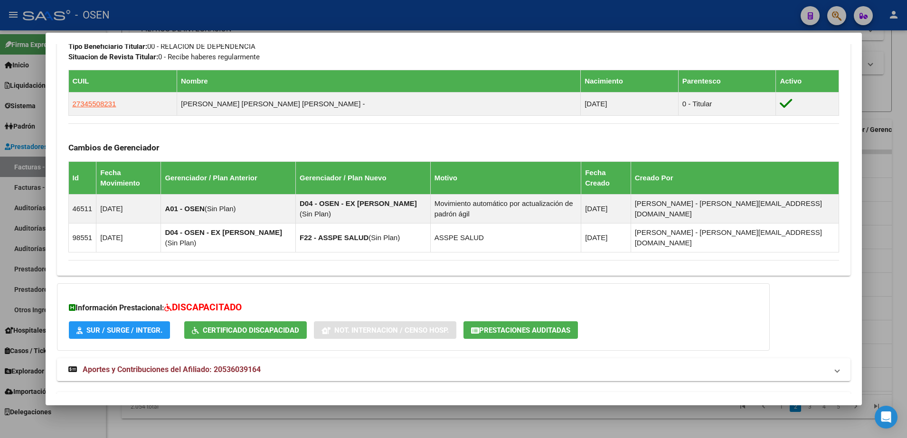
click at [373, 398] on mat-panel-title "Aportes y Contribuciones del Titular: 27345508231" at bounding box center [447, 403] width 759 height 11
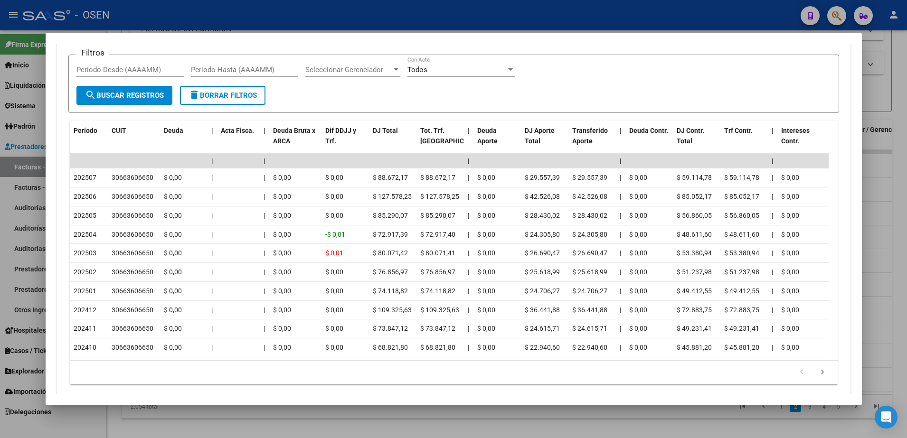
scroll to position [977, 0]
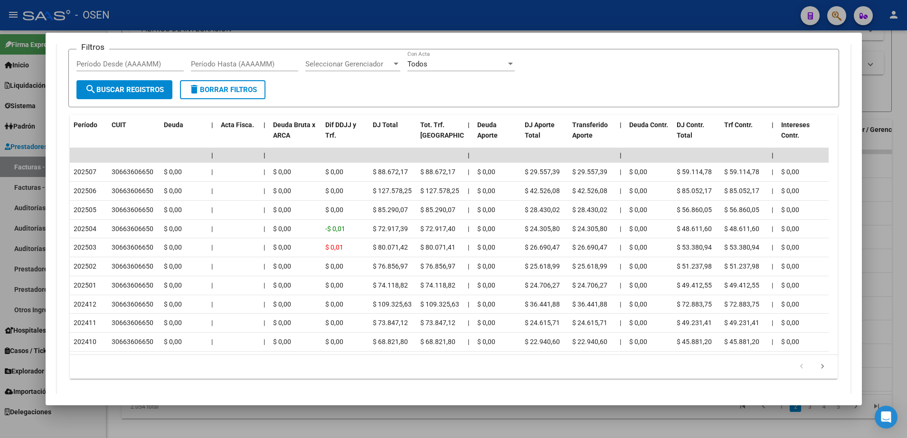
click at [398, 429] on div at bounding box center [453, 219] width 907 height 438
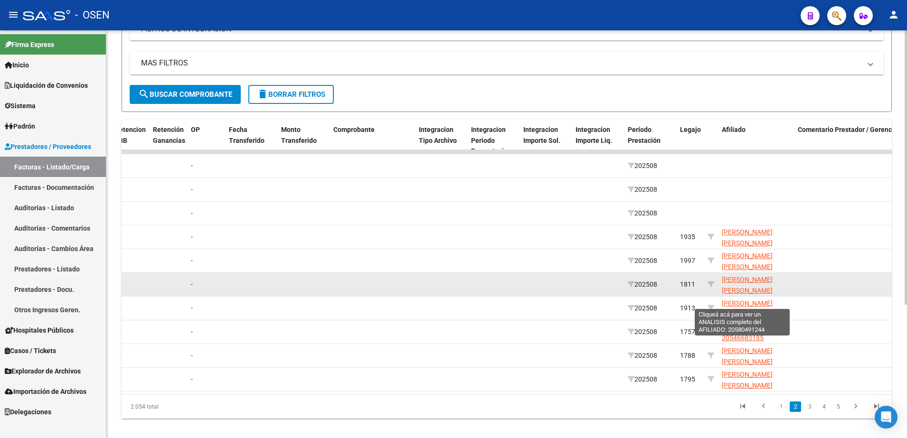
click at [730, 291] on span "PEÑA NOAH VALENTIN 20580491244" at bounding box center [747, 290] width 51 height 29
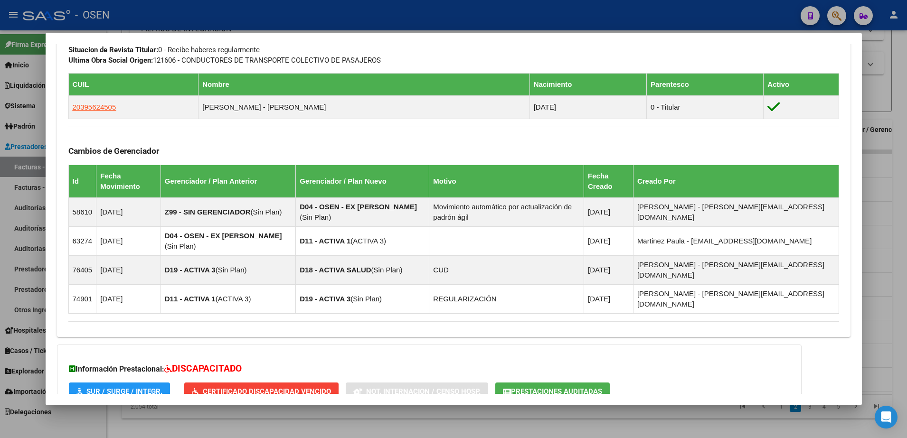
scroll to position [575, 0]
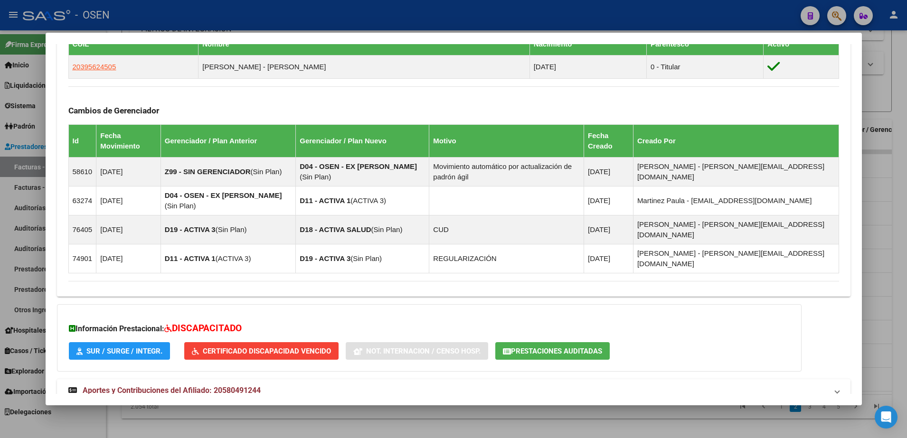
click at [367, 419] on mat-panel-title "Aportes y Contribuciones del Titular: 20395624505" at bounding box center [447, 424] width 759 height 11
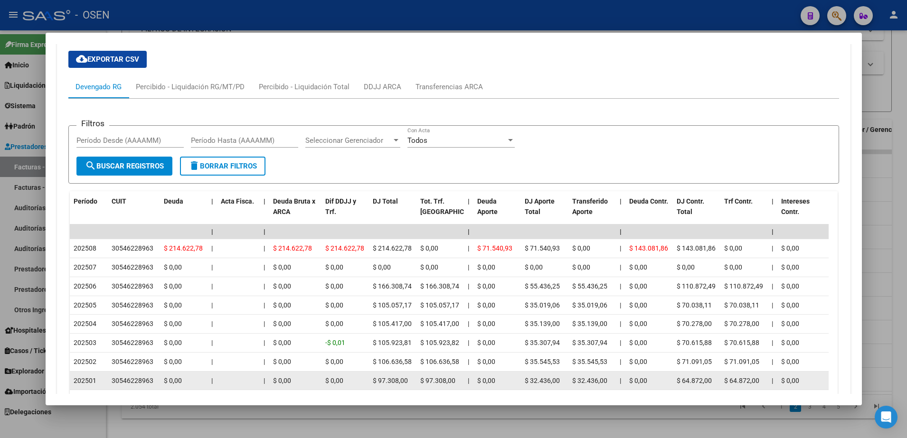
scroll to position [1046, 0]
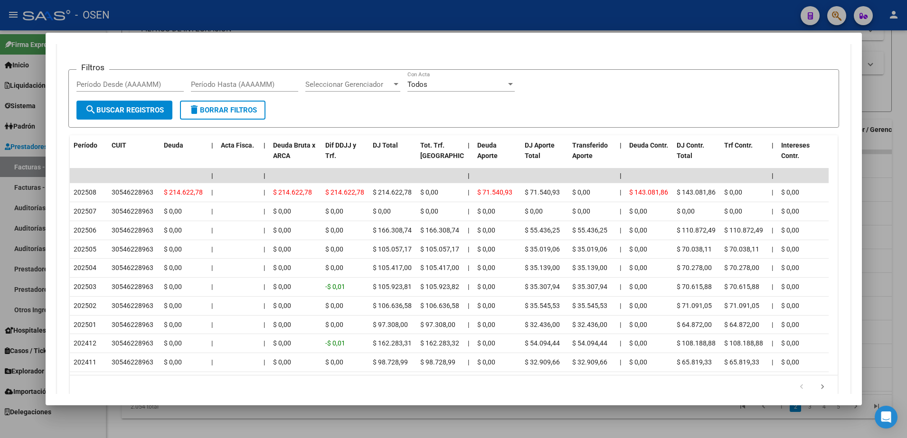
click at [373, 420] on div at bounding box center [453, 219] width 907 height 438
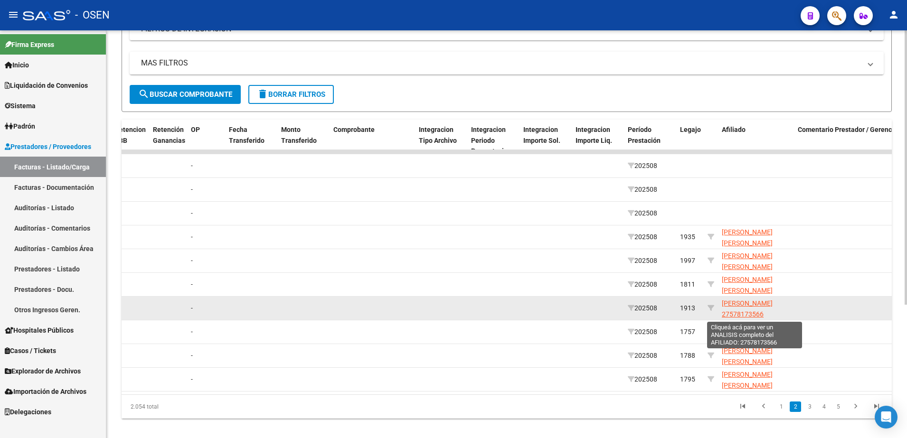
click at [762, 310] on span "BUSTAMANTE OLIVIA SOFIA 27578173566" at bounding box center [747, 309] width 51 height 19
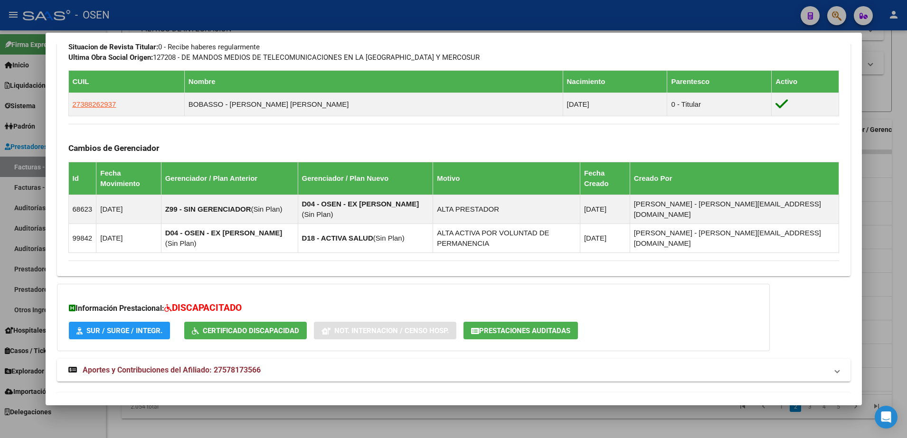
scroll to position [538, 0]
click at [431, 398] on mat-panel-title "Aportes y Contribuciones del Titular: 27388262937" at bounding box center [447, 403] width 759 height 11
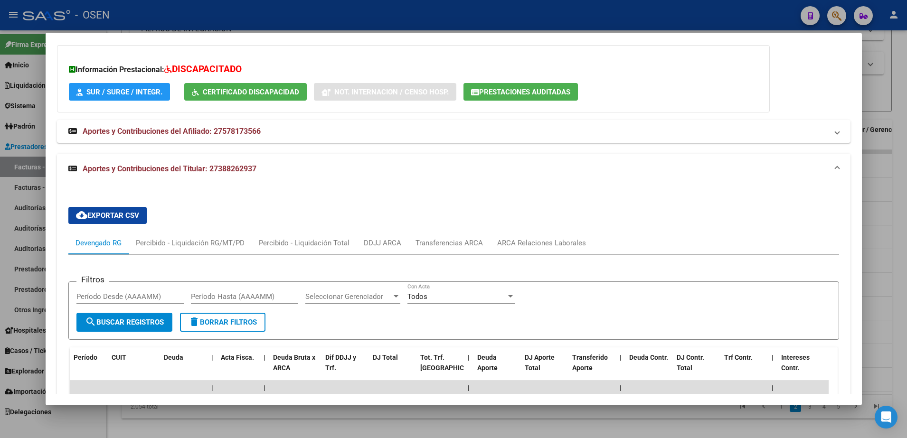
click at [415, 411] on div at bounding box center [453, 219] width 907 height 438
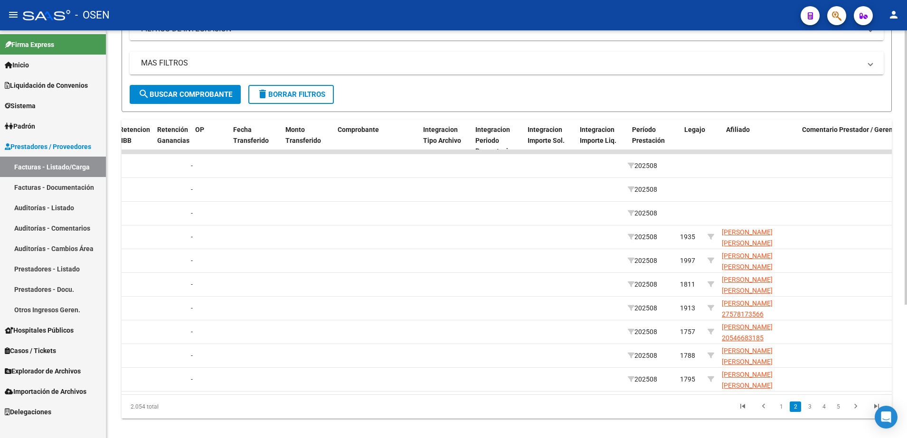
scroll to position [0, 0]
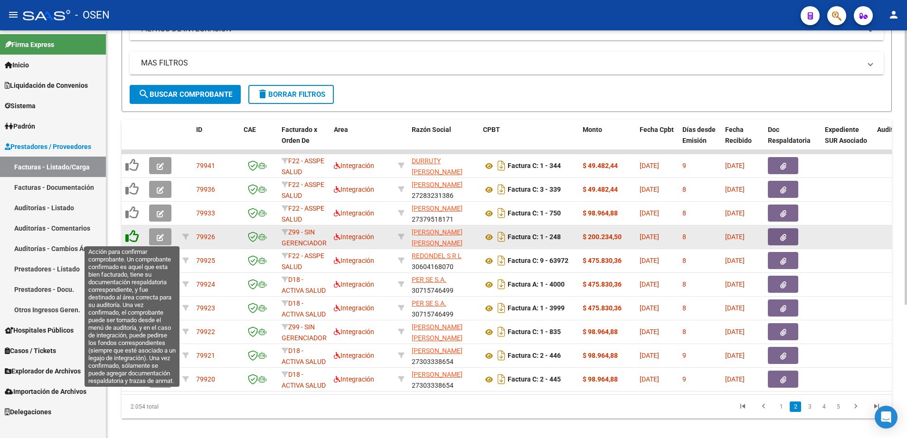
click at [133, 236] on icon at bounding box center [131, 236] width 13 height 13
click at [135, 234] on icon at bounding box center [131, 236] width 13 height 13
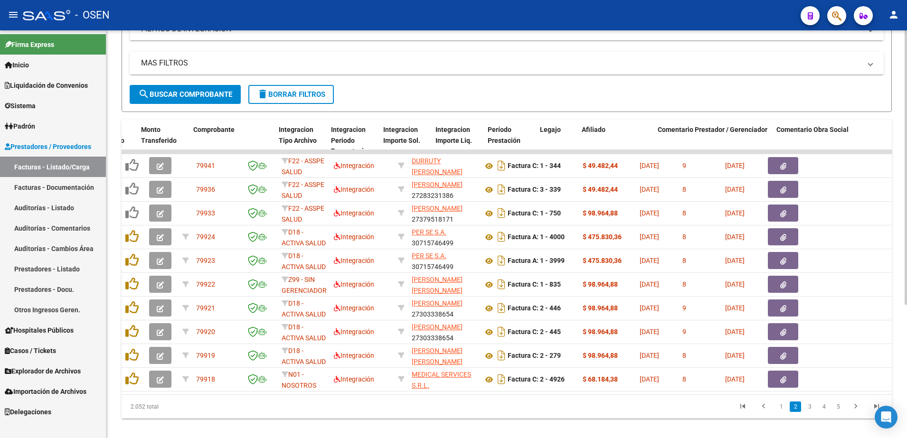
scroll to position [0, 947]
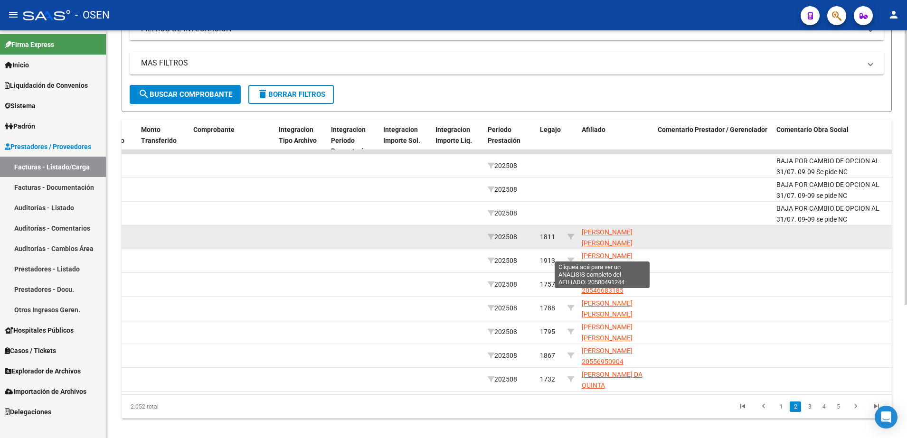
click at [593, 231] on span "PEÑA NOAH VALENTIN 20580491244" at bounding box center [607, 242] width 51 height 29
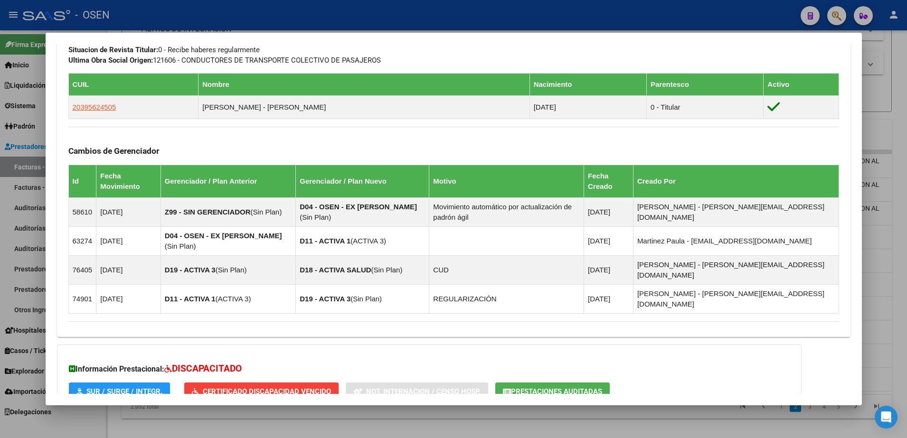
click at [484, 426] on mat-panel-title "Aportes y Contribuciones del Afiliado: 20580491244" at bounding box center [447, 431] width 759 height 11
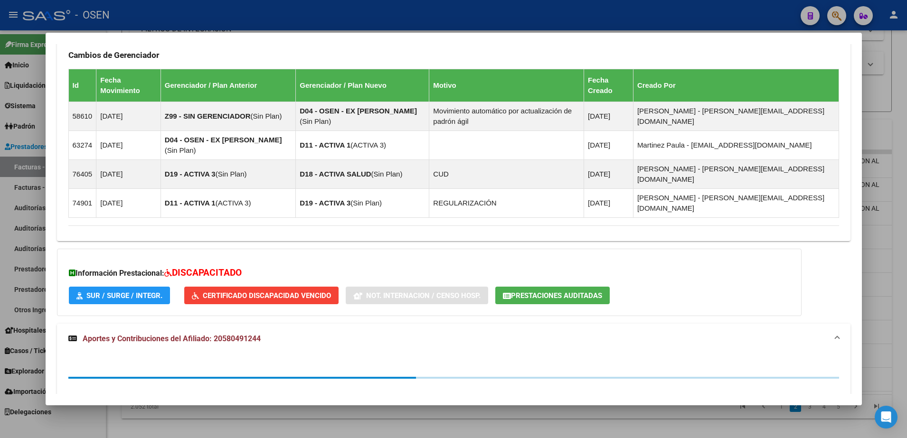
click at [450, 324] on mat-expansion-panel-header "Aportes y Contribuciones del Afiliado: 20580491244" at bounding box center [454, 339] width 794 height 30
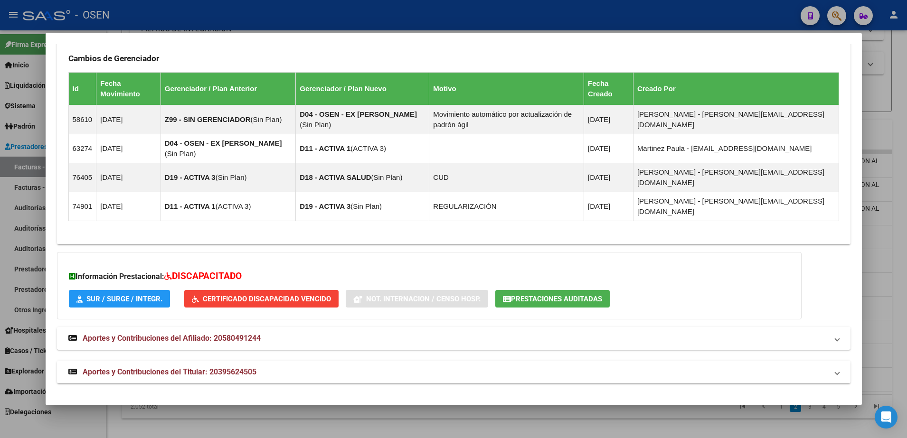
scroll to position [575, 0]
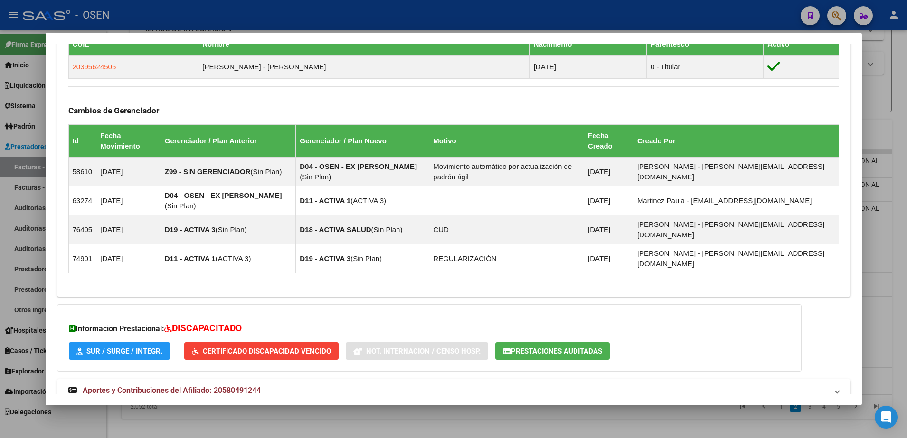
click at [461, 419] on mat-panel-title "Aportes y Contribuciones del Titular: 20395624505" at bounding box center [447, 424] width 759 height 11
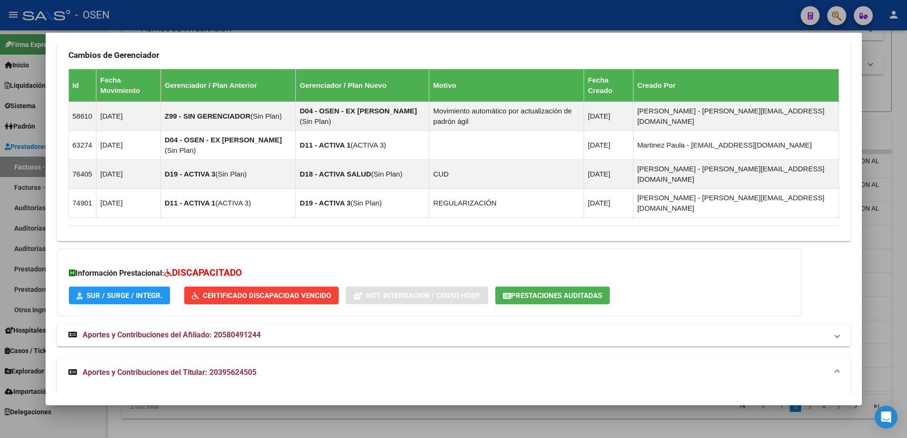
scroll to position [813, 0]
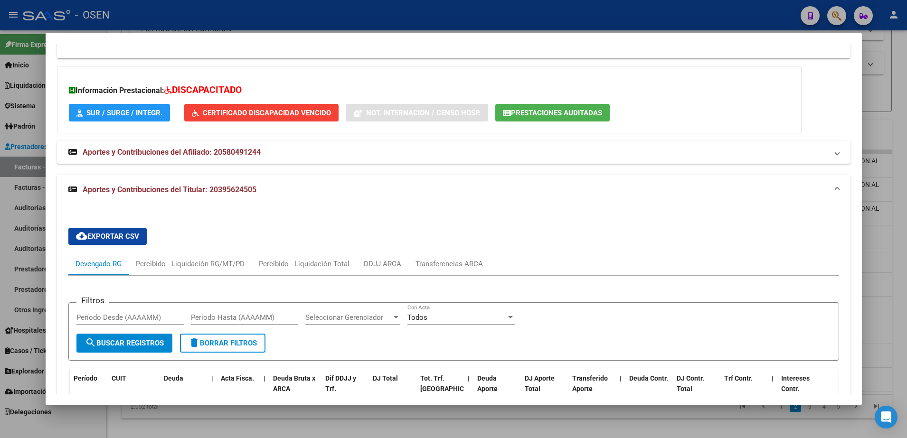
click at [317, 401] on mat-dialog-container "Análisis Afiliado - CUIL: 20580491244 DATOS PADRÓN ÁGIL: PEÑA NOAH VALENTIN | A…" at bounding box center [454, 219] width 816 height 373
click at [349, 418] on div at bounding box center [453, 219] width 907 height 438
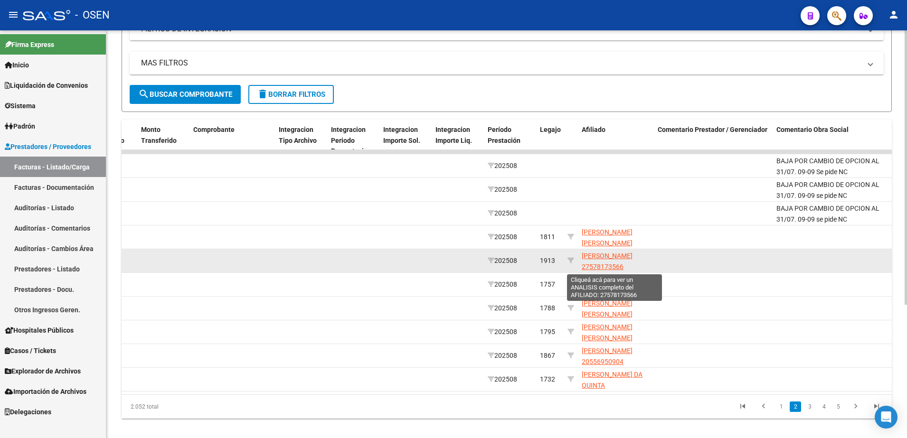
click at [599, 261] on app-link-go-to "BUSTAMANTE OLIVIA SOFIA 27578173566" at bounding box center [616, 262] width 68 height 22
click at [599, 258] on span "BUSTAMANTE OLIVIA SOFIA 27578173566" at bounding box center [607, 261] width 51 height 19
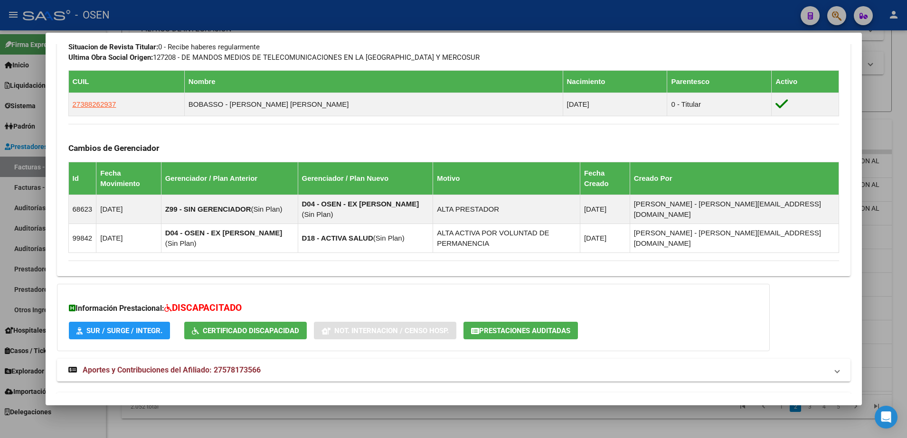
scroll to position [538, 0]
click at [539, 392] on mat-expansion-panel-header "Aportes y Contribuciones del Titular: 27388262937" at bounding box center [454, 403] width 794 height 23
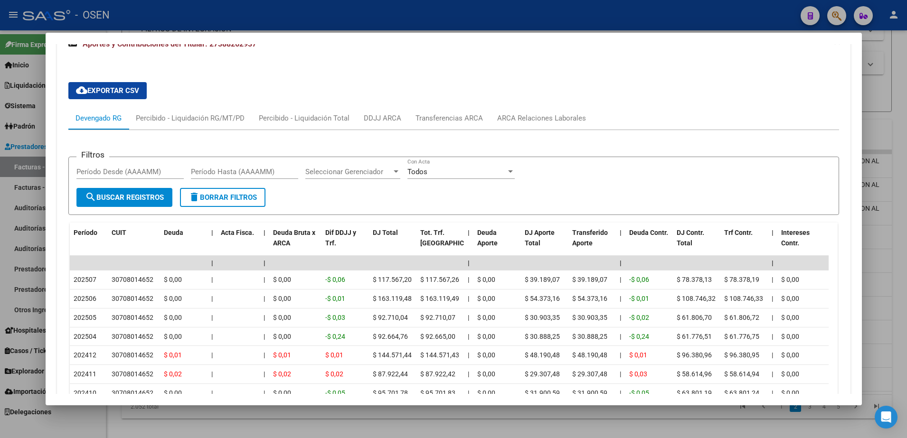
scroll to position [1009, 0]
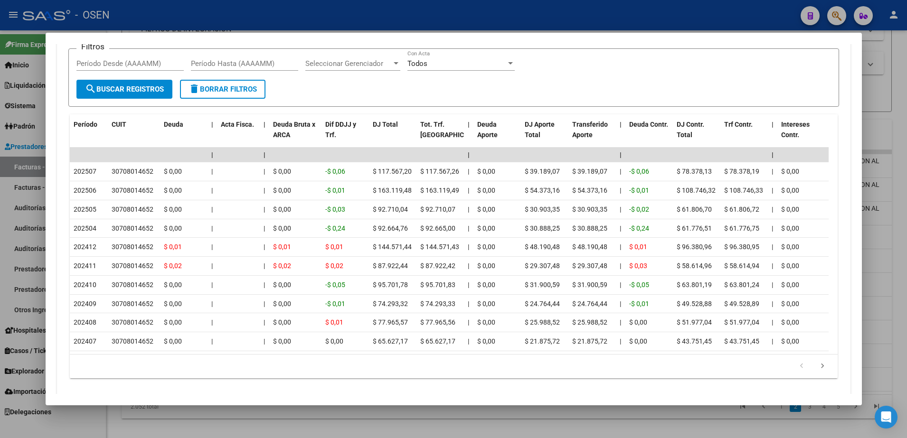
click at [375, 430] on div at bounding box center [453, 219] width 907 height 438
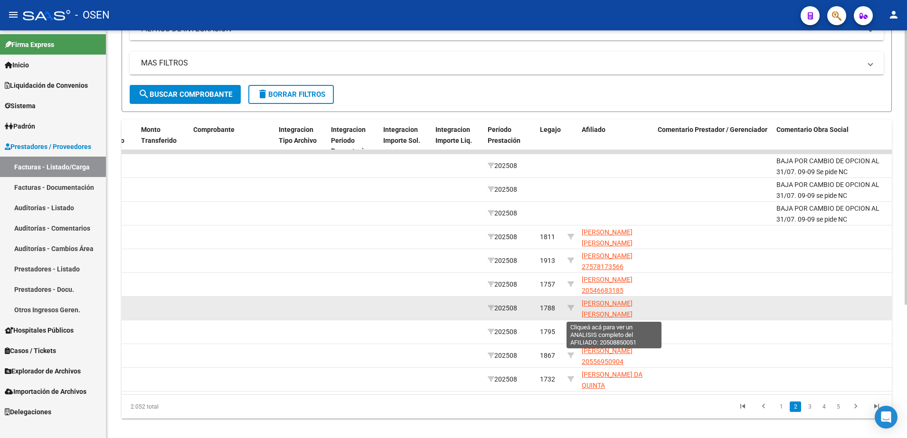
click at [598, 300] on span "ARRIETA MAXIMO ADRIEL 20508850051" at bounding box center [607, 314] width 51 height 29
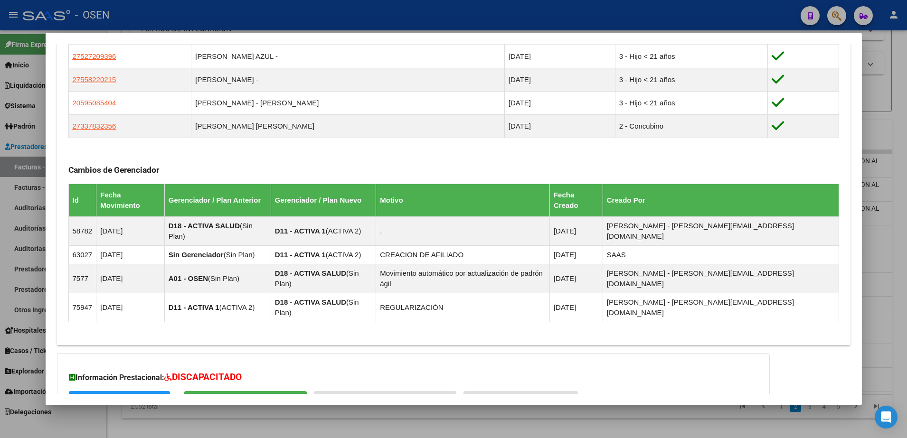
scroll to position [636, 0]
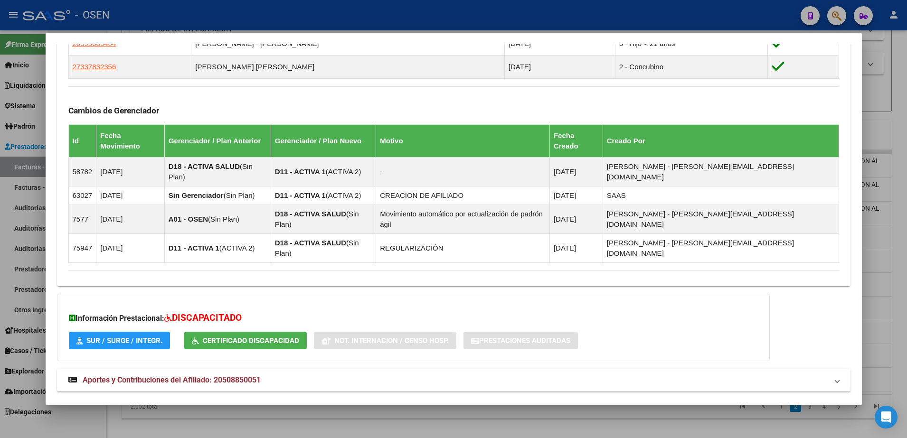
click at [408, 408] on mat-panel-title "Aportes y Contribuciones del Titular: 20300478272" at bounding box center [447, 413] width 759 height 11
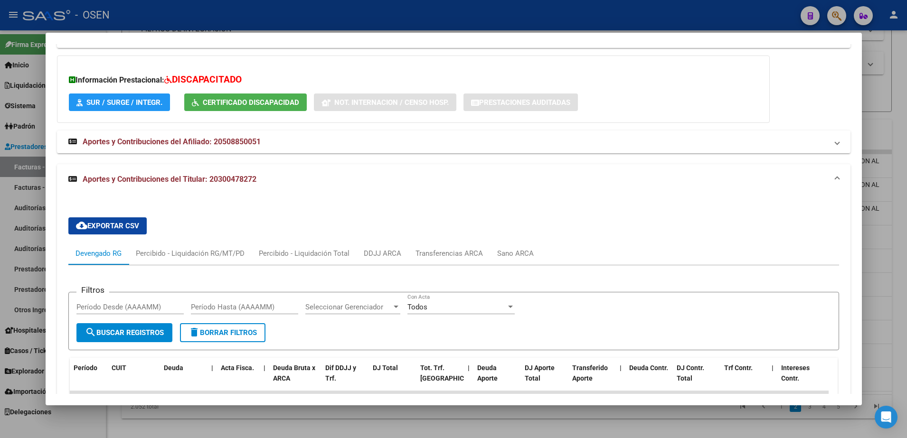
click at [432, 417] on div at bounding box center [453, 219] width 907 height 438
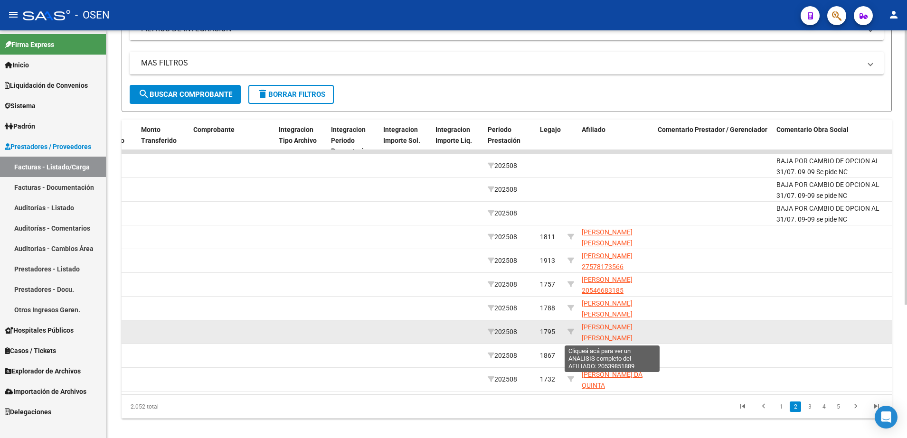
click at [586, 336] on span "DELGADO TOBIAS FARID 20539851889" at bounding box center [607, 337] width 51 height 29
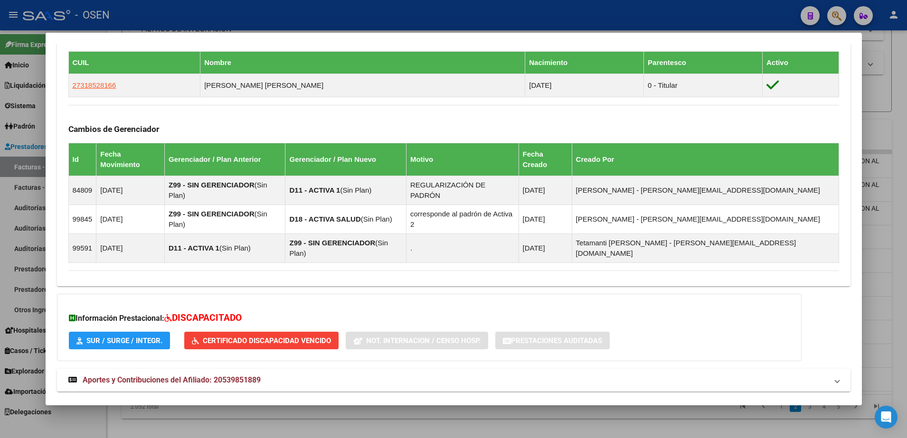
click at [401, 408] on mat-panel-title "Aportes y Contribuciones del Titular: 27318528166" at bounding box center [447, 413] width 759 height 11
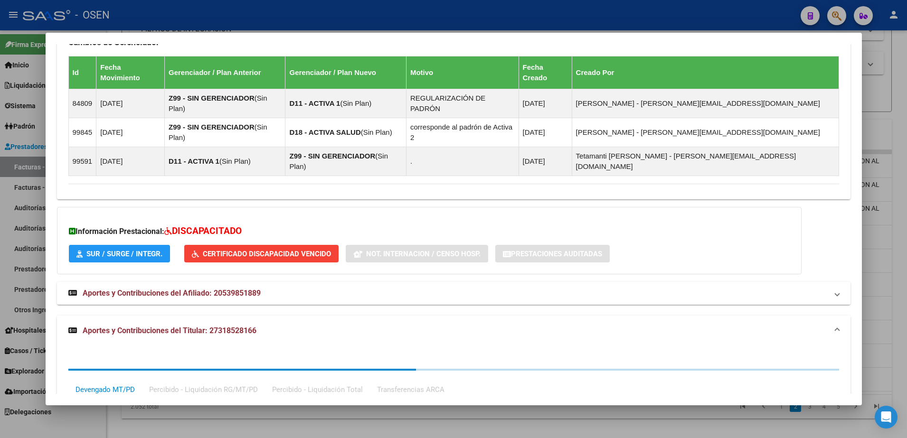
scroll to position [752, 0]
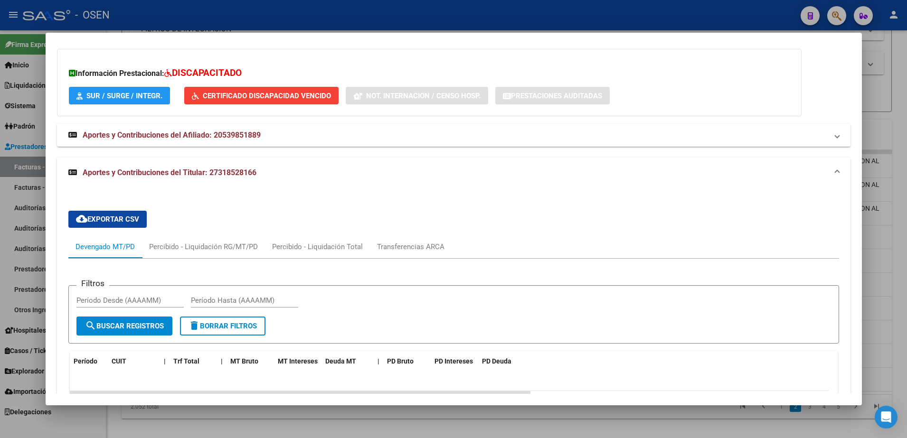
click at [366, 419] on div at bounding box center [453, 219] width 907 height 438
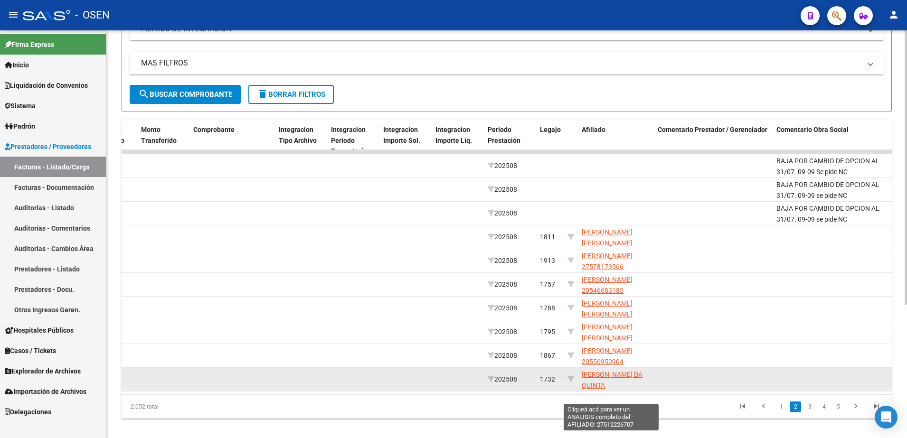
click at [607, 378] on span "ALVES DA QUINTA MILAGROS JAZMIN 27512226707" at bounding box center [612, 391] width 61 height 40
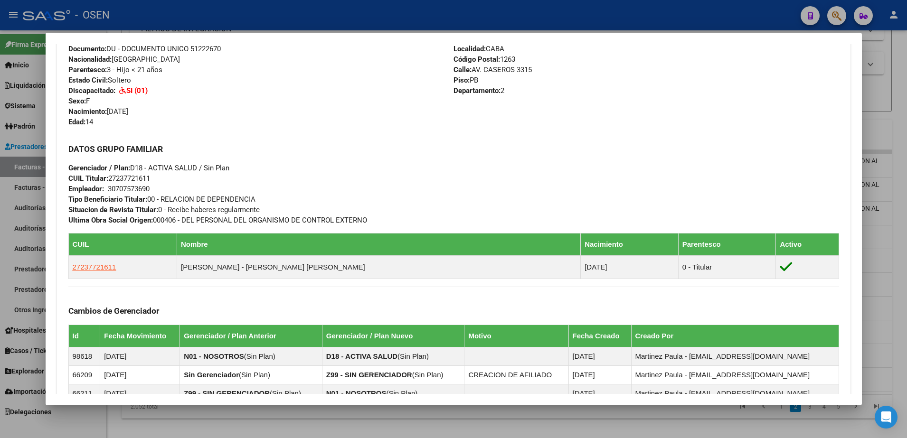
scroll to position [538, 0]
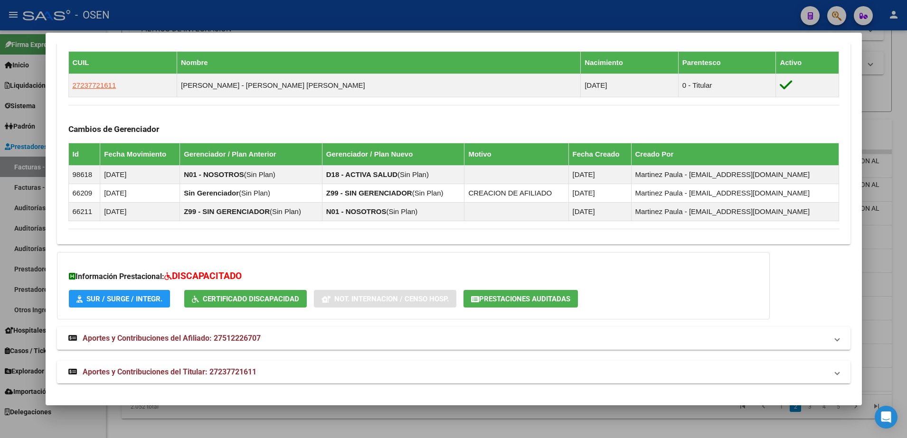
click at [429, 379] on mat-expansion-panel-header "Aportes y Contribuciones del Titular: 27237721611" at bounding box center [454, 372] width 794 height 23
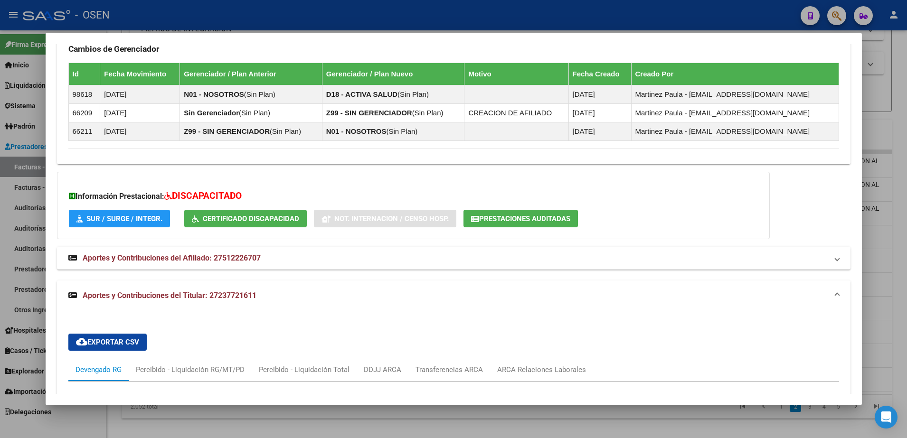
scroll to position [776, 0]
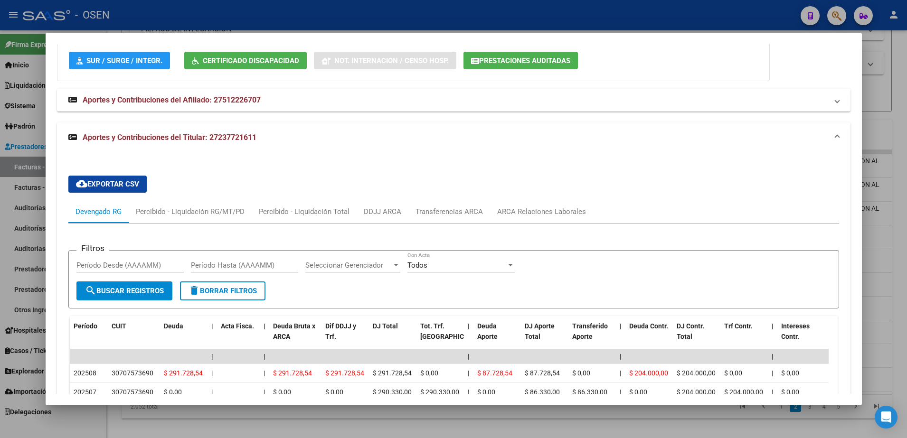
click at [406, 433] on div at bounding box center [453, 219] width 907 height 438
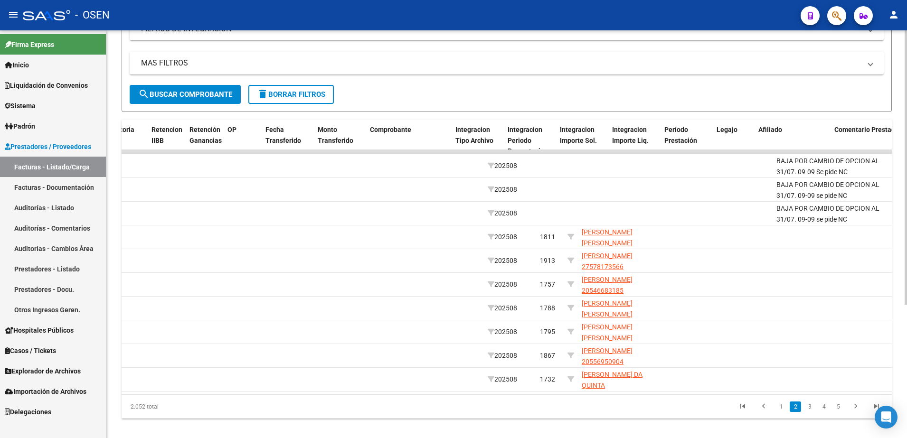
scroll to position [0, 0]
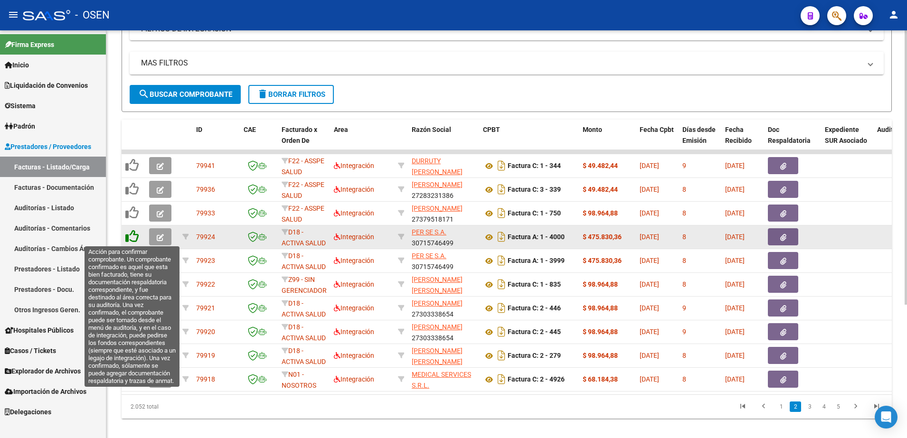
click at [131, 237] on icon at bounding box center [131, 236] width 13 height 13
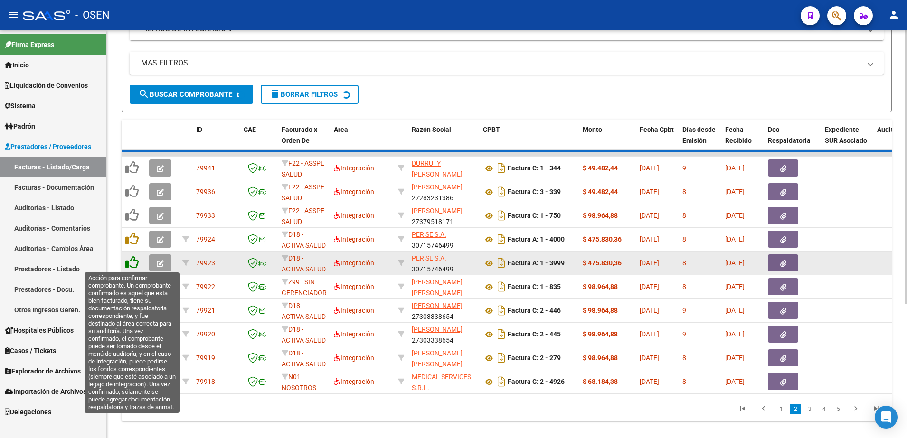
click at [133, 261] on icon at bounding box center [131, 262] width 13 height 13
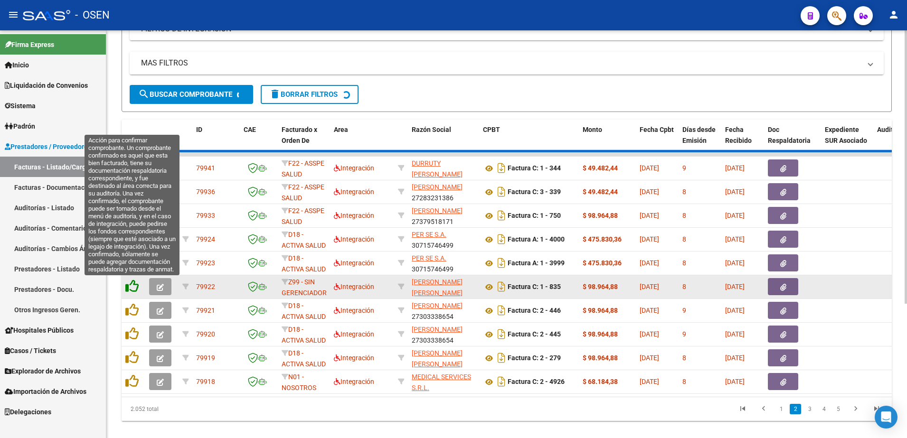
click at [131, 284] on icon at bounding box center [131, 286] width 13 height 13
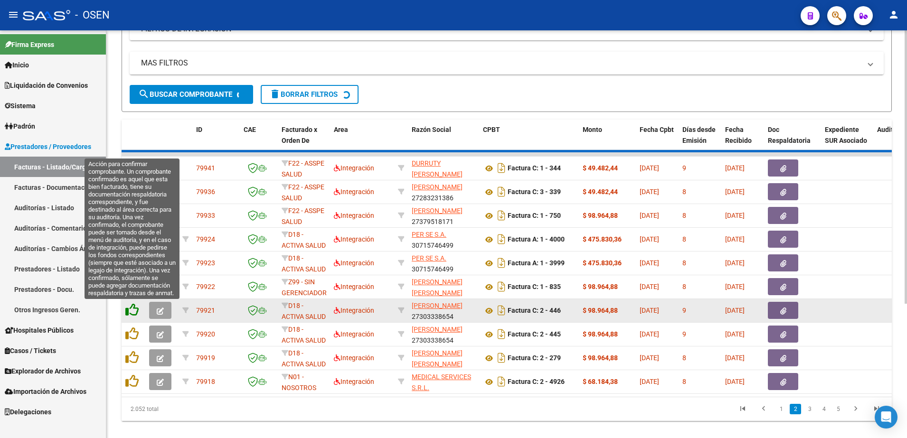
click at [137, 311] on icon at bounding box center [131, 309] width 13 height 13
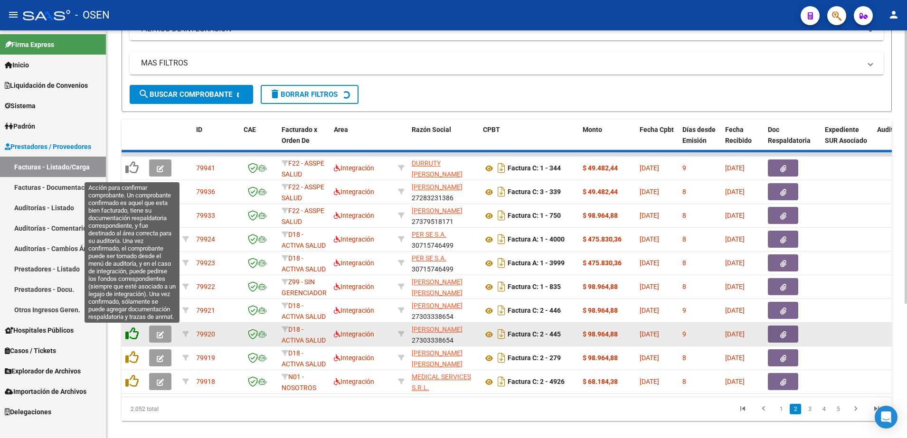
click at [132, 335] on icon at bounding box center [131, 333] width 13 height 13
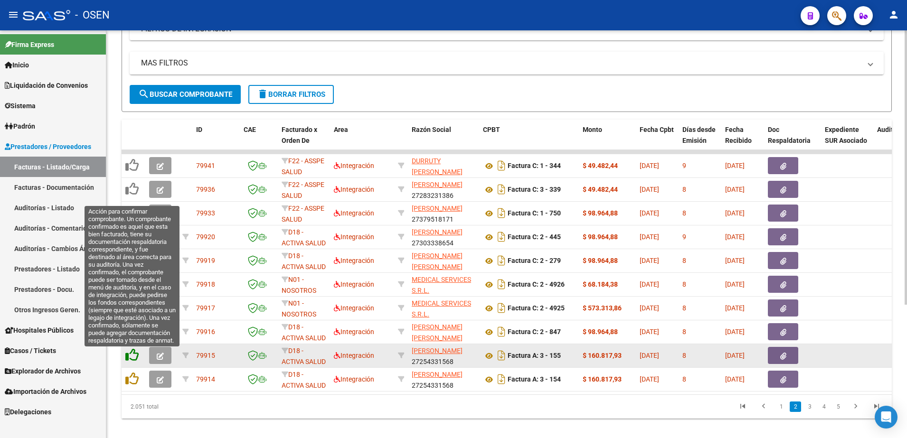
click at [137, 356] on icon at bounding box center [131, 355] width 13 height 13
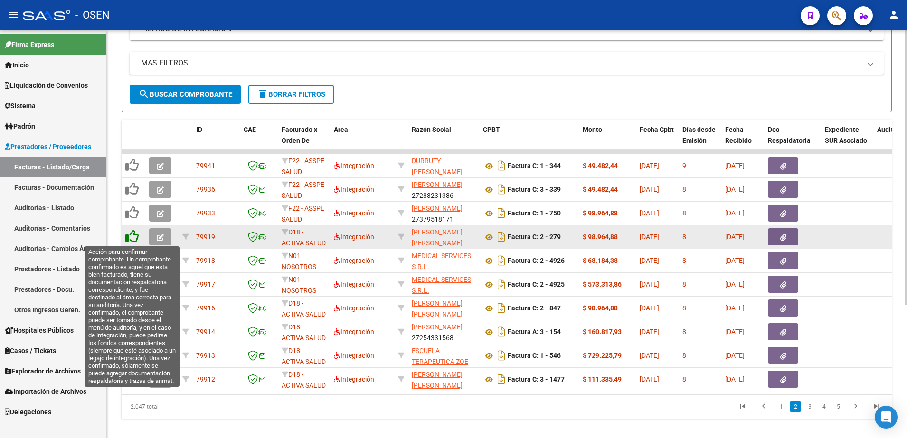
click at [130, 238] on icon at bounding box center [131, 236] width 13 height 13
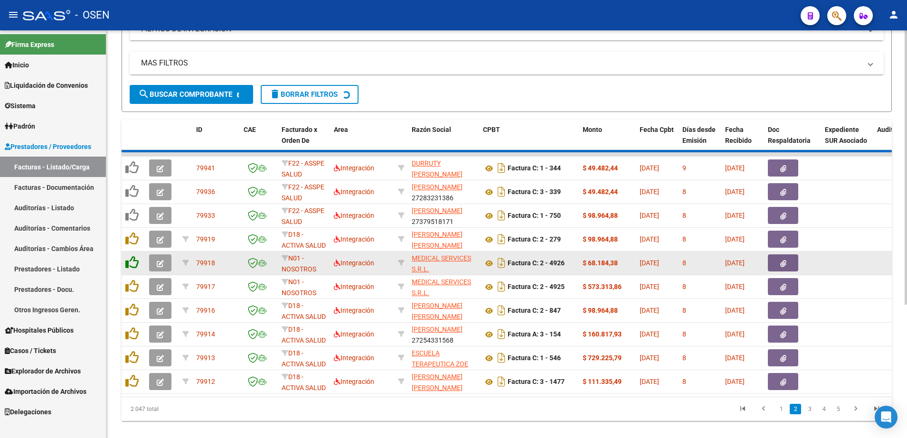
click at [138, 257] on div at bounding box center [133, 263] width 16 height 15
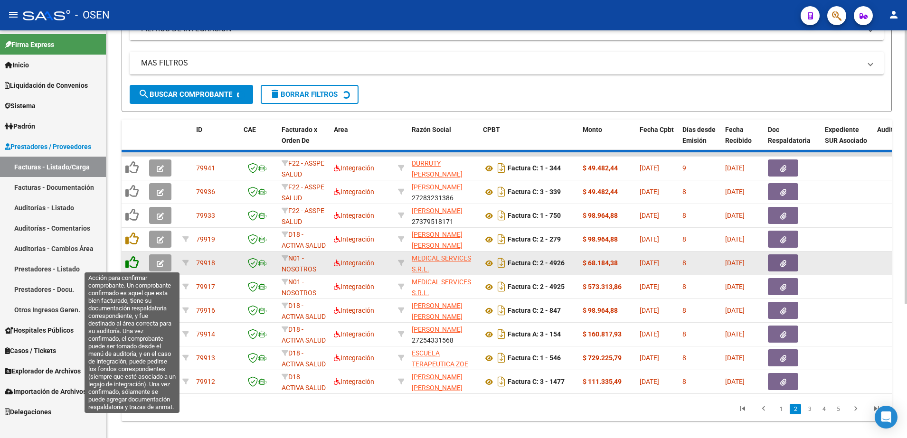
click at [132, 258] on icon at bounding box center [131, 262] width 13 height 13
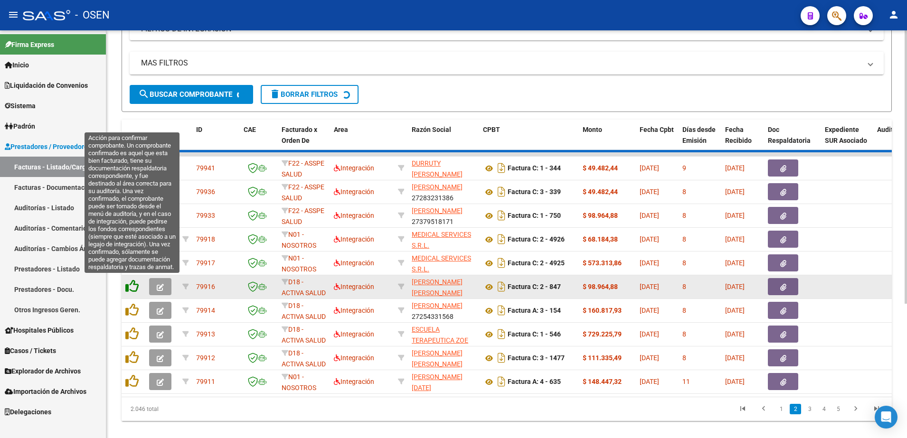
click at [133, 281] on icon at bounding box center [131, 286] width 13 height 13
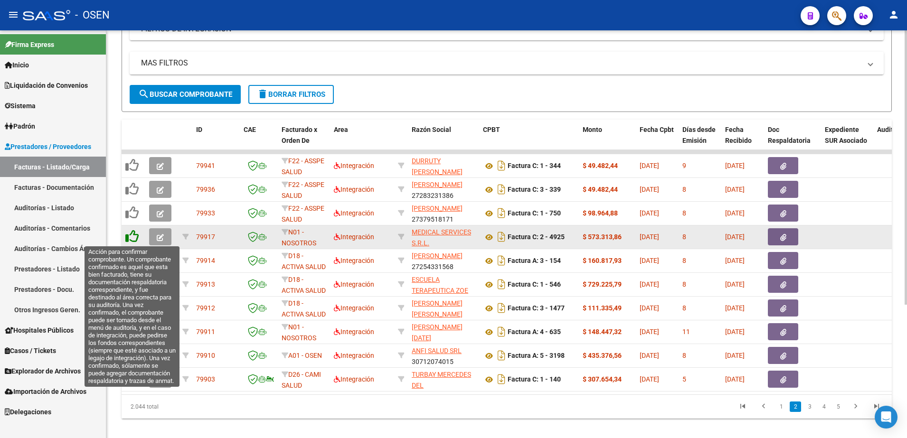
click at [132, 232] on icon at bounding box center [131, 236] width 13 height 13
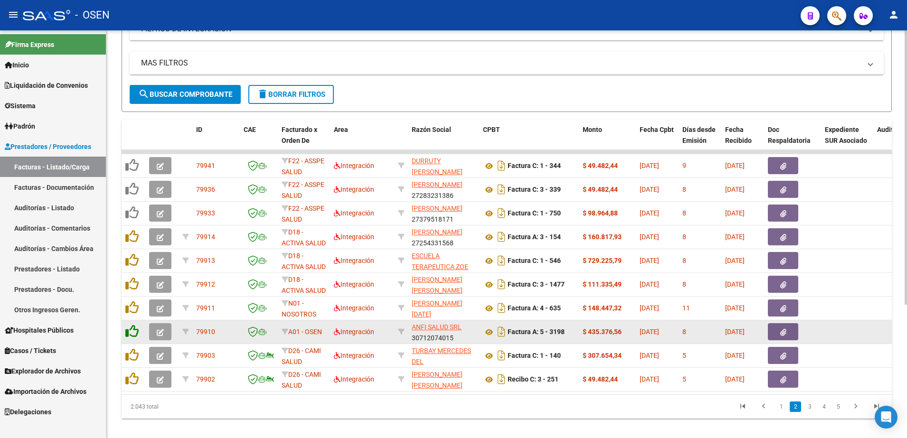
click at [129, 334] on icon at bounding box center [131, 331] width 13 height 13
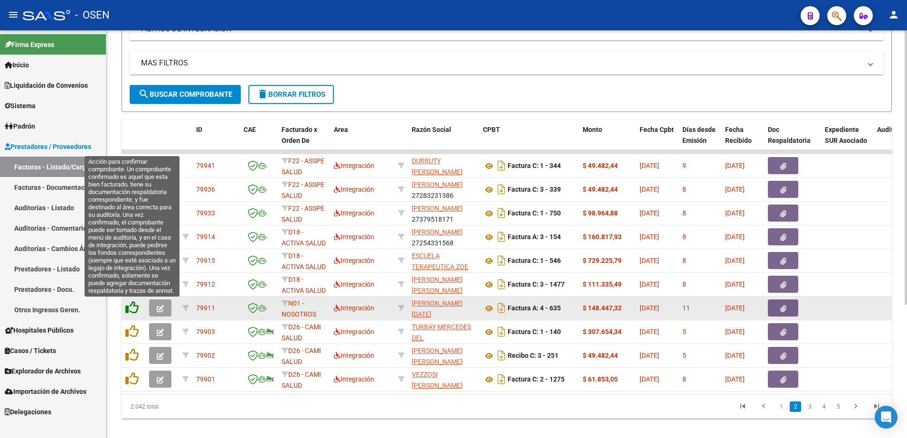
click at [130, 308] on icon at bounding box center [131, 307] width 13 height 13
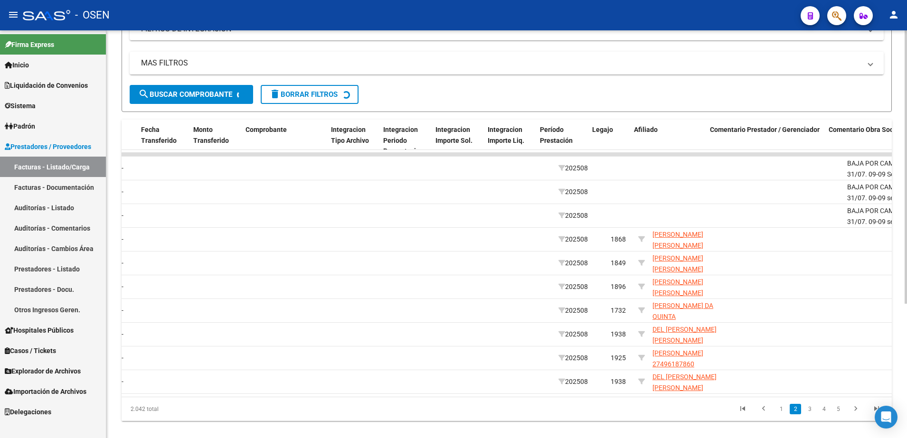
scroll to position [0, 898]
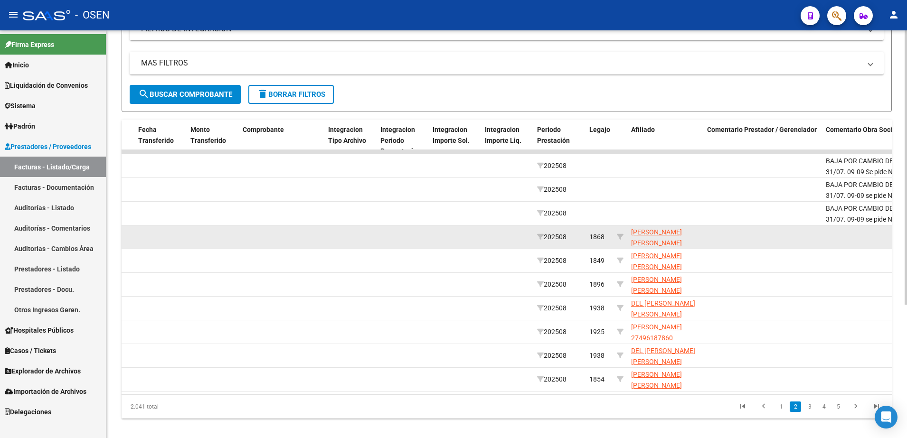
click at [640, 233] on span "LEOTTA IAN AGUSTIN 20527080690" at bounding box center [656, 242] width 51 height 29
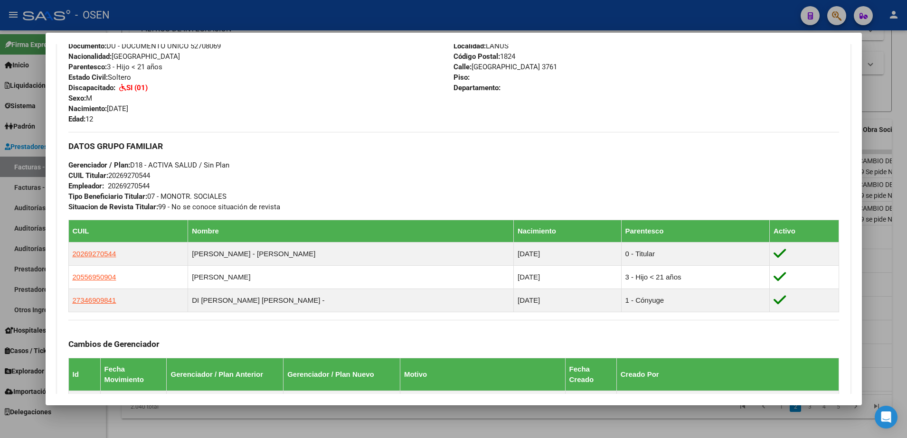
scroll to position [645, 0]
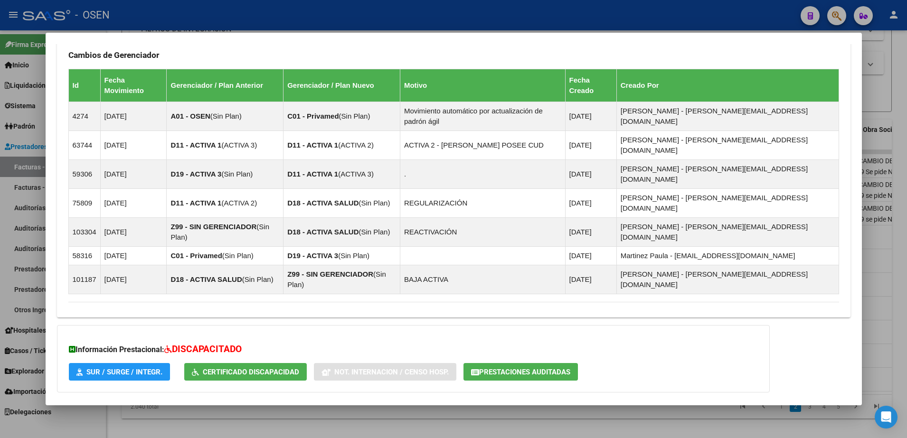
click at [840, 434] on mat-expansion-panel-header "Aportes y Contribuciones del Titular: 20269270544" at bounding box center [454, 445] width 794 height 23
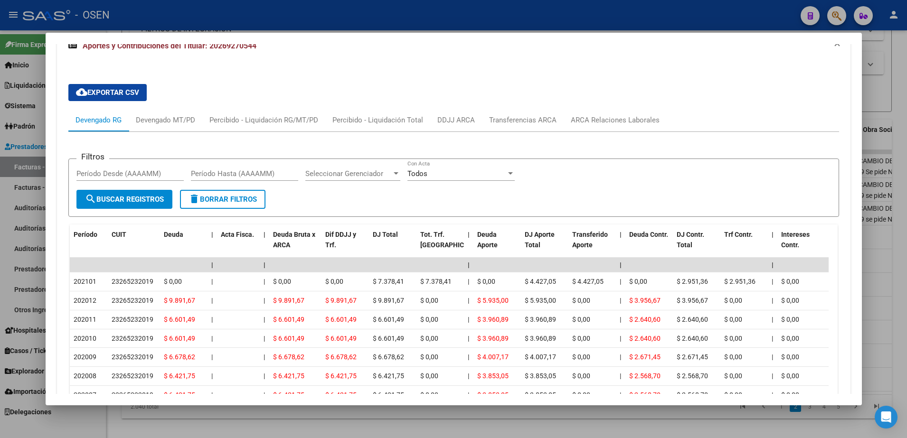
scroll to position [1117, 0]
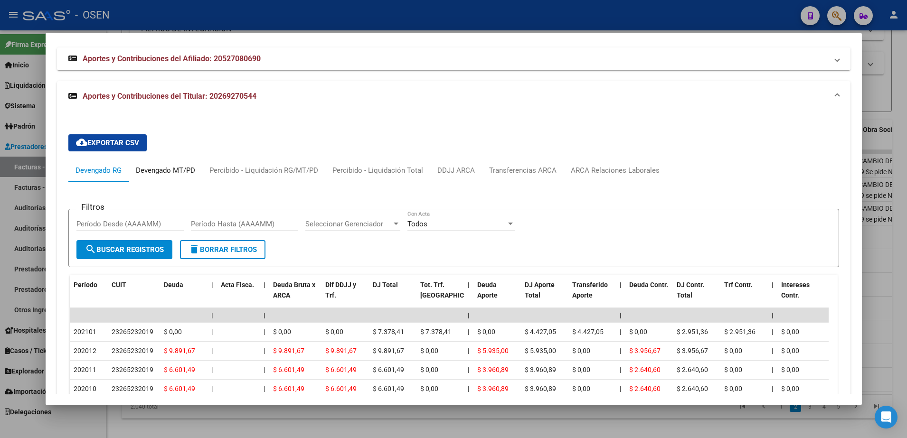
click at [168, 159] on div "Devengado MT/PD" at bounding box center [166, 170] width 74 height 23
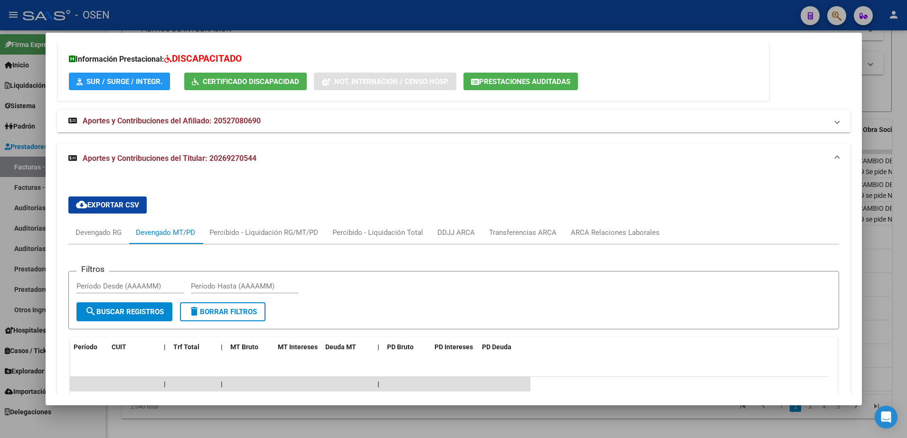
scroll to position [1055, 0]
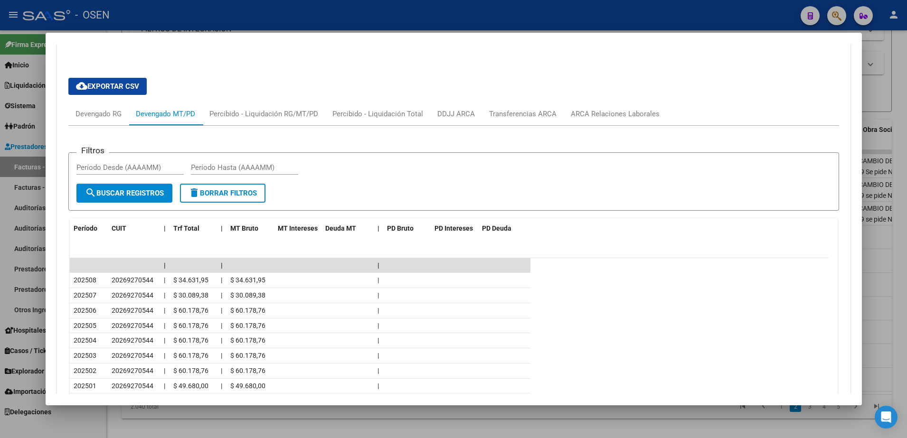
click at [875, 248] on div at bounding box center [453, 219] width 907 height 438
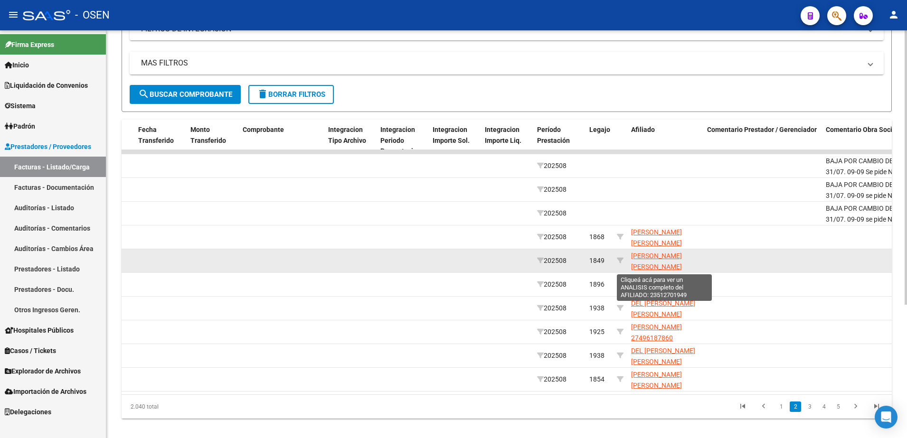
click at [638, 267] on span "YAÑEZ TOBIAS LEONEL 23512701949" at bounding box center [656, 266] width 51 height 29
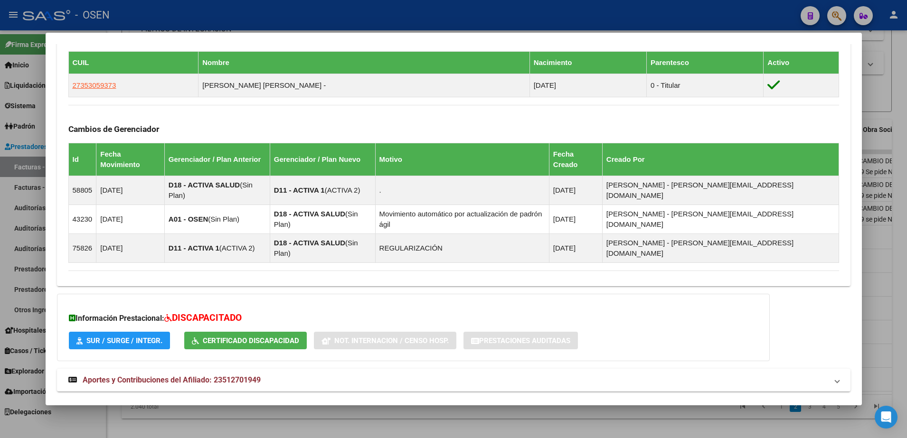
click at [445, 408] on mat-panel-title "Aportes y Contribuciones del Titular: 27353059373" at bounding box center [447, 413] width 759 height 11
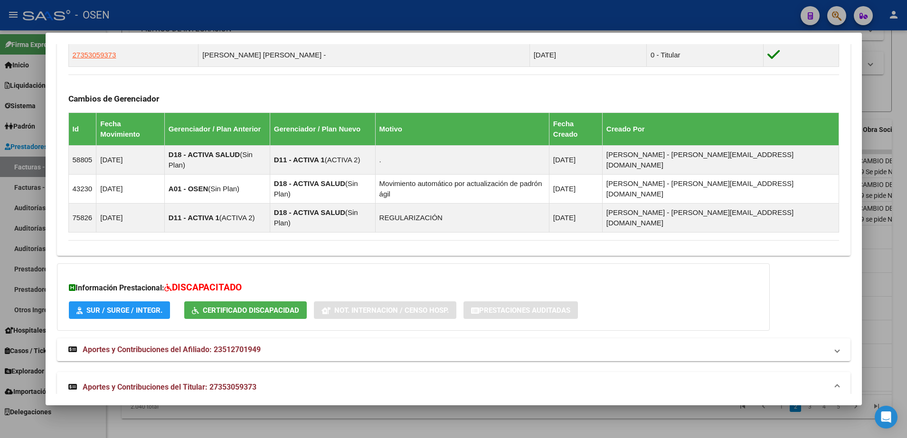
scroll to position [770, 0]
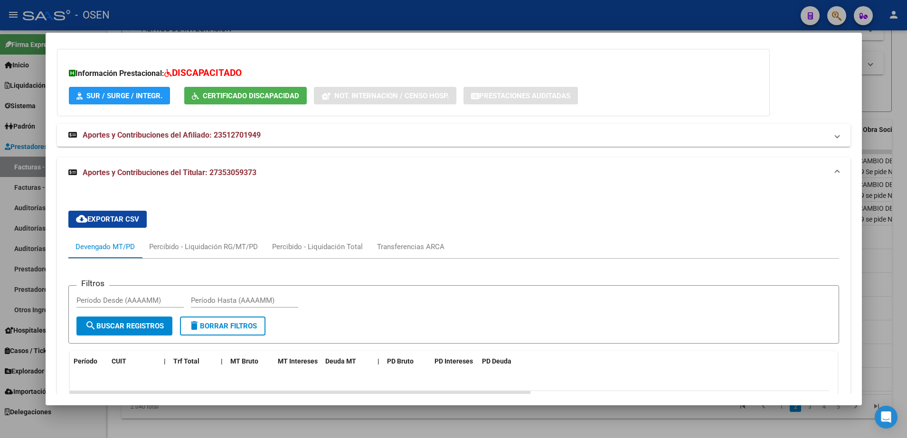
click at [907, 289] on html "menu - OSEN person Firma Express Inicio Instructivos Contacto OS Liquidación de…" at bounding box center [453, 219] width 907 height 438
click at [881, 255] on div at bounding box center [453, 219] width 907 height 438
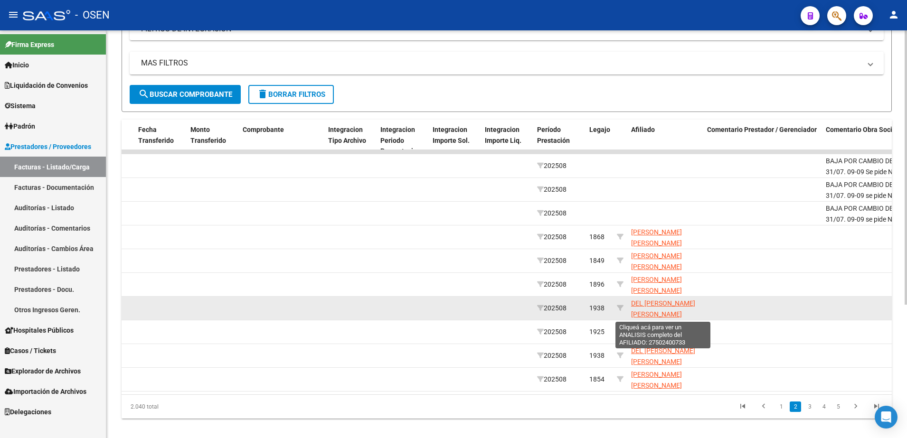
click at [657, 310] on span "DEL PRADO MALENA BELEN 27502400733" at bounding box center [663, 314] width 64 height 29
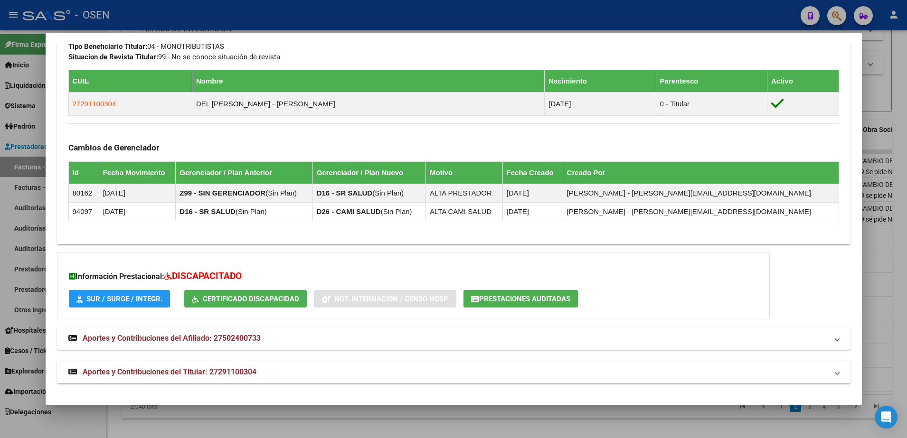
click at [442, 368] on mat-panel-title "Aportes y Contribuciones del Titular: 27291100304" at bounding box center [447, 372] width 759 height 11
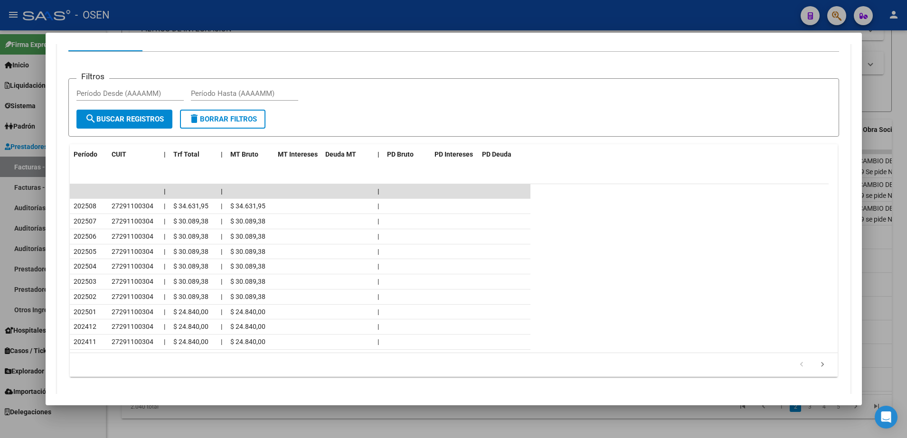
scroll to position [933, 0]
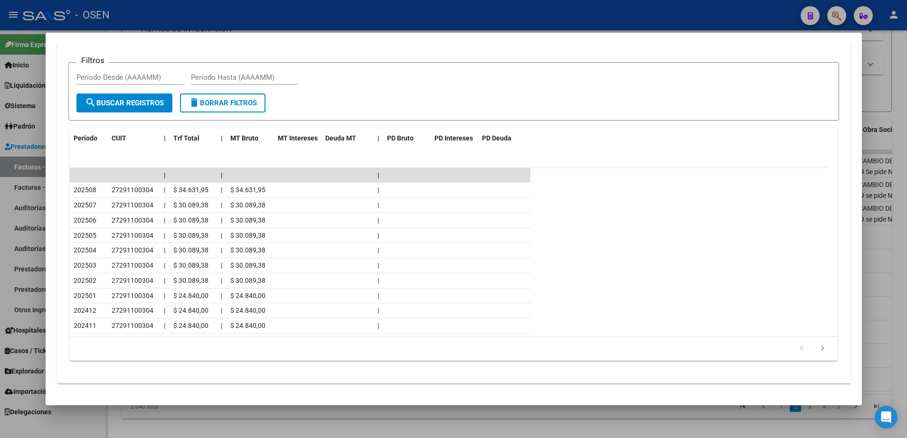
click at [336, 412] on div at bounding box center [453, 219] width 907 height 438
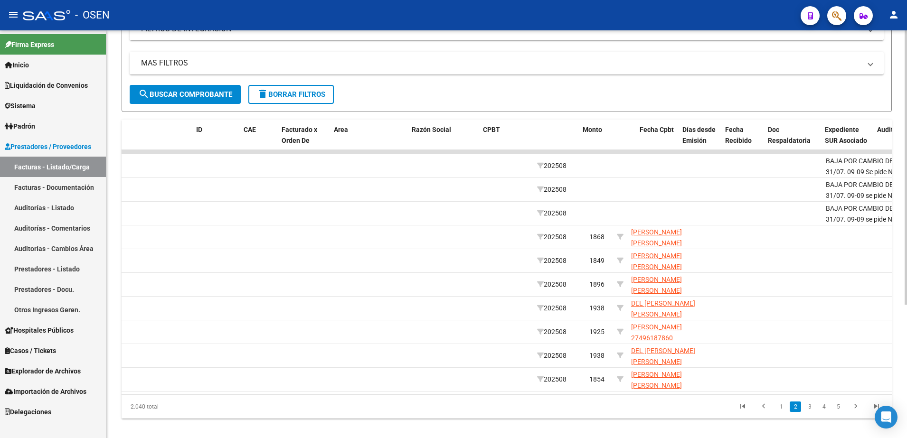
scroll to position [0, 0]
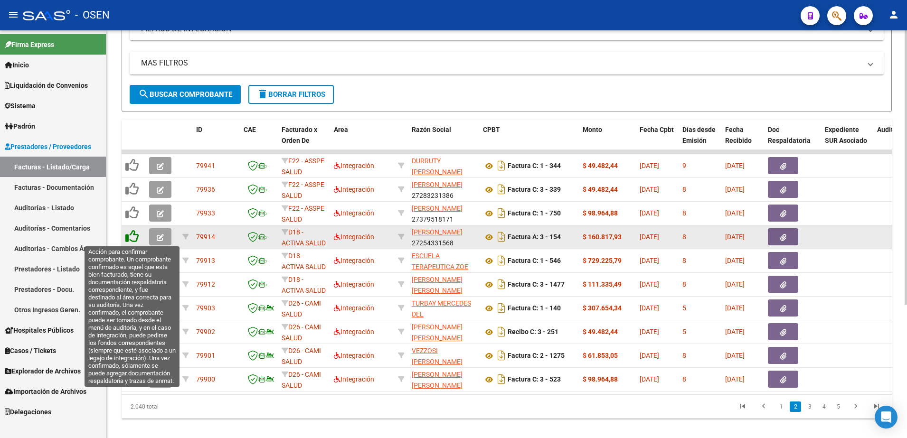
click at [127, 239] on icon at bounding box center [131, 236] width 13 height 13
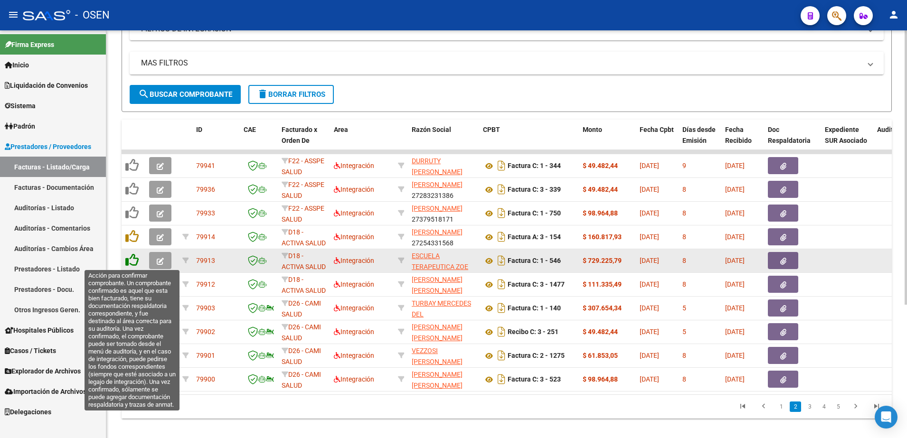
click at [132, 260] on icon at bounding box center [131, 260] width 13 height 13
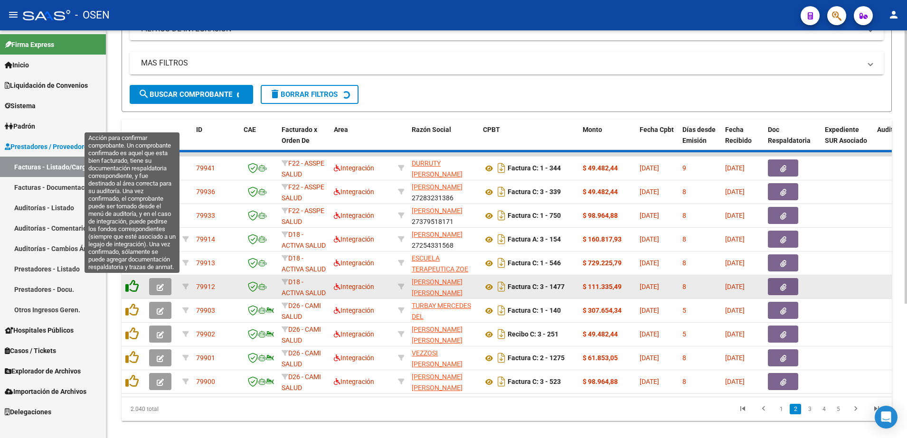
click at [131, 283] on icon at bounding box center [131, 286] width 13 height 13
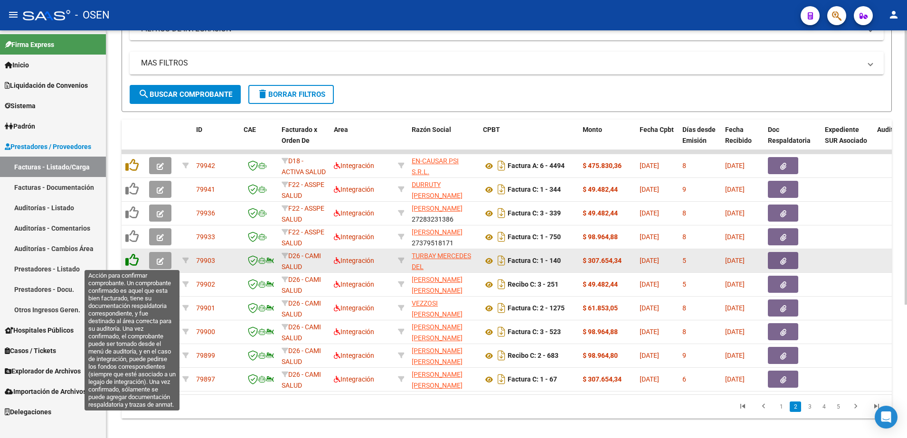
click at [135, 255] on icon at bounding box center [131, 260] width 13 height 13
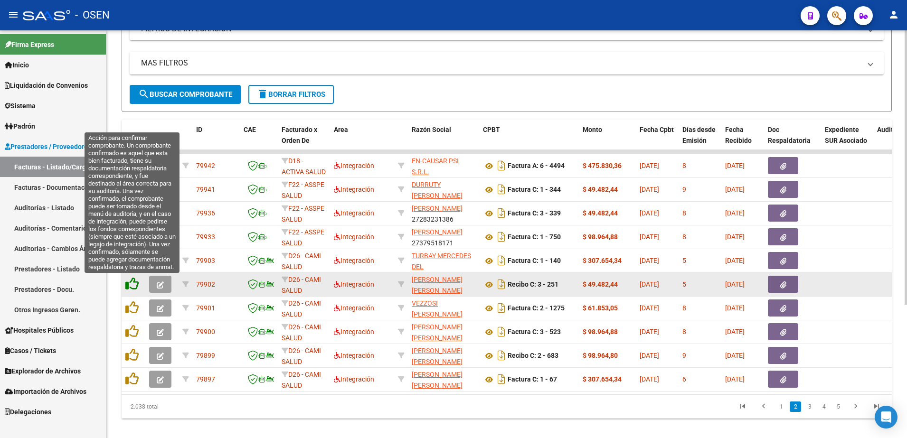
click at [134, 277] on icon at bounding box center [131, 283] width 13 height 13
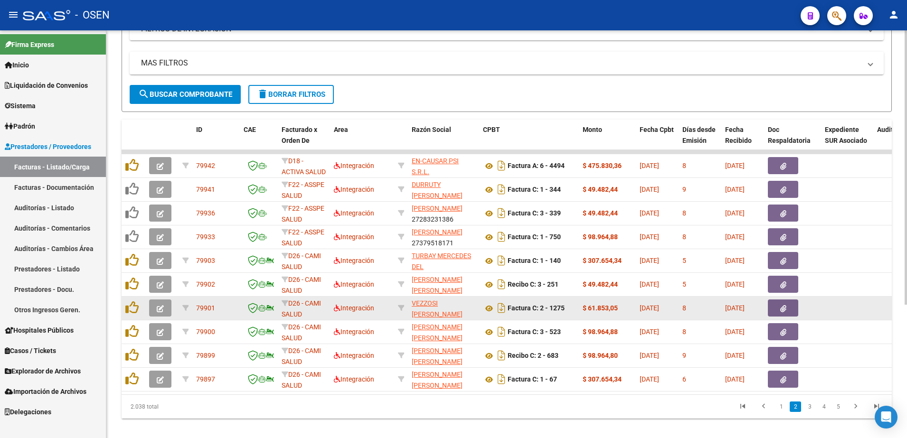
click at [128, 314] on div at bounding box center [133, 308] width 16 height 15
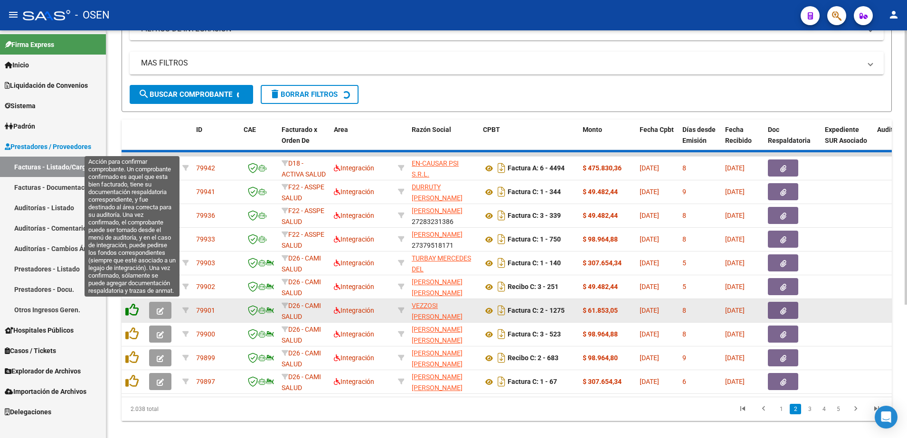
click at [133, 306] on icon at bounding box center [131, 309] width 13 height 13
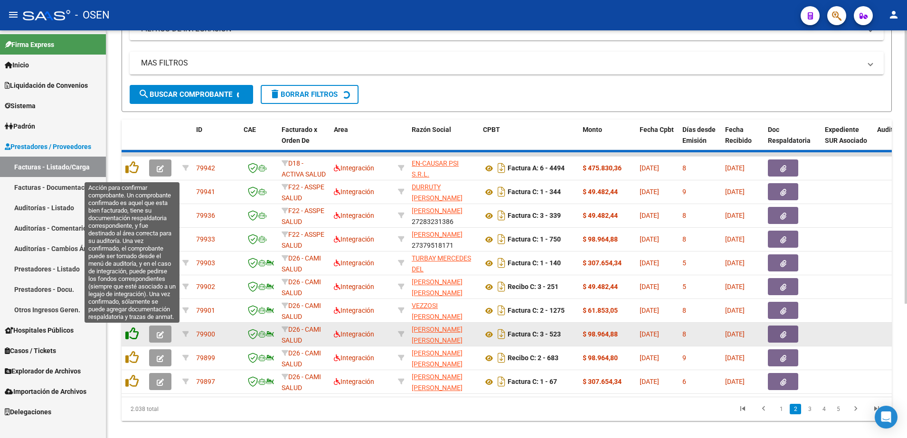
click at [131, 331] on icon at bounding box center [131, 333] width 13 height 13
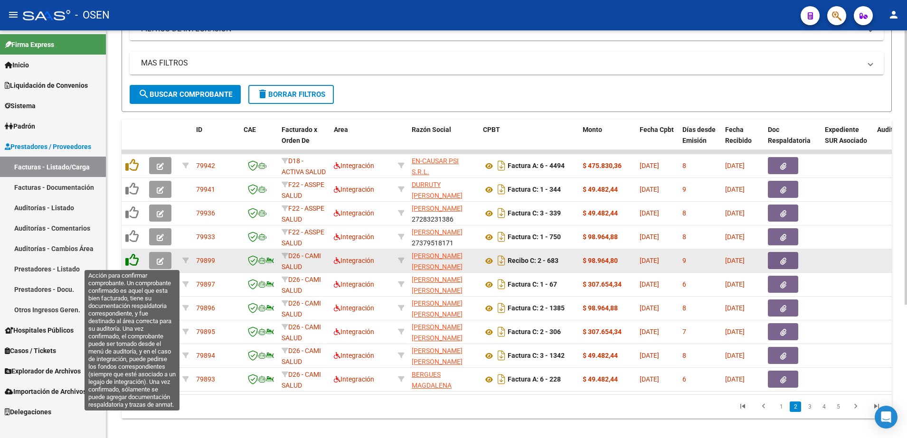
click at [130, 262] on icon at bounding box center [131, 260] width 13 height 13
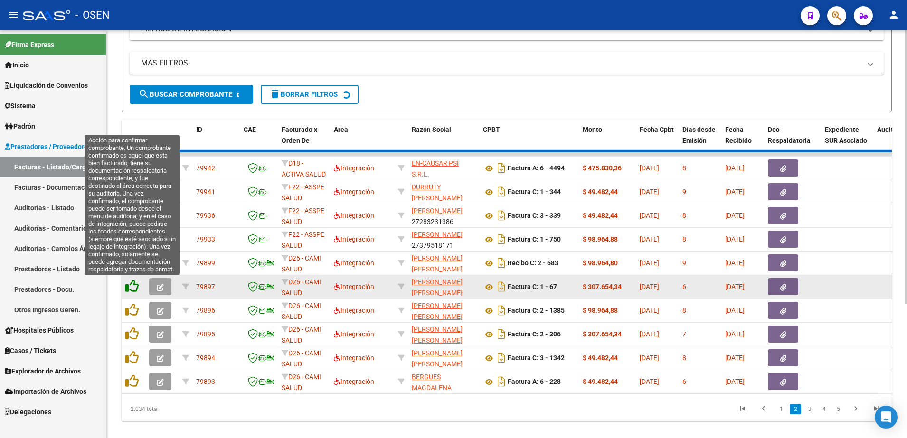
click at [132, 284] on icon at bounding box center [131, 286] width 13 height 13
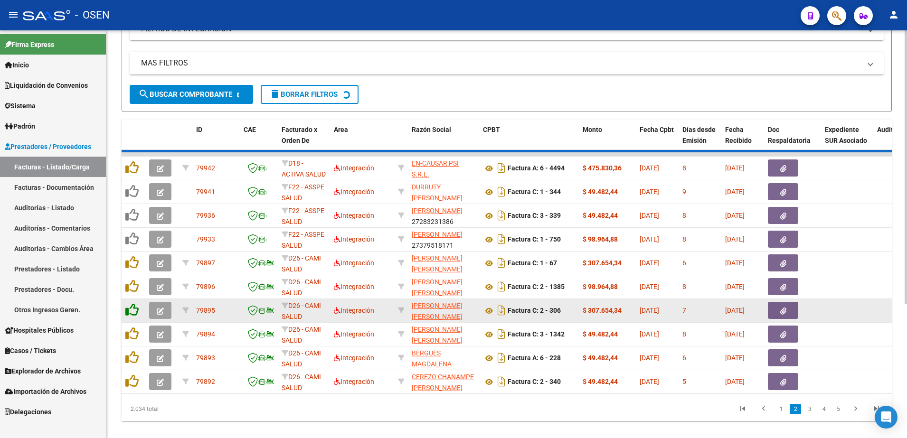
click at [131, 302] on datatable-body-cell at bounding box center [134, 310] width 24 height 23
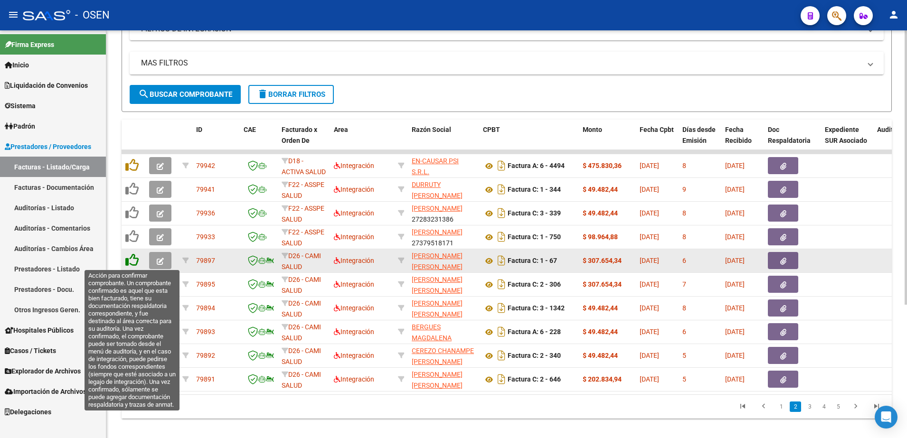
click at [131, 265] on icon at bounding box center [131, 260] width 13 height 13
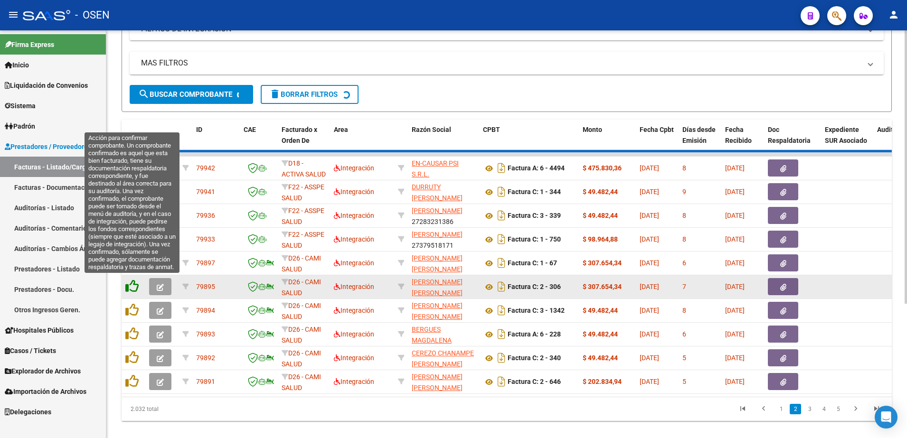
click at [135, 286] on icon at bounding box center [131, 286] width 13 height 13
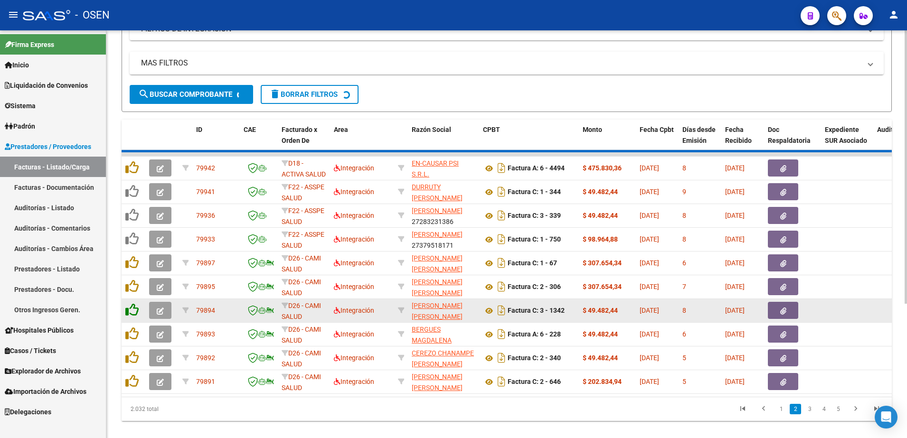
click at [125, 309] on icon at bounding box center [131, 309] width 13 height 13
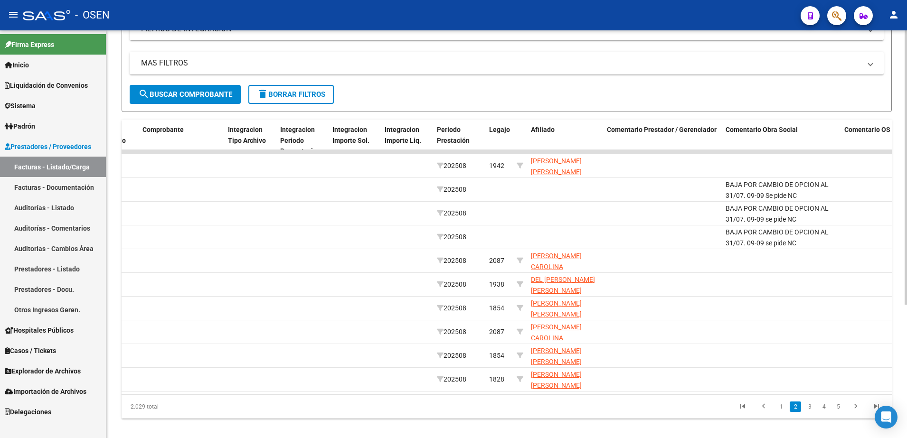
scroll to position [0, 995]
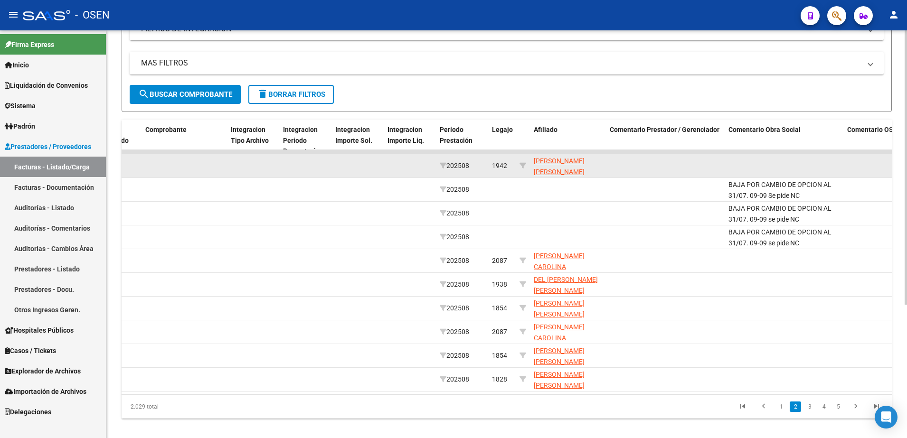
click at [545, 166] on app-link-go-to "MOLINAS LOURDES BEATRIZ 27558738710" at bounding box center [568, 172] width 68 height 32
click at [548, 170] on span "MOLINAS LOURDES BEATRIZ 27558738710" at bounding box center [559, 171] width 51 height 29
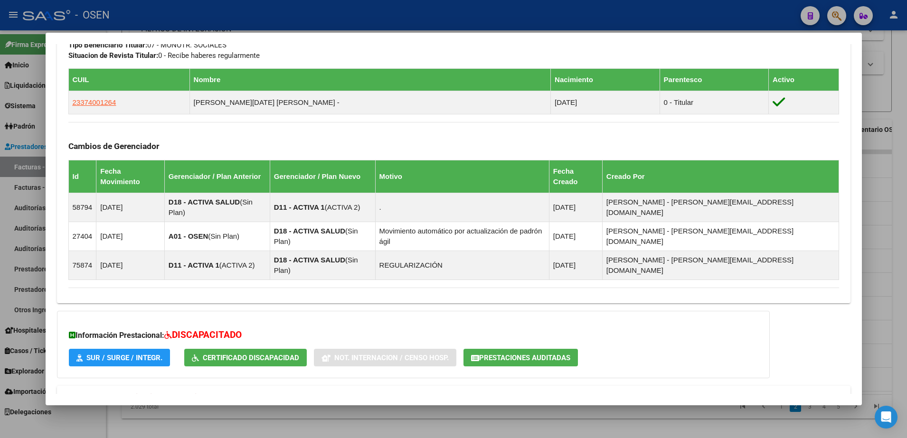
scroll to position [525, 0]
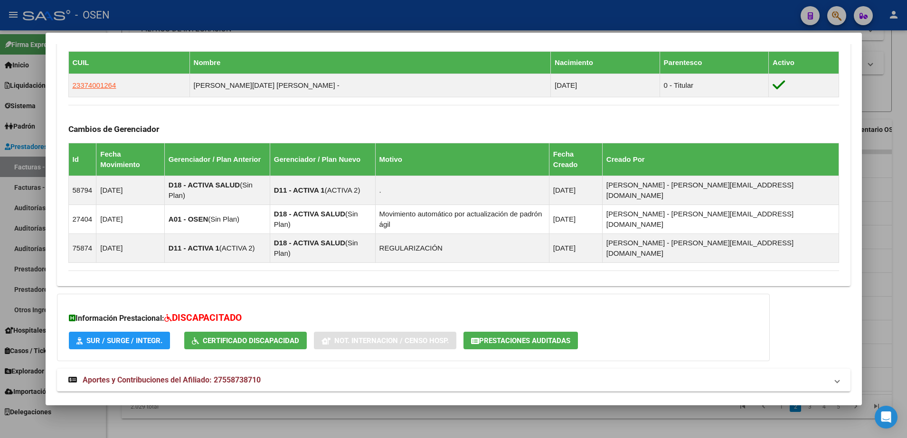
click at [393, 403] on mat-expansion-panel-header "Aportes y Contribuciones del Titular: 23374001264" at bounding box center [454, 414] width 794 height 23
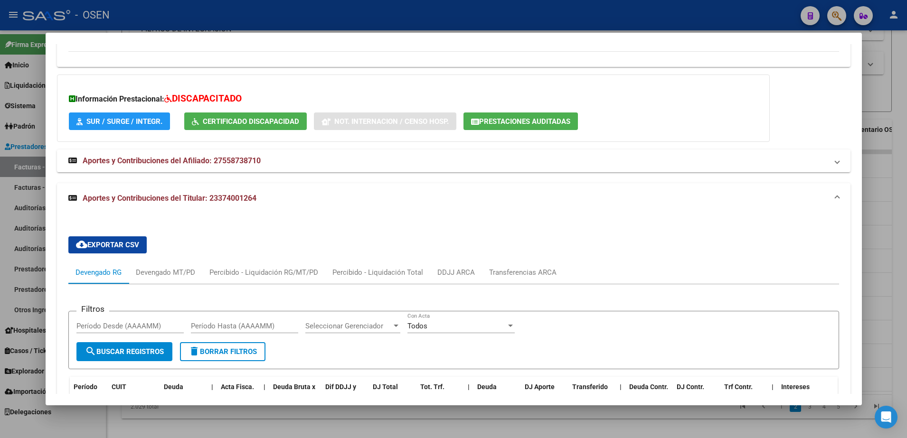
scroll to position [823, 0]
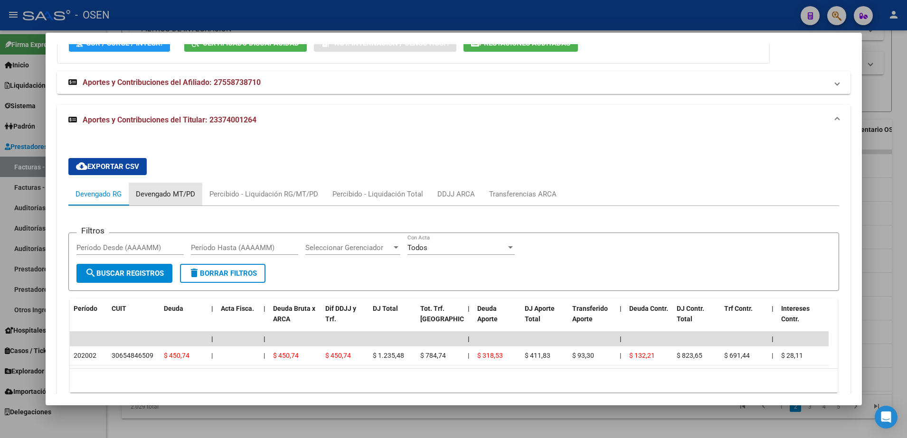
click at [175, 189] on div "Devengado MT/PD" at bounding box center [165, 194] width 59 height 10
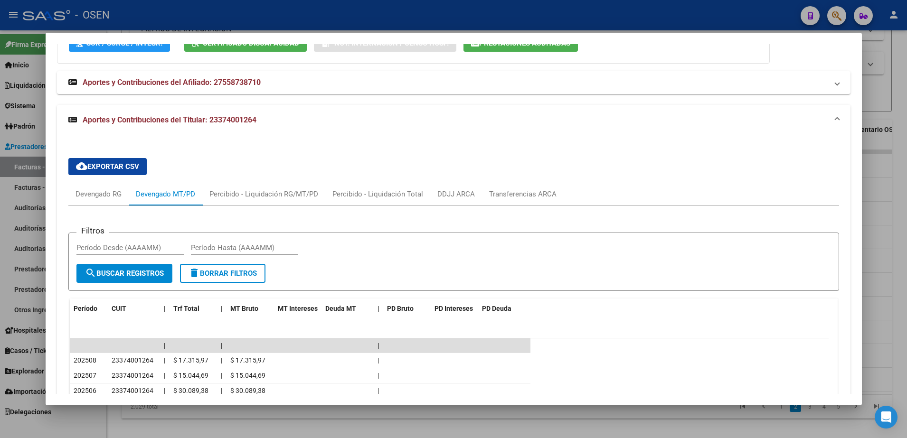
click at [407, 420] on div at bounding box center [453, 219] width 907 height 438
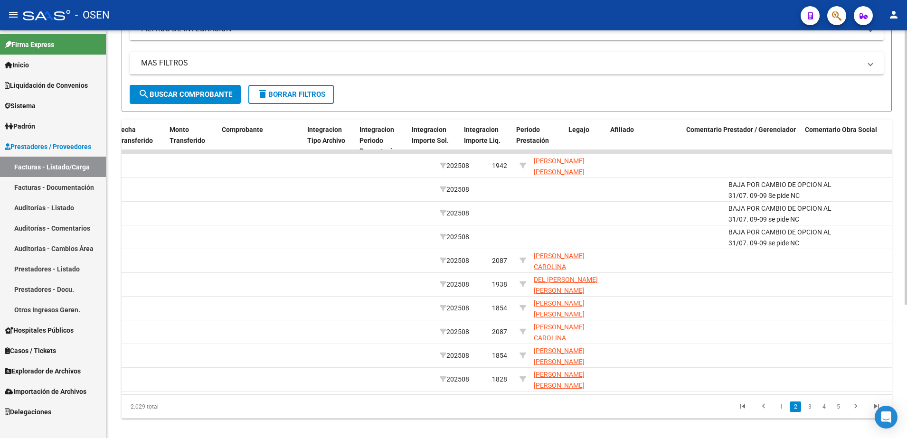
scroll to position [0, 0]
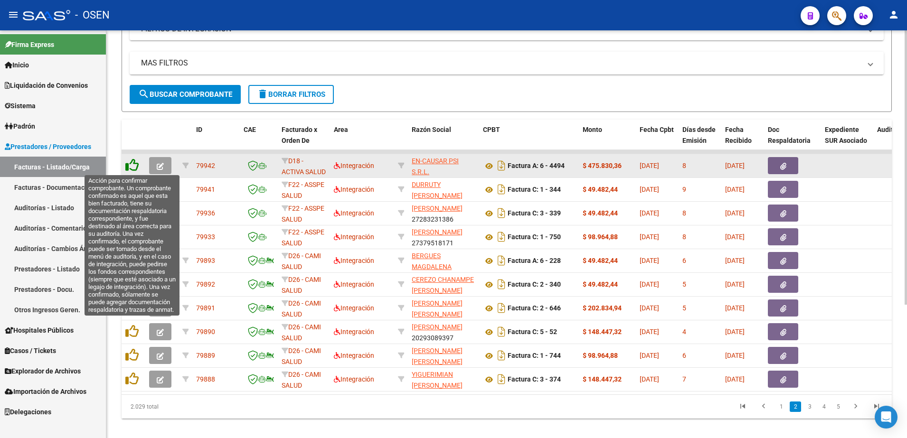
click at [135, 165] on icon at bounding box center [131, 165] width 13 height 13
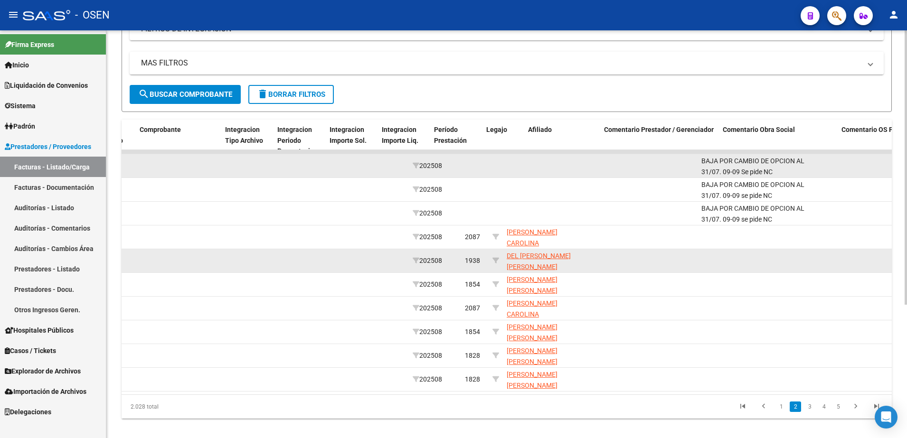
scroll to position [0, 990]
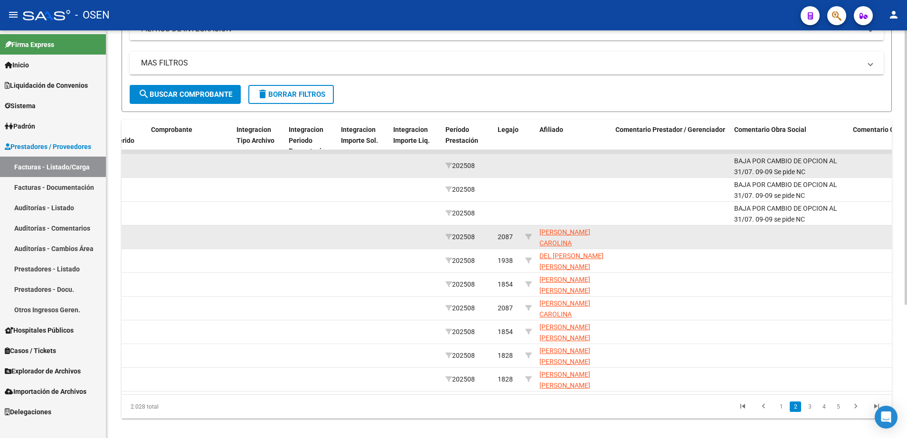
click at [543, 240] on span "ROMERO CAROLINA BEATRIZ 27363165708" at bounding box center [564, 248] width 51 height 40
type textarea "27363165708"
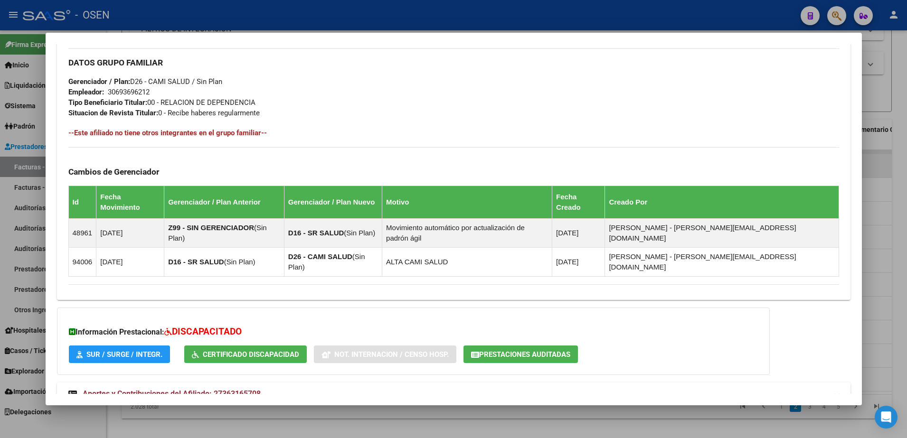
scroll to position [441, 0]
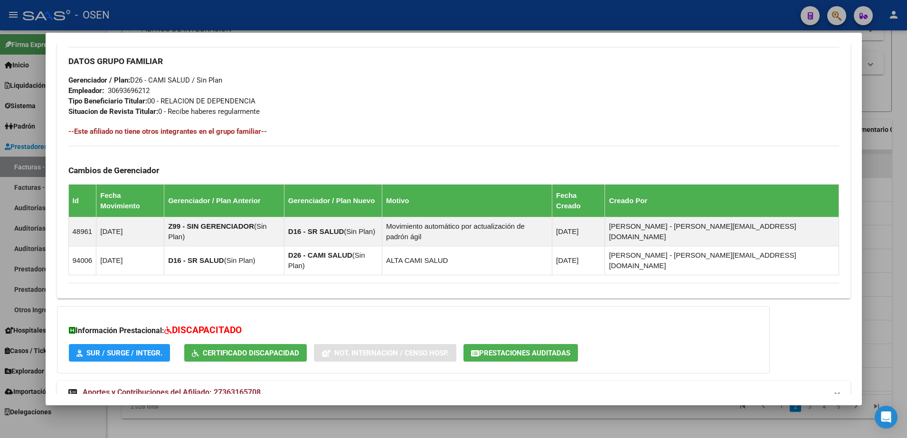
click at [835, 387] on span at bounding box center [837, 392] width 4 height 11
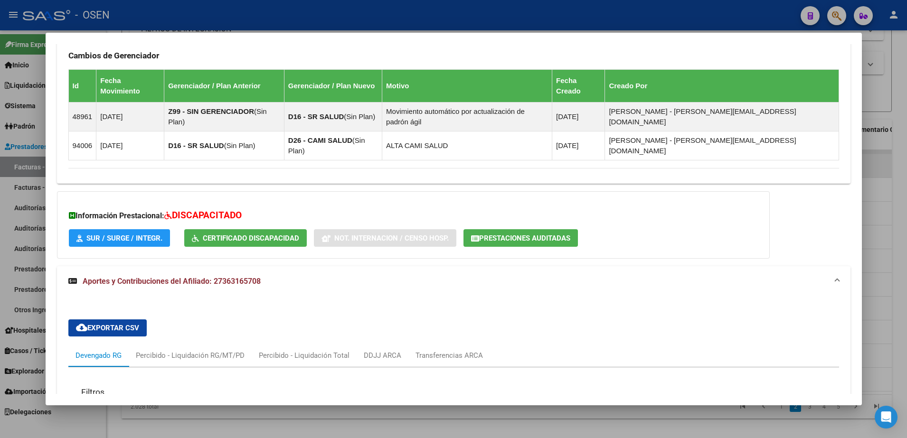
scroll to position [680, 0]
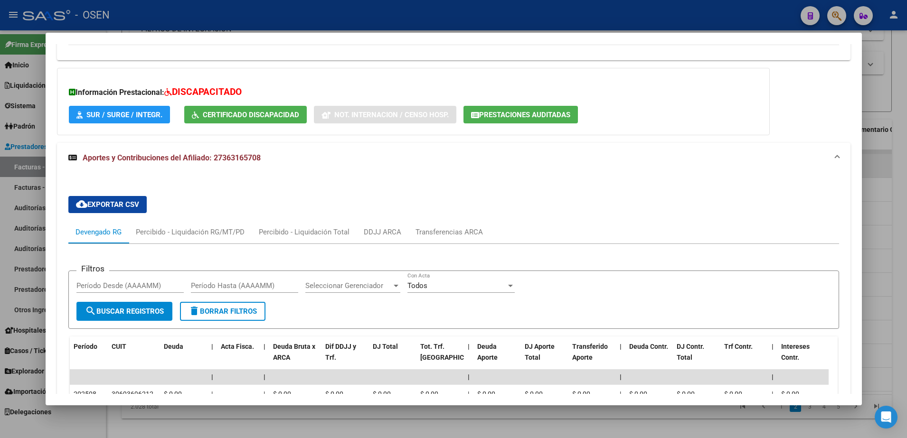
click at [291, 407] on div at bounding box center [453, 219] width 907 height 438
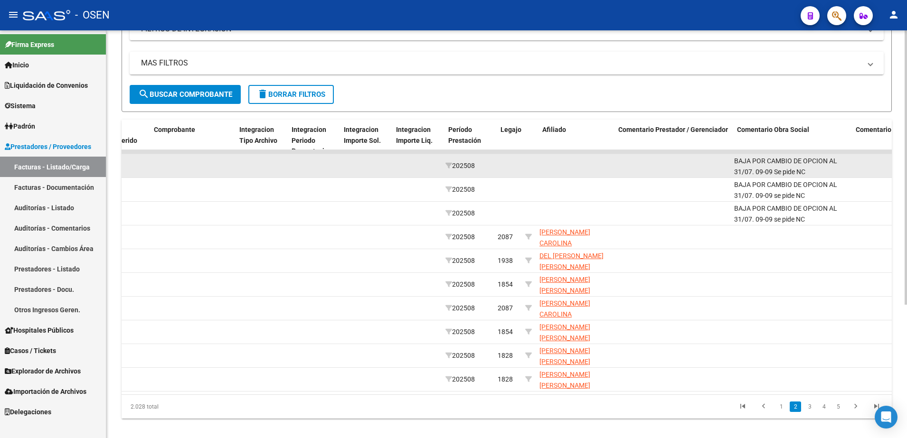
scroll to position [0, 0]
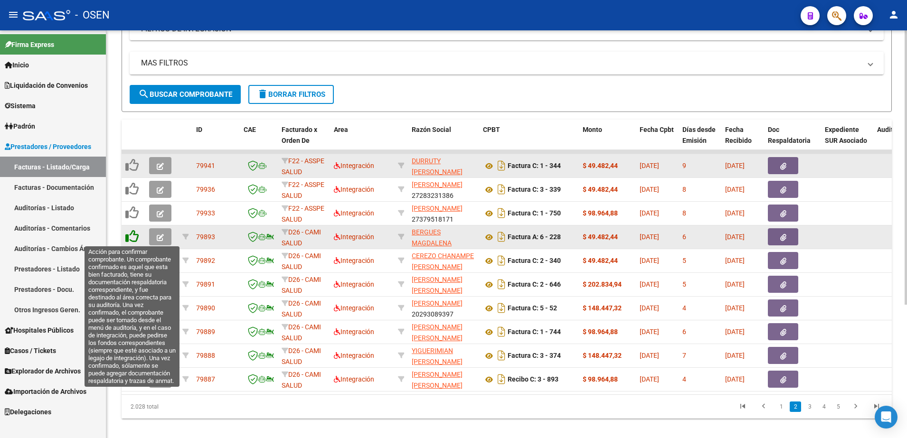
click at [132, 239] on icon at bounding box center [131, 236] width 13 height 13
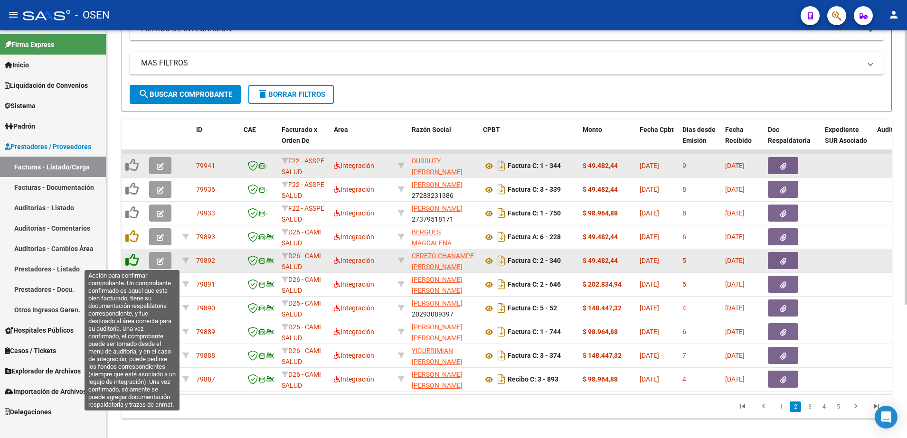
click at [132, 262] on icon at bounding box center [131, 260] width 13 height 13
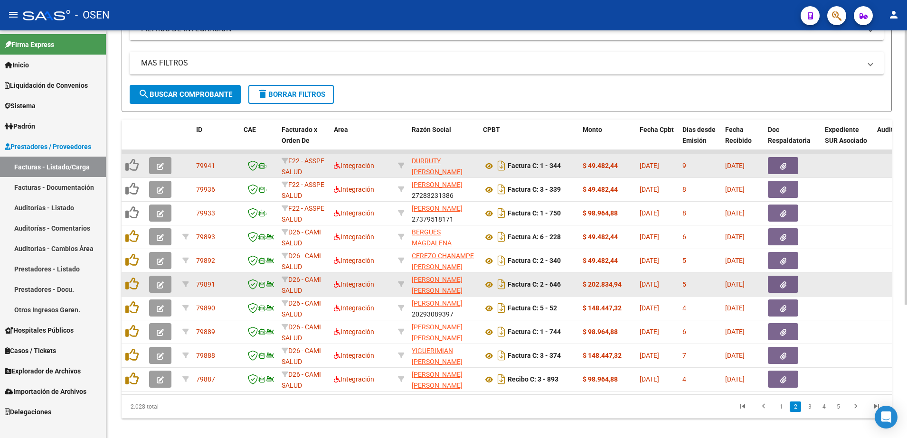
click at [135, 291] on div at bounding box center [133, 284] width 16 height 15
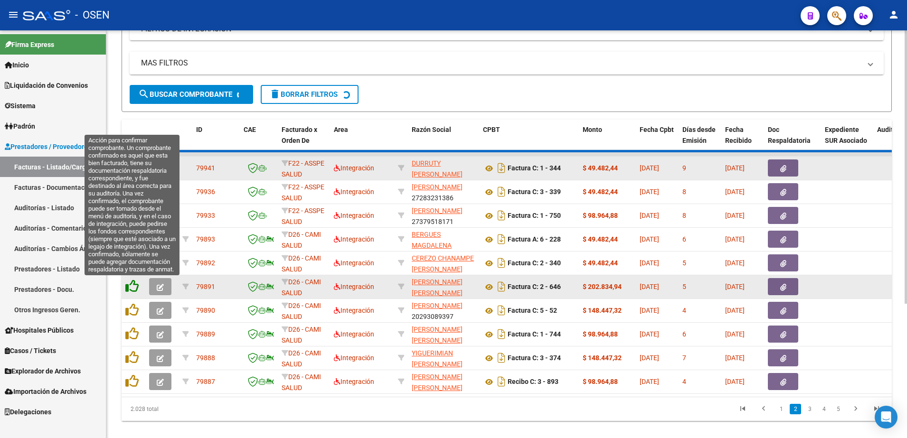
click at [135, 287] on icon at bounding box center [131, 286] width 13 height 13
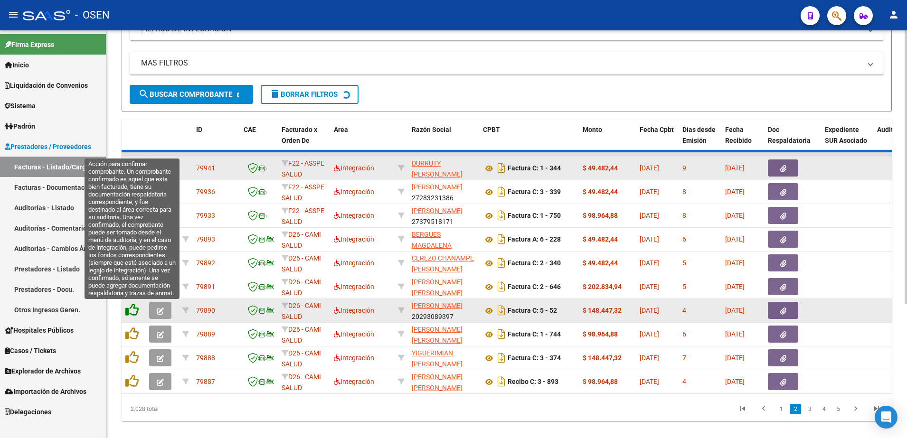
click at [130, 313] on icon at bounding box center [131, 309] width 13 height 13
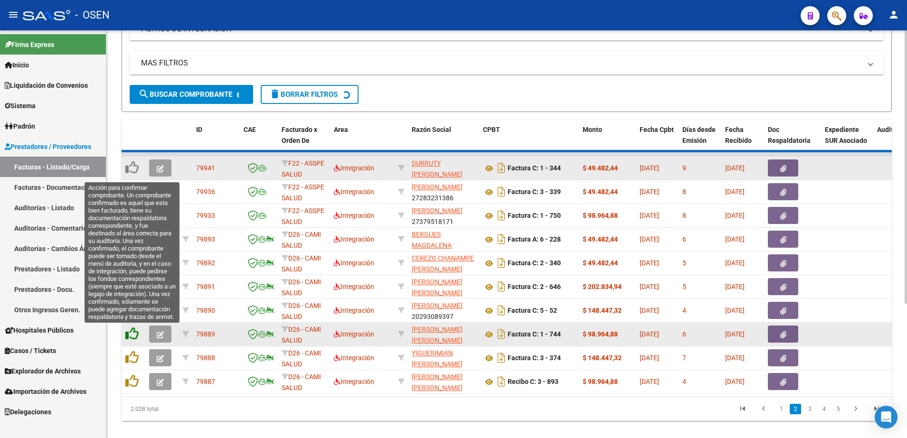
click at [134, 332] on icon at bounding box center [131, 333] width 13 height 13
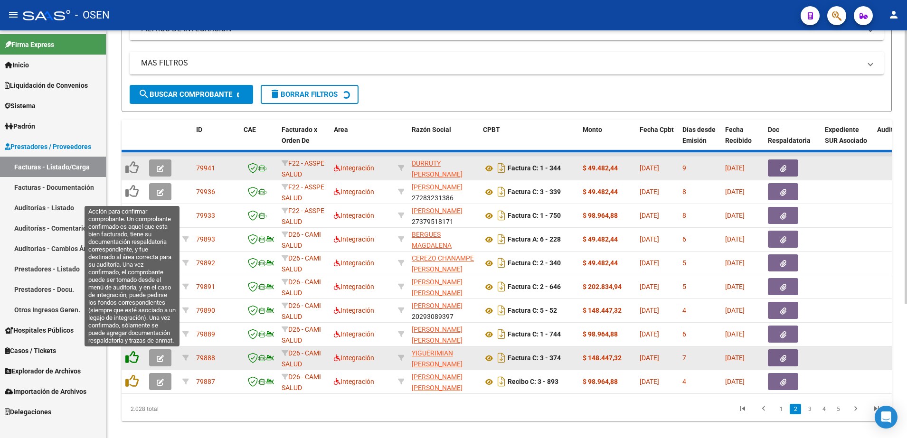
click at [132, 358] on icon at bounding box center [131, 357] width 13 height 13
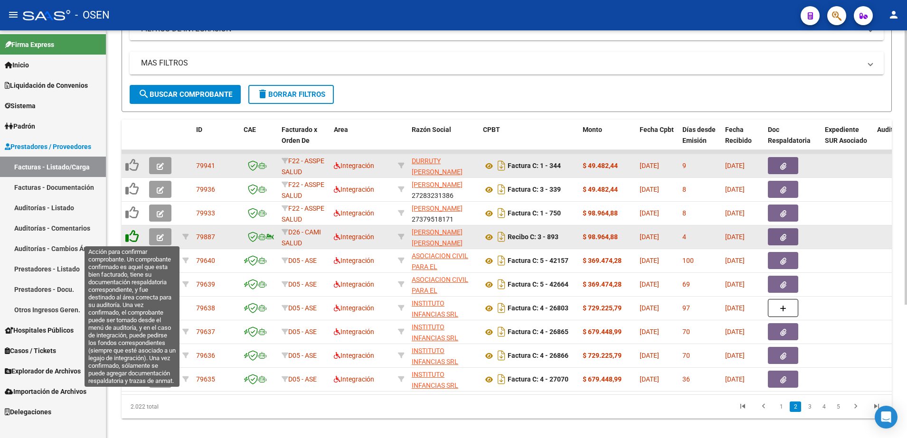
click at [132, 237] on icon at bounding box center [131, 236] width 13 height 13
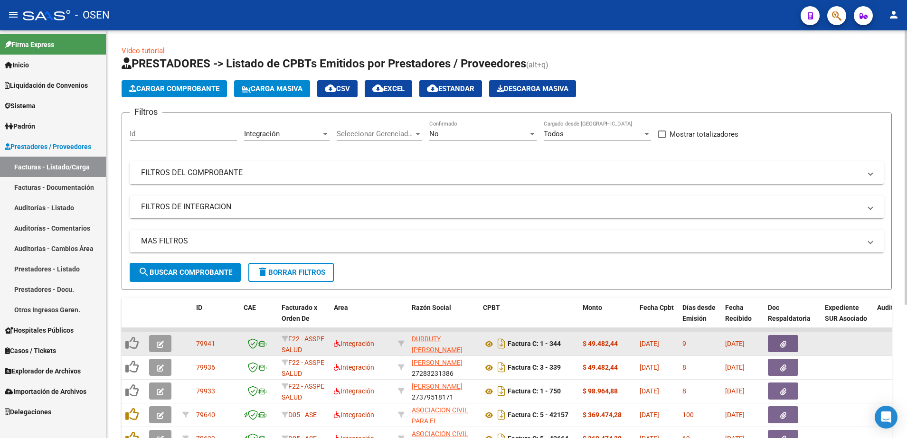
click at [279, 124] on div "Integración Area" at bounding box center [286, 131] width 85 height 20
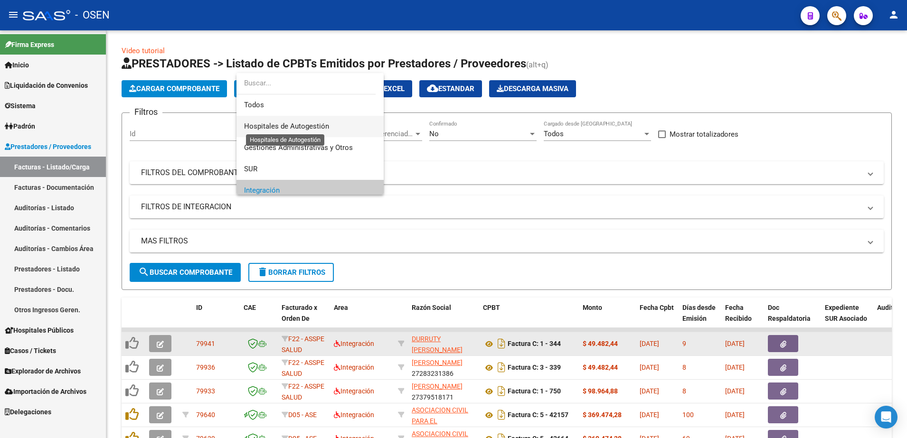
click at [287, 125] on span "Hospitales de Autogestión" at bounding box center [286, 126] width 85 height 9
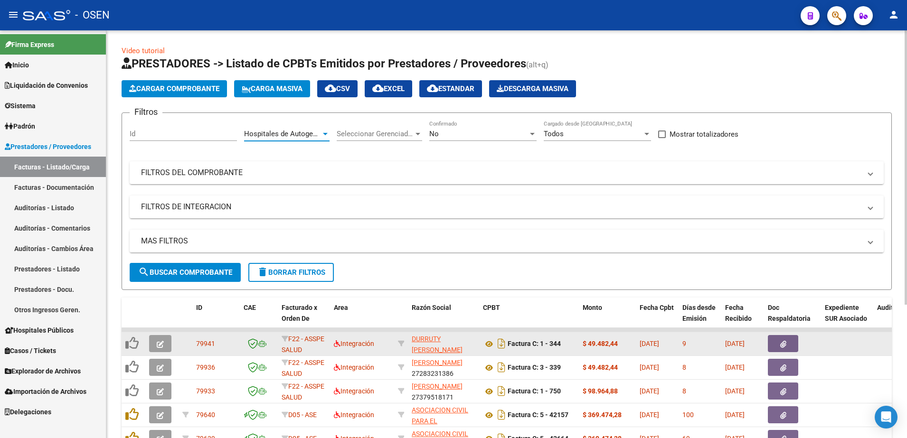
click at [229, 266] on button "search Buscar Comprobante" at bounding box center [185, 272] width 111 height 19
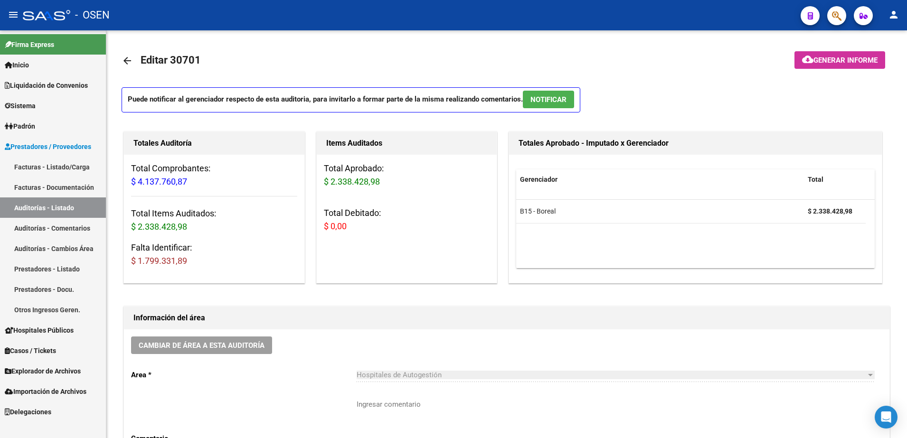
scroll to position [534, 0]
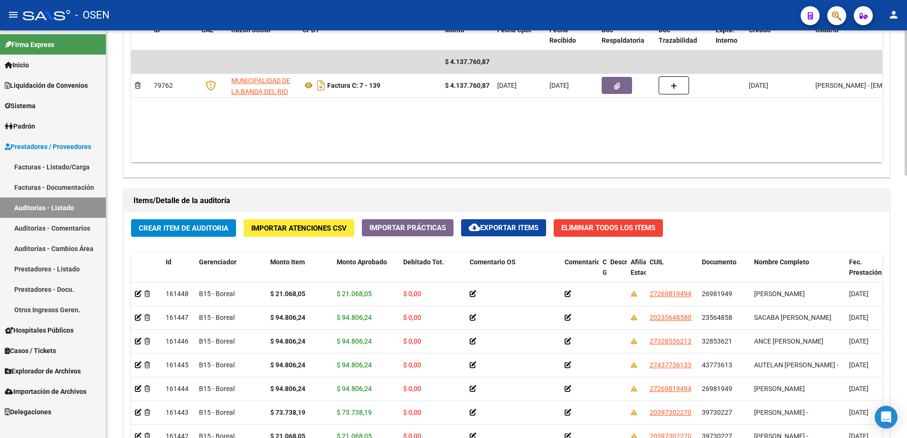
click at [181, 227] on span "Crear Item de Auditoria" at bounding box center [184, 228] width 90 height 9
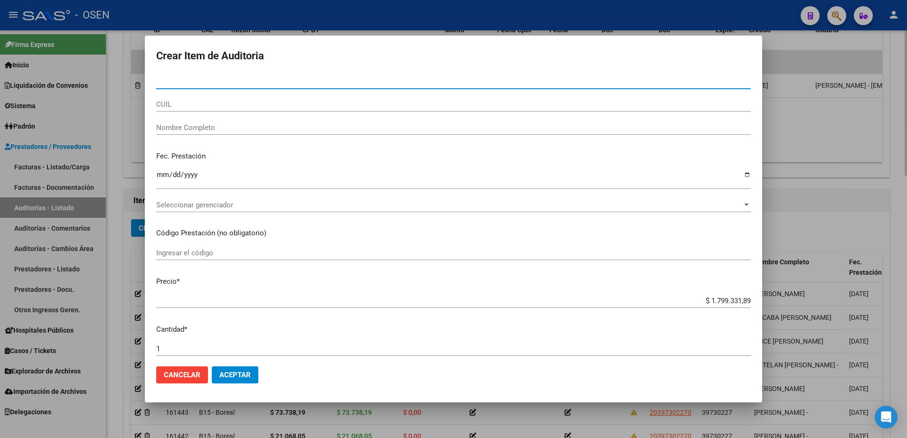
paste input "25004643"
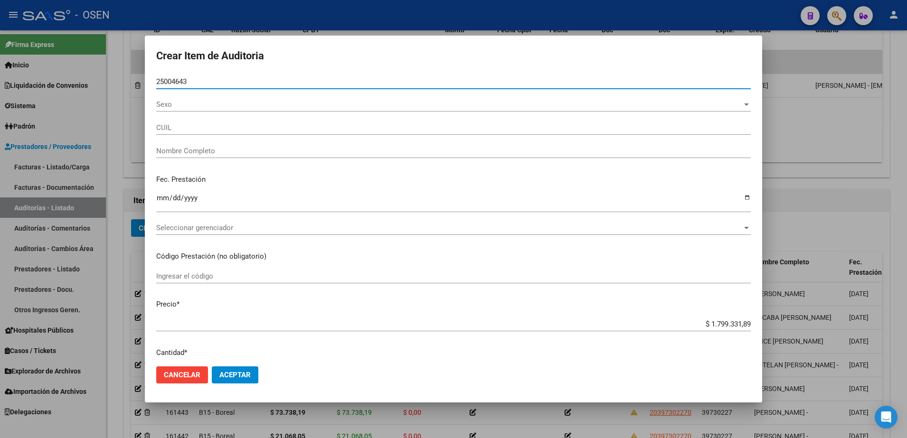
type input "25004643"
type input "20250046430"
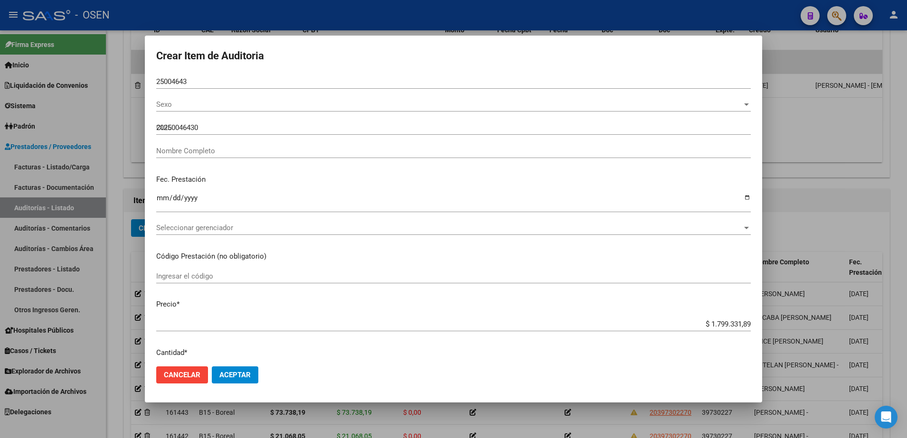
type input "[PERSON_NAME]"
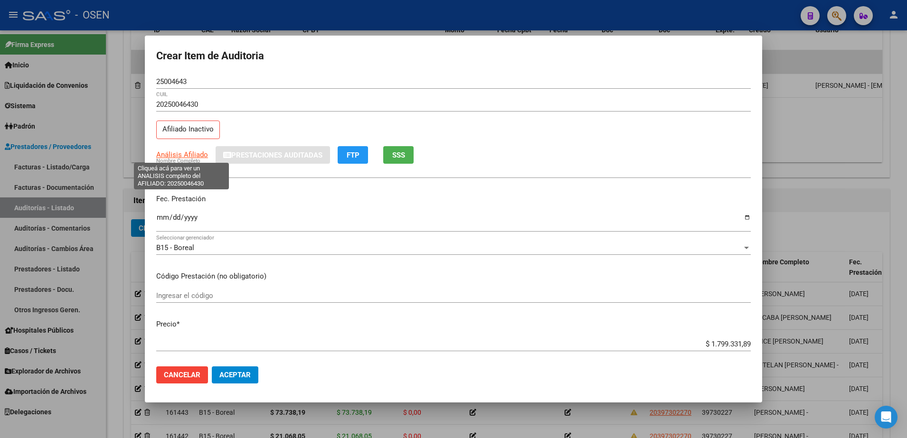
click at [179, 151] on span "Análisis Afiliado" at bounding box center [182, 155] width 52 height 9
type textarea "20250046430"
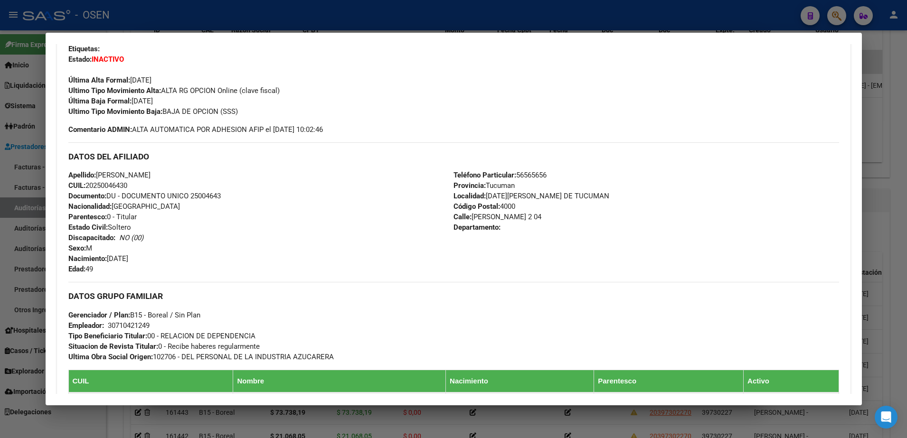
scroll to position [416, 0]
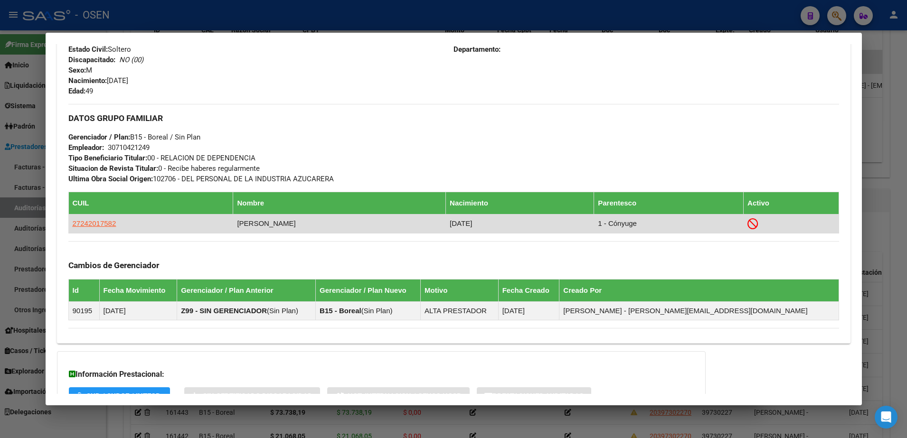
drag, startPoint x: 137, startPoint y: 226, endPoint x: 70, endPoint y: 219, distance: 66.9
click at [70, 219] on td "27242017582" at bounding box center [150, 223] width 165 height 19
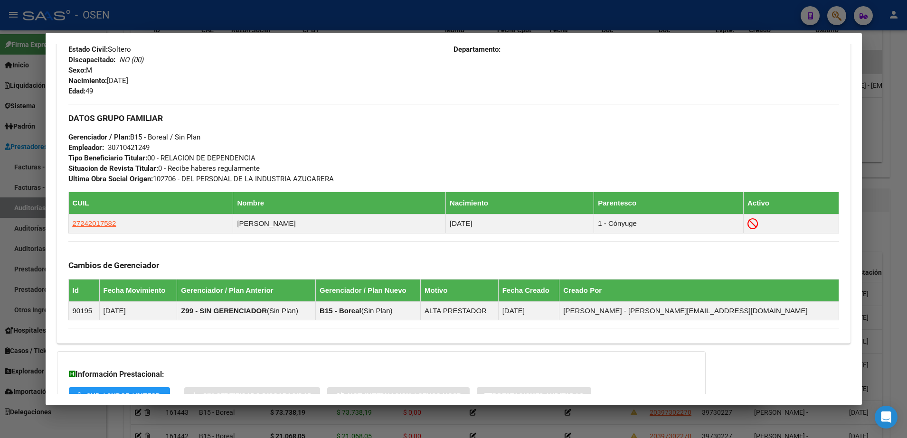
copy span "27242017582"
click at [30, 175] on div at bounding box center [453, 219] width 907 height 438
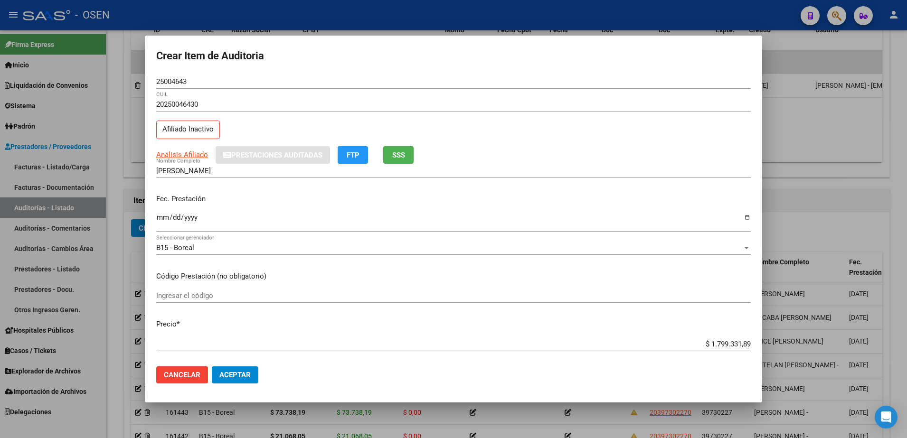
click at [188, 365] on mat-dialog-actions "Cancelar Aceptar" at bounding box center [453, 375] width 595 height 32
click at [189, 368] on button "Cancelar" at bounding box center [182, 375] width 52 height 17
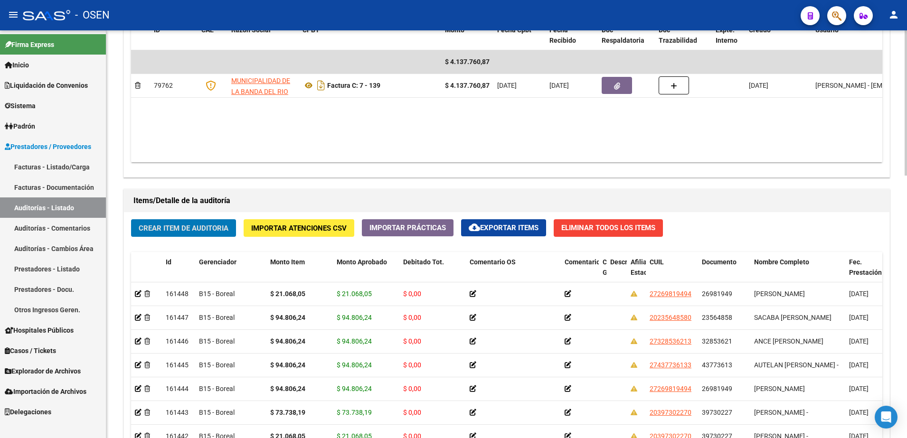
click at [219, 219] on button "Crear Item de Auditoria" at bounding box center [183, 228] width 105 height 18
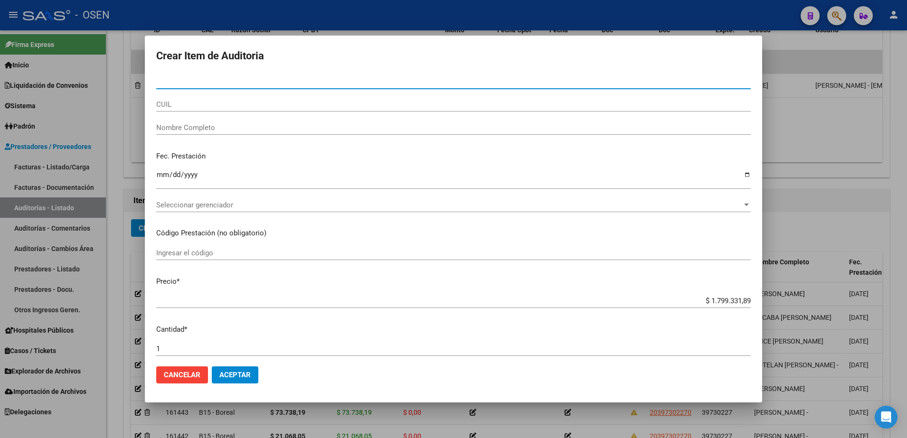
paste input "27242017582"
click at [220, 102] on mat-dialog-content "Nro Documento CUIL Nombre Completo Fec. Prestación Ingresar la fecha Selecciona…" at bounding box center [453, 217] width 617 height 285
type input "27242017582"
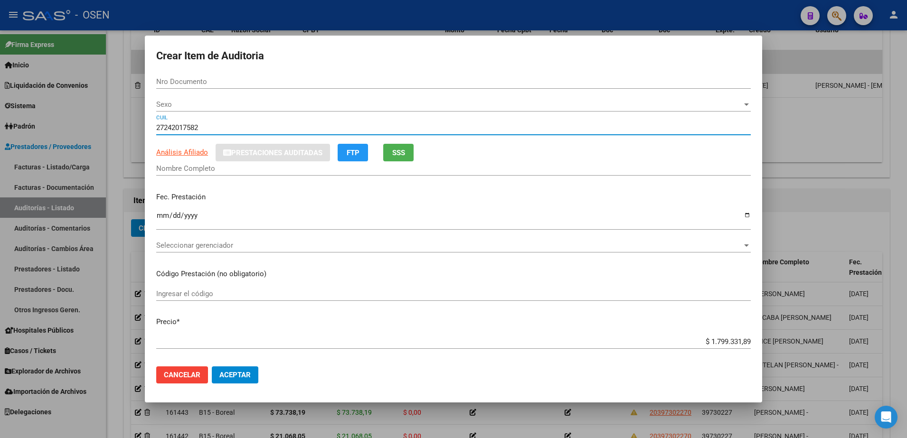
type input "24201758"
type input "[PERSON_NAME]"
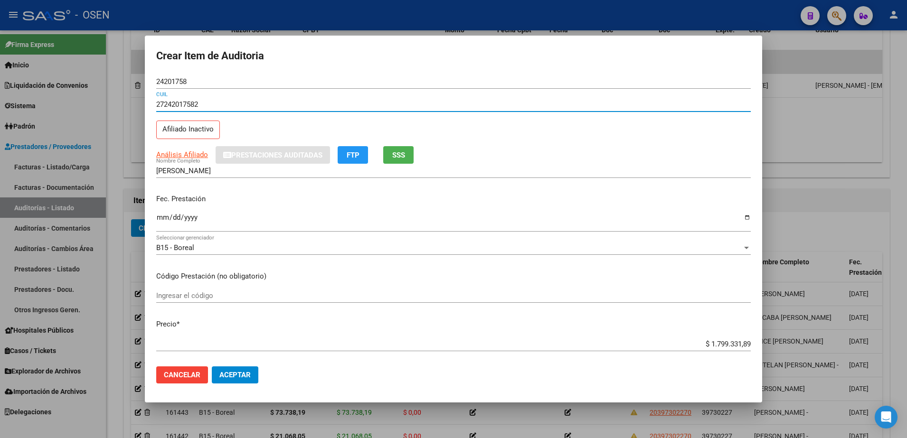
type input "27242017582"
click at [163, 76] on div "24201758 Nro Documento" at bounding box center [453, 82] width 595 height 14
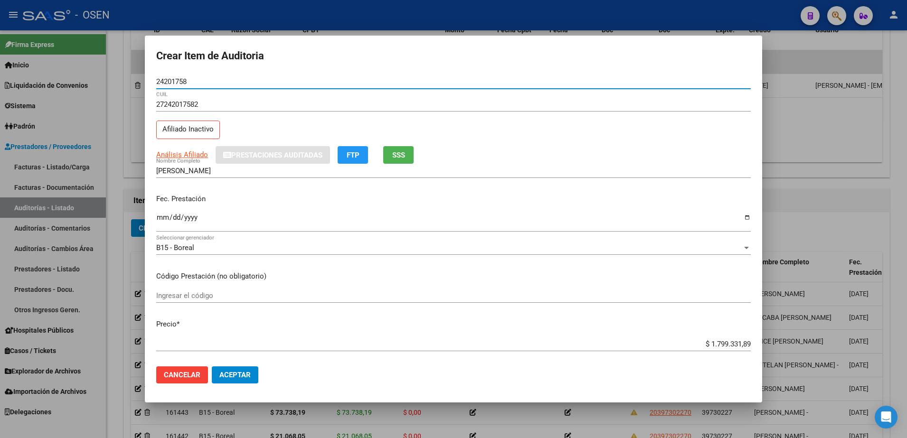
click at [164, 78] on input "24201758" at bounding box center [453, 81] width 595 height 9
click at [219, 171] on input "[PERSON_NAME]" at bounding box center [453, 171] width 595 height 9
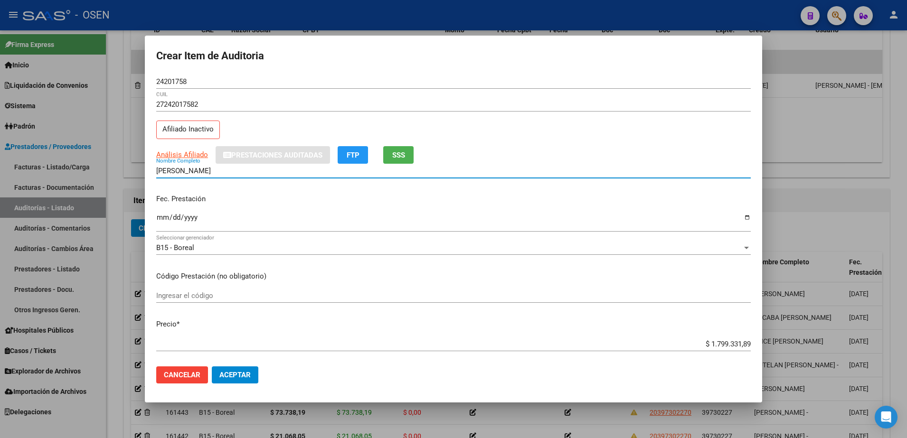
click at [219, 171] on input "[PERSON_NAME]" at bounding box center [453, 171] width 595 height 9
paste input "24201758"
type input "[PERSON_NAME] 24201758"
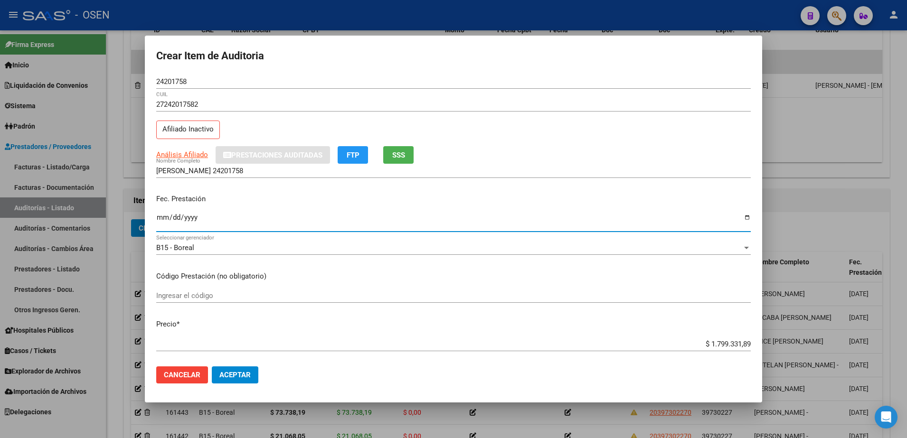
click at [159, 214] on input "Ingresar la fecha" at bounding box center [453, 221] width 595 height 15
type input "[DATE]"
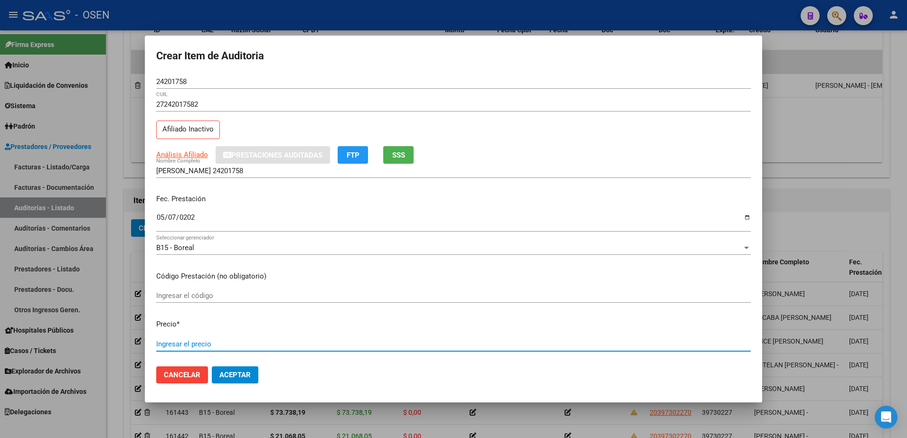
paste input "94.806,24"
type input "$ 94.806,24"
drag, startPoint x: 698, startPoint y: 343, endPoint x: 796, endPoint y: 345, distance: 97.8
click at [796, 345] on div "Crear Item de Auditoria 24201758 Nro Documento 27242017582 CUIL Afiliado Inacti…" at bounding box center [453, 219] width 907 height 438
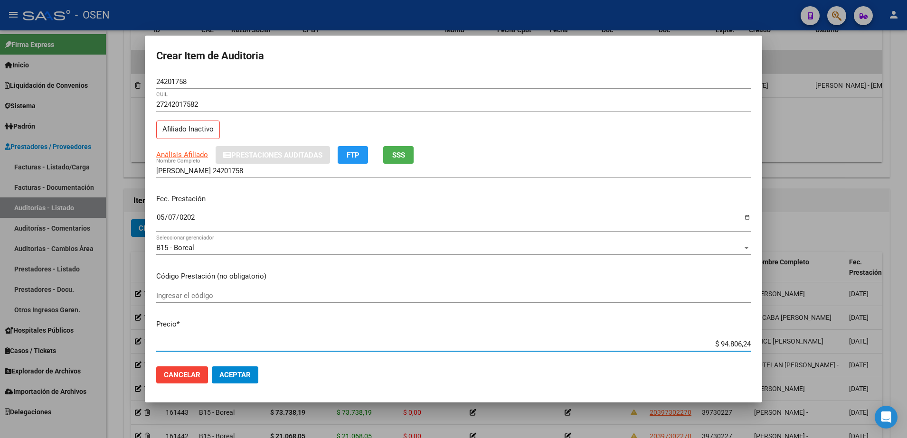
type input "$ 94.806,24"
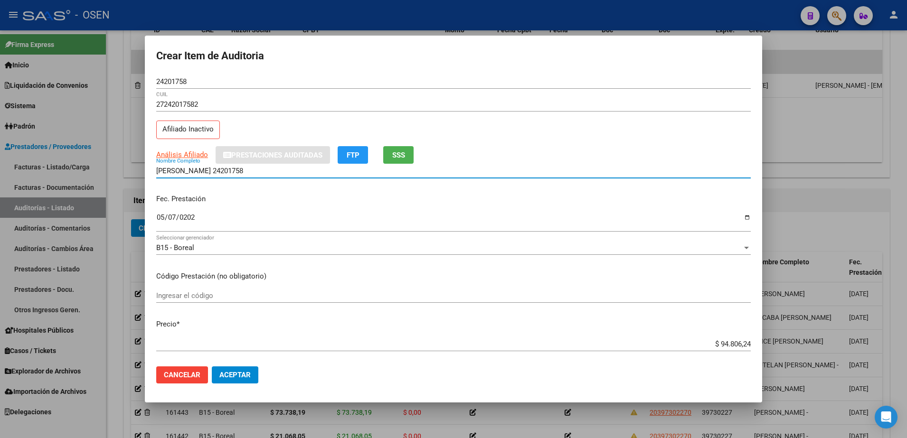
click at [287, 172] on input "[PERSON_NAME] 24201758" at bounding box center [453, 171] width 595 height 9
paste input "$ 94.806,24"
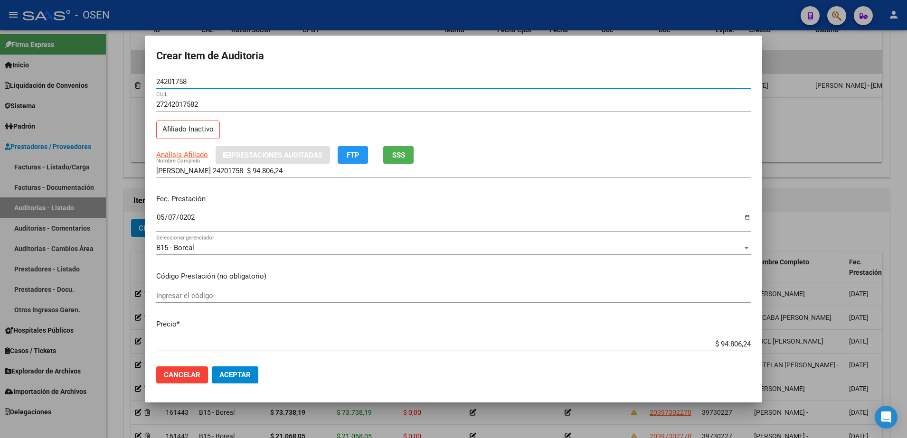
click at [163, 81] on input "24201758" at bounding box center [453, 81] width 595 height 9
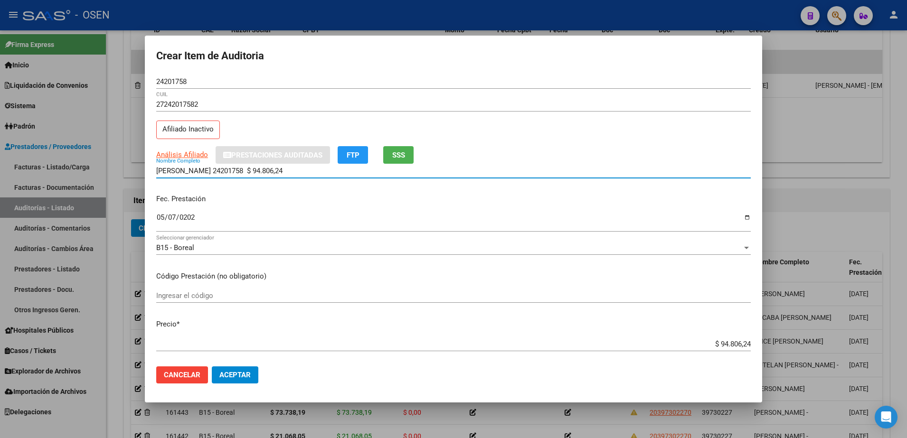
drag, startPoint x: 300, startPoint y: 173, endPoint x: 104, endPoint y: 173, distance: 196.1
click at [104, 173] on div "Crear Item de Auditoria 24201758 Nro Documento 27242017582 CUIL Afiliado Inacti…" at bounding box center [453, 219] width 907 height 438
click at [294, 170] on input "[PERSON_NAME] 24201758 $ 94.806,24" at bounding box center [453, 171] width 595 height 9
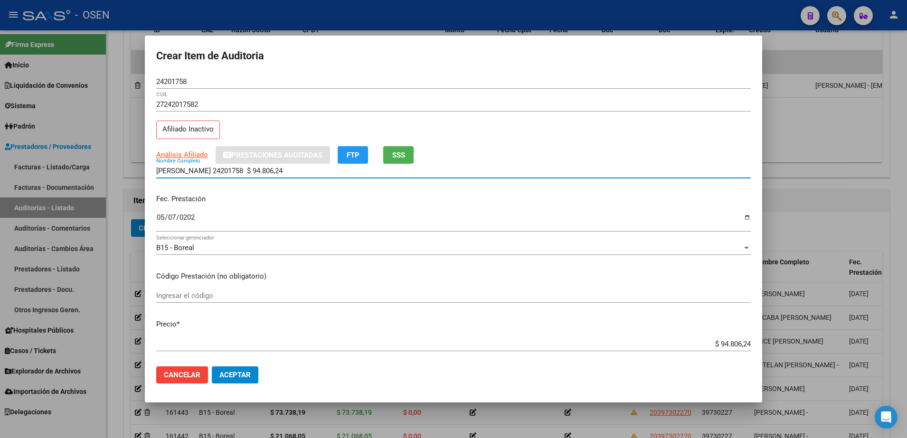
click at [296, 171] on input "[PERSON_NAME] 24201758 $ 94.806,24" at bounding box center [453, 171] width 595 height 9
drag, startPoint x: 302, startPoint y: 171, endPoint x: 214, endPoint y: 171, distance: 87.9
click at [211, 172] on input "[PERSON_NAME] 24201758 $ 94.806,24" at bounding box center [453, 171] width 595 height 9
type input "[PERSON_NAME]"
click at [252, 376] on button "Aceptar" at bounding box center [235, 375] width 47 height 17
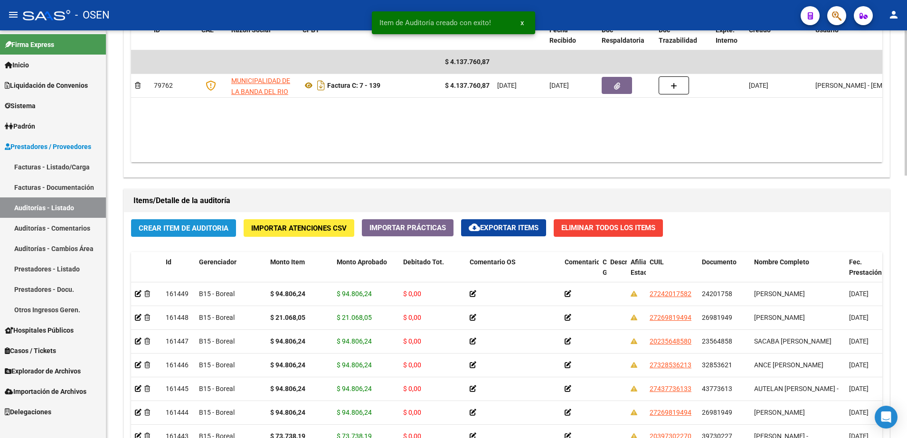
click at [201, 235] on button "Crear Item de Auditoria" at bounding box center [183, 228] width 105 height 18
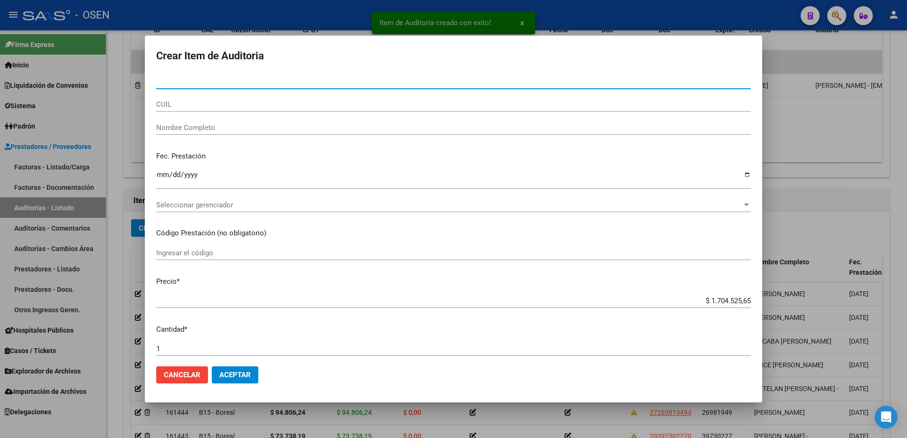
click at [220, 106] on input "CUIL" at bounding box center [453, 104] width 595 height 9
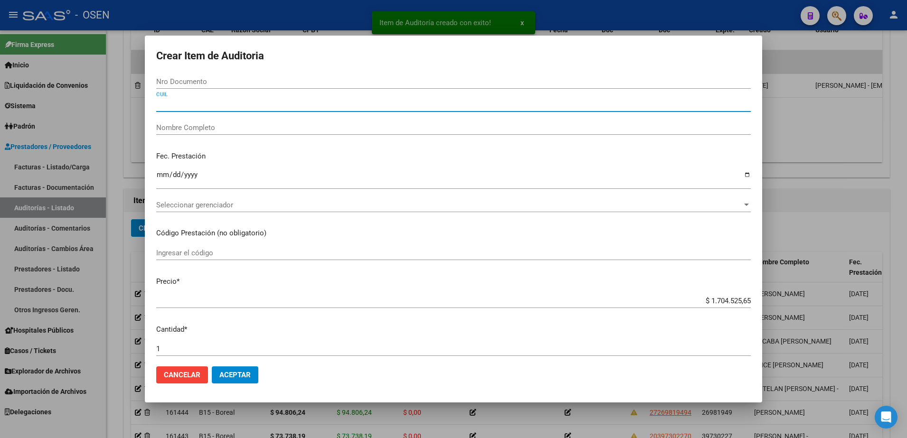
paste input "20297018745"
type input "20297018745"
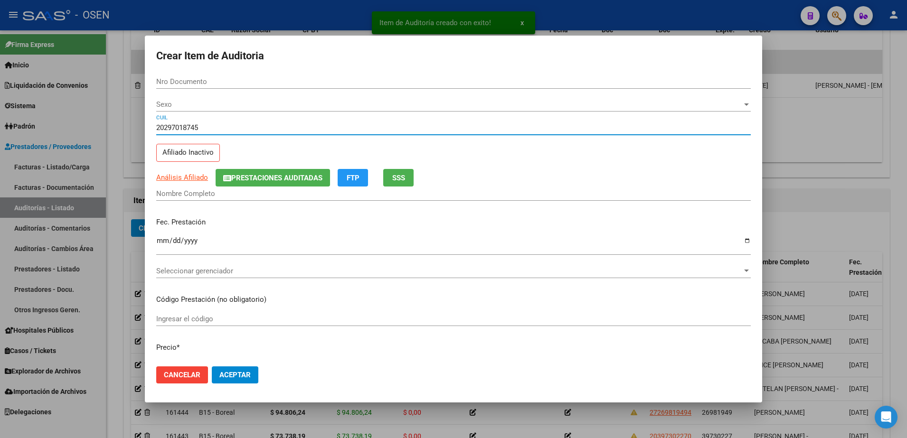
type input "29701874"
type input "[PERSON_NAME] [PERSON_NAME]"
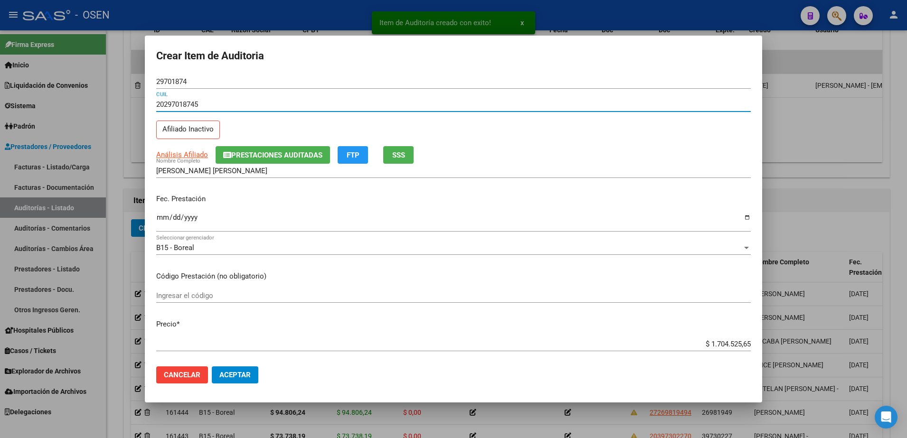
type input "20297018745"
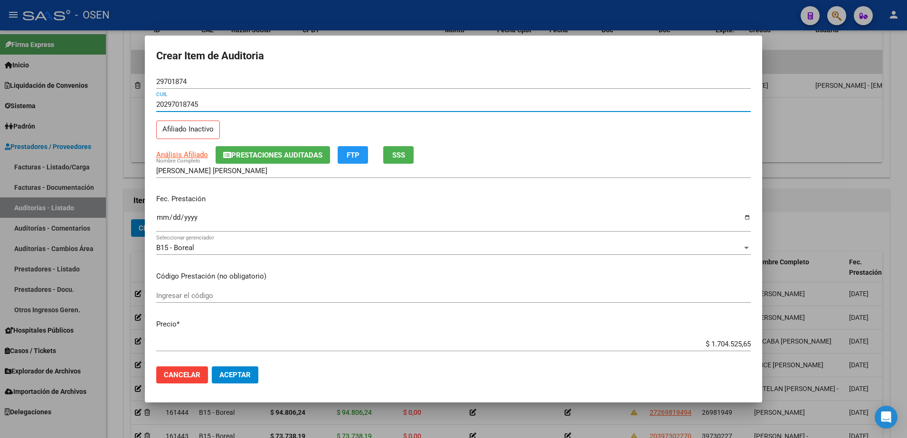
click at [170, 82] on input "29701874" at bounding box center [453, 81] width 595 height 9
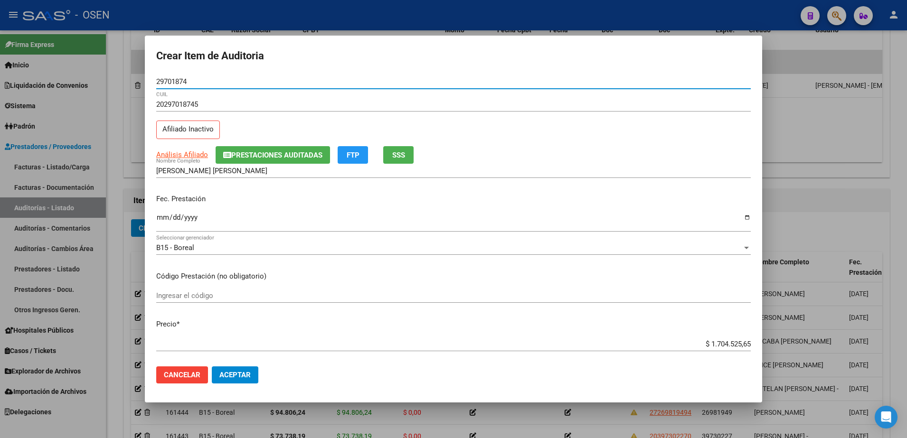
click at [170, 82] on input "29701874" at bounding box center [453, 81] width 595 height 9
click at [237, 170] on input "[PERSON_NAME] [PERSON_NAME]" at bounding box center [453, 171] width 595 height 9
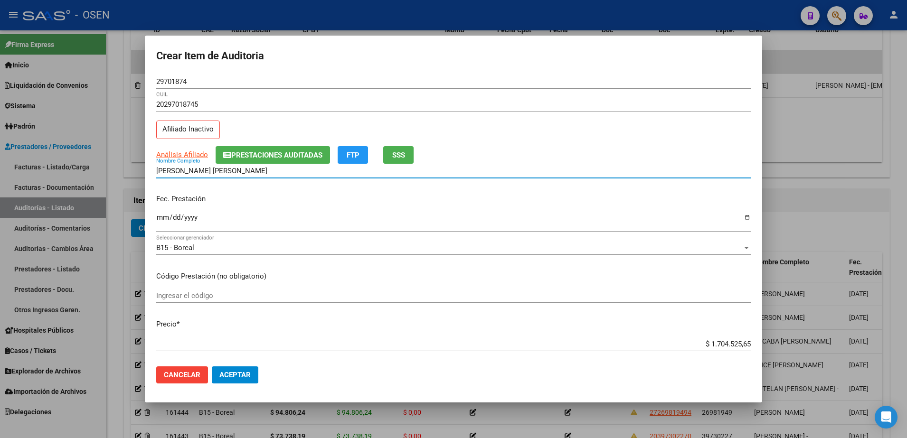
click at [237, 170] on input "[PERSON_NAME] [PERSON_NAME]" at bounding box center [453, 171] width 595 height 9
paste input "29701874"
type input "[PERSON_NAME] 29701874"
click at [168, 218] on input "Ingresar la fecha" at bounding box center [453, 221] width 595 height 15
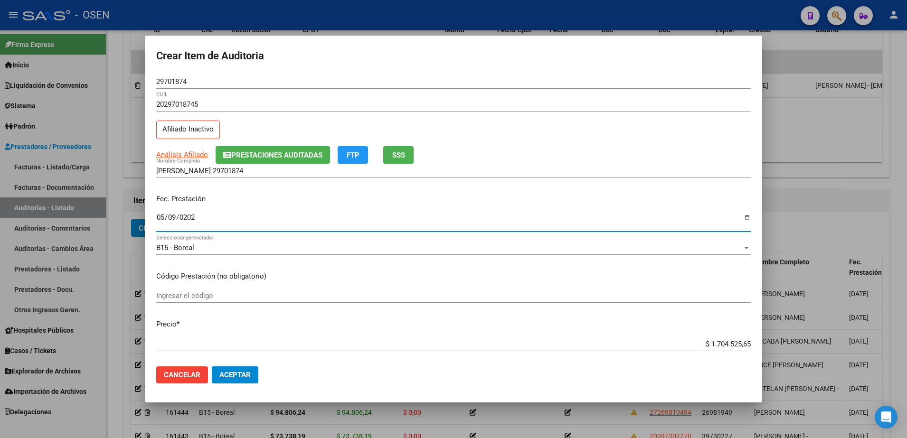
type input "[DATE]"
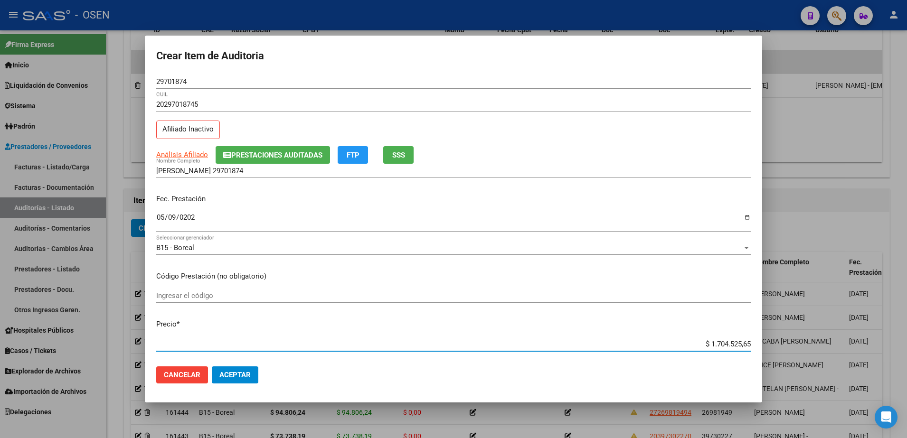
paste input "21.068,0"
type input "$ 21.068,05"
drag, startPoint x: 693, startPoint y: 342, endPoint x: 774, endPoint y: 342, distance: 80.3
click at [774, 342] on div "Crear Item de Auditoria 29701874 Nro Documento 20297018745 CUIL Afiliado Inacti…" at bounding box center [453, 219] width 907 height 438
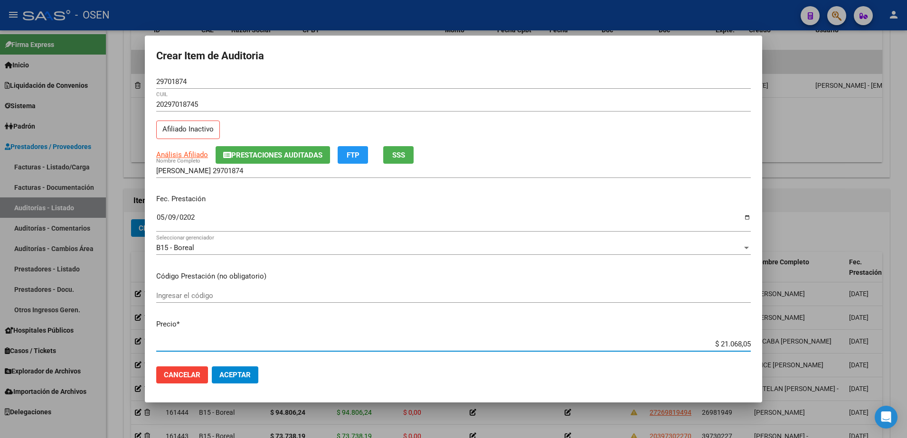
type input "$ 21.068,05"
click at [305, 172] on input "[PERSON_NAME] 29701874" at bounding box center [453, 171] width 595 height 9
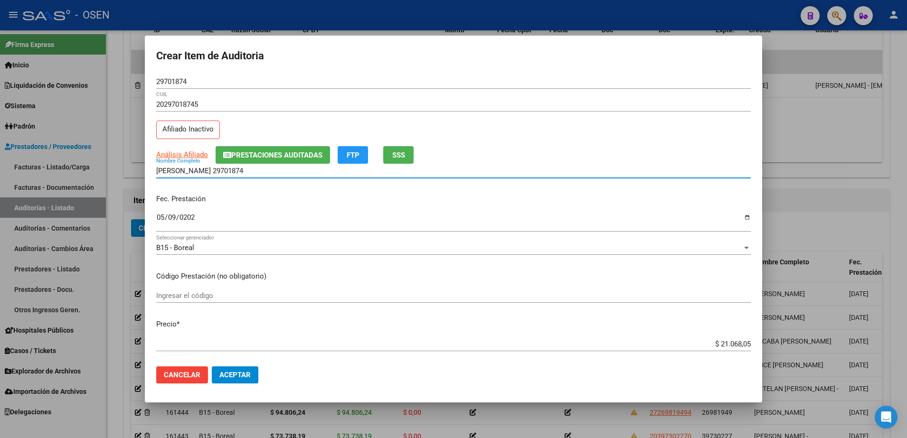
paste input "$ 21.068,05"
drag, startPoint x: 320, startPoint y: 174, endPoint x: 159, endPoint y: 177, distance: 160.5
click at [159, 177] on div "[PERSON_NAME] 29701874 $ 21.068,05 Nombre Completo" at bounding box center [453, 171] width 595 height 14
drag, startPoint x: 157, startPoint y: 171, endPoint x: 384, endPoint y: 190, distance: 227.4
click at [384, 190] on mat-dialog-content "29701874 Nro Documento 20297018745 CUIL Afiliado Inactivo Análisis Afiliado Pre…" at bounding box center [453, 217] width 617 height 285
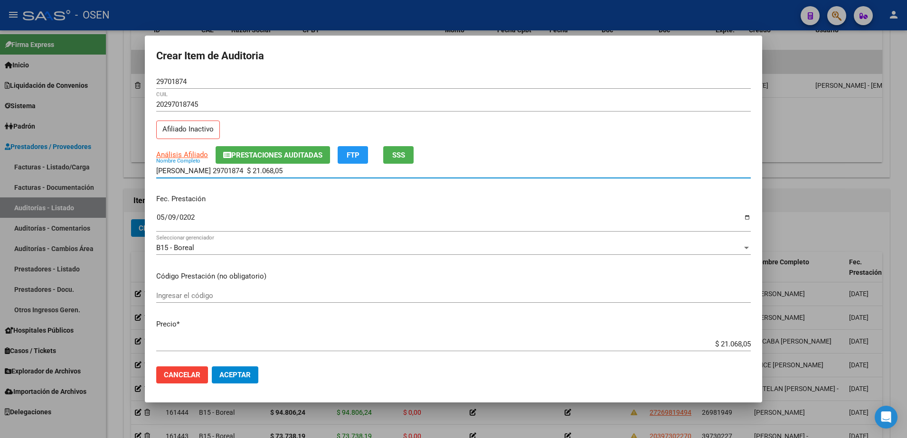
click at [317, 172] on input "[PERSON_NAME] 29701874 $ 21.068,05" at bounding box center [453, 171] width 595 height 9
drag, startPoint x: 317, startPoint y: 172, endPoint x: 246, endPoint y: 174, distance: 71.3
click at [246, 174] on input "[PERSON_NAME] 29701874 $ 21.068,05" at bounding box center [453, 171] width 595 height 9
type input "[PERSON_NAME]"
click at [176, 87] on div "29701874 Nro Documento" at bounding box center [453, 82] width 595 height 14
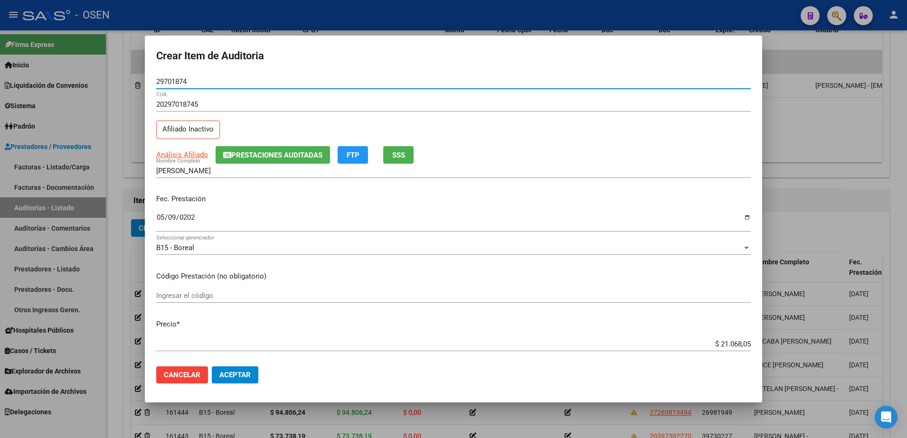
click at [175, 84] on input "29701874" at bounding box center [453, 81] width 595 height 9
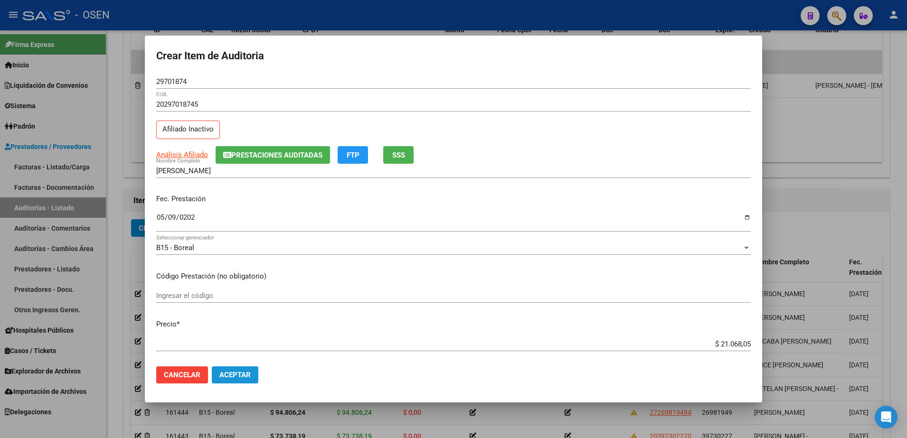
click at [246, 378] on span "Aceptar" at bounding box center [234, 375] width 31 height 9
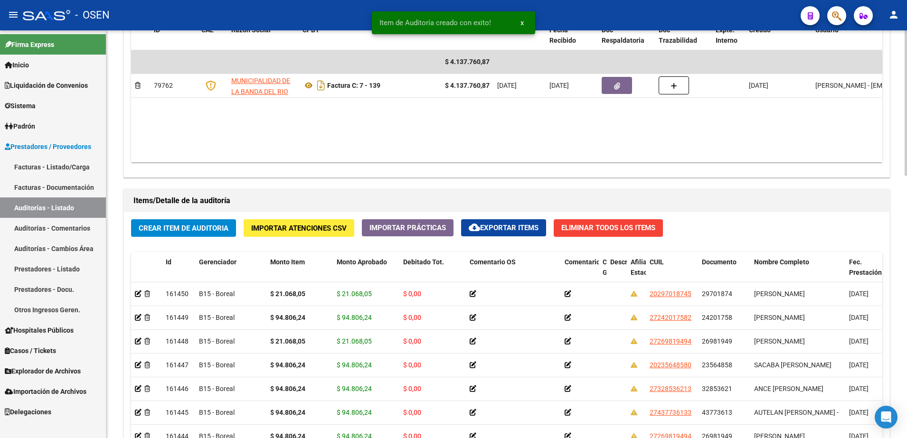
click at [213, 239] on div "Crear Item de Auditoria Importar Atenciones CSV Importar Prácticas cloud_downlo…" at bounding box center [507, 392] width 766 height 361
click at [212, 229] on span "Crear Item de Auditoria" at bounding box center [184, 228] width 90 height 9
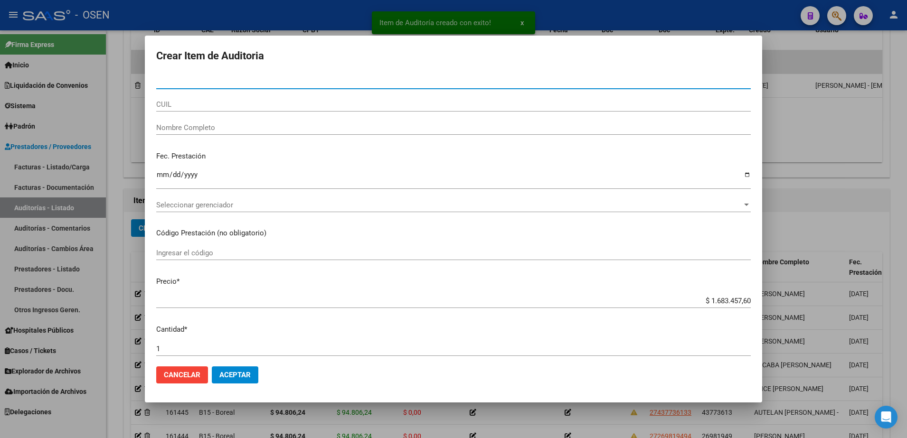
paste input "38246346"
type input "38246346"
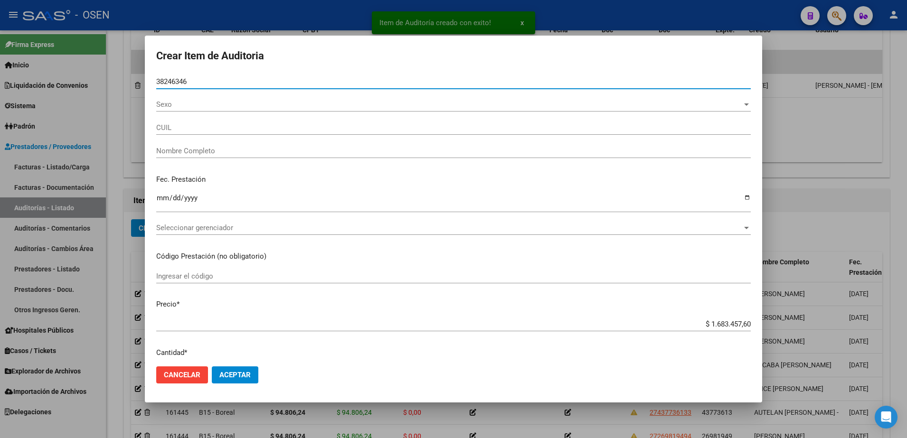
type input "27382463469"
type input "[PERSON_NAME]"
type input "38246346"
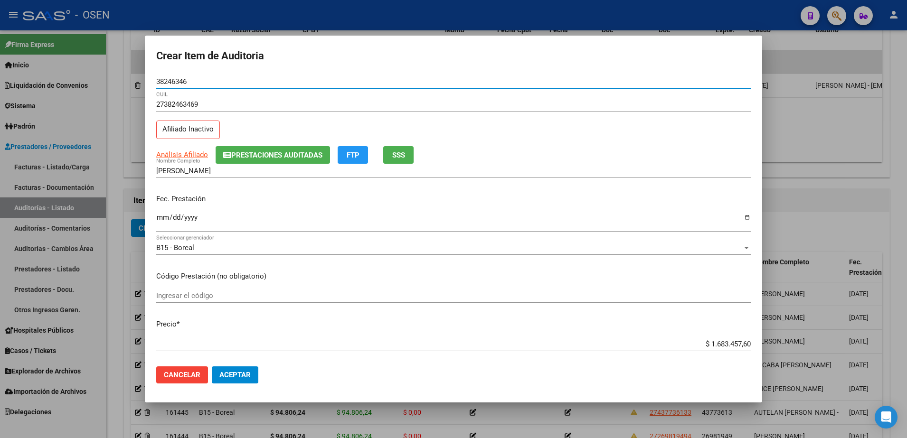
click at [167, 222] on input "Ingresar la fecha" at bounding box center [453, 221] width 595 height 15
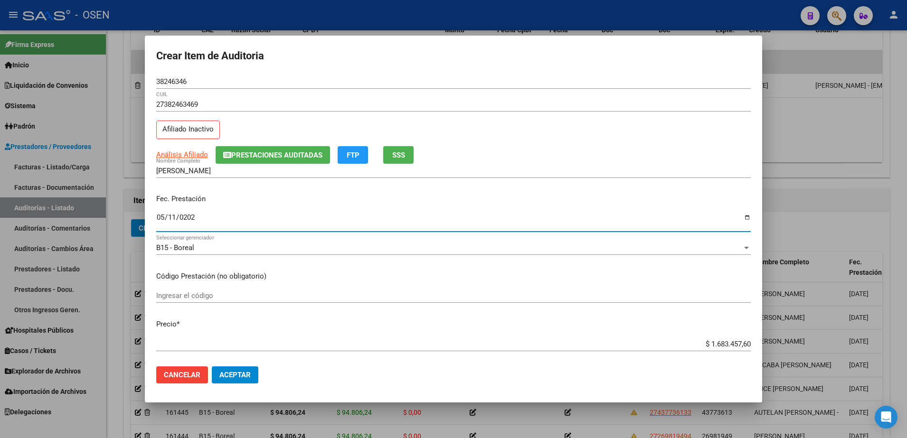
type input "[DATE]"
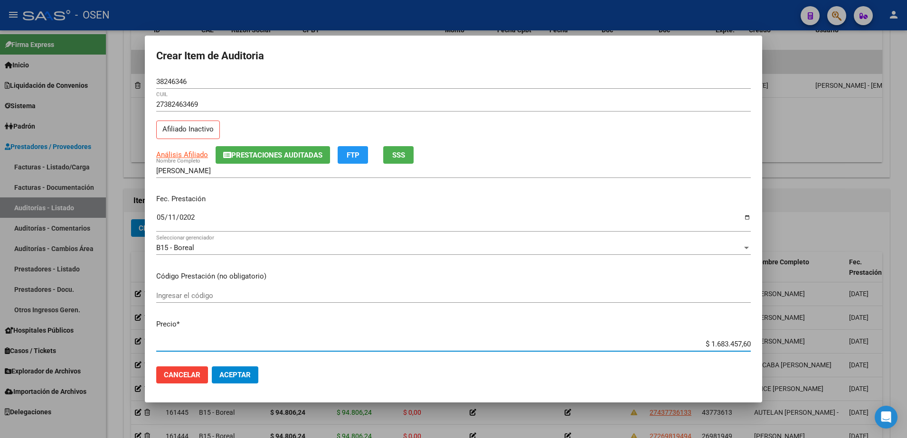
paste input "21.068,05"
type input "$ 21.068,05"
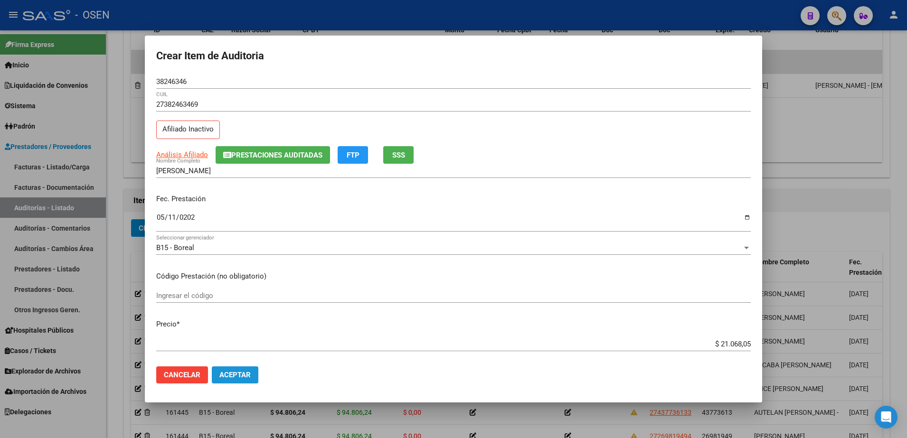
click at [242, 375] on span "Aceptar" at bounding box center [234, 375] width 31 height 9
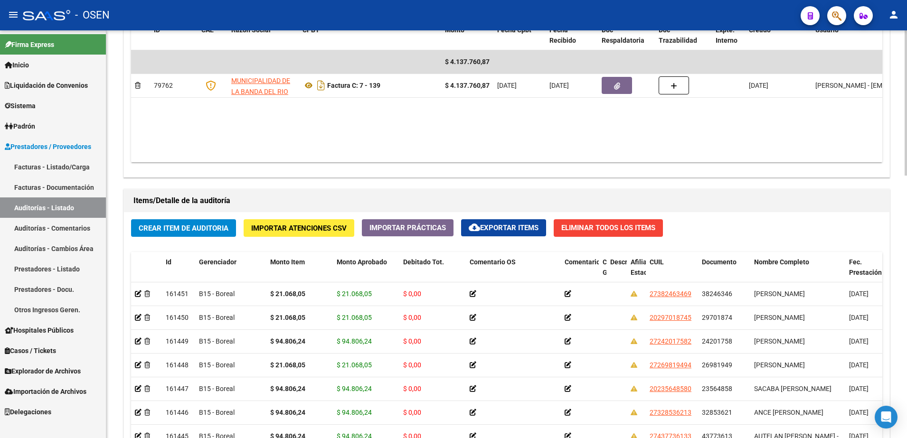
click at [206, 223] on button "Crear Item de Auditoria" at bounding box center [183, 228] width 105 height 18
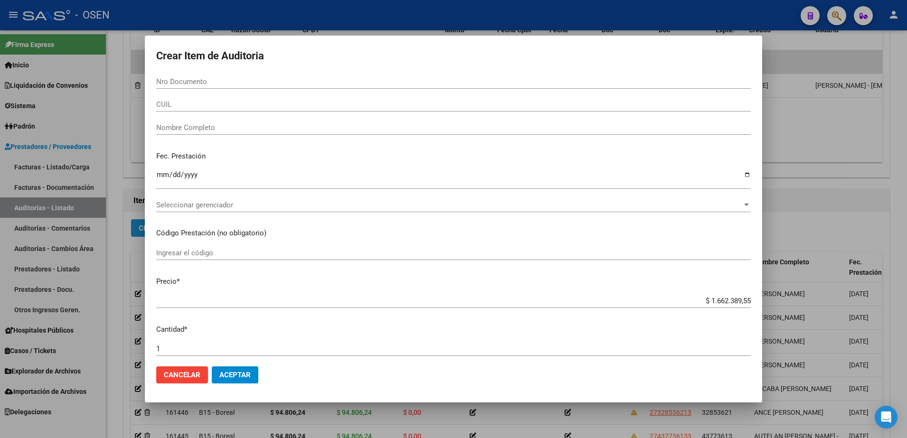
paste input "48958963"
type input "48958963"
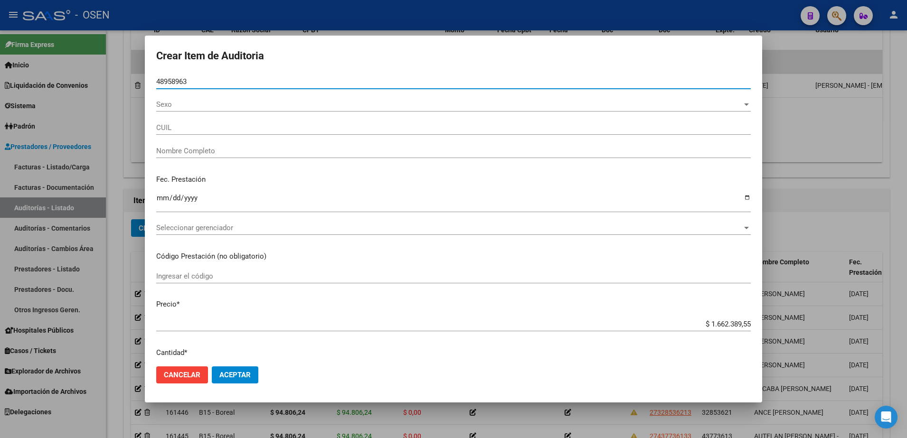
type input "27489589635"
type input "[PERSON_NAME]"
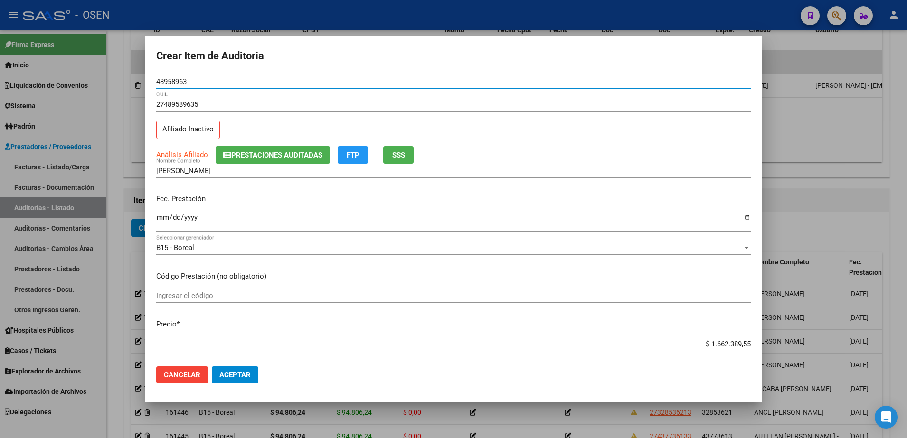
type input "48958963"
click at [178, 80] on input "48958963" at bounding box center [453, 81] width 595 height 9
click at [224, 172] on input "[PERSON_NAME]" at bounding box center [453, 171] width 595 height 9
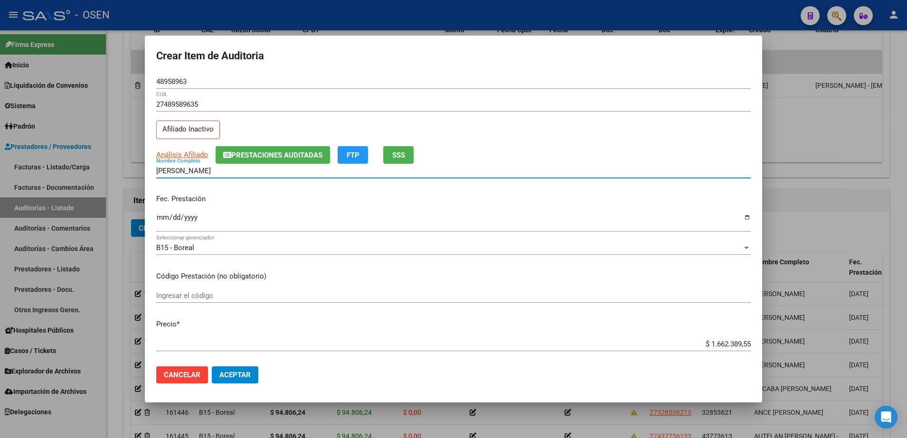
click at [224, 172] on input "[PERSON_NAME]" at bounding box center [453, 171] width 595 height 9
paste input "48958963"
type input "[PERSON_NAME] 48958963"
click at [735, 345] on input "$ 1.662.389,55" at bounding box center [453, 344] width 595 height 9
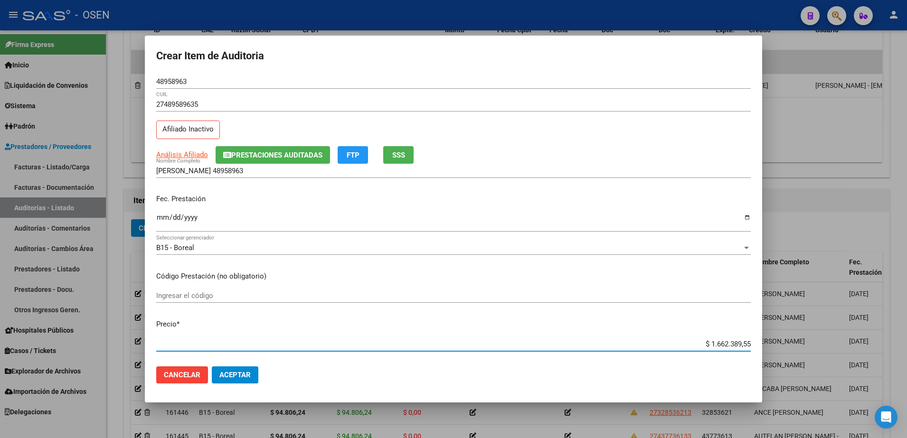
click at [735, 345] on input "$ 1.662.389,55" at bounding box center [453, 344] width 595 height 9
paste input "21.068,0"
type input "$ 21.068,05"
drag, startPoint x: 706, startPoint y: 343, endPoint x: 755, endPoint y: 341, distance: 49.4
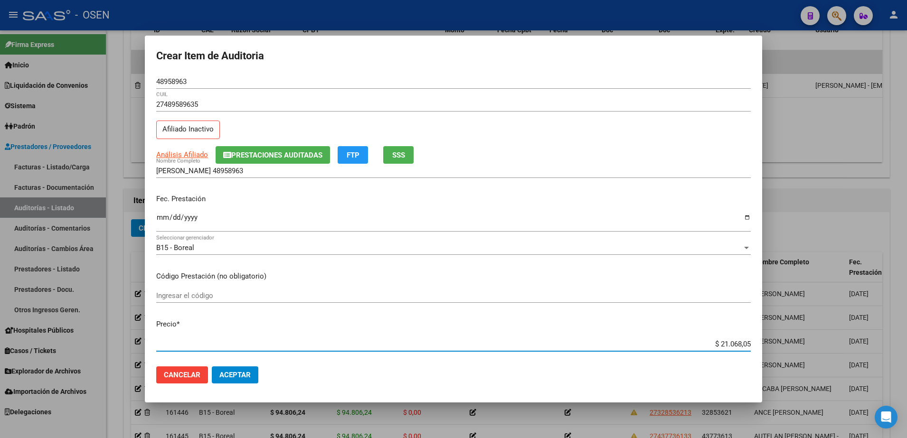
click at [755, 341] on mat-dialog-content "48958963 Nro Documento 27489589635 CUIL Afiliado Inactivo Análisis Afiliado Pre…" at bounding box center [453, 217] width 617 height 285
type input "$ 21.068,05"
click at [247, 167] on input "[PERSON_NAME] 48958963" at bounding box center [453, 171] width 595 height 9
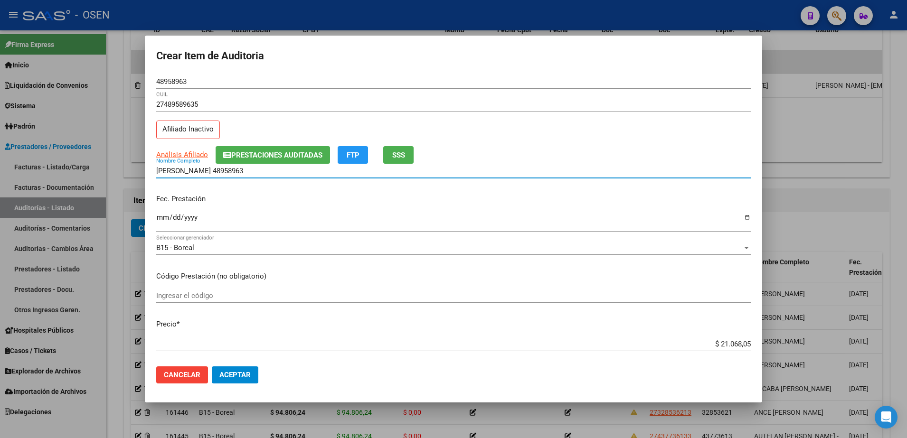
paste input "$ 21.068,05"
drag, startPoint x: 268, startPoint y: 173, endPoint x: 134, endPoint y: 173, distance: 133.4
click at [134, 173] on div "Crear Item de Auditoria 48958963 Nro Documento 27489589635 CUIL Afiliado Inacti…" at bounding box center [453, 219] width 907 height 438
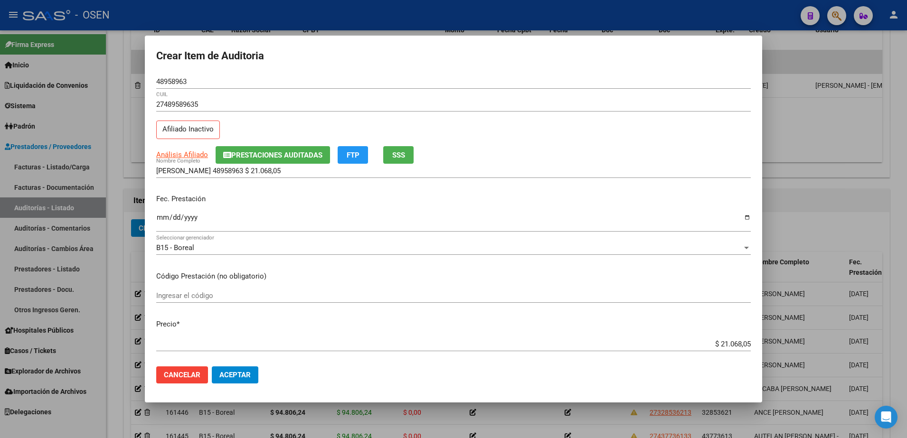
click at [222, 164] on div "[PERSON_NAME] 48958963 $ 21.068,05 Nombre Completo" at bounding box center [453, 171] width 595 height 14
click at [222, 167] on input "[PERSON_NAME] 48958963 $ 21.068,05" at bounding box center [453, 171] width 595 height 9
drag, startPoint x: 275, startPoint y: 170, endPoint x: 206, endPoint y: 170, distance: 68.9
click at [206, 170] on input "[PERSON_NAME] 48958963 $ 21.068,05" at bounding box center [453, 171] width 595 height 9
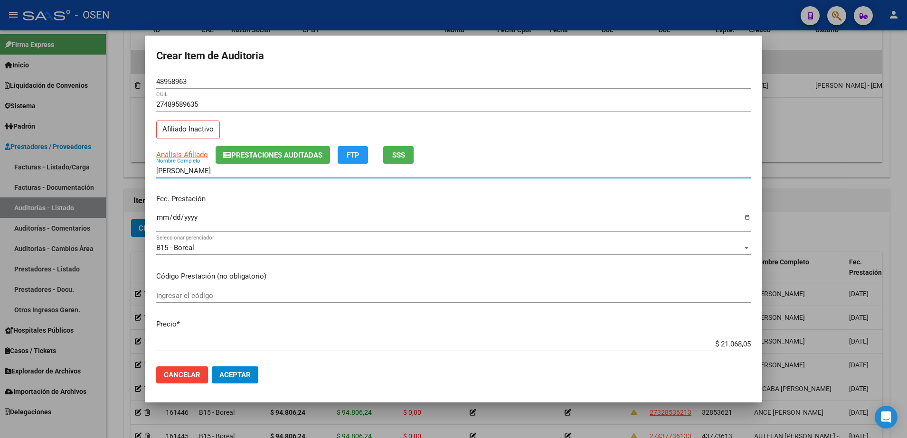
type input "[PERSON_NAME]"
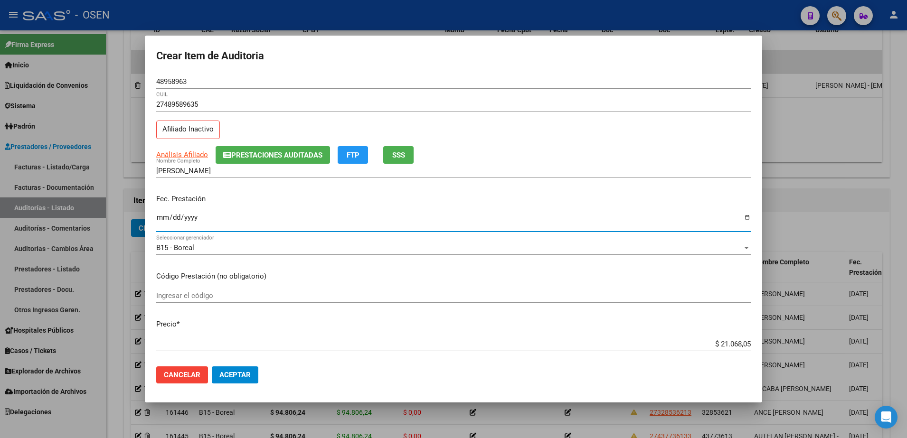
click at [157, 215] on input "Ingresar la fecha" at bounding box center [453, 221] width 595 height 15
type input "[DATE]"
click at [233, 371] on span "Aceptar" at bounding box center [234, 375] width 31 height 9
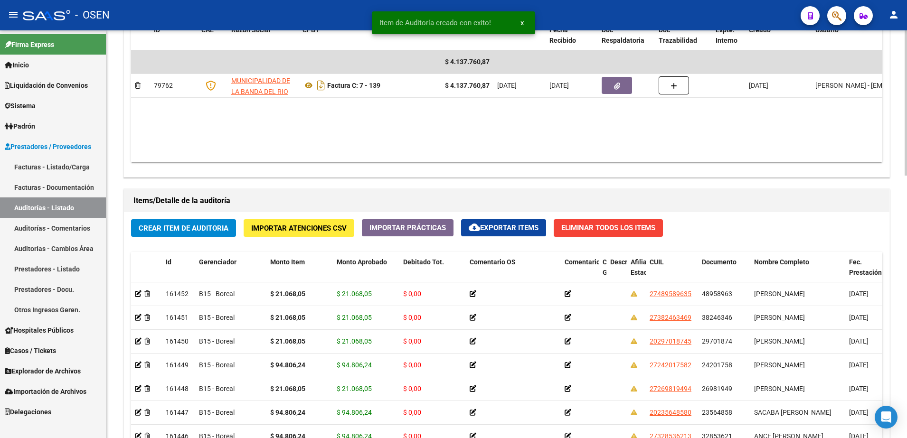
click at [206, 224] on span "Crear Item de Auditoria" at bounding box center [184, 228] width 90 height 9
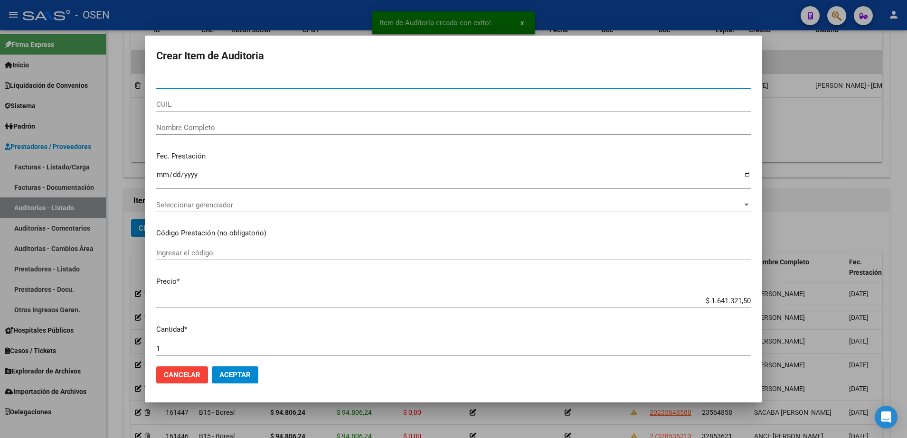
paste input "38246346"
type input "38246346"
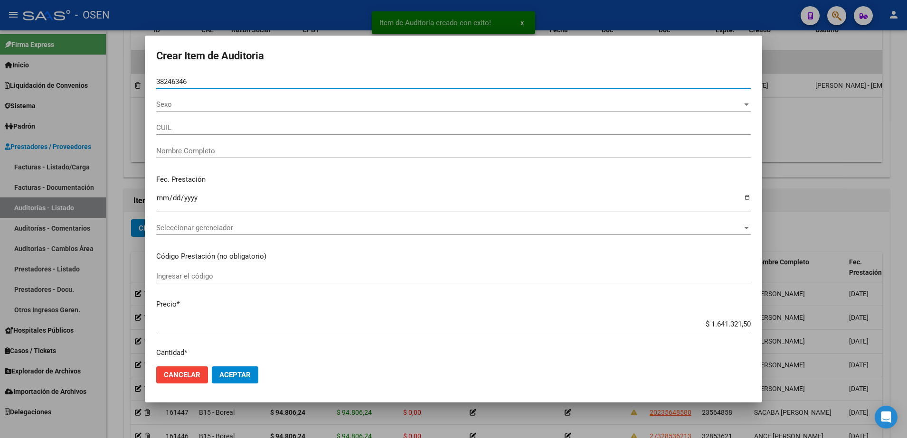
type input "27382463469"
type input "[PERSON_NAME]"
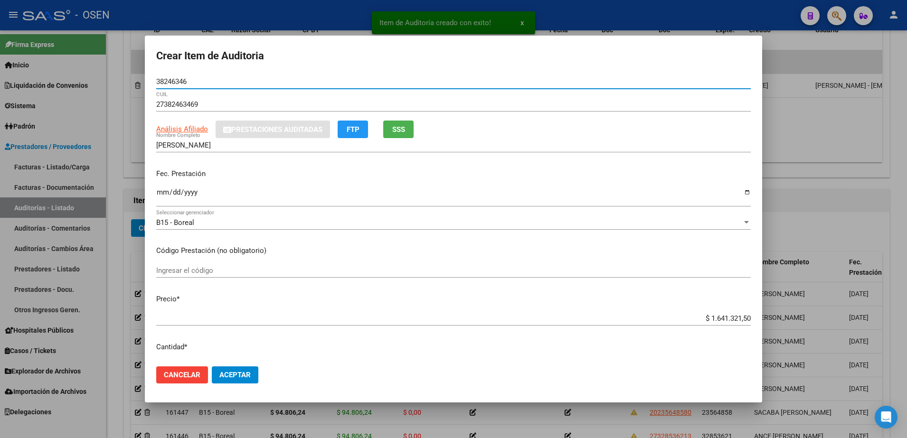
type input "38246346"
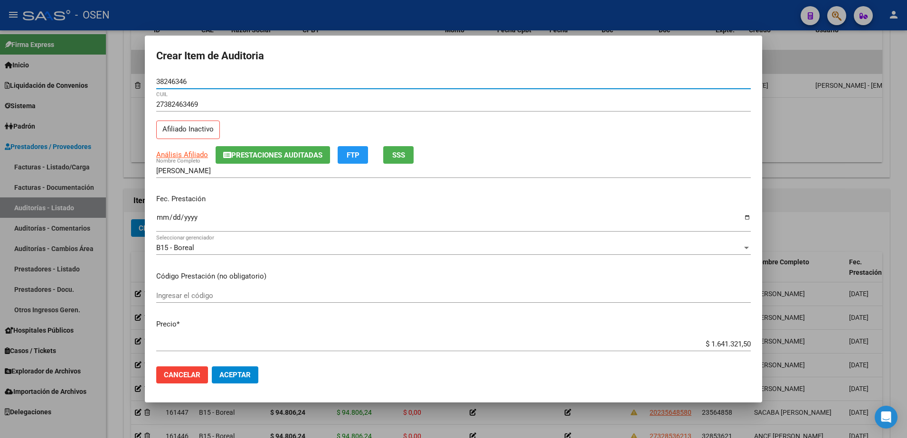
click at [720, 346] on input "$ 1.641.321,50" at bounding box center [453, 344] width 595 height 9
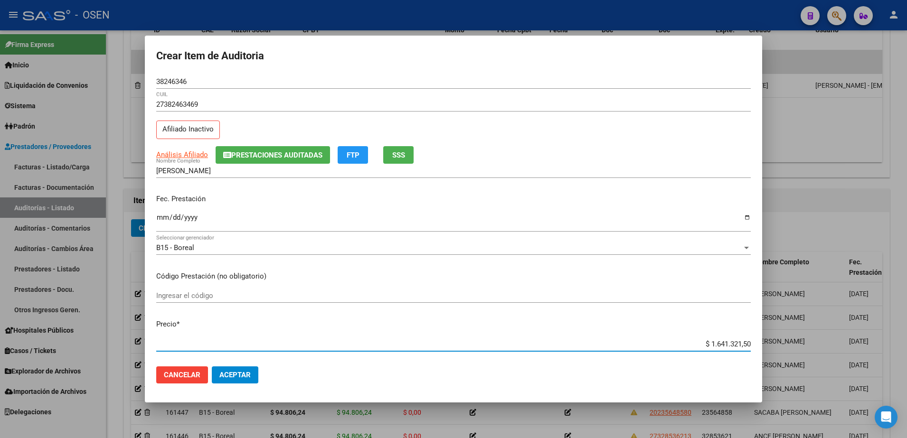
click at [720, 346] on input "$ 1.641.321,50" at bounding box center [453, 344] width 595 height 9
paste input "94.806,24"
type input "$ 94.806,24"
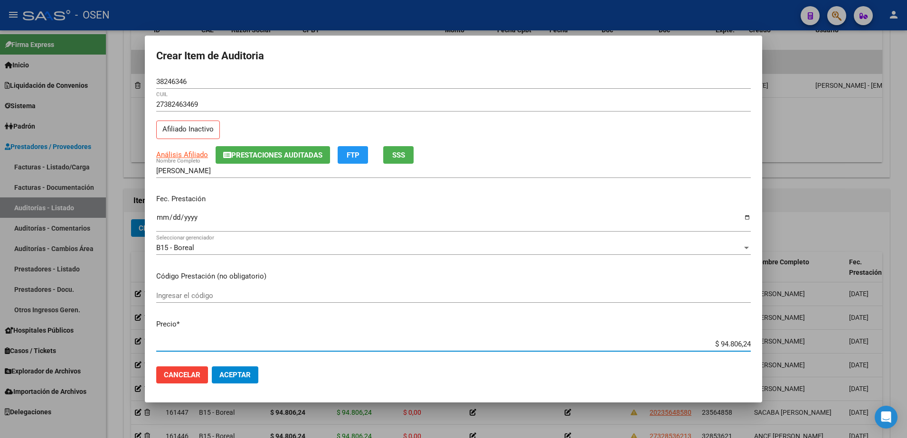
click at [162, 218] on input "Ingresar la fecha" at bounding box center [453, 221] width 595 height 15
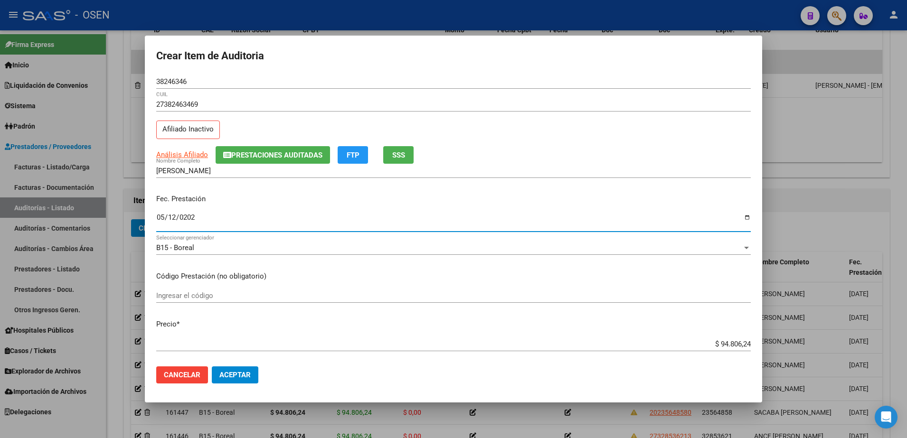
type input "[DATE]"
click at [239, 368] on button "Aceptar" at bounding box center [235, 375] width 47 height 17
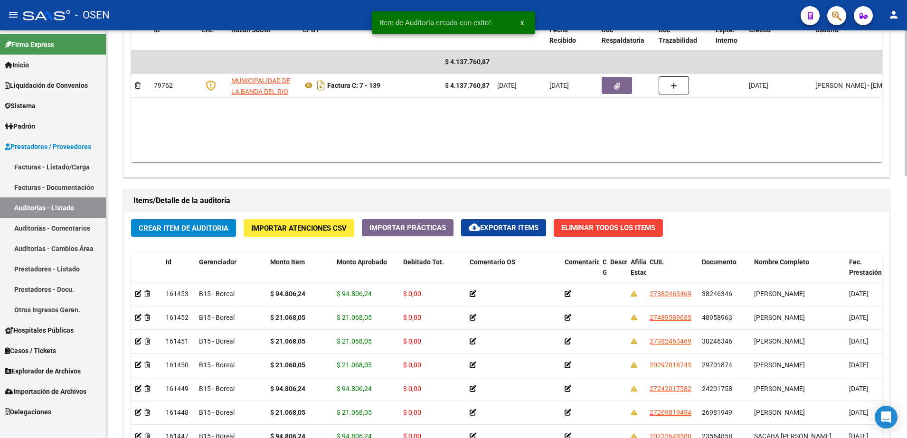
click at [220, 231] on span "Crear Item de Auditoria" at bounding box center [184, 228] width 90 height 9
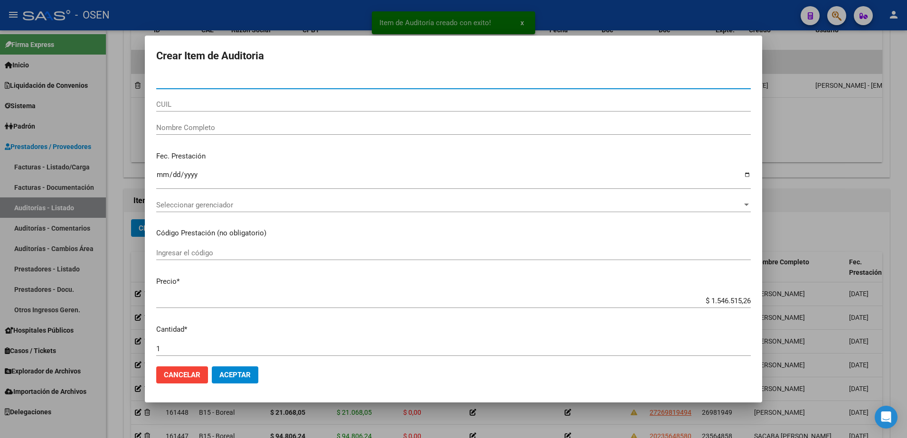
click at [263, 102] on input "CUIL" at bounding box center [453, 104] width 595 height 9
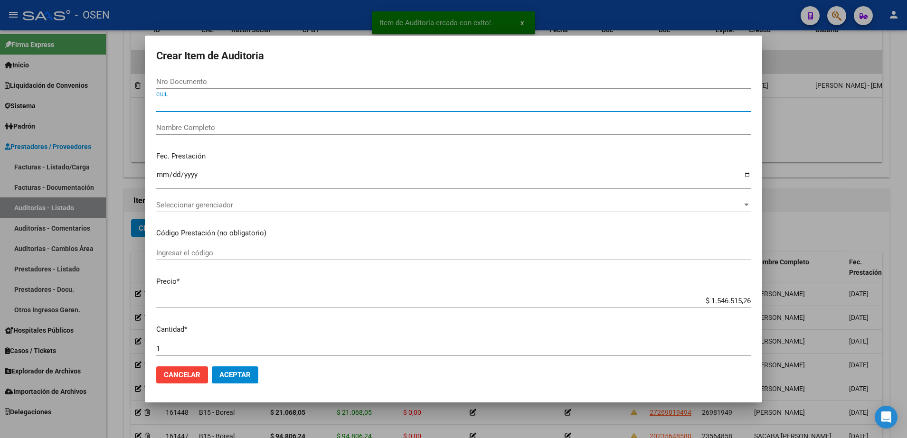
paste input "20322001844"
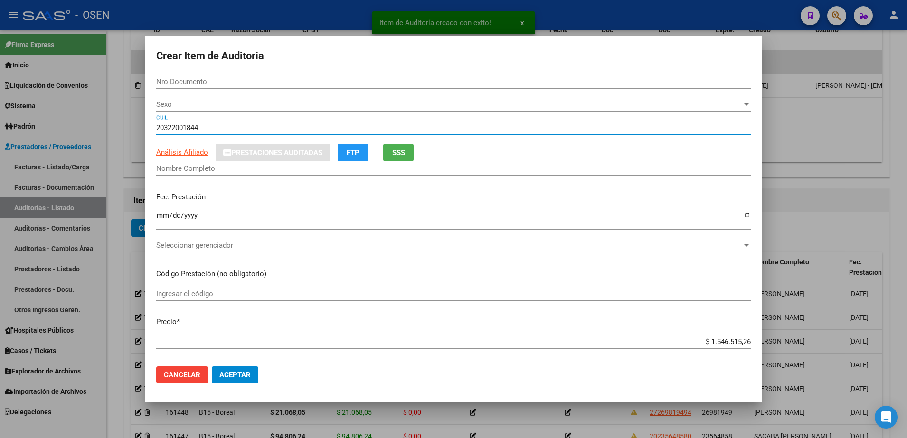
type input "20322001844"
type input "32200184"
type input "[PERSON_NAME]"
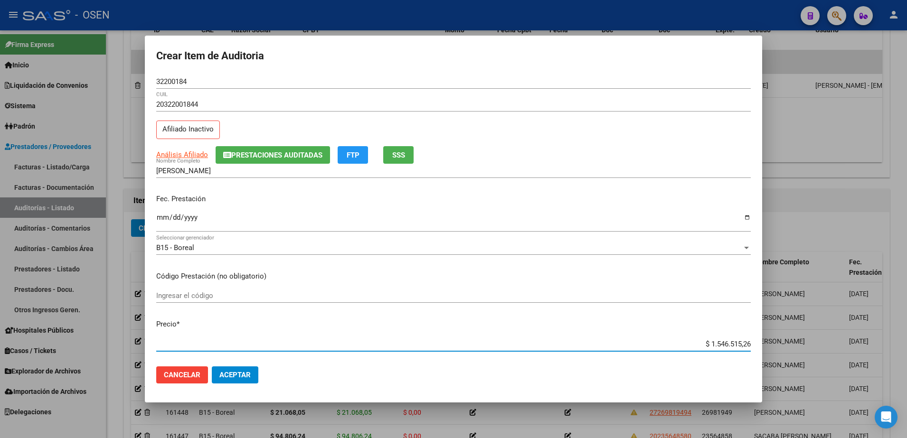
click at [716, 345] on input "$ 1.546.515,26" at bounding box center [453, 344] width 595 height 9
paste input "94.806,24"
type input "$ 94.806,24"
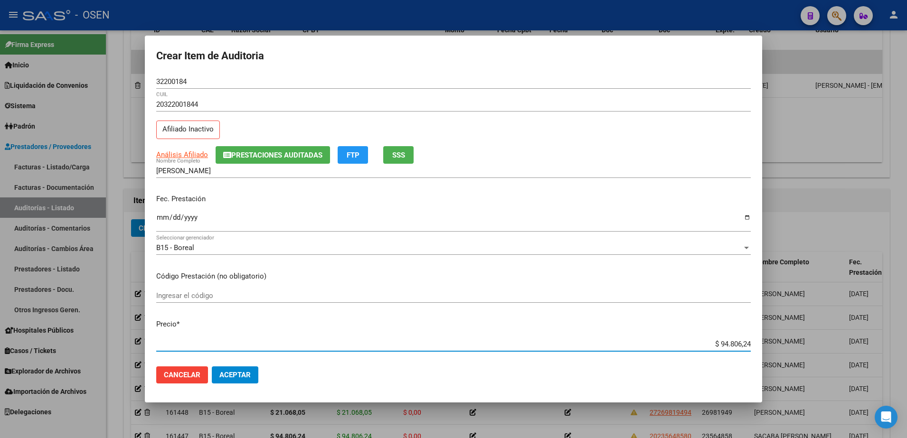
type input "$ 94.806,24"
drag, startPoint x: 160, startPoint y: 218, endPoint x: 159, endPoint y: 227, distance: 8.6
click at [160, 219] on input "Ingresar la fecha" at bounding box center [453, 221] width 595 height 15
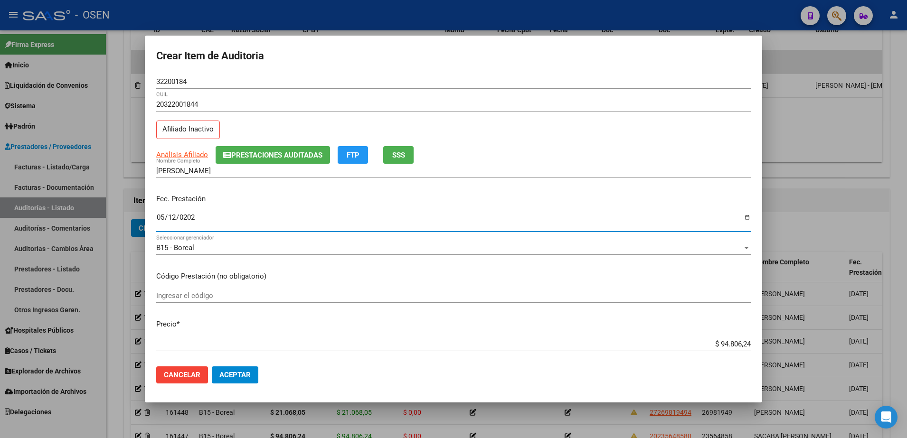
type input "[DATE]"
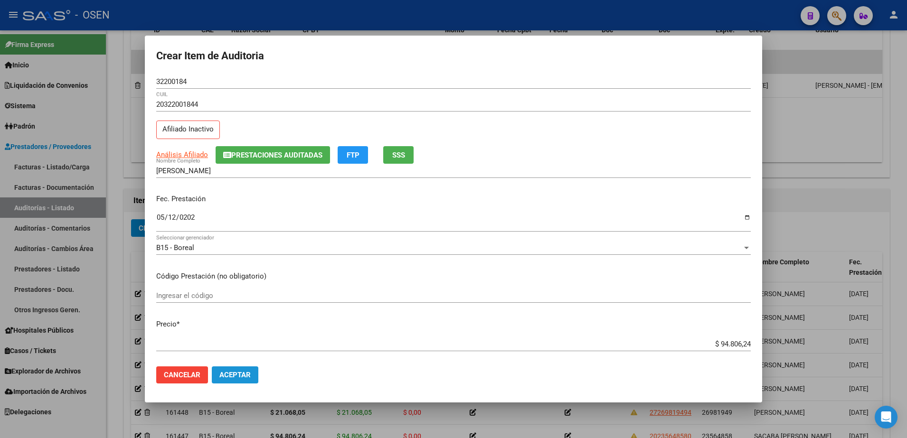
click at [237, 373] on span "Aceptar" at bounding box center [234, 375] width 31 height 9
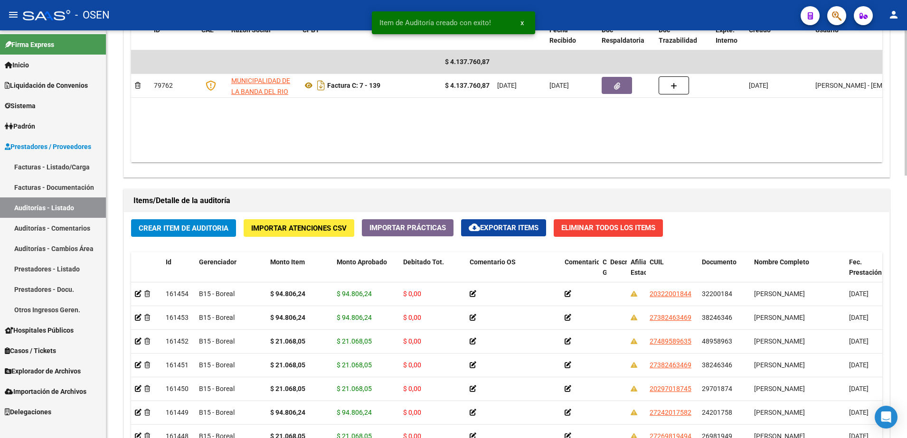
click at [222, 224] on span "Crear Item de Auditoria" at bounding box center [184, 228] width 90 height 9
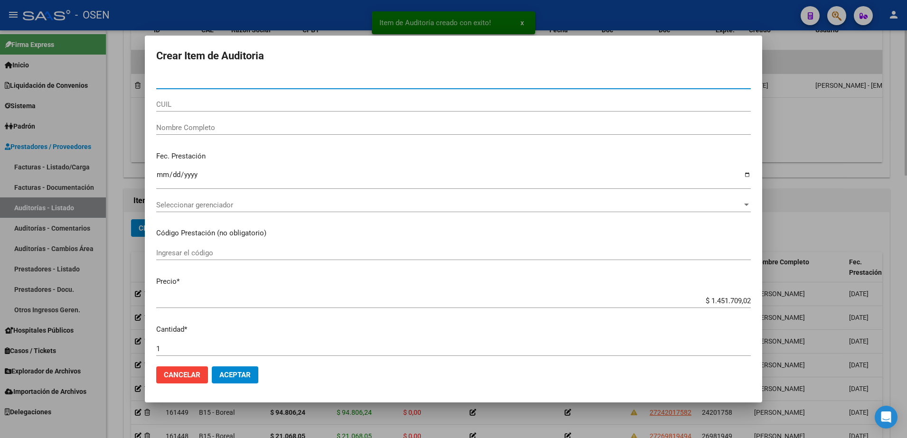
paste input "32549838"
type input "32549838"
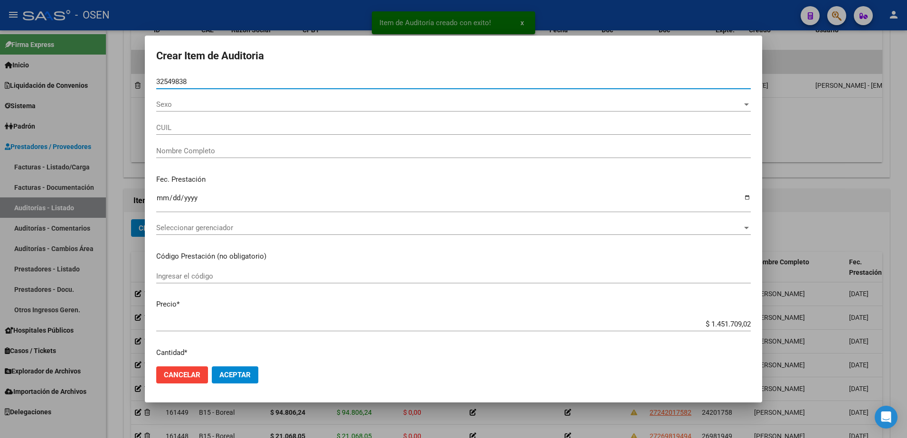
type input "27325498388"
type input "[PERSON_NAME]"
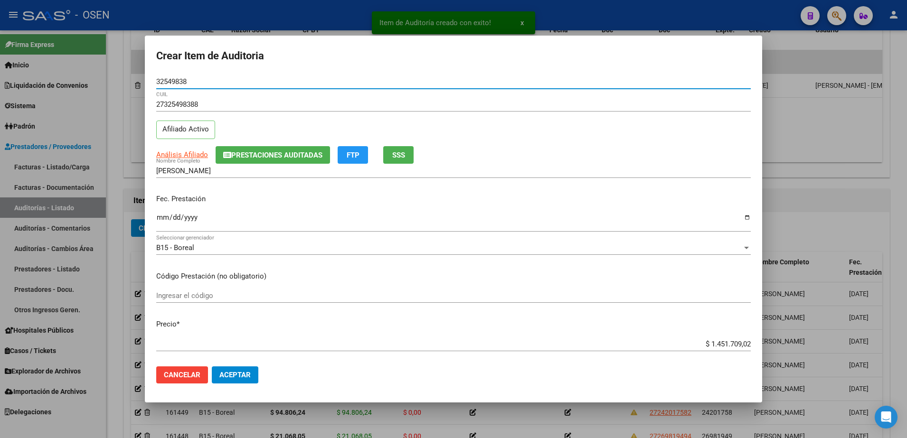
type input "32549838"
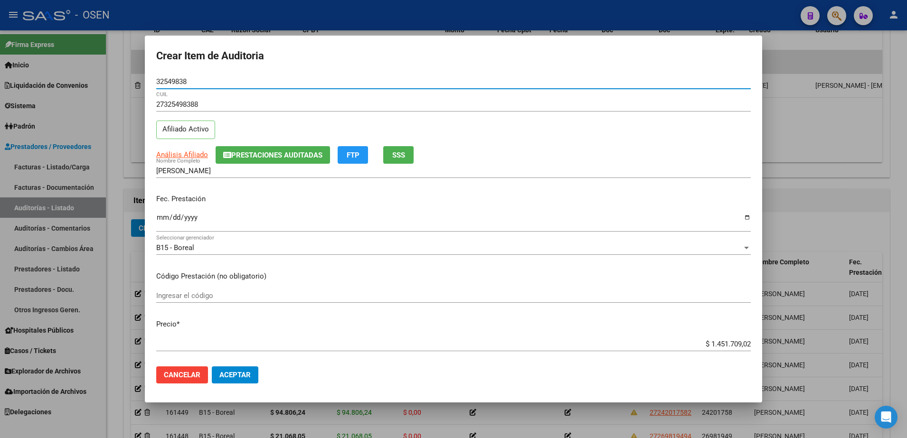
click at [699, 347] on input "$ 1.451.709,02" at bounding box center [453, 344] width 595 height 9
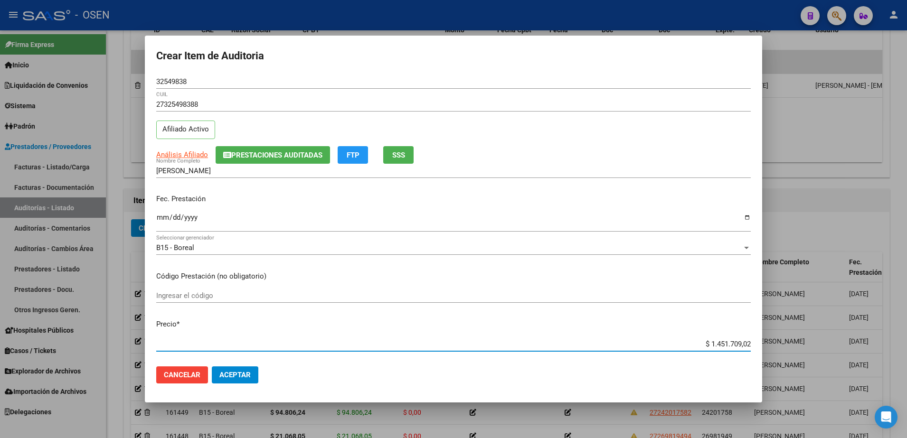
click at [716, 346] on input "$ 1.451.709,02" at bounding box center [453, 344] width 595 height 9
paste input "94.806,24"
type input "$ 94.806,24"
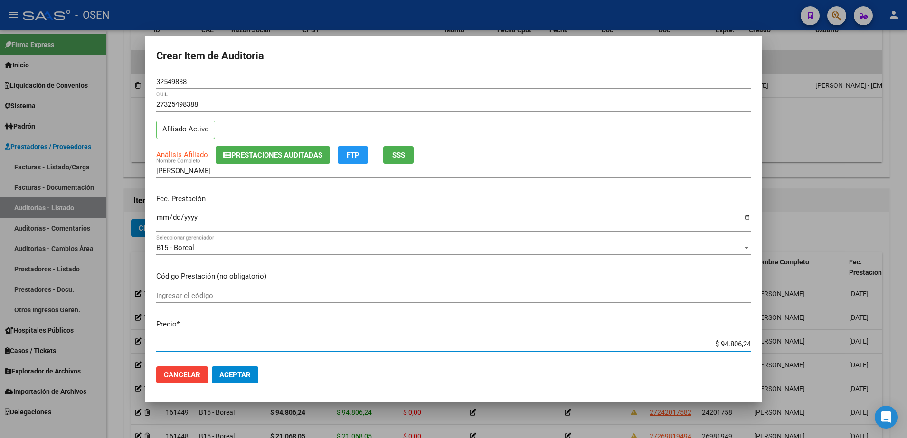
type input "$ 94.806,24"
click at [156, 221] on input "Ingresar la fecha" at bounding box center [453, 221] width 595 height 15
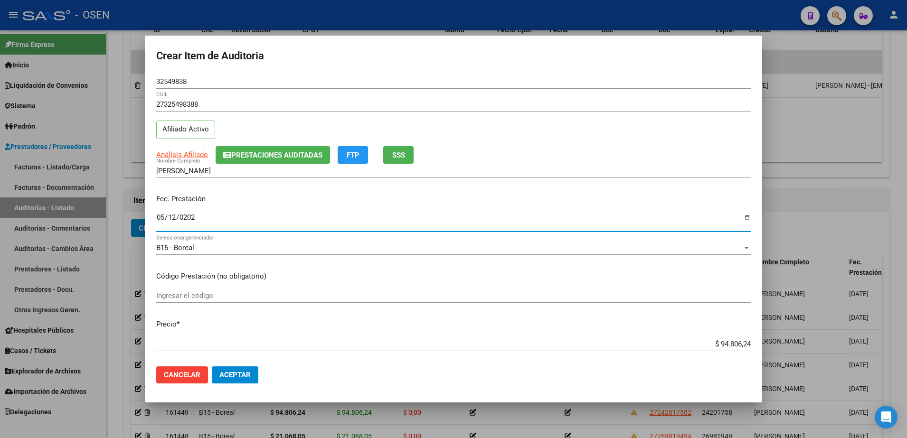
type input "[DATE]"
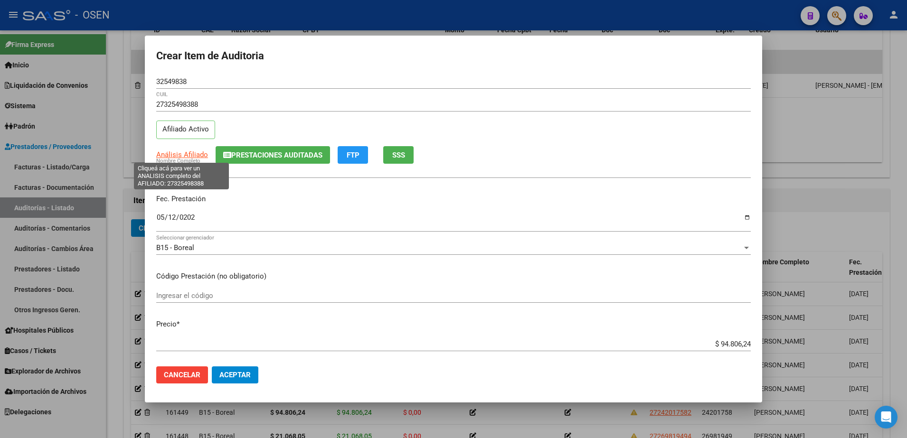
click at [192, 150] on app-link-go-to "Análisis Afiliado" at bounding box center [182, 155] width 52 height 11
click at [195, 152] on span "Análisis Afiliado" at bounding box center [182, 155] width 52 height 9
type textarea "27325498388"
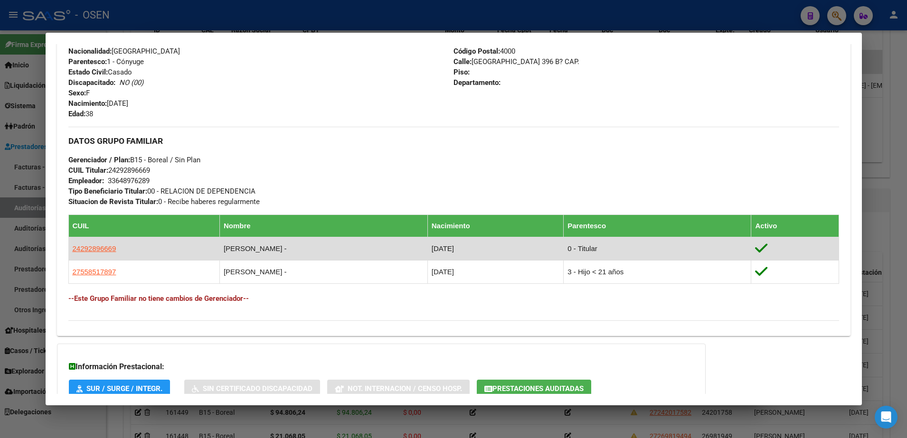
scroll to position [462, 0]
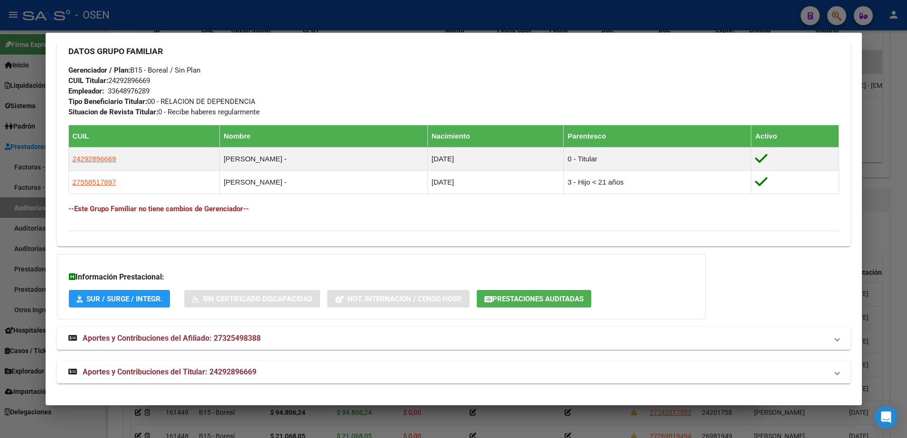
click at [662, 362] on mat-expansion-panel-header "Aportes y Contribuciones del Titular: 24292896669" at bounding box center [454, 372] width 794 height 23
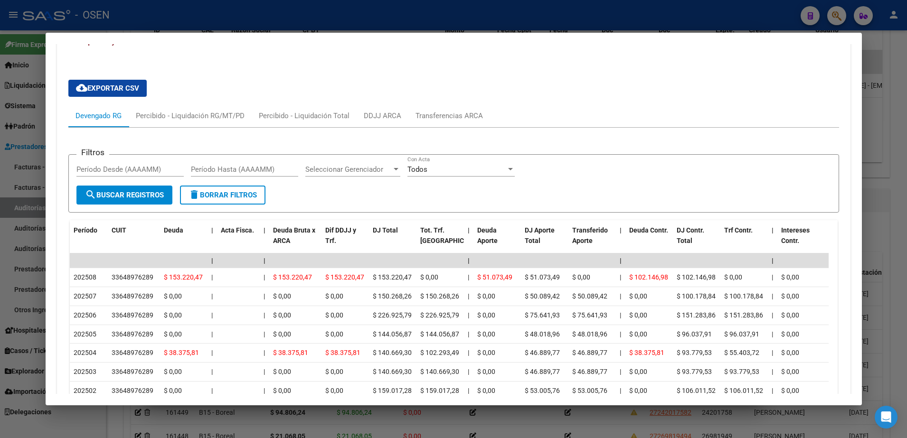
scroll to position [878, 0]
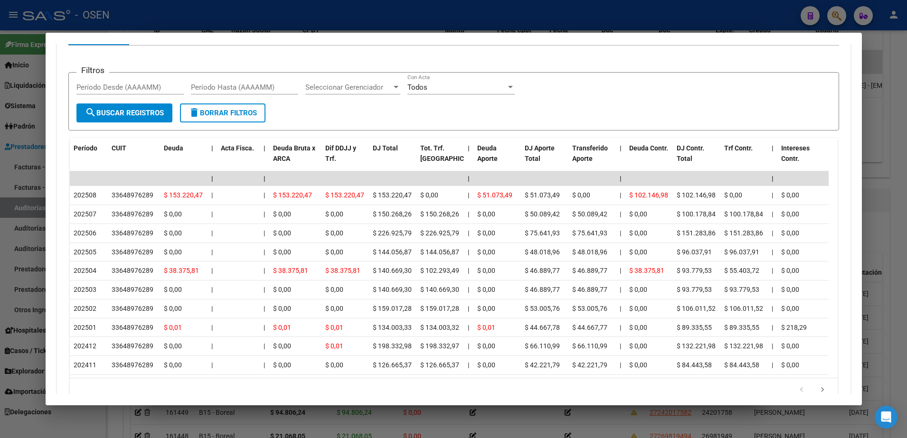
click at [351, 419] on div at bounding box center [453, 219] width 907 height 438
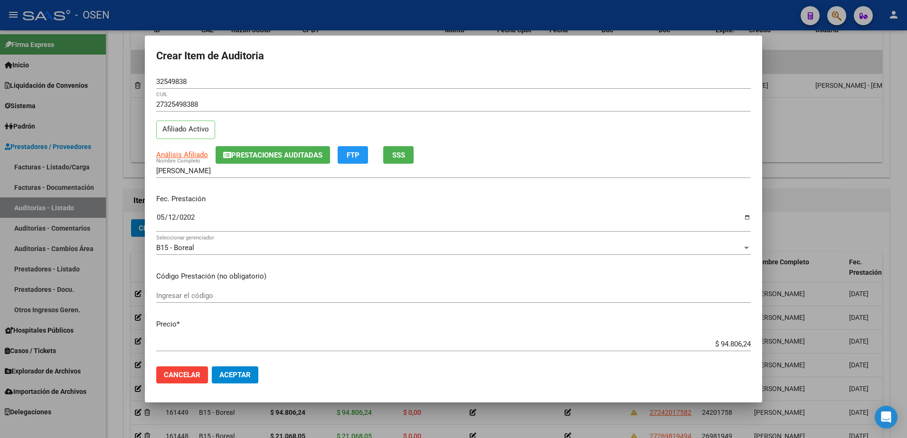
click at [241, 376] on span "Aceptar" at bounding box center [234, 375] width 31 height 9
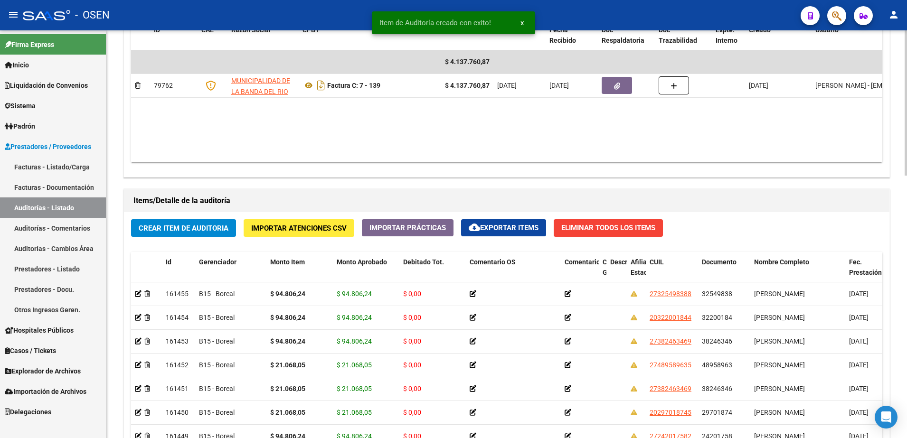
click at [217, 235] on button "Crear Item de Auditoria" at bounding box center [183, 228] width 105 height 18
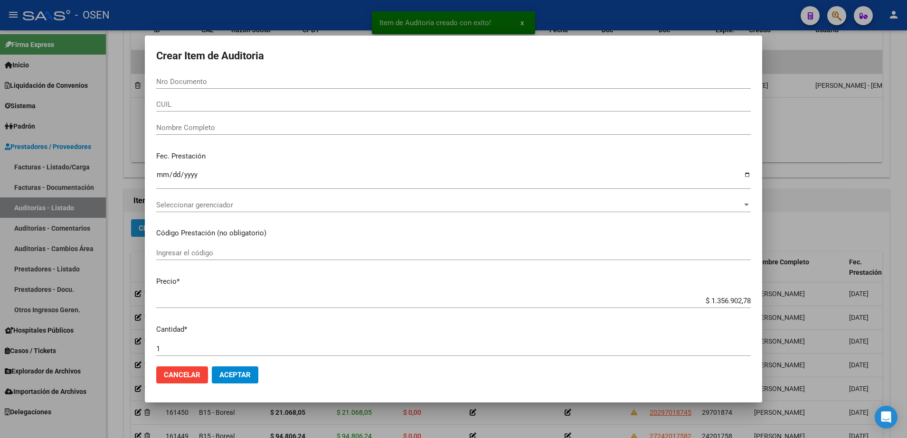
paste input "34766242"
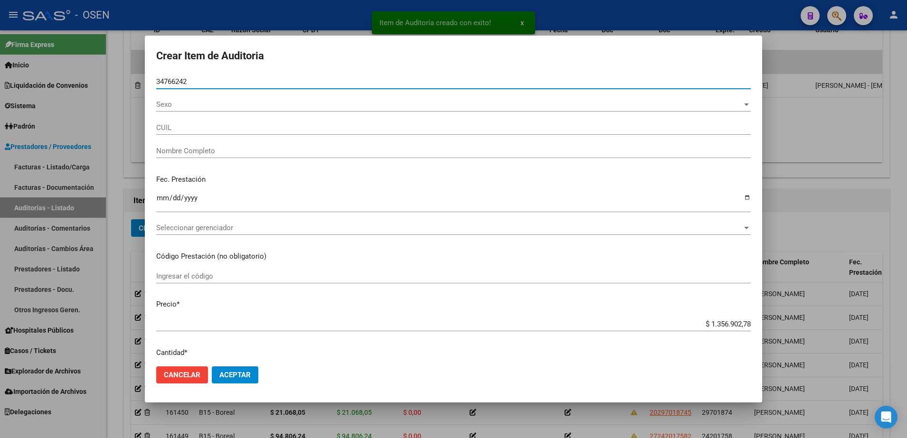
type input "34766242"
type input "27347662424"
type input "POMO [PERSON_NAME]"
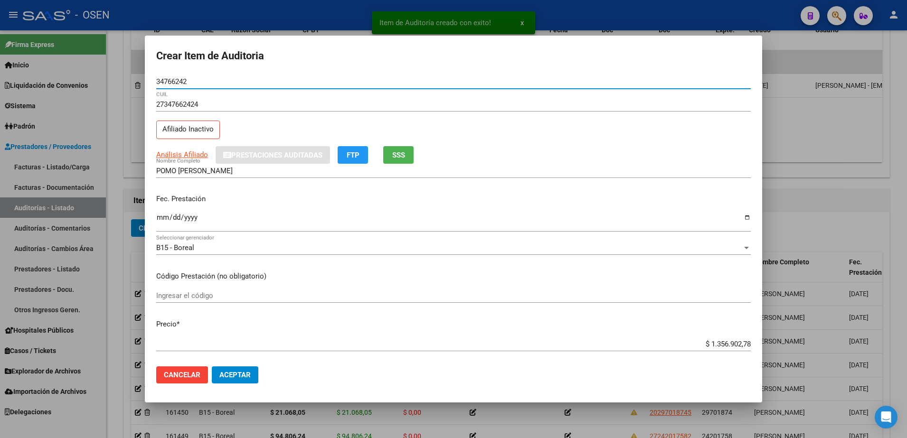
click at [160, 222] on input "Ingresar la fecha" at bounding box center [453, 221] width 595 height 15
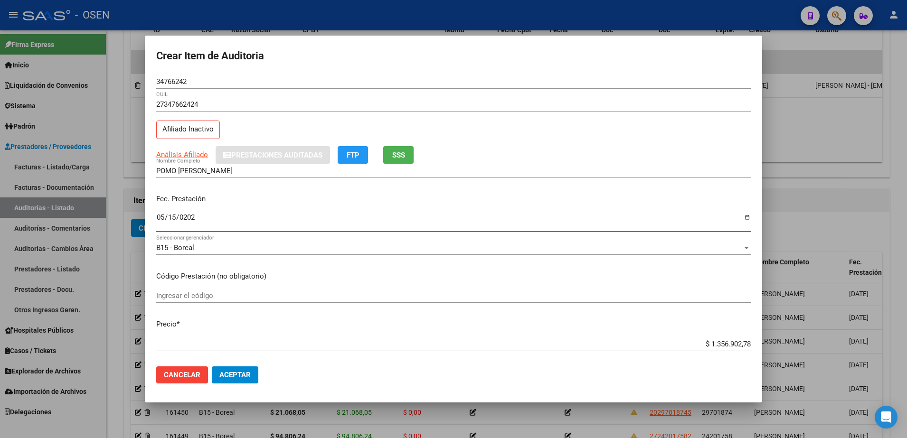
type input "[DATE]"
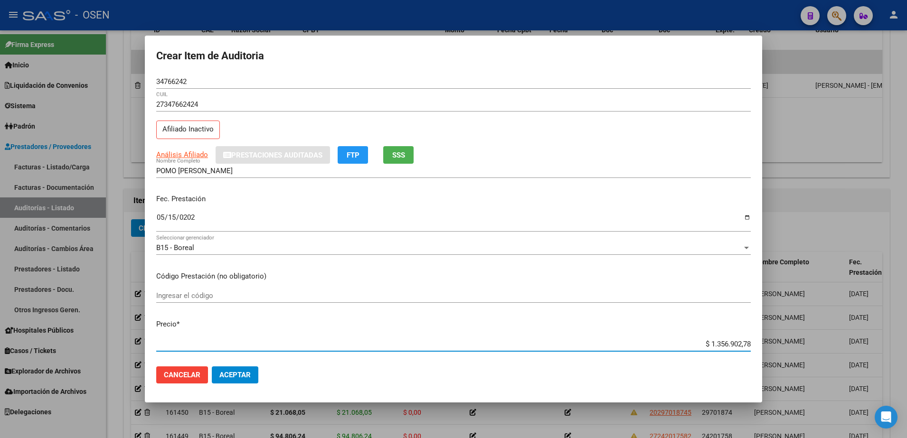
paste input "21.068,05"
type input "$ 21.068,05"
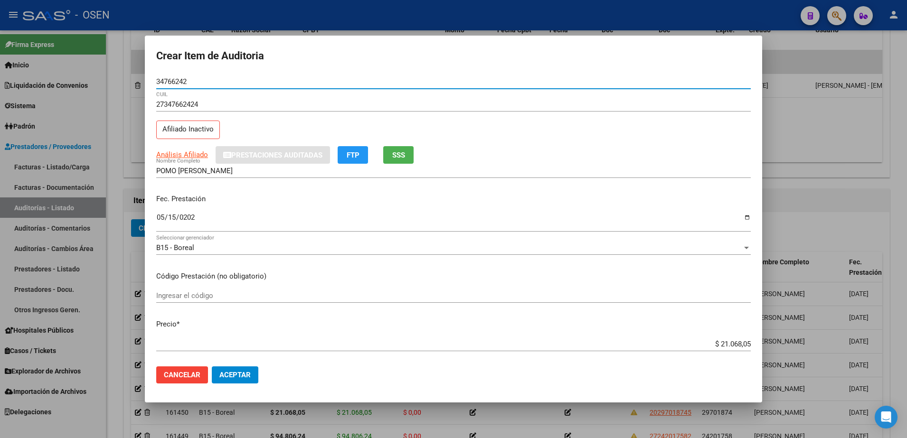
click at [159, 85] on input "34766242" at bounding box center [453, 81] width 595 height 9
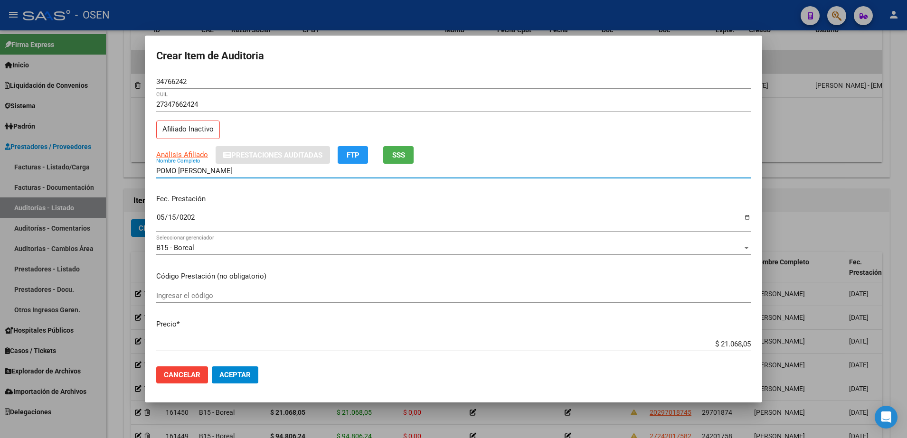
drag, startPoint x: 220, startPoint y: 172, endPoint x: 287, endPoint y: 176, distance: 67.0
click at [287, 176] on div "POMO [PERSON_NAME] Nombre Completo" at bounding box center [453, 171] width 595 height 14
paste input "34766242"
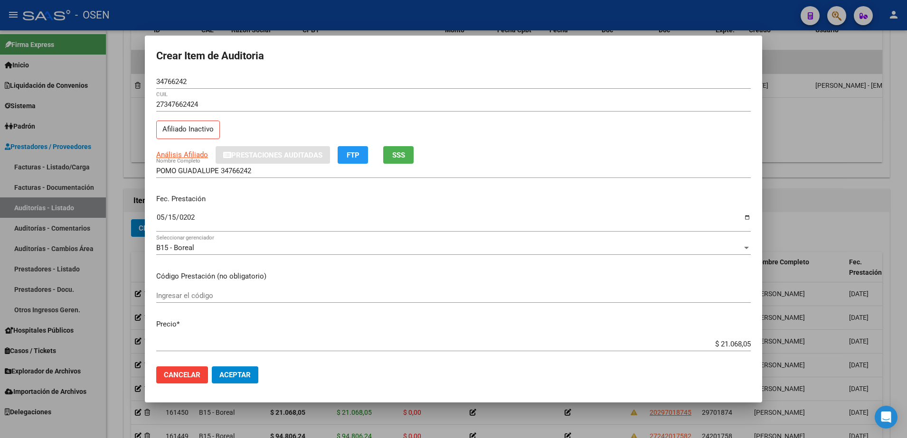
click at [683, 339] on div "$ 21.068,05 Ingresar el precio" at bounding box center [453, 344] width 595 height 14
drag, startPoint x: 706, startPoint y: 344, endPoint x: 755, endPoint y: 348, distance: 49.0
click at [755, 348] on mat-dialog-content "34766242 Nro Documento 27347662424 CUIL Afiliado Inactivo Análisis Afiliado Pre…" at bounding box center [453, 217] width 617 height 285
click at [310, 174] on input "POMO GUADALUPE 34766242" at bounding box center [453, 171] width 595 height 9
paste input "$ 21.068,05"
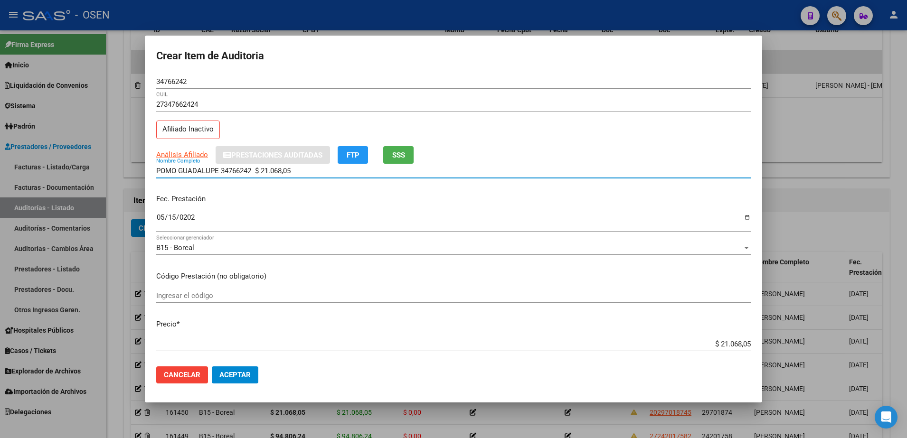
click at [223, 173] on input "POMO GUADALUPE 34766242 $ 21.068,05" at bounding box center [453, 171] width 595 height 9
drag, startPoint x: 300, startPoint y: 170, endPoint x: 142, endPoint y: 176, distance: 158.7
click at [142, 176] on div "Crear Item de Auditoria 34766242 Nro Documento 27347662424 CUIL Afiliado Inacti…" at bounding box center [453, 219] width 907 height 438
click at [298, 167] on input "POMO GUADALUPE 34766242 $ 21.068,05" at bounding box center [453, 171] width 595 height 9
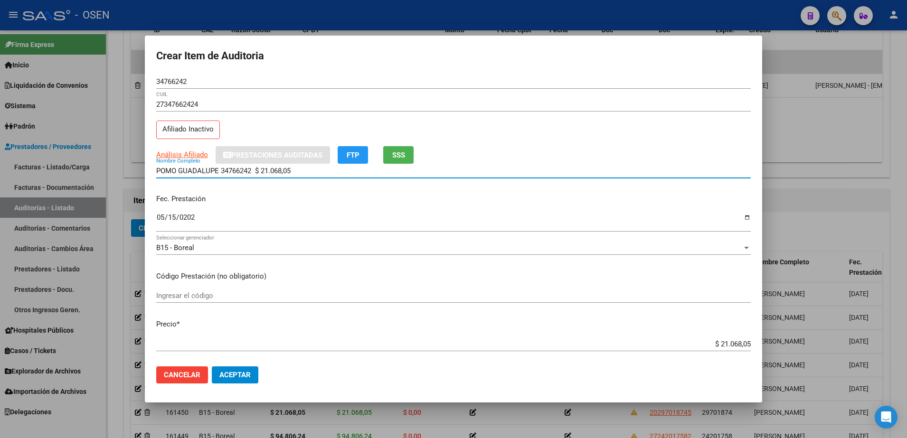
drag, startPoint x: 301, startPoint y: 169, endPoint x: 222, endPoint y: 170, distance: 78.8
click at [222, 170] on input "POMO GUADALUPE 34766242 $ 21.068,05" at bounding box center [453, 171] width 595 height 9
type input "POMO GUADALUPE"
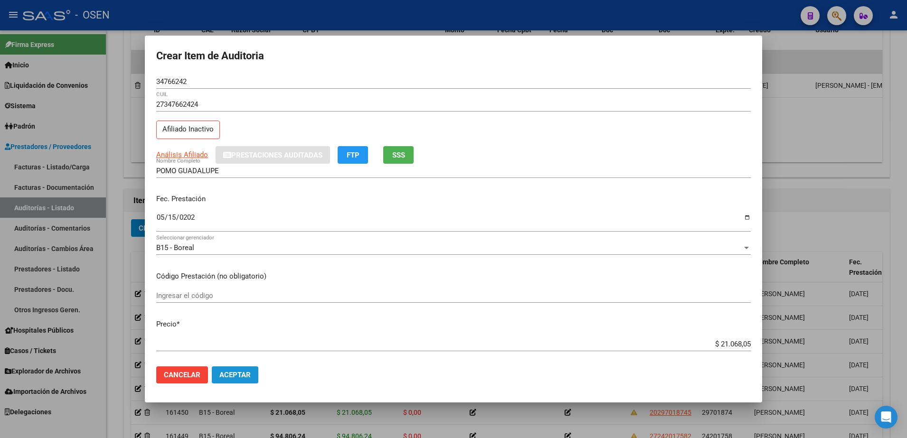
click at [244, 367] on button "Aceptar" at bounding box center [235, 375] width 47 height 17
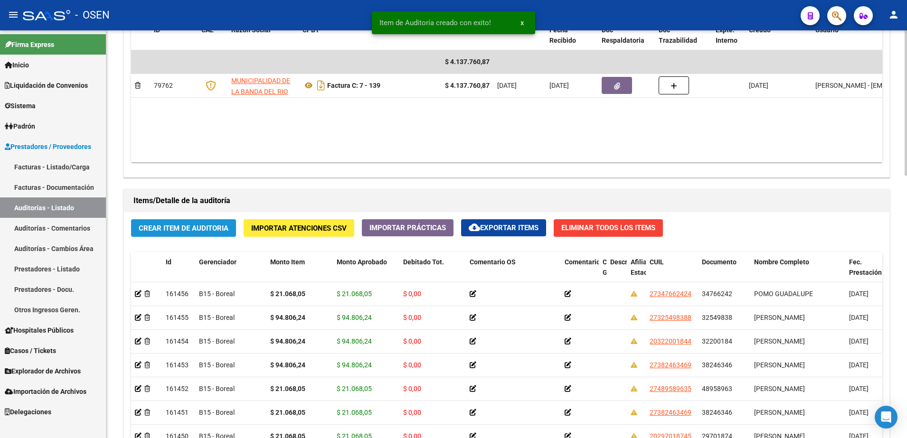
click at [209, 223] on button "Crear Item de Auditoria" at bounding box center [183, 228] width 105 height 18
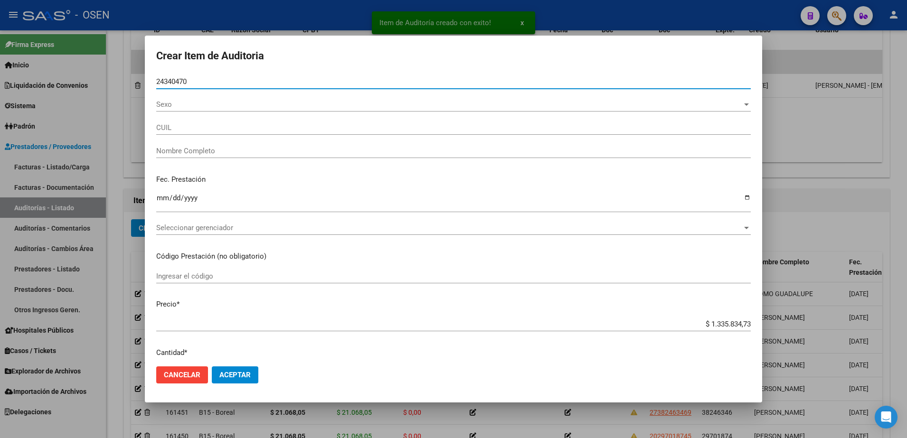
type input "24340470"
type input "20243404704"
type input "[PERSON_NAME]"
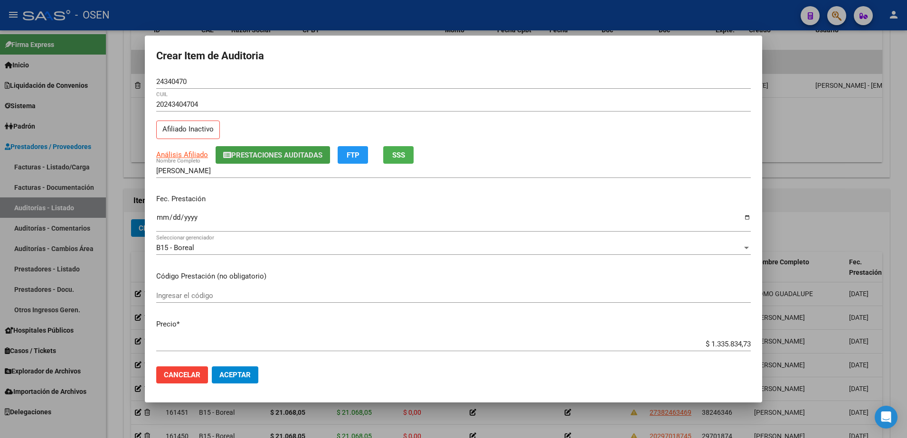
click at [266, 158] on span "Prestaciones Auditadas" at bounding box center [276, 155] width 91 height 9
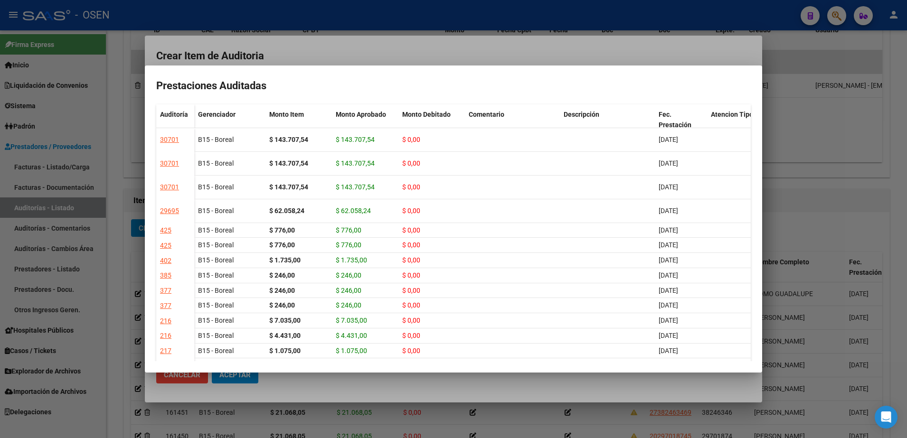
click at [413, 50] on div at bounding box center [453, 219] width 907 height 438
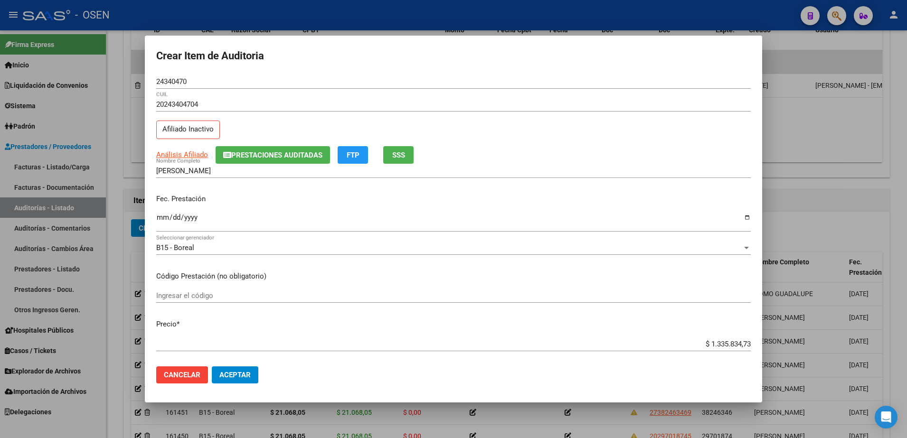
click at [165, 217] on input "Ingresar la fecha" at bounding box center [453, 221] width 595 height 15
type input "[DATE]"
paste input "143.707,54"
type input "$ 143.707,54"
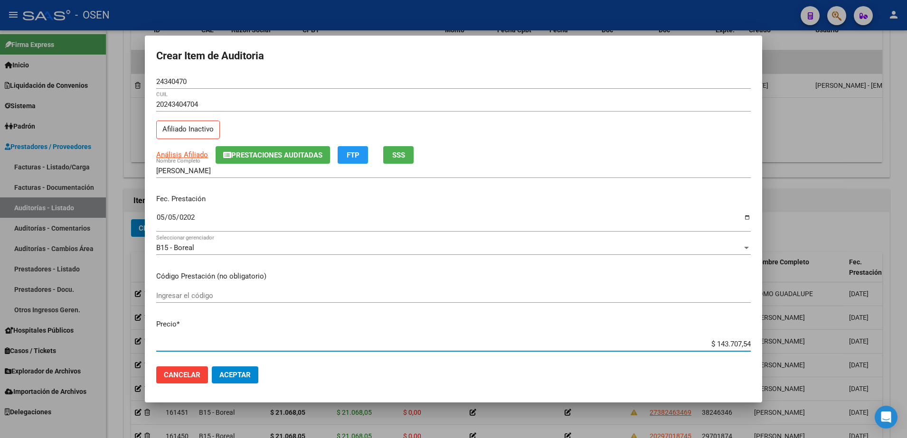
type input "$ 143.707,54"
click at [258, 372] on mat-dialog-actions "Cancelar Aceptar" at bounding box center [453, 375] width 595 height 32
click at [244, 373] on span "Aceptar" at bounding box center [234, 375] width 31 height 9
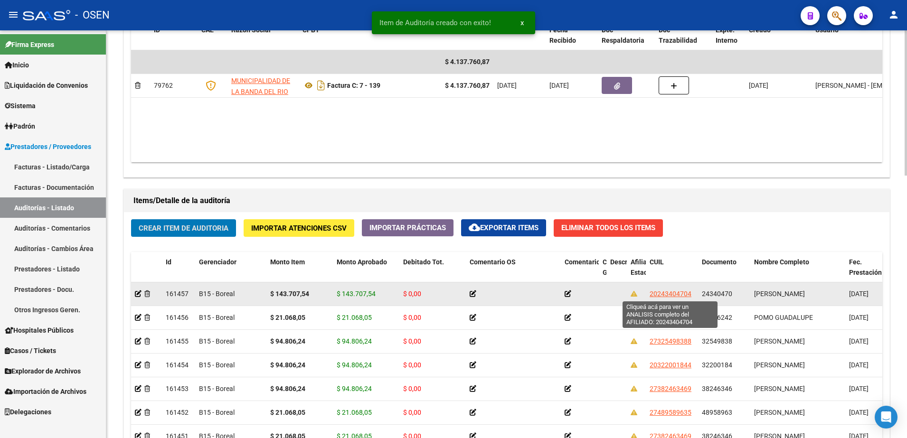
click at [661, 290] on span "20243404704" at bounding box center [671, 294] width 42 height 8
type textarea "20243404704"
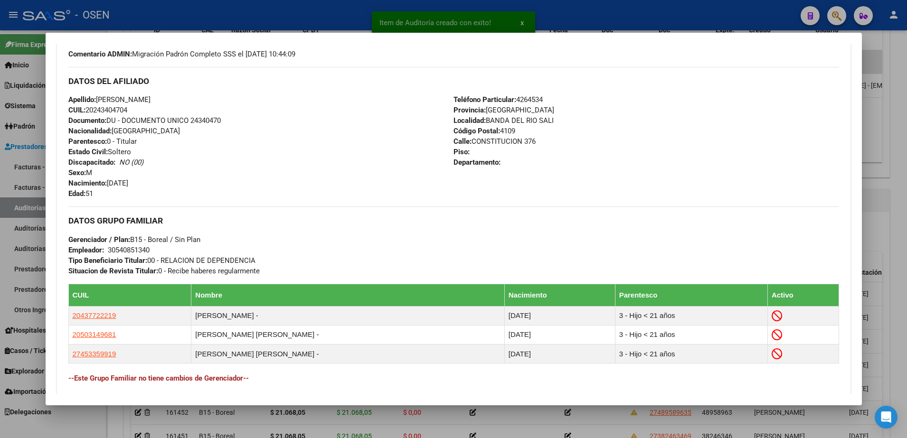
scroll to position [460, 0]
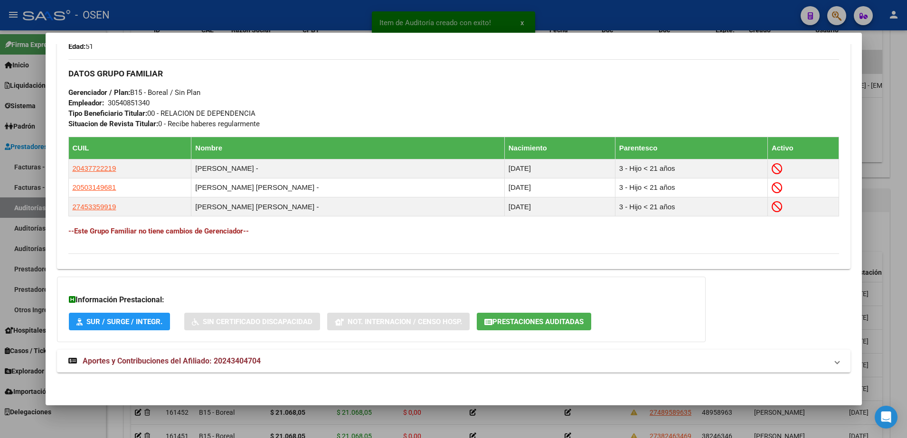
click at [570, 318] on span "Prestaciones Auditadas" at bounding box center [537, 322] width 91 height 9
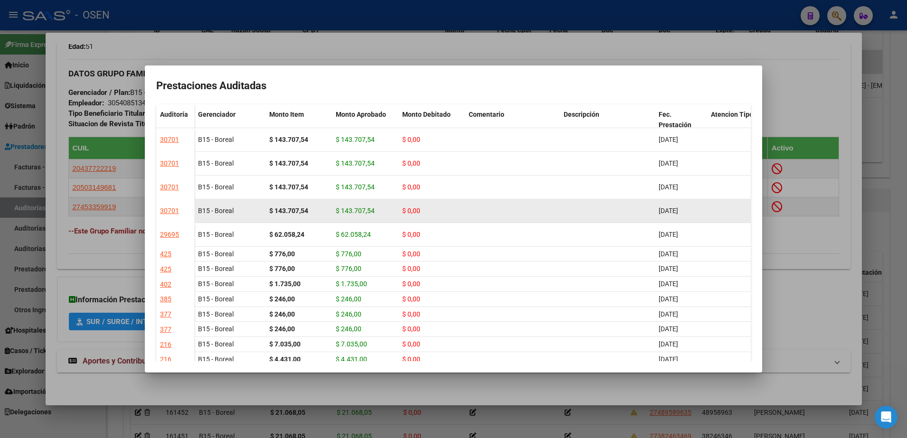
click at [283, 211] on strong "$ 143.707,54" at bounding box center [288, 211] width 39 height 8
drag, startPoint x: 283, startPoint y: 211, endPoint x: 297, endPoint y: 218, distance: 15.3
click at [298, 220] on datatable-body-cell "$ 143.707,54" at bounding box center [298, 210] width 66 height 23
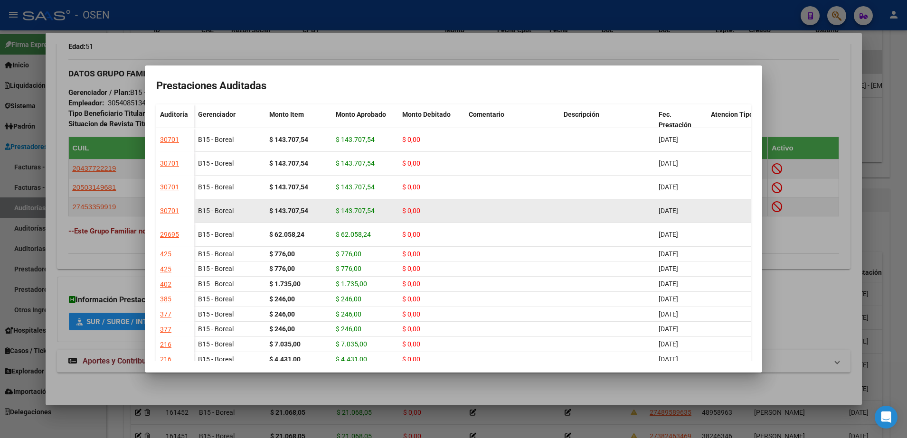
click at [294, 213] on strong "$ 143.707,54" at bounding box center [288, 211] width 39 height 8
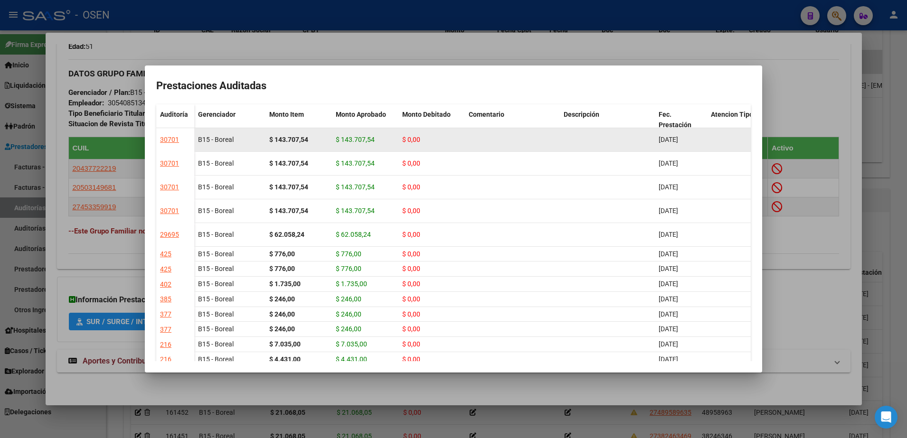
click at [279, 136] on strong "$ 143.707,54" at bounding box center [288, 140] width 39 height 8
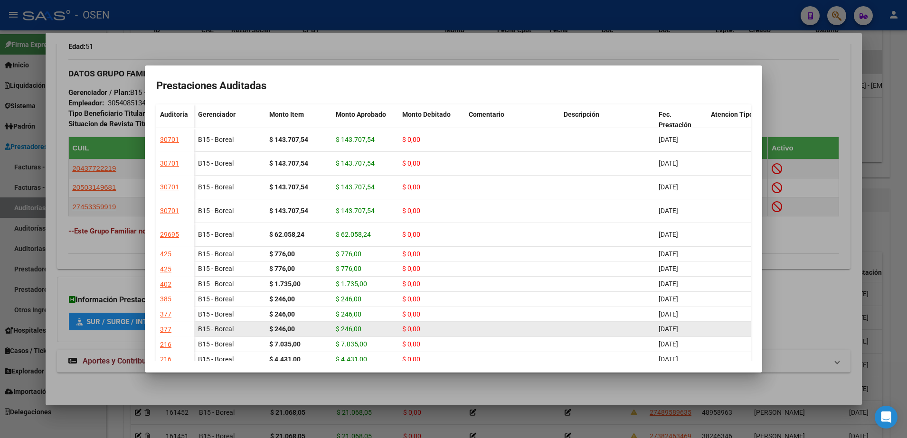
copy strong "143.707,54"
click at [406, 56] on div at bounding box center [453, 219] width 907 height 438
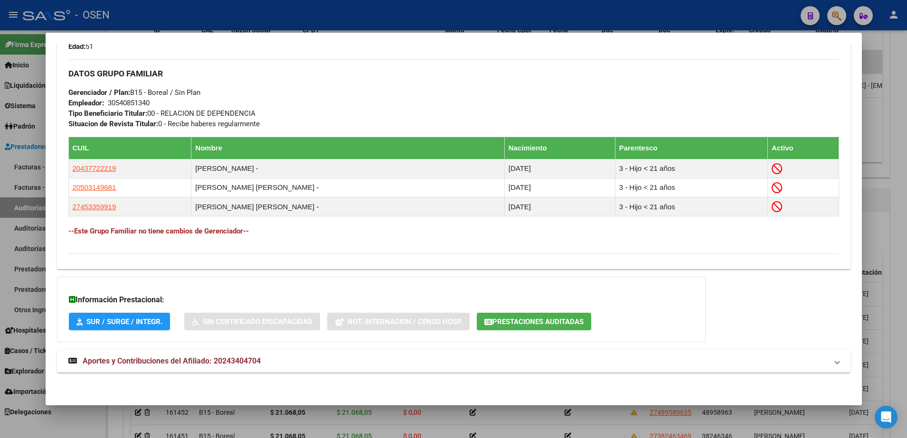
click at [395, 23] on div at bounding box center [453, 219] width 907 height 438
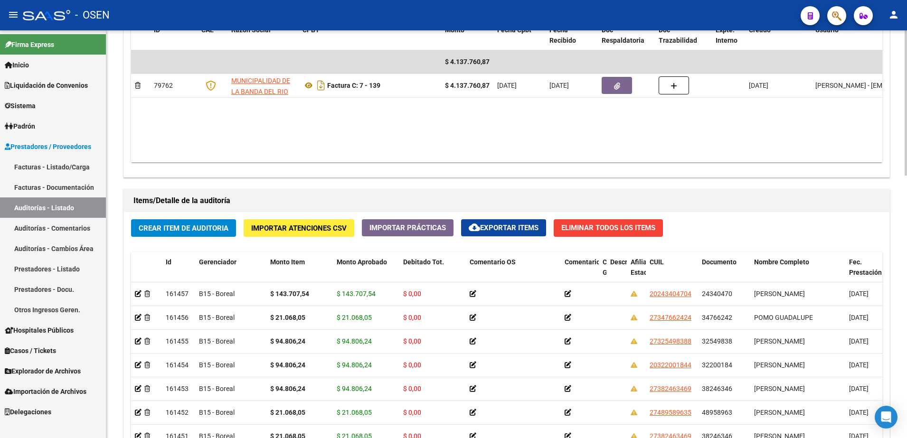
click at [216, 225] on span "Crear Item de Auditoria" at bounding box center [184, 228] width 90 height 9
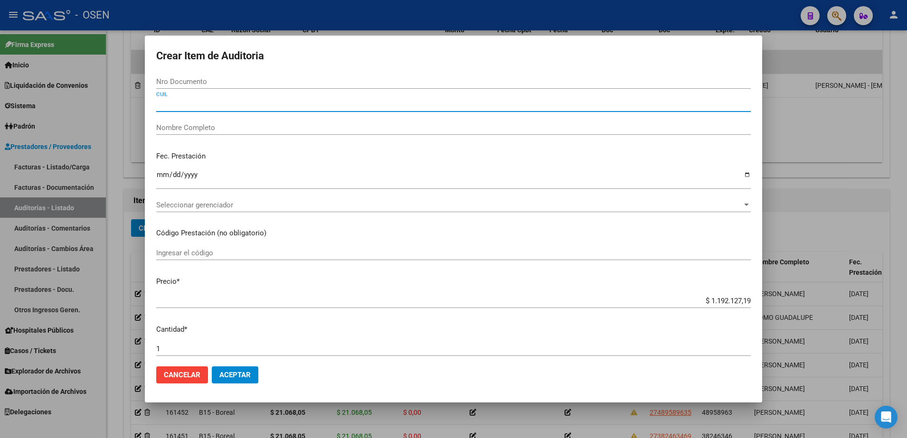
click at [244, 100] on input "CUIL" at bounding box center [453, 104] width 595 height 9
paste input "20322001844"
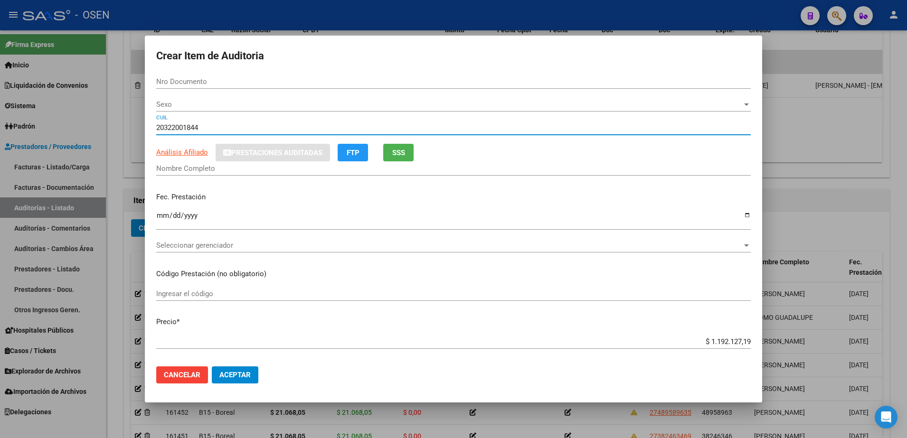
type input "20322001844"
type input "32200184"
type input "[PERSON_NAME]"
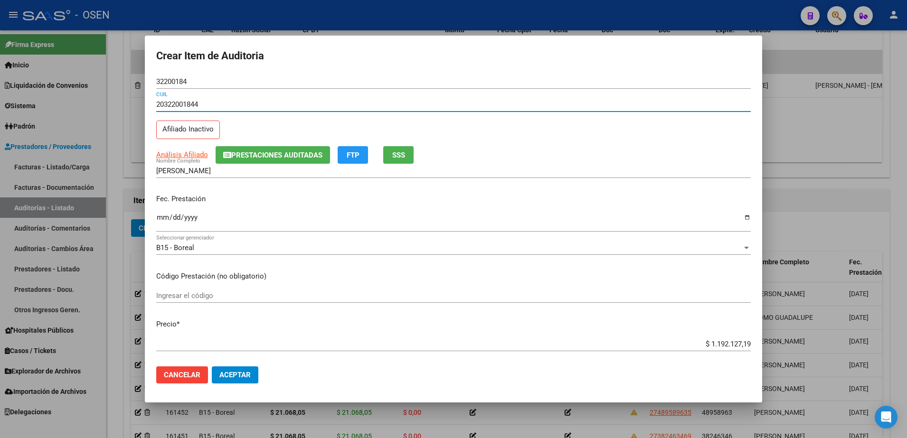
click at [162, 214] on input "Ingresar la fecha" at bounding box center [453, 221] width 595 height 15
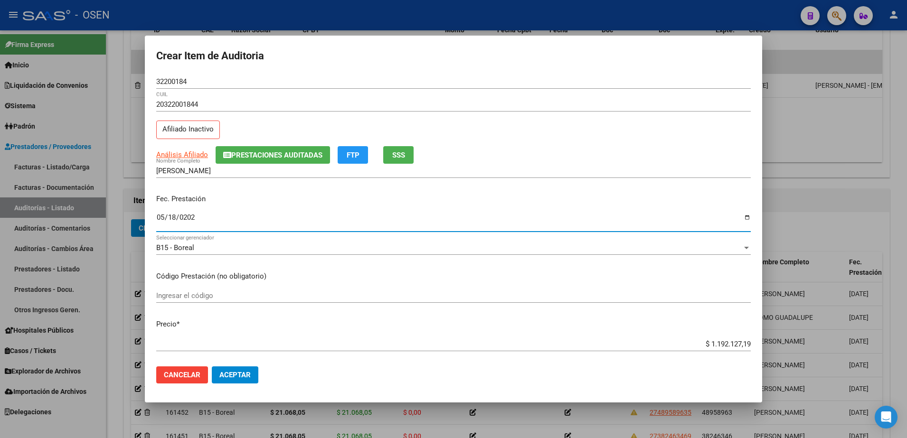
type input "[DATE]"
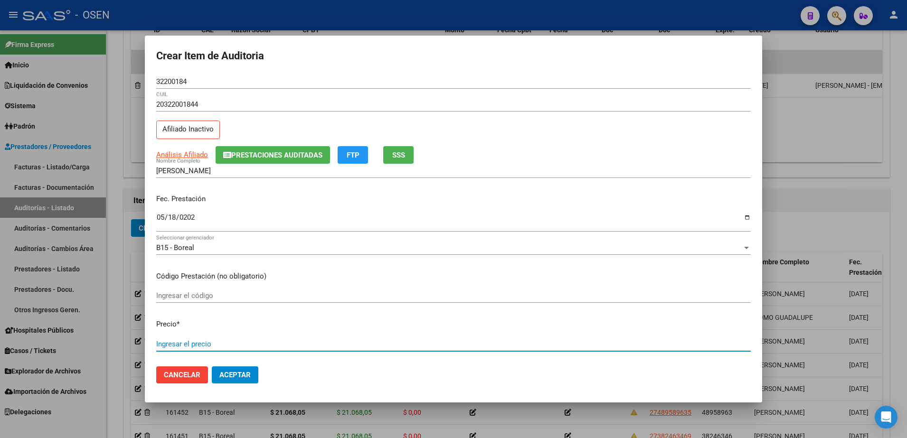
paste input "21.068,05"
type input "$ 21.068,05"
click at [719, 347] on input "$ 21.068,05" at bounding box center [453, 344] width 595 height 9
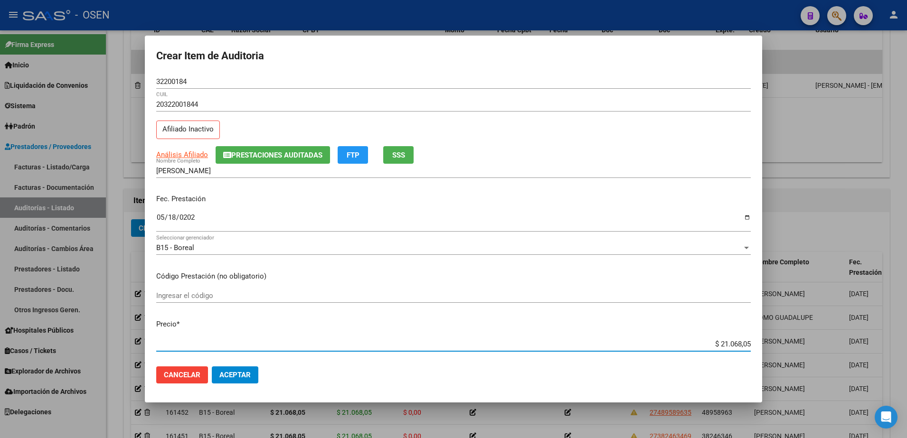
click at [719, 347] on input "$ 21.068,05" at bounding box center [453, 344] width 595 height 9
click at [699, 133] on div "20322001844 CUIL Afiliado Inactivo" at bounding box center [453, 121] width 595 height 48
click at [224, 393] on mat-dialog-container "Crear Item de Auditoria 32200184 Nro Documento 20322001844 CUIL Afiliado Inacti…" at bounding box center [453, 220] width 617 height 368
click at [232, 381] on button "Aceptar" at bounding box center [235, 375] width 47 height 17
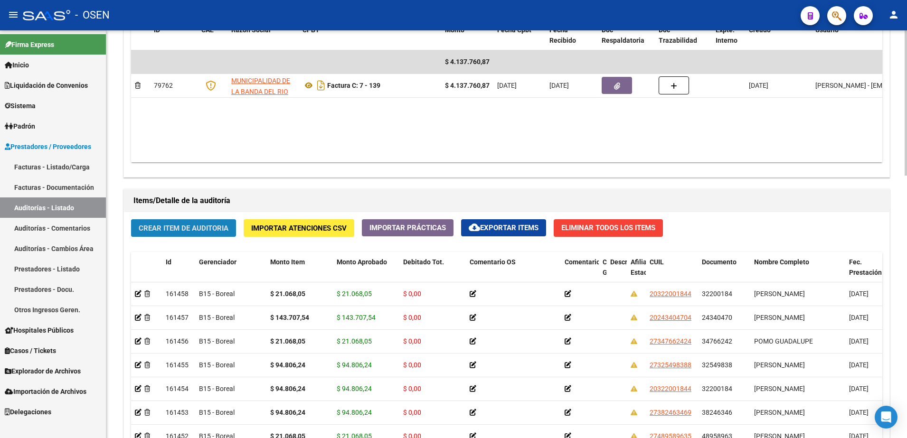
click at [152, 229] on span "Crear Item de Auditoria" at bounding box center [184, 228] width 90 height 9
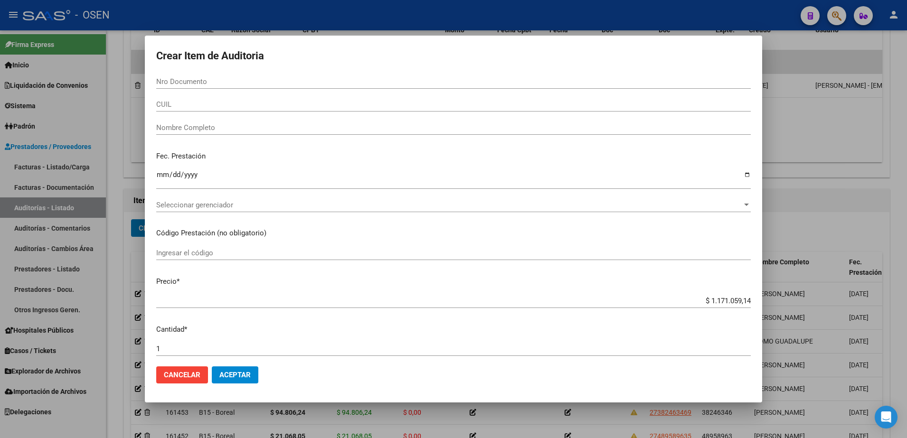
paste input "24340470"
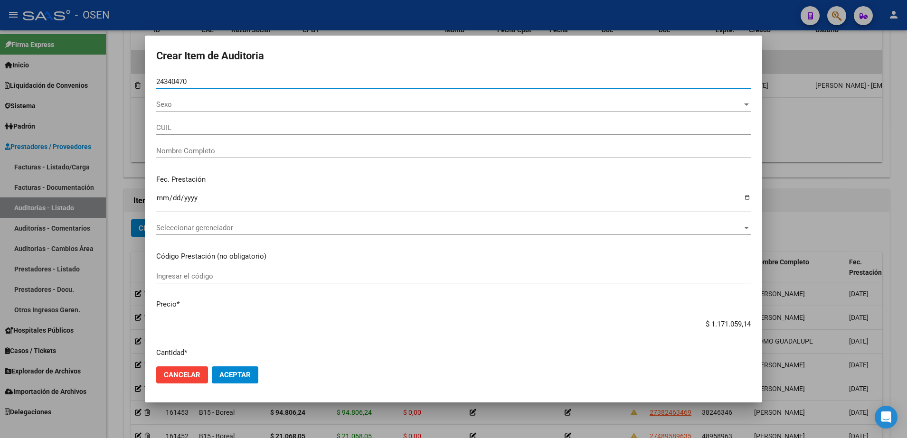
type input "24340470"
type input "20243404704"
type input "[PERSON_NAME]"
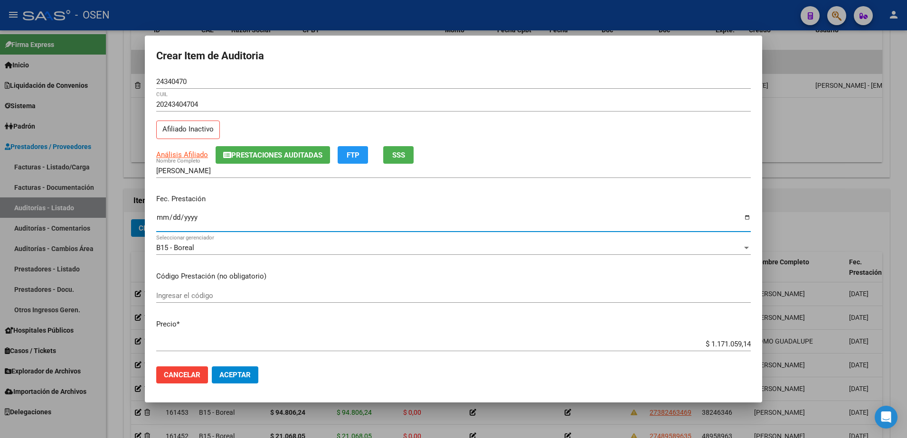
click at [164, 217] on input "Ingresar la fecha" at bounding box center [453, 221] width 595 height 15
type input "[DATE]"
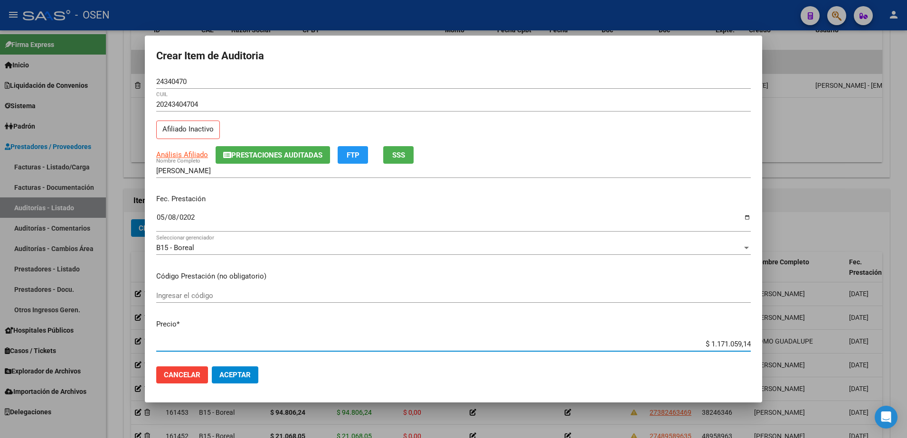
paste input "143.707,5"
type input "$ 143.707,54"
click at [711, 342] on input "$ 143.707,54" at bounding box center [453, 344] width 595 height 9
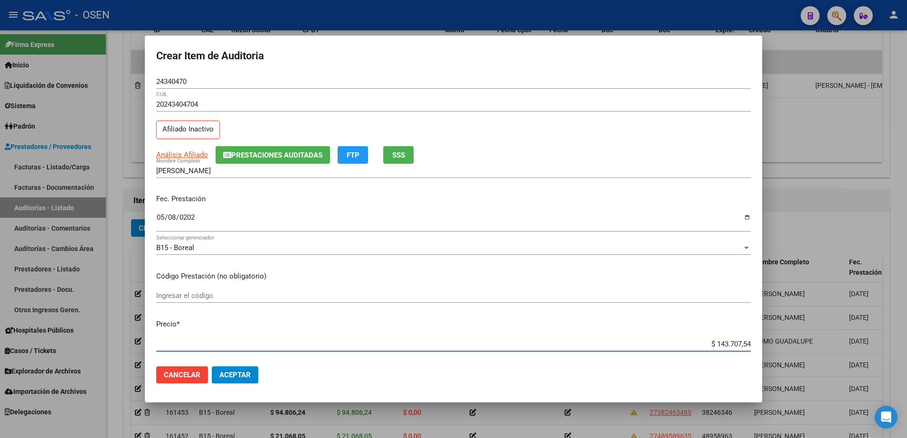
click at [711, 342] on input "$ 143.707,54" at bounding box center [453, 344] width 595 height 9
click at [336, 380] on mat-dialog-actions "Cancelar Aceptar" at bounding box center [453, 375] width 595 height 32
click at [231, 374] on span "Aceptar" at bounding box center [234, 375] width 31 height 9
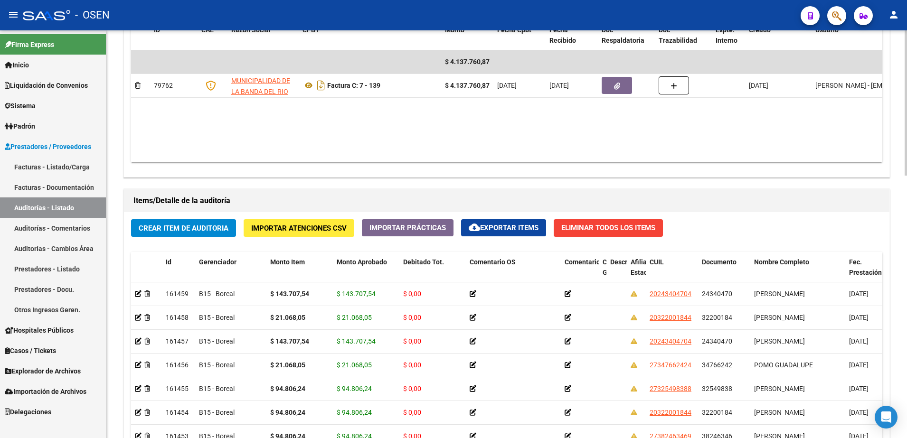
click at [150, 228] on span "Crear Item de Auditoria" at bounding box center [184, 228] width 90 height 9
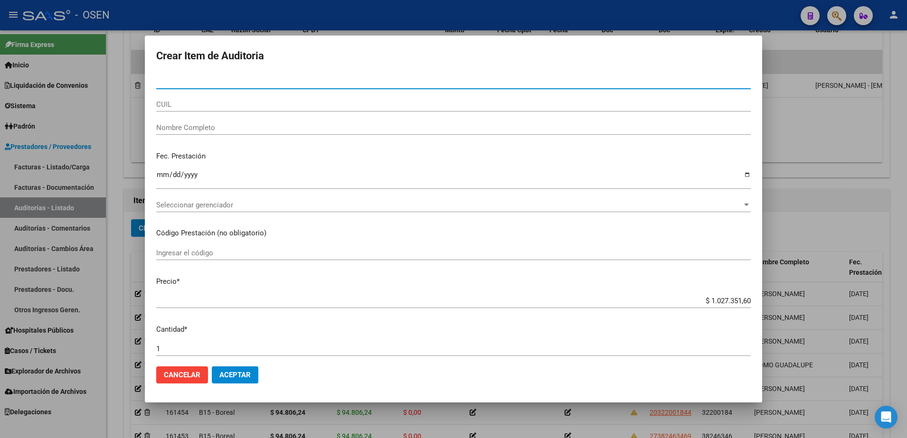
paste input "32206667"
type input "32206667"
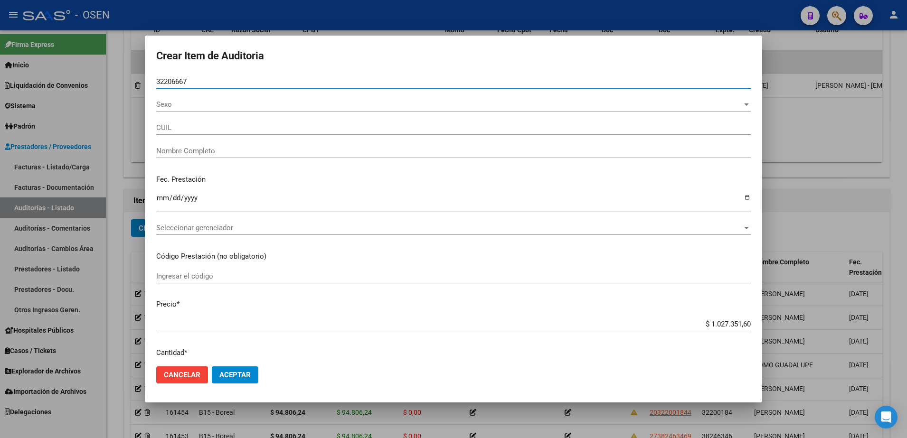
type input "20322066679"
type input "[DEMOGRAPHIC_DATA][PERSON_NAME]"
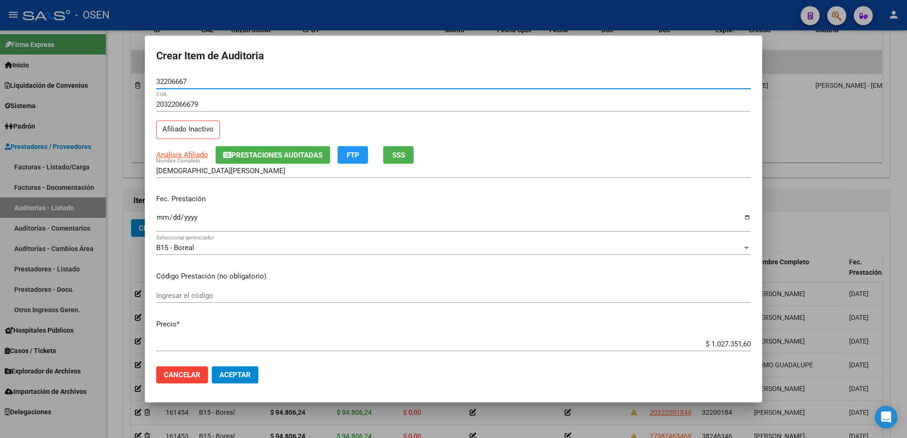
type input "32206667"
click at [172, 75] on div "32206667 Nro Documento" at bounding box center [453, 82] width 595 height 14
click at [172, 76] on div "32206667 Nro Documento" at bounding box center [453, 82] width 595 height 14
click at [175, 81] on input "32206667" at bounding box center [453, 81] width 595 height 9
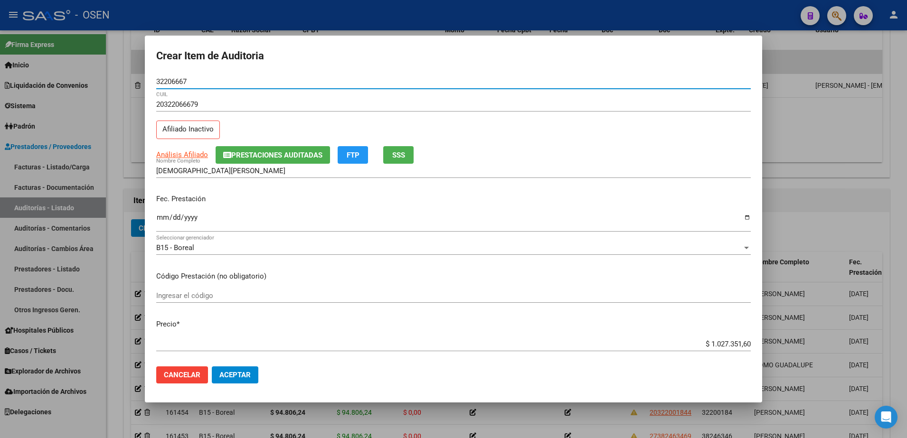
click at [175, 81] on input "32206667" at bounding box center [453, 81] width 595 height 9
click at [228, 176] on div "[PERSON_NAME] Nombre Completo" at bounding box center [453, 171] width 595 height 14
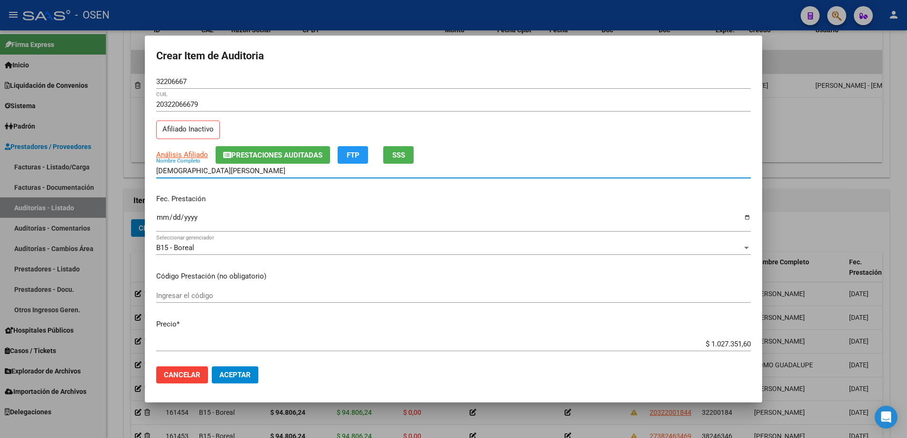
click at [227, 172] on input "[DEMOGRAPHIC_DATA][PERSON_NAME]" at bounding box center [453, 171] width 595 height 9
paste input "32206667"
type input "[PERSON_NAME][DEMOGRAPHIC_DATA] 32206667"
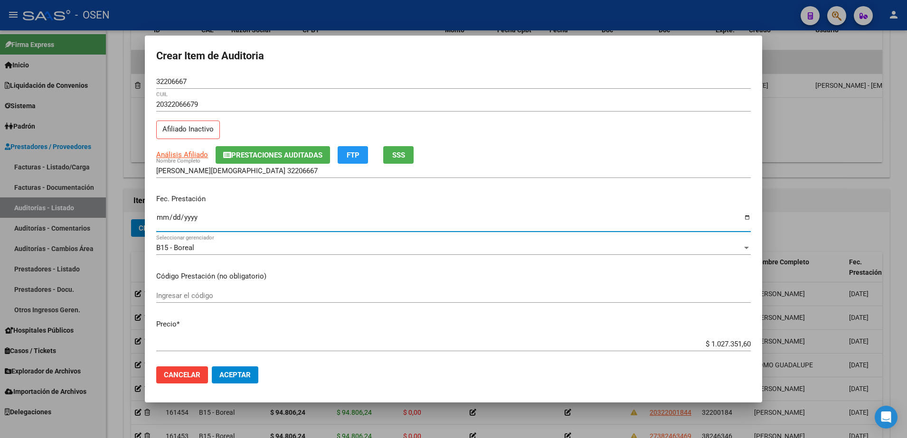
drag, startPoint x: 165, startPoint y: 217, endPoint x: 158, endPoint y: 218, distance: 7.4
click at [158, 218] on input "Ingresar la fecha" at bounding box center [453, 221] width 595 height 15
type input "[DATE]"
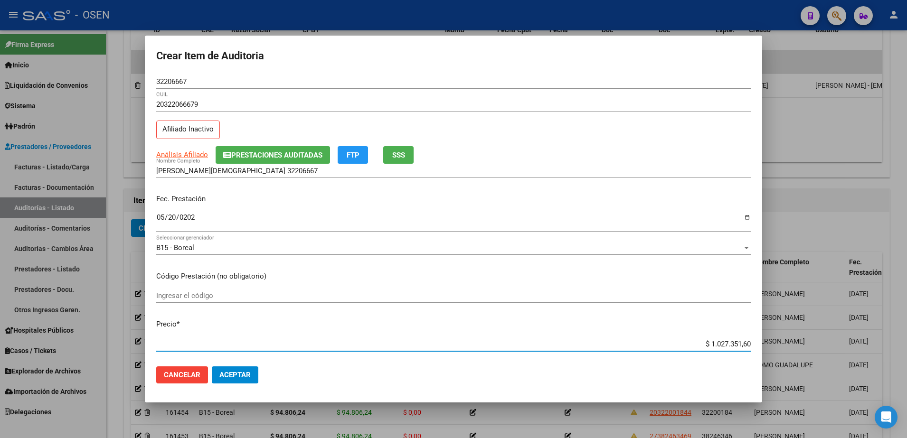
paste input "21.068,05"
type input "$ 21.068,05"
drag, startPoint x: 703, startPoint y: 348, endPoint x: 782, endPoint y: 345, distance: 78.9
click at [782, 345] on div "Crear Item de Auditoria 32206667 Nro Documento 20322066679 CUIL Afiliado Inacti…" at bounding box center [453, 219] width 907 height 438
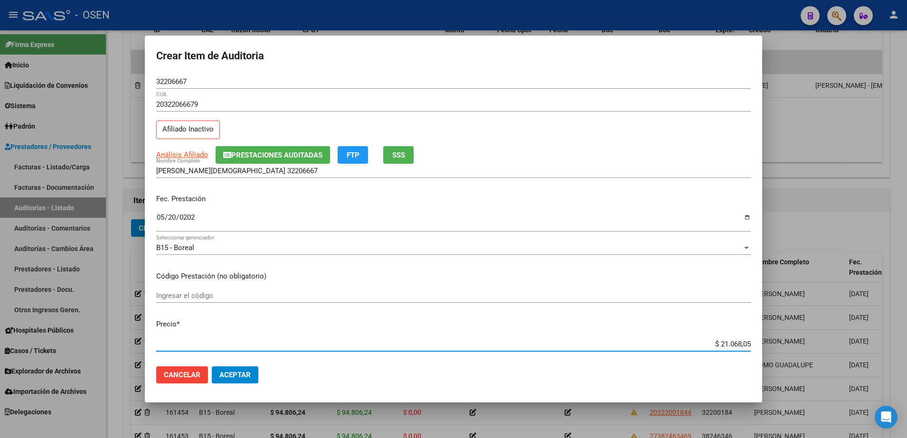
type input "$ 21.068,05"
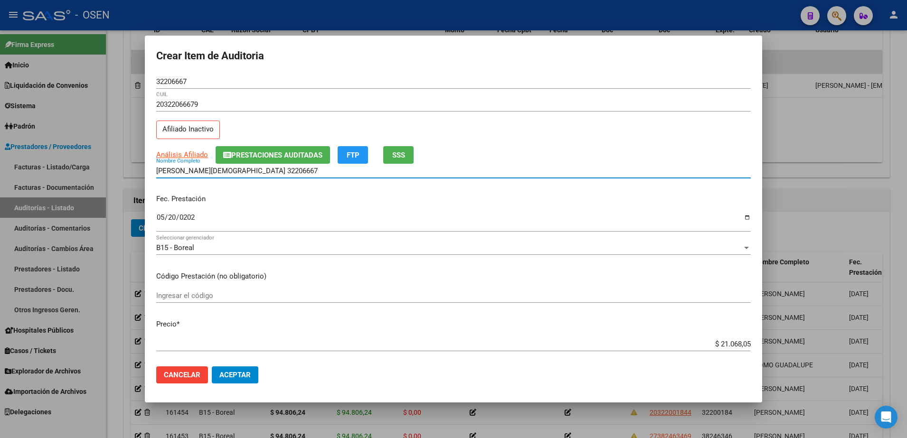
click at [307, 170] on input "[PERSON_NAME][DEMOGRAPHIC_DATA] 32206667" at bounding box center [453, 171] width 595 height 9
paste input "$ 21.068,05"
drag, startPoint x: 315, startPoint y: 170, endPoint x: 80, endPoint y: 170, distance: 235.1
click at [79, 170] on div "Crear Item de Auditoria 32206667 Nro Documento 20322066679 CUIL Afiliado Inacti…" at bounding box center [453, 219] width 907 height 438
click at [287, 173] on input "[PERSON_NAME][DEMOGRAPHIC_DATA] 32206667 $ 21.068,05" at bounding box center [453, 171] width 595 height 9
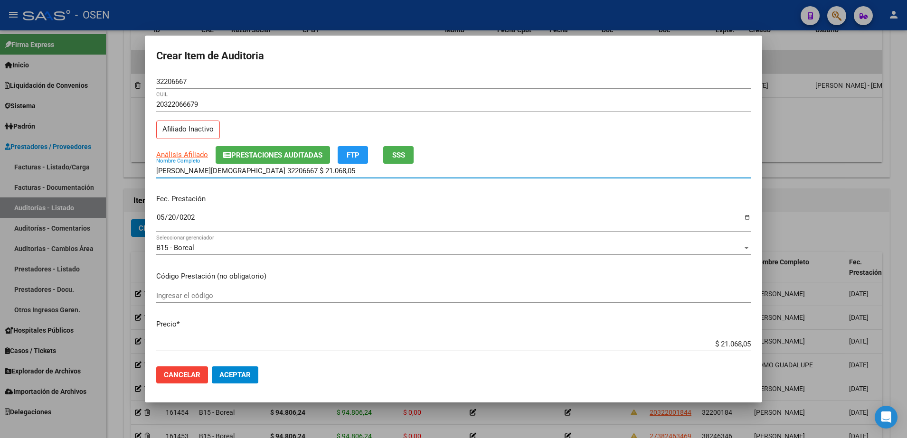
drag, startPoint x: 287, startPoint y: 172, endPoint x: 215, endPoint y: 180, distance: 72.1
click at [215, 180] on div "[PERSON_NAME][DEMOGRAPHIC_DATA] 32206667 $ 21.068,05 Nombre Completo" at bounding box center [453, 175] width 595 height 23
type input "[PERSON_NAME][DEMOGRAPHIC_DATA]"
click at [224, 378] on span "Aceptar" at bounding box center [234, 375] width 31 height 9
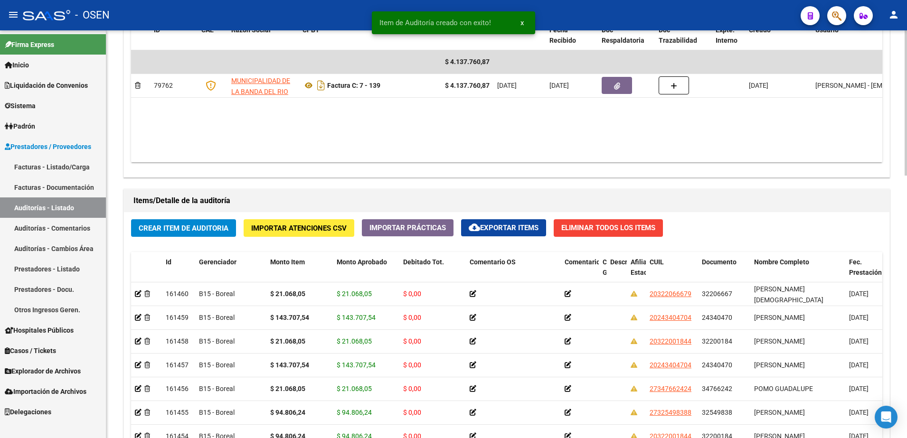
click at [202, 225] on span "Crear Item de Auditoria" at bounding box center [184, 228] width 90 height 9
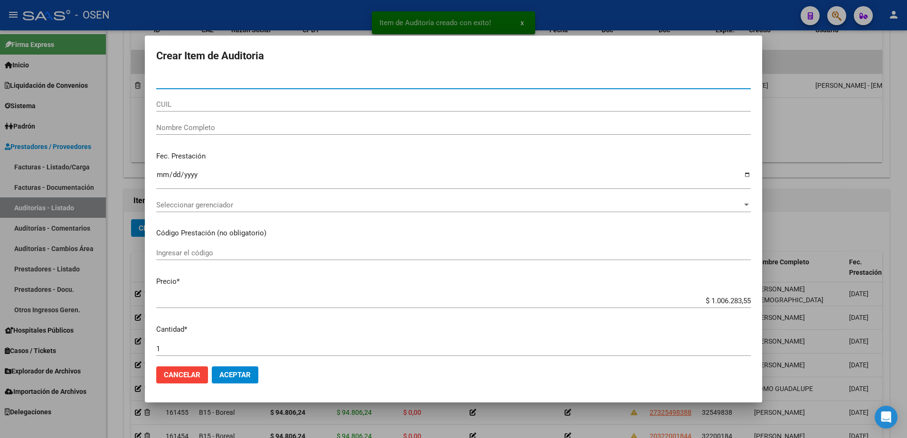
click at [228, 107] on input "CUIL" at bounding box center [453, 104] width 595 height 9
paste input "27290590960"
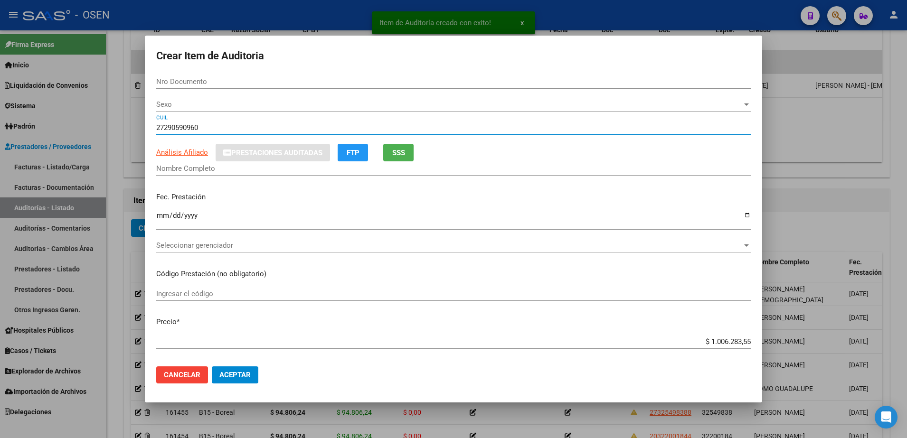
type input "27290590960"
type input "29059096"
type input "[PERSON_NAME] [PERSON_NAME] -"
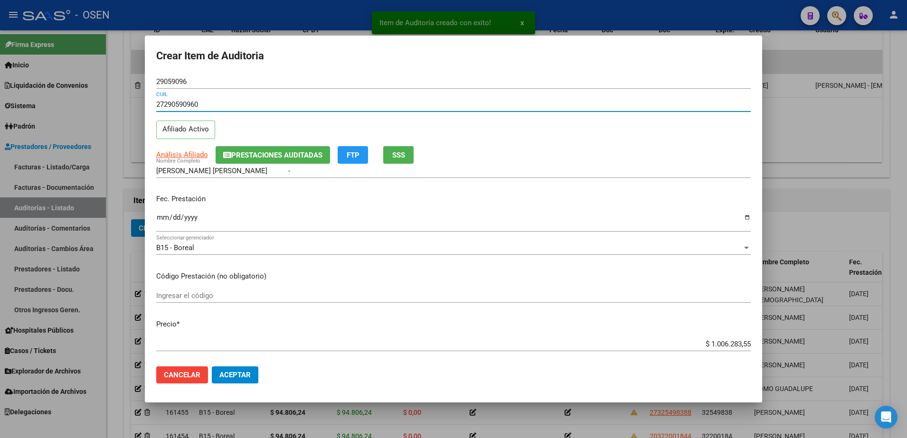
click at [168, 220] on input "Ingresar la fecha" at bounding box center [453, 221] width 595 height 15
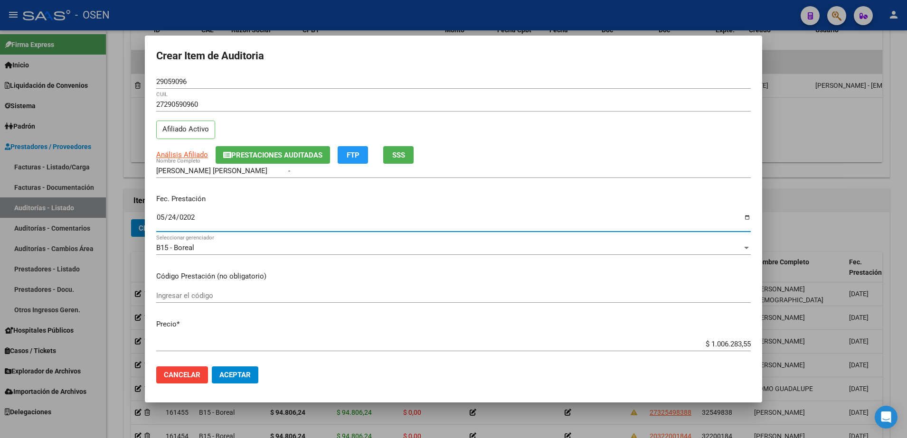
type input "[DATE]"
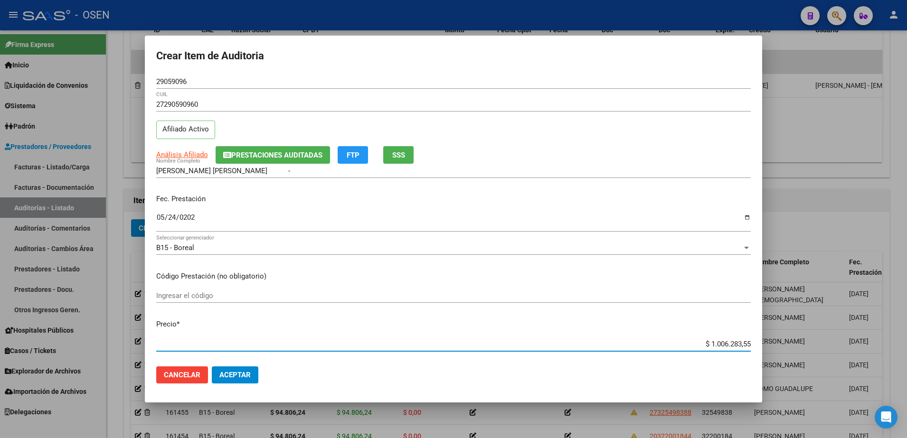
paste input "21.068,0"
type input "$ 21.068,05"
click at [192, 151] on span "Análisis Afiliado" at bounding box center [182, 155] width 52 height 9
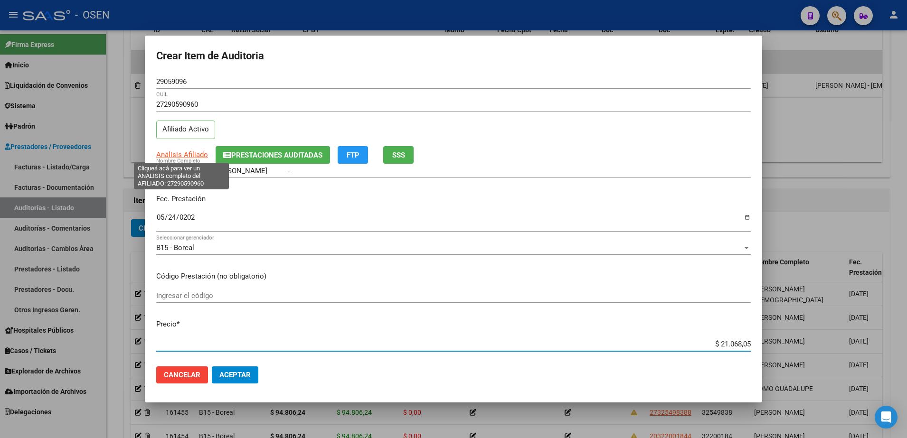
type textarea "27290590960"
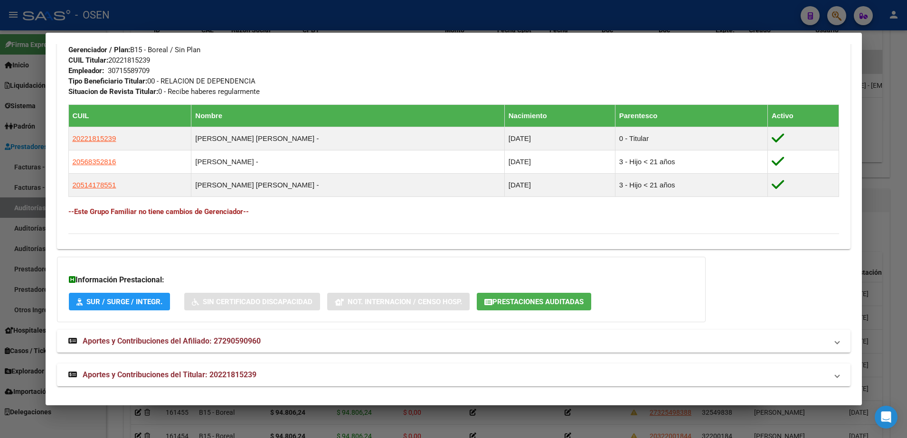
scroll to position [474, 0]
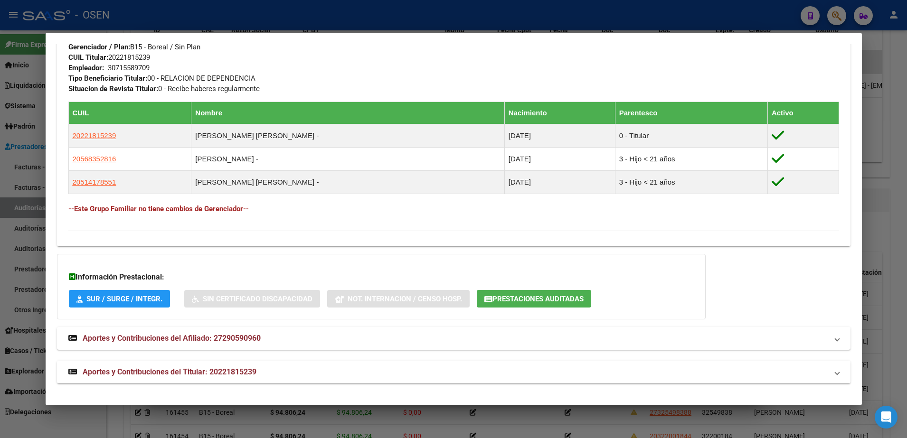
click at [447, 361] on mat-expansion-panel-header "Aportes y Contribuciones del Titular: 20221815239" at bounding box center [454, 372] width 794 height 23
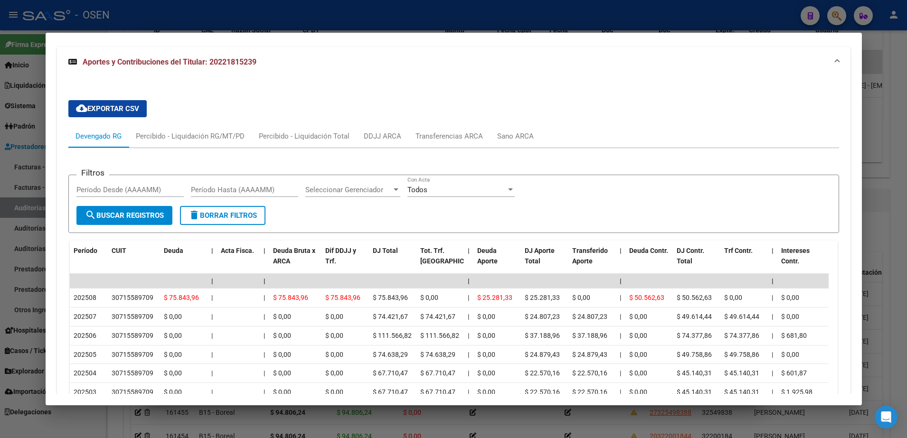
scroll to position [946, 0]
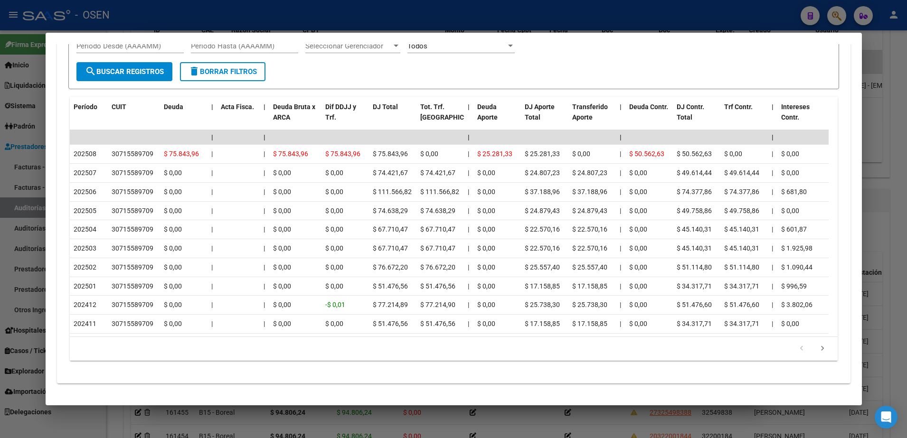
click at [249, 424] on div at bounding box center [453, 219] width 907 height 438
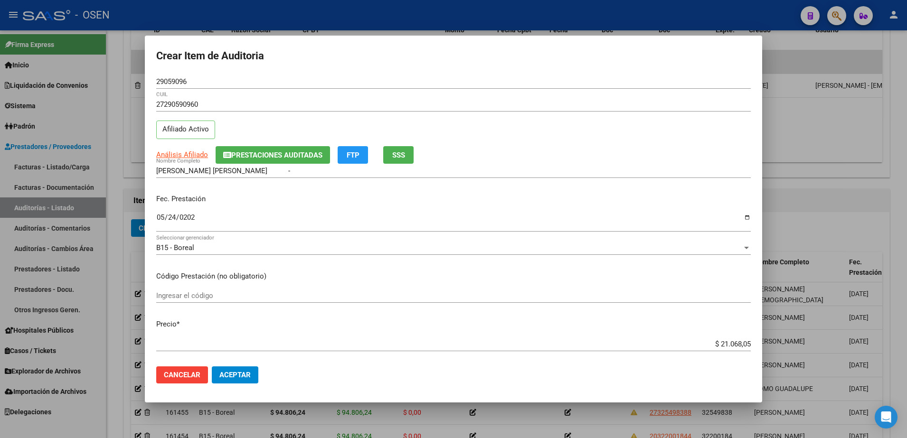
click at [233, 368] on button "Aceptar" at bounding box center [235, 375] width 47 height 17
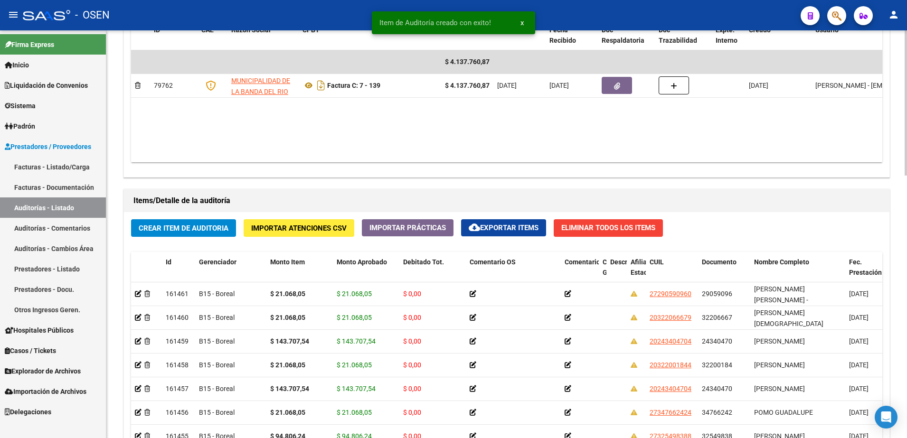
click at [200, 227] on span "Crear Item de Auditoria" at bounding box center [184, 228] width 90 height 9
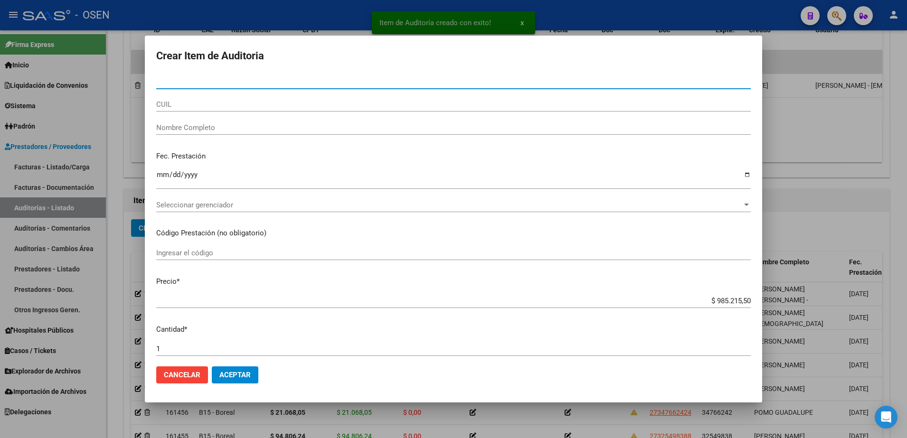
paste input "33974282"
type input "33974282"
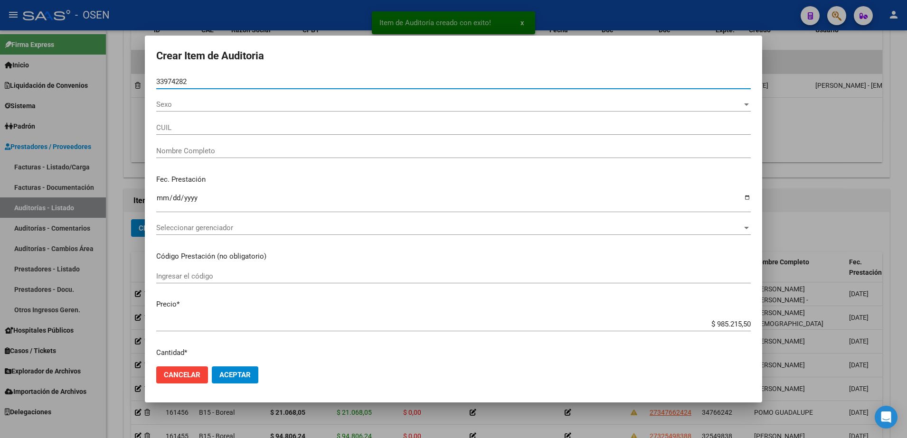
type input "20339742821"
type input "[PERSON_NAME]"
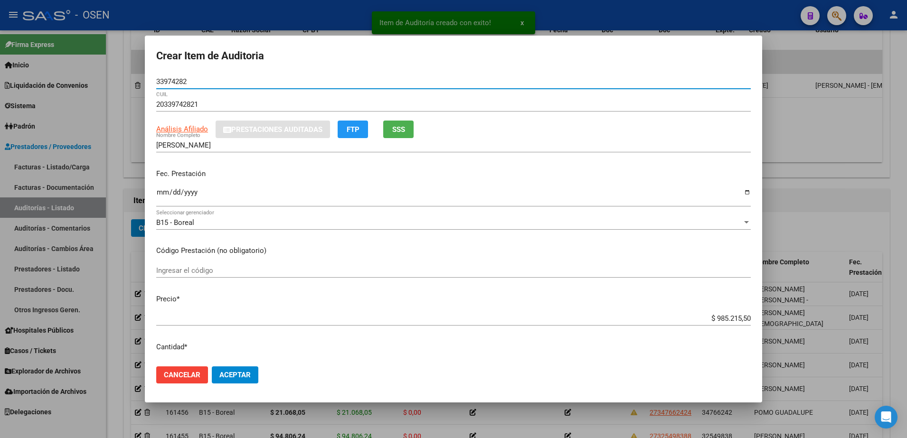
type input "33974282"
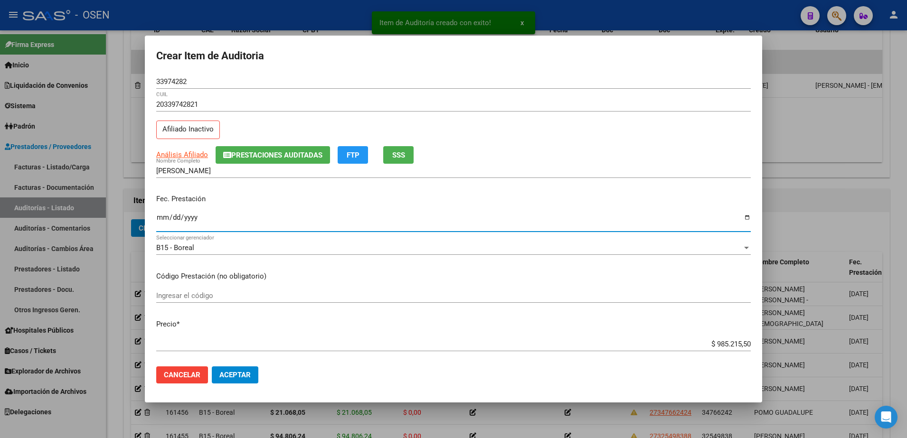
click at [170, 214] on input "Ingresar la fecha" at bounding box center [453, 221] width 595 height 15
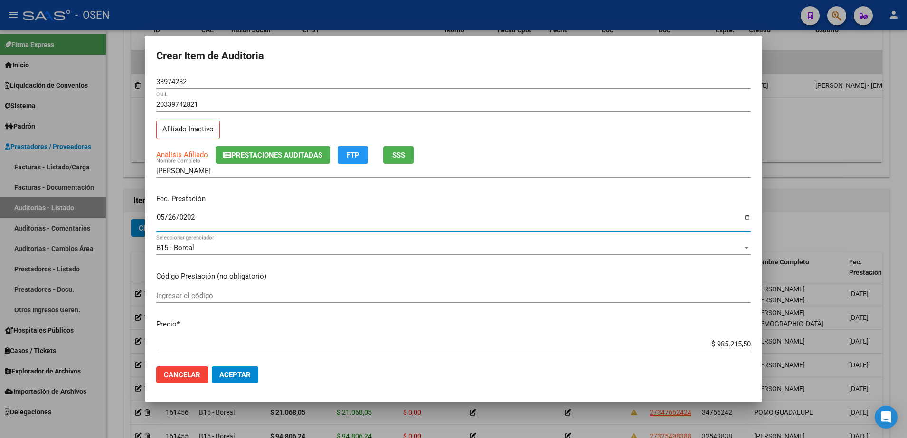
type input "[DATE]"
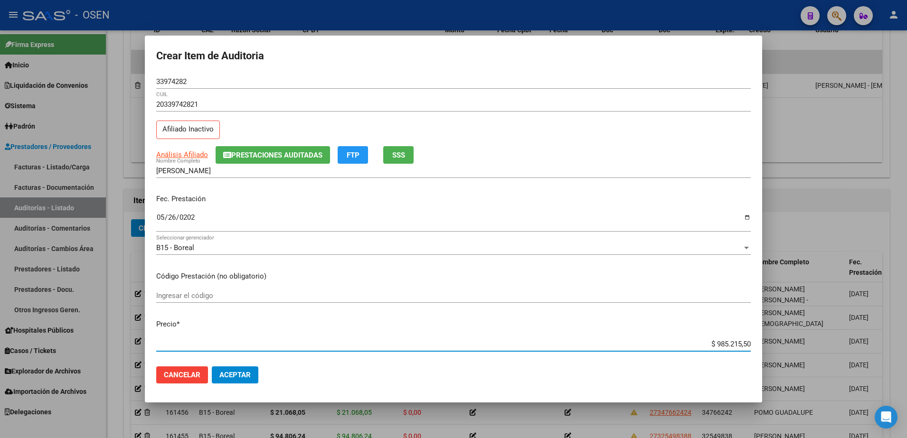
paste input "21.068,05"
type input "$ 21.068,05"
click at [166, 82] on input "33974282" at bounding box center [453, 81] width 595 height 9
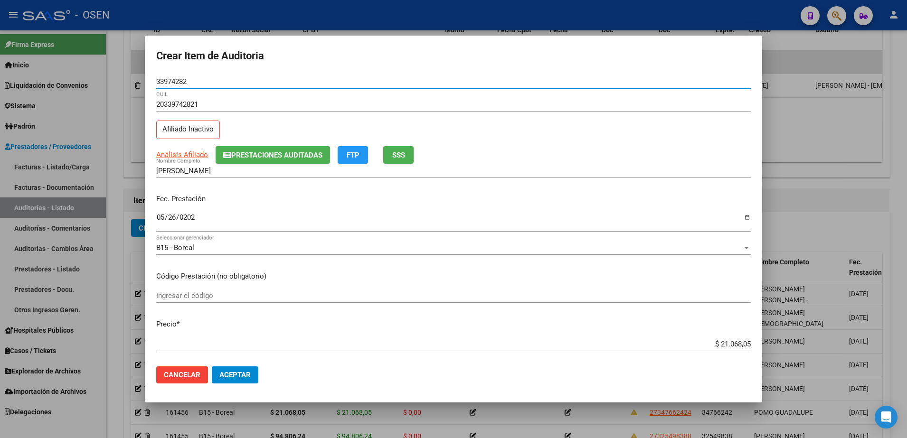
click at [166, 82] on input "33974282" at bounding box center [453, 81] width 595 height 9
click at [234, 173] on input "[PERSON_NAME]" at bounding box center [453, 171] width 595 height 9
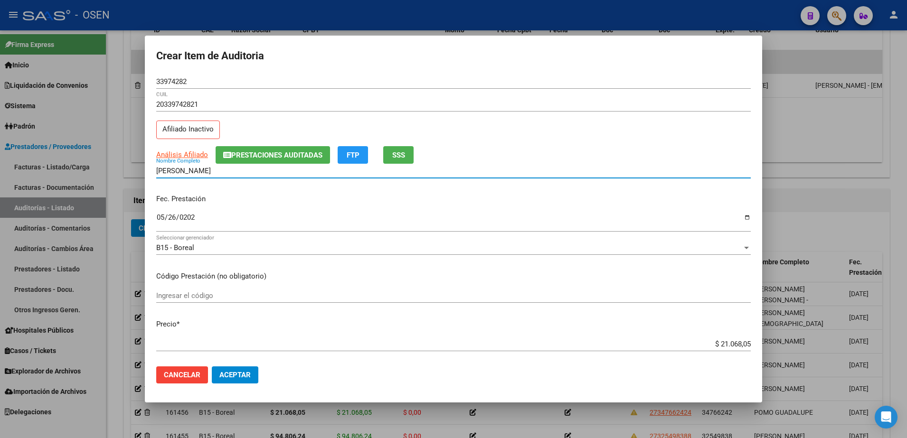
paste input "33974282"
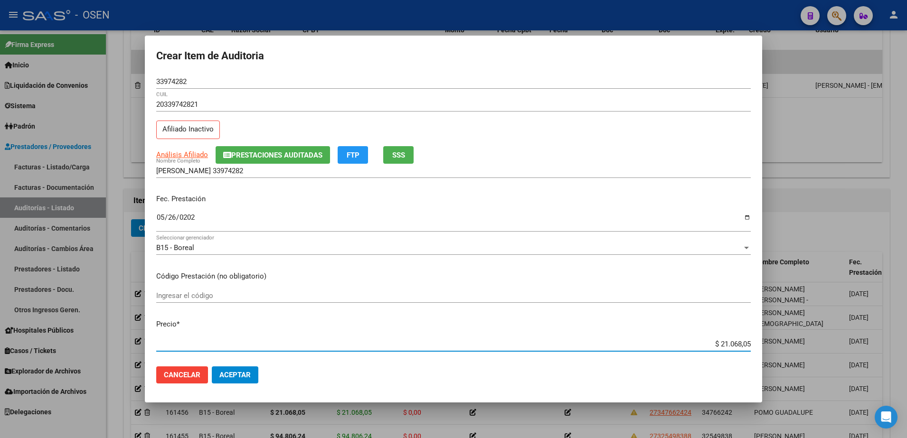
drag, startPoint x: 681, startPoint y: 340, endPoint x: 770, endPoint y: 341, distance: 89.3
click at [770, 341] on div "Crear Item de Auditoria 33974282 Nro Documento 20339742821 CUIL Afiliado Inacti…" at bounding box center [453, 219] width 907 height 438
click at [266, 167] on input "[PERSON_NAME] 33974282" at bounding box center [453, 171] width 595 height 9
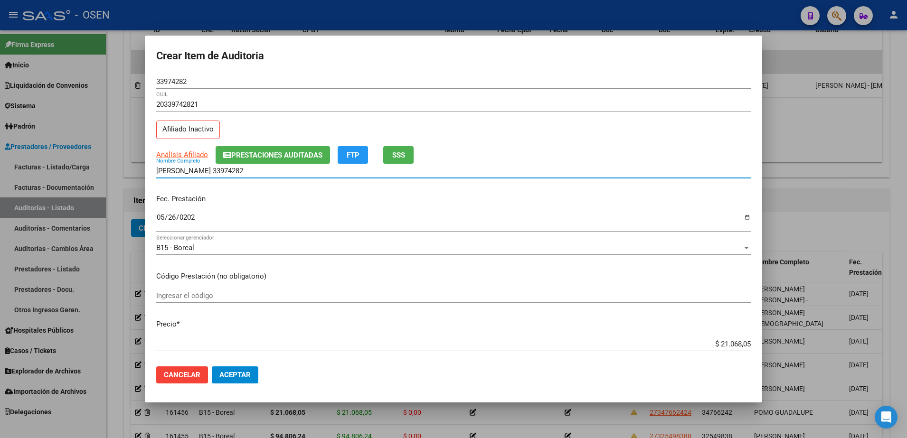
paste input "$ 21.068,05"
click at [232, 172] on input "[PERSON_NAME] 33974282 $ 21.068,05" at bounding box center [453, 171] width 595 height 9
drag, startPoint x: 300, startPoint y: 173, endPoint x: 118, endPoint y: 177, distance: 181.9
click at [117, 176] on div "Crear Item de Auditoria 33974282 Nro Documento 20339742821 CUIL Afiliado Inacti…" at bounding box center [453, 219] width 907 height 438
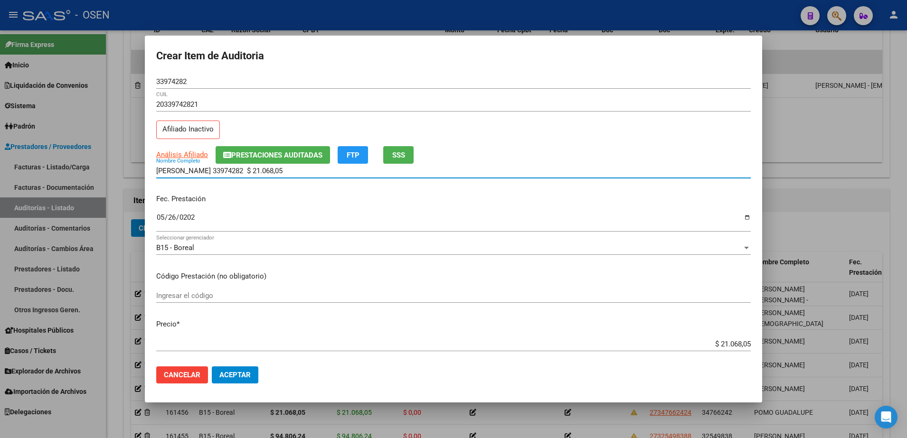
click at [314, 166] on div "[PERSON_NAME] 33974282 $ 21.068,05 Nombre Completo" at bounding box center [453, 171] width 595 height 14
click at [318, 169] on input "[PERSON_NAME] 33974282 $ 21.068,05" at bounding box center [453, 171] width 595 height 9
drag, startPoint x: 321, startPoint y: 170, endPoint x: 220, endPoint y: 171, distance: 100.2
click at [220, 171] on input "[PERSON_NAME] 33974282 $ 21.068,05" at bounding box center [453, 171] width 595 height 9
type input "[PERSON_NAME]"
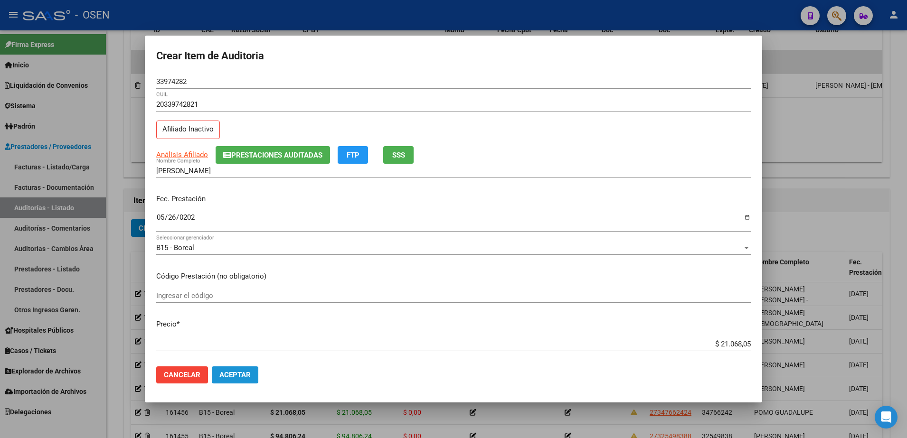
click at [241, 376] on span "Aceptar" at bounding box center [234, 375] width 31 height 9
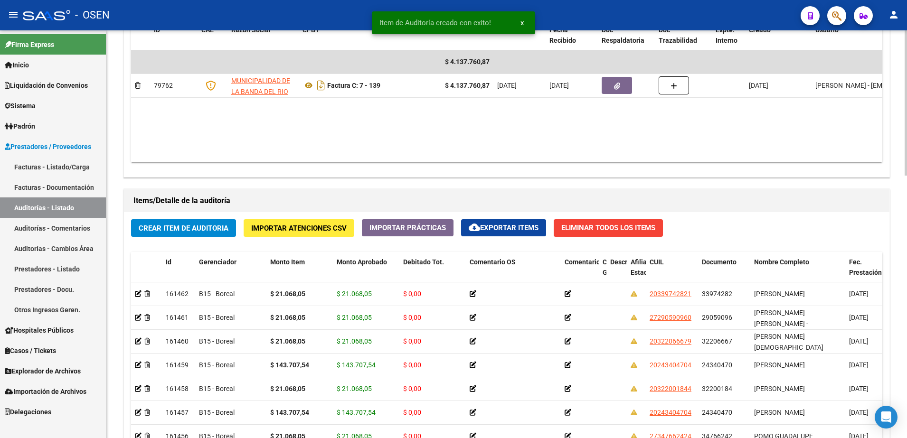
click at [208, 223] on button "Crear Item de Auditoria" at bounding box center [183, 228] width 105 height 18
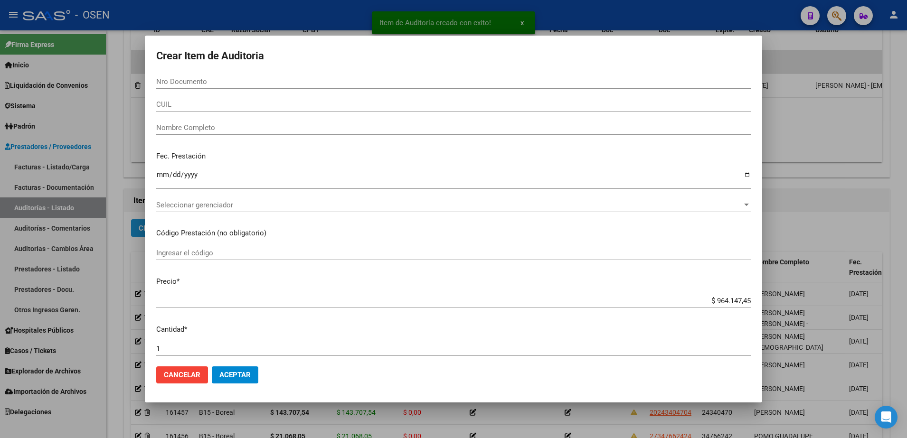
paste input "30498614"
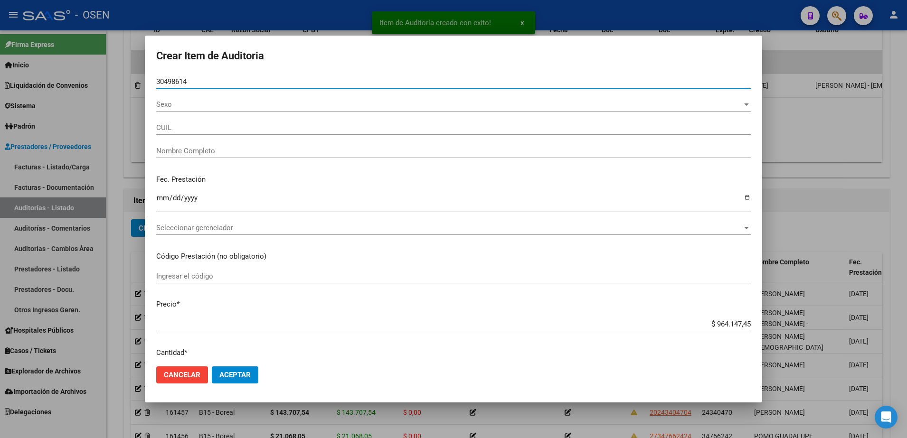
type input "30498614"
type input "27304986145"
type input "[PERSON_NAME]"
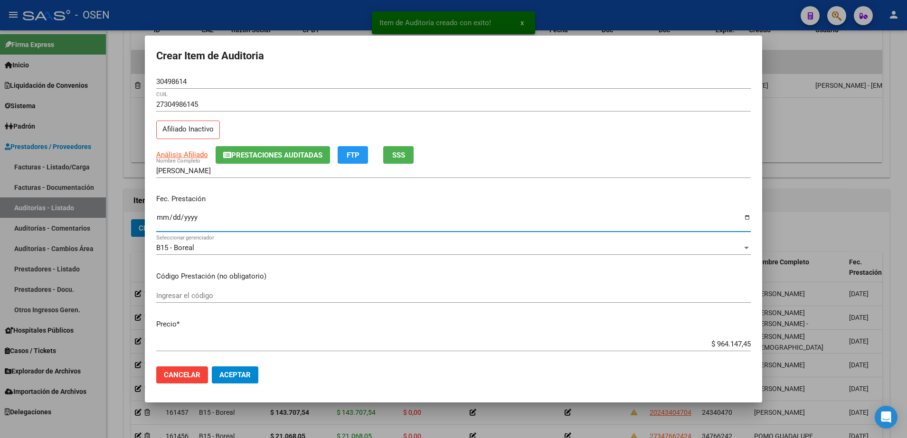
click at [164, 222] on input "Ingresar la fecha" at bounding box center [453, 221] width 595 height 15
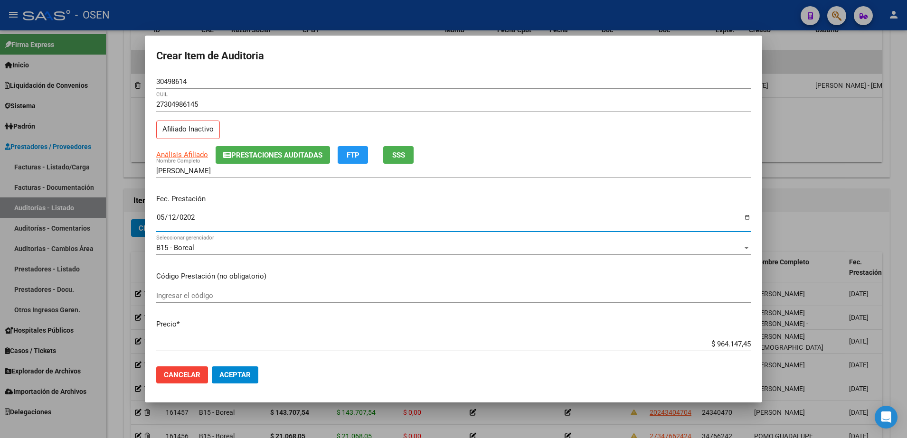
type input "[DATE]"
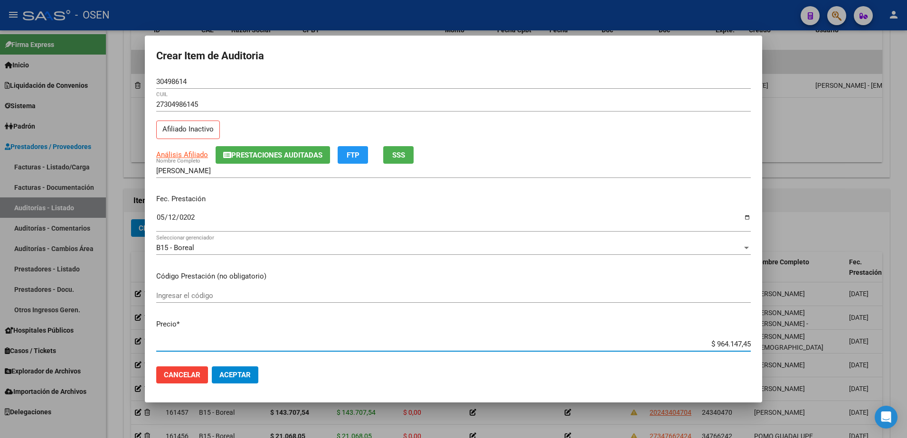
paste input "21.068,0"
type input "$ 21.068,05"
click at [175, 86] on div "30498614 Nro Documento" at bounding box center [453, 82] width 595 height 14
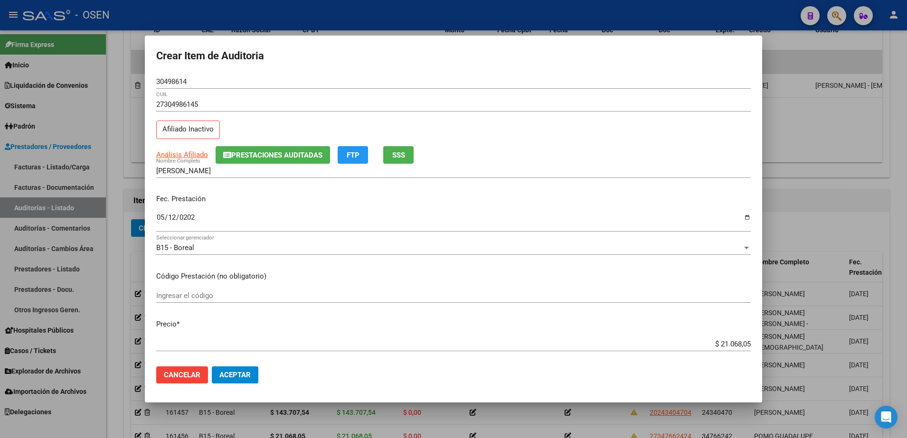
click at [175, 86] on div "30498614 Nro Documento" at bounding box center [453, 82] width 595 height 14
click at [174, 84] on input "30498614" at bounding box center [453, 81] width 595 height 9
click at [231, 171] on input "[PERSON_NAME]" at bounding box center [453, 171] width 595 height 9
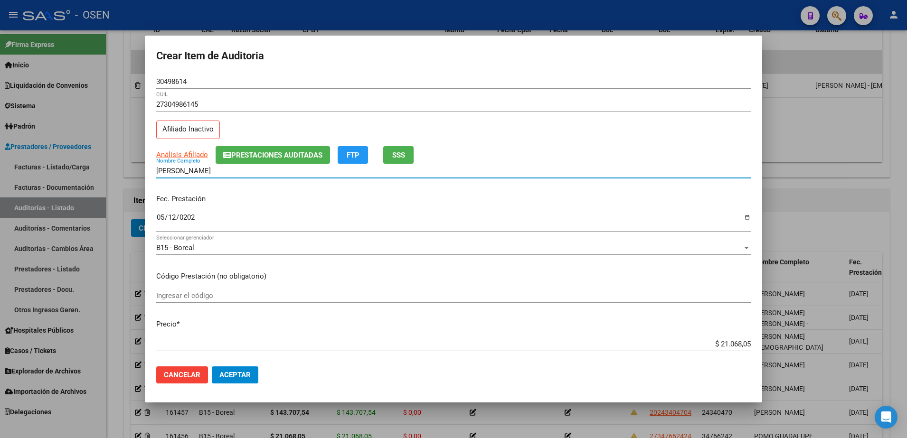
paste input "30498614"
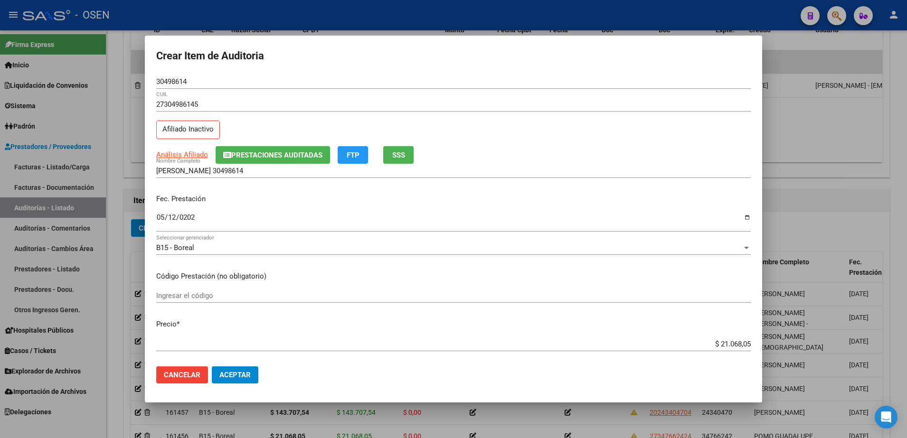
click at [684, 339] on div "$ 21.068,05 Ingresar el precio" at bounding box center [453, 344] width 595 height 14
drag, startPoint x: 697, startPoint y: 343, endPoint x: 770, endPoint y: 344, distance: 72.7
click at [770, 344] on div "Crear Item de Auditoria 30498614 Nro Documento 27304986145 CUIL Afiliado Inacti…" at bounding box center [453, 219] width 907 height 438
click at [296, 170] on input "[PERSON_NAME] 30498614" at bounding box center [453, 171] width 595 height 9
paste input "$ 21.068,05"
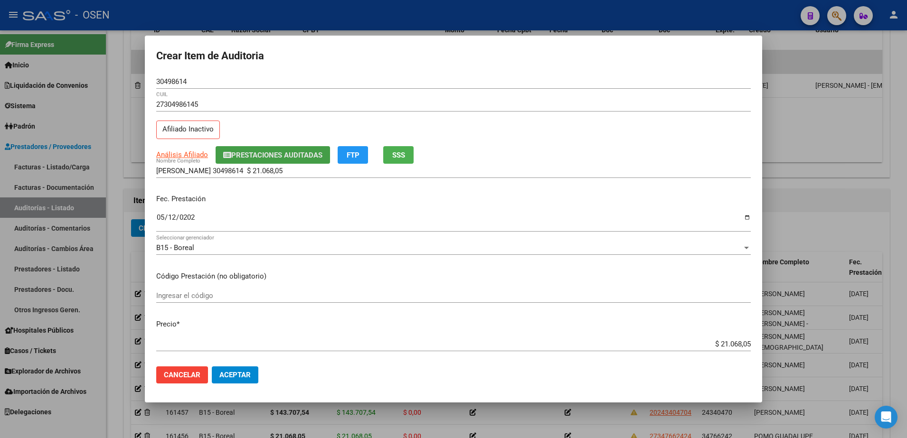
click at [285, 149] on button "Prestaciones Auditadas" at bounding box center [273, 155] width 114 height 18
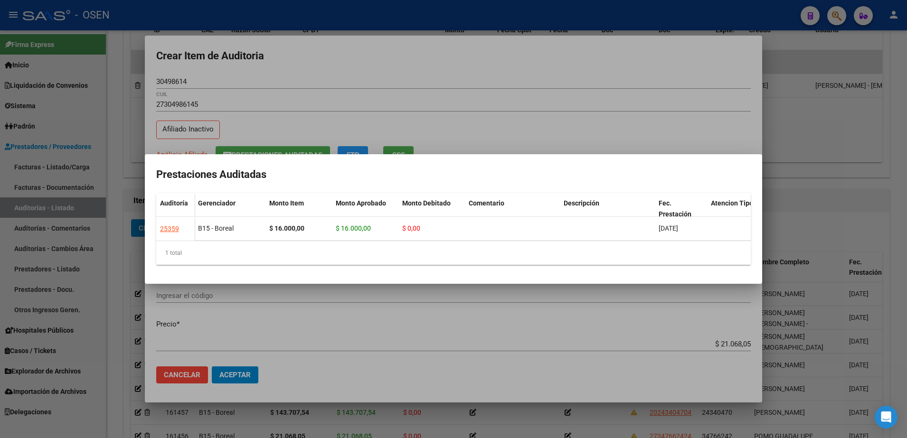
scroll to position [0, 184]
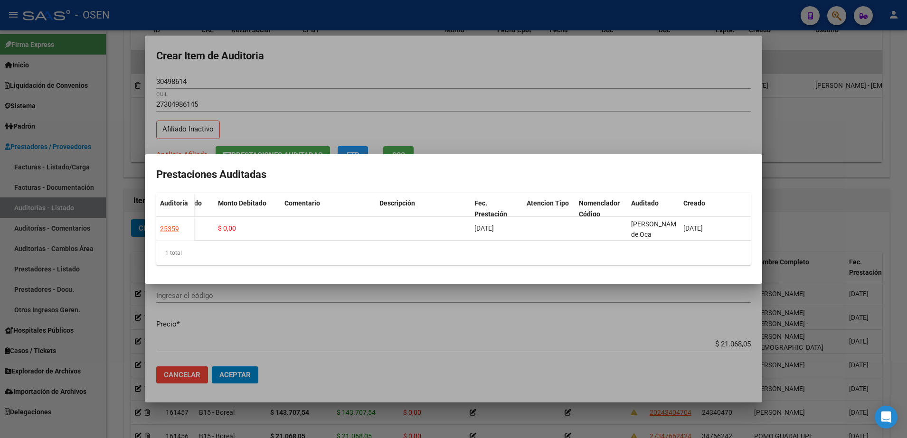
click at [430, 124] on div at bounding box center [453, 219] width 907 height 438
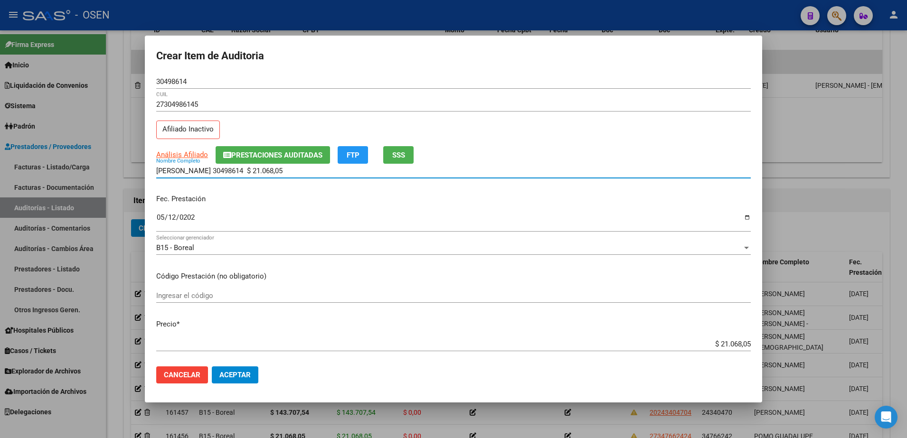
drag, startPoint x: 282, startPoint y: 170, endPoint x: 75, endPoint y: 182, distance: 207.4
click at [59, 175] on div "Crear Item de Auditoria 30498614 Nro Documento 27304986145 CUIL Afiliado Inacti…" at bounding box center [453, 219] width 907 height 438
click at [312, 175] on div "[PERSON_NAME] 30498614 $ 21.068,05 Nombre Completo" at bounding box center [453, 171] width 595 height 14
click at [307, 170] on input "[PERSON_NAME] 30498614 $ 21.068,05" at bounding box center [453, 171] width 595 height 9
drag, startPoint x: 307, startPoint y: 170, endPoint x: 245, endPoint y: 171, distance: 62.7
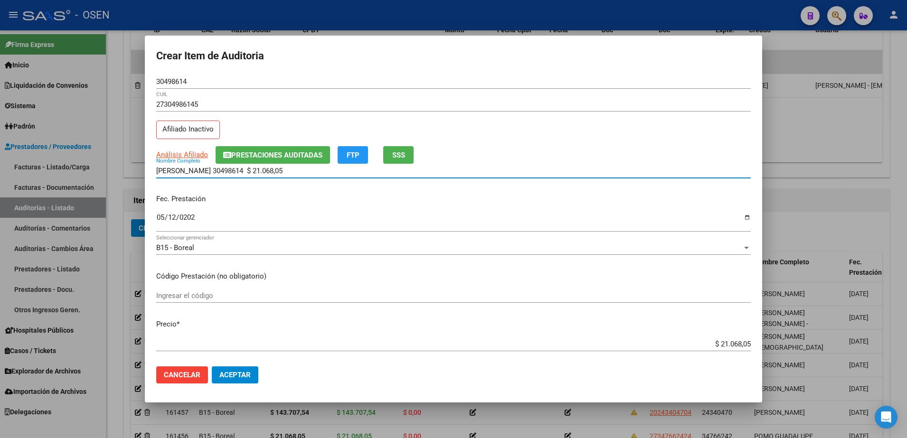
click at [245, 171] on input "[PERSON_NAME] 30498614 $ 21.068,05" at bounding box center [453, 171] width 595 height 9
type input "[PERSON_NAME]"
click at [178, 85] on input "30498614" at bounding box center [453, 81] width 595 height 9
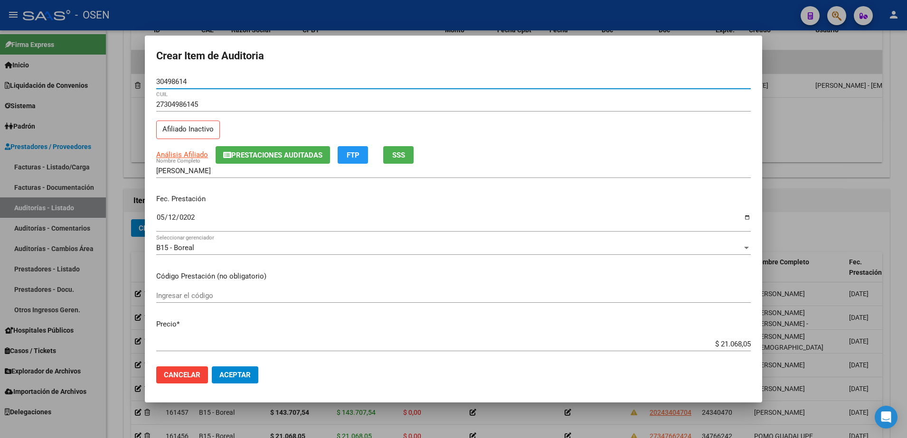
click at [178, 85] on input "30498614" at bounding box center [453, 81] width 595 height 9
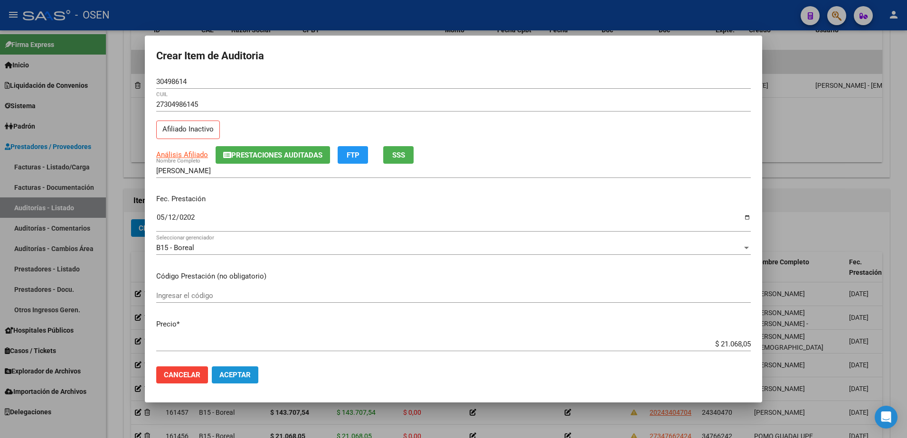
click at [230, 372] on span "Aceptar" at bounding box center [234, 375] width 31 height 9
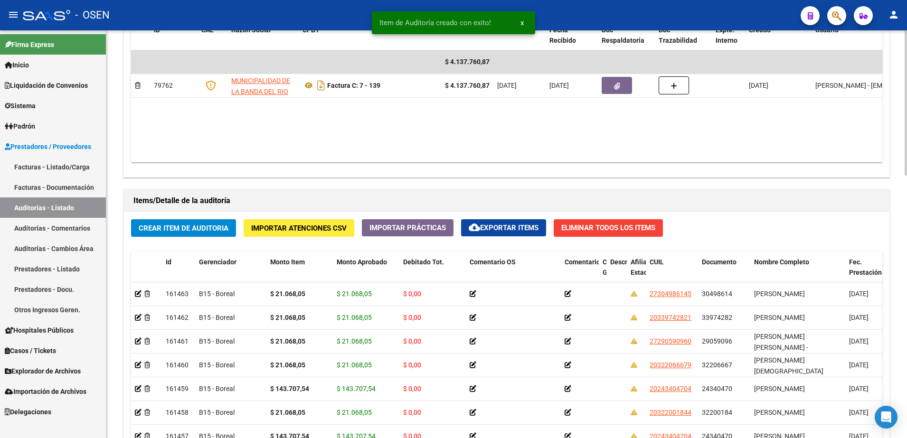
click at [176, 217] on div "Crear Item de Auditoria Importar Atenciones CSV Importar Prácticas cloud_downlo…" at bounding box center [507, 392] width 766 height 361
click at [190, 223] on button "Crear Item de Auditoria" at bounding box center [183, 228] width 105 height 18
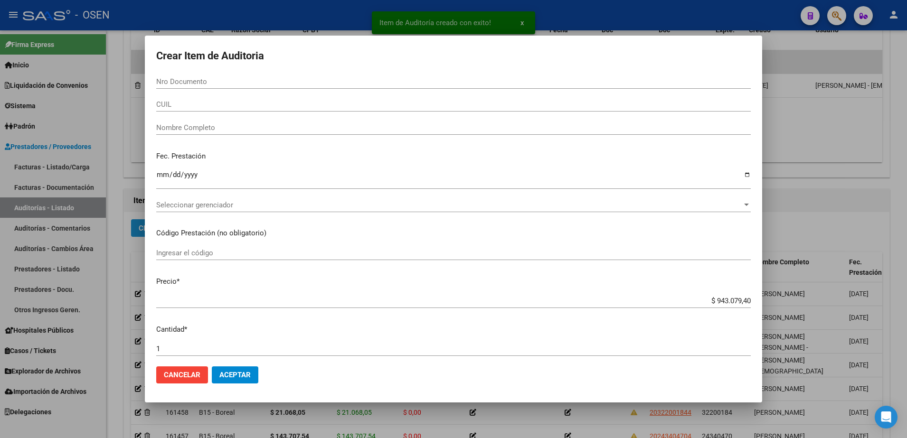
paste input "45230958"
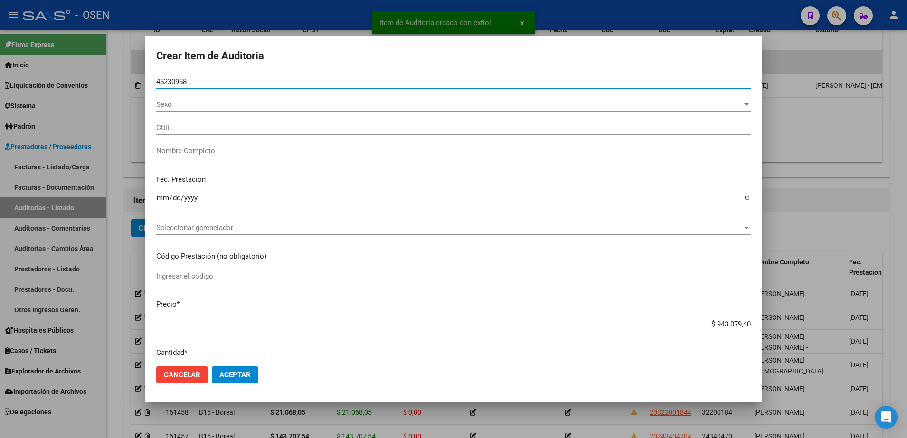
type input "45230958"
type input "20452309581"
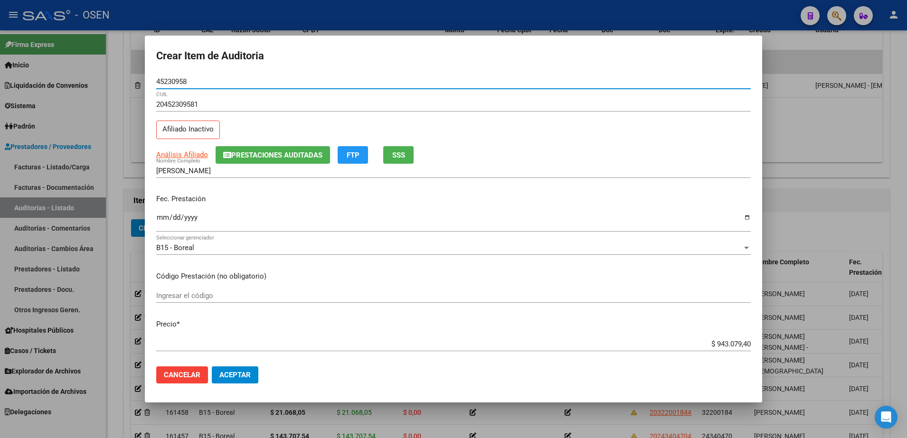
click at [177, 82] on input "45230958" at bounding box center [453, 81] width 595 height 9
click at [220, 170] on input "[PERSON_NAME]" at bounding box center [453, 171] width 595 height 9
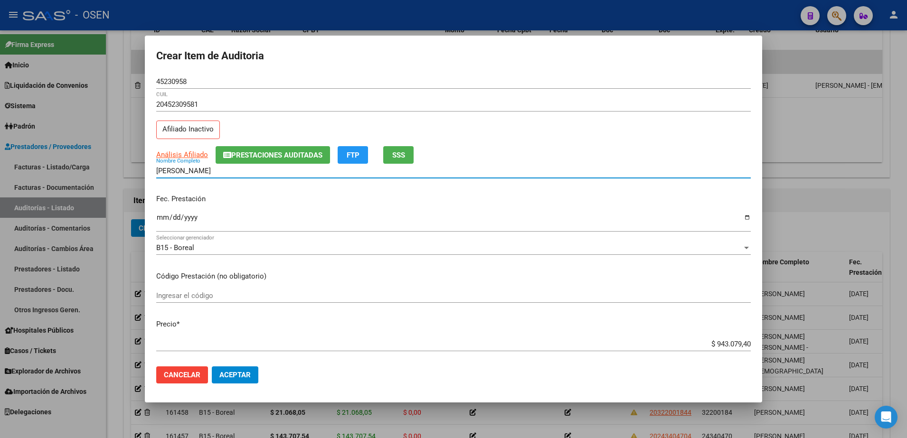
click at [220, 170] on input "[PERSON_NAME]" at bounding box center [453, 171] width 595 height 9
paste input "45230958"
type input "[PERSON_NAME] 45230958"
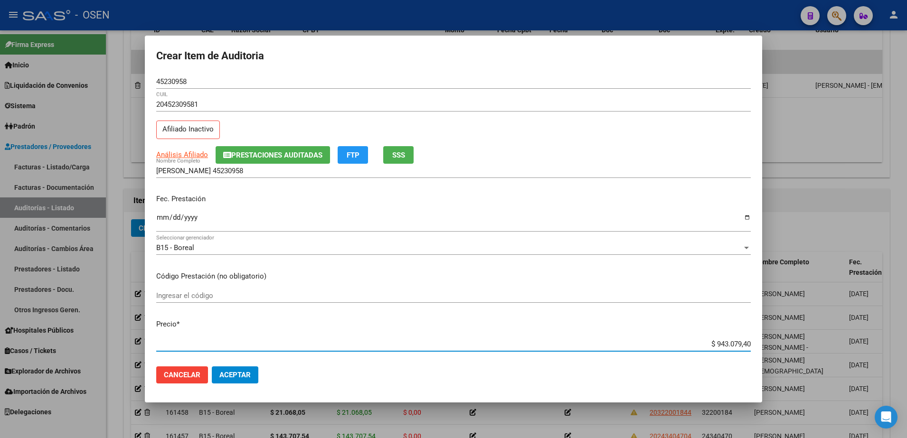
click at [735, 343] on input "$ 943.079,40" at bounding box center [453, 344] width 595 height 9
paste input "10.000,0"
type input "$ 10.000,00"
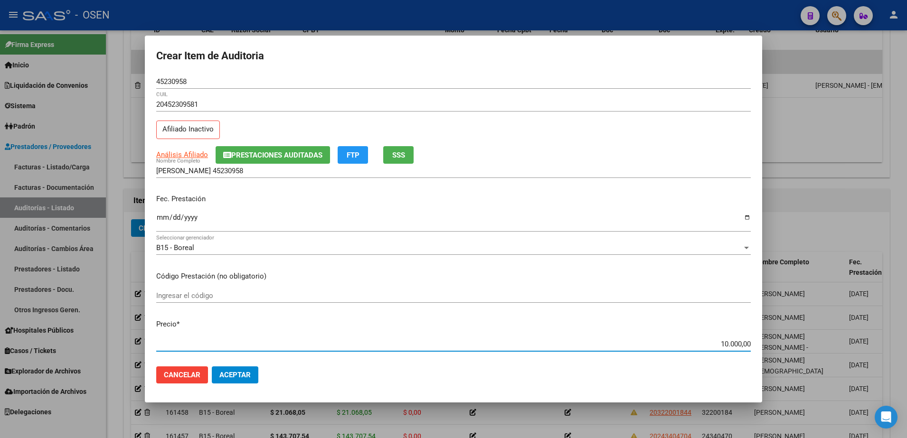
type input "$ 10.000,00"
drag, startPoint x: 703, startPoint y: 347, endPoint x: 743, endPoint y: 340, distance: 40.5
click at [759, 345] on mat-dialog-content "45230958 Nro Documento 20452309581 CUIL Afiliado Inactivo Análisis Afiliado Pre…" at bounding box center [453, 217] width 617 height 285
type input "$ 10.000,00"
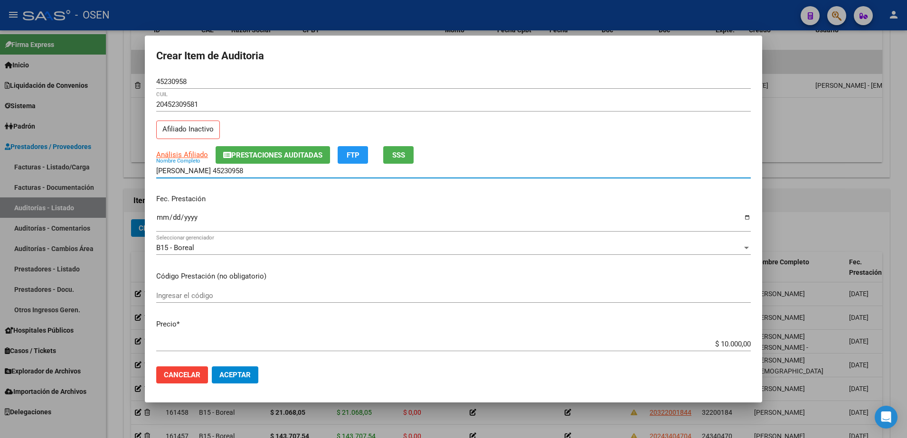
click at [336, 171] on input "[PERSON_NAME] 45230958" at bounding box center [453, 171] width 595 height 9
paste input "$ 10.000,00"
drag, startPoint x: 335, startPoint y: 170, endPoint x: 73, endPoint y: 171, distance: 262.1
click at [73, 171] on div "Crear Item de Auditoria 45230958 Nro Documento 20452309581 CUIL Afiliado Inacti…" at bounding box center [453, 219] width 907 height 438
click at [293, 168] on input "[PERSON_NAME] 45230958 $ 10.000,00" at bounding box center [453, 171] width 595 height 9
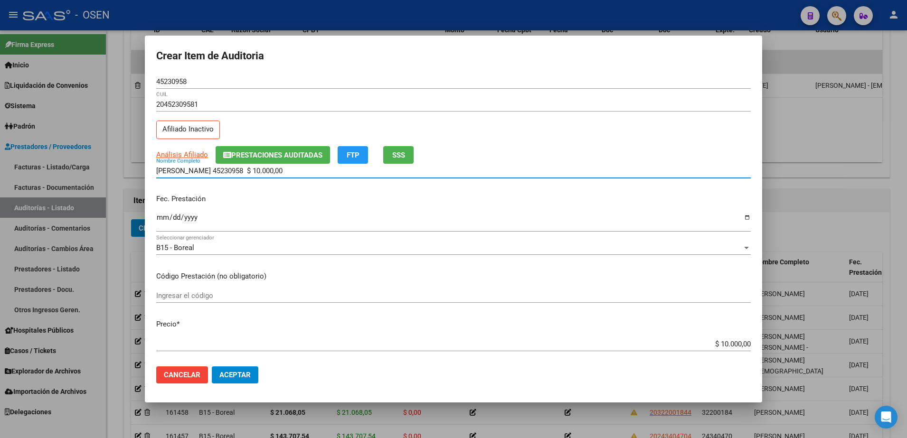
drag, startPoint x: 297, startPoint y: 172, endPoint x: 206, endPoint y: 171, distance: 91.2
click at [206, 171] on input "[PERSON_NAME] 45230958 $ 10.000,00" at bounding box center [453, 171] width 595 height 9
type input "[PERSON_NAME]"
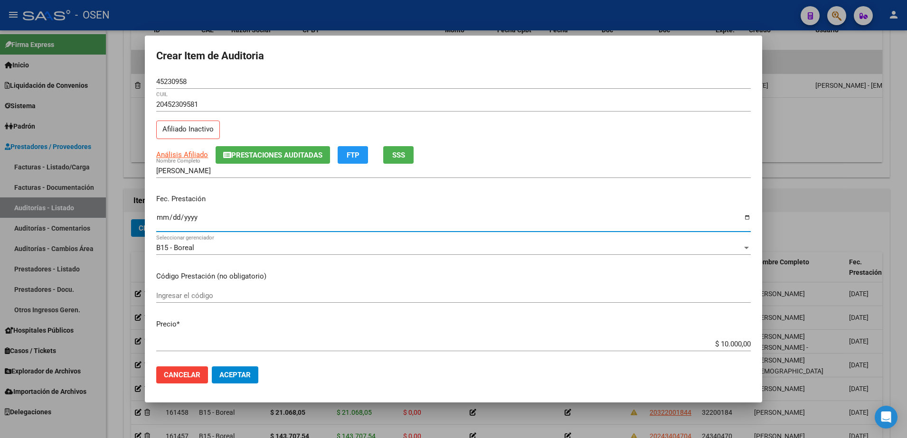
click at [162, 218] on input "Ingresar la fecha" at bounding box center [453, 221] width 595 height 15
type input "[DATE]"
click at [231, 365] on mat-dialog-actions "Cancelar Aceptar" at bounding box center [453, 375] width 595 height 32
click at [233, 369] on button "Aceptar" at bounding box center [235, 375] width 47 height 17
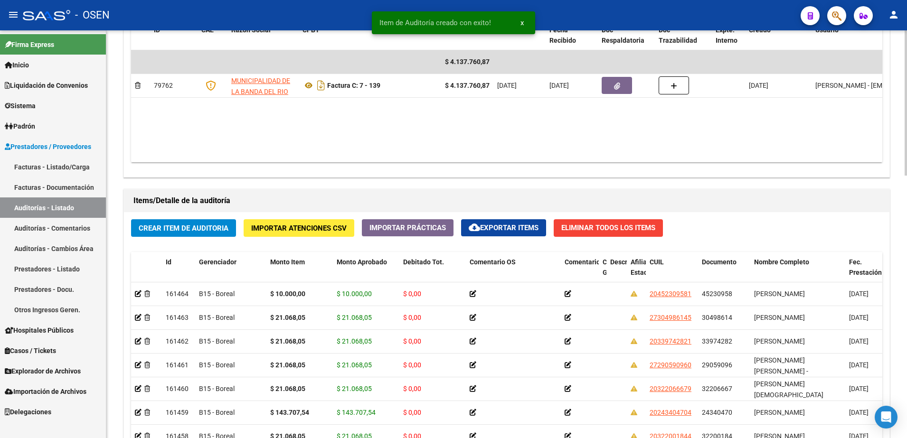
click at [206, 231] on span "Crear Item de Auditoria" at bounding box center [184, 228] width 90 height 9
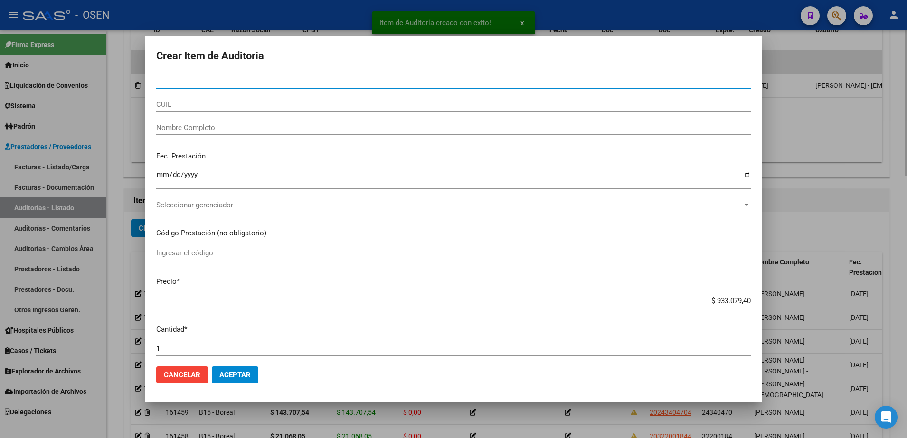
paste input "39358095"
type input "39358095"
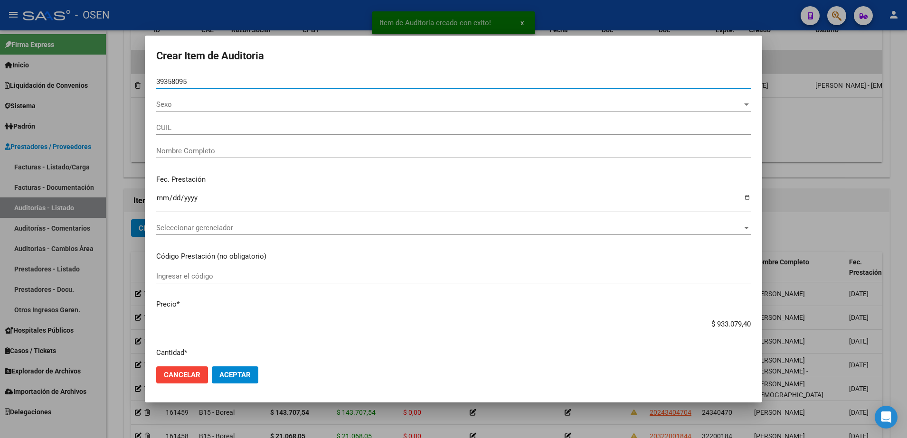
type input "27393580955"
type input "[PERSON_NAME]"
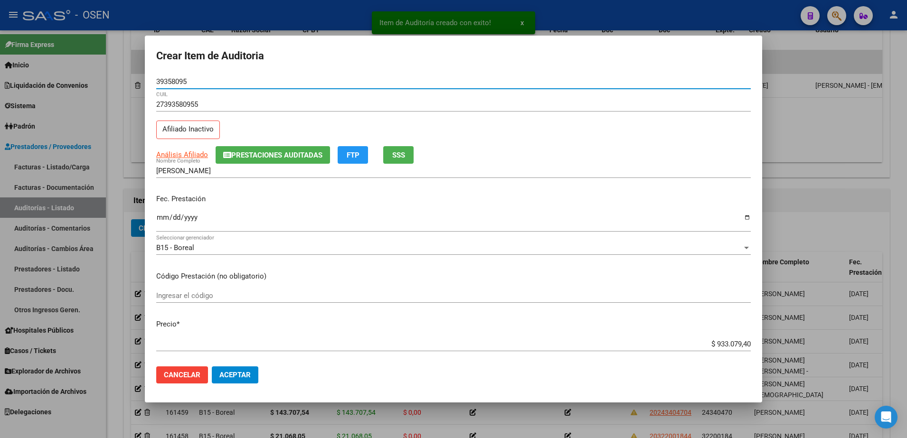
type input "39358095"
click at [248, 147] on button "Prestaciones Auditadas" at bounding box center [273, 155] width 114 height 18
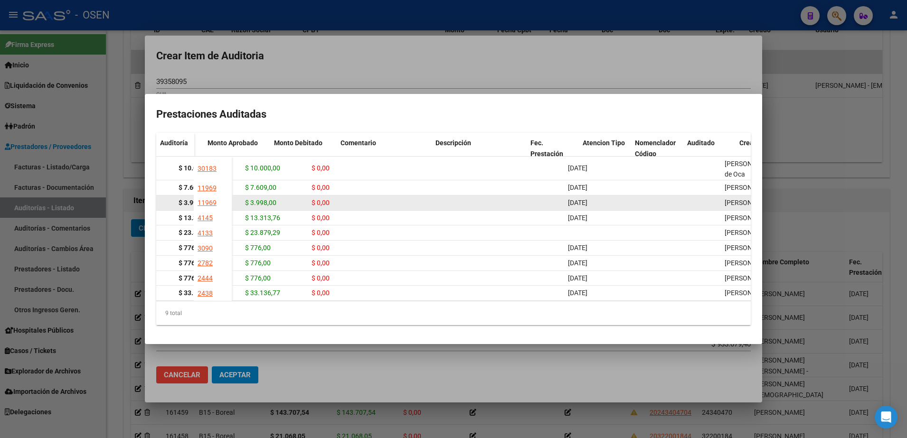
scroll to position [0, 0]
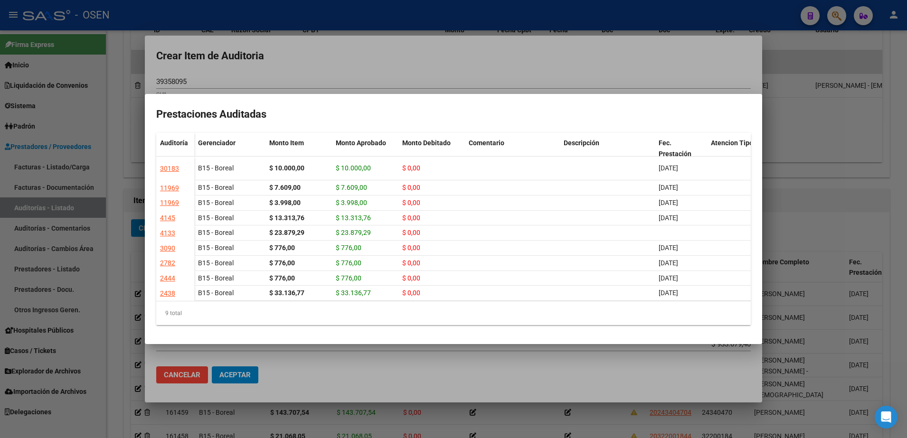
click at [332, 48] on div at bounding box center [453, 219] width 907 height 438
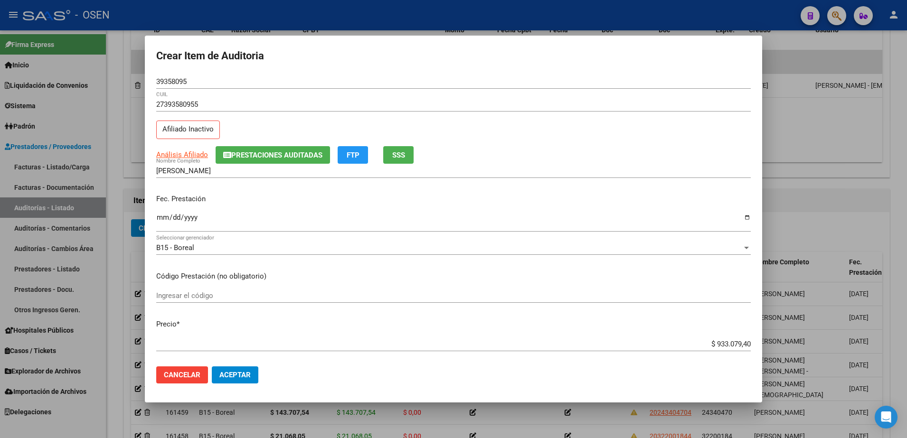
click at [181, 83] on input "39358095" at bounding box center [453, 81] width 595 height 9
click at [246, 170] on input "[PERSON_NAME]" at bounding box center [453, 171] width 595 height 9
paste input "39358095"
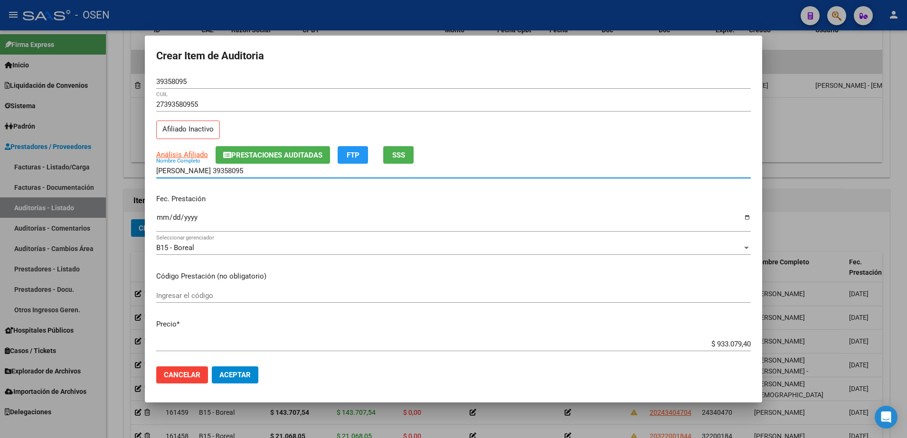
type input "[PERSON_NAME] 39358095"
click at [721, 350] on div "$ 933.079,40 Ingresar el precio" at bounding box center [453, 344] width 595 height 14
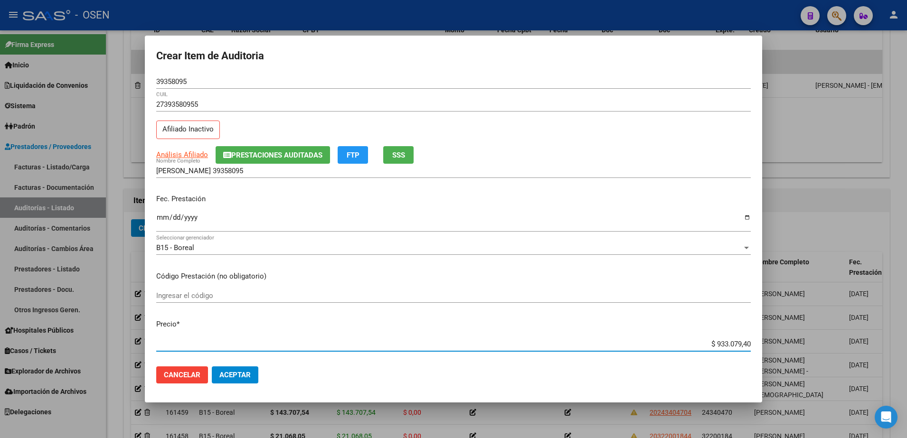
click at [721, 343] on input "$ 933.079,40" at bounding box center [453, 344] width 595 height 9
paste input "21.068,05"
type input "$ 21.068,05"
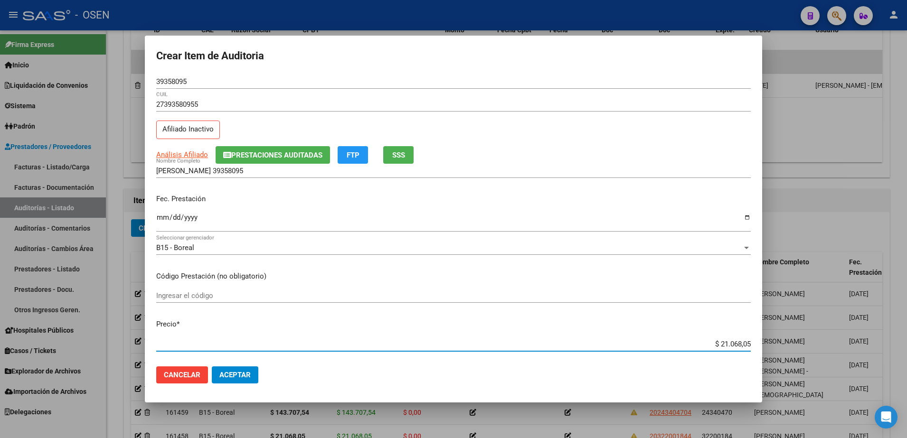
drag, startPoint x: 695, startPoint y: 344, endPoint x: 751, endPoint y: 344, distance: 56.0
click at [751, 344] on mat-dialog-content "39358095 Nro Documento 27393580955 CUIL Afiliado Inactivo Análisis Afiliado Pre…" at bounding box center [453, 217] width 617 height 285
type input "$ 21.068,05"
click at [265, 176] on div "[PERSON_NAME] 39358095 Nombre Completo" at bounding box center [453, 171] width 595 height 14
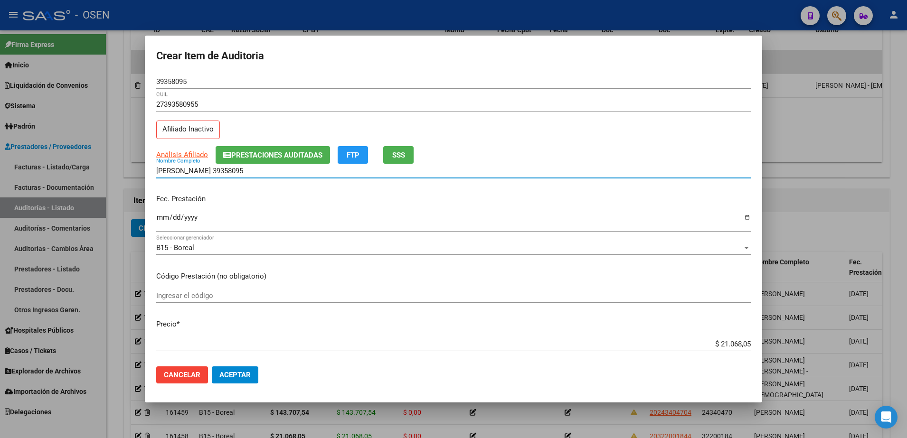
paste input "$ 21.068,05"
drag, startPoint x: 305, startPoint y: 170, endPoint x: 80, endPoint y: 168, distance: 225.1
click at [80, 168] on div "Crear Item de Auditoria 39358095 Nro Documento 27393580955 CUIL Afiliado Inacti…" at bounding box center [453, 219] width 907 height 438
type input "[PERSON_NAME] 39358095 $ 21.068,05"
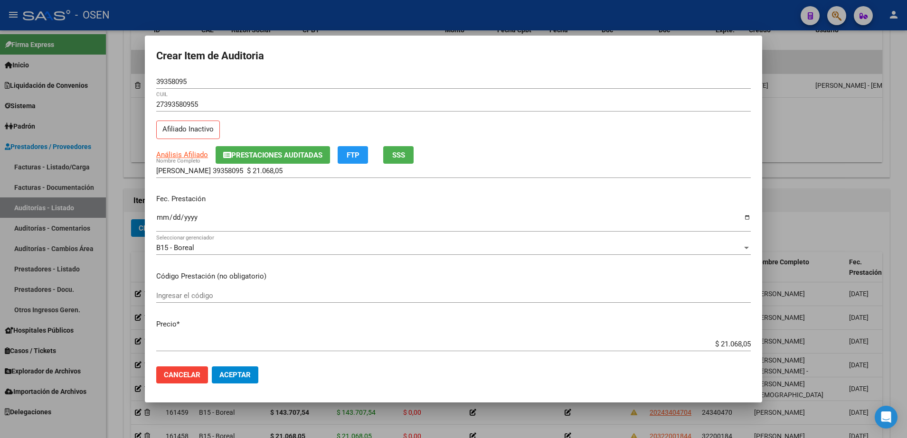
click at [374, 376] on mat-dialog-actions "Cancelar Aceptar" at bounding box center [453, 375] width 595 height 32
click at [230, 170] on input "[PERSON_NAME] 39358095 $ 21.068,05" at bounding box center [453, 171] width 595 height 9
click at [167, 219] on input "Ingresar la fecha" at bounding box center [453, 221] width 595 height 15
type input "[DATE]"
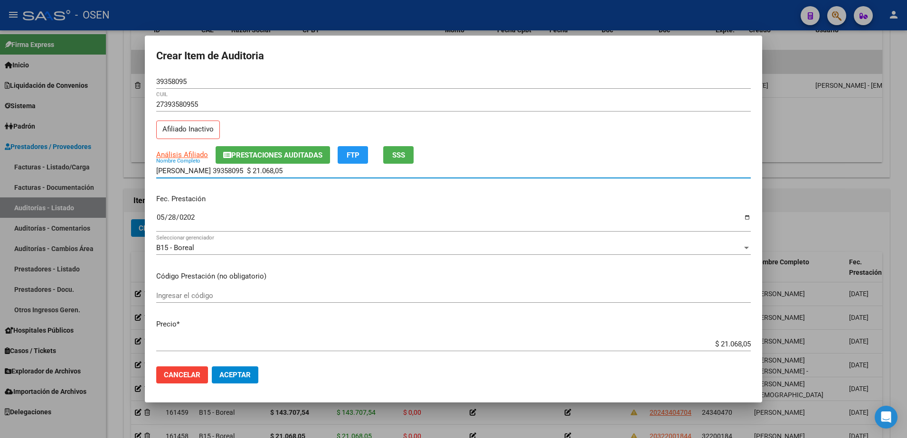
drag, startPoint x: 312, startPoint y: 170, endPoint x: 227, endPoint y: 171, distance: 84.5
click at [227, 171] on input "[PERSON_NAME] 39358095 $ 21.068,05" at bounding box center [453, 171] width 595 height 9
type input "[PERSON_NAME]"
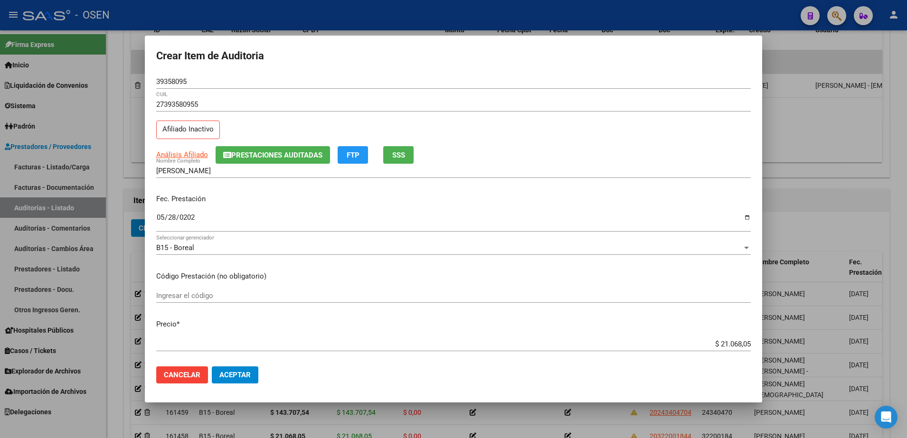
click at [240, 362] on mat-dialog-actions "Cancelar Aceptar" at bounding box center [453, 375] width 595 height 32
click at [244, 376] on span "Aceptar" at bounding box center [234, 375] width 31 height 9
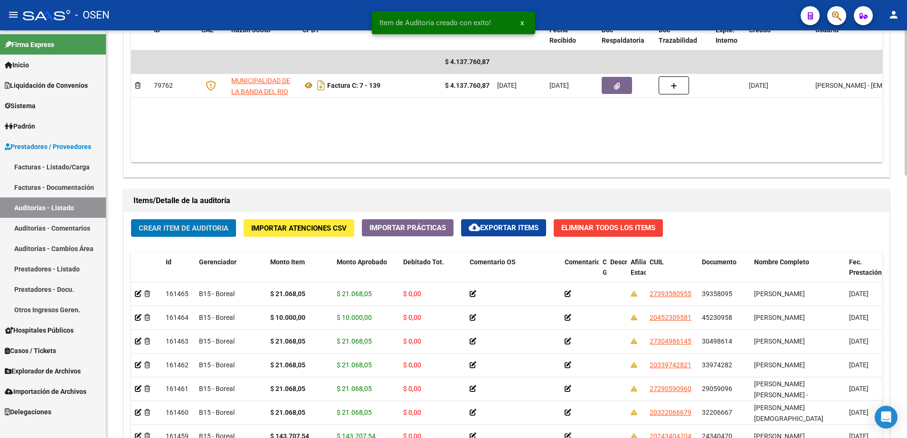
click at [218, 228] on span "Crear Item de Auditoria" at bounding box center [184, 228] width 90 height 9
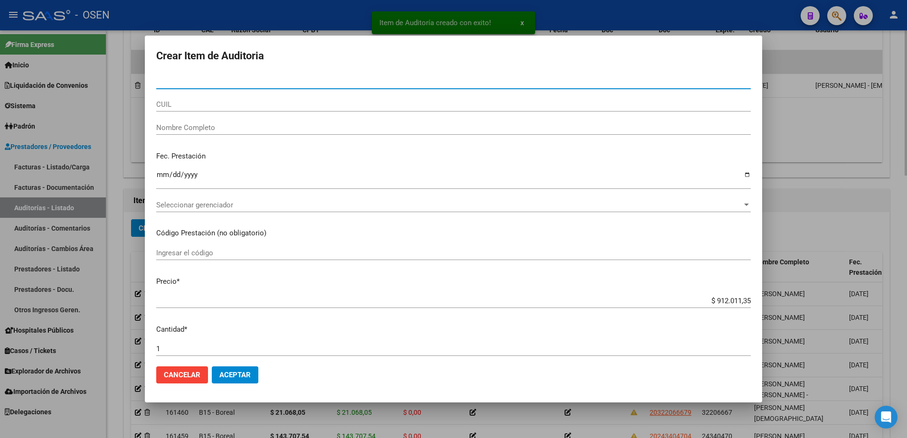
paste input "20266764325"
type input "20266764325"
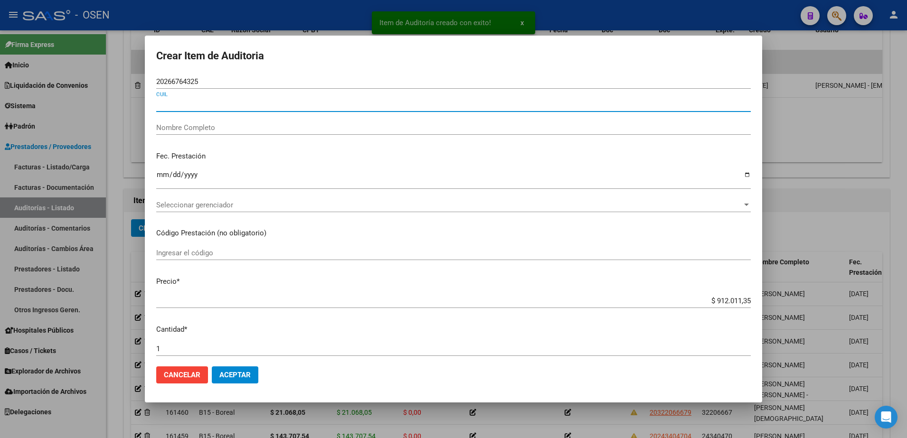
paste input "20266764325"
type input "20266764325"
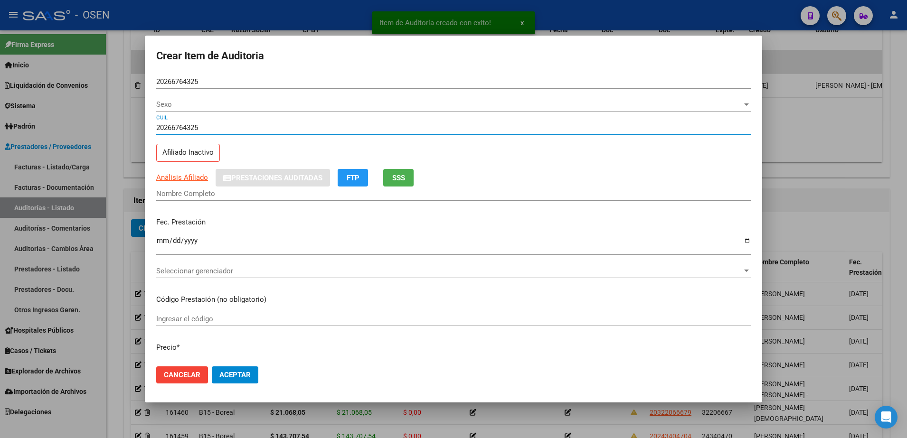
type input "26676432"
type input "[PERSON_NAME]"
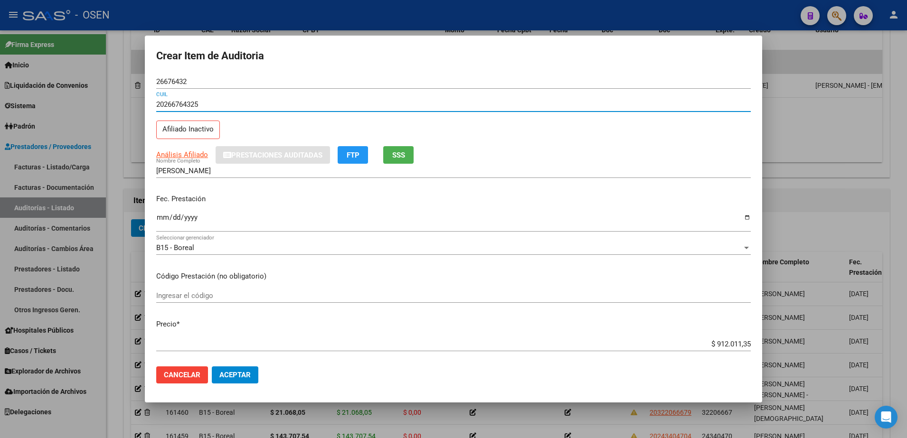
type input "20266764325"
click at [157, 218] on input "Ingresar la fecha" at bounding box center [453, 221] width 595 height 15
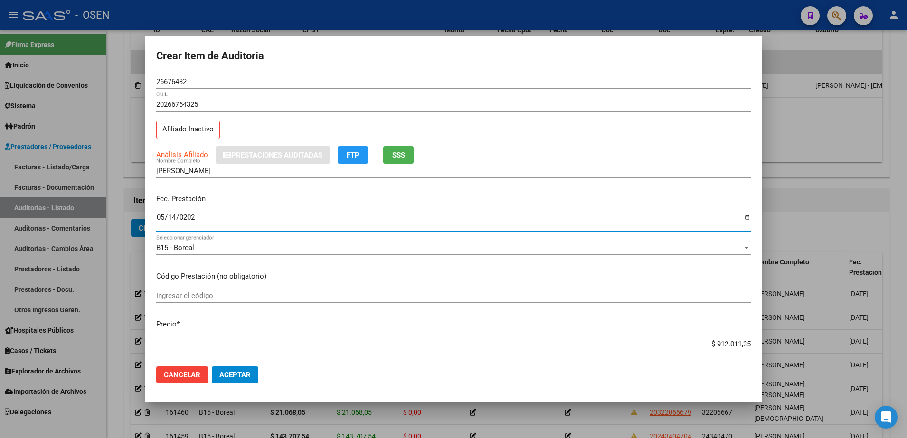
type input "[DATE]"
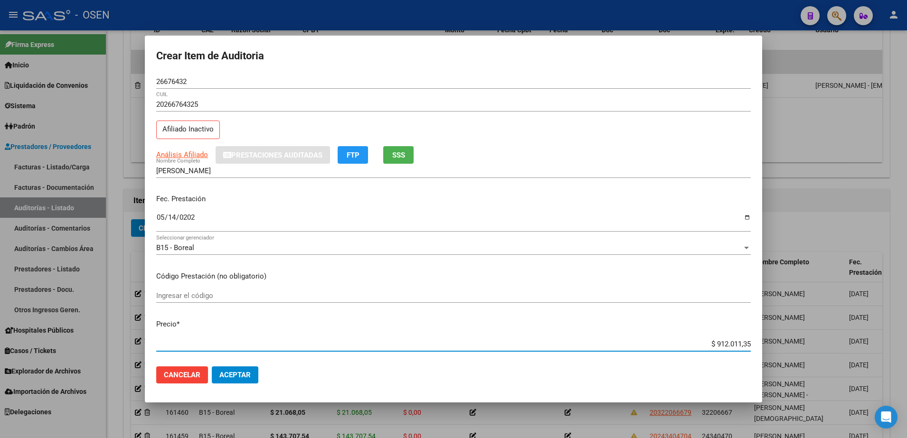
paste input "21.068,0"
type input "$ 21.068,05"
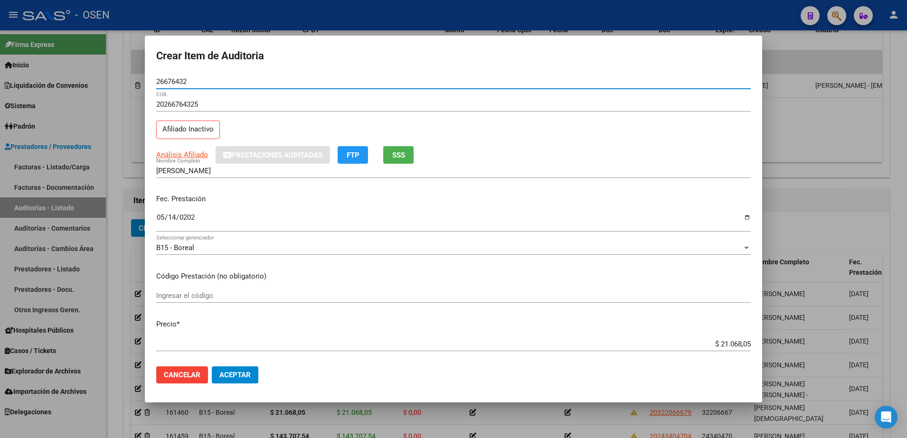
click at [176, 85] on input "26676432" at bounding box center [453, 81] width 595 height 9
click at [175, 85] on input "26676432" at bounding box center [453, 81] width 595 height 9
click at [217, 170] on input "[PERSON_NAME]" at bounding box center [453, 171] width 595 height 9
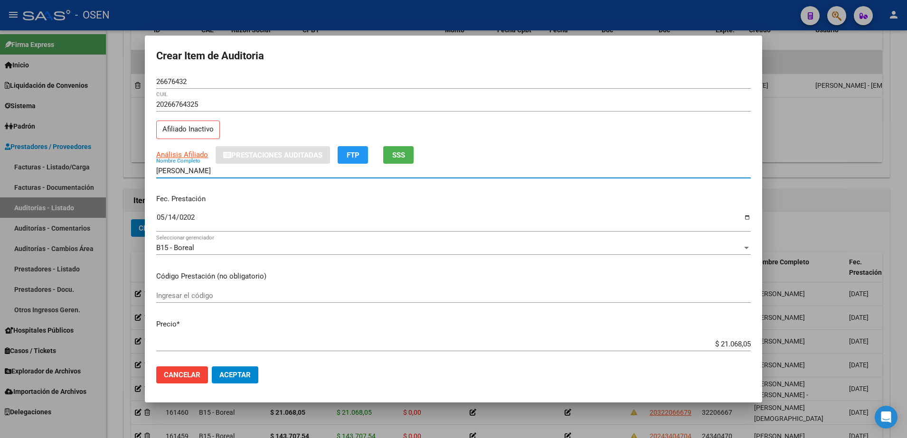
paste input "26676432"
click at [653, 201] on p "Fec. Prestación" at bounding box center [453, 199] width 595 height 11
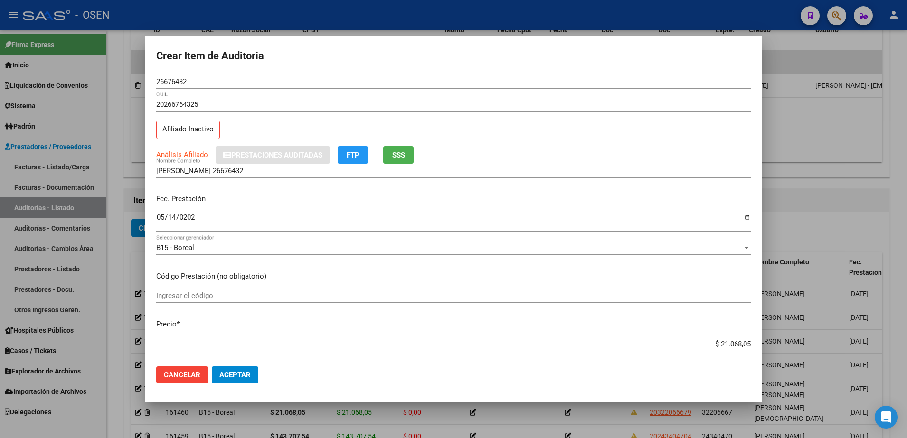
click at [636, 358] on div "$ 21.068,05 Ingresar el precio" at bounding box center [453, 348] width 595 height 23
drag, startPoint x: 720, startPoint y: 347, endPoint x: 713, endPoint y: 356, distance: 11.8
click at [720, 348] on input "$ 21.068,05" at bounding box center [453, 344] width 595 height 9
click at [713, 356] on div "$ 21.068,05 Ingresar el precio" at bounding box center [453, 348] width 595 height 23
click at [719, 348] on input "$ 21.068,05" at bounding box center [453, 344] width 595 height 9
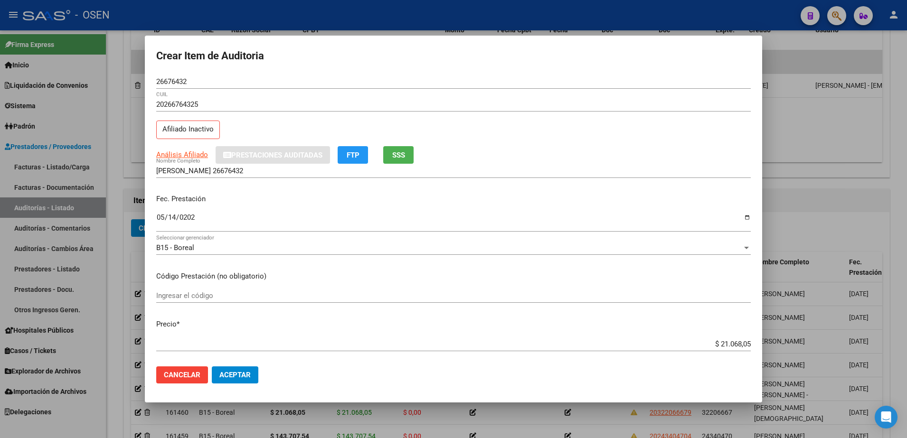
click at [719, 348] on input "$ 21.068,05" at bounding box center [453, 344] width 595 height 9
click at [351, 170] on input "[PERSON_NAME] 26676432" at bounding box center [453, 171] width 595 height 9
click at [248, 172] on input "[PERSON_NAME] 26676432" at bounding box center [453, 171] width 595 height 9
paste input "$ 21.068,05"
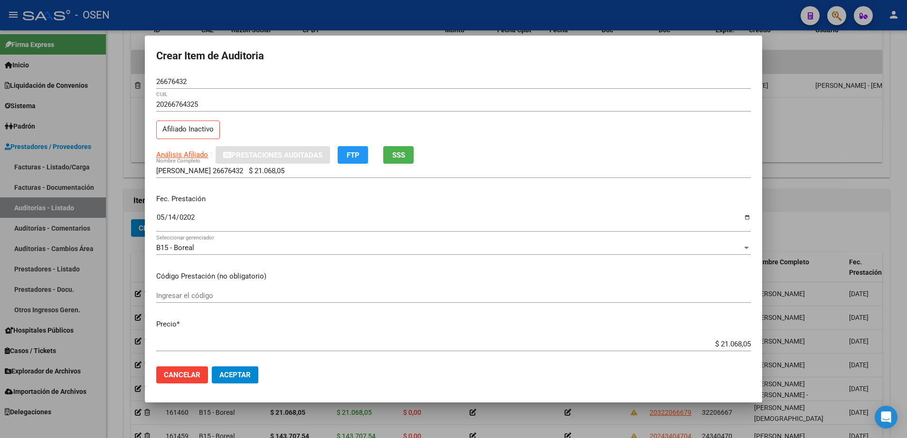
drag, startPoint x: 309, startPoint y: 166, endPoint x: 119, endPoint y: 170, distance: 190.0
click at [119, 170] on div "Crear Item de Auditoria 26676432 Nro Documento 20266764325 CUIL Afiliado Inacti…" at bounding box center [453, 219] width 907 height 438
click at [293, 175] on input "[PERSON_NAME] 26676432 $ 21.068,05" at bounding box center [453, 171] width 595 height 9
drag, startPoint x: 294, startPoint y: 170, endPoint x: 131, endPoint y: 170, distance: 163.8
click at [131, 170] on div "Crear Item de Auditoria 26676432 Nro Documento 20266764325 CUIL Afiliado Inacti…" at bounding box center [453, 219] width 907 height 438
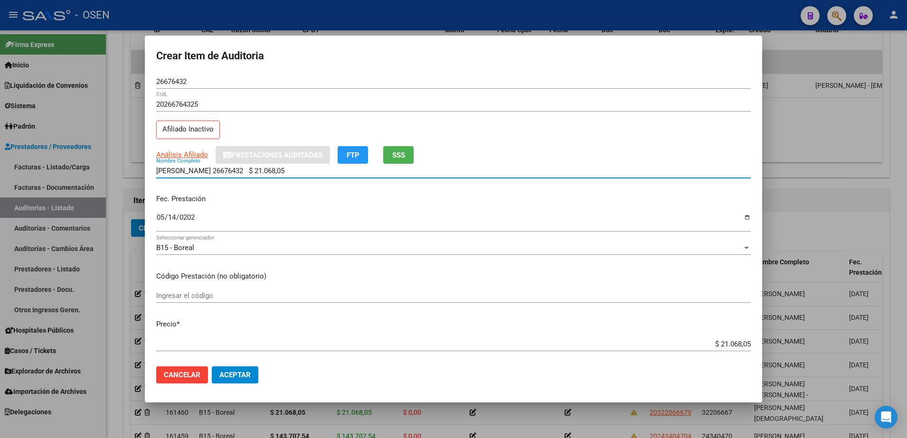
click at [293, 171] on input "[PERSON_NAME] 26676432 $ 21.068,05" at bounding box center [453, 171] width 595 height 9
drag, startPoint x: 292, startPoint y: 170, endPoint x: 223, endPoint y: 171, distance: 69.3
click at [223, 171] on input "[PERSON_NAME] 26676432 $ 21.068,05" at bounding box center [453, 171] width 595 height 9
type input "[PERSON_NAME]"
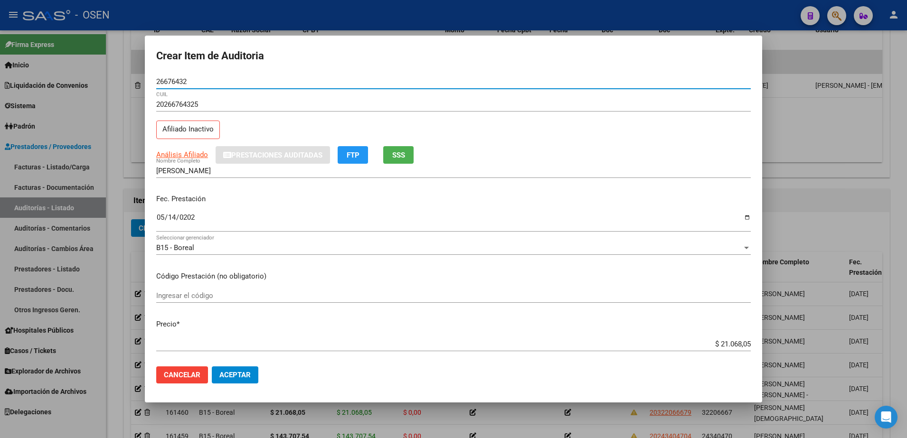
click at [184, 81] on input "26676432" at bounding box center [453, 81] width 595 height 9
click at [222, 170] on input "[PERSON_NAME]" at bounding box center [453, 171] width 595 height 9
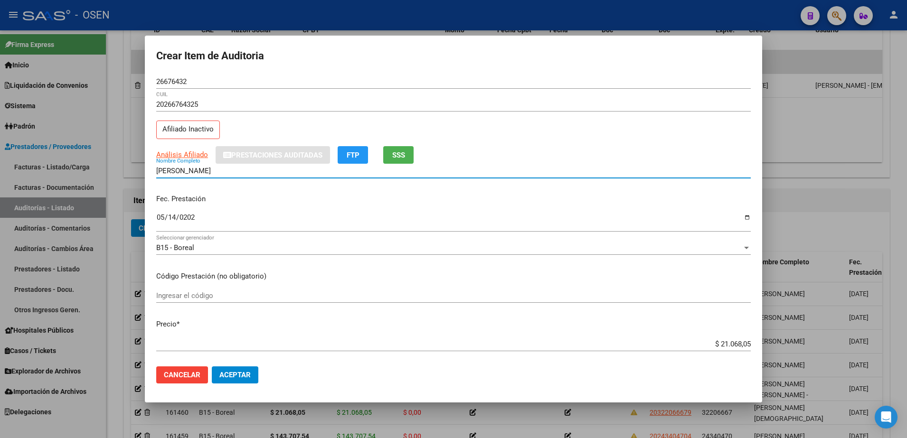
click at [222, 170] on input "[PERSON_NAME]" at bounding box center [453, 171] width 595 height 9
click at [243, 371] on span "Aceptar" at bounding box center [234, 375] width 31 height 9
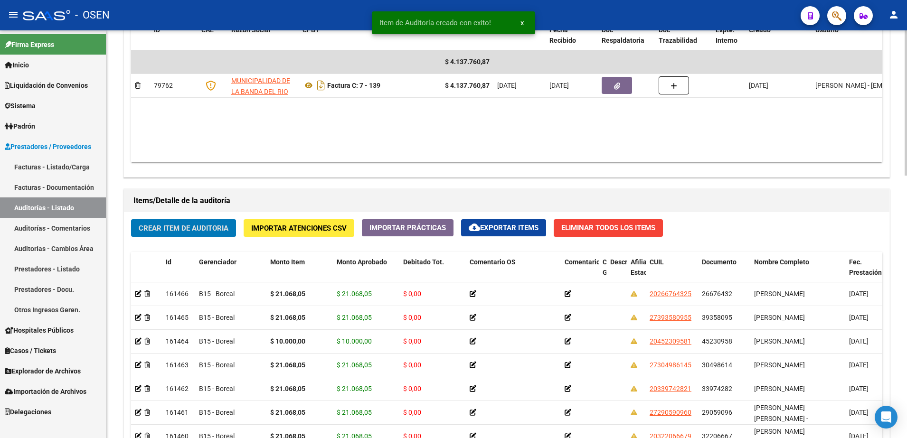
click at [231, 223] on button "Crear Item de Auditoria" at bounding box center [183, 228] width 105 height 18
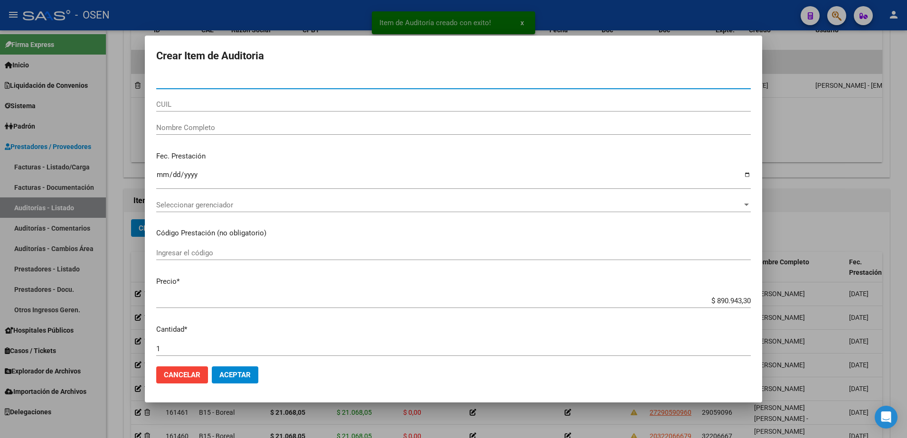
paste input "24340470"
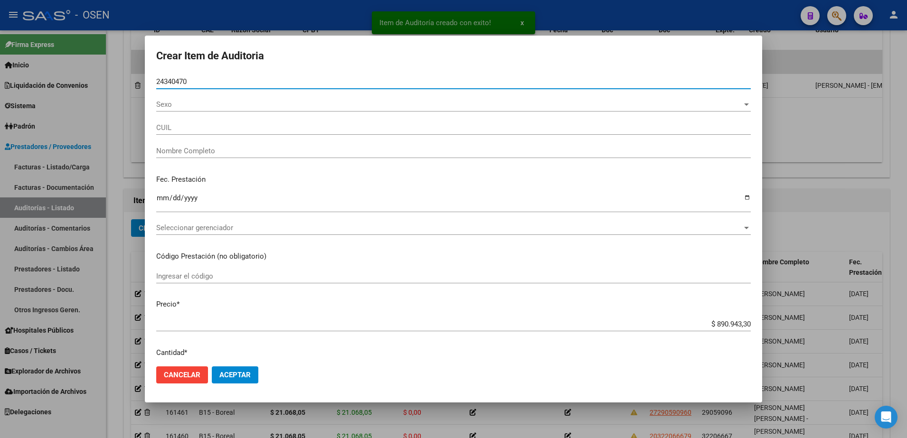
type input "24340470"
type input "20243404704"
type input "[PERSON_NAME]"
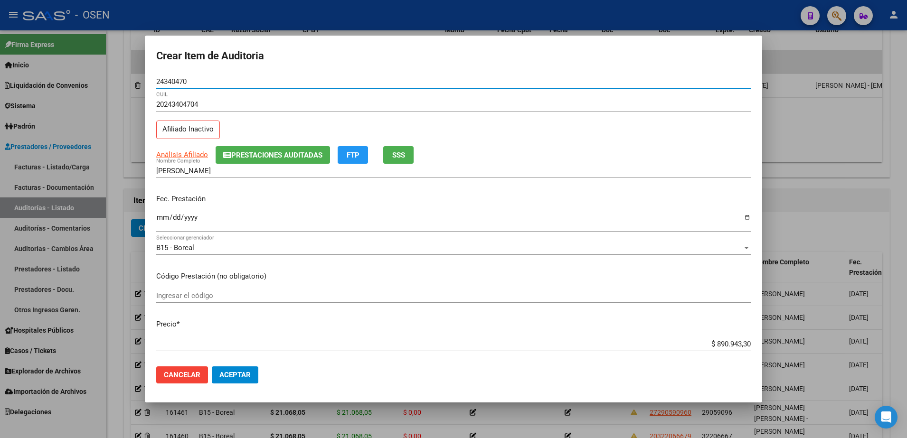
click at [171, 215] on input "Ingresar la fecha" at bounding box center [453, 221] width 595 height 15
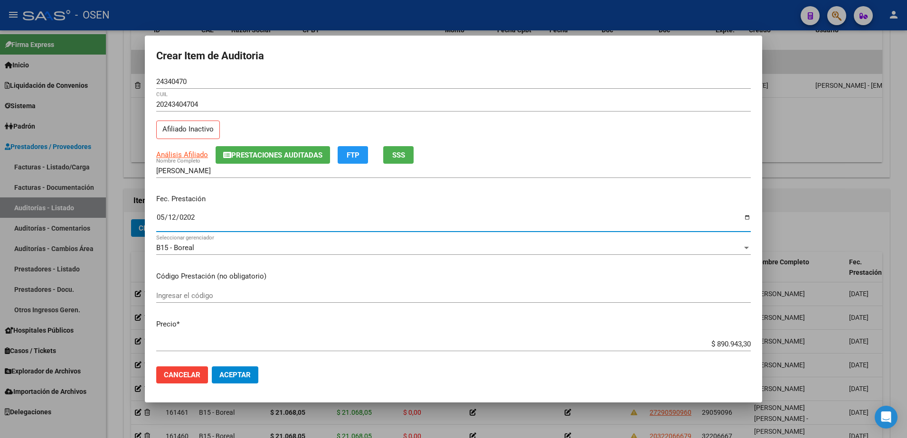
type input "[DATE]"
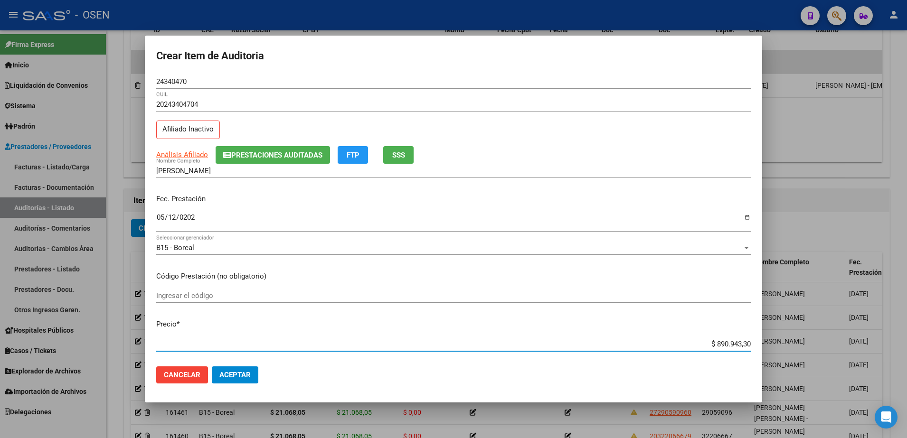
paste input "143.707,54"
type input "$ 143.707,54"
click at [237, 371] on span "Aceptar" at bounding box center [234, 375] width 31 height 9
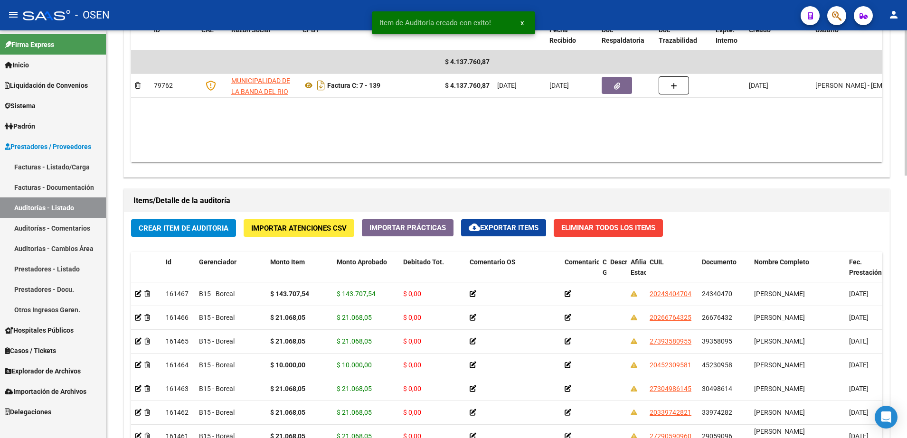
click at [211, 206] on h1 "Items/Detalle de la auditoría" at bounding box center [506, 200] width 747 height 15
click at [220, 228] on span "Crear Item de Auditoria" at bounding box center [184, 228] width 90 height 9
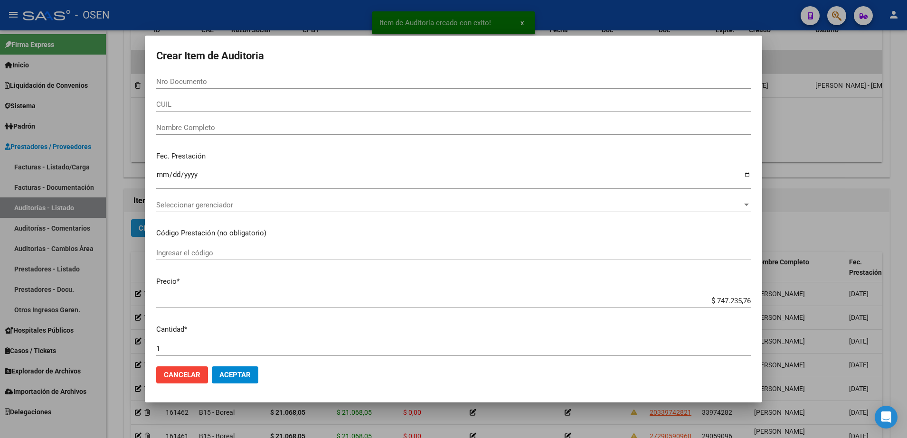
paste input "50814005"
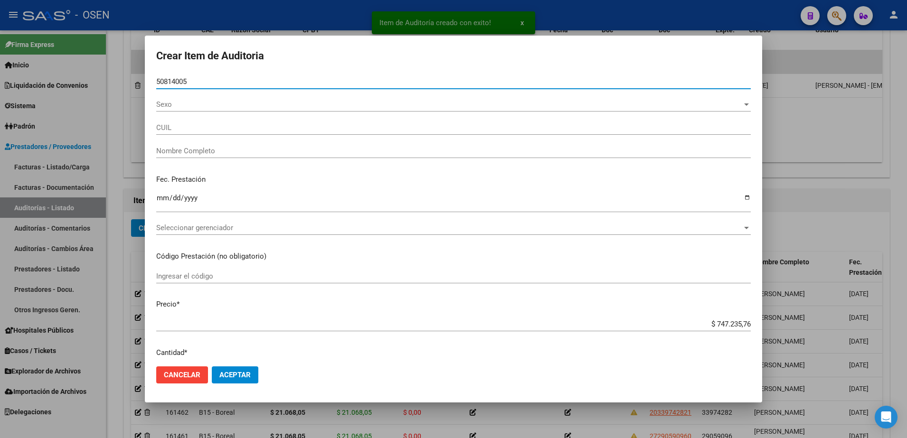
type input "50814005"
type input "27508140059"
type input "[PERSON_NAME] [PERSON_NAME]"
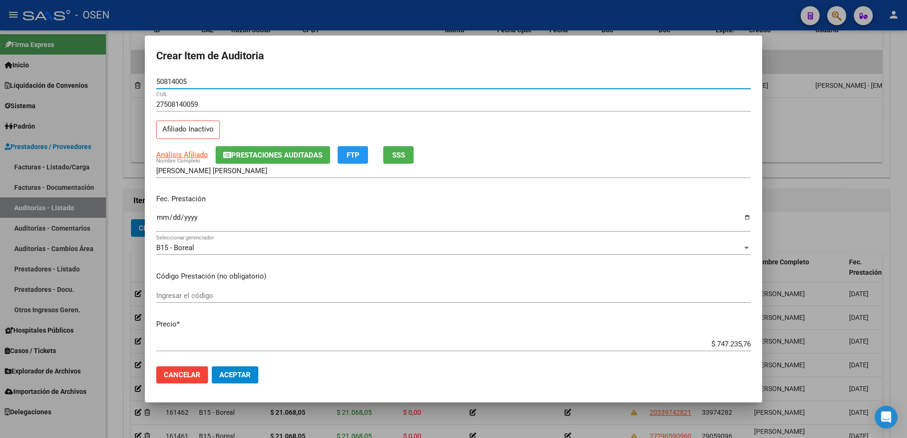
click at [160, 216] on input "Ingresar la fecha" at bounding box center [453, 221] width 595 height 15
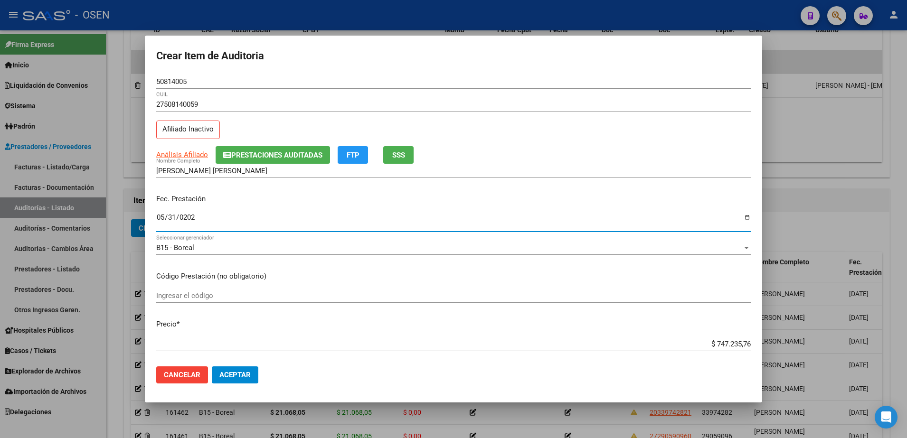
type input "[DATE]"
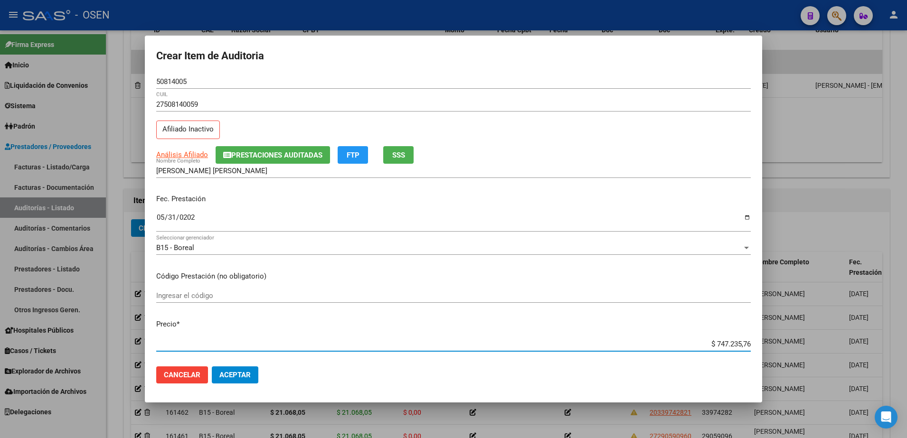
paste input "21.068,05"
type input "$ 21.068,05"
click at [171, 86] on div "50814005 Nro Documento" at bounding box center [453, 82] width 595 height 14
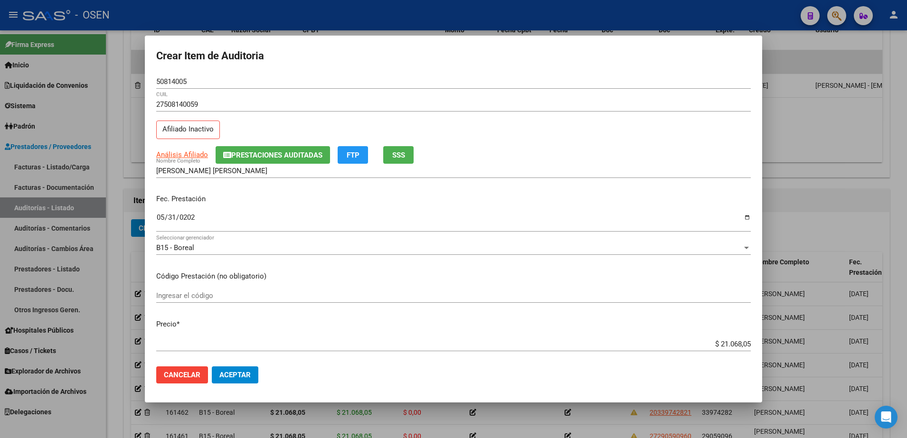
click at [171, 86] on div "50814005 Nro Documento" at bounding box center [453, 82] width 595 height 14
click at [170, 82] on input "50814005" at bounding box center [453, 81] width 595 height 9
click at [242, 173] on input "[PERSON_NAME] [PERSON_NAME]" at bounding box center [453, 171] width 595 height 9
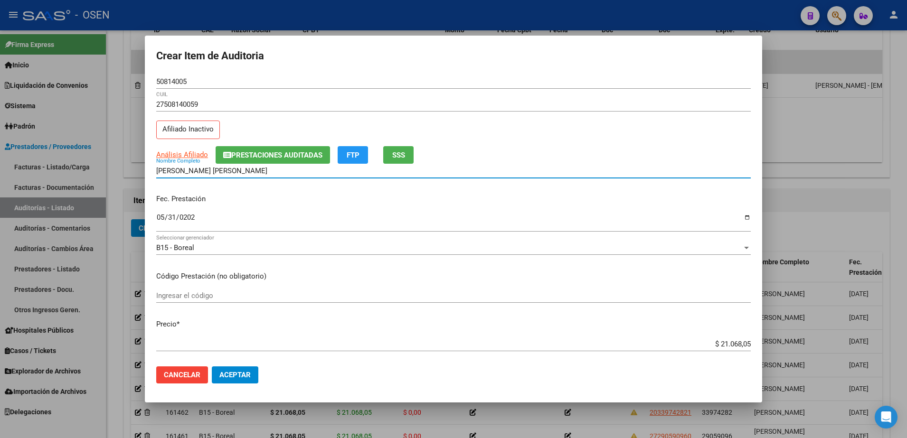
paste input "50814005"
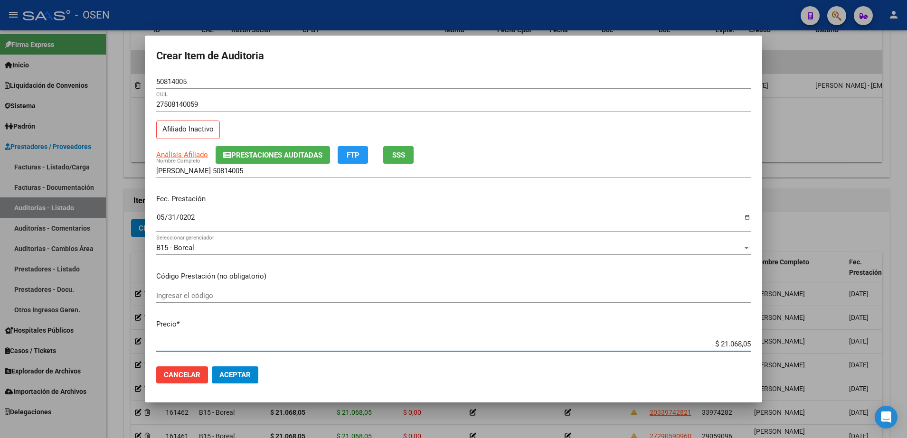
drag, startPoint x: 682, startPoint y: 343, endPoint x: 772, endPoint y: 348, distance: 89.9
click at [772, 348] on div "Crear Item de Auditoria 50814005 Nro Documento 27508140059 CUIL Afiliado Inacti…" at bounding box center [453, 219] width 907 height 438
click at [306, 177] on div "[PERSON_NAME] 50814005 Nombre Completo" at bounding box center [453, 171] width 595 height 14
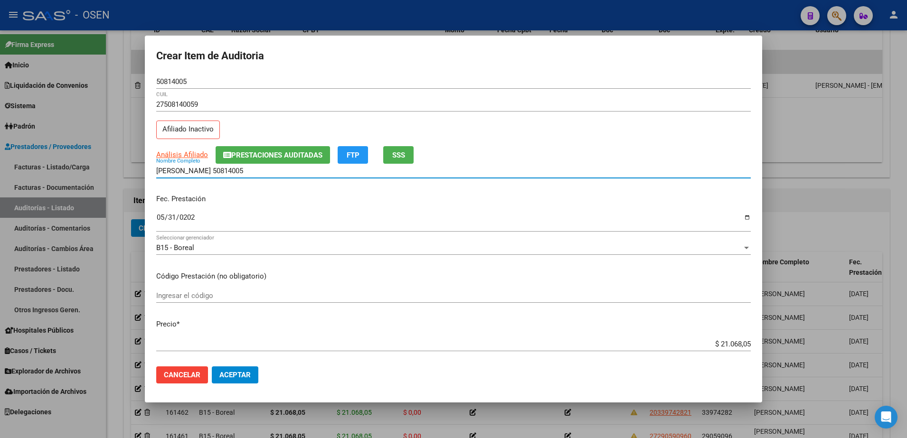
paste input "$ 21.068,05"
drag, startPoint x: 311, startPoint y: 170, endPoint x: 157, endPoint y: 173, distance: 153.4
click at [157, 173] on input "[PERSON_NAME] 50814005 $ 21.068,05" at bounding box center [453, 171] width 595 height 9
click at [164, 81] on input "50814005" at bounding box center [453, 81] width 595 height 9
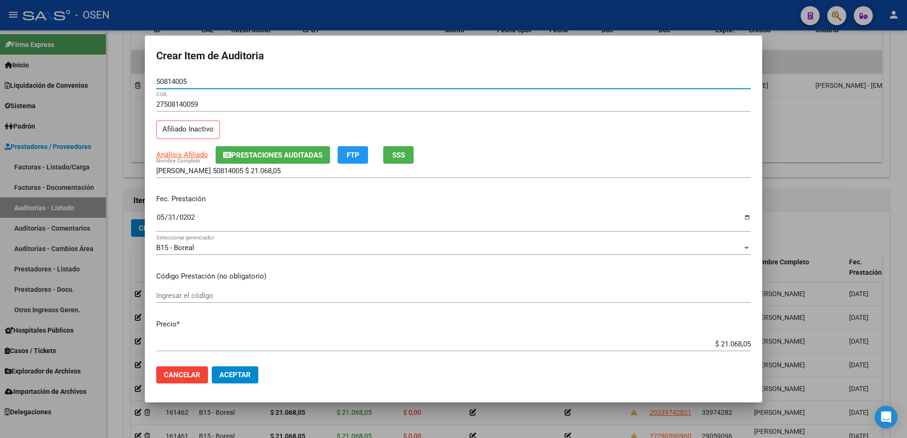
click at [164, 81] on input "50814005" at bounding box center [453, 81] width 595 height 9
click at [243, 151] on span "Prestaciones Auditadas" at bounding box center [276, 155] width 91 height 9
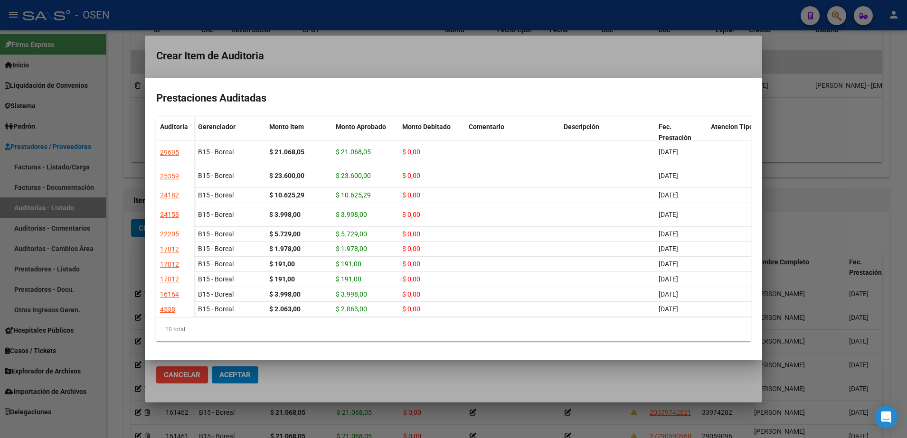
click at [379, 14] on div at bounding box center [453, 219] width 907 height 438
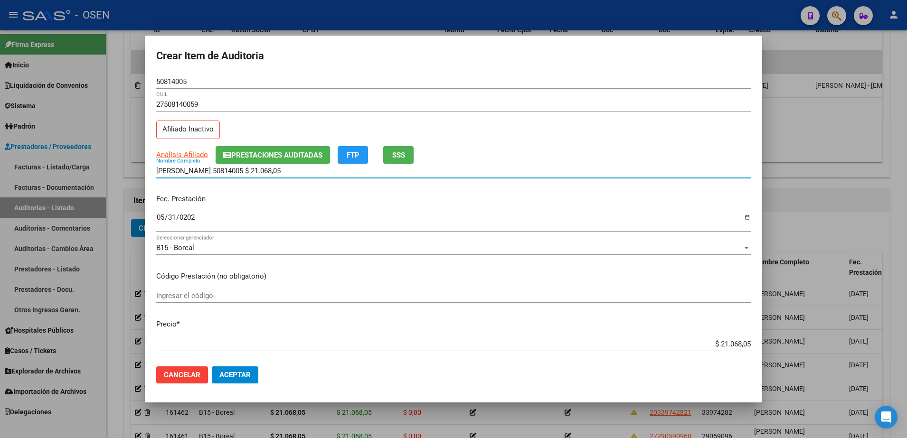
drag, startPoint x: 307, startPoint y: 167, endPoint x: 153, endPoint y: 169, distance: 153.9
click at [153, 169] on mat-dialog-content "50814005 Nro Documento 27508140059 CUIL Afiliado Inactivo Análisis Afiliado Pre…" at bounding box center [453, 217] width 617 height 285
click at [312, 182] on div "[PERSON_NAME] 50814005 $ 21.068,05 Nombre Completo" at bounding box center [453, 175] width 595 height 23
click at [318, 161] on button "Prestaciones Auditadas" at bounding box center [273, 155] width 114 height 18
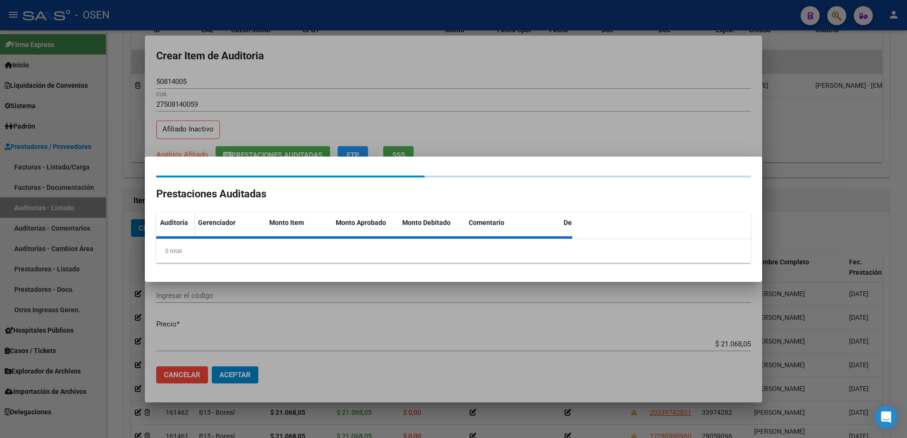
drag, startPoint x: 341, startPoint y: 132, endPoint x: 331, endPoint y: 155, distance: 24.9
click at [341, 132] on div at bounding box center [453, 219] width 907 height 438
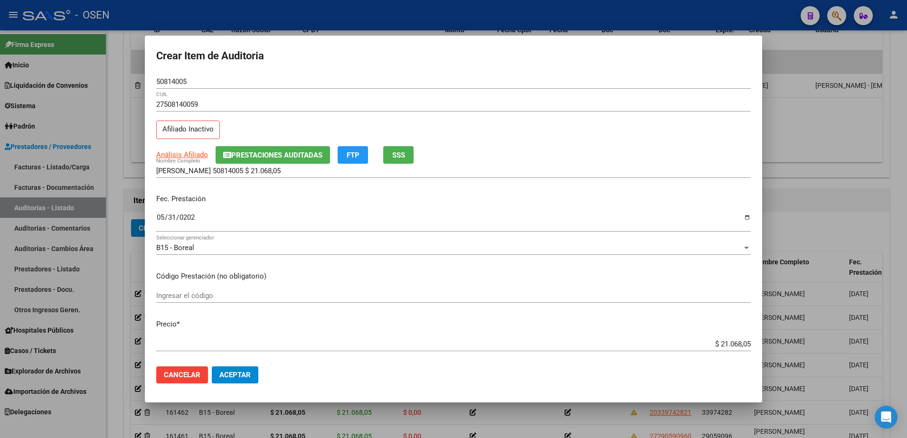
drag, startPoint x: 312, startPoint y: 175, endPoint x: 255, endPoint y: 173, distance: 56.1
click at [255, 173] on div "[PERSON_NAME] 50814005 $ 21.068,05 Nombre Completo" at bounding box center [453, 171] width 595 height 14
click at [227, 172] on input "[PERSON_NAME] 50814005 $ 21.068,05" at bounding box center [453, 171] width 595 height 9
drag, startPoint x: 230, startPoint y: 170, endPoint x: 341, endPoint y: 170, distance: 111.6
click at [341, 170] on input "[PERSON_NAME] 50814005 $ 21.068,05" at bounding box center [453, 171] width 595 height 9
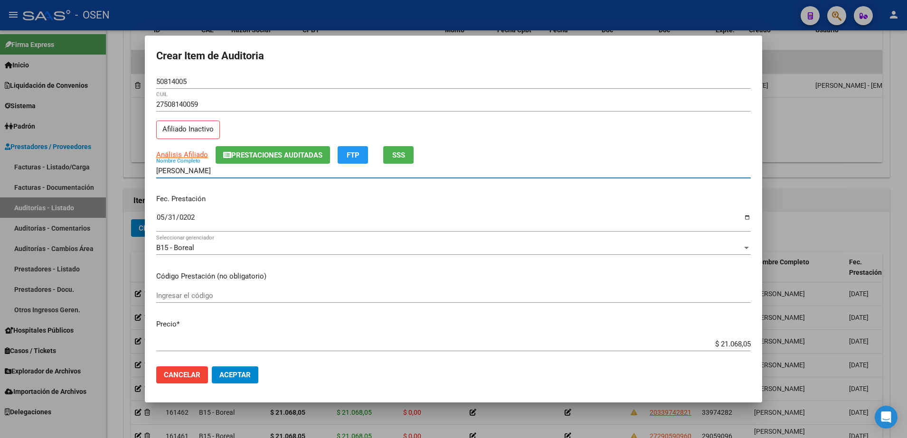
type input "[PERSON_NAME]"
click at [226, 380] on button "Aceptar" at bounding box center [235, 375] width 47 height 17
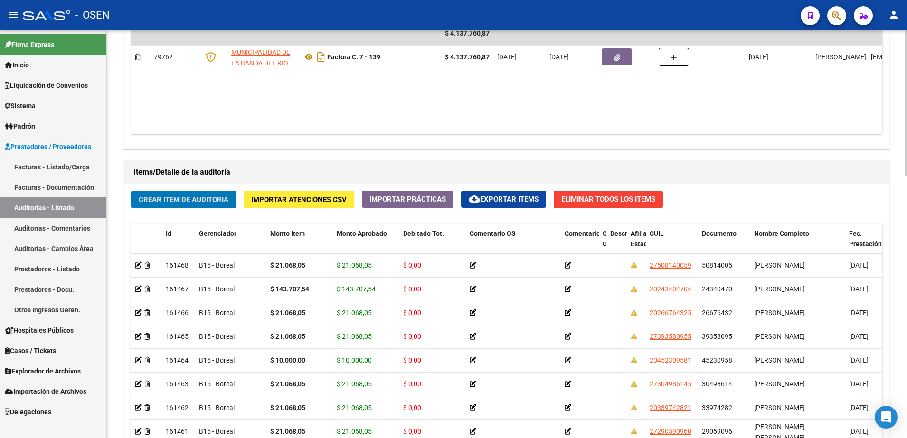
scroll to position [534, 0]
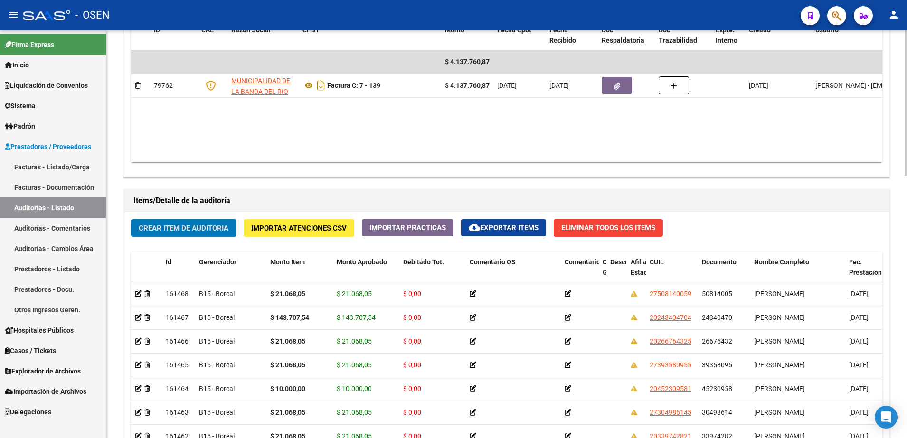
click at [206, 230] on span "Crear Item de Auditoria" at bounding box center [184, 228] width 90 height 9
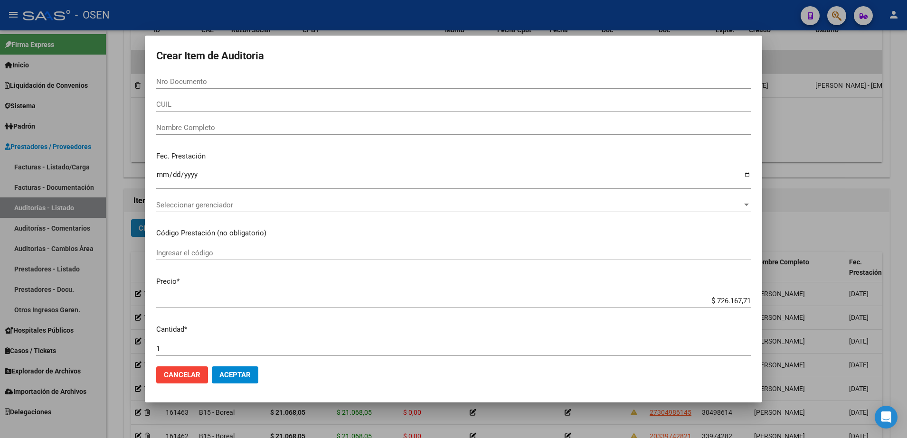
paste input "24340470"
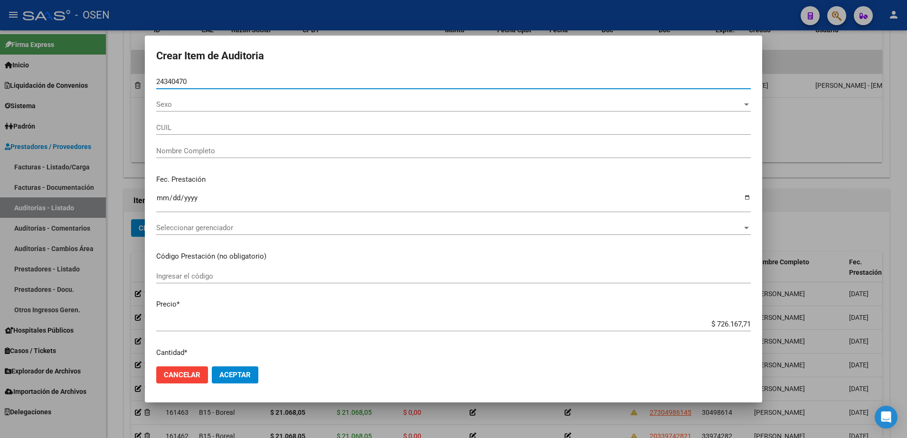
type input "24340470"
type input "20243404704"
type input "[PERSON_NAME]"
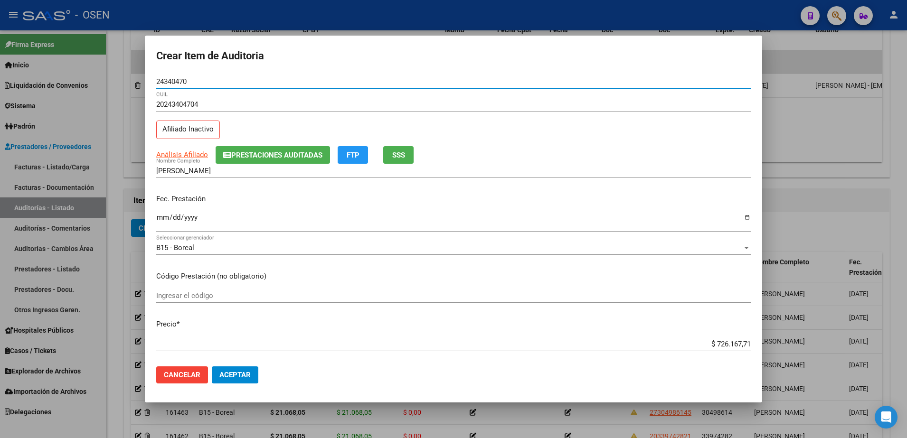
click at [158, 222] on input "Ingresar la fecha" at bounding box center [453, 221] width 595 height 15
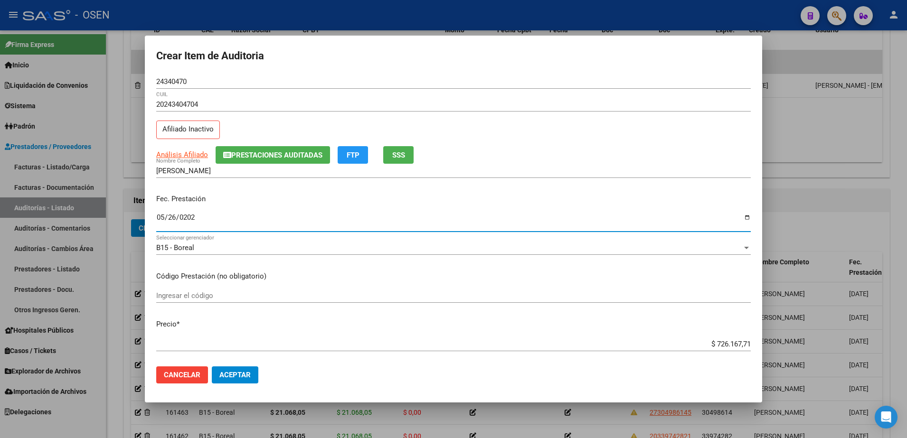
type input "[DATE]"
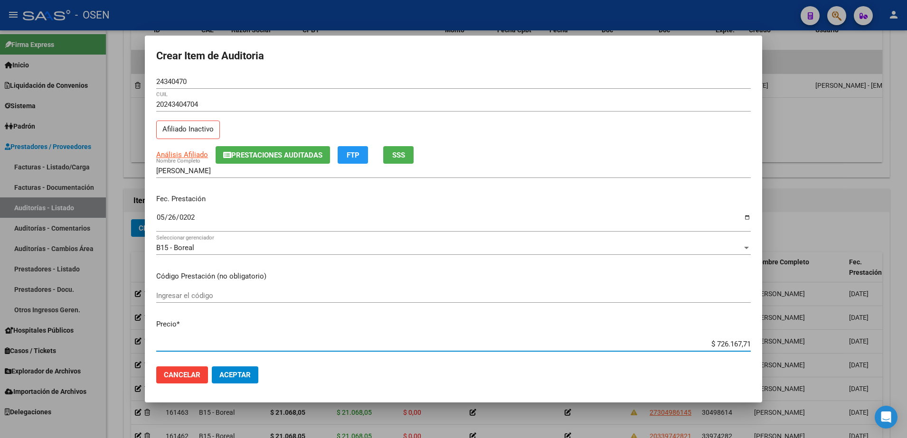
paste input "143.707,54"
type input "$ 143.707,54"
click at [248, 369] on button "Aceptar" at bounding box center [235, 375] width 47 height 17
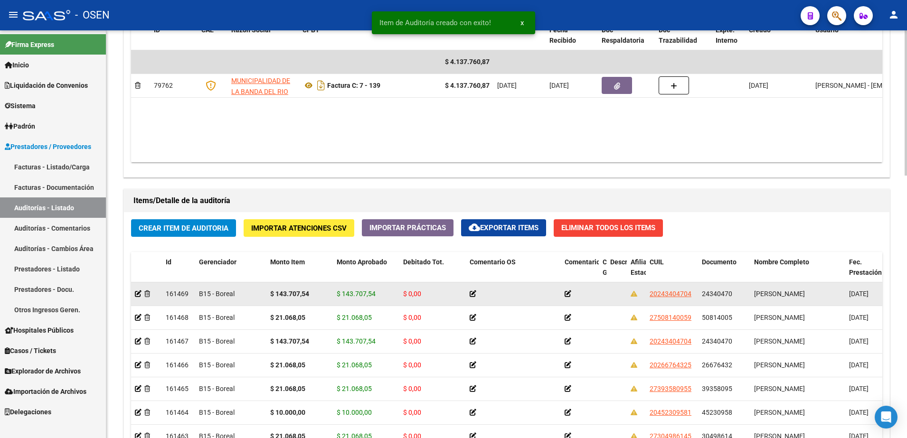
click at [719, 293] on span "24340470" at bounding box center [717, 294] width 30 height 8
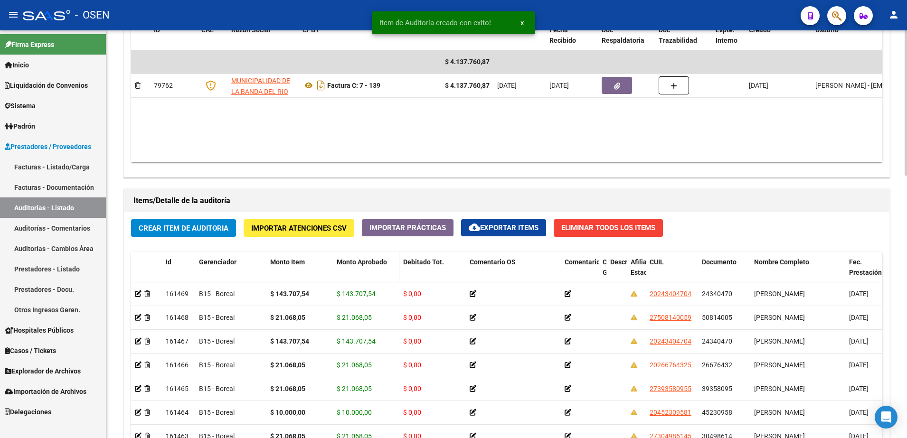
copy span "24340470"
click at [188, 221] on button "Crear Item de Auditoria" at bounding box center [183, 228] width 105 height 18
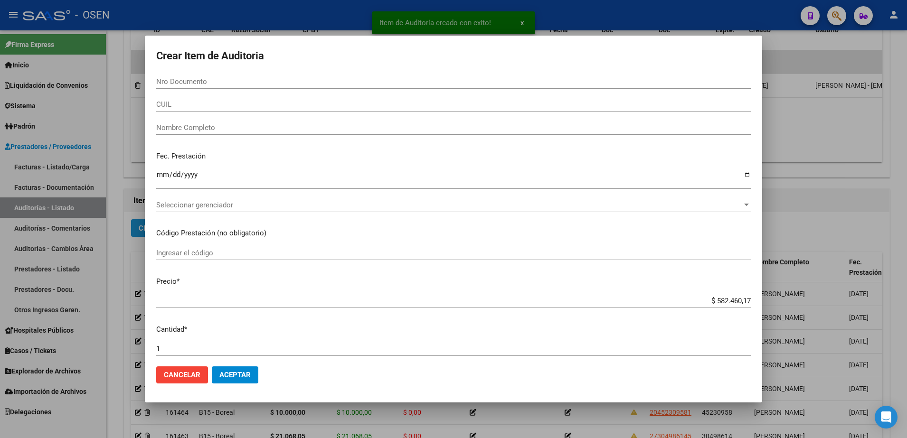
paste input "24340470"
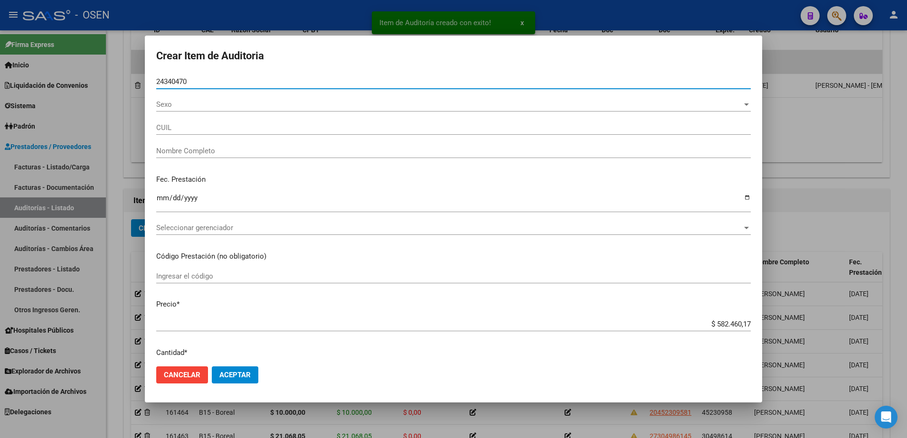
type input "24340470"
type input "20243404704"
type input "[PERSON_NAME]"
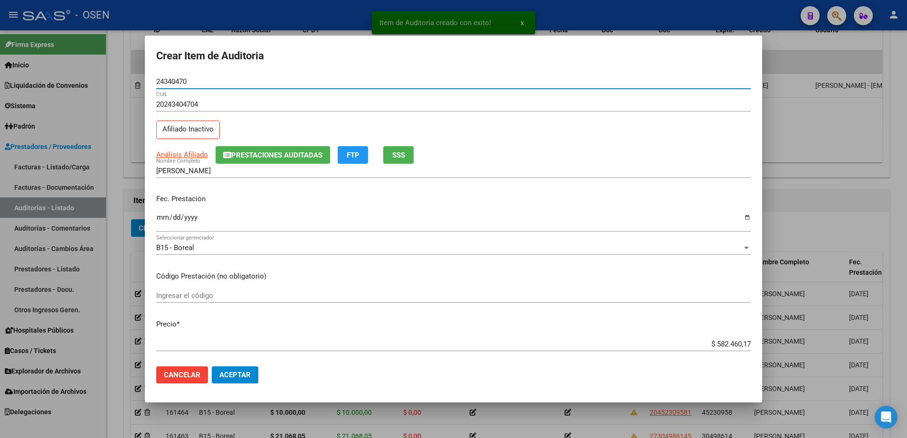
click at [163, 216] on input "Ingresar la fecha" at bounding box center [453, 221] width 595 height 15
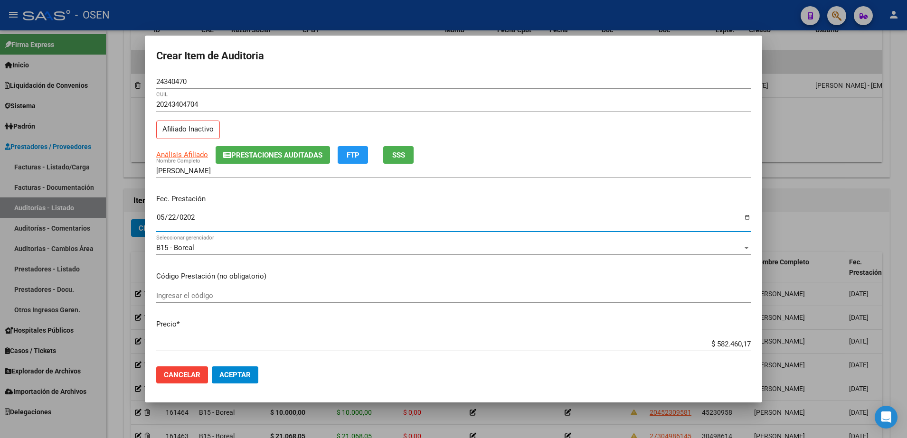
type input "[DATE]"
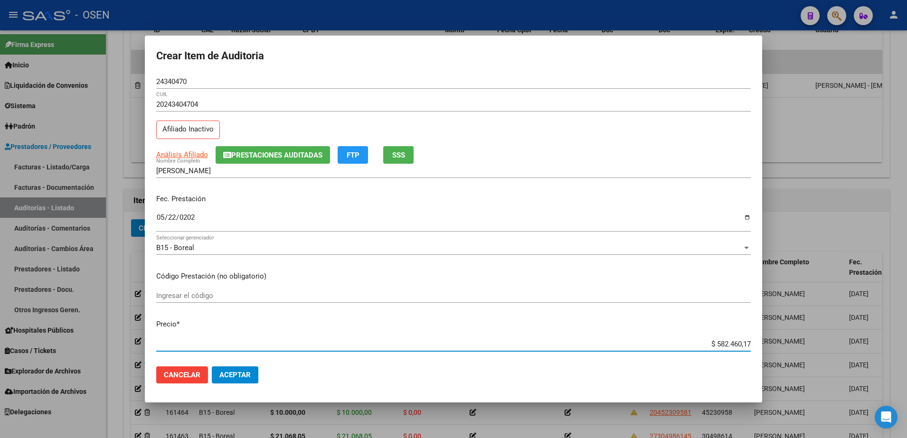
paste input "143.707,54"
type input "$ 143.707,54"
click at [257, 375] on button "Aceptar" at bounding box center [235, 375] width 47 height 17
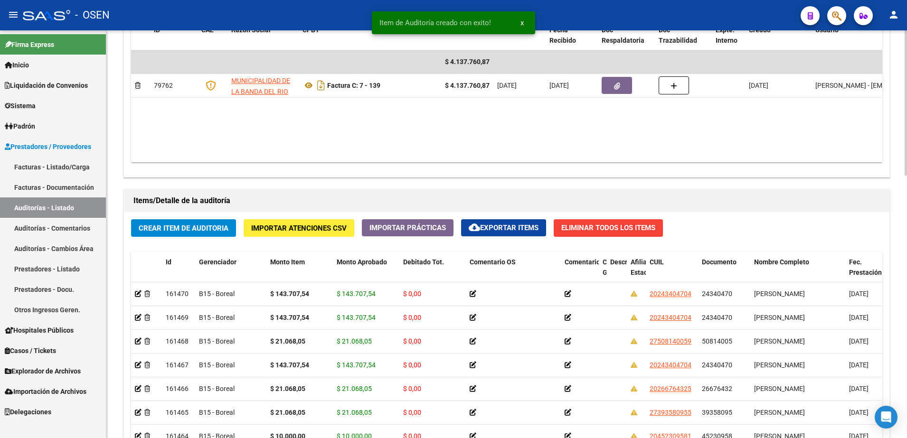
click at [217, 232] on span "Crear Item de Auditoria" at bounding box center [184, 228] width 90 height 9
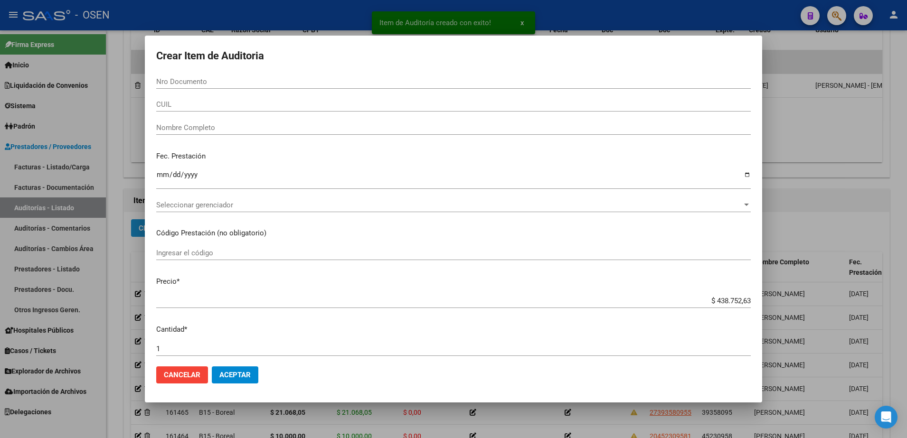
paste input "36518751"
type input "36518751"
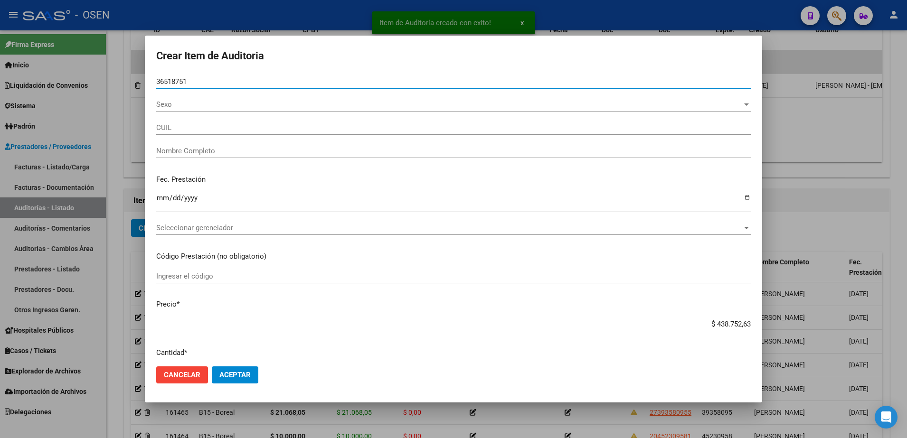
type input "20365187518"
type input "[PERSON_NAME] VICTORIA"
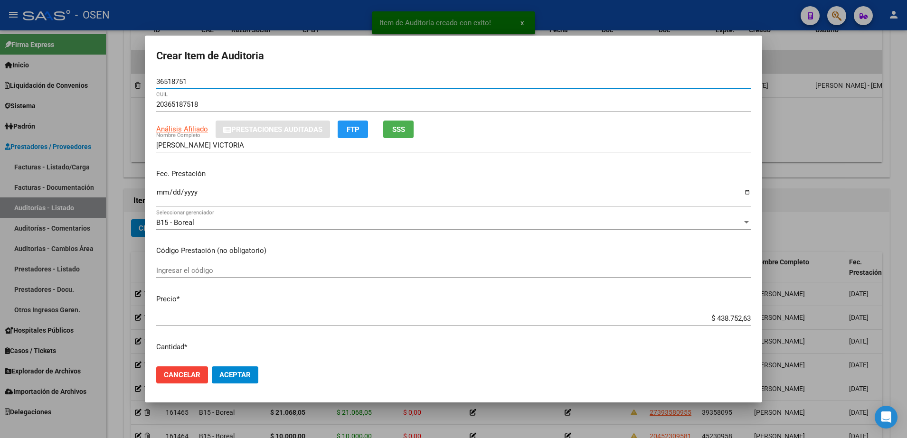
type input "36518751"
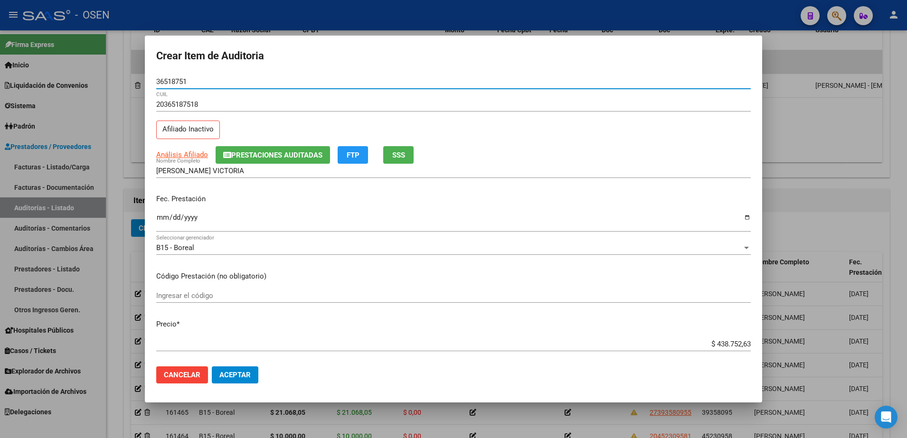
click at [163, 219] on input "Ingresar la fecha" at bounding box center [453, 221] width 595 height 15
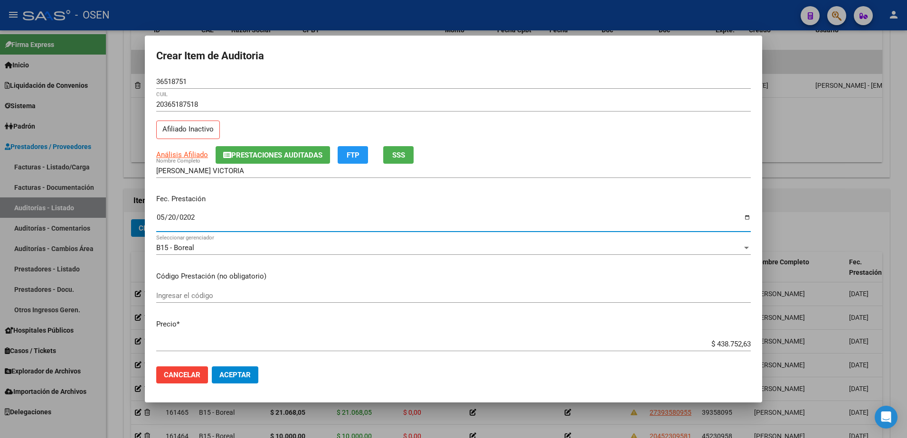
type input "[DATE]"
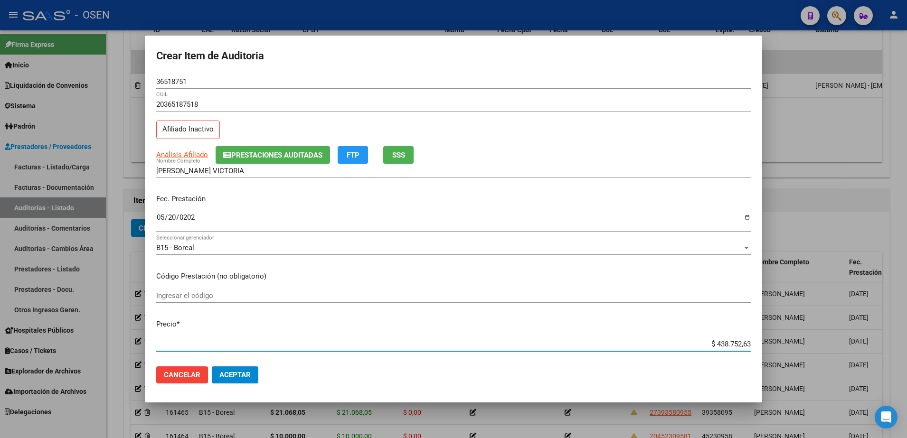
paste input "21.068,05"
type input "$ 21.068,05"
click at [176, 87] on div "36518751 Nro Documento" at bounding box center [453, 82] width 595 height 14
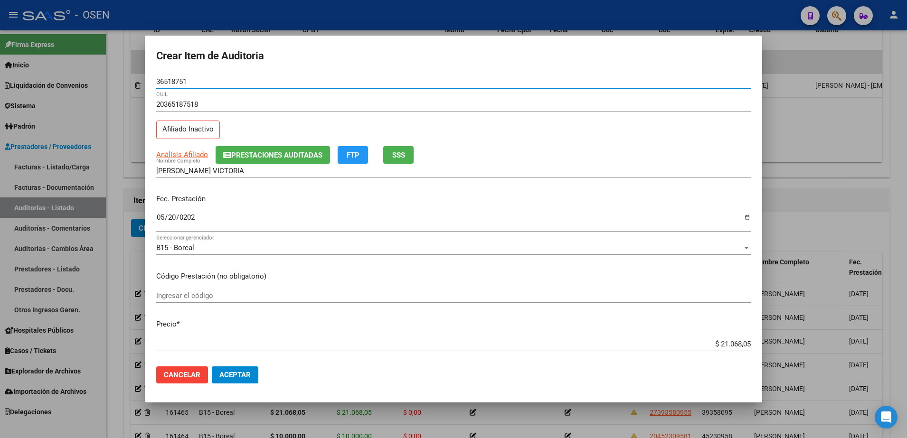
click at [176, 87] on div "36518751 Nro Documento" at bounding box center [453, 82] width 595 height 14
click at [175, 83] on input "36518751" at bounding box center [453, 81] width 595 height 9
click at [173, 75] on div "36518751 Nro Documento" at bounding box center [453, 82] width 595 height 14
click at [175, 78] on input "36518751" at bounding box center [453, 81] width 595 height 9
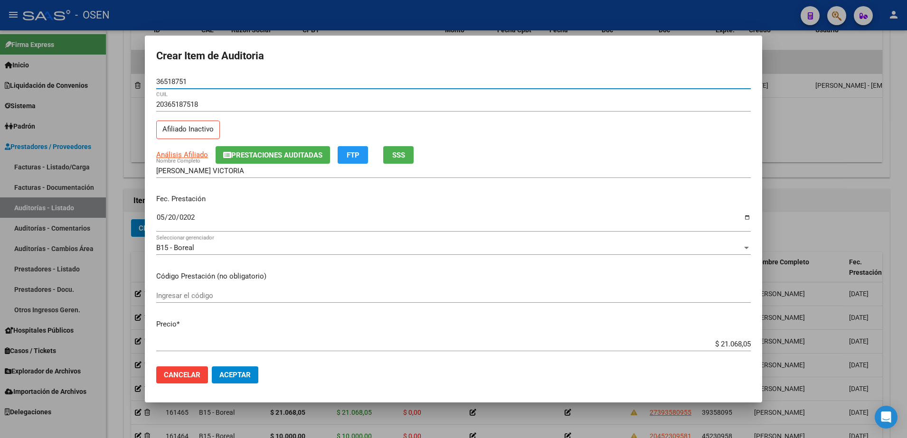
click at [175, 78] on input "36518751" at bounding box center [453, 81] width 595 height 9
click at [248, 169] on input "[PERSON_NAME] VICTORIA" at bounding box center [453, 171] width 595 height 9
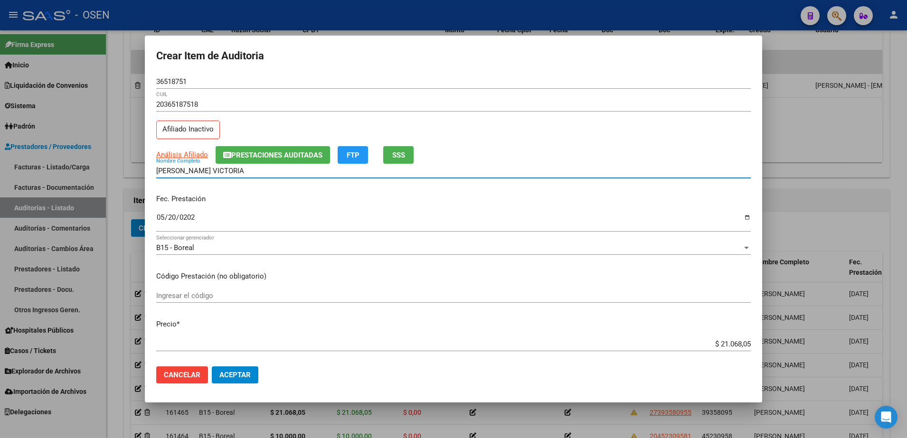
click at [239, 173] on input "[PERSON_NAME] VICTORIA" at bounding box center [453, 171] width 595 height 9
paste input "36518751"
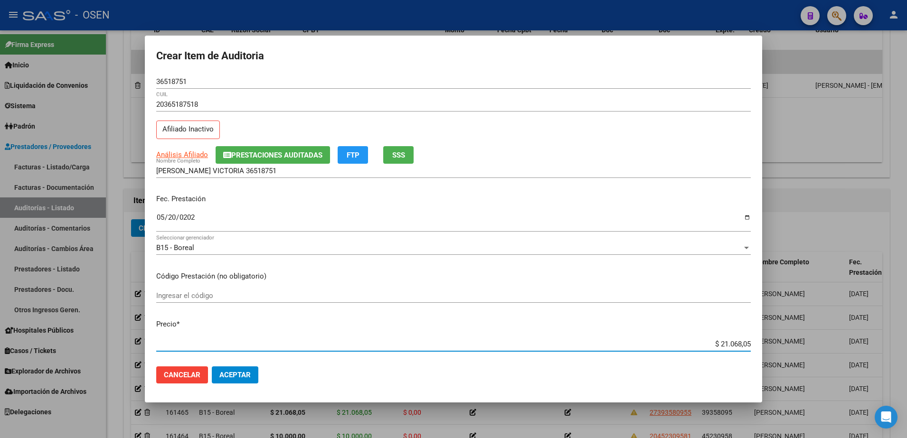
drag, startPoint x: 707, startPoint y: 345, endPoint x: 735, endPoint y: 340, distance: 28.4
click at [740, 343] on input "$ 21.068,05" at bounding box center [453, 344] width 595 height 9
click at [687, 345] on input "$ 21.068,05" at bounding box center [453, 344] width 595 height 9
drag, startPoint x: 687, startPoint y: 344, endPoint x: 706, endPoint y: 324, distance: 27.2
click at [752, 343] on mat-dialog-content "36518751 Nro Documento 20365187518 CUIL Afiliado Inactivo Análisis Afiliado Pre…" at bounding box center [453, 217] width 617 height 285
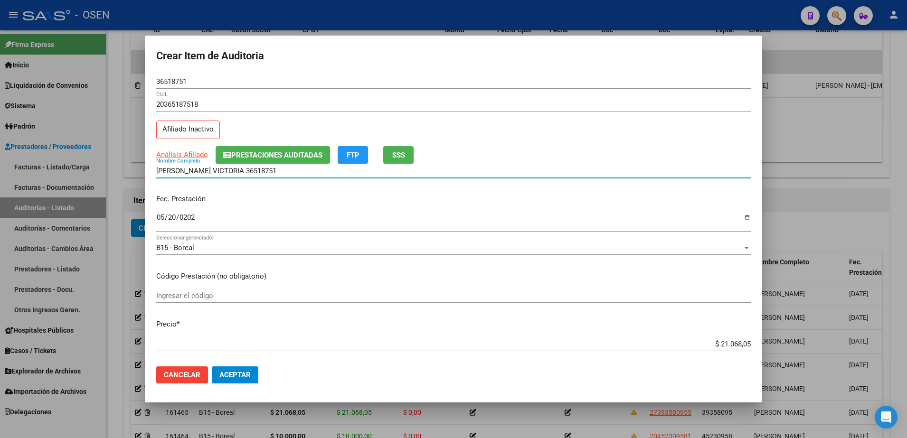
click at [332, 172] on input "[PERSON_NAME] VICTORIA 36518751" at bounding box center [453, 171] width 595 height 9
click at [275, 172] on input "[PERSON_NAME] VICTORIA 36518751" at bounding box center [453, 171] width 595 height 9
paste input "$ 21.068,05"
drag, startPoint x: 315, startPoint y: 167, endPoint x: 135, endPoint y: 167, distance: 180.5
click at [135, 167] on div "Crear Item de Auditoria 36518751 Nro Documento 20365187518 CUIL Afiliado Inacti…" at bounding box center [453, 219] width 907 height 438
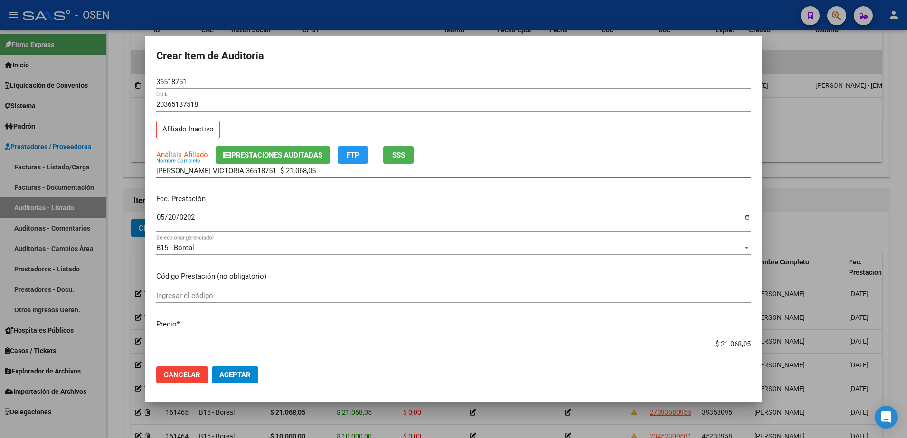
click at [321, 168] on input "[PERSON_NAME] VICTORIA 36518751 $ 21.068,05" at bounding box center [453, 171] width 595 height 9
drag, startPoint x: 321, startPoint y: 168, endPoint x: 239, endPoint y: 174, distance: 82.4
click at [239, 174] on input "[PERSON_NAME] VICTORIA 36518751 $ 21.068,05" at bounding box center [453, 171] width 595 height 9
type input "[PERSON_NAME] VICTORIA"
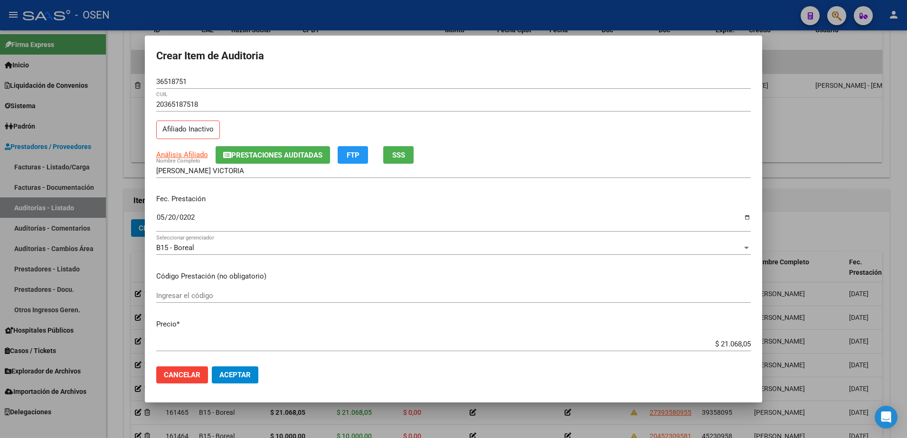
click at [231, 363] on mat-dialog-actions "Cancelar Aceptar" at bounding box center [453, 375] width 595 height 32
click at [250, 369] on button "Aceptar" at bounding box center [235, 375] width 47 height 17
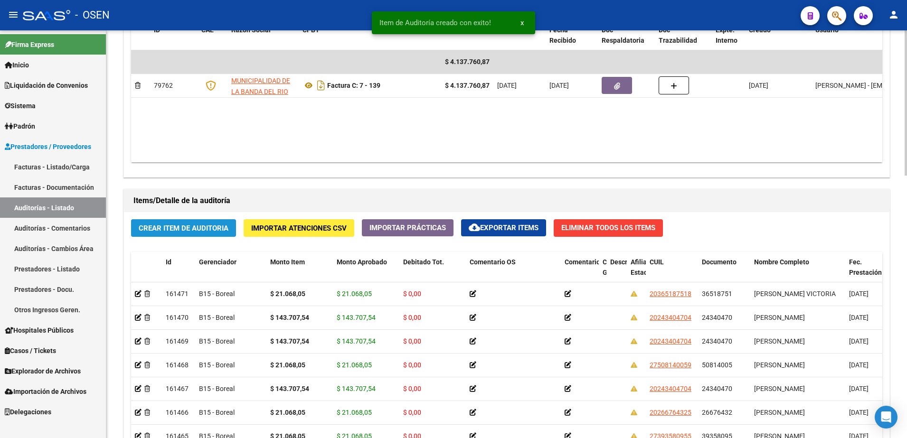
click at [188, 229] on span "Crear Item de Auditoria" at bounding box center [184, 228] width 90 height 9
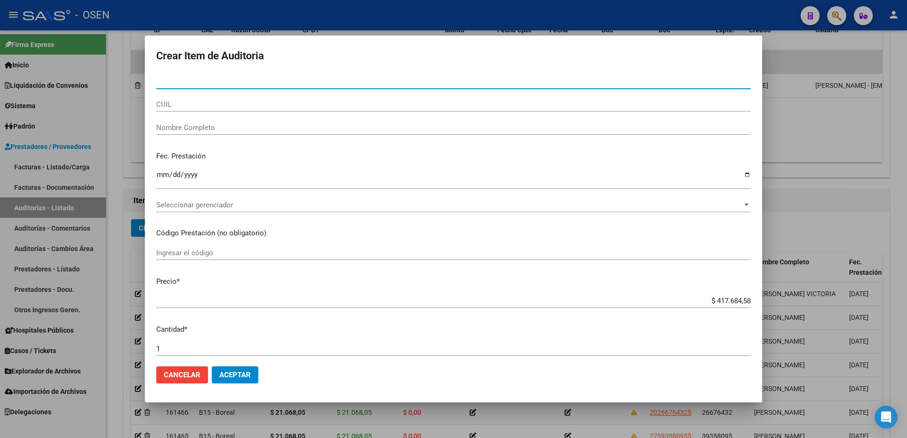
click at [226, 103] on input "CUIL" at bounding box center [453, 104] width 595 height 9
paste input "20243404704"
type input "20243404704"
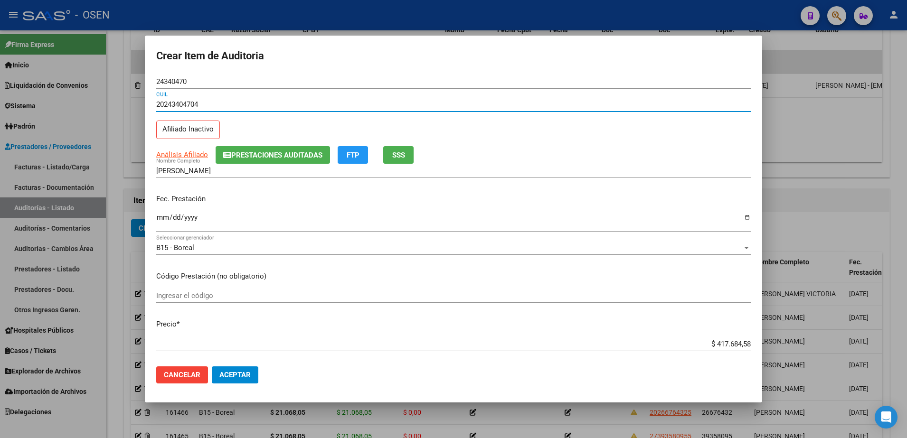
click at [164, 218] on input "Ingresar la fecha" at bounding box center [453, 221] width 595 height 15
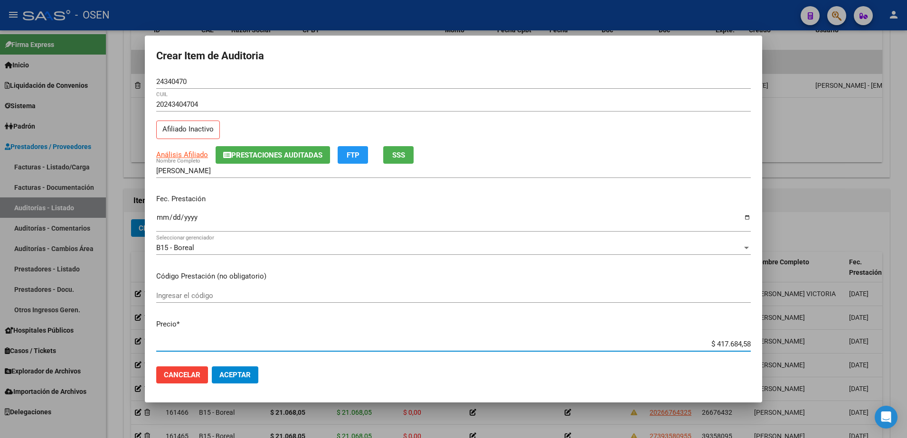
paste input "20243404704"
click at [715, 345] on input "$ 202.434.047,04" at bounding box center [453, 344] width 595 height 9
paste input "143.707,5"
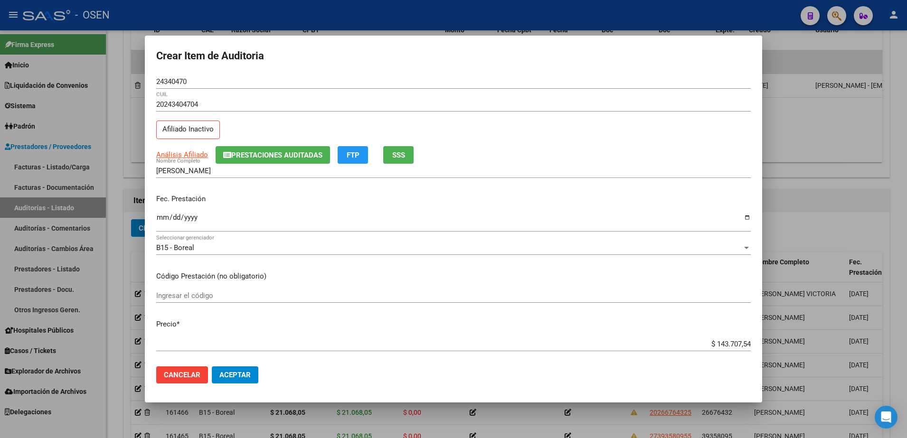
drag, startPoint x: 327, startPoint y: 376, endPoint x: 413, endPoint y: 393, distance: 87.6
click at [327, 377] on mat-dialog-actions "Cancelar Aceptar" at bounding box center [453, 375] width 595 height 32
click at [248, 374] on span "Aceptar" at bounding box center [234, 375] width 31 height 9
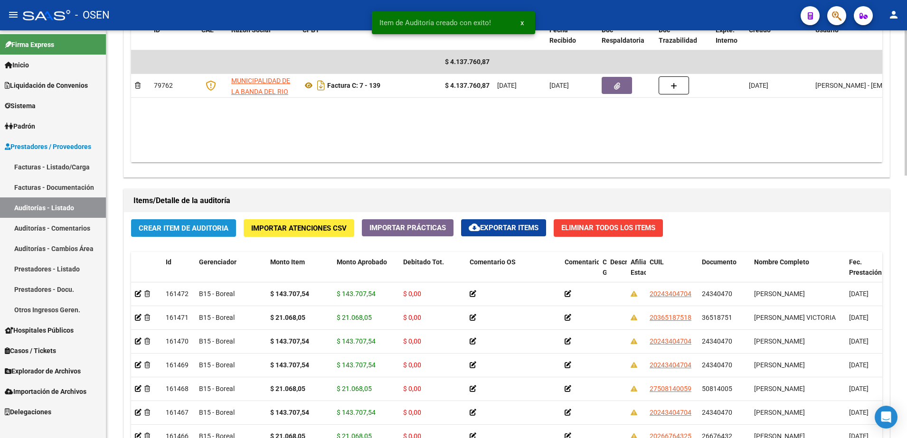
click at [203, 222] on button "Crear Item de Auditoria" at bounding box center [183, 228] width 105 height 18
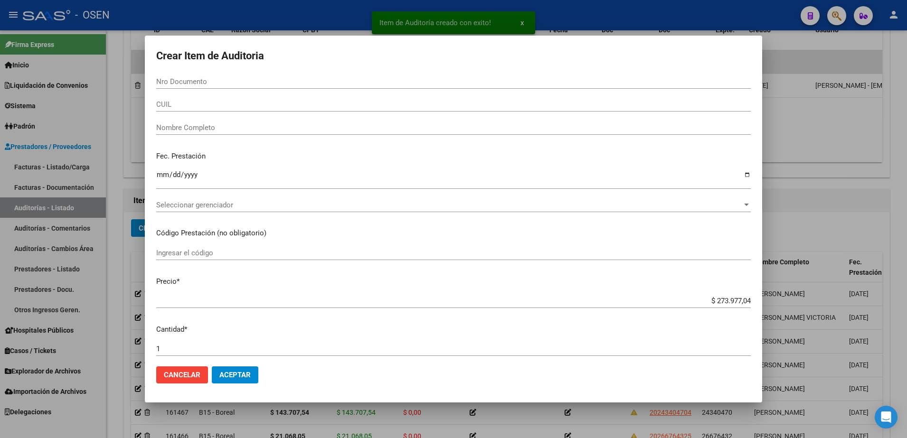
paste input "24340470"
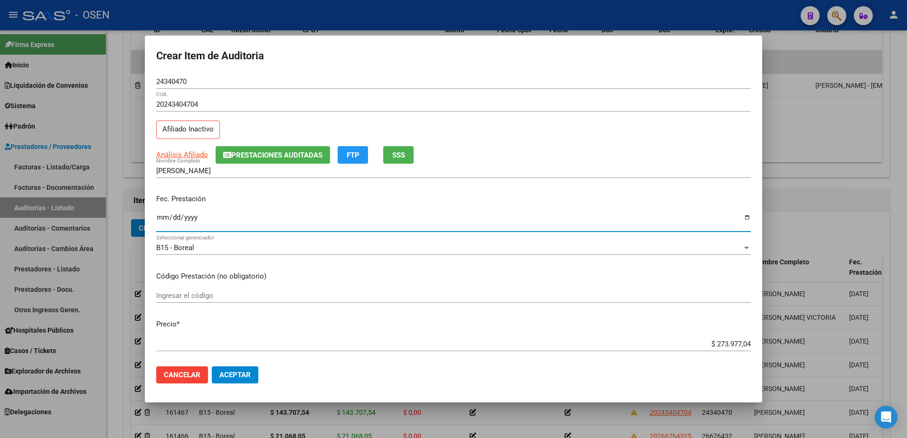
click at [166, 214] on input "Ingresar la fecha" at bounding box center [453, 221] width 595 height 15
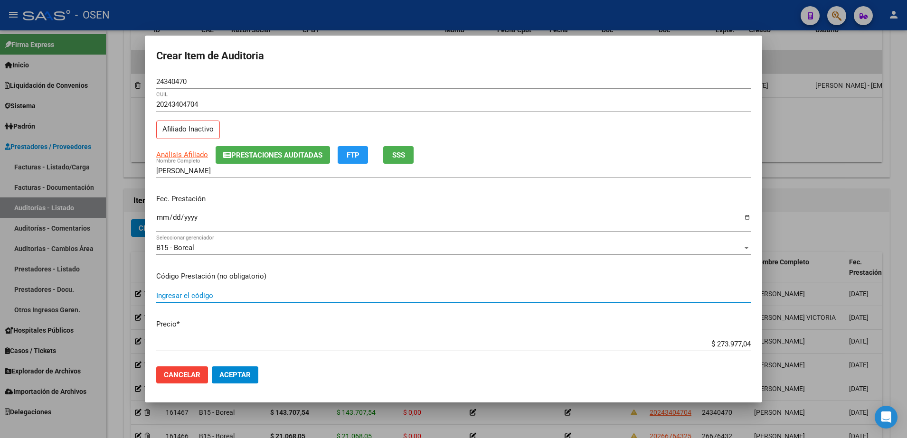
paste input "143.707,5"
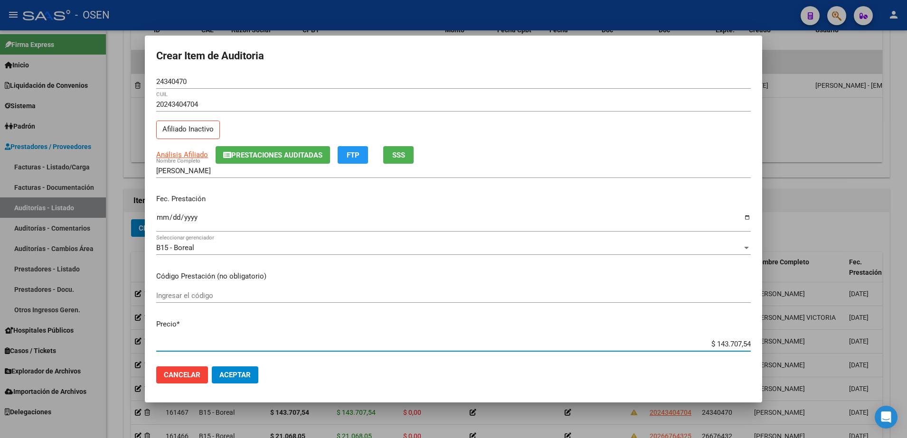
click at [233, 374] on span "Aceptar" at bounding box center [234, 375] width 31 height 9
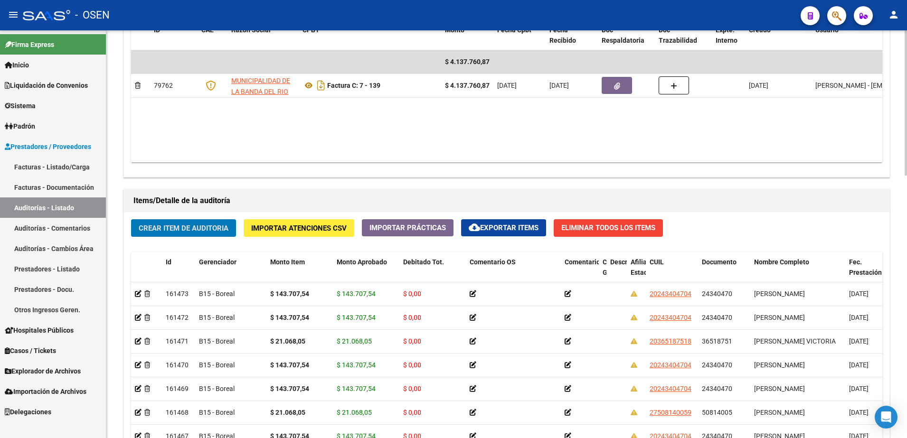
click at [174, 219] on button "Crear Item de Auditoria" at bounding box center [183, 228] width 105 height 18
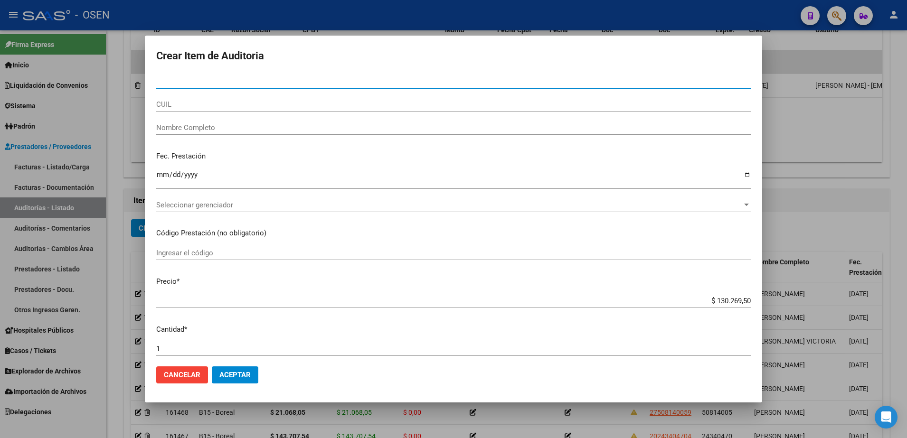
paste input "45335991"
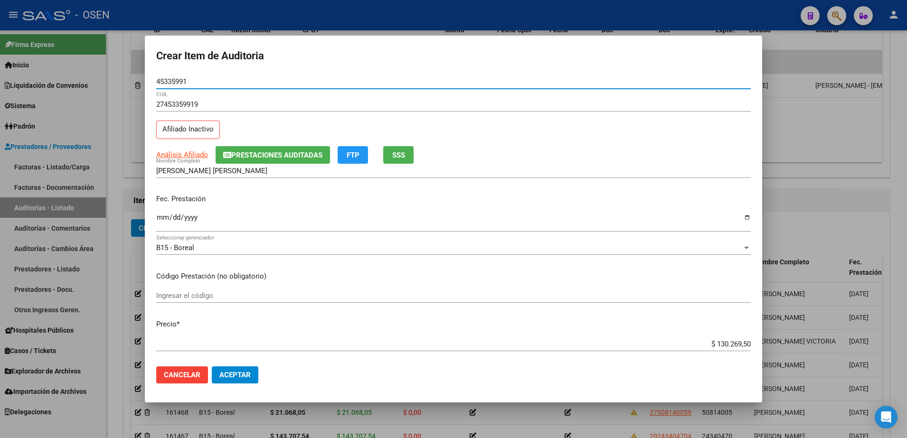
click at [252, 156] on span "Prestaciones Auditadas" at bounding box center [276, 155] width 91 height 9
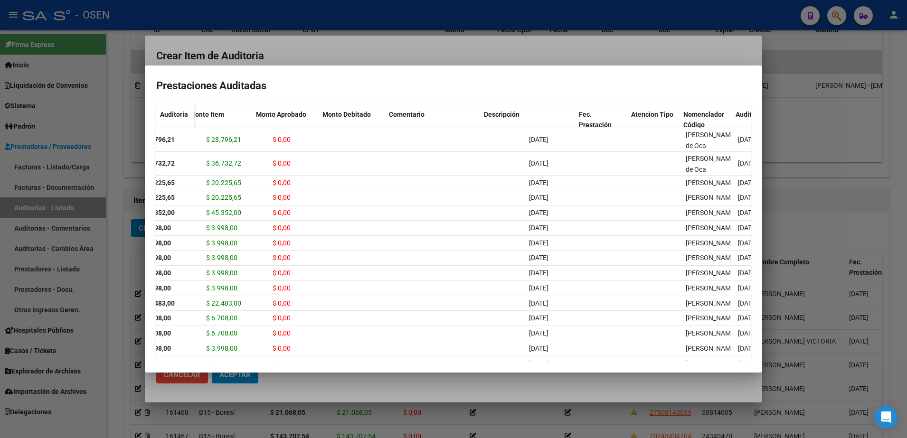
scroll to position [0, 184]
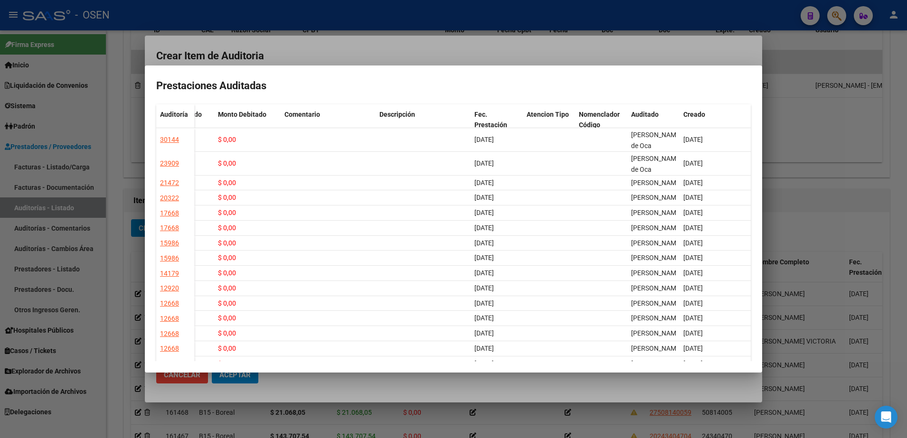
drag, startPoint x: 662, startPoint y: 144, endPoint x: 767, endPoint y: 143, distance: 105.0
click at [767, 143] on div "Crear Item de Auditoria 45335991 Nro Documento 27453359919 CUIL Afiliado Inacti…" at bounding box center [453, 219] width 907 height 438
click at [571, 41] on div at bounding box center [453, 219] width 907 height 438
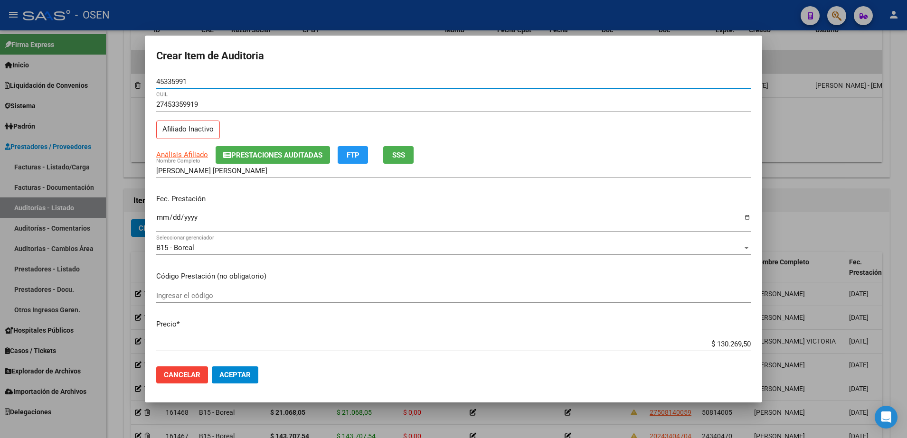
click at [158, 79] on input "45335991" at bounding box center [453, 81] width 595 height 9
click at [226, 170] on input "[PERSON_NAME] [PERSON_NAME]" at bounding box center [453, 171] width 595 height 9
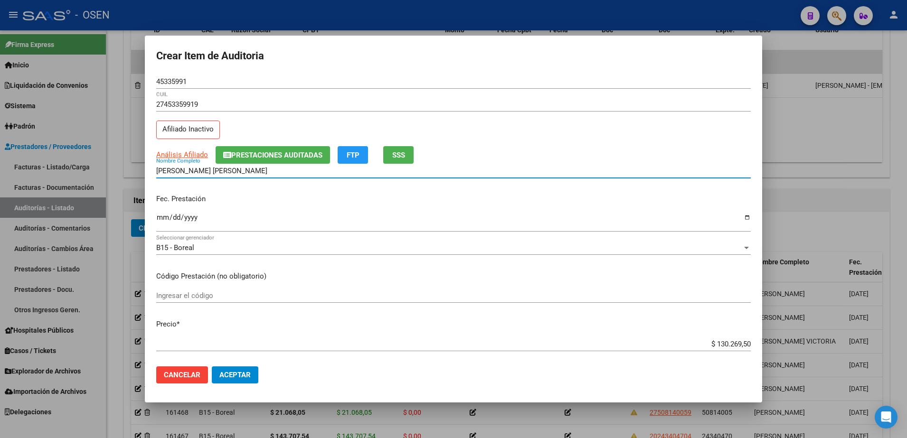
click at [226, 170] on input "[PERSON_NAME] [PERSON_NAME]" at bounding box center [453, 171] width 595 height 9
paste input "45335991"
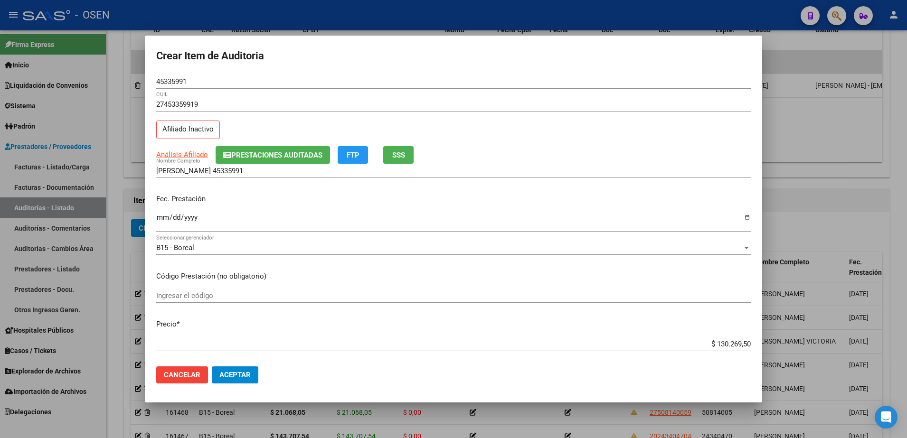
click at [733, 349] on div "$ 130.269,50 Ingresar el precio" at bounding box center [453, 344] width 595 height 14
click at [732, 343] on input "$ 130.269,50" at bounding box center [453, 344] width 595 height 9
paste input "24.894,77"
drag, startPoint x: 695, startPoint y: 345, endPoint x: 763, endPoint y: 346, distance: 67.9
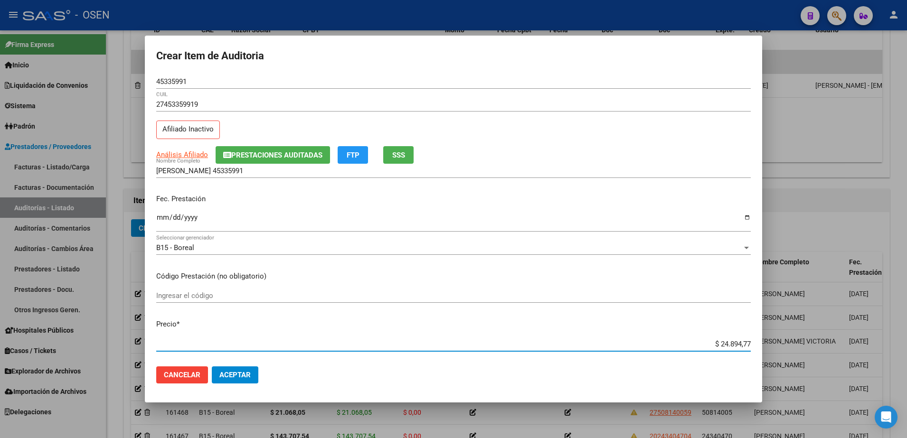
click at [763, 346] on div "Crear Item de Auditoria 45335991 Nro Documento 27453359919 CUIL Afiliado Inacti…" at bounding box center [453, 219] width 907 height 438
click at [370, 172] on input "[PERSON_NAME] 45335991" at bounding box center [453, 171] width 595 height 9
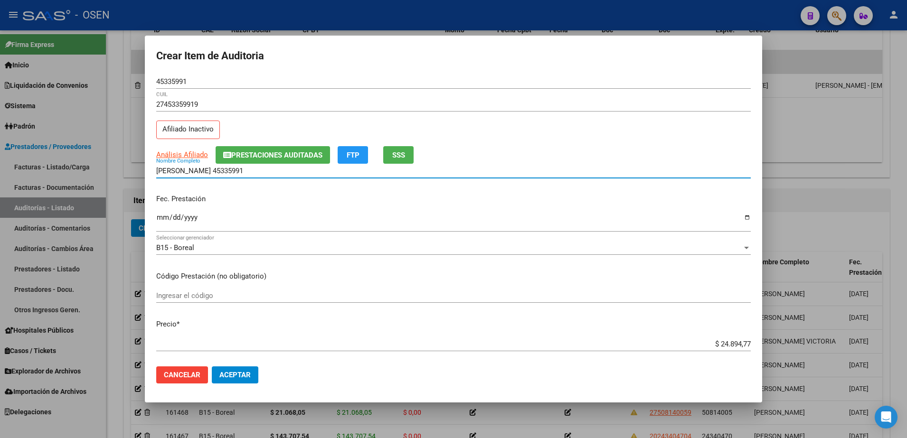
paste input "$ 24.894,77"
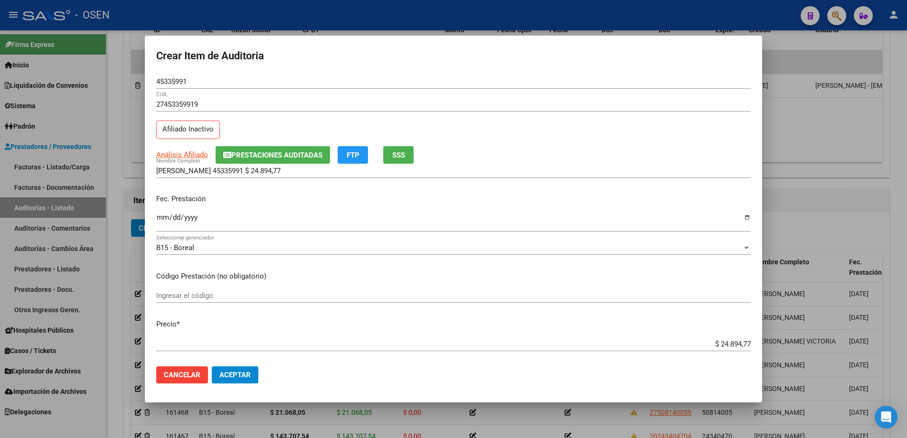
drag, startPoint x: 312, startPoint y: 172, endPoint x: 94, endPoint y: 135, distance: 220.7
click at [94, 158] on div "Crear Item de Auditoria 45335991 Nro Documento 27453359919 CUIL Afiliado Inacti…" at bounding box center [453, 219] width 907 height 438
drag, startPoint x: 303, startPoint y: 172, endPoint x: 138, endPoint y: 179, distance: 165.4
click at [116, 171] on div "Crear Item de Auditoria 45335991 Nro Documento 27453359919 CUIL Afiliado Inacti…" at bounding box center [453, 219] width 907 height 438
click at [173, 77] on input "45335991" at bounding box center [453, 81] width 595 height 9
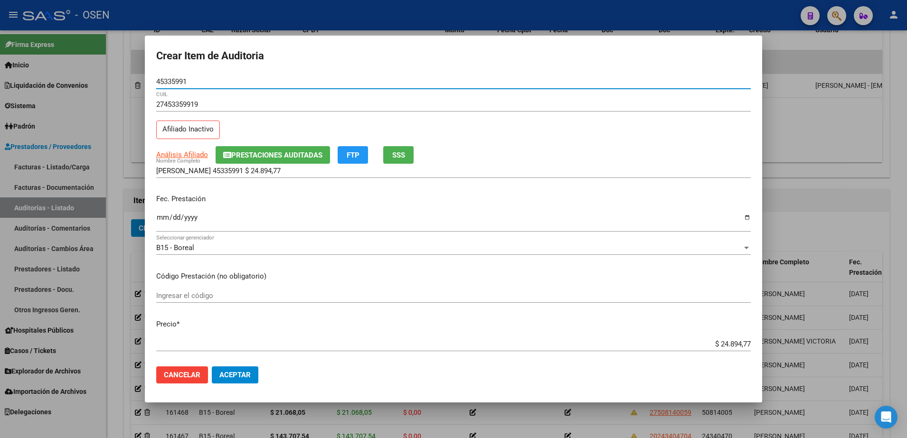
click at [173, 77] on input "45335991" at bounding box center [453, 81] width 595 height 9
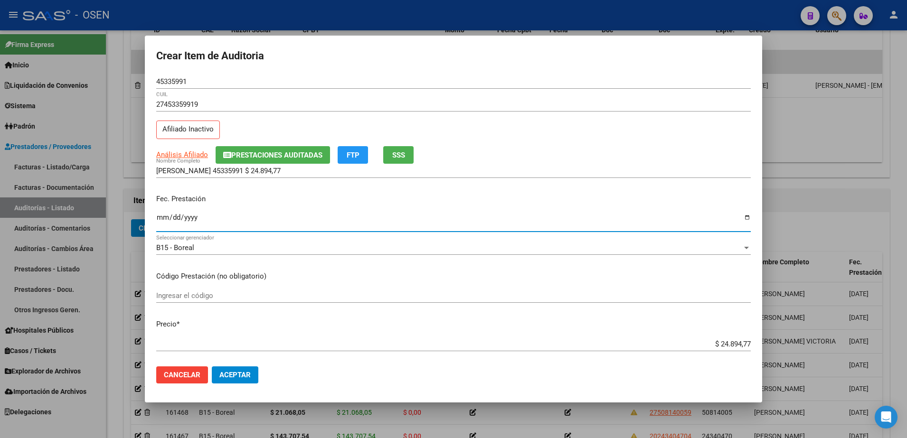
click at [169, 217] on input "Ingresar la fecha" at bounding box center [453, 221] width 595 height 15
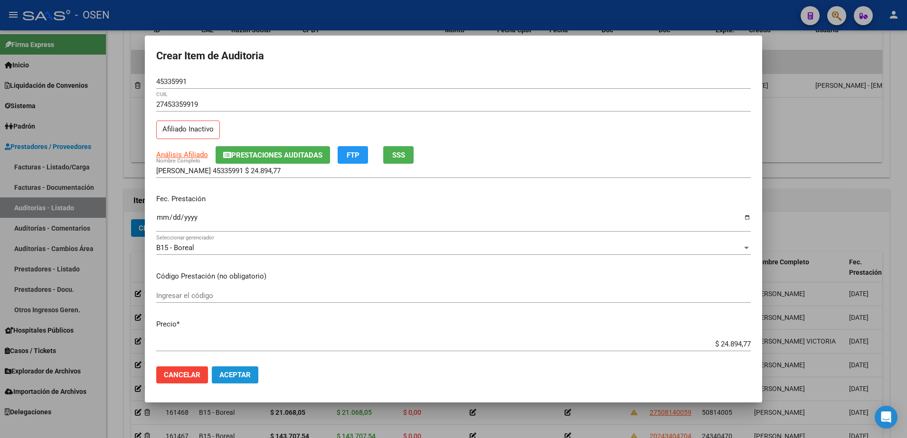
click at [246, 374] on span "Aceptar" at bounding box center [234, 375] width 31 height 9
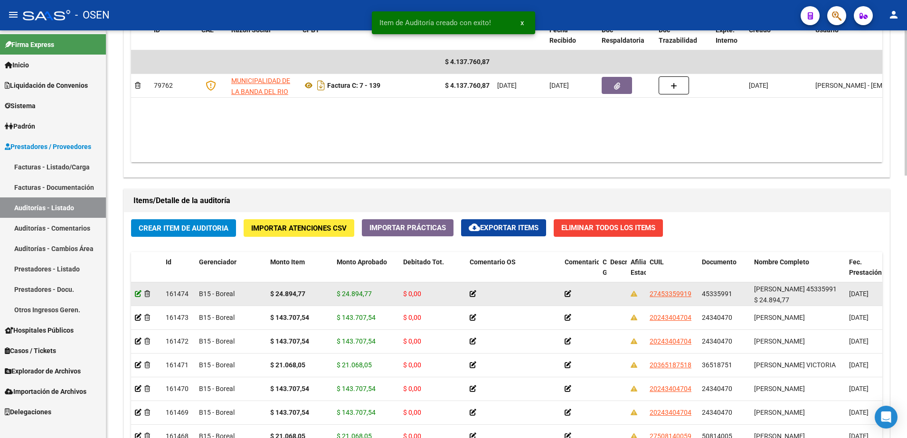
click at [140, 295] on icon at bounding box center [138, 294] width 7 height 7
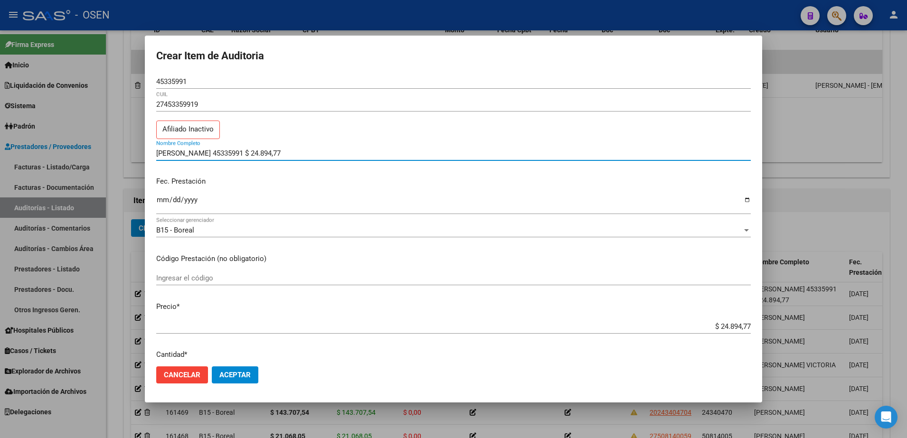
drag, startPoint x: 305, startPoint y: 155, endPoint x: 216, endPoint y: 152, distance: 89.3
click at [216, 152] on input "[PERSON_NAME] 45335991 $ 24.894,77" at bounding box center [453, 153] width 595 height 9
click at [119, 392] on div at bounding box center [453, 219] width 907 height 438
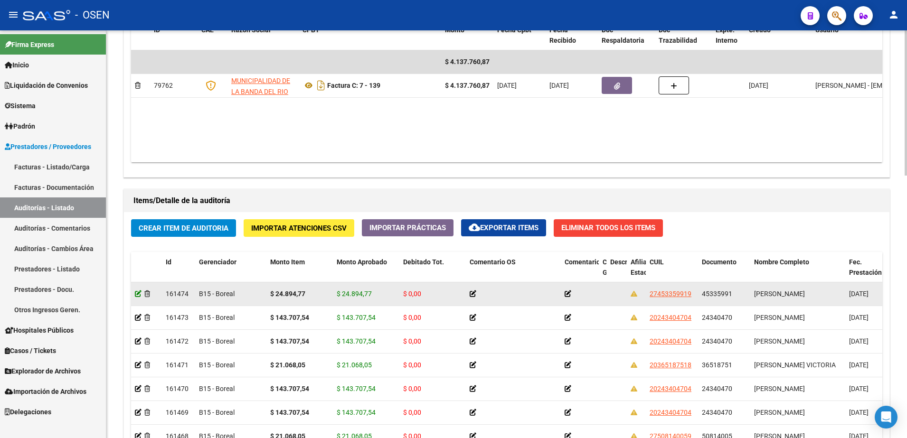
click at [138, 293] on icon at bounding box center [138, 294] width 7 height 7
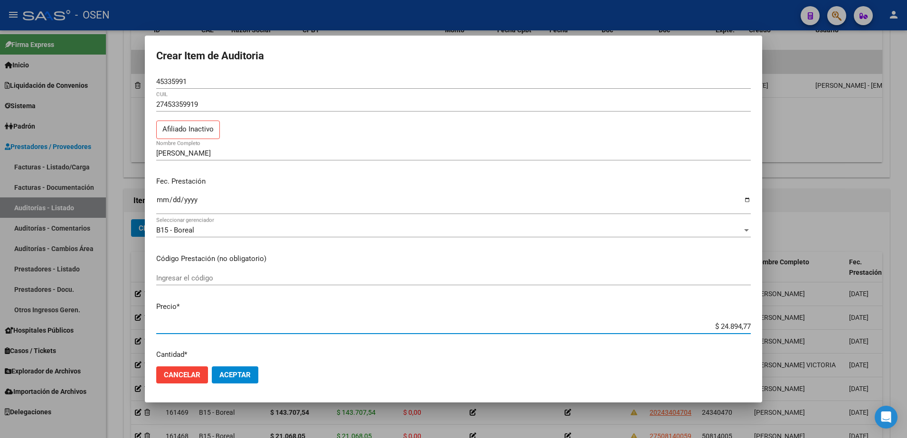
click at [720, 328] on input "$ 24.894,77" at bounding box center [453, 326] width 595 height 9
paste input "49.789,54"
click at [230, 375] on span "Aceptar" at bounding box center [234, 375] width 31 height 9
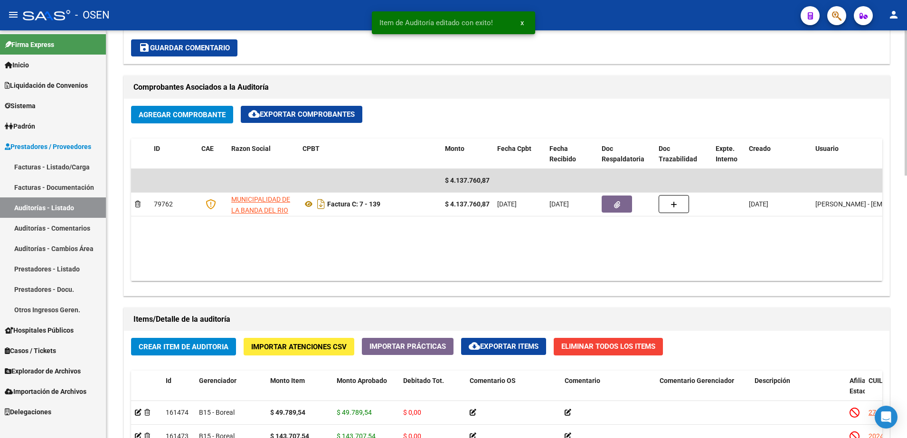
scroll to position [653, 0]
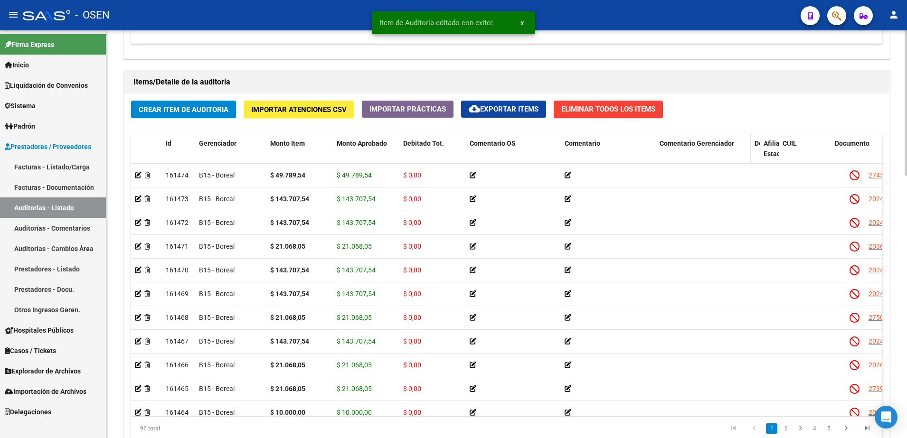
drag, startPoint x: 844, startPoint y: 153, endPoint x: 729, endPoint y: 156, distance: 115.0
click at [729, 156] on div "Id Gerenciador Monto Item Monto Aprobado Debitado Tot. Comentario OS Comentario…" at bounding box center [835, 154] width 1408 height 42
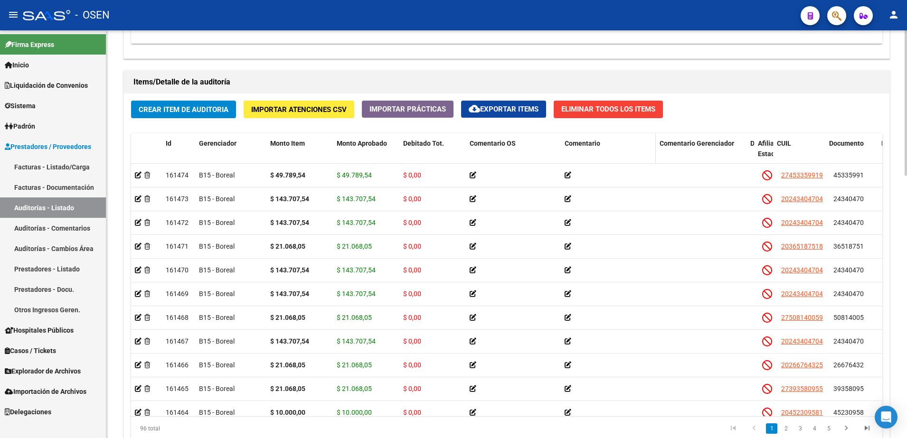
drag, startPoint x: 748, startPoint y: 151, endPoint x: 653, endPoint y: 157, distance: 95.7
click at [653, 157] on div "Id Gerenciador Monto Item Monto Aprobado Debitado Tot. Comentario OS Comentario…" at bounding box center [791, 154] width 1321 height 42
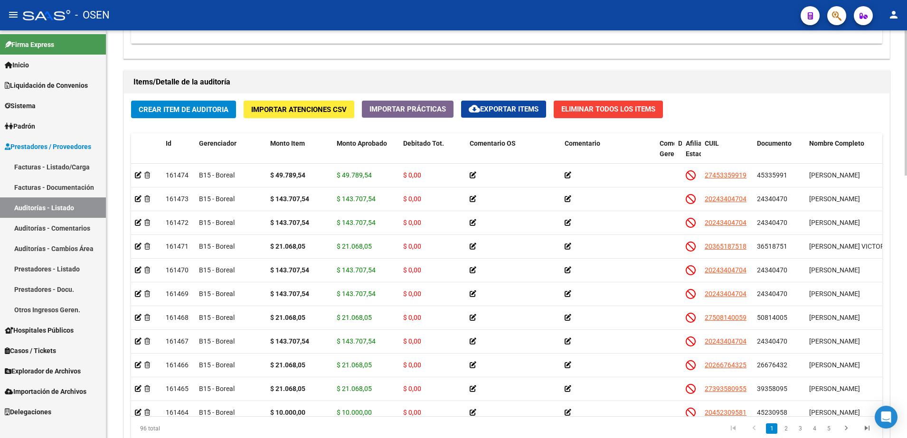
click at [192, 97] on div "Crear Item de Auditoria Importar Atenciones CSV Importar Prácticas cloud_downlo…" at bounding box center [507, 274] width 766 height 361
click at [195, 119] on div "Crear Item de Auditoria Importar Atenciones CSV Importar Prácticas cloud_downlo…" at bounding box center [507, 274] width 766 height 361
click at [197, 117] on button "Crear Item de Auditoria" at bounding box center [183, 110] width 105 height 18
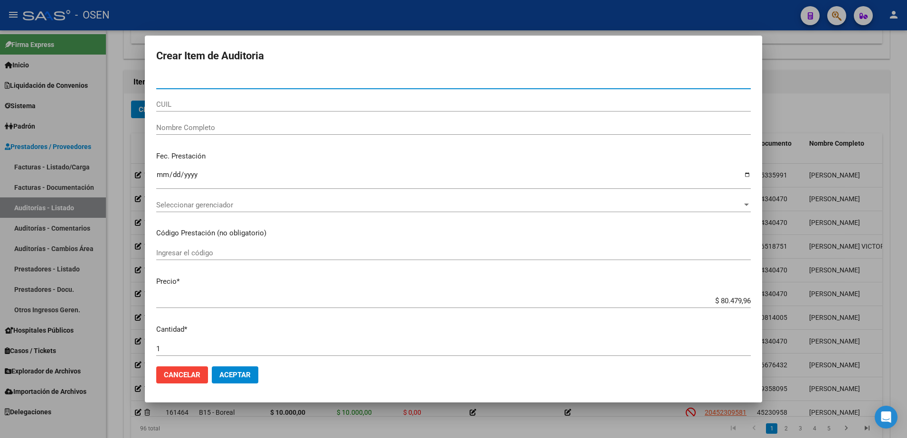
paste input "32083324"
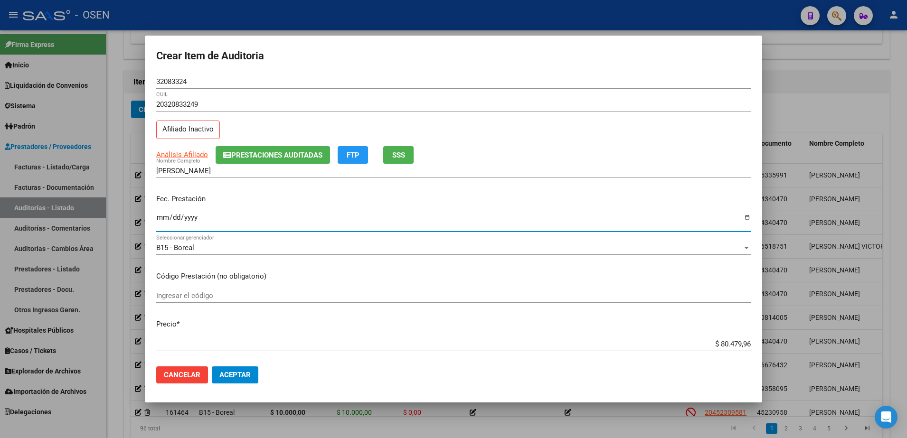
click at [163, 220] on input "Ingresar la fecha" at bounding box center [453, 221] width 595 height 15
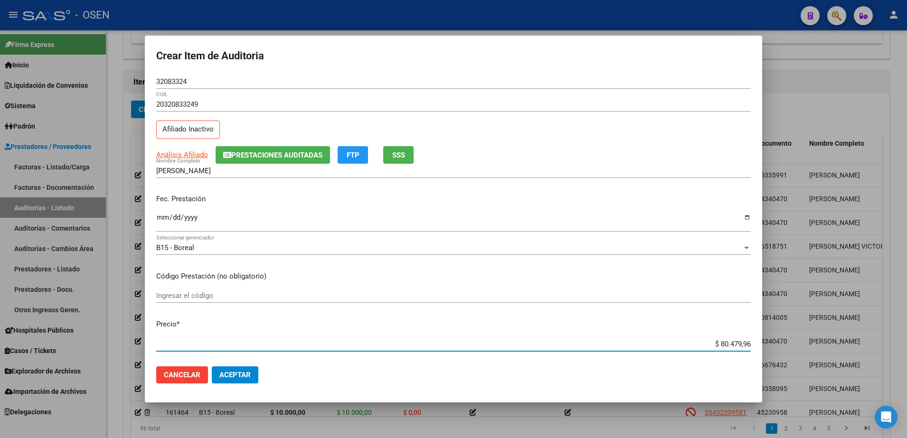
paste input "12.383,33"
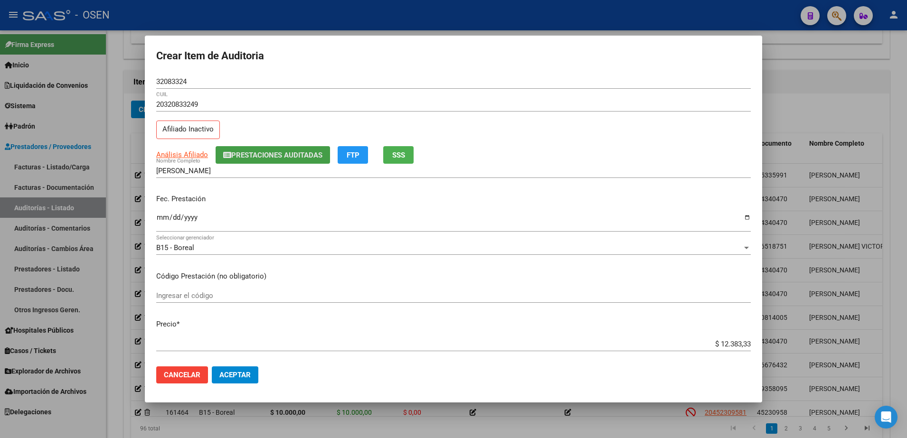
click at [254, 158] on span "Prestaciones Auditadas" at bounding box center [276, 155] width 91 height 9
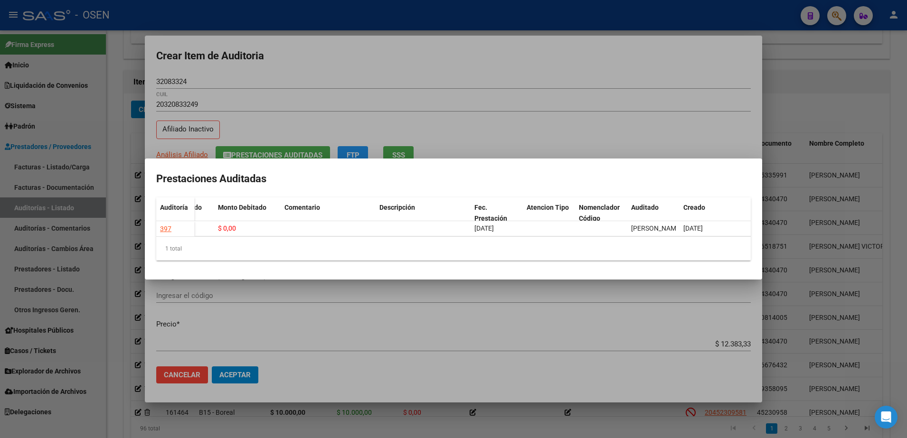
scroll to position [0, 29]
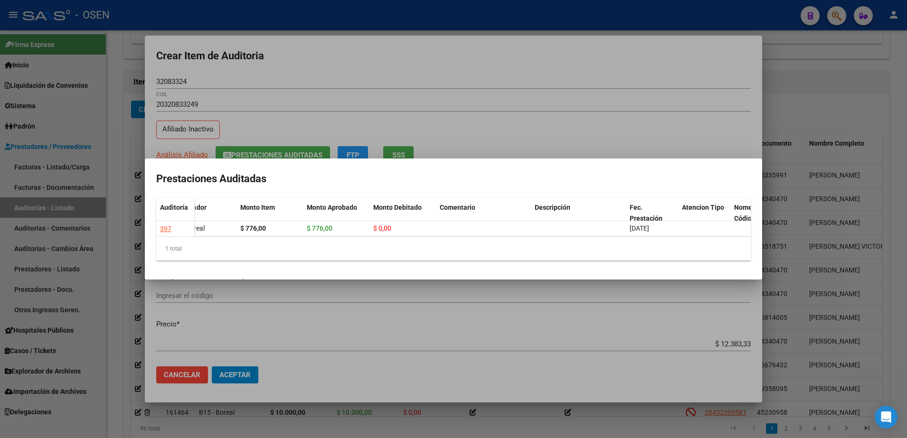
click at [349, 113] on div at bounding box center [453, 219] width 907 height 438
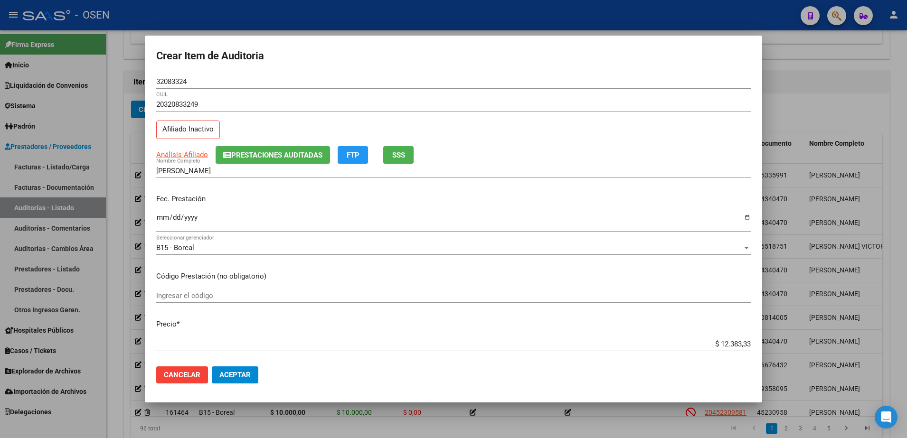
drag, startPoint x: 198, startPoint y: 90, endPoint x: 177, endPoint y: 83, distance: 21.9
click at [194, 90] on div "32083324 Nro Documento" at bounding box center [453, 86] width 595 height 23
click at [177, 83] on input "32083324" at bounding box center [453, 81] width 595 height 9
click at [221, 170] on input "[PERSON_NAME]" at bounding box center [453, 171] width 595 height 9
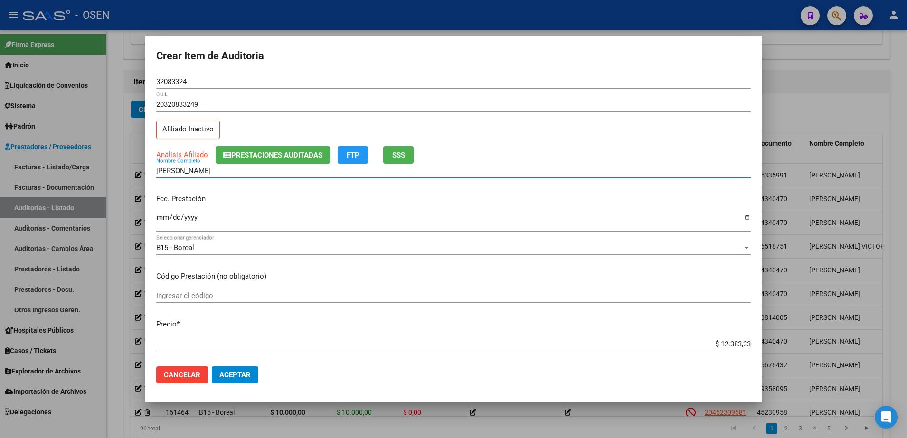
click at [221, 170] on input "[PERSON_NAME]" at bounding box center [453, 171] width 595 height 9
paste input "32083324"
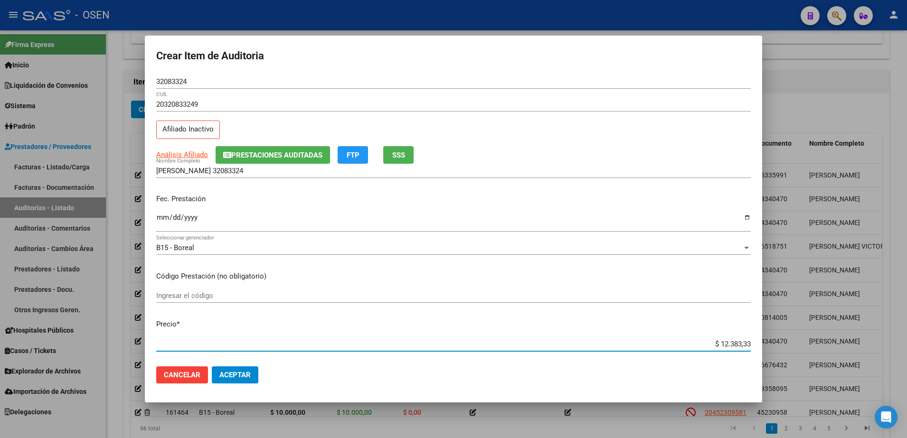
drag, startPoint x: 691, startPoint y: 340, endPoint x: 765, endPoint y: 344, distance: 74.7
click at [766, 344] on div "Crear Item de Auditoria 32083324 Nro Documento 20320833249 CUIL Afiliado Inacti…" at bounding box center [453, 219] width 907 height 438
click at [336, 177] on div "[PERSON_NAME] 32083324 Nombre Completo" at bounding box center [453, 171] width 595 height 14
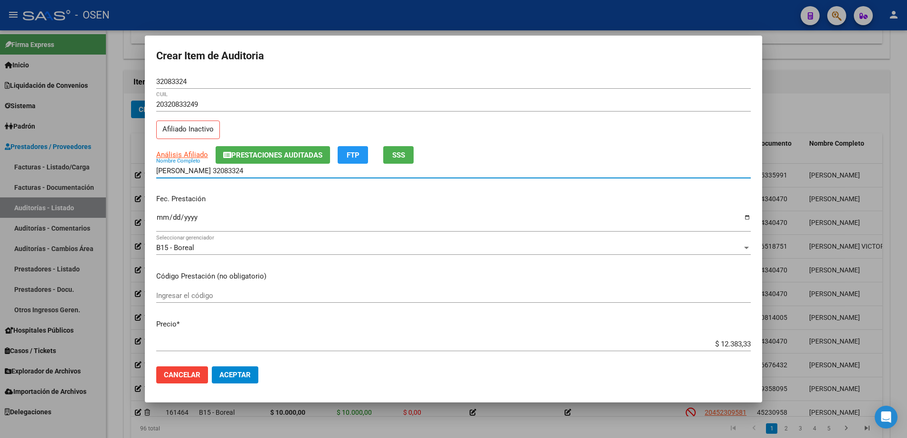
click at [331, 170] on input "[PERSON_NAME] 32083324" at bounding box center [453, 171] width 595 height 9
paste input "$ 12.383,33"
click at [225, 171] on input "[PERSON_NAME] 32083324 $ 12.383,33" at bounding box center [453, 171] width 595 height 9
drag, startPoint x: 287, startPoint y: 172, endPoint x: 141, endPoint y: 171, distance: 146.3
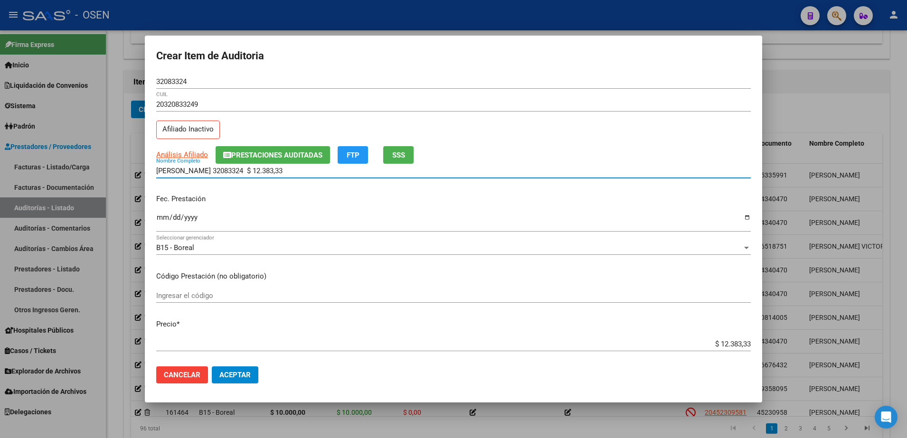
click at [141, 171] on div "Crear Item de Auditoria 32083324 Nro Documento 20320833249 CUIL Afiliado Inacti…" at bounding box center [453, 219] width 907 height 438
click at [310, 168] on input "[PERSON_NAME] 32083324 $ 12.383,33" at bounding box center [453, 171] width 595 height 9
drag, startPoint x: 306, startPoint y: 171, endPoint x: 219, endPoint y: 171, distance: 86.9
click at [219, 171] on input "[PERSON_NAME] 32083324 $ 12.383,33" at bounding box center [453, 171] width 595 height 9
click at [247, 378] on span "Aceptar" at bounding box center [234, 375] width 31 height 9
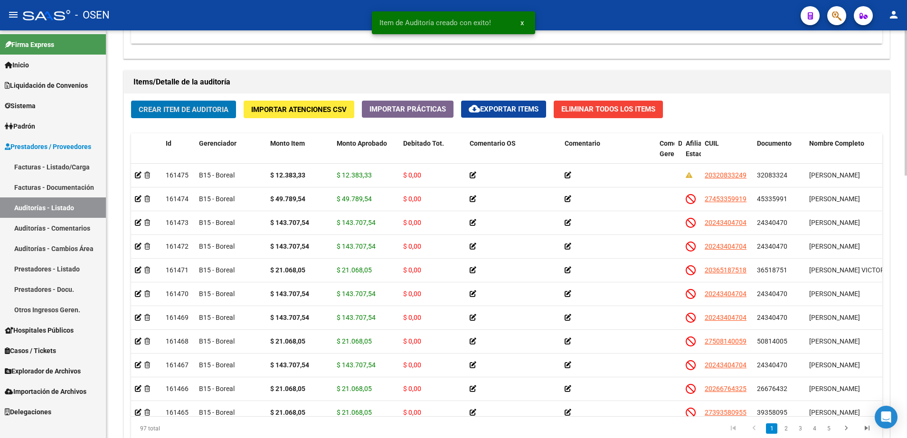
click at [202, 101] on button "Crear Item de Auditoria" at bounding box center [183, 110] width 105 height 18
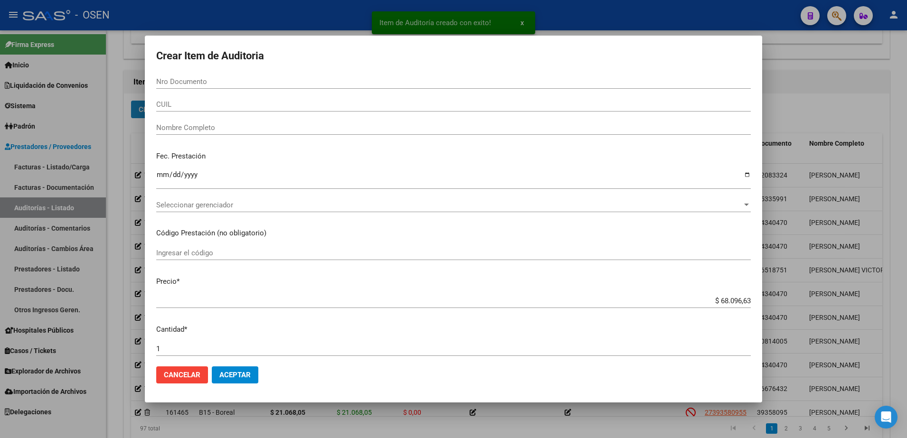
paste input "54105860"
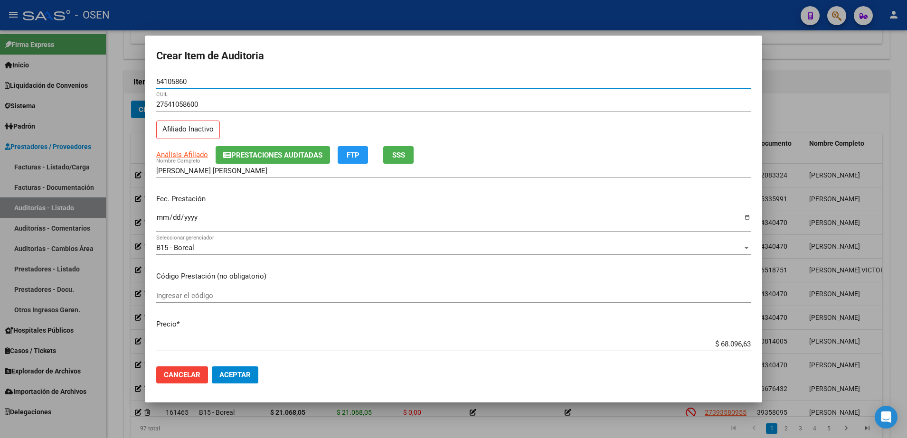
click at [186, 80] on input "54105860" at bounding box center [453, 81] width 595 height 9
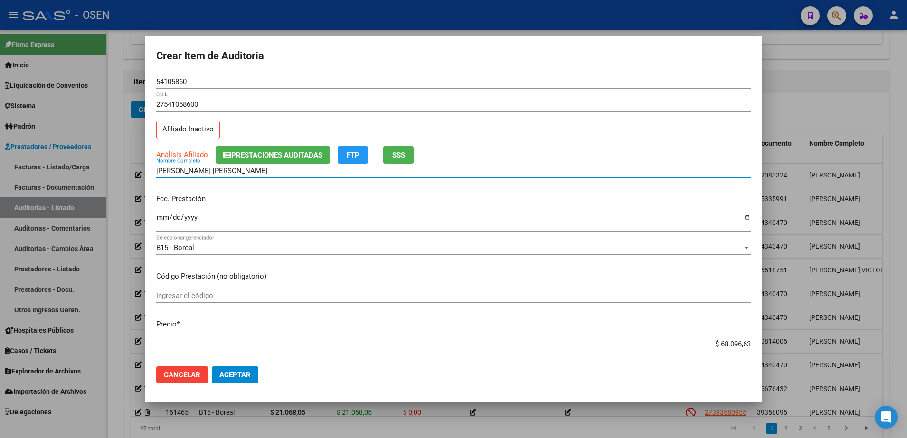
click at [225, 171] on input "[PERSON_NAME] [PERSON_NAME]" at bounding box center [453, 171] width 595 height 9
paste input "54105860"
click at [734, 344] on input "$ 68.096,63" at bounding box center [453, 344] width 595 height 9
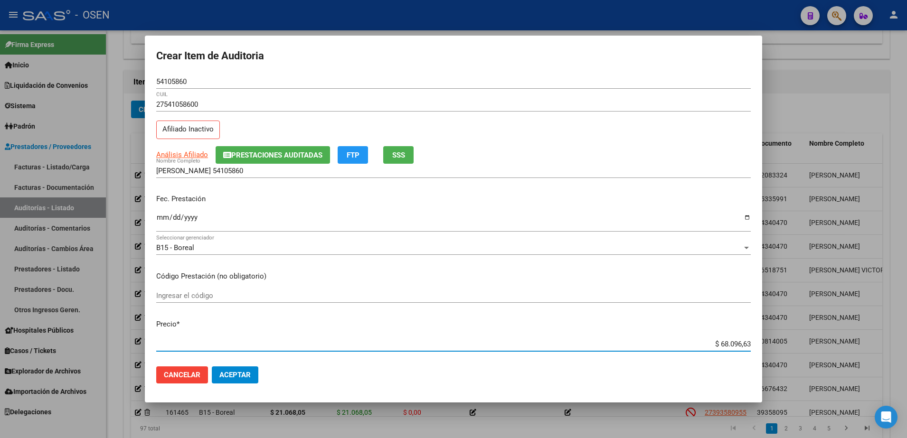
click at [734, 344] on input "$ 68.096,63" at bounding box center [453, 344] width 595 height 9
paste input "12.383,3"
drag, startPoint x: 691, startPoint y: 348, endPoint x: 747, endPoint y: 347, distance: 56.5
click at [747, 347] on app-form-text-field "Precio * $ 12.383,33 Ingresar el precio" at bounding box center [457, 333] width 602 height 29
click at [267, 171] on input "[PERSON_NAME] 54105860" at bounding box center [453, 171] width 595 height 9
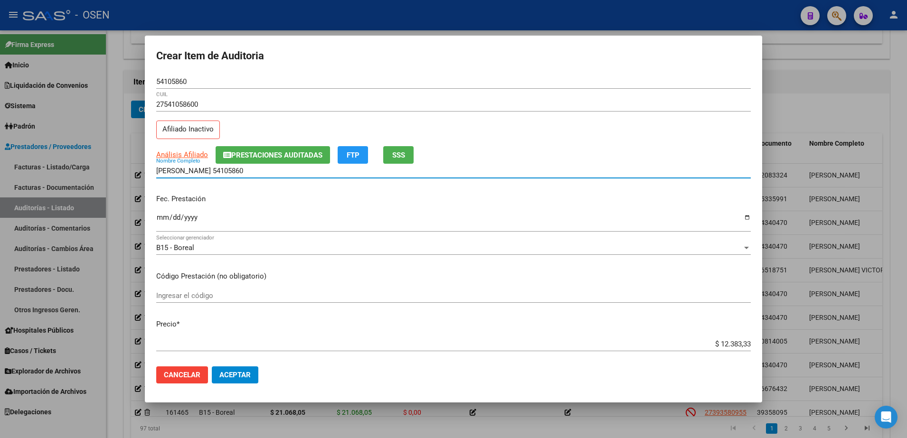
paste input "$ 12.383,33"
drag, startPoint x: 298, startPoint y: 171, endPoint x: 152, endPoint y: 171, distance: 145.3
click at [152, 171] on mat-dialog-content "54105860 Nro Documento 27541058600 CUIL Afiliado Inactivo Análisis Afiliado Pre…" at bounding box center [453, 217] width 617 height 285
click at [282, 174] on input "[PERSON_NAME] 54105860 $ 12.383,33" at bounding box center [453, 171] width 595 height 9
drag, startPoint x: 287, startPoint y: 172, endPoint x: 203, endPoint y: 172, distance: 84.1
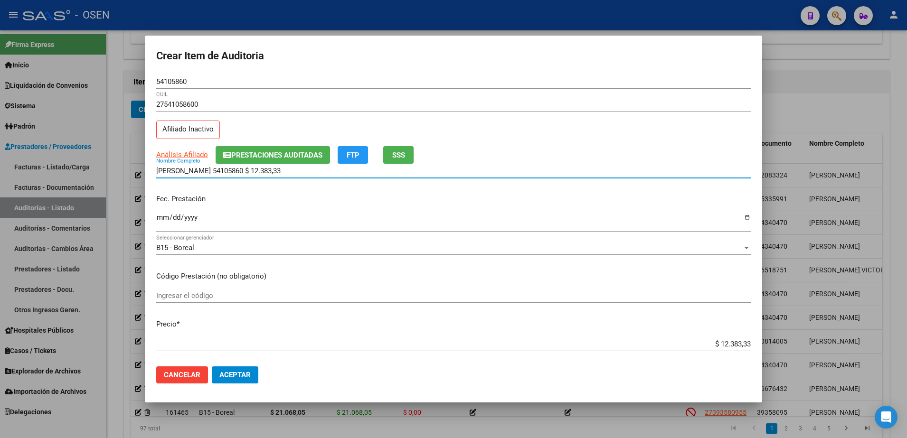
click at [203, 172] on input "[PERSON_NAME] 54105860 $ 12.383,33" at bounding box center [453, 171] width 595 height 9
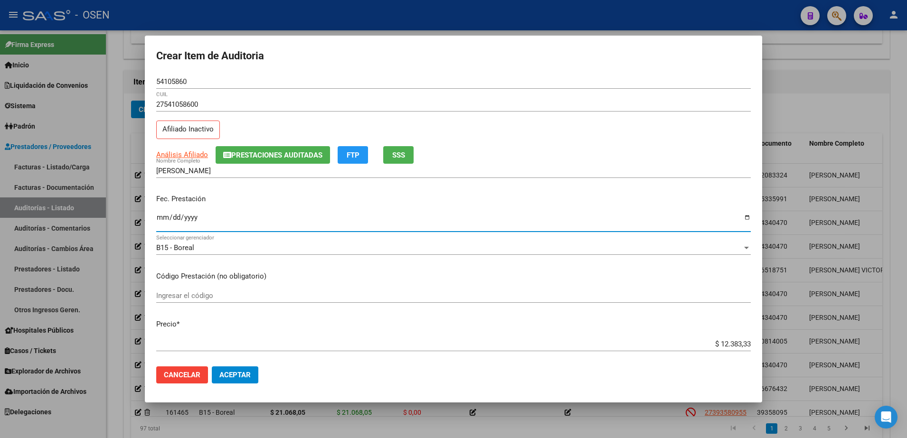
click at [170, 217] on input "Ingresar la fecha" at bounding box center [453, 221] width 595 height 15
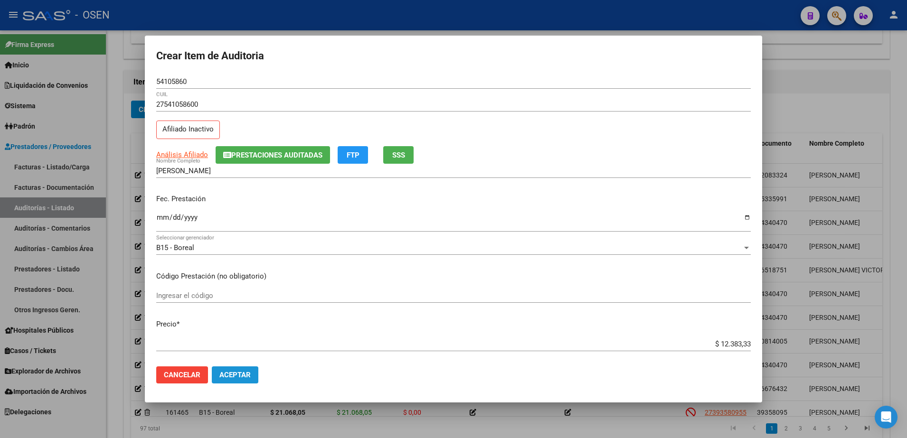
click at [249, 374] on span "Aceptar" at bounding box center [234, 375] width 31 height 9
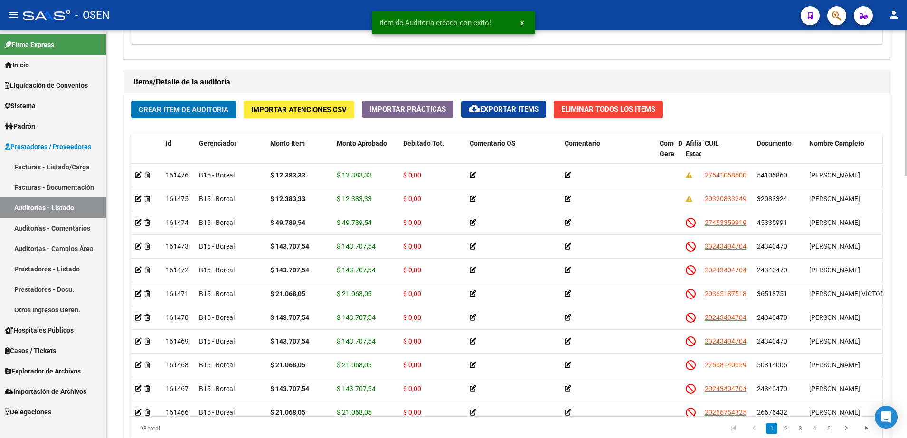
click at [210, 110] on span "Crear Item de Auditoria" at bounding box center [184, 109] width 90 height 9
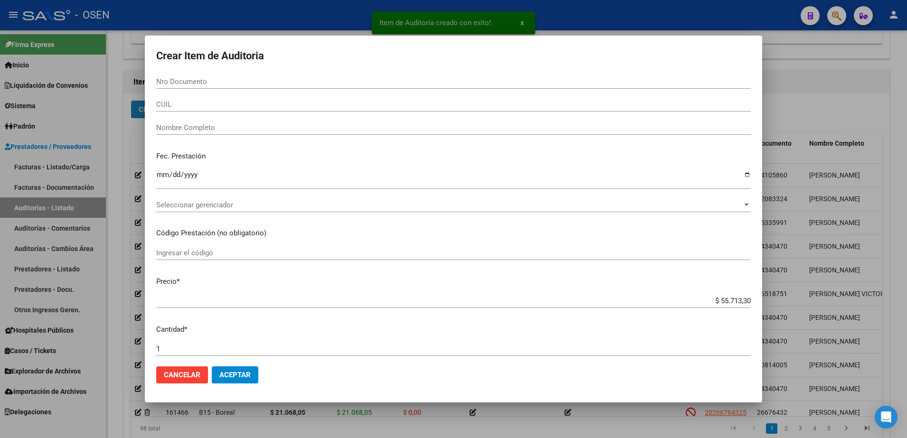
paste input "25004643"
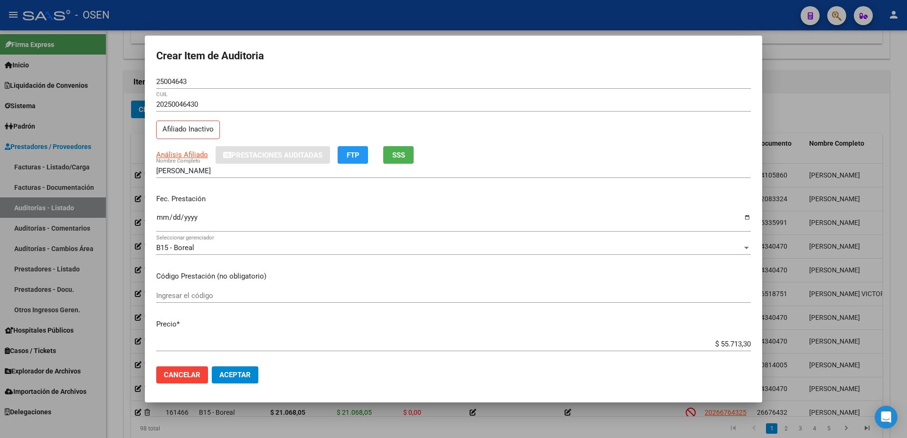
click at [194, 147] on div "Análisis Afiliado Prestaciones Auditadas FTP SSS" at bounding box center [453, 155] width 595 height 18
click at [197, 155] on span "Análisis Afiliado" at bounding box center [182, 155] width 52 height 9
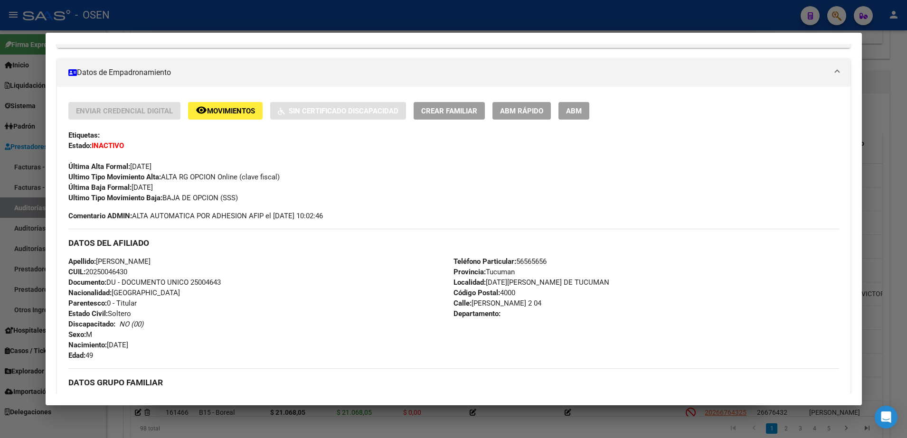
scroll to position [297, 0]
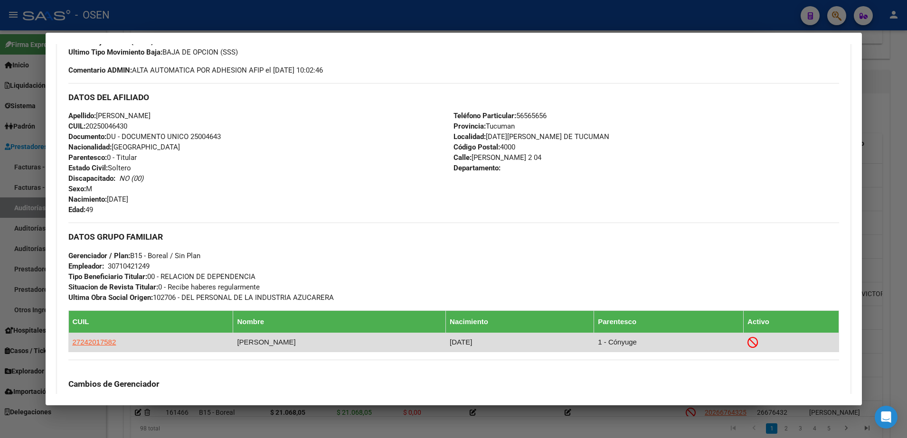
drag, startPoint x: 132, startPoint y: 340, endPoint x: 72, endPoint y: 341, distance: 60.3
click at [72, 341] on td "27242017582" at bounding box center [150, 342] width 165 height 19
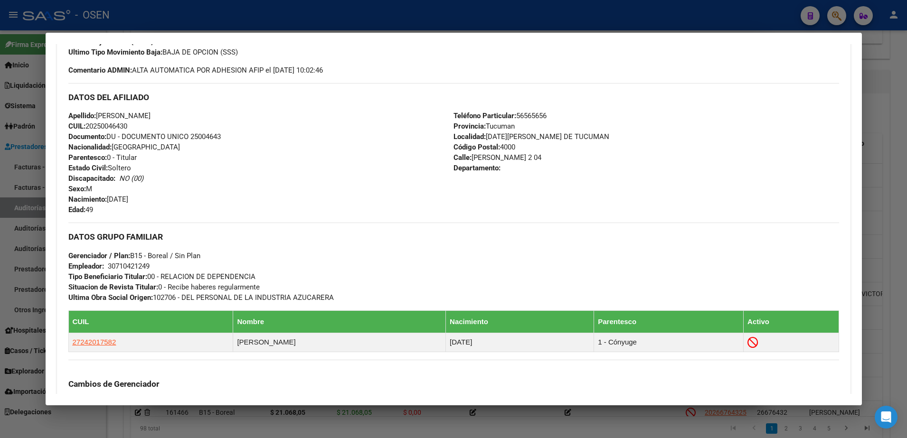
copy span "27242017582"
click at [898, 207] on div at bounding box center [453, 219] width 907 height 438
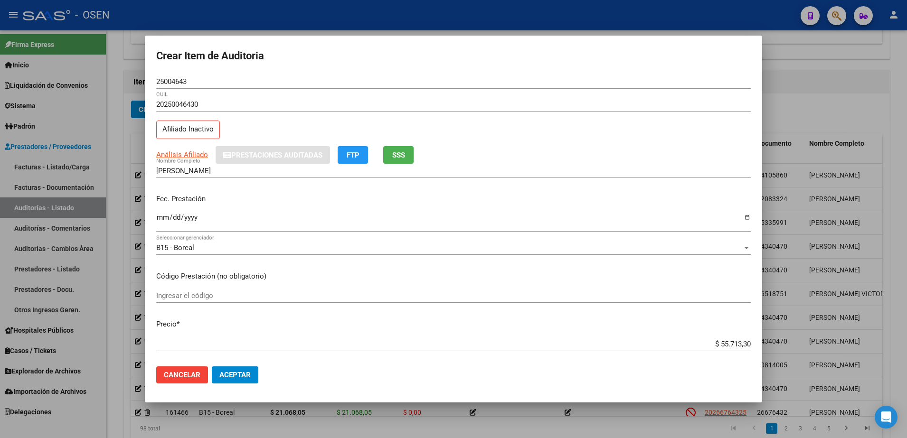
click at [188, 374] on span "Cancelar" at bounding box center [182, 375] width 37 height 9
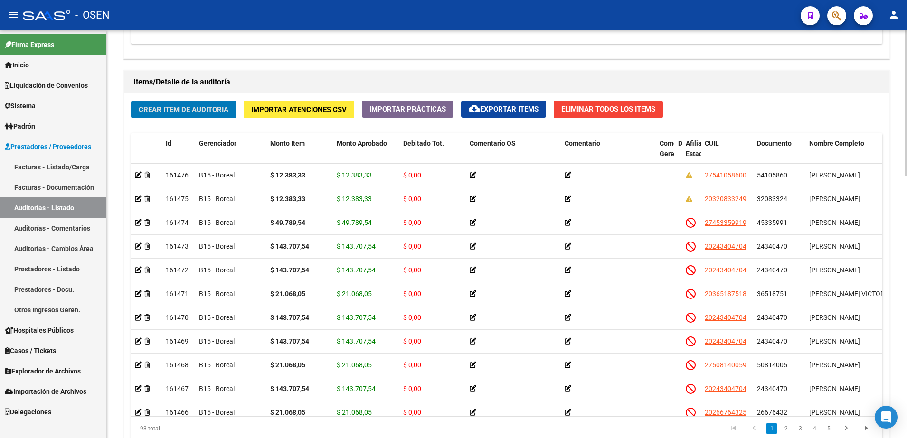
click at [208, 109] on span "Crear Item de Auditoria" at bounding box center [184, 109] width 90 height 9
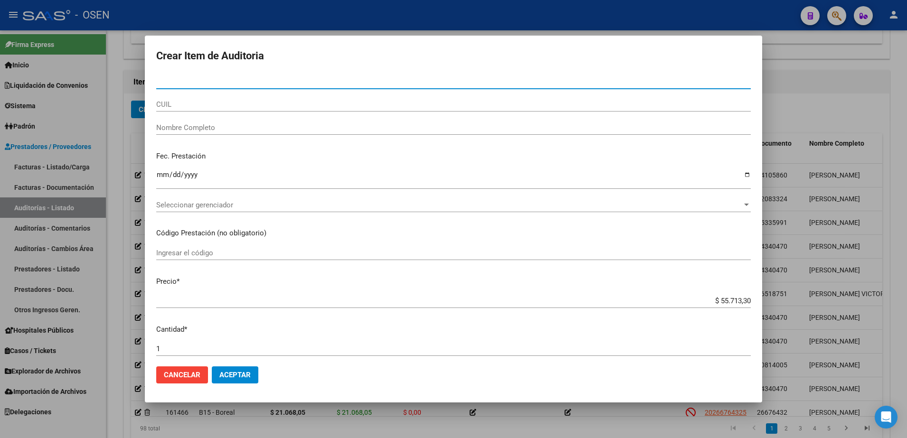
click at [211, 104] on input "CUIL" at bounding box center [453, 104] width 595 height 9
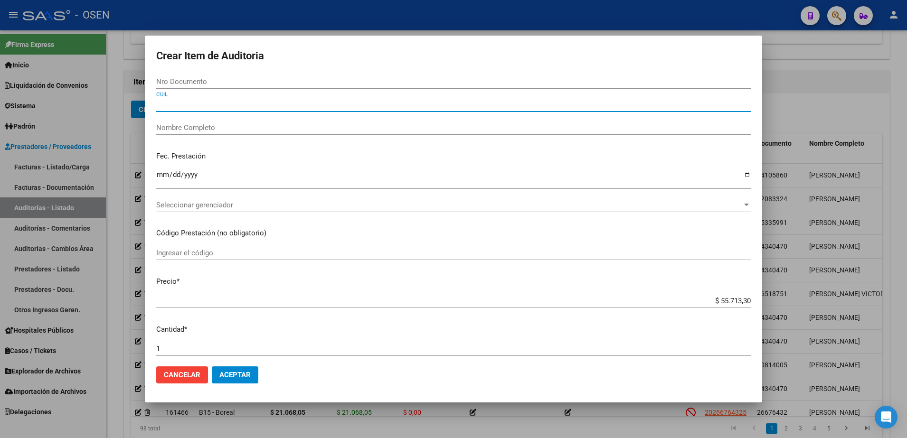
paste input "27242017582"
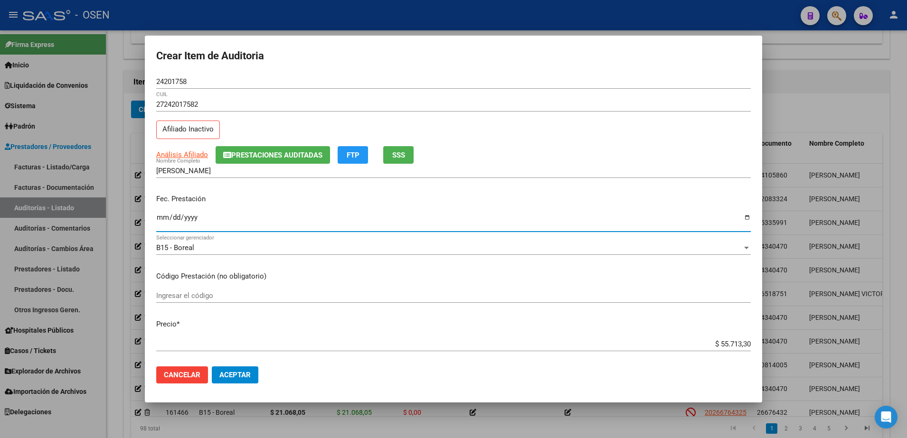
click at [159, 218] on input "Ingresar la fecha" at bounding box center [453, 221] width 595 height 15
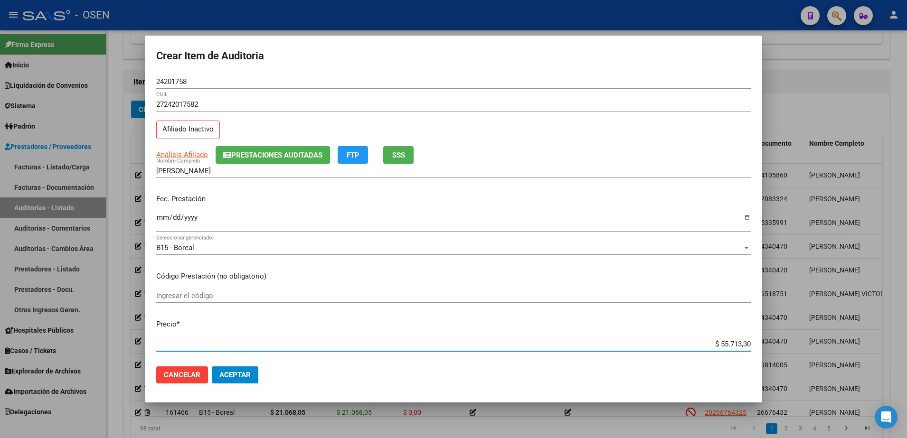
paste input "27.856,65"
click at [175, 81] on input "24201758" at bounding box center [453, 81] width 595 height 9
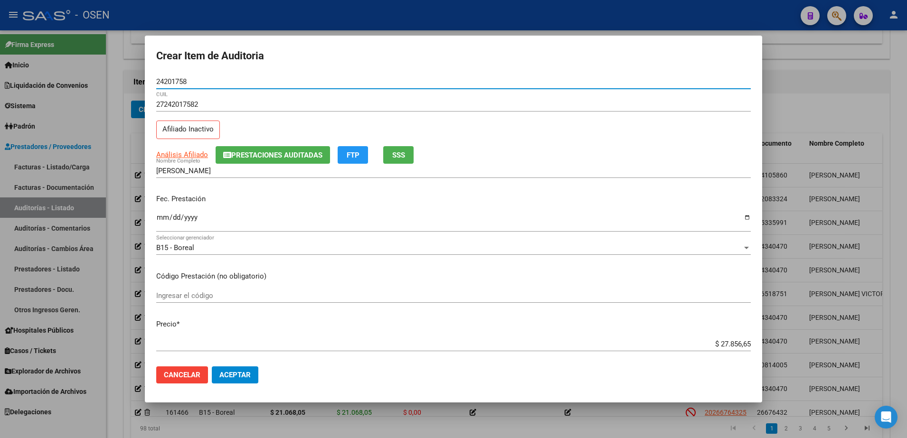
click at [175, 81] on input "24201758" at bounding box center [453, 81] width 595 height 9
click at [306, 374] on mat-dialog-actions "Cancelar Aceptar" at bounding box center [453, 375] width 595 height 32
click at [245, 375] on span "Aceptar" at bounding box center [234, 375] width 31 height 9
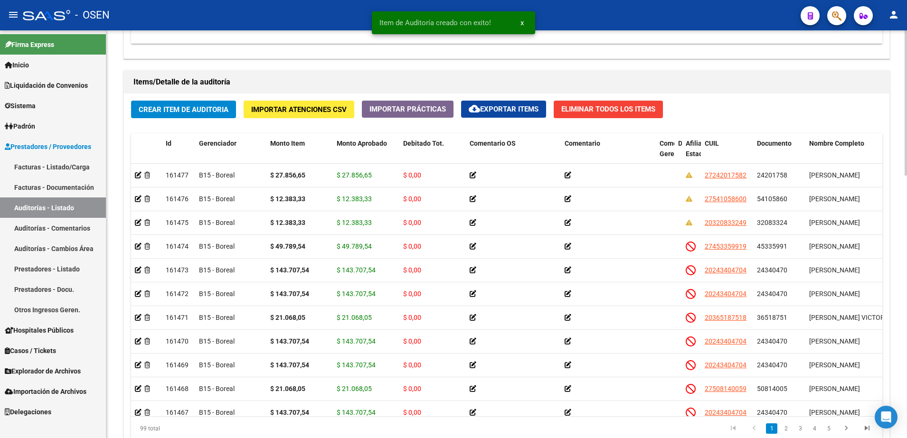
click at [191, 117] on button "Crear Item de Auditoria" at bounding box center [183, 110] width 105 height 18
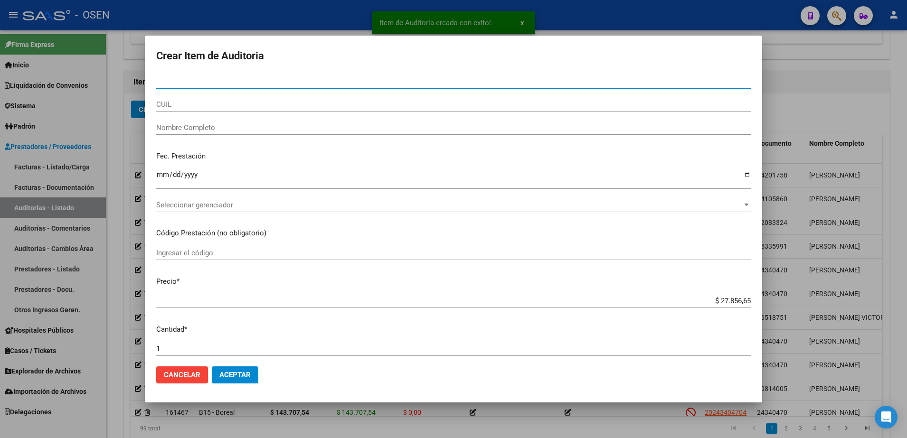
paste input "50614860"
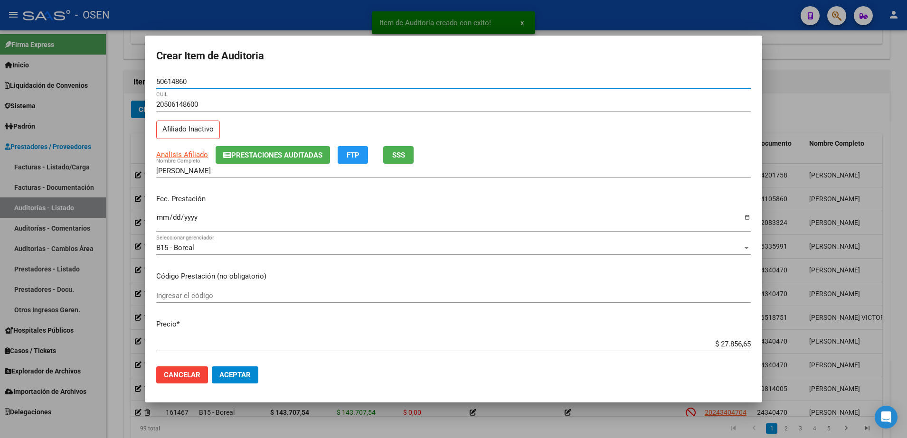
click at [178, 79] on input "50614860" at bounding box center [453, 81] width 595 height 9
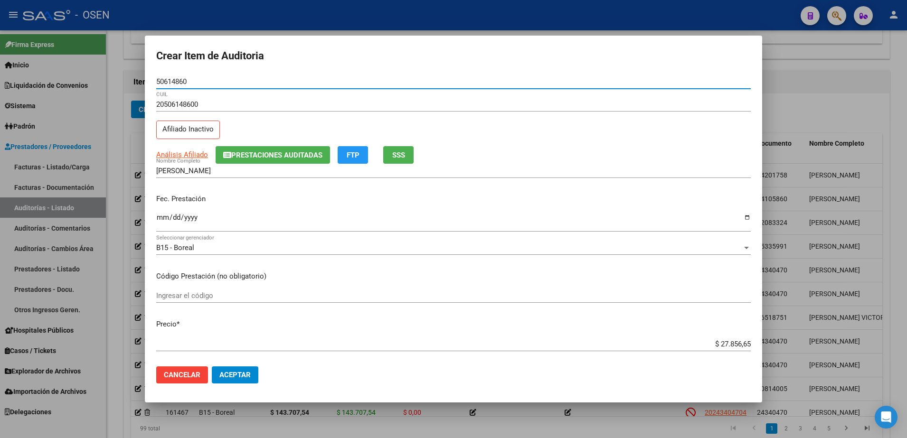
click at [214, 177] on div "[PERSON_NAME] Nombre Completo" at bounding box center [453, 171] width 595 height 14
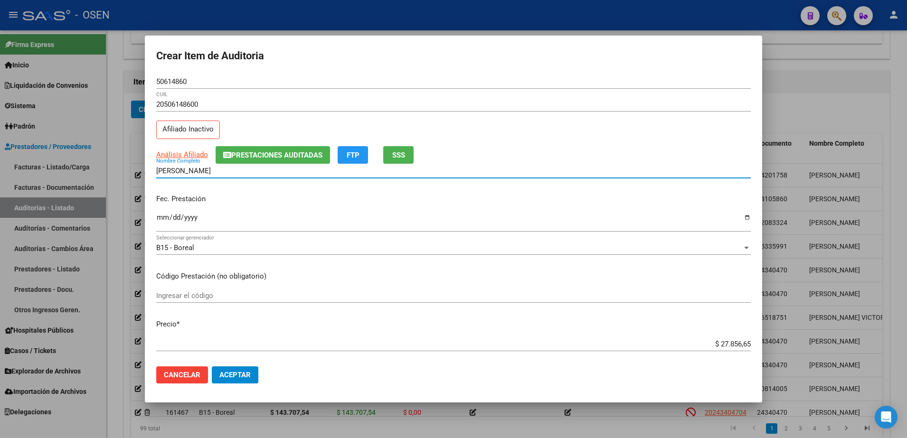
click at [210, 169] on input "[PERSON_NAME]" at bounding box center [453, 171] width 595 height 9
paste input "50614860"
click at [164, 214] on input "Ingresar la fecha" at bounding box center [453, 221] width 595 height 15
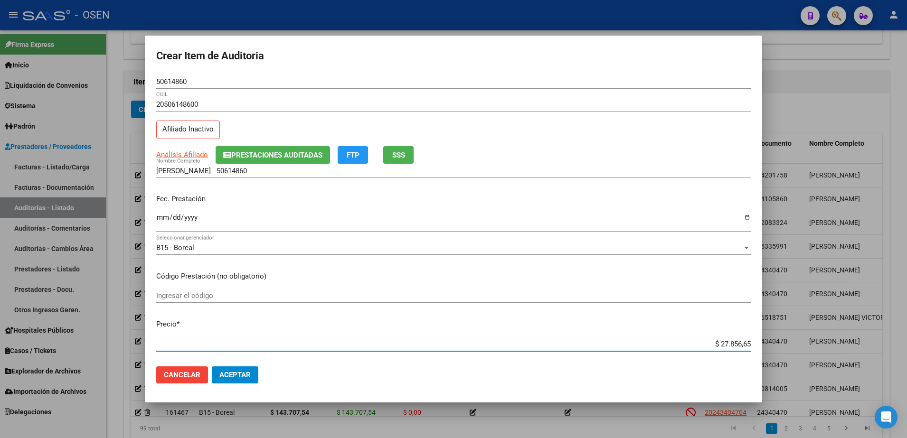
drag, startPoint x: 702, startPoint y: 344, endPoint x: 776, endPoint y: 340, distance: 74.2
click at [776, 340] on div "Crear Item de Auditoria 50614860 Nro Documento 20506148600 CUIL Afiliado Inacti…" at bounding box center [453, 219] width 907 height 438
click at [373, 174] on input "[PERSON_NAME] 50614860" at bounding box center [453, 171] width 595 height 9
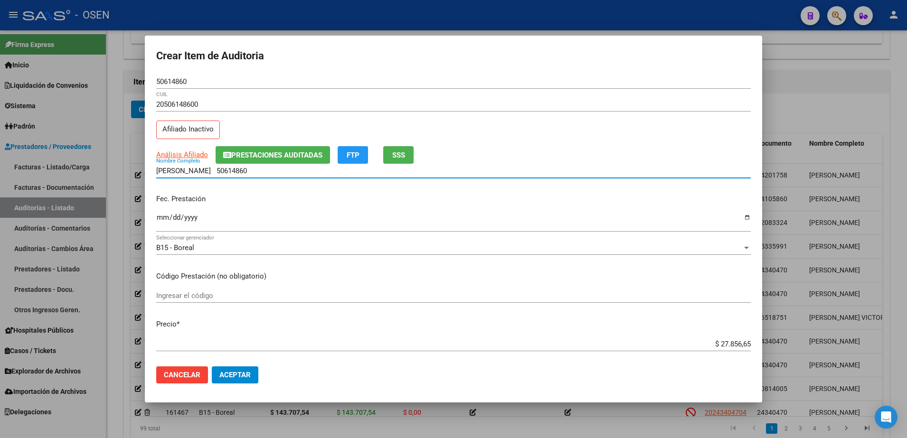
click at [248, 169] on input "[PERSON_NAME] 50614860" at bounding box center [453, 171] width 595 height 9
paste input "$ 27.856,65"
drag, startPoint x: 292, startPoint y: 173, endPoint x: 155, endPoint y: 177, distance: 136.8
click at [148, 170] on mat-dialog-content "50614860 Nro Documento 20506148600 CUIL Afiliado Inactivo Análisis Afiliado Pre…" at bounding box center [453, 217] width 617 height 285
click at [296, 169] on input "[PERSON_NAME] 50614860 $ 27.856,65" at bounding box center [453, 171] width 595 height 9
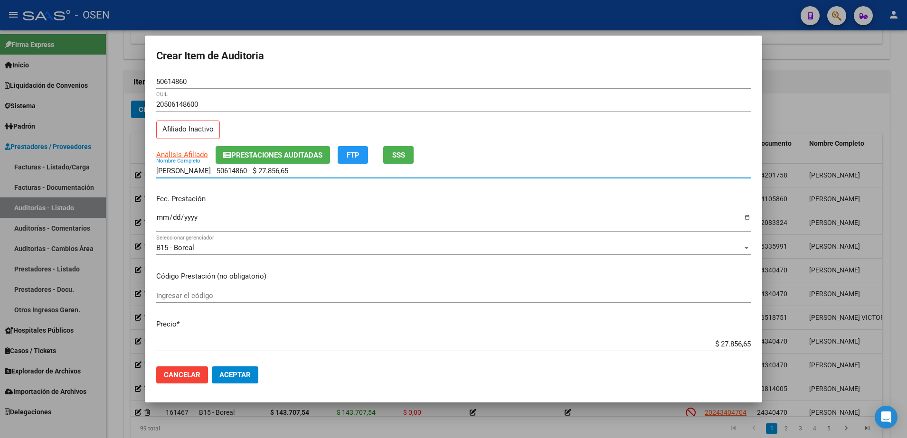
drag, startPoint x: 296, startPoint y: 169, endPoint x: 228, endPoint y: 169, distance: 68.4
click at [228, 169] on input "[PERSON_NAME] 50614860 $ 27.856,65" at bounding box center [453, 171] width 595 height 9
click at [246, 373] on span "Aceptar" at bounding box center [234, 375] width 31 height 9
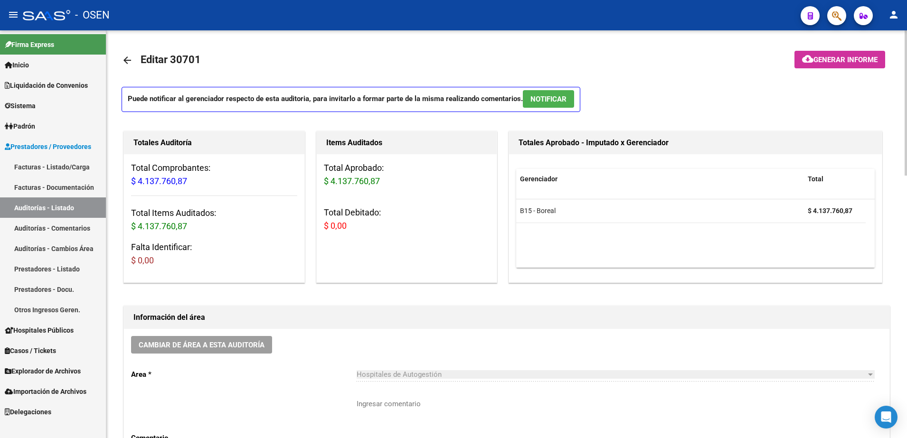
scroll to position [0, 0]
click at [129, 56] on mat-icon "arrow_back" at bounding box center [127, 60] width 11 height 11
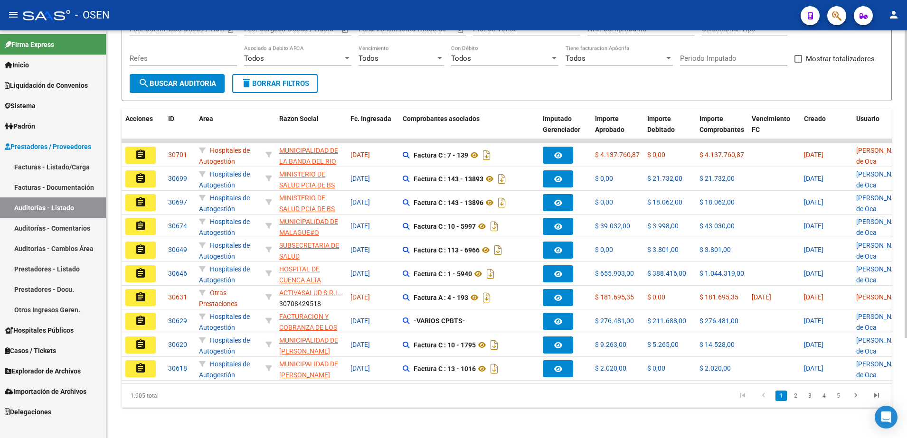
click at [393, 396] on datatable-pager "1 2 3 4 5" at bounding box center [583, 396] width 608 height 16
